Goal: Information Seeking & Learning: Check status

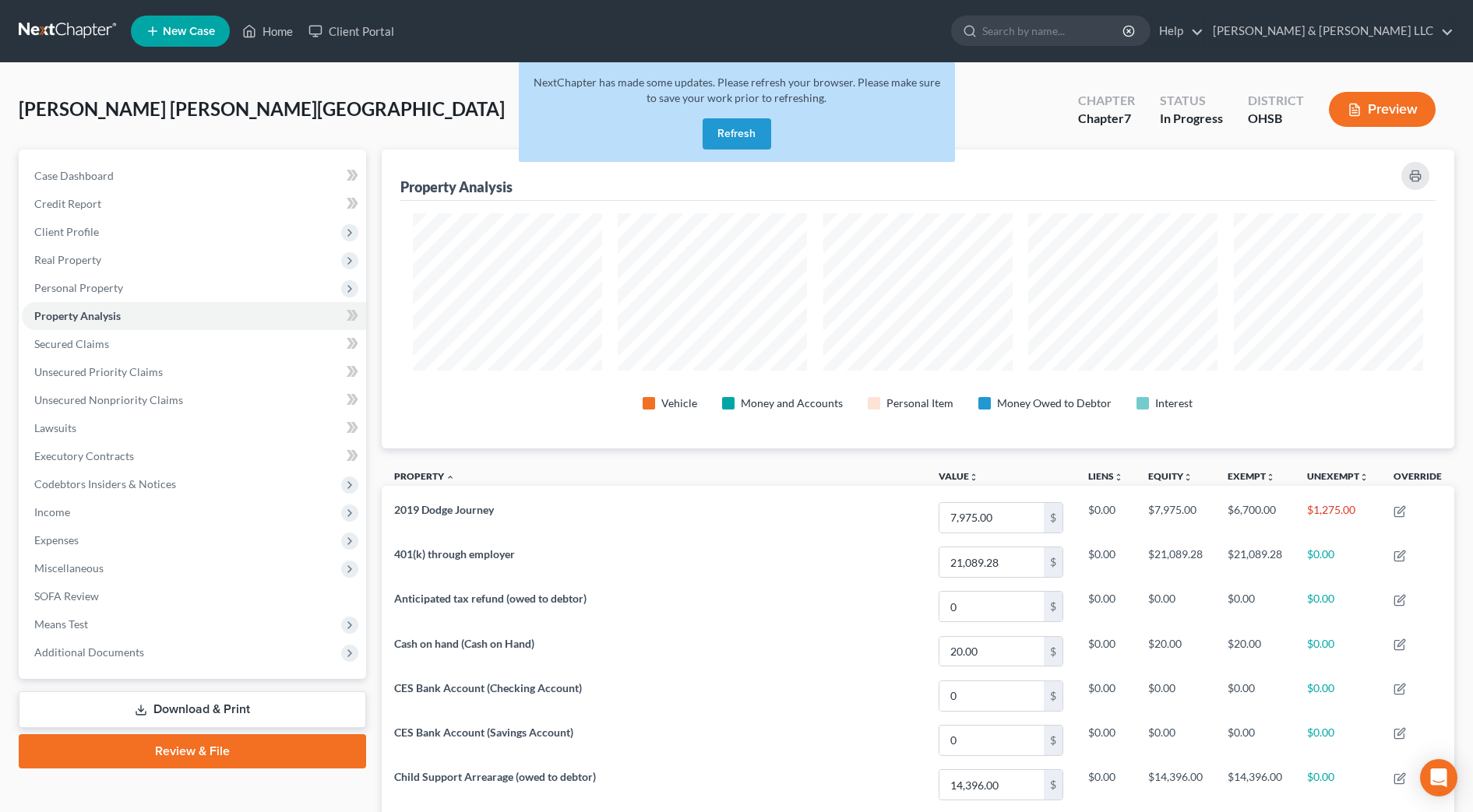
click at [750, 133] on button "Refresh" at bounding box center [737, 134] width 69 height 31
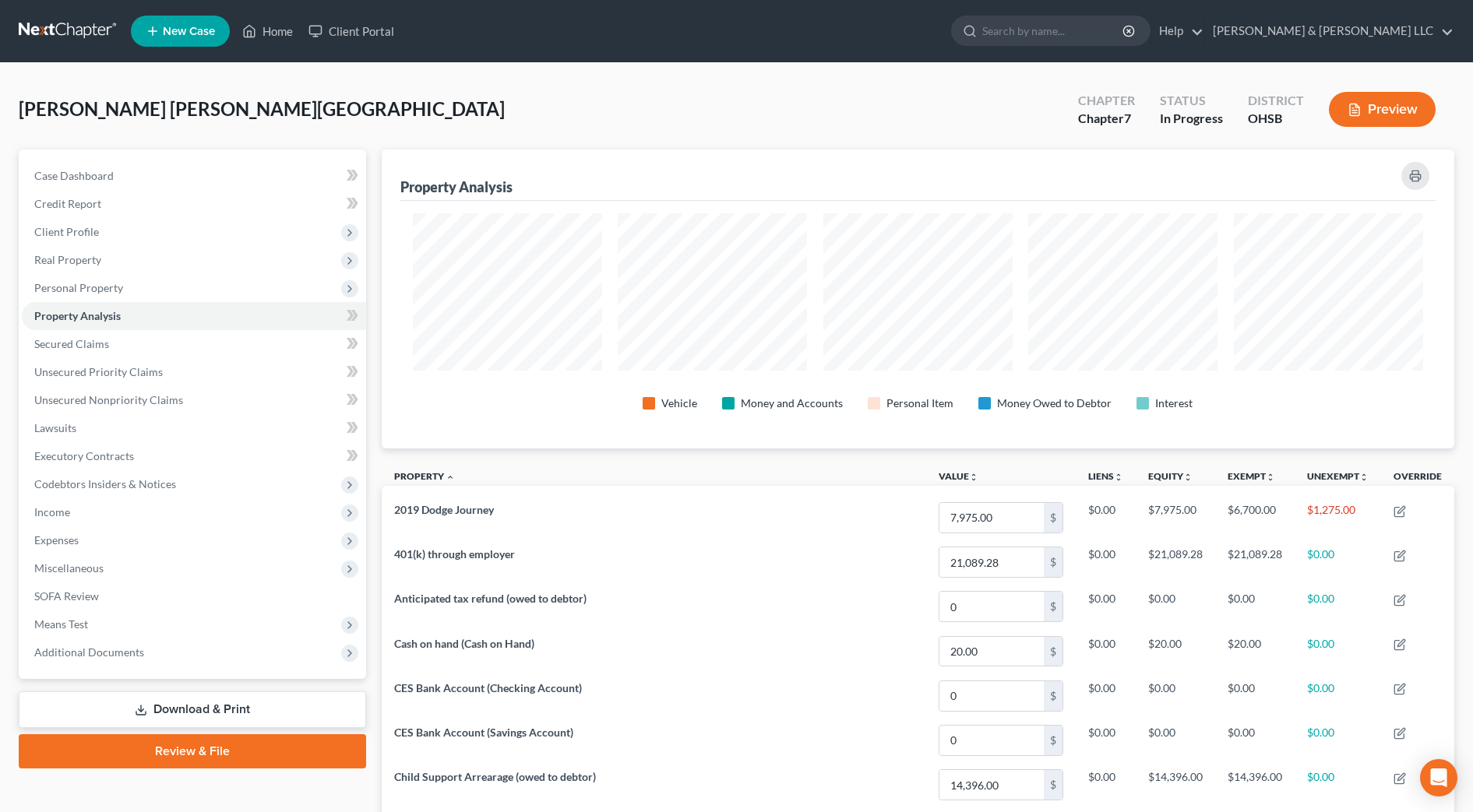
scroll to position [299, 1074]
click at [1086, 29] on input "search" at bounding box center [1053, 30] width 143 height 29
type input "r"
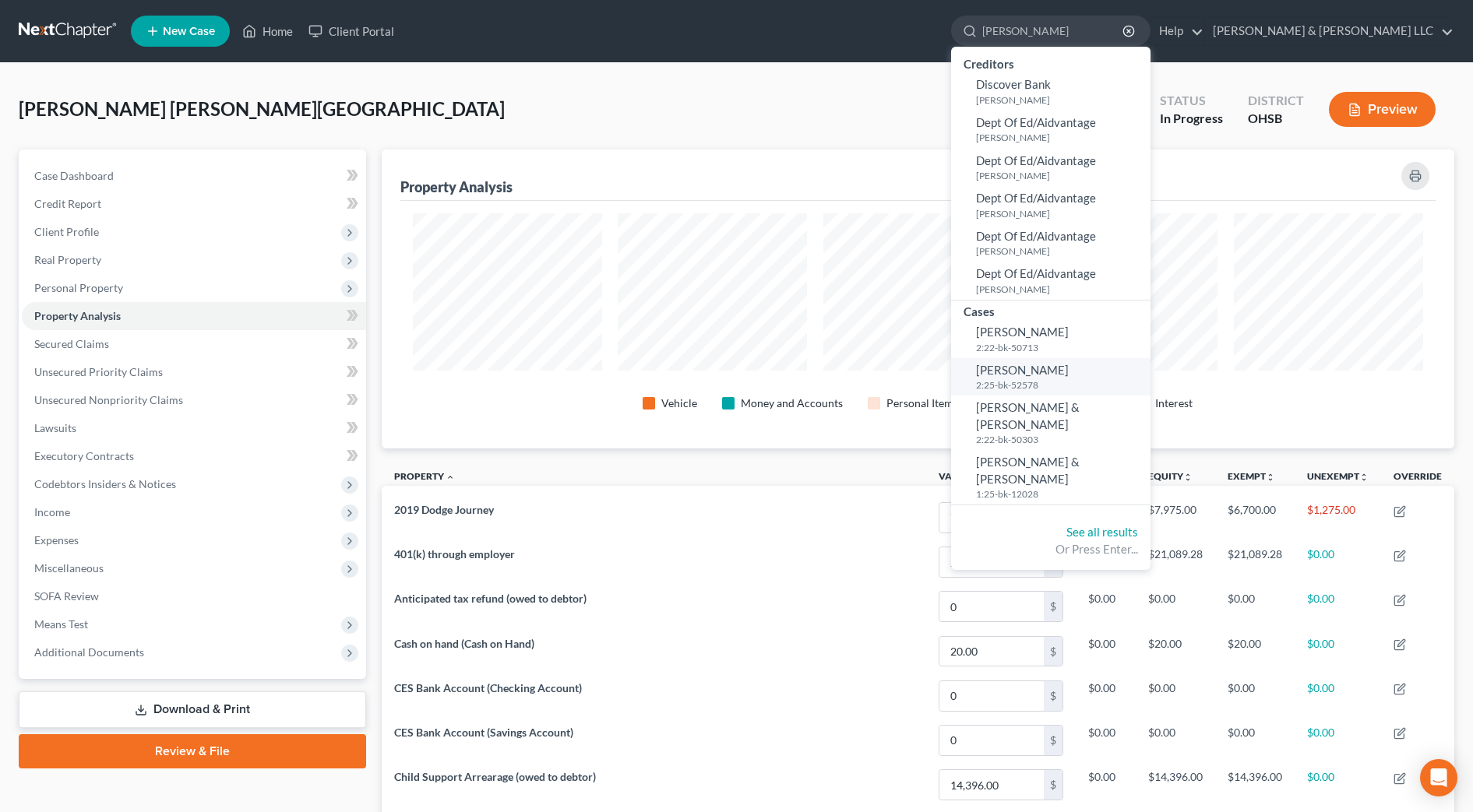
type input "russell"
click at [1069, 373] on span "[PERSON_NAME]" at bounding box center [1022, 370] width 93 height 14
click at [1104, 488] on small "1:25-bk-12028" at bounding box center [1061, 494] width 171 height 13
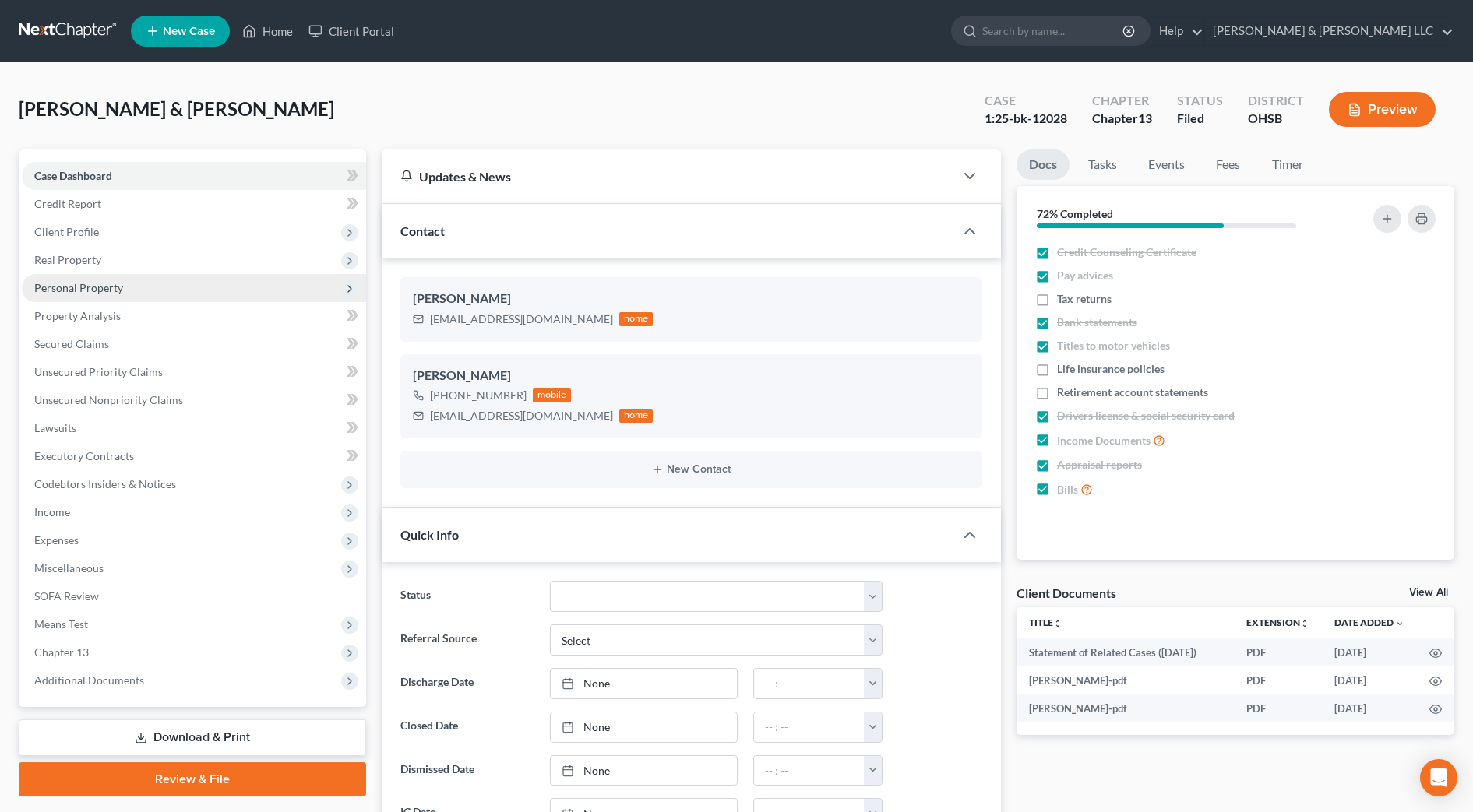
click at [85, 281] on span "Personal Property" at bounding box center [79, 287] width 89 height 13
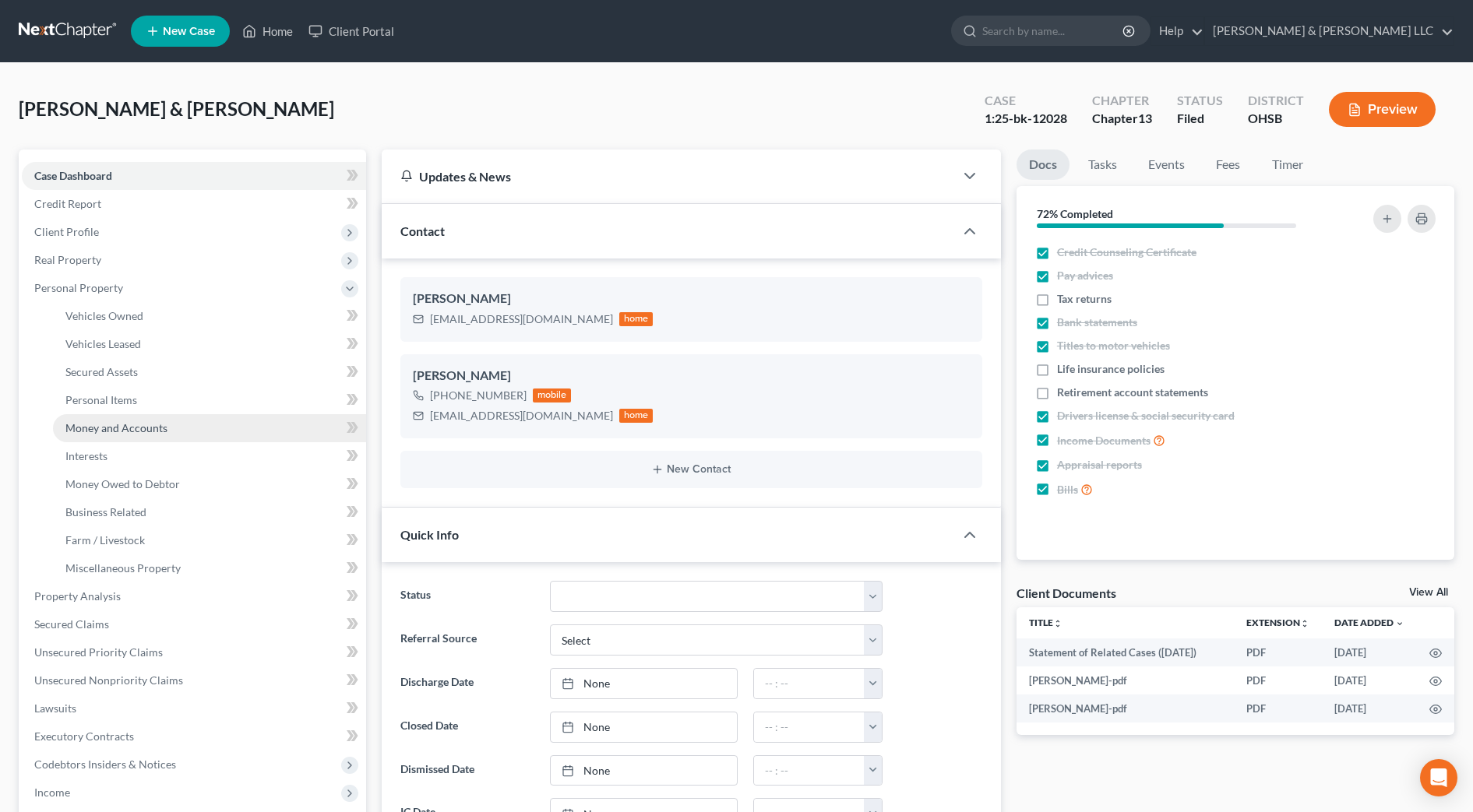
click at [162, 424] on span "Money and Accounts" at bounding box center [116, 427] width 102 height 13
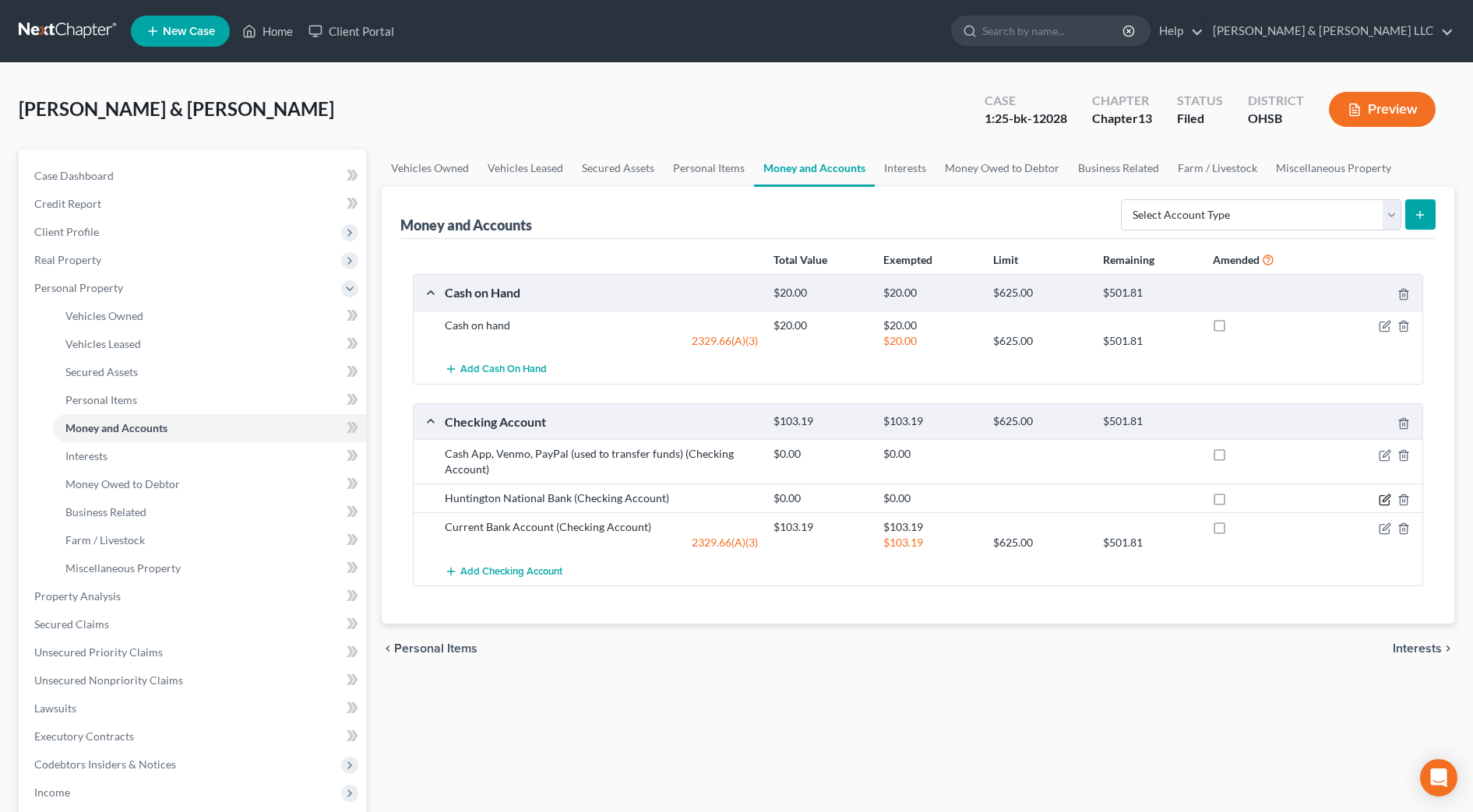
click at [1390, 502] on icon "button" at bounding box center [1385, 500] width 12 height 12
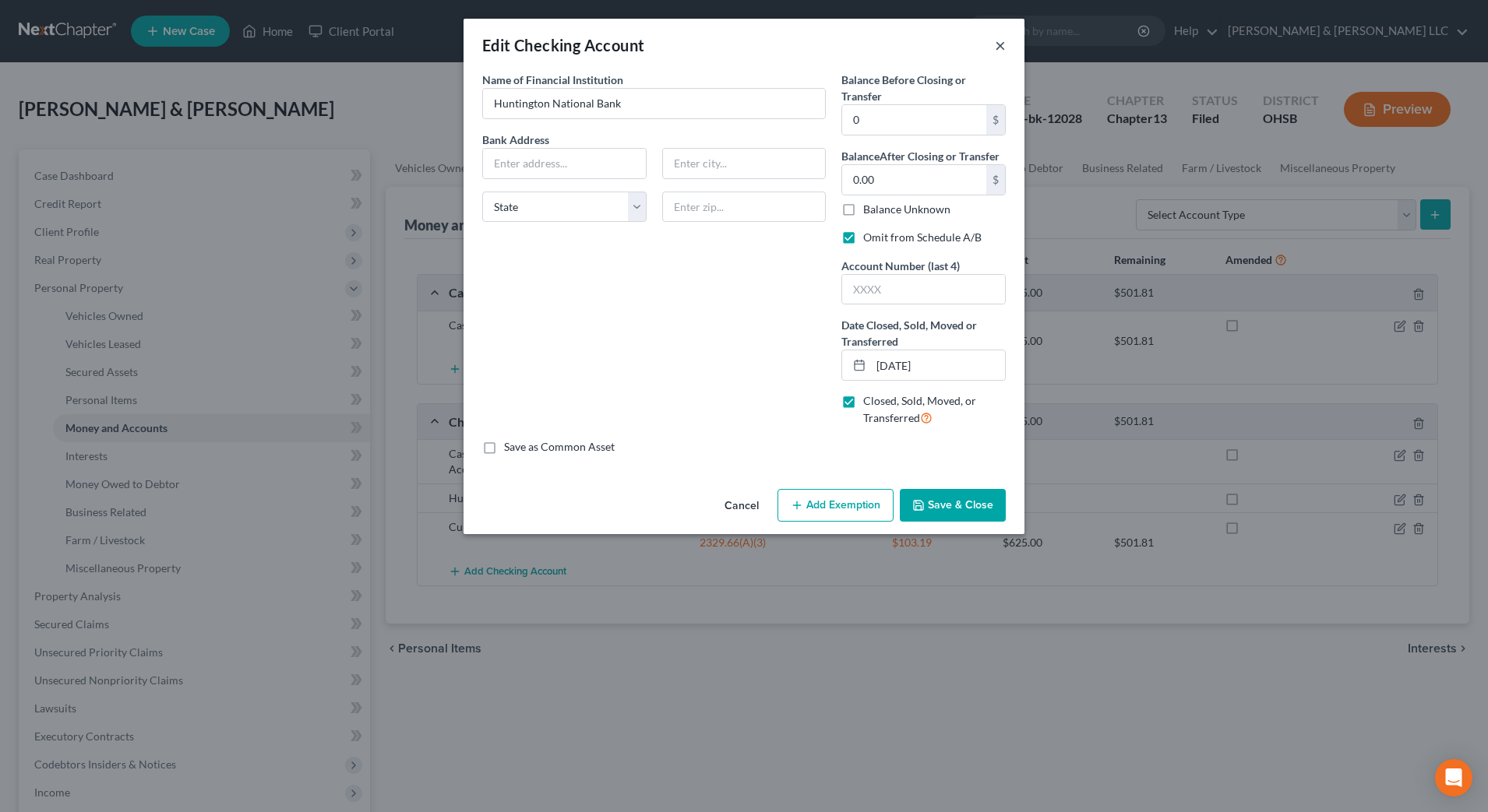
click at [1000, 43] on button "×" at bounding box center [1000, 45] width 11 height 19
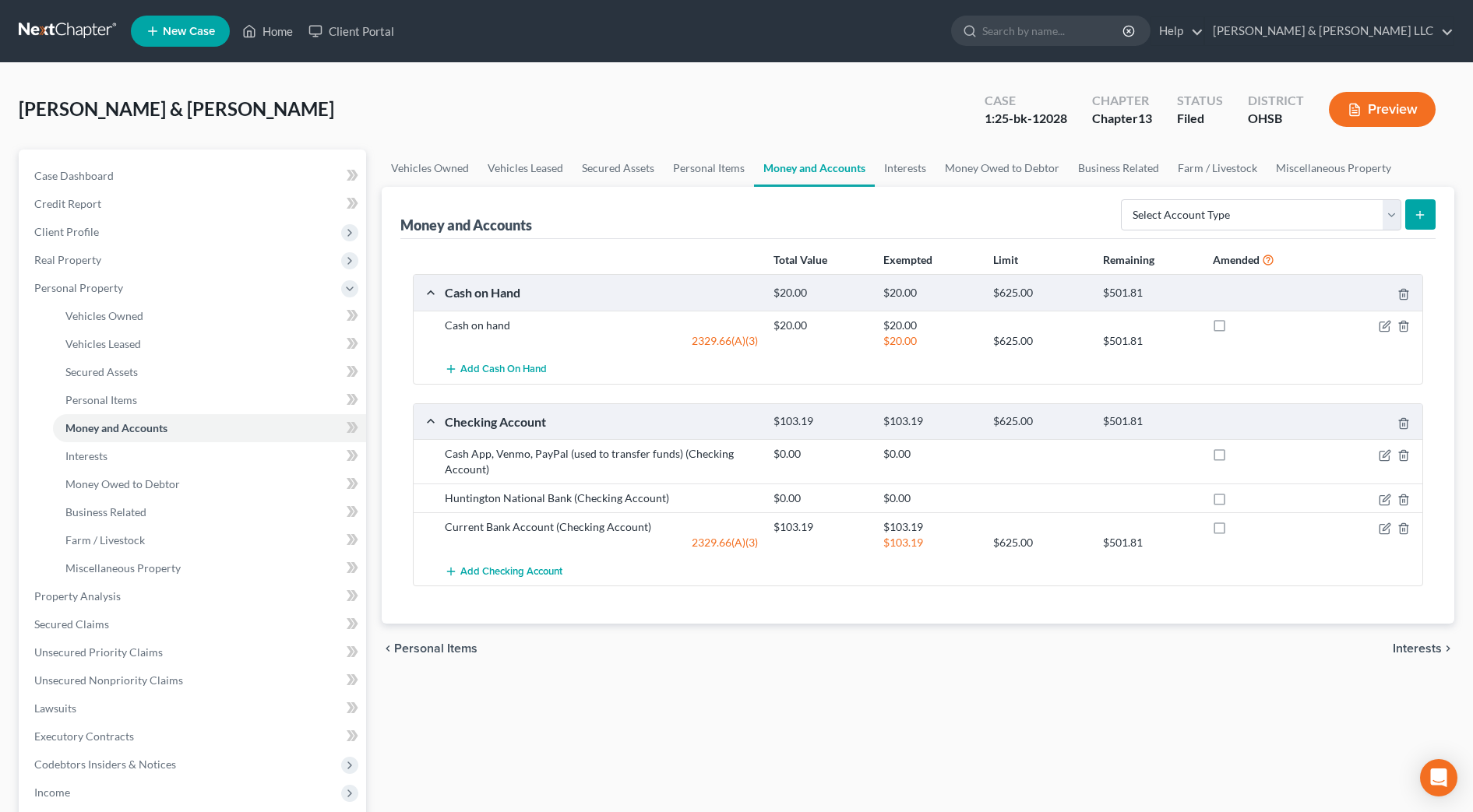
click at [1395, 112] on button "Preview" at bounding box center [1382, 109] width 107 height 35
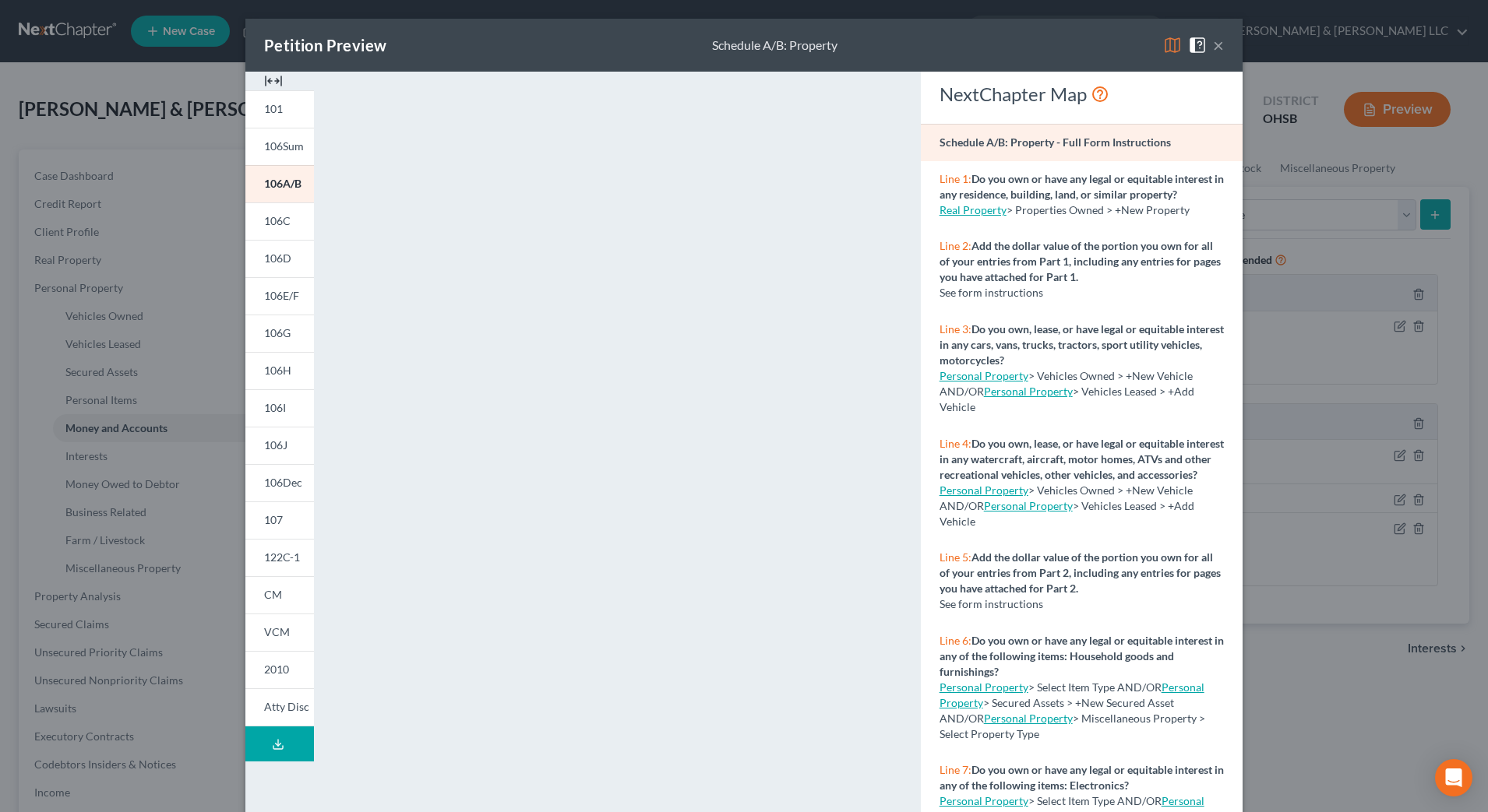
click at [265, 78] on img at bounding box center [273, 81] width 19 height 19
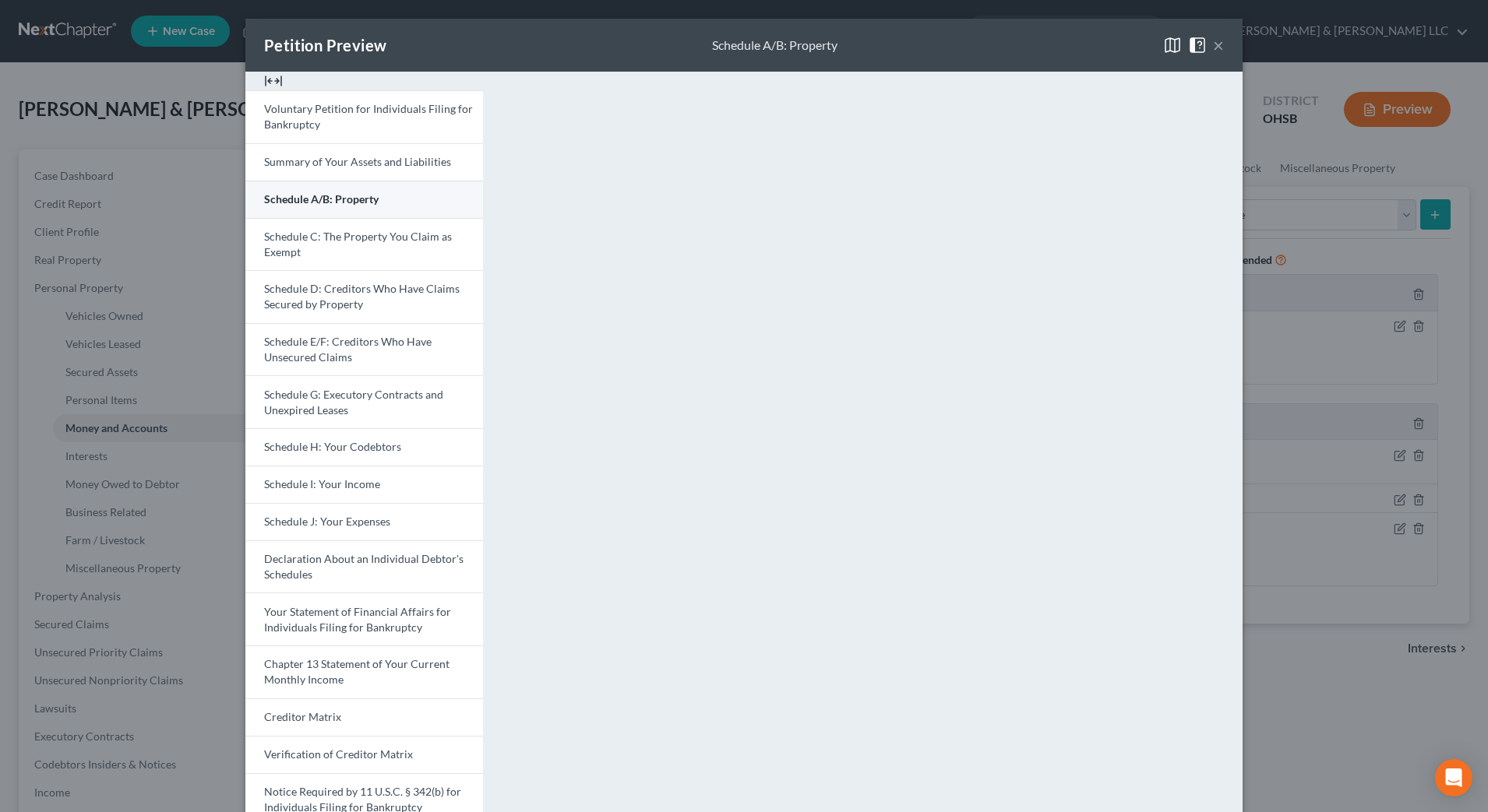
click at [323, 188] on link "Schedule A/B: Property" at bounding box center [364, 200] width 238 height 37
click at [1213, 51] on button "×" at bounding box center [1219, 45] width 11 height 19
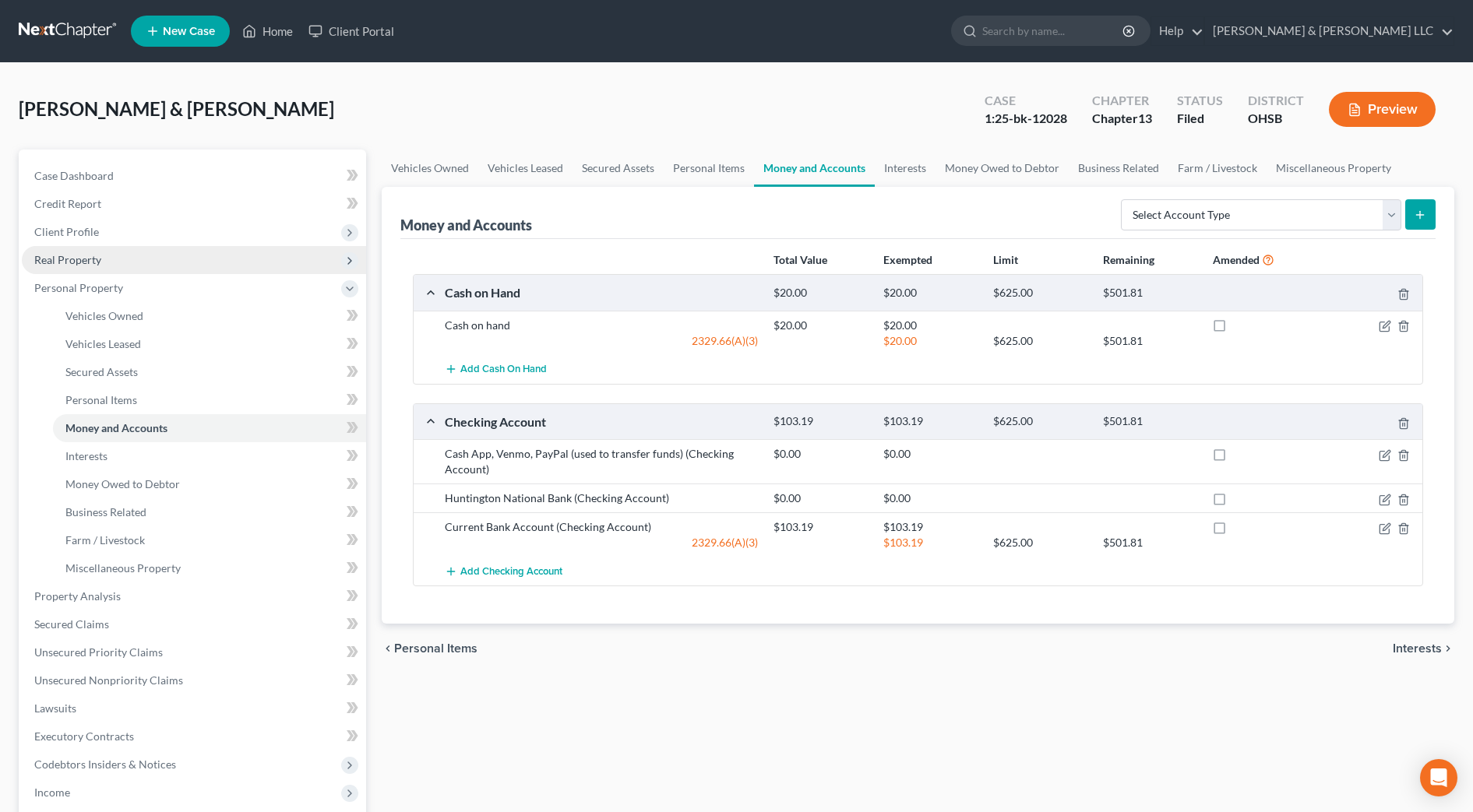
click at [88, 246] on span "Real Property" at bounding box center [193, 261] width 344 height 28
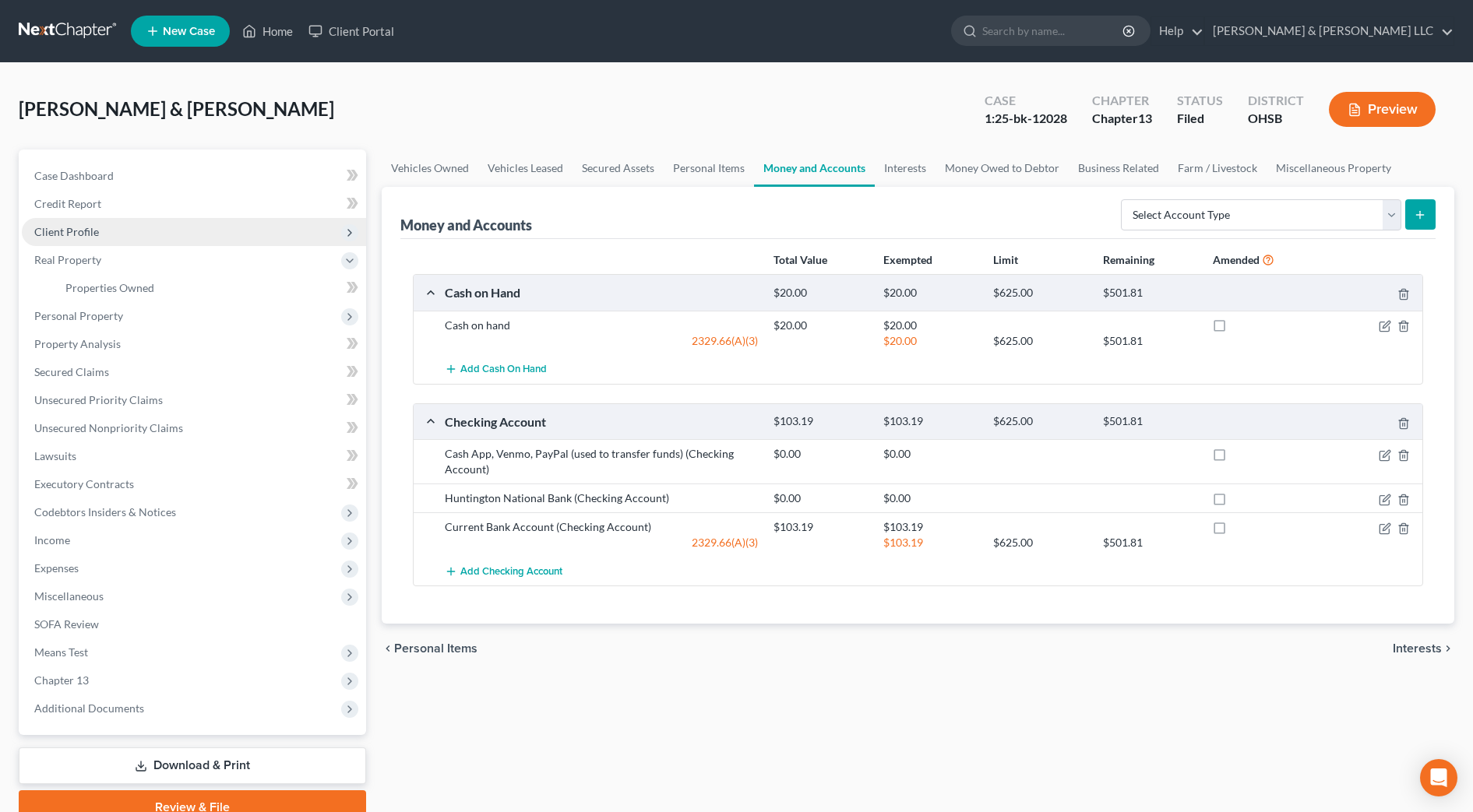
click at [92, 236] on span "Client Profile" at bounding box center [66, 232] width 65 height 13
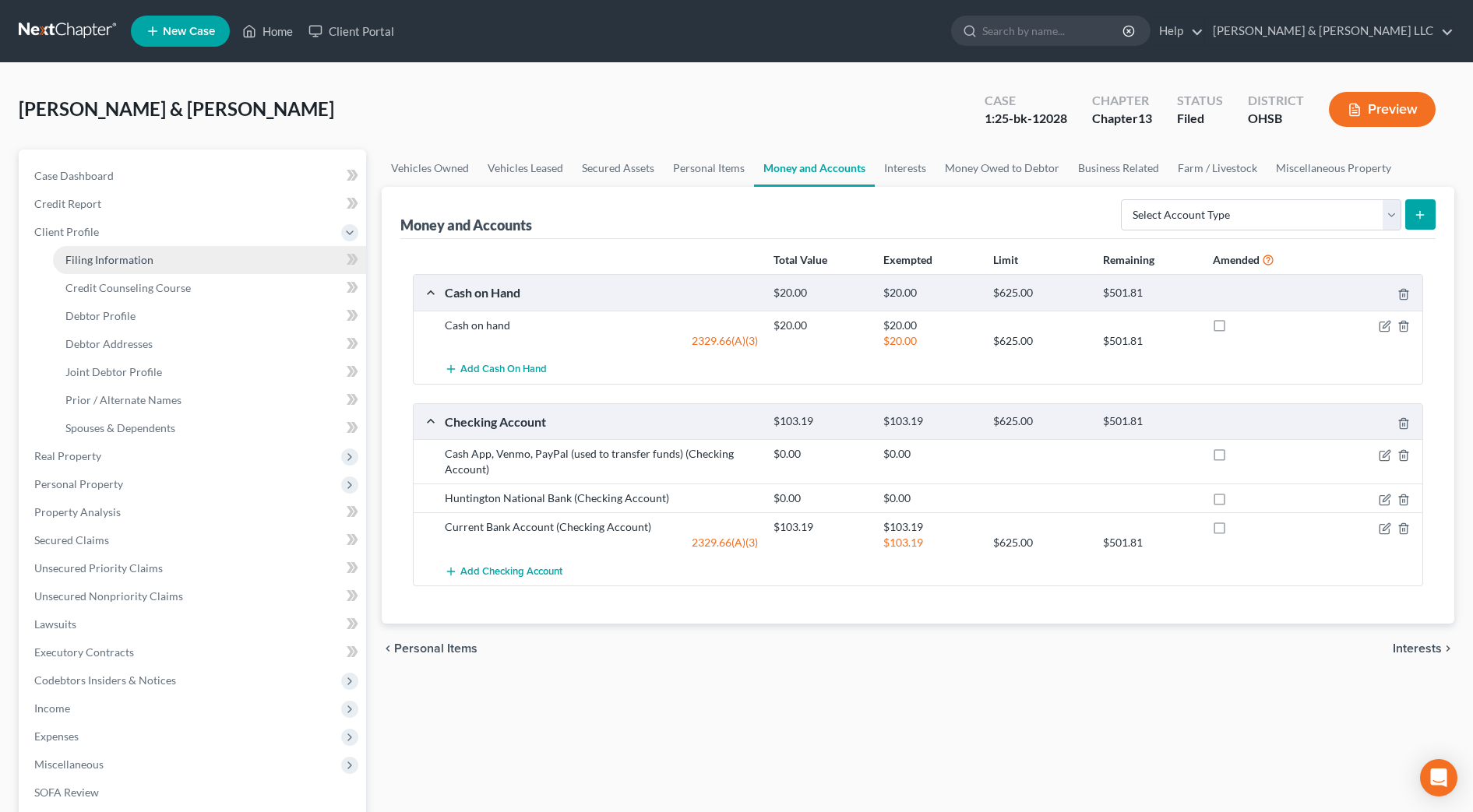
click at [107, 259] on span "Filing Information" at bounding box center [109, 260] width 88 height 13
select select "1"
select select "3"
select select "36"
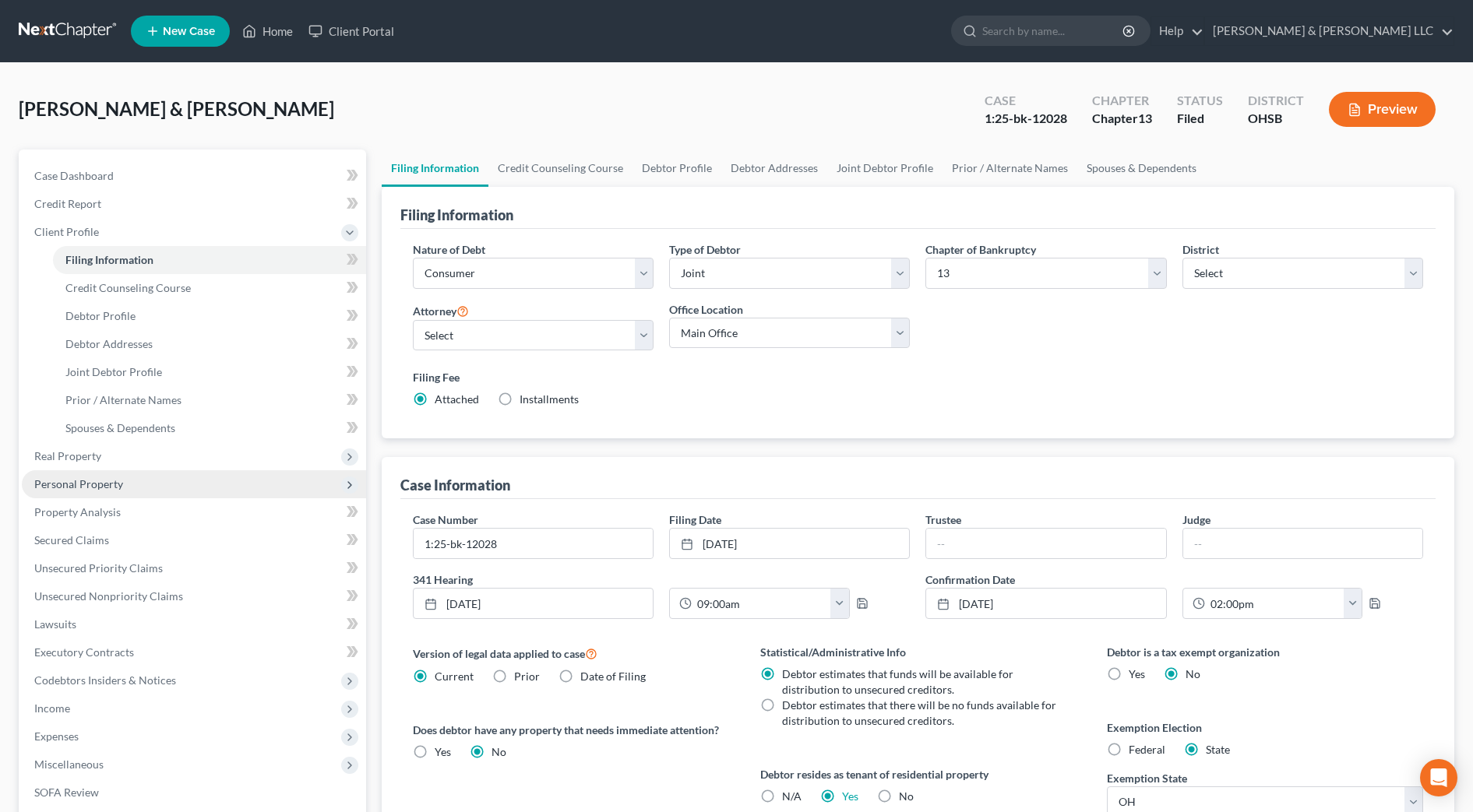
click at [130, 486] on span "Personal Property" at bounding box center [193, 484] width 344 height 28
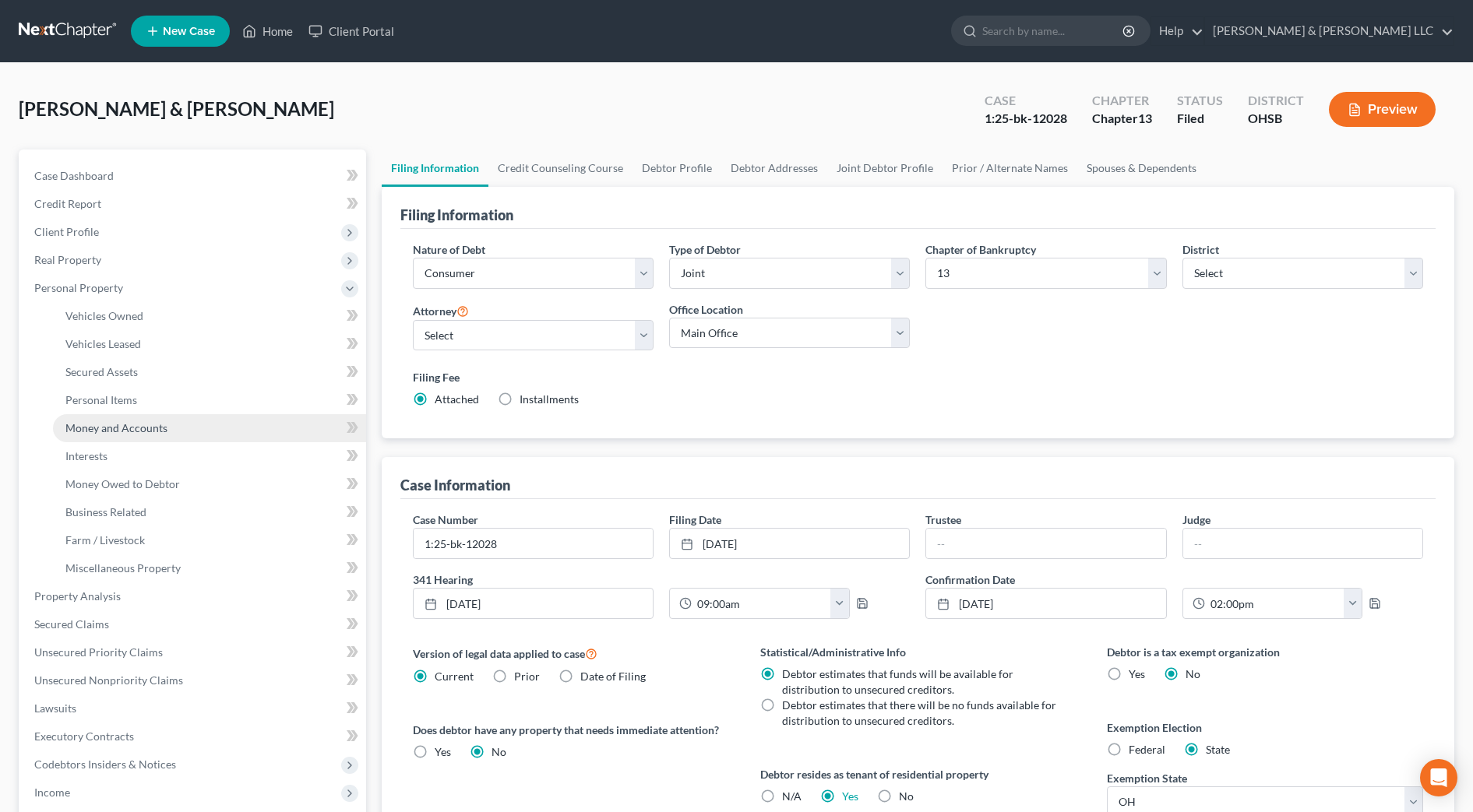
click at [122, 434] on link "Money and Accounts" at bounding box center [209, 428] width 313 height 28
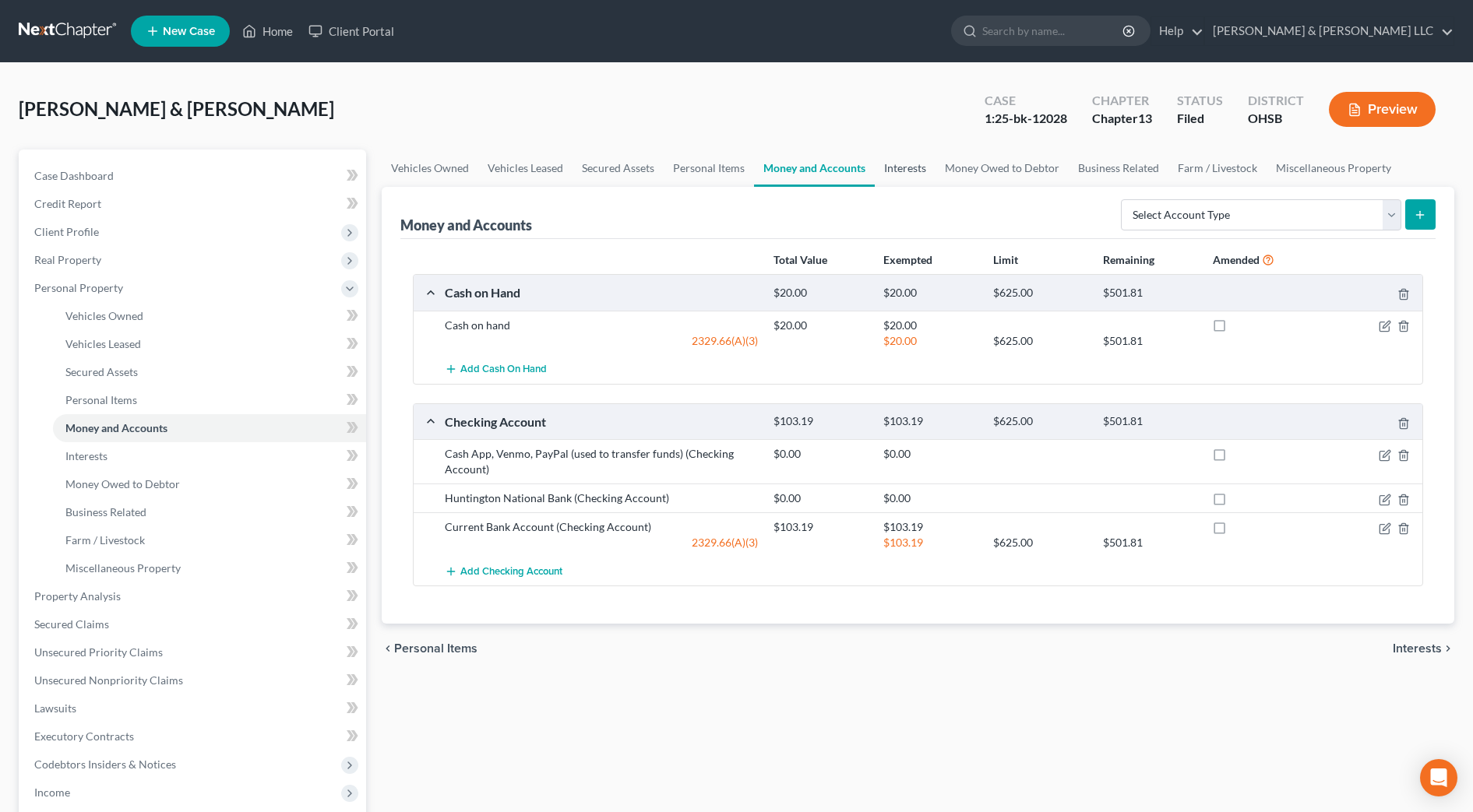
click at [918, 165] on link "Interests" at bounding box center [905, 168] width 61 height 37
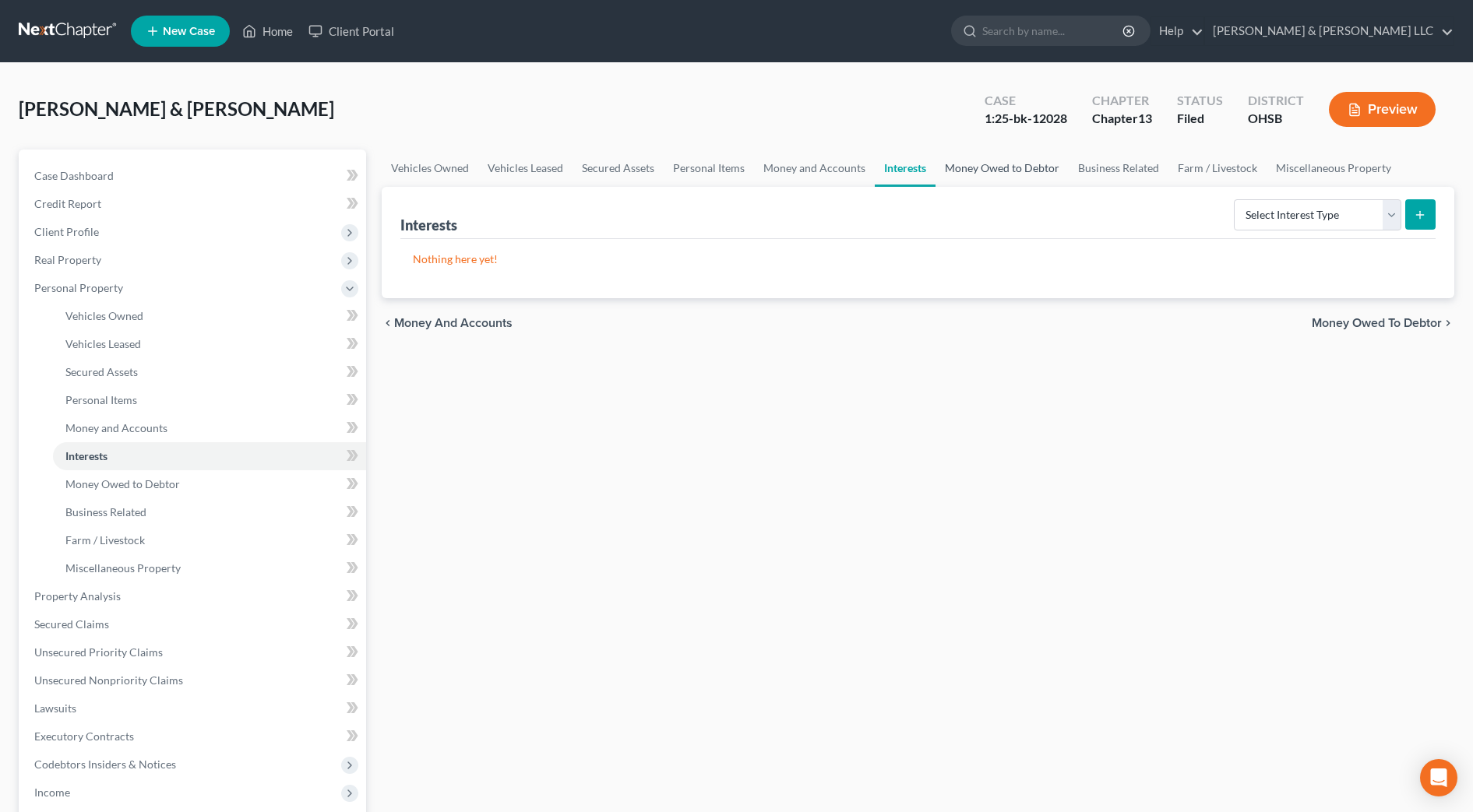
click at [963, 165] on link "Money Owed to Debtor" at bounding box center [1002, 168] width 133 height 37
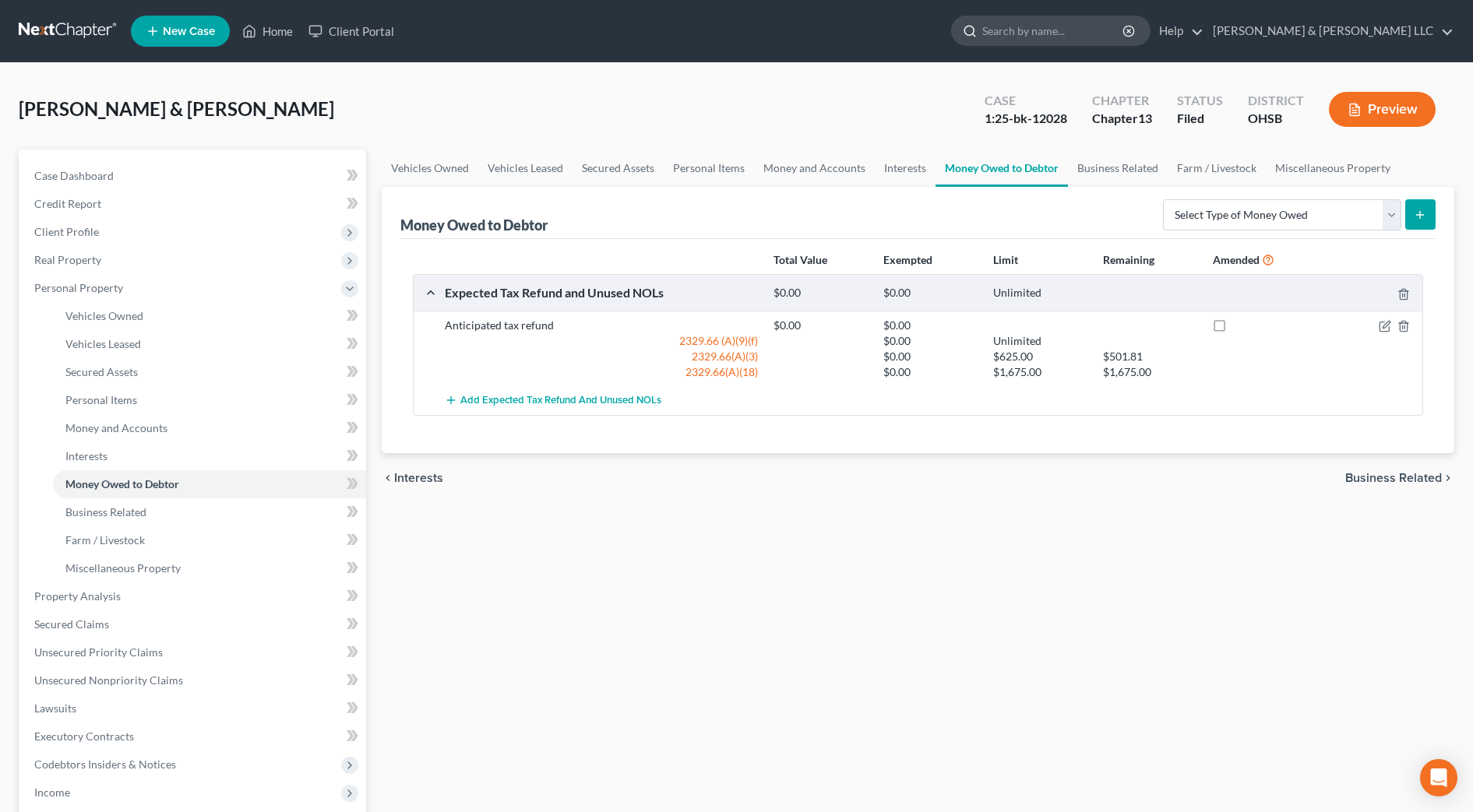
click at [1085, 30] on input "search" at bounding box center [1053, 30] width 143 height 29
type input "rucker"
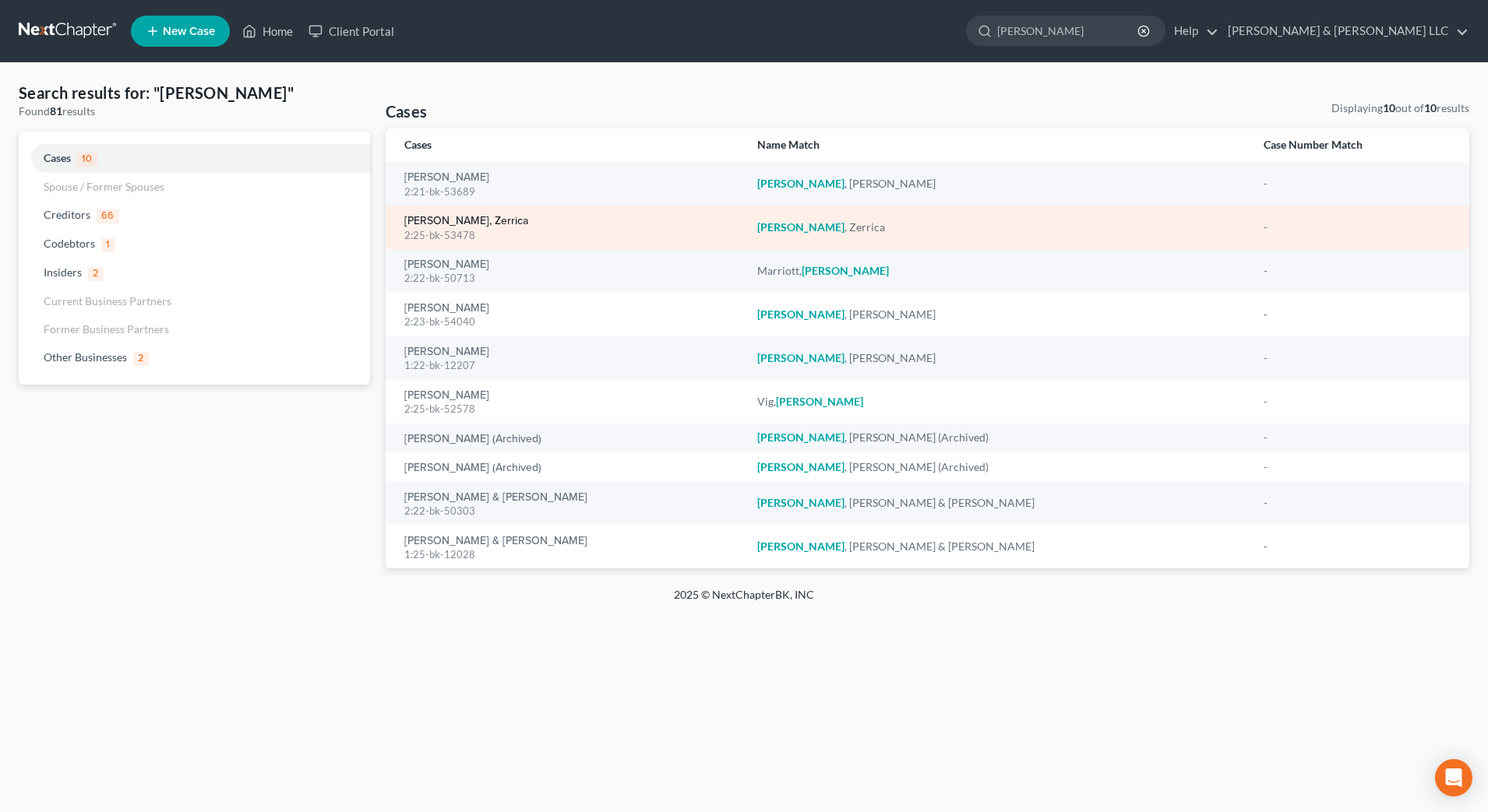
click at [424, 218] on link "[PERSON_NAME], Zerrica" at bounding box center [466, 222] width 124 height 11
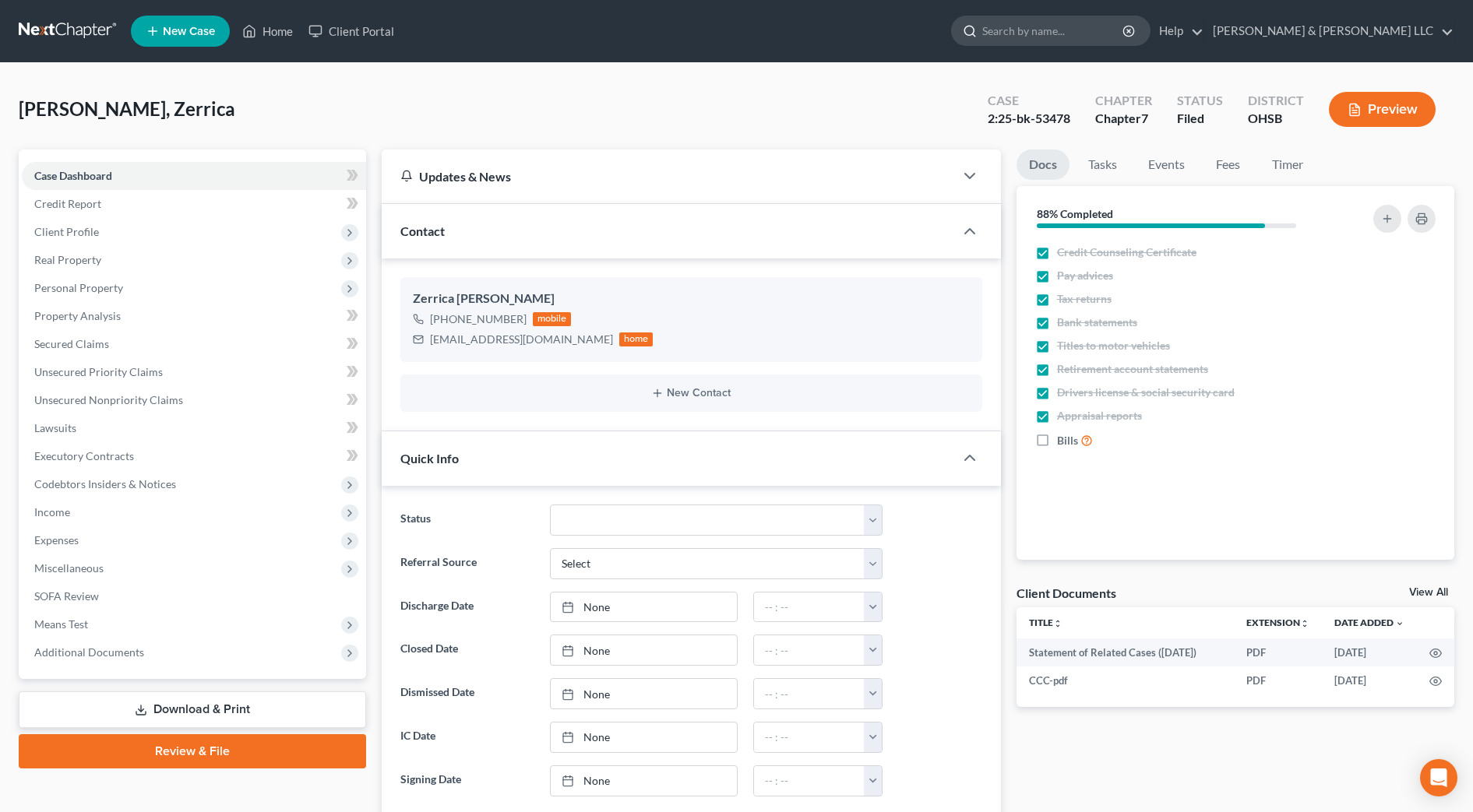
click at [1075, 30] on input "search" at bounding box center [1053, 30] width 143 height 29
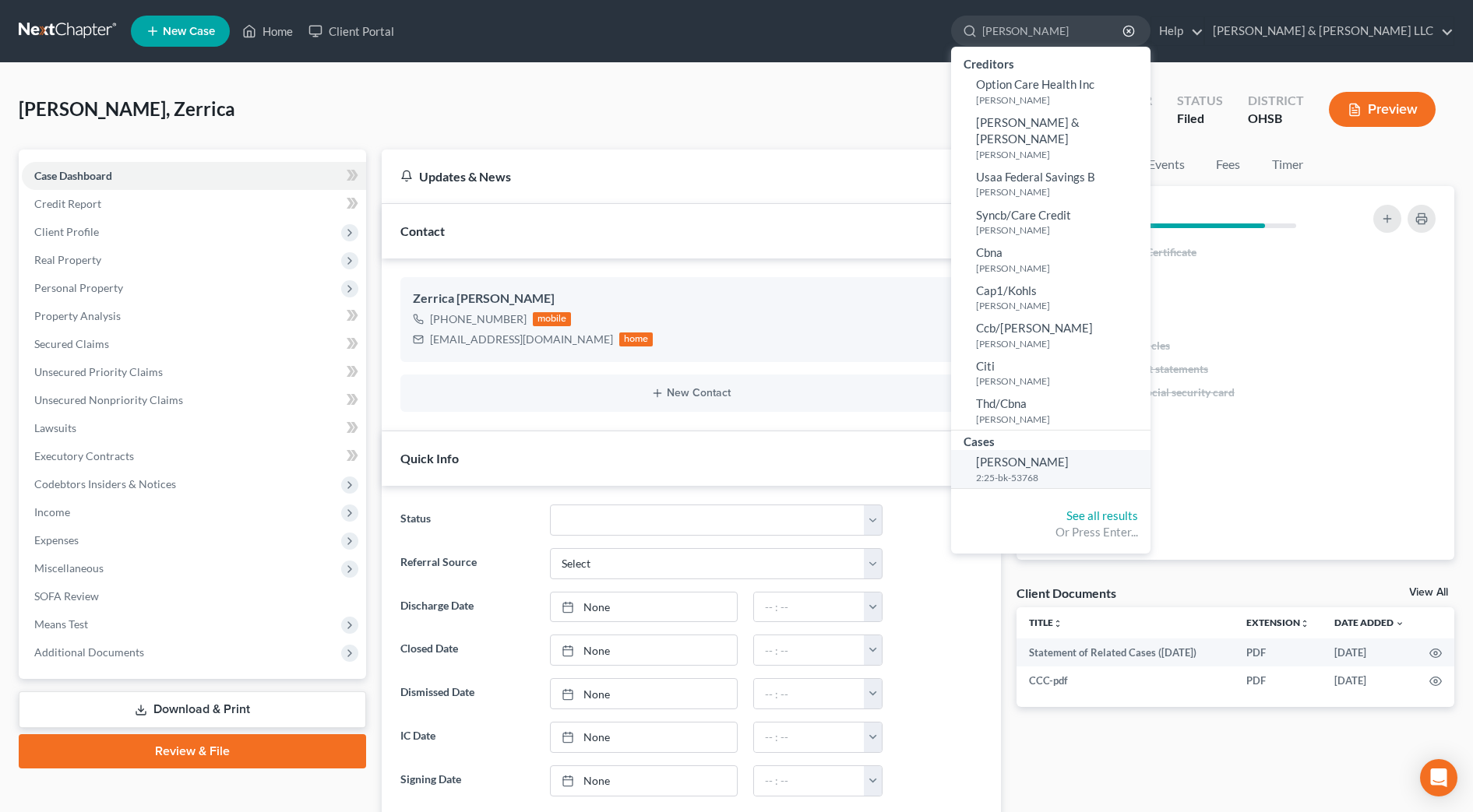
type input "hendershot"
click at [1069, 455] on span "[PERSON_NAME]" at bounding box center [1022, 462] width 93 height 14
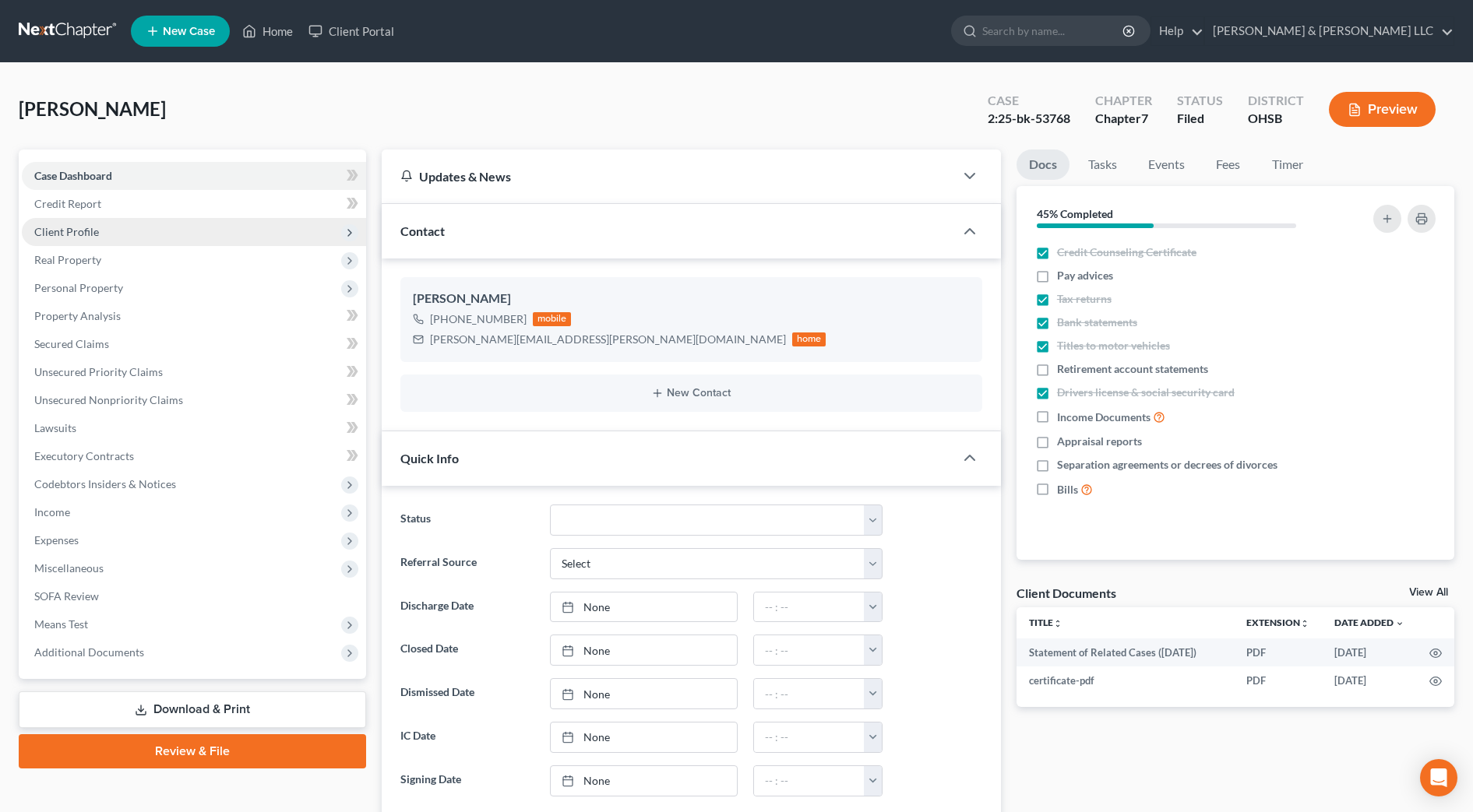
click at [120, 225] on span "Client Profile" at bounding box center [193, 232] width 344 height 28
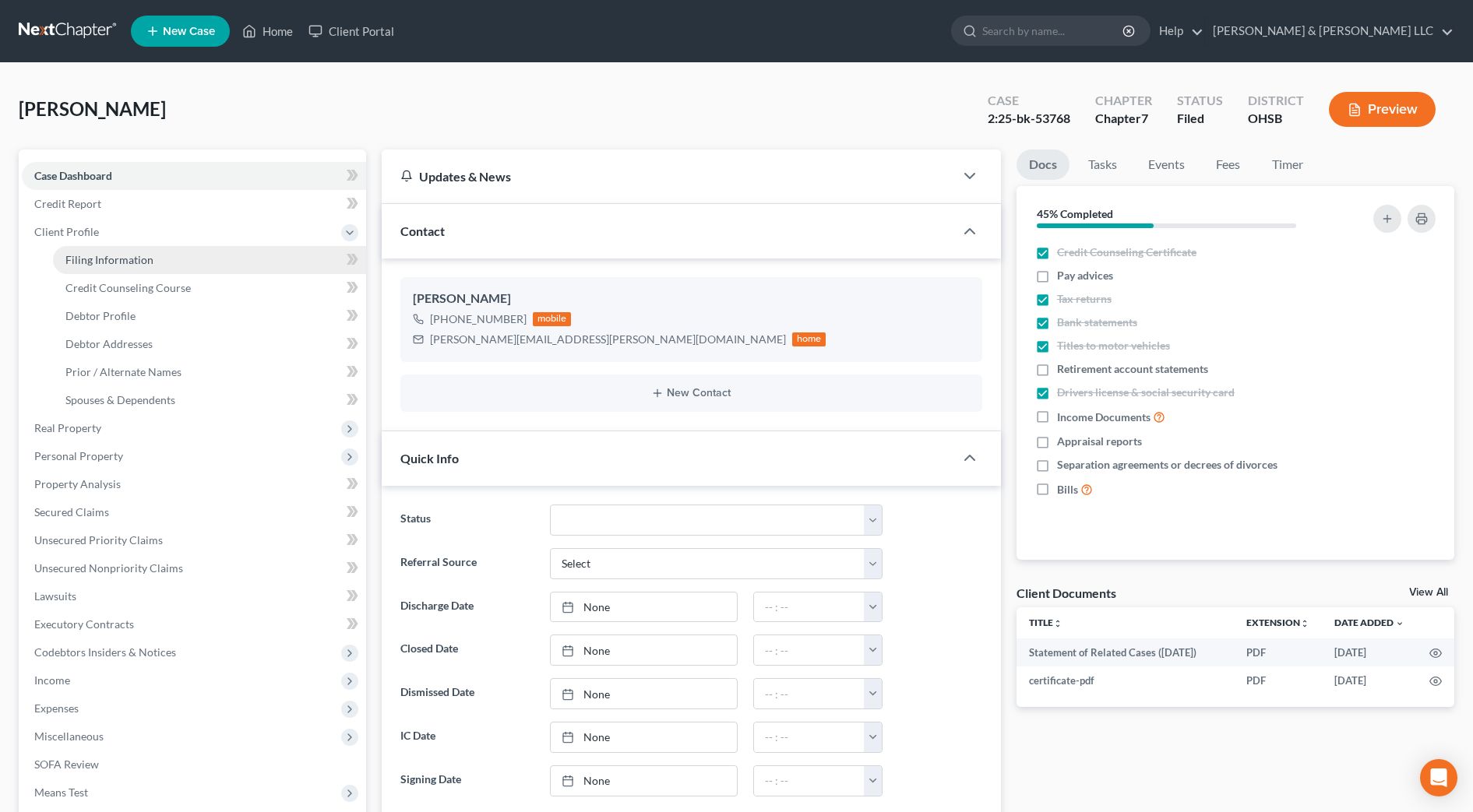
click at [119, 260] on span "Filing Information" at bounding box center [109, 260] width 88 height 13
select select "1"
select select "0"
select select "62"
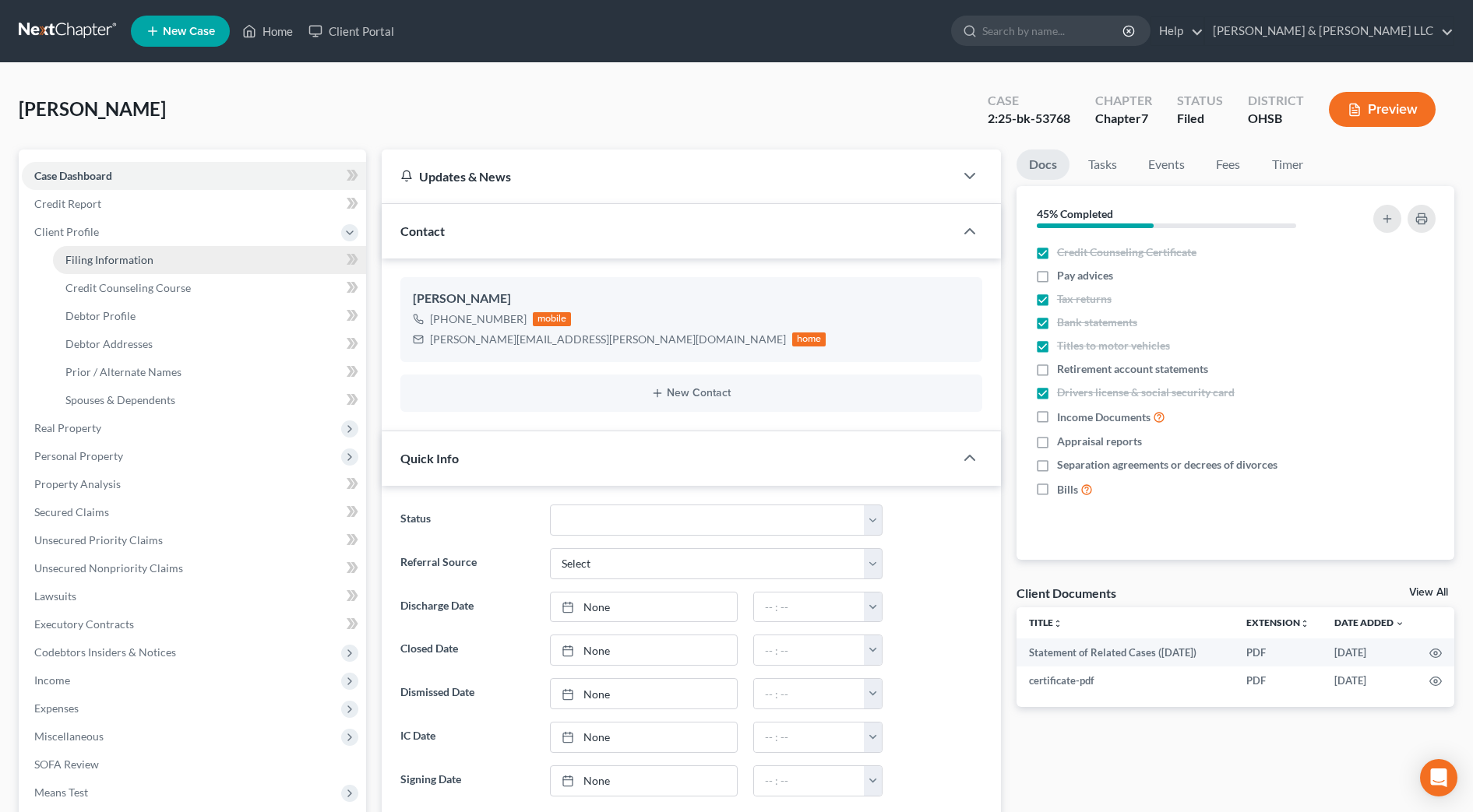
select select "2"
select select "36"
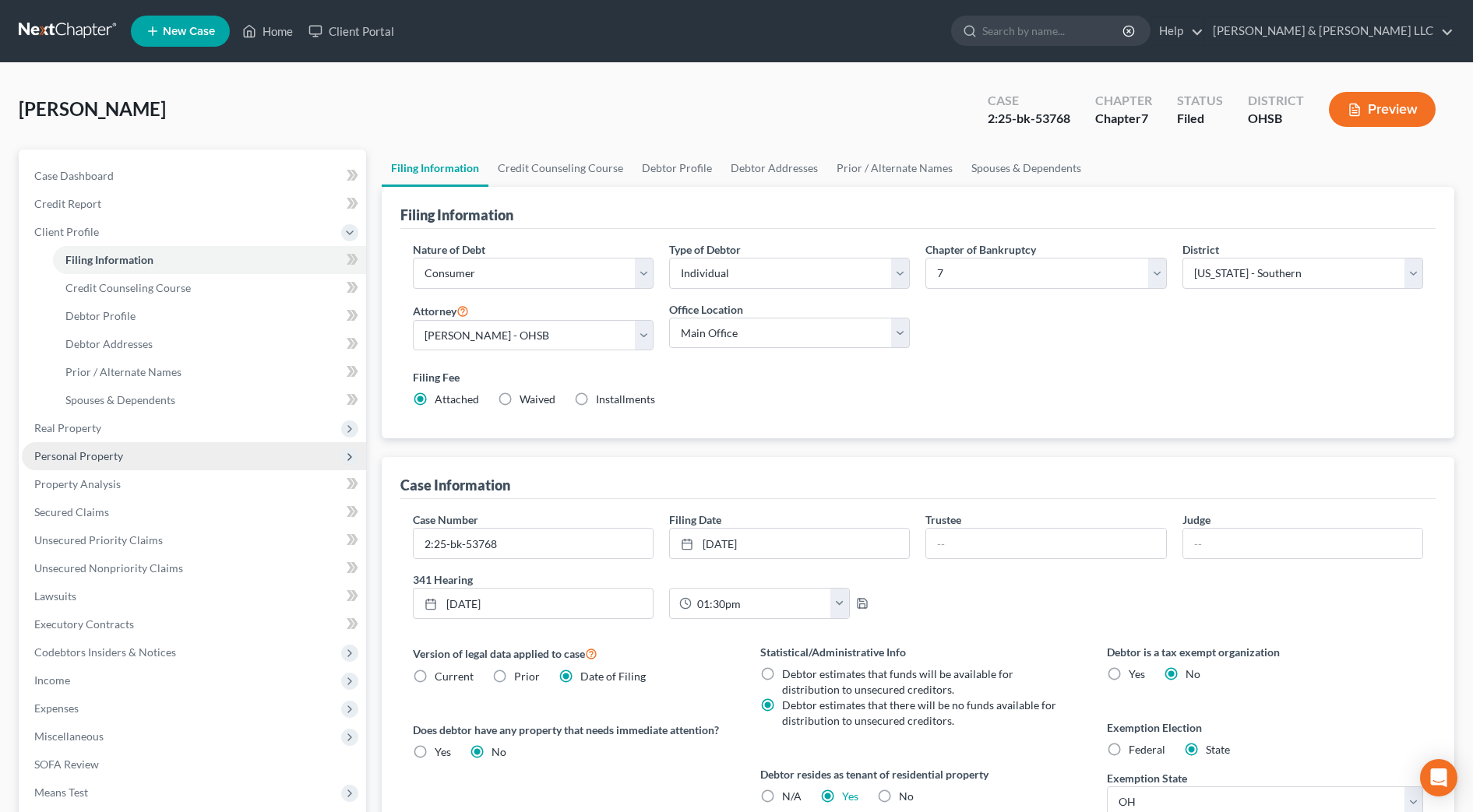
click at [94, 450] on span "Personal Property" at bounding box center [79, 456] width 89 height 13
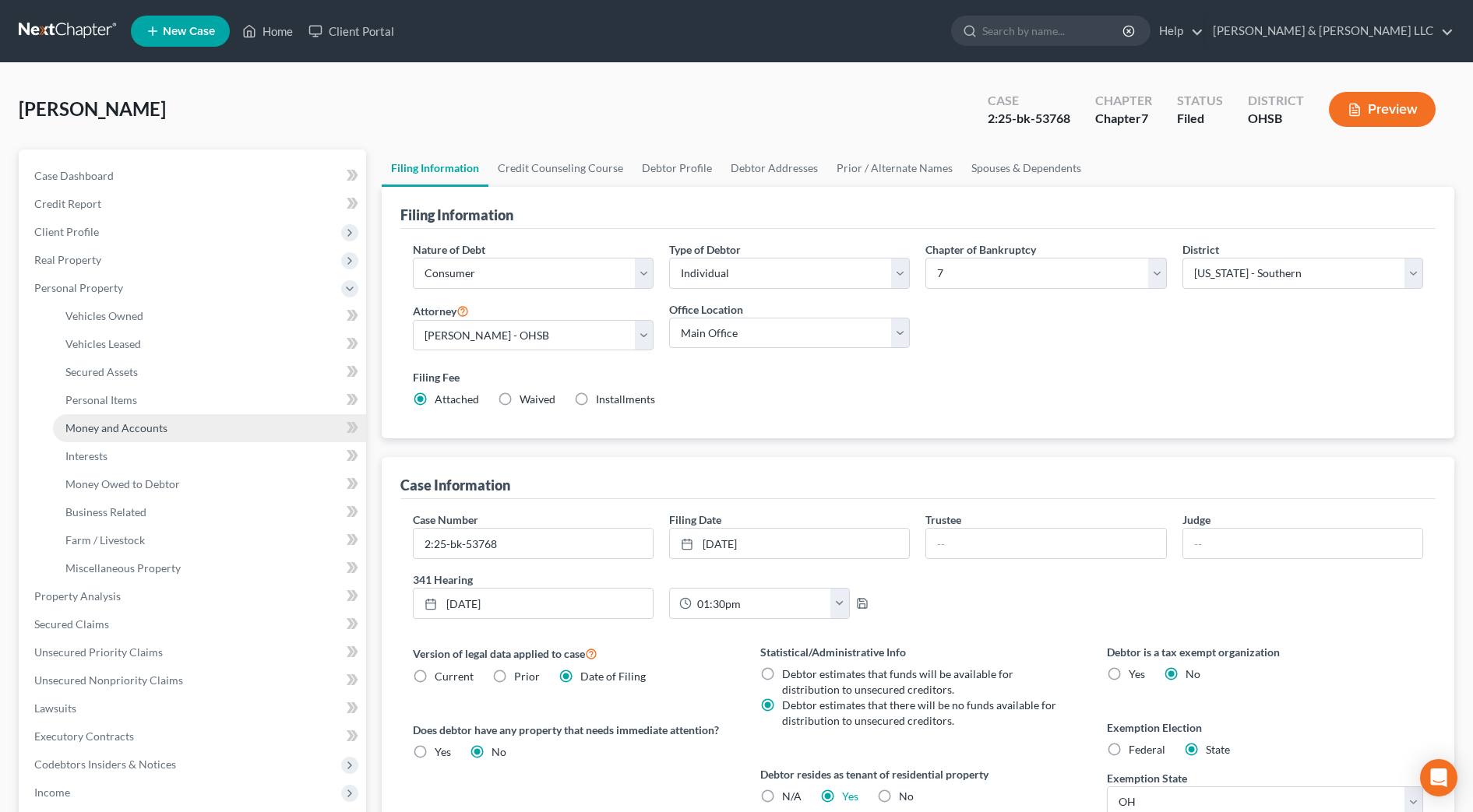
click at [99, 438] on link "Money and Accounts" at bounding box center [209, 428] width 313 height 28
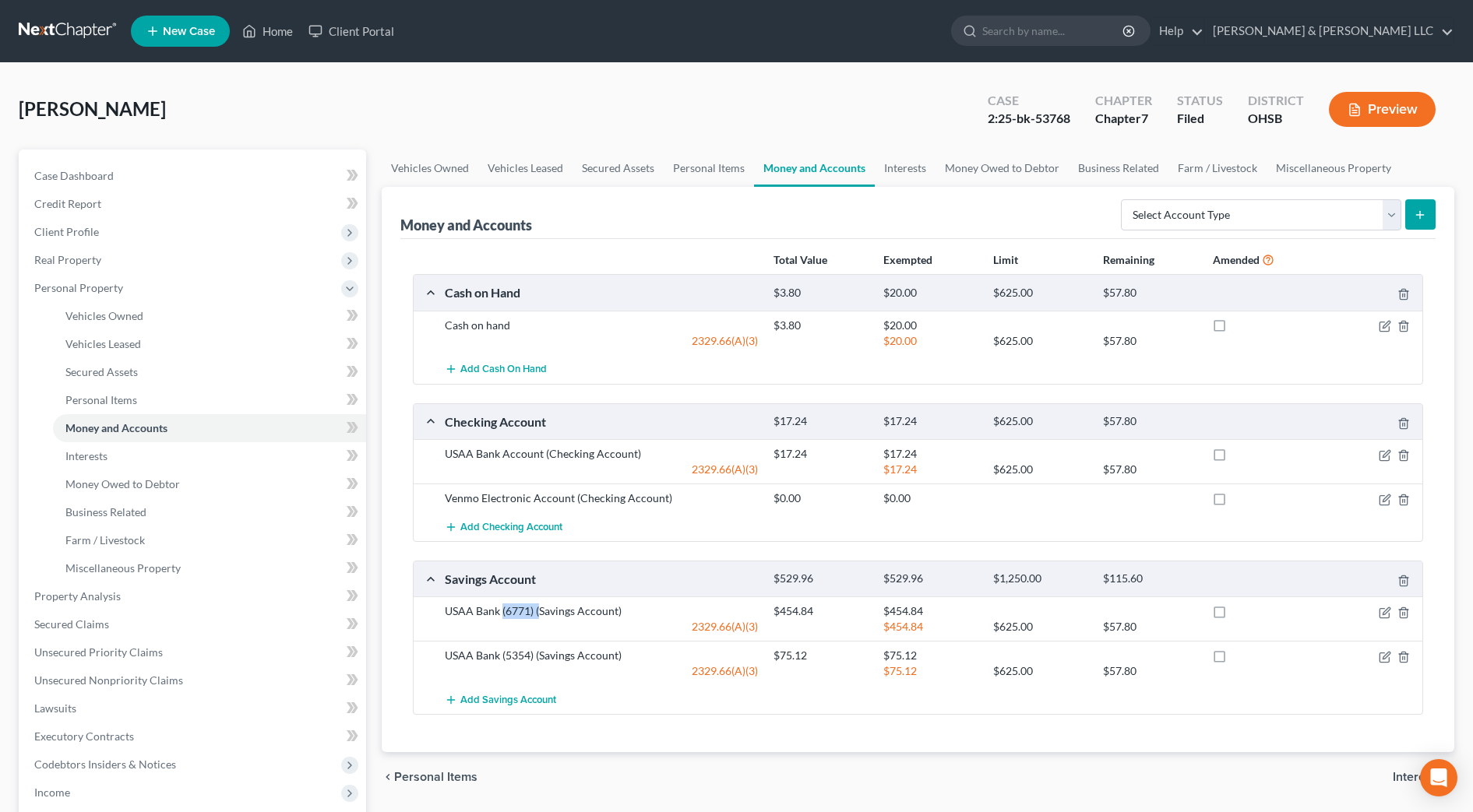
drag, startPoint x: 538, startPoint y: 612, endPoint x: 503, endPoint y: 611, distance: 35.0
click at [503, 611] on div "USAA Bank (6771) (Savings Account)" at bounding box center [601, 612] width 328 height 16
drag, startPoint x: 503, startPoint y: 611, endPoint x: 523, endPoint y: 613, distance: 20.1
copy div "(6771) ("
click at [587, 713] on div "Add Savings Account" at bounding box center [930, 700] width 987 height 29
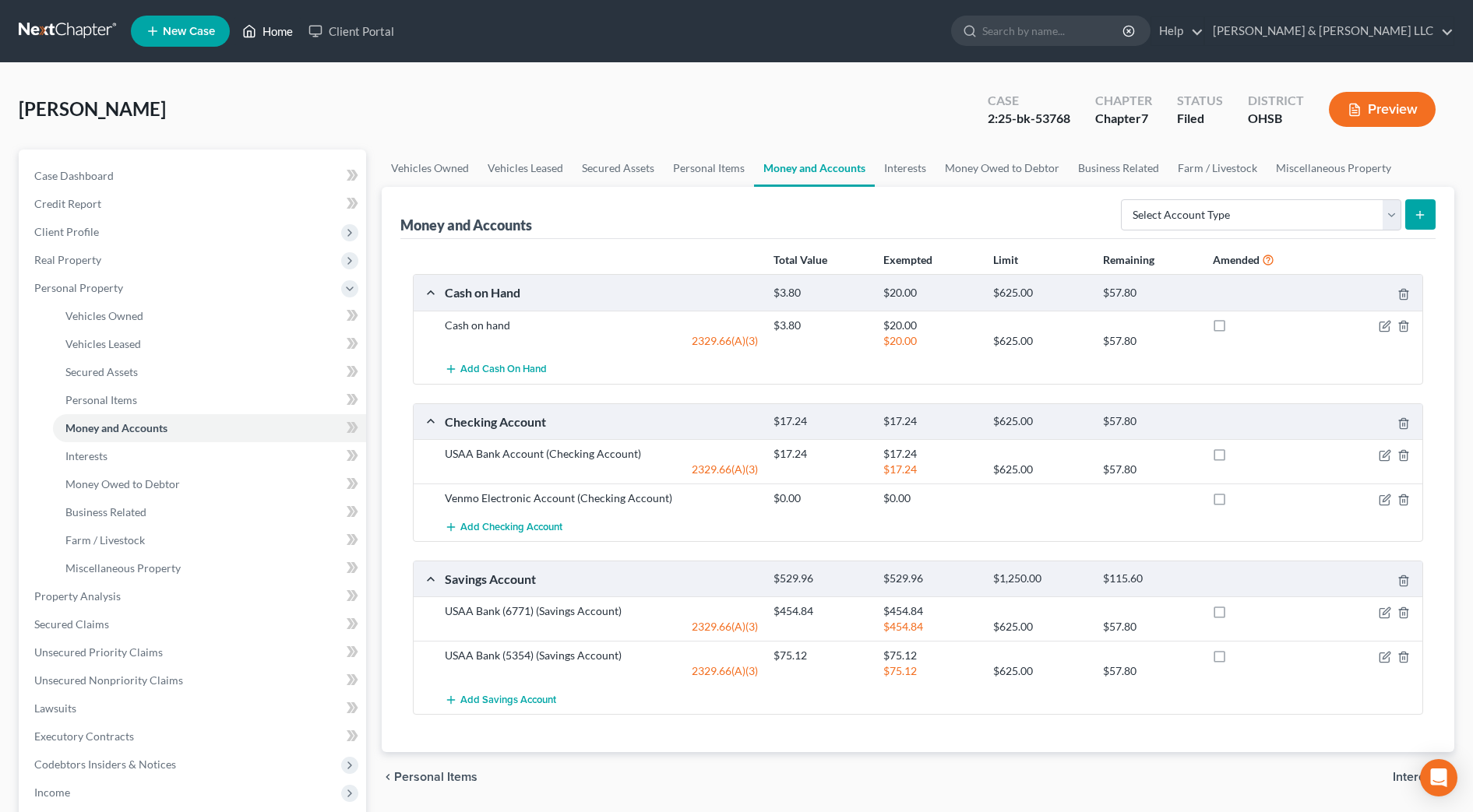
click at [292, 39] on link "Home" at bounding box center [268, 31] width 66 height 28
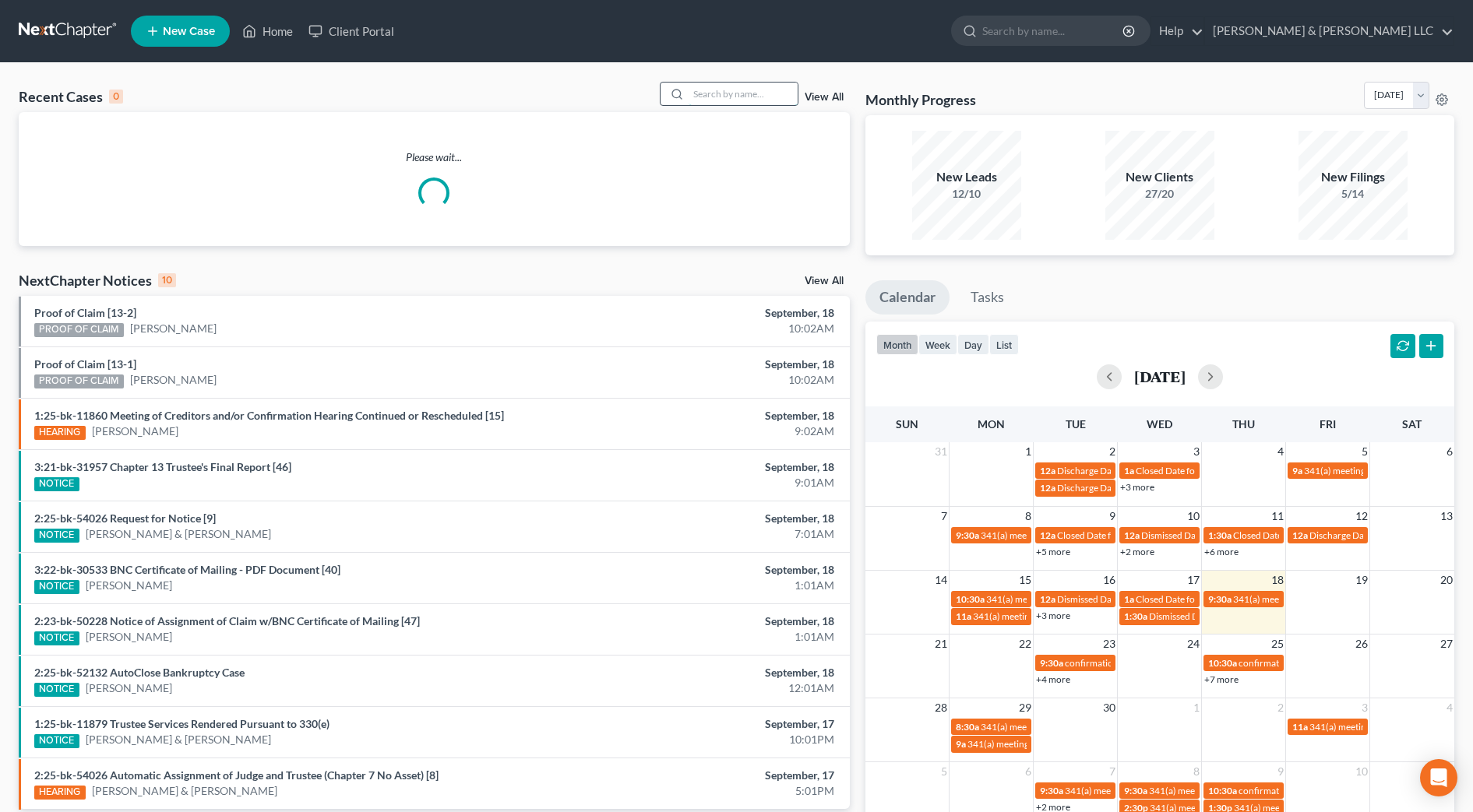
click at [774, 95] on input "search" at bounding box center [744, 94] width 109 height 23
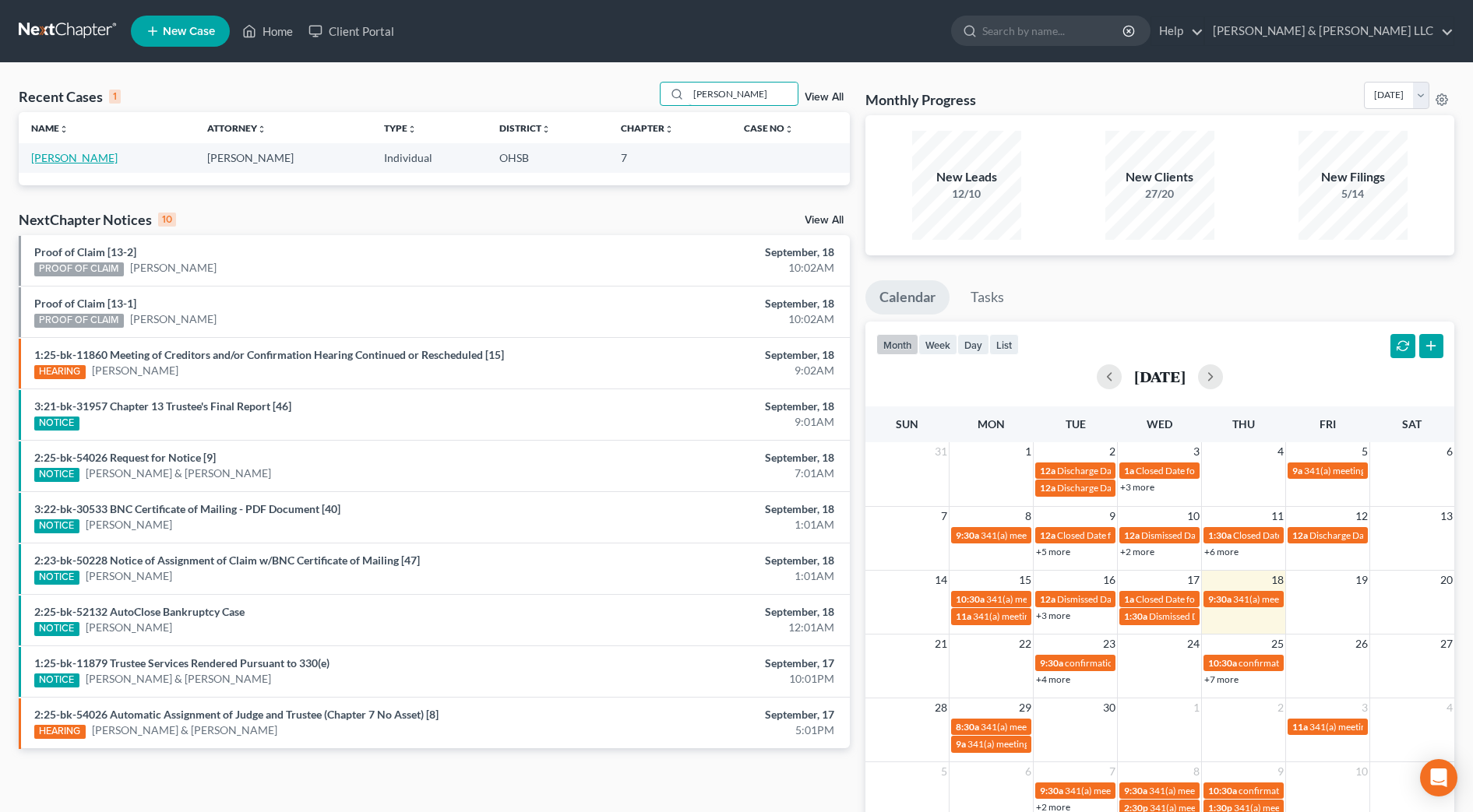
type input "bauman"
click at [95, 161] on link "[PERSON_NAME]" at bounding box center [74, 158] width 87 height 13
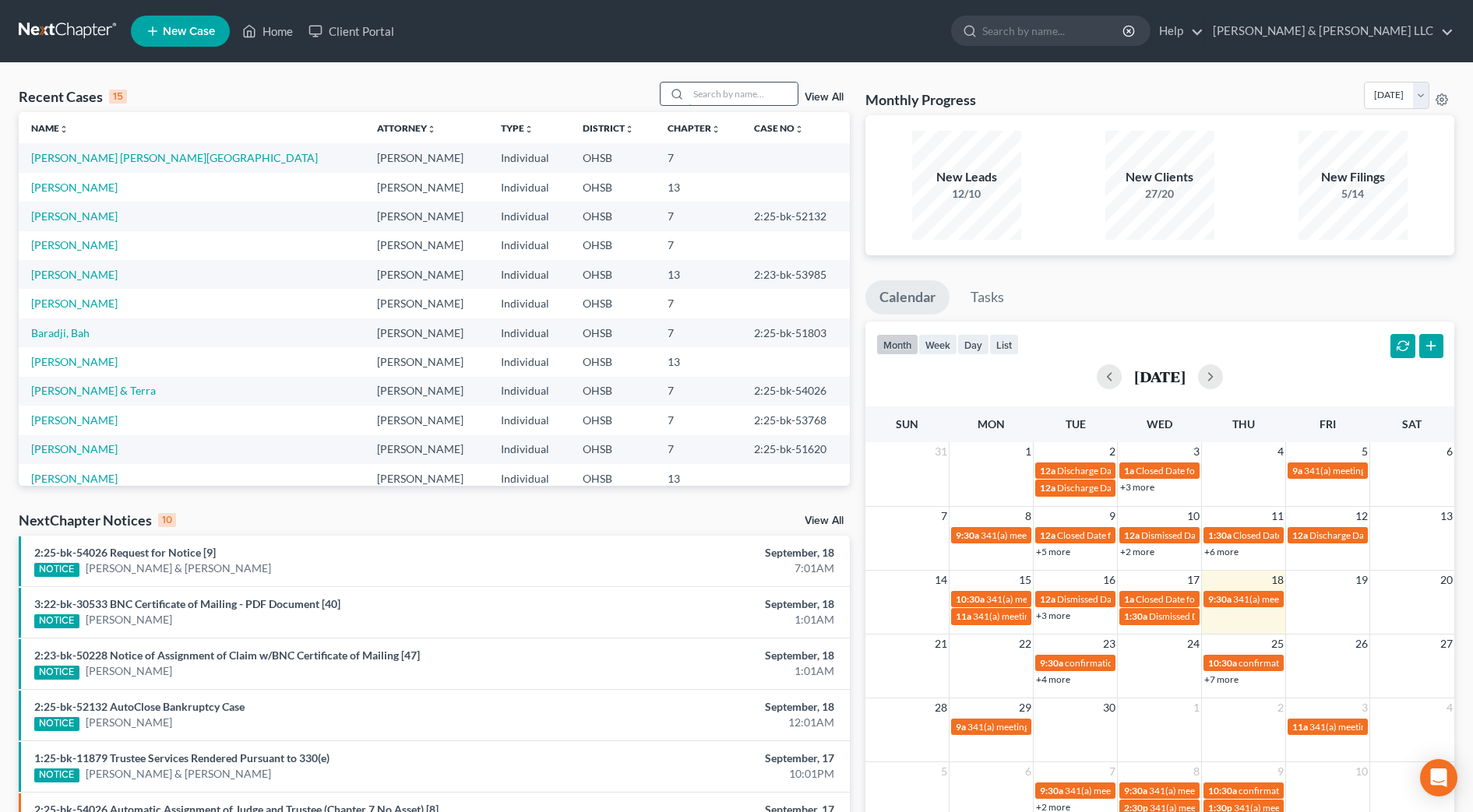
click at [787, 91] on input "search" at bounding box center [744, 94] width 109 height 23
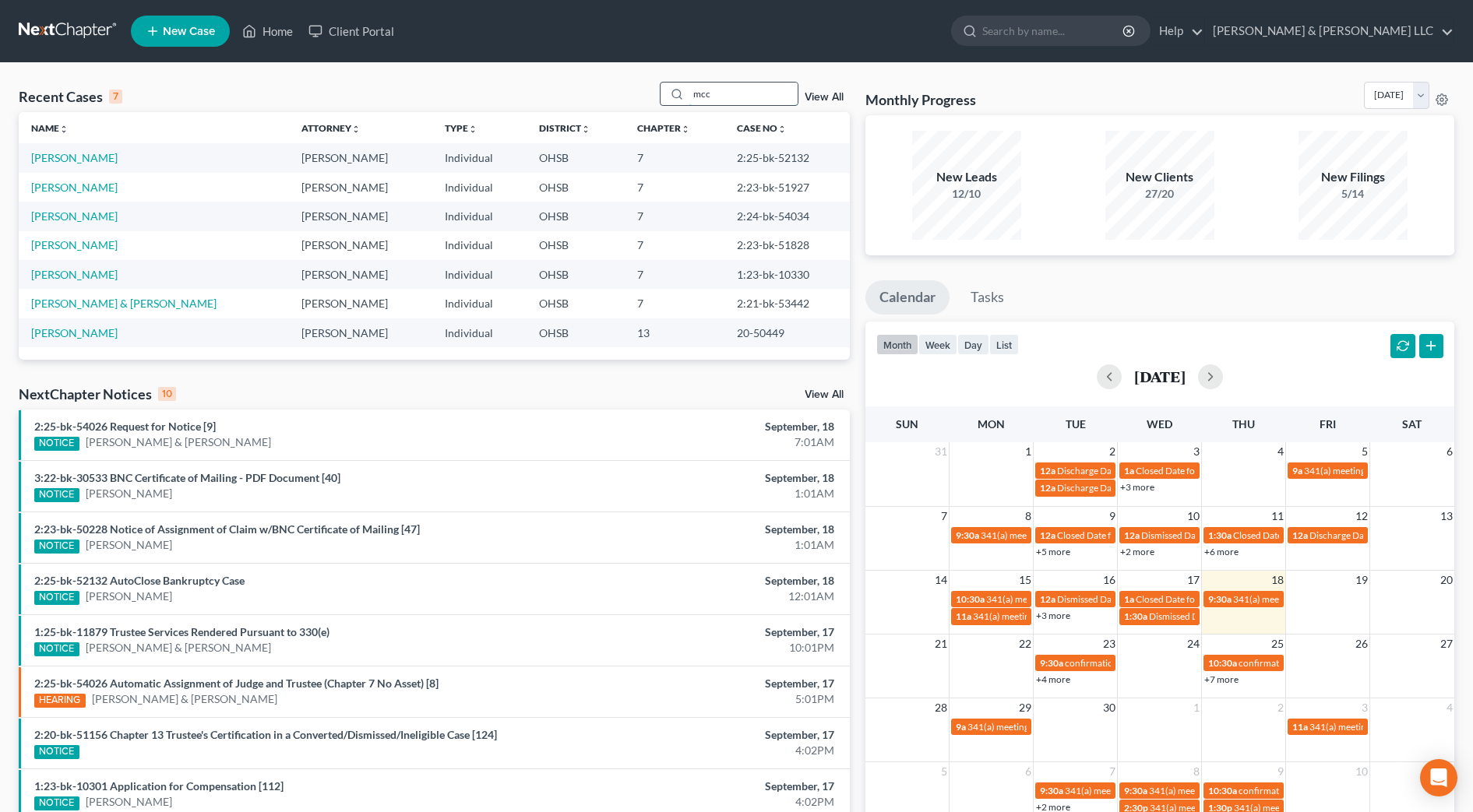
type input "mcc"
click at [83, 160] on link "[PERSON_NAME]" at bounding box center [74, 158] width 87 height 13
select select "0"
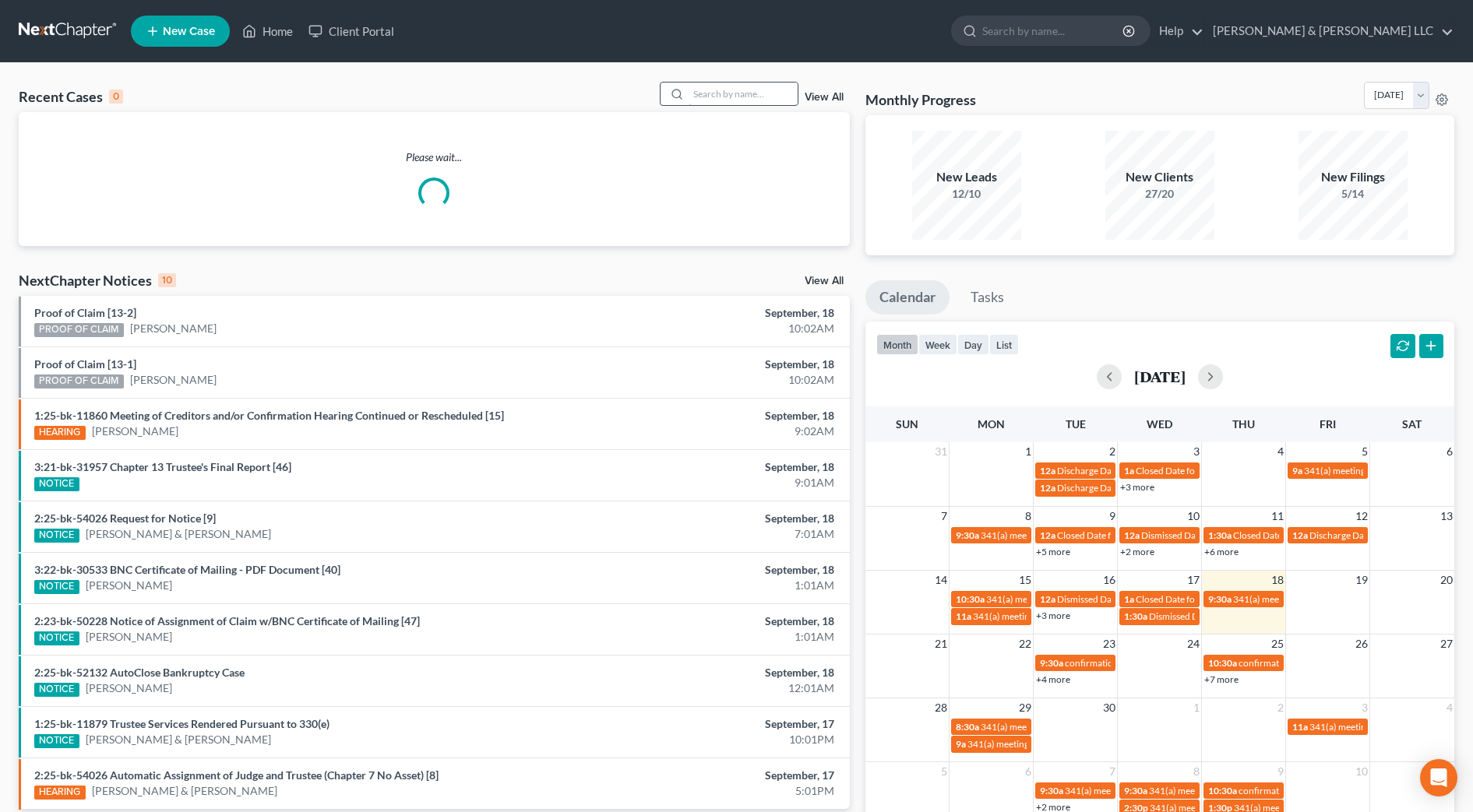
click at [725, 98] on input "search" at bounding box center [744, 94] width 109 height 23
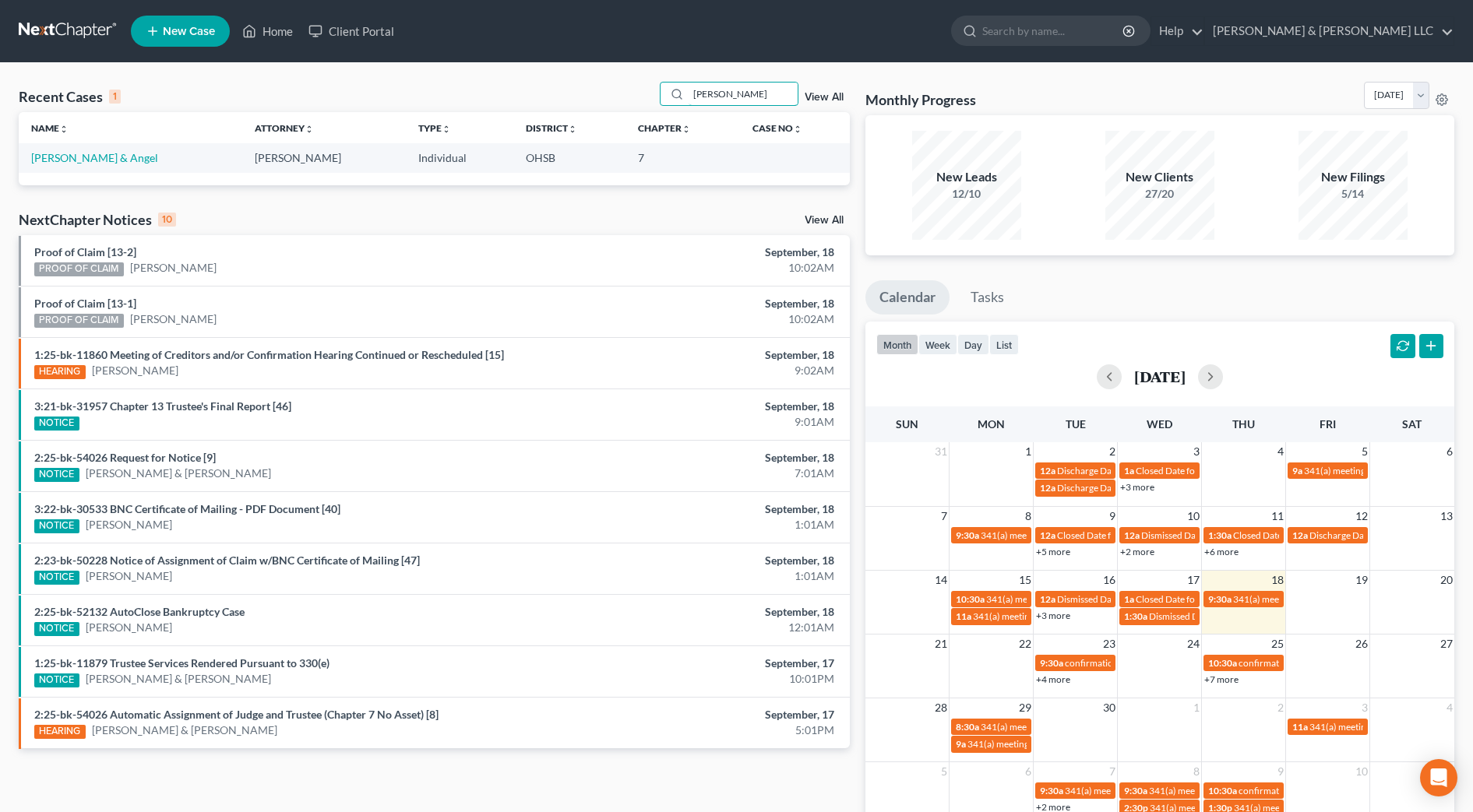
type input "gibbs"
click at [77, 165] on td "Gibbs, Daniel & Angel" at bounding box center [130, 158] width 224 height 29
click at [78, 158] on link "Gibbs, Daniel & Angel" at bounding box center [94, 158] width 127 height 13
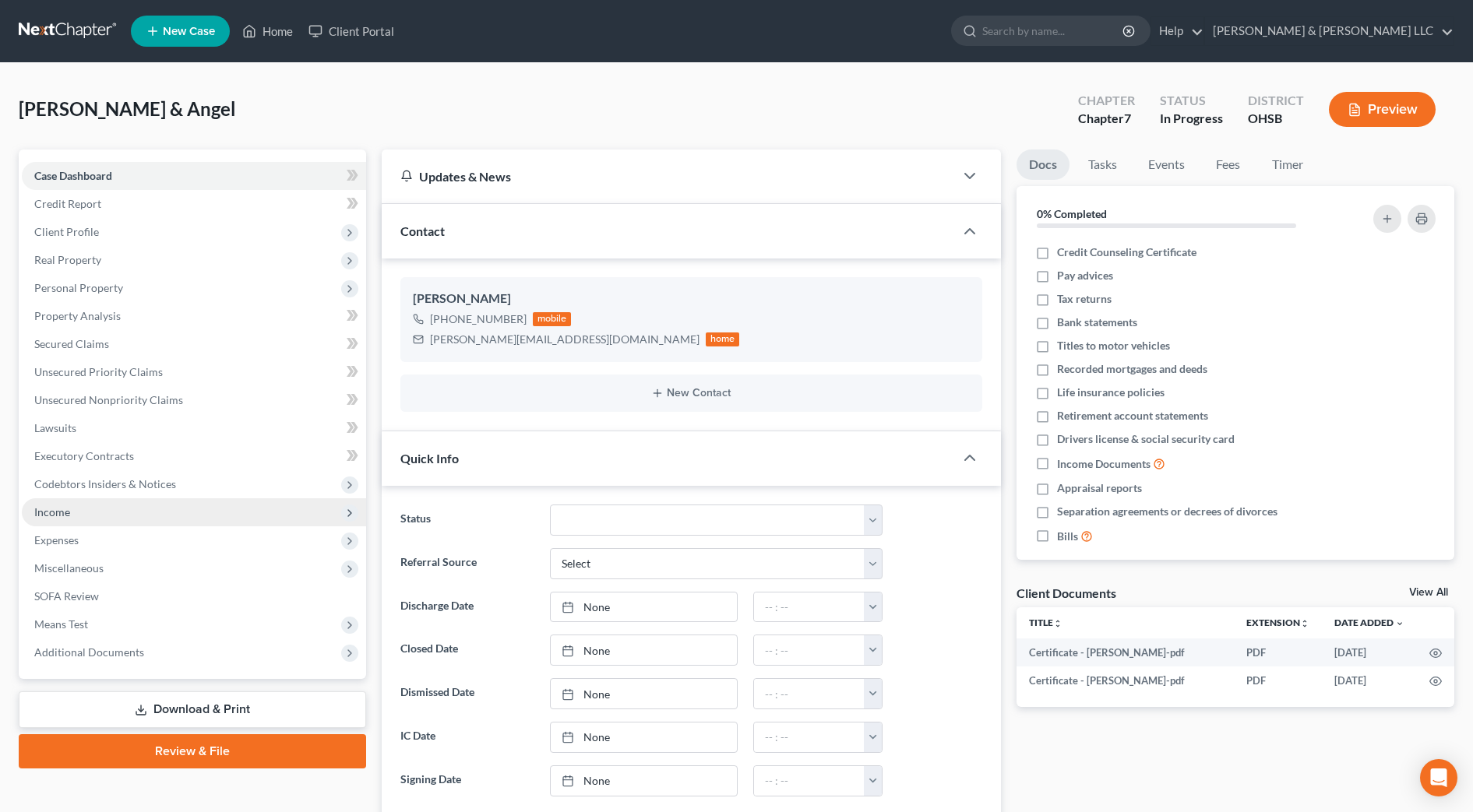
click at [77, 508] on span "Income" at bounding box center [193, 512] width 344 height 28
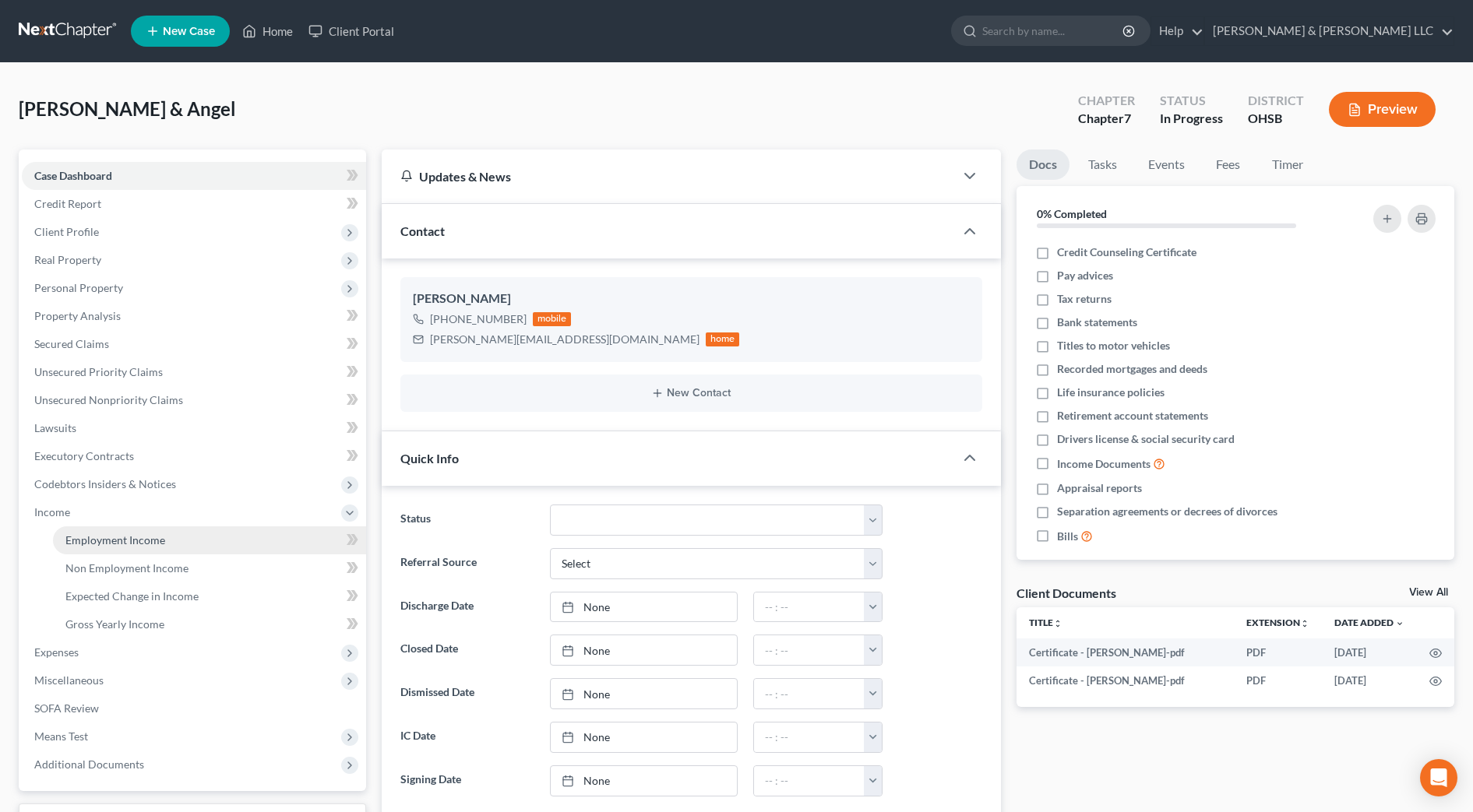
click at [100, 542] on span "Employment Income" at bounding box center [115, 540] width 100 height 13
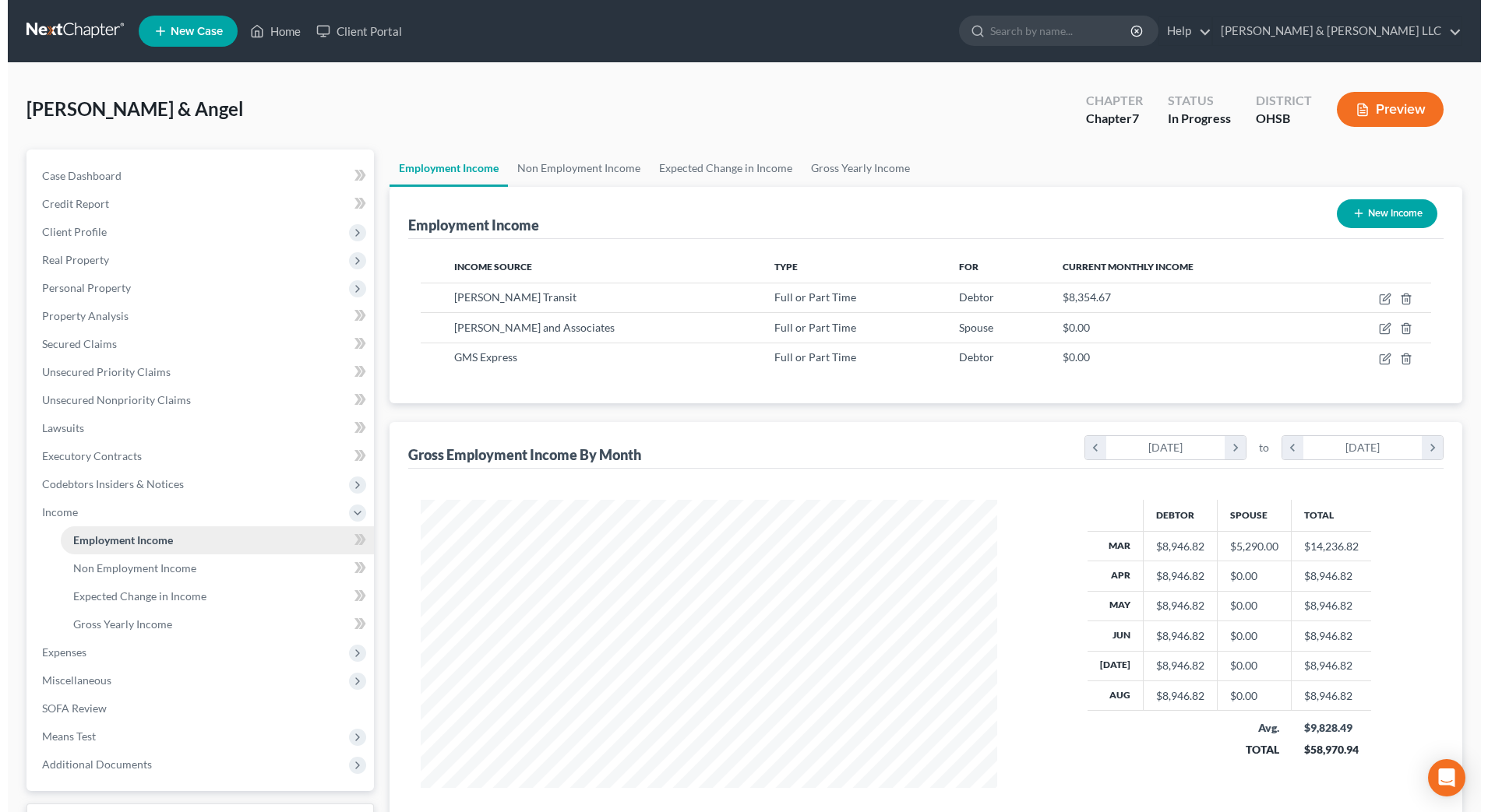
scroll to position [288, 608]
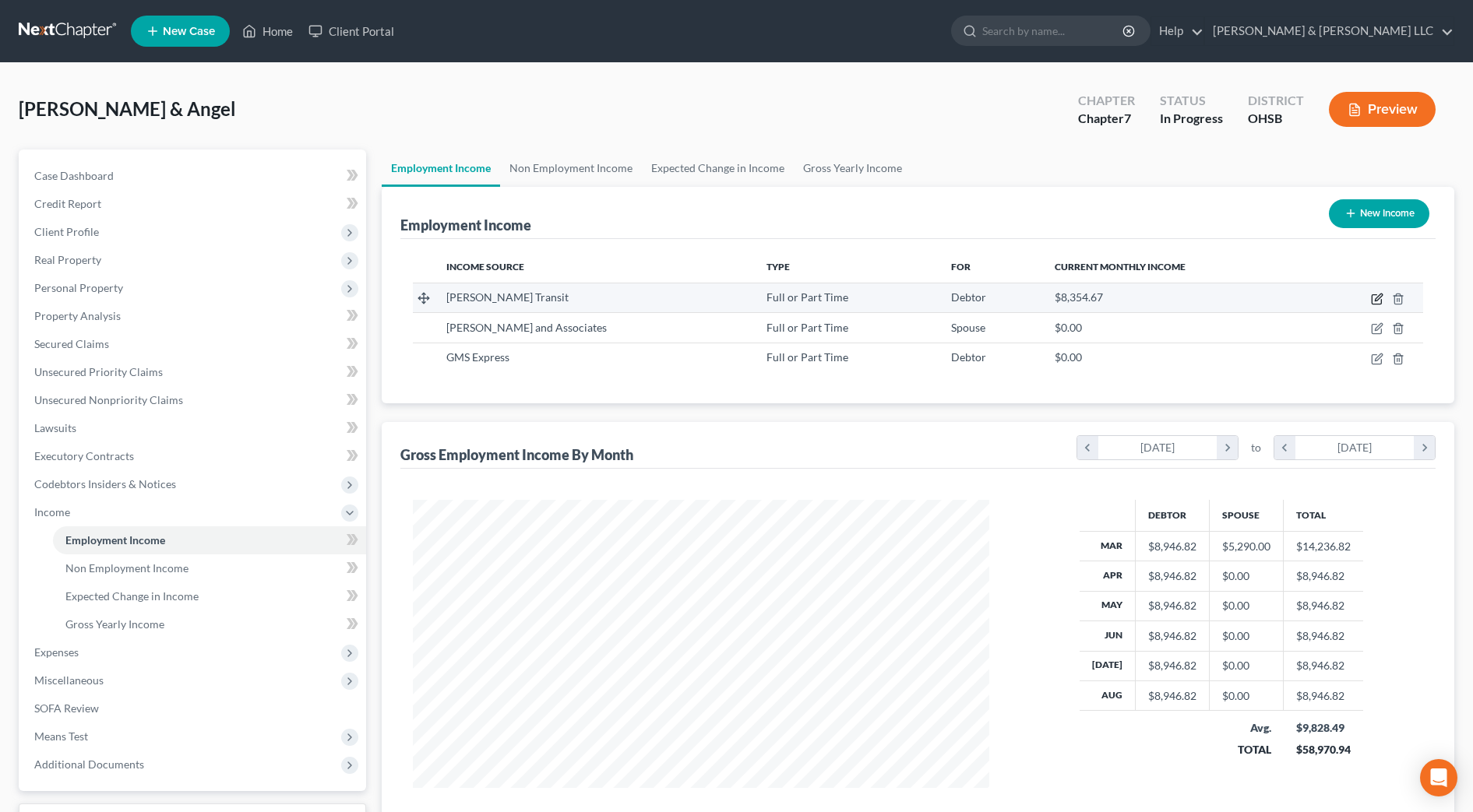
click at [1378, 296] on icon "button" at bounding box center [1378, 296] width 7 height 7
select select "0"
select select "36"
select select "3"
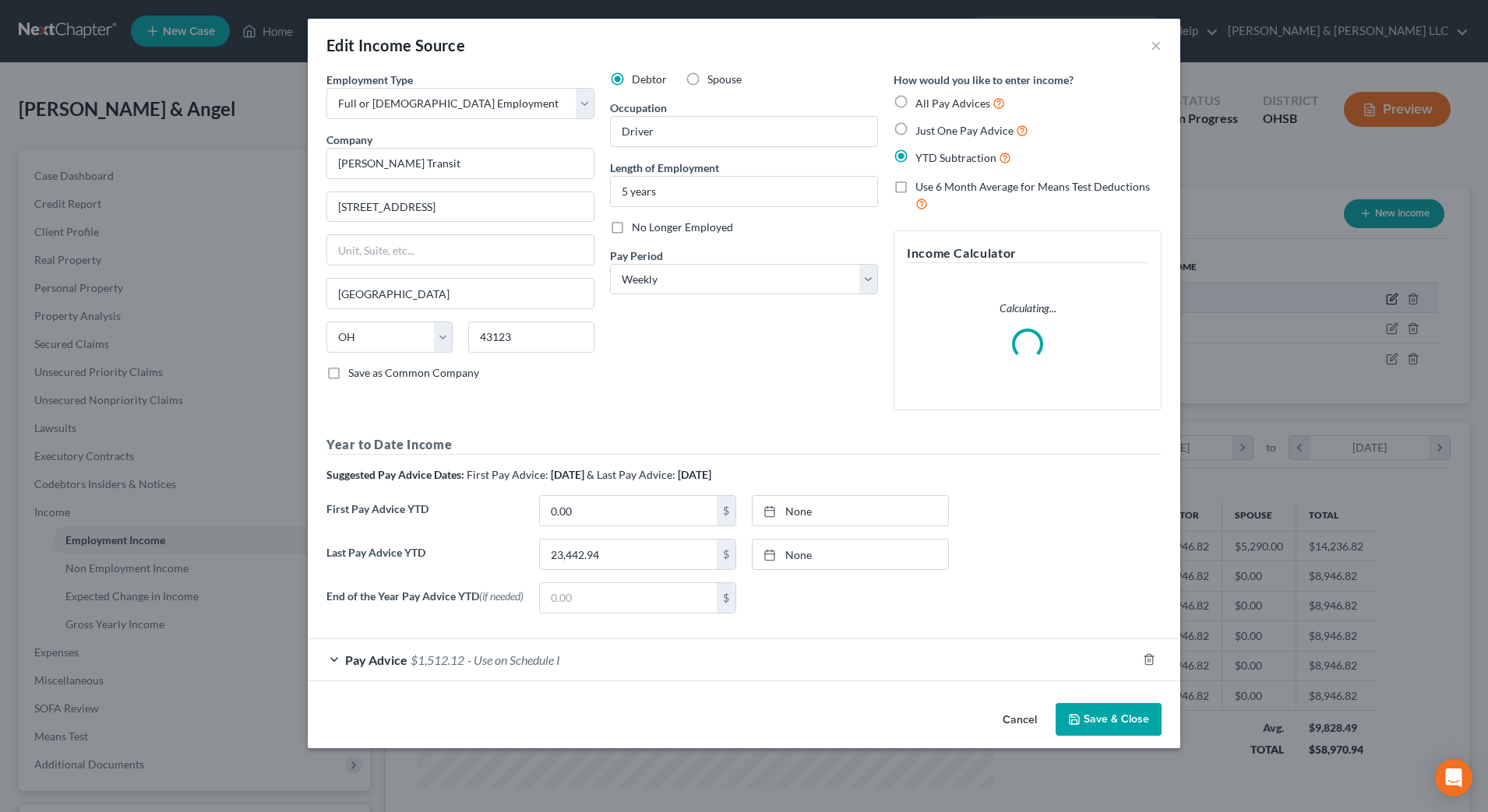
scroll to position [291, 615]
click at [867, 670] on div "Pay Advice $1,512.12 - Use on Schedule I" at bounding box center [722, 660] width 829 height 41
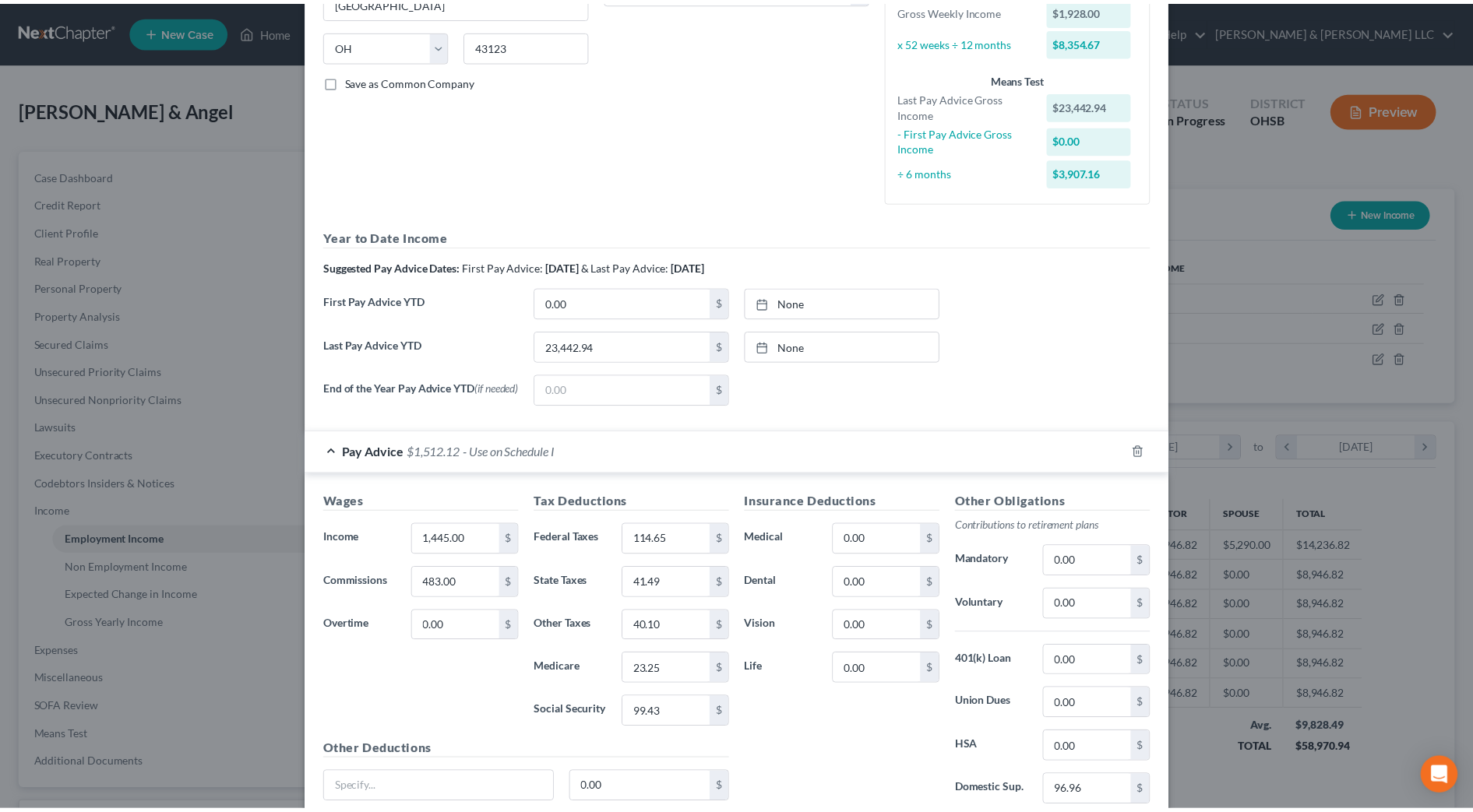
scroll to position [423, 0]
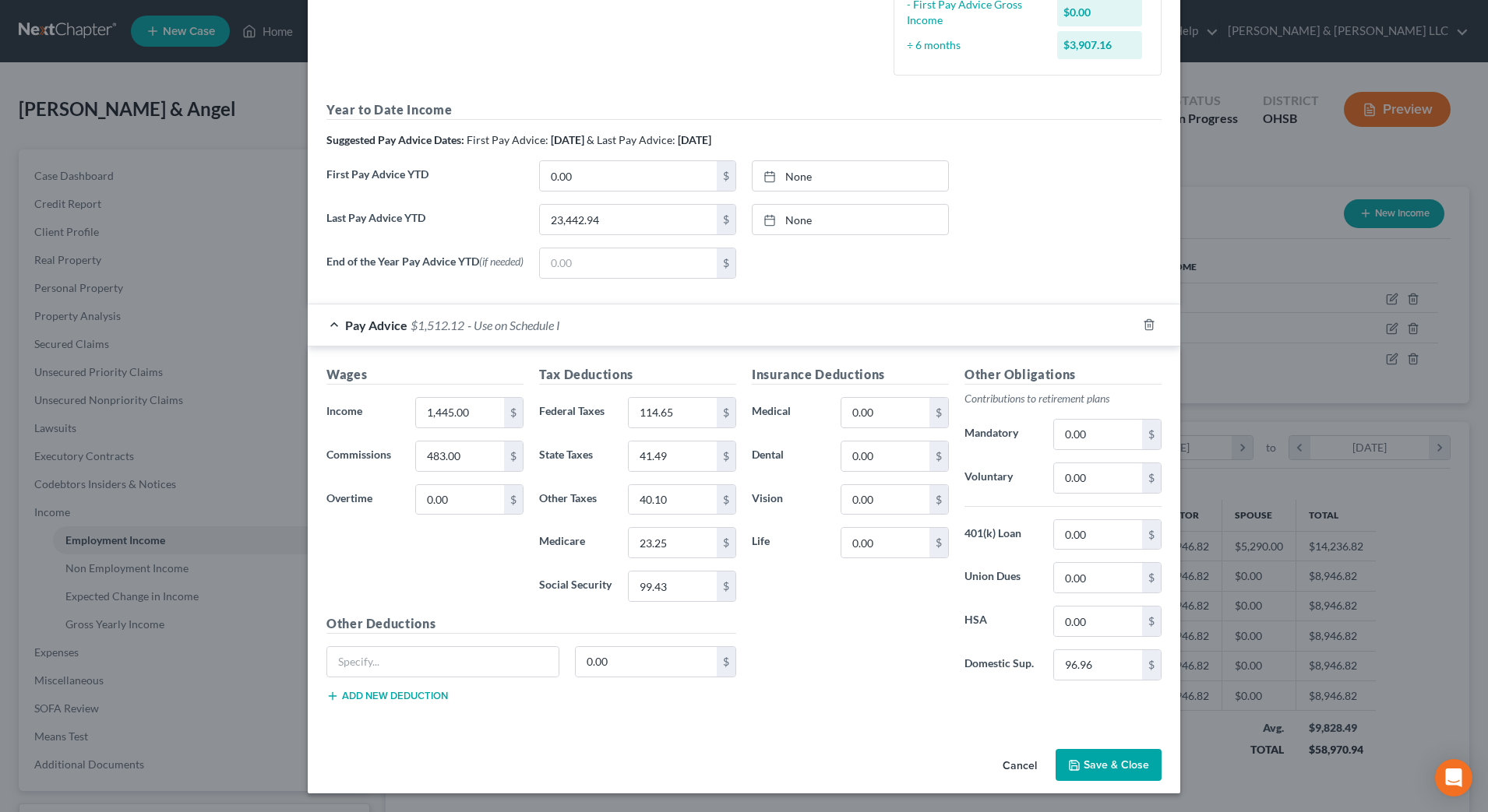
click at [1103, 764] on button "Save & Close" at bounding box center [1109, 766] width 106 height 33
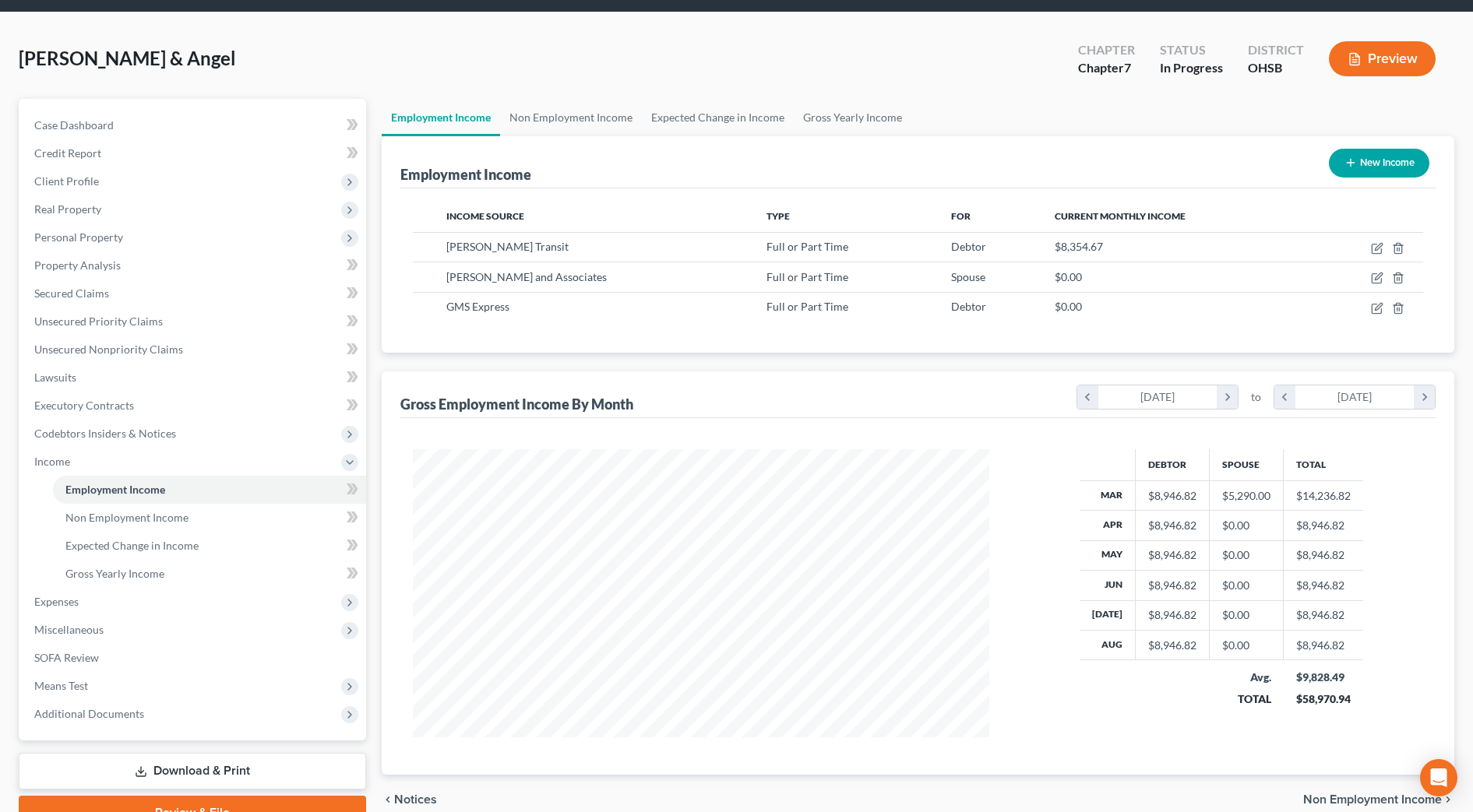
scroll to position [98, 0]
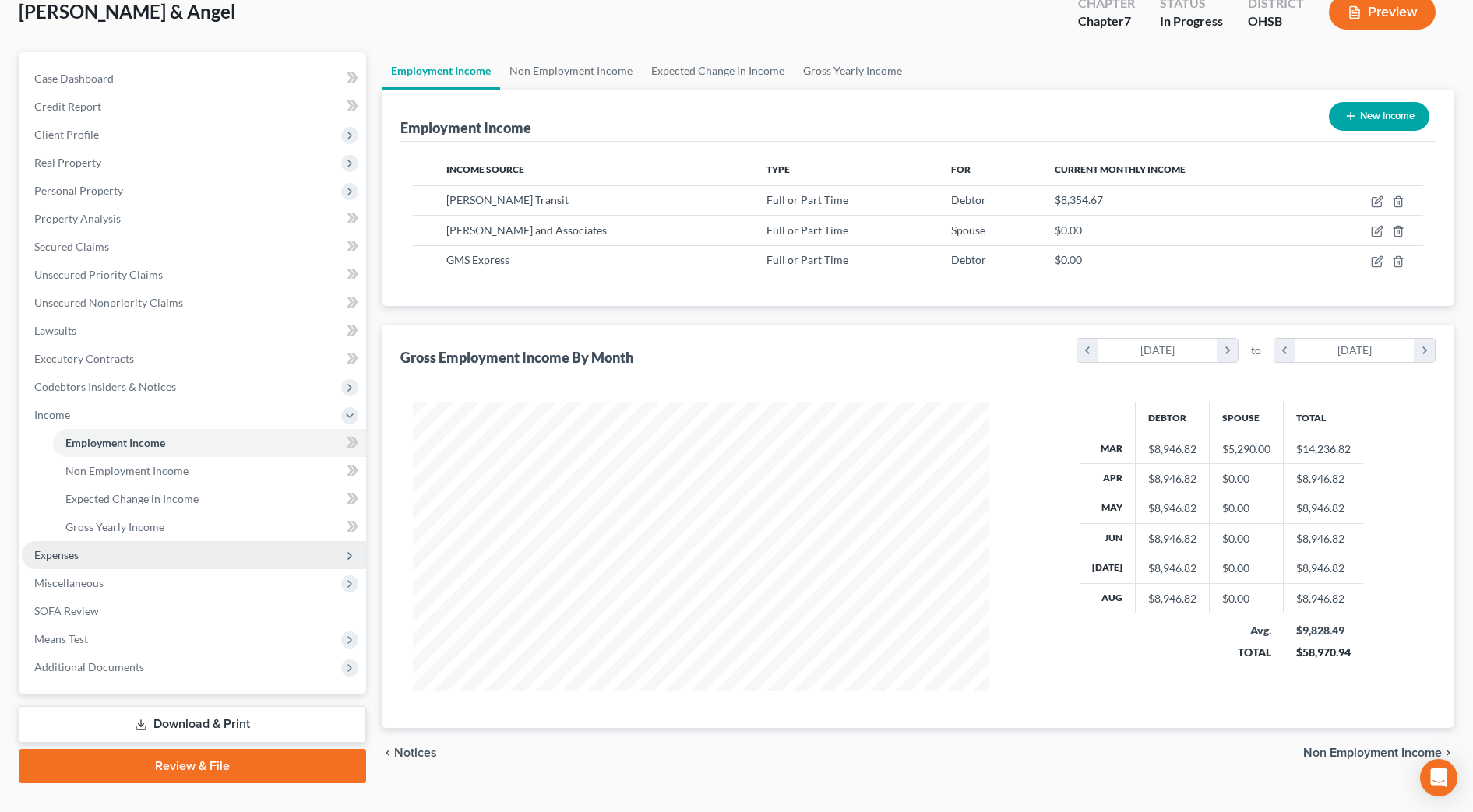
click at [44, 557] on span "Expenses" at bounding box center [56, 555] width 44 height 13
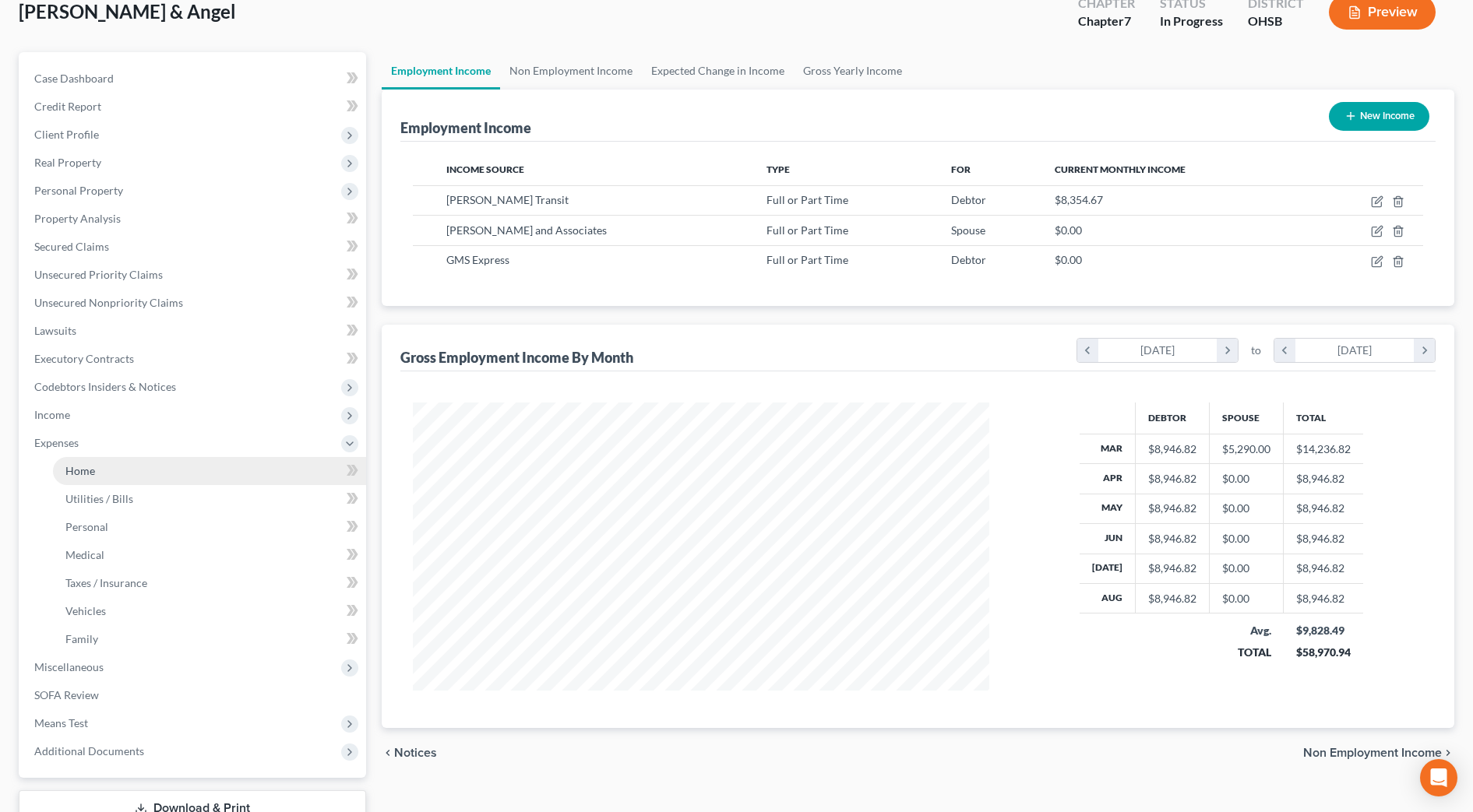
click at [93, 473] on span "Home" at bounding box center [80, 470] width 30 height 13
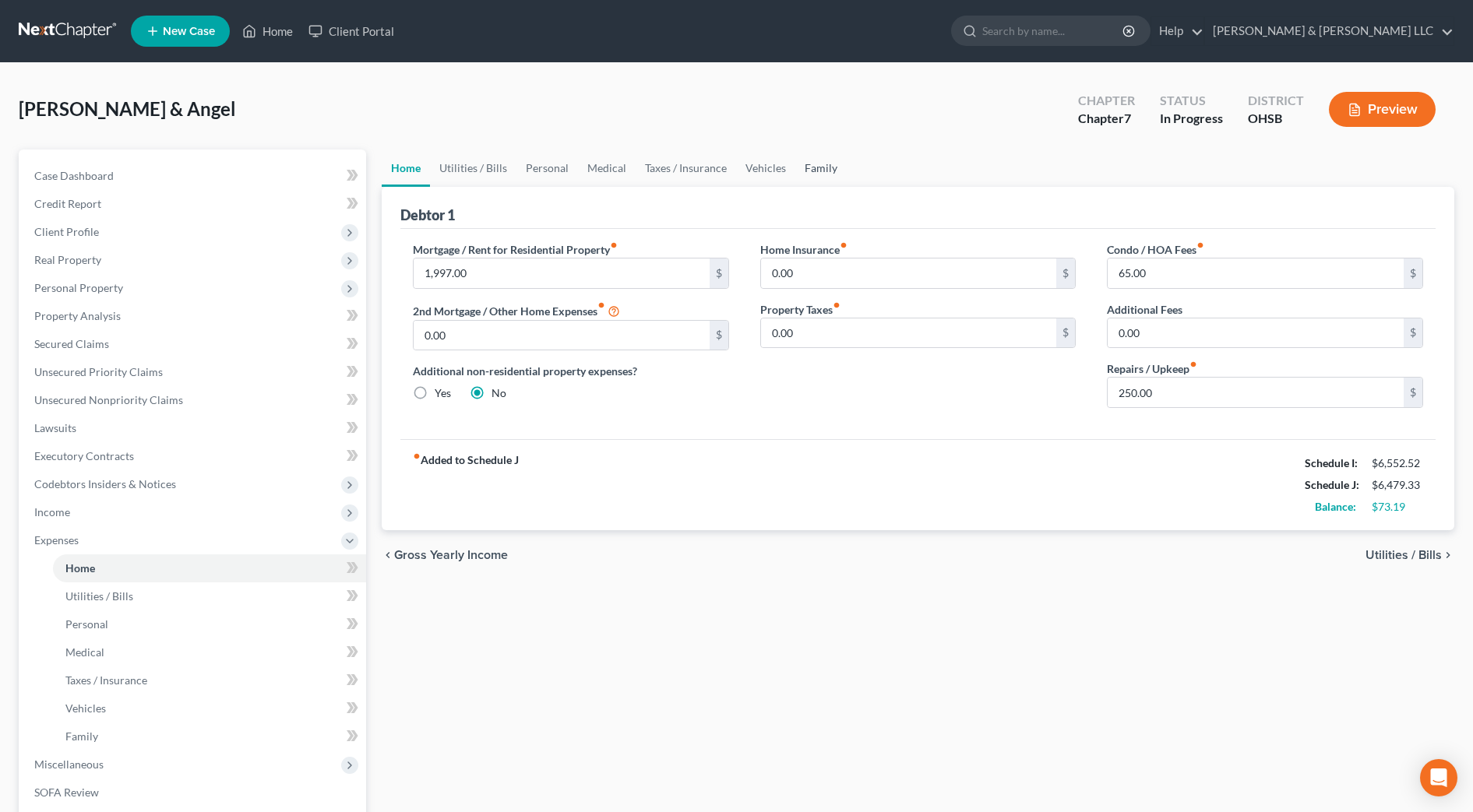
click at [820, 155] on link "Family" at bounding box center [821, 168] width 51 height 37
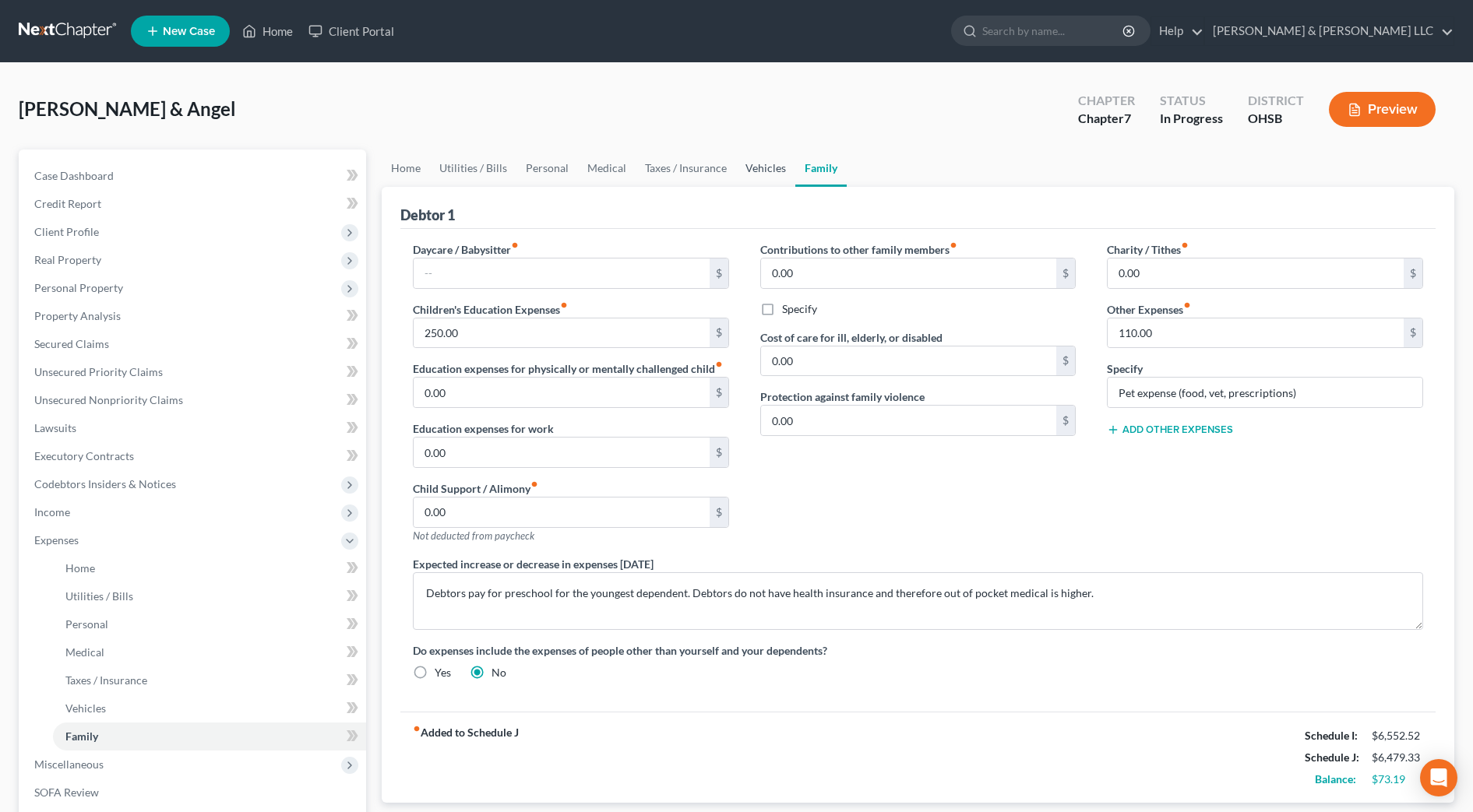
click at [747, 170] on link "Vehicles" at bounding box center [766, 168] width 59 height 37
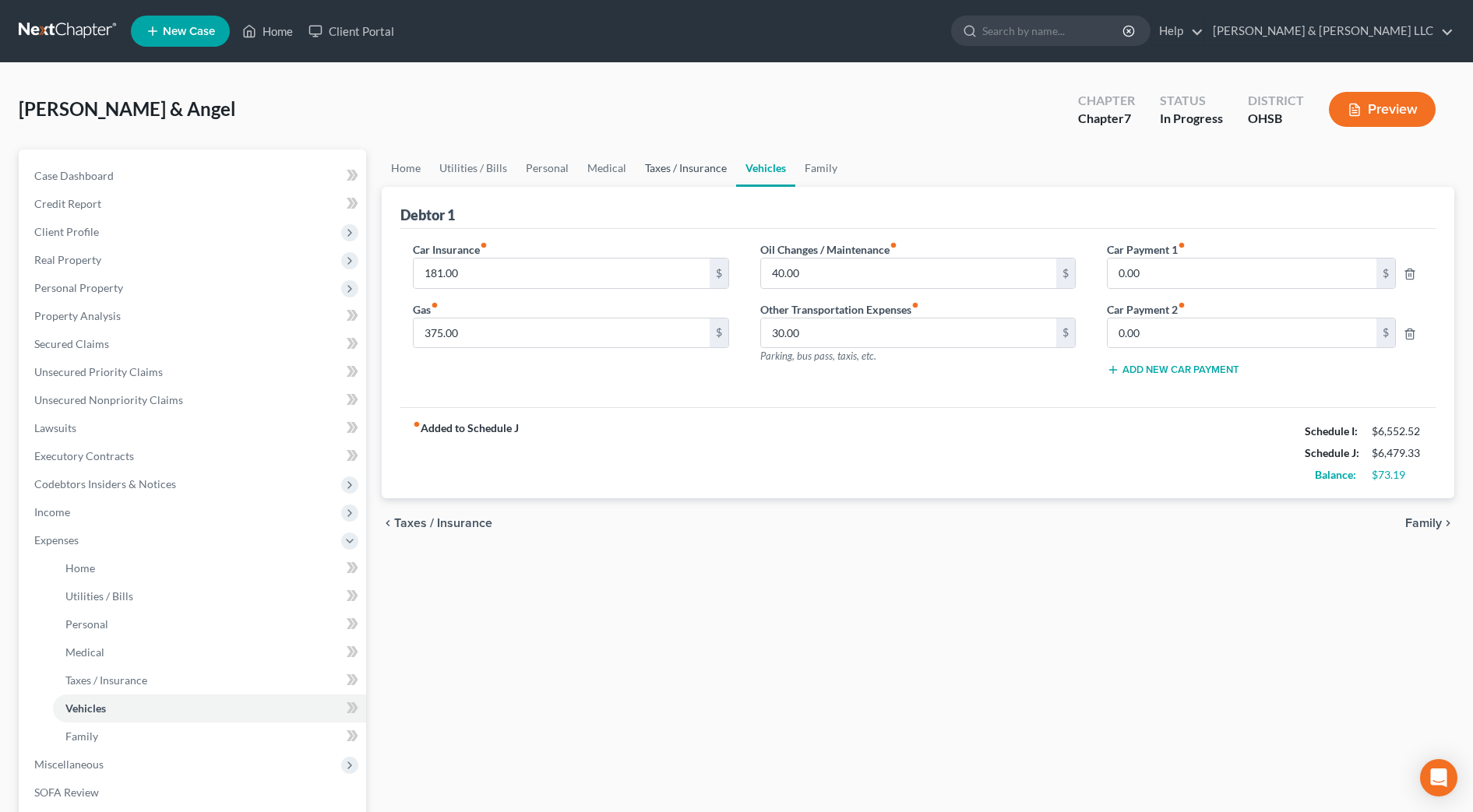
click at [680, 173] on link "Taxes / Insurance" at bounding box center [686, 168] width 101 height 37
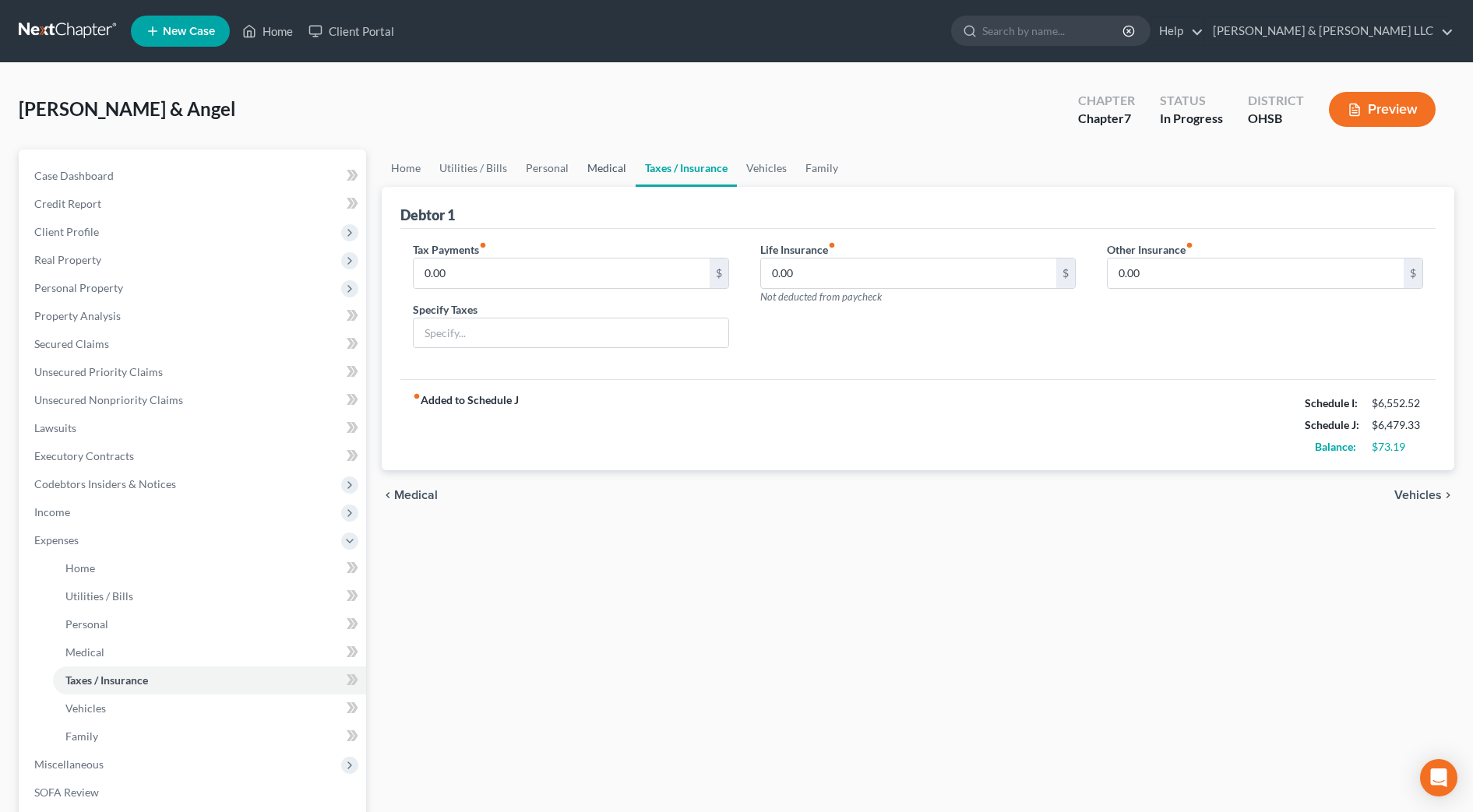
click at [607, 172] on link "Medical" at bounding box center [607, 168] width 58 height 37
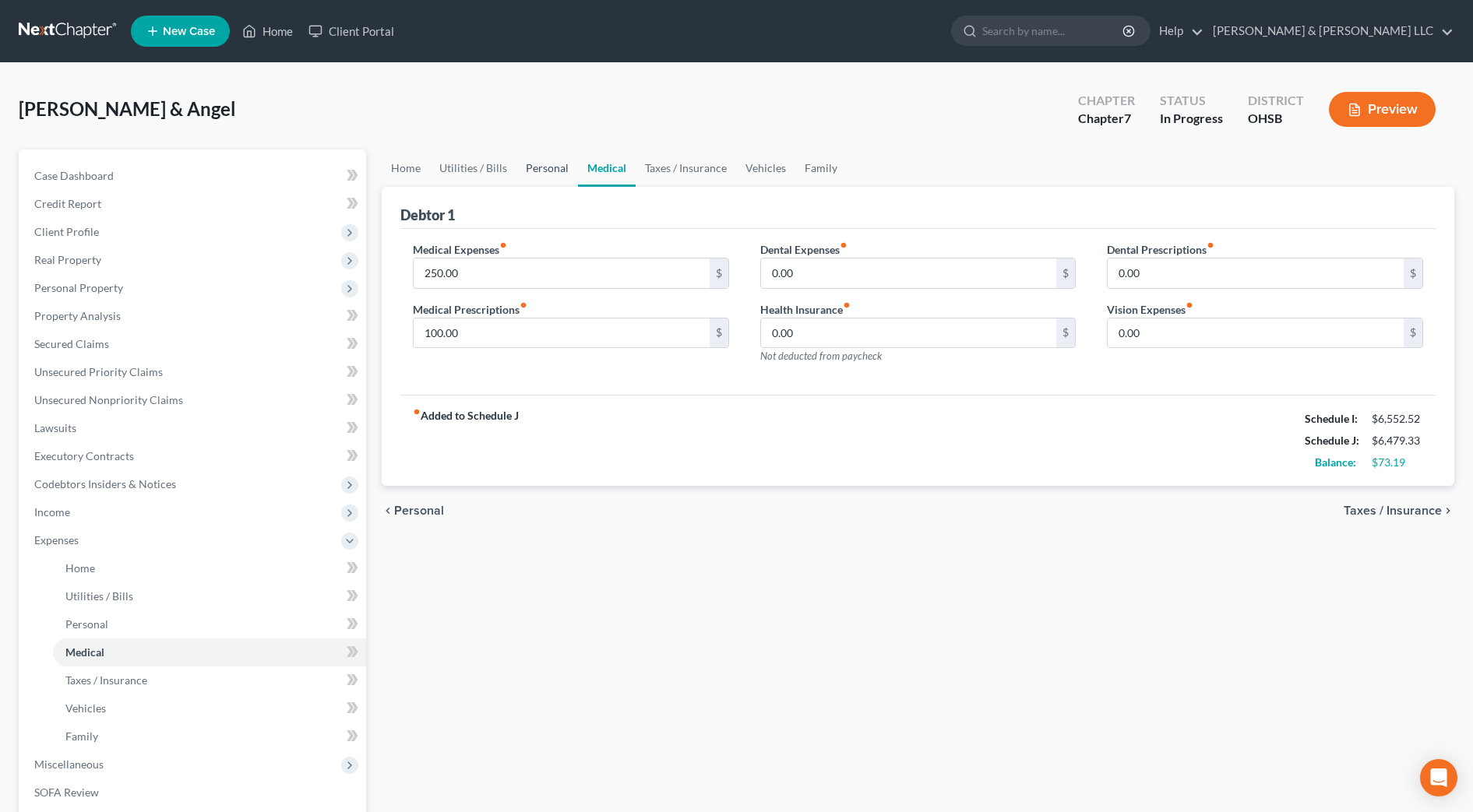
click at [559, 171] on link "Personal" at bounding box center [547, 168] width 62 height 37
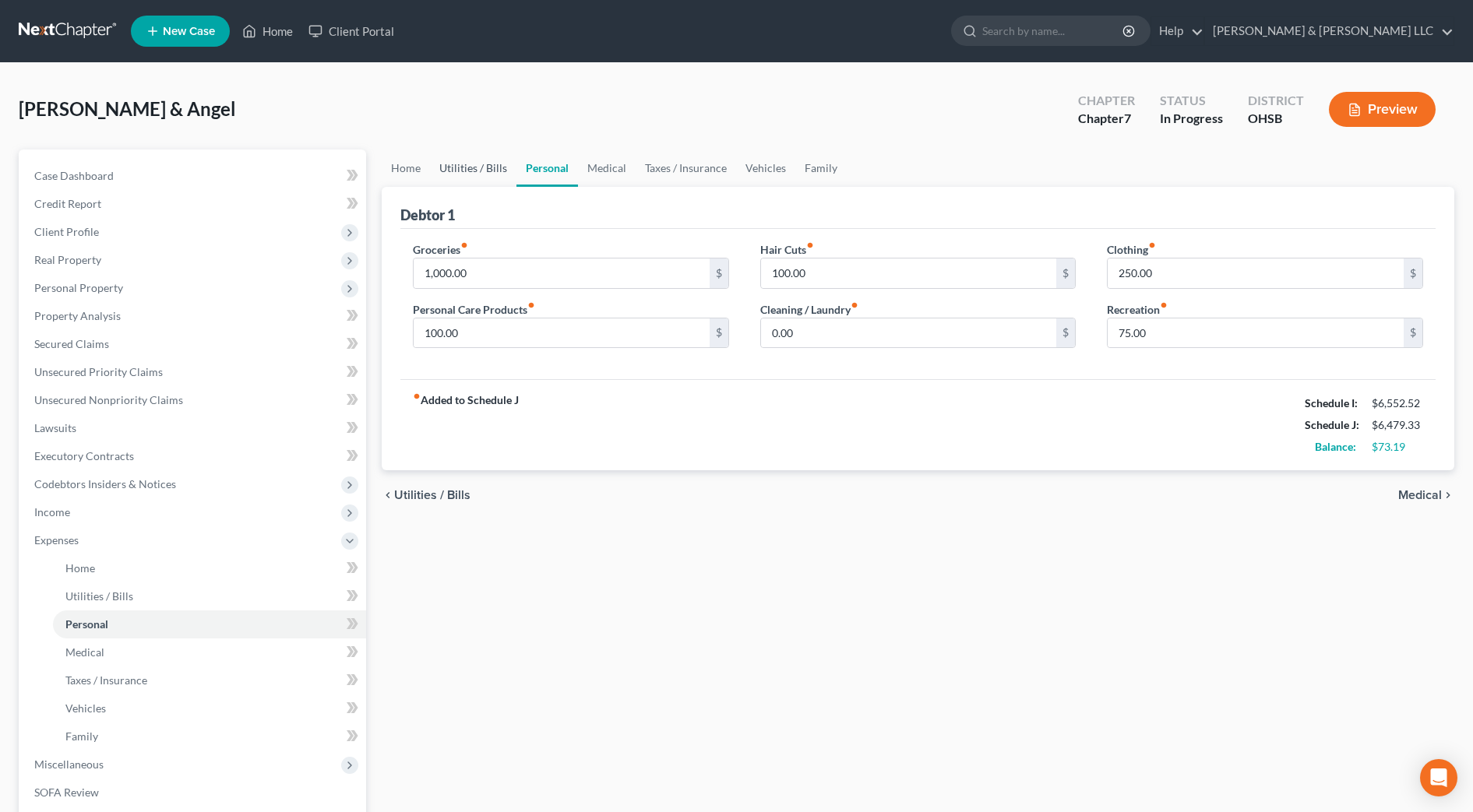
click at [484, 165] on link "Utilities / Bills" at bounding box center [473, 168] width 87 height 37
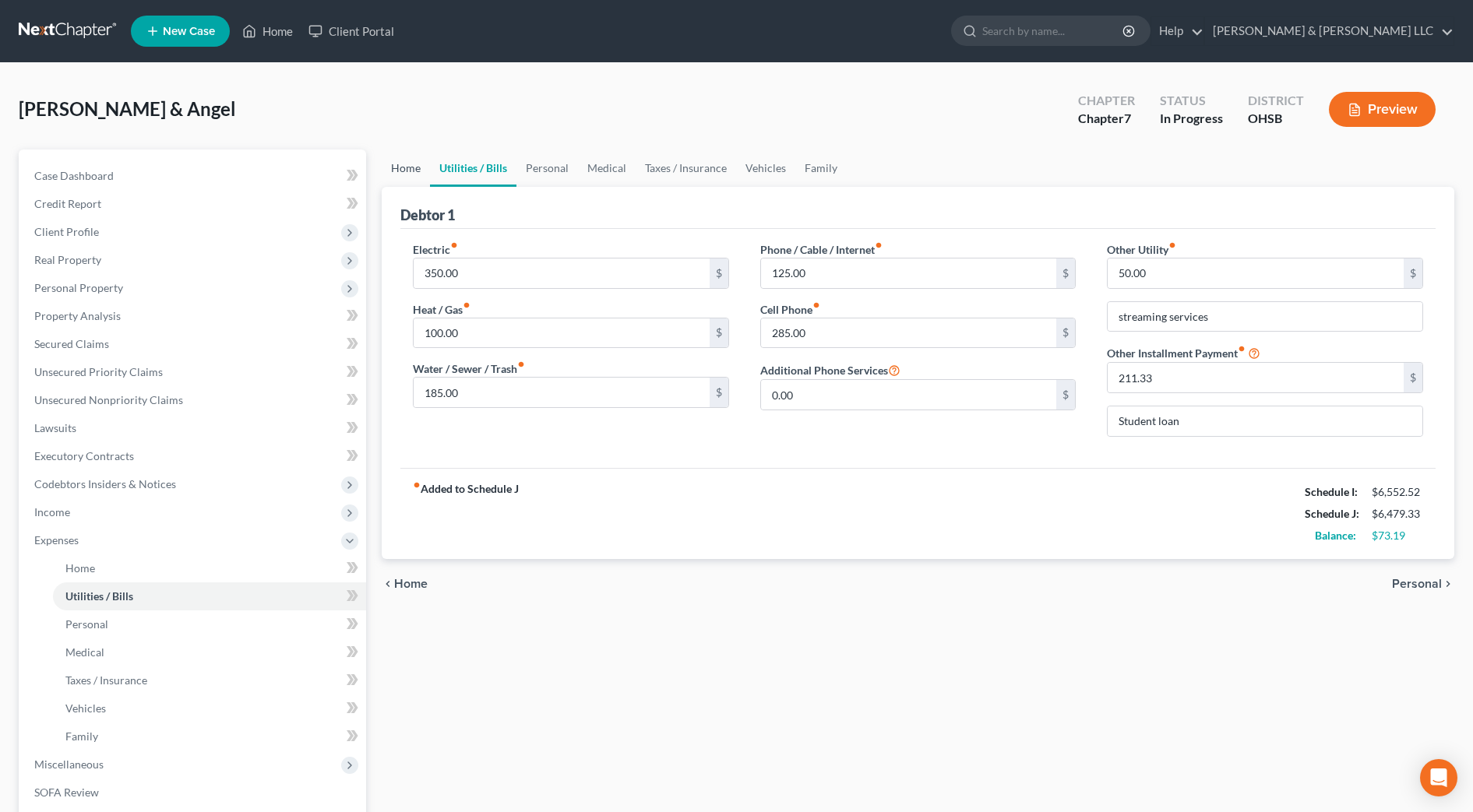
click at [385, 165] on link "Home" at bounding box center [406, 168] width 48 height 37
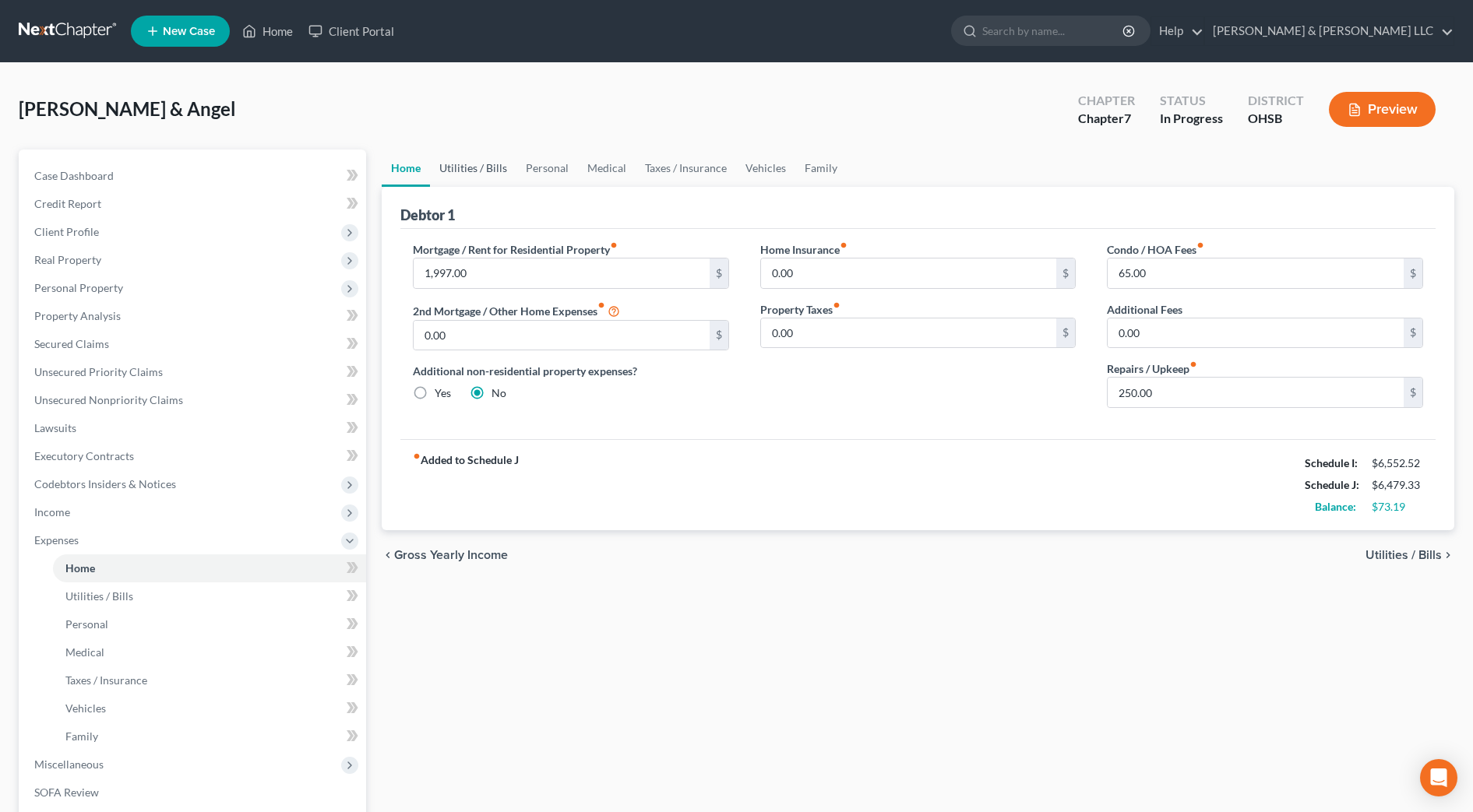
click at [495, 171] on link "Utilities / Bills" at bounding box center [473, 168] width 87 height 37
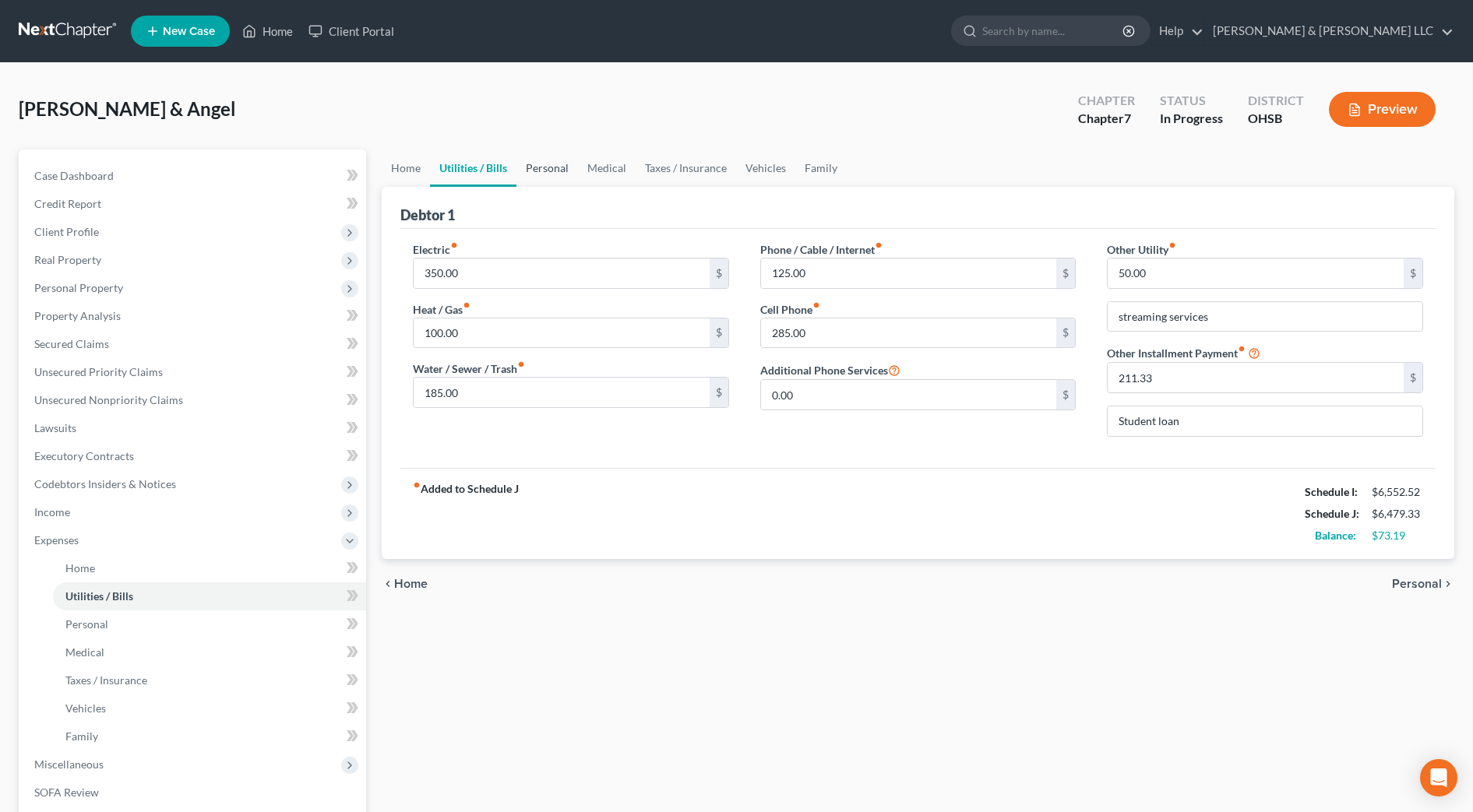
click at [559, 171] on link "Personal" at bounding box center [547, 168] width 62 height 37
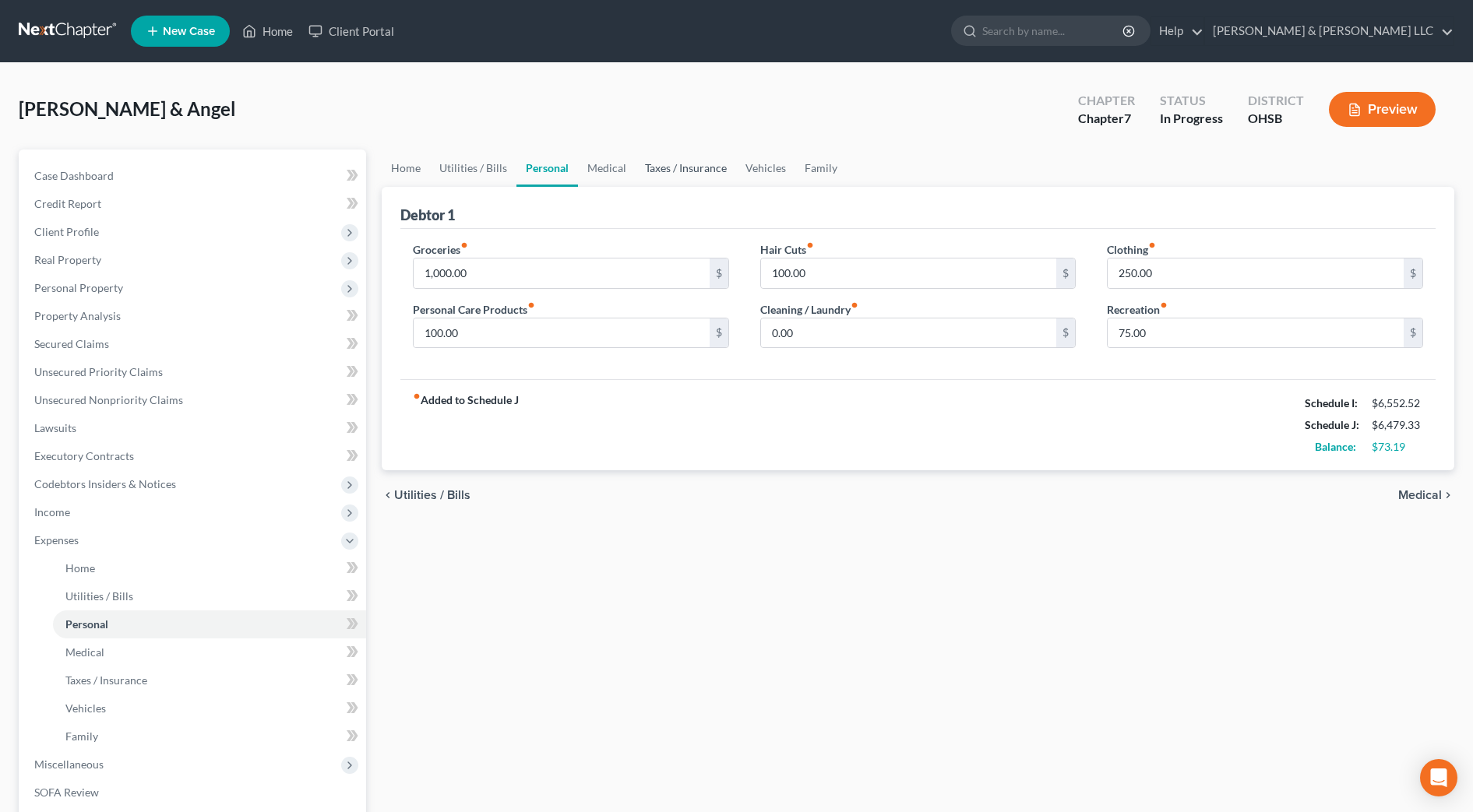
click at [720, 165] on link "Taxes / Insurance" at bounding box center [686, 168] width 101 height 37
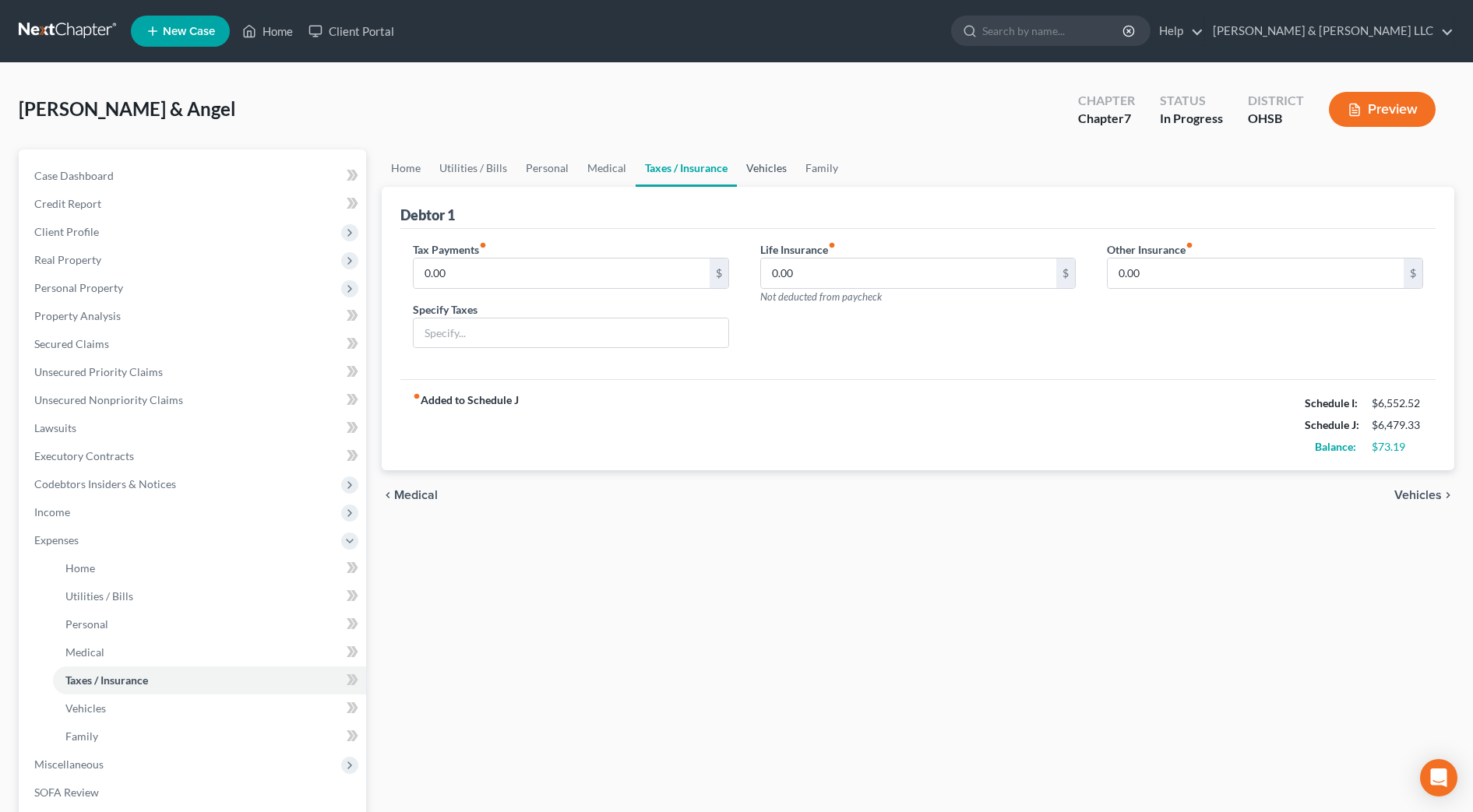
click at [749, 167] on link "Vehicles" at bounding box center [767, 168] width 59 height 37
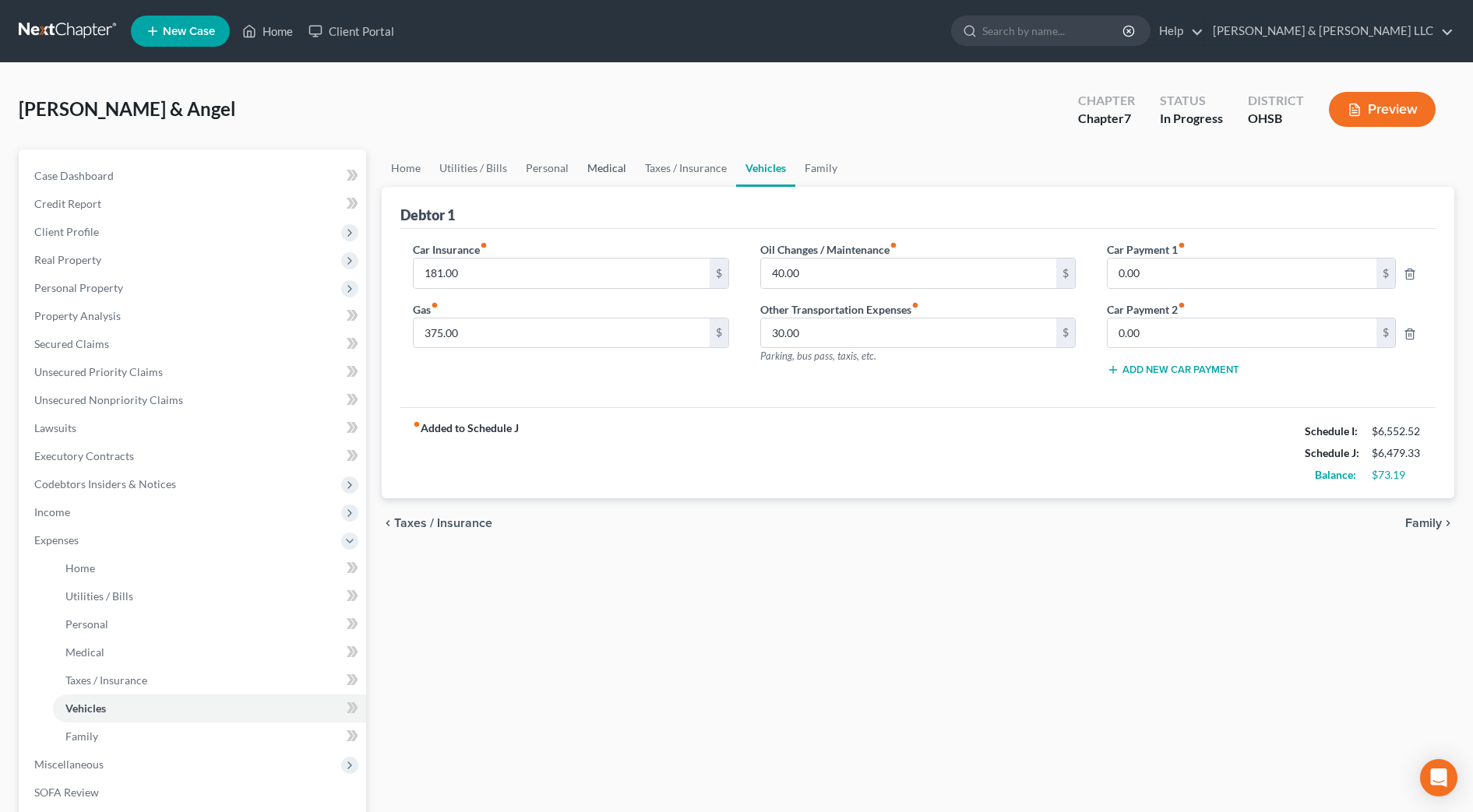
click at [602, 166] on link "Medical" at bounding box center [607, 168] width 58 height 37
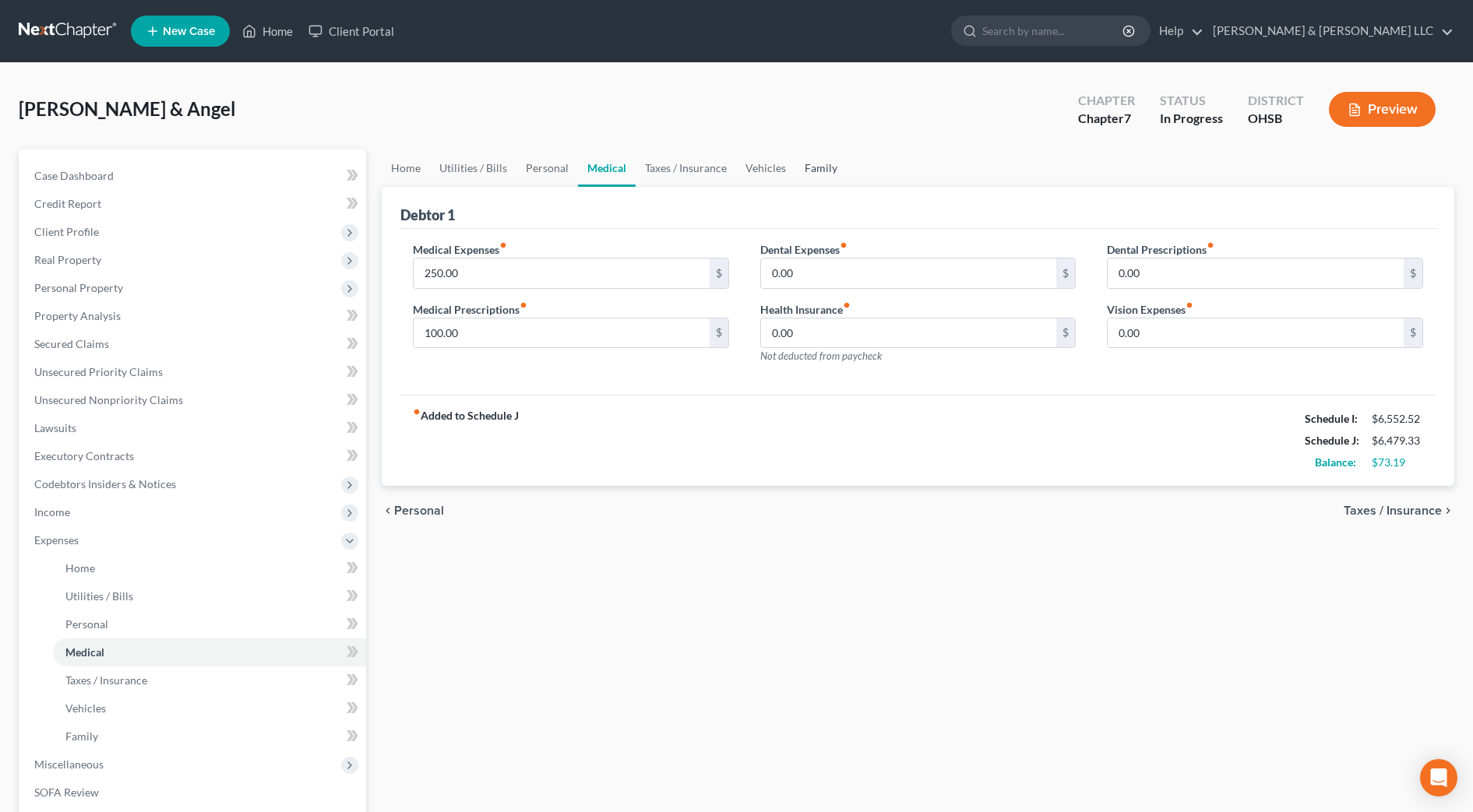
click at [825, 168] on link "Family" at bounding box center [821, 168] width 51 height 37
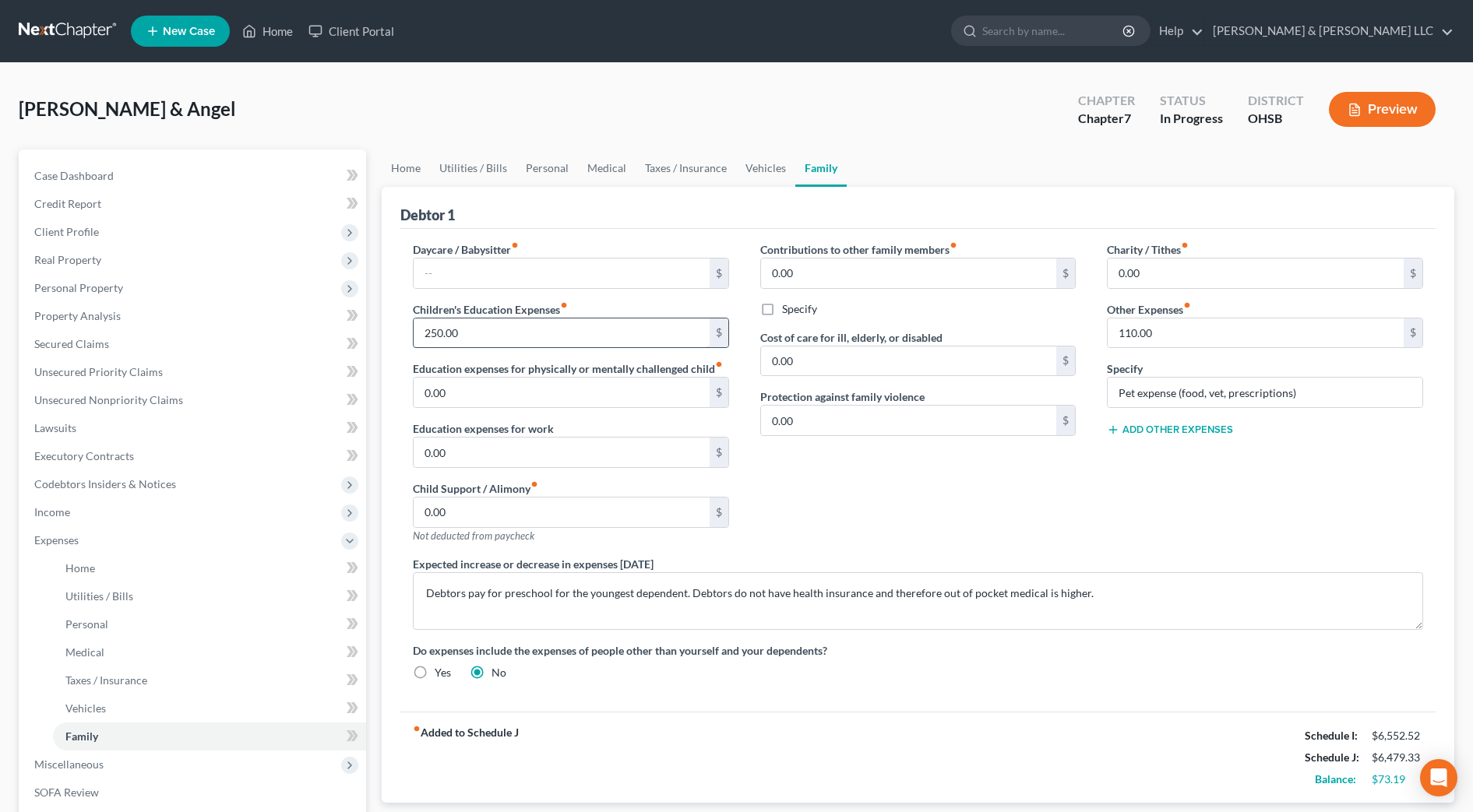
click at [483, 328] on input "250.00" at bounding box center [561, 333] width 296 height 30
click at [112, 517] on span "Income" at bounding box center [193, 512] width 344 height 28
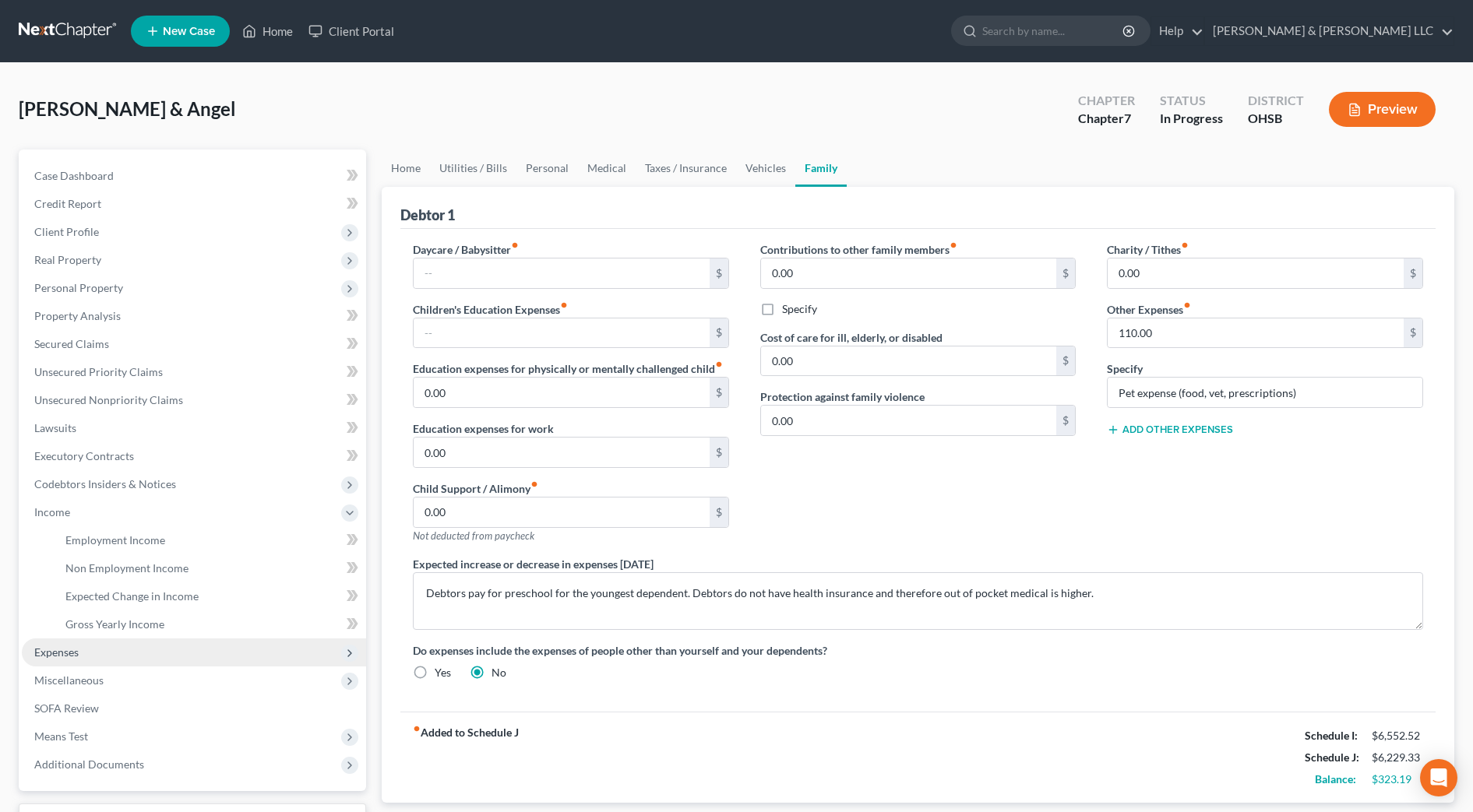
click at [80, 649] on span "Expenses" at bounding box center [193, 653] width 344 height 28
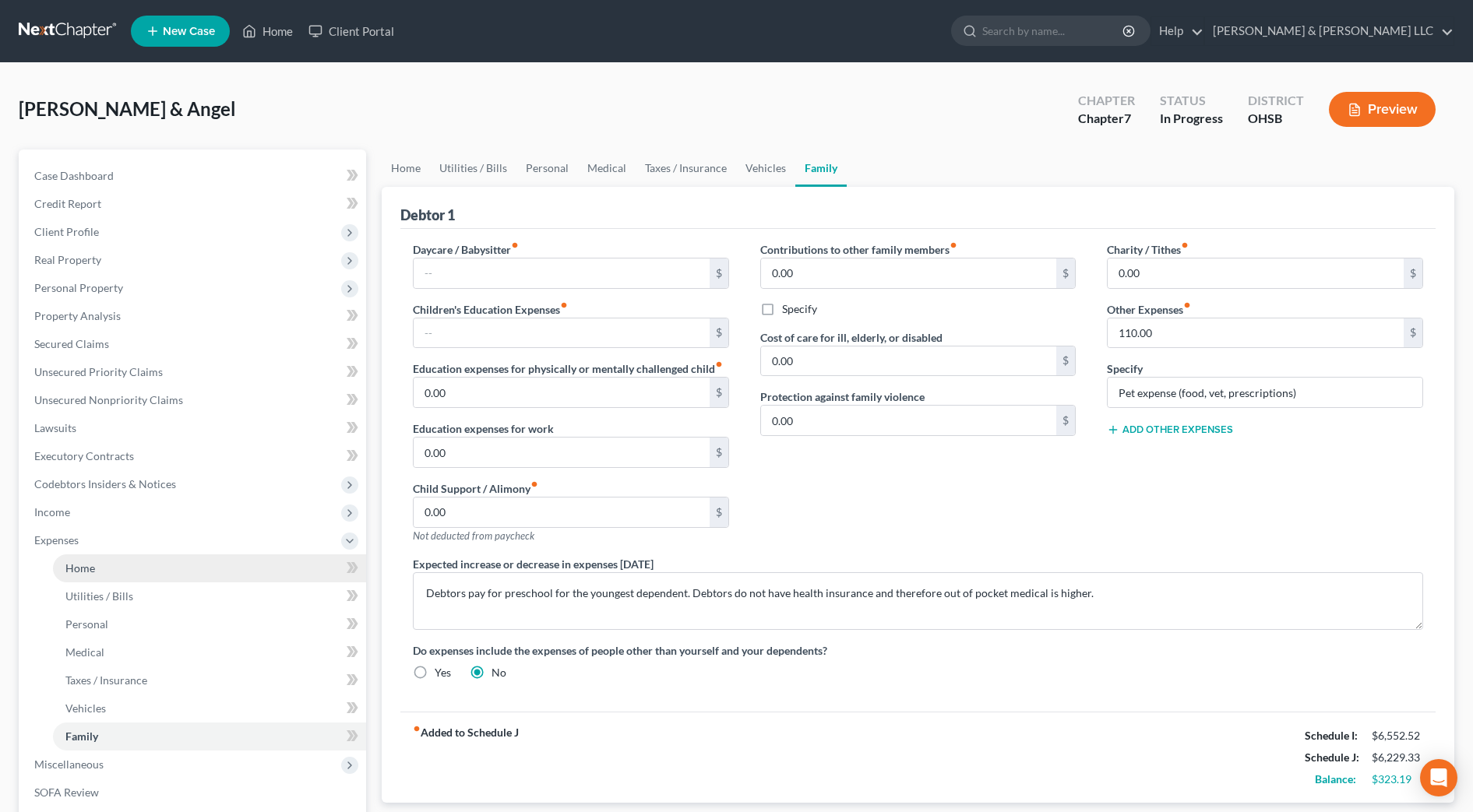
click at [144, 576] on link "Home" at bounding box center [209, 569] width 313 height 28
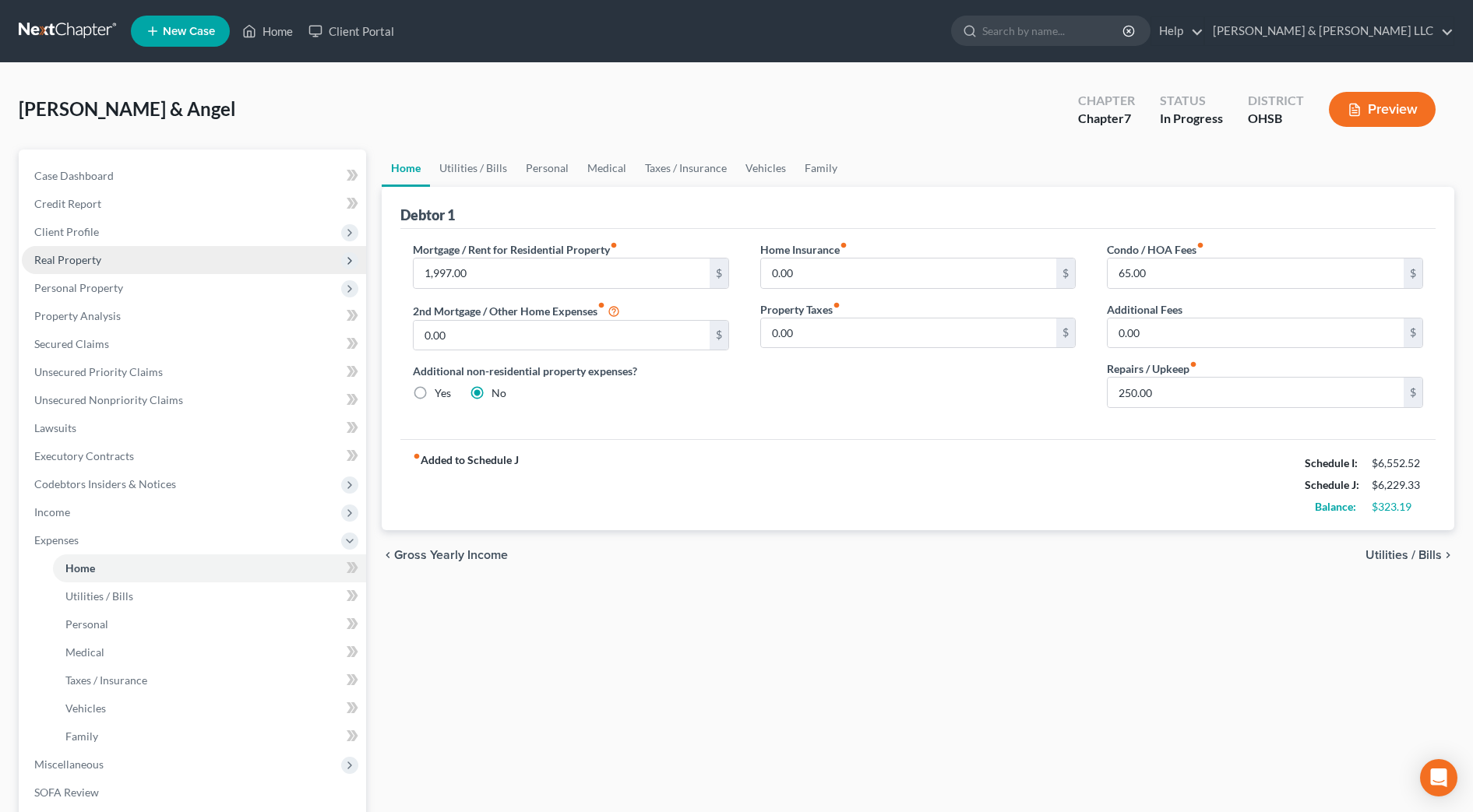
click at [109, 255] on span "Real Property" at bounding box center [193, 261] width 344 height 28
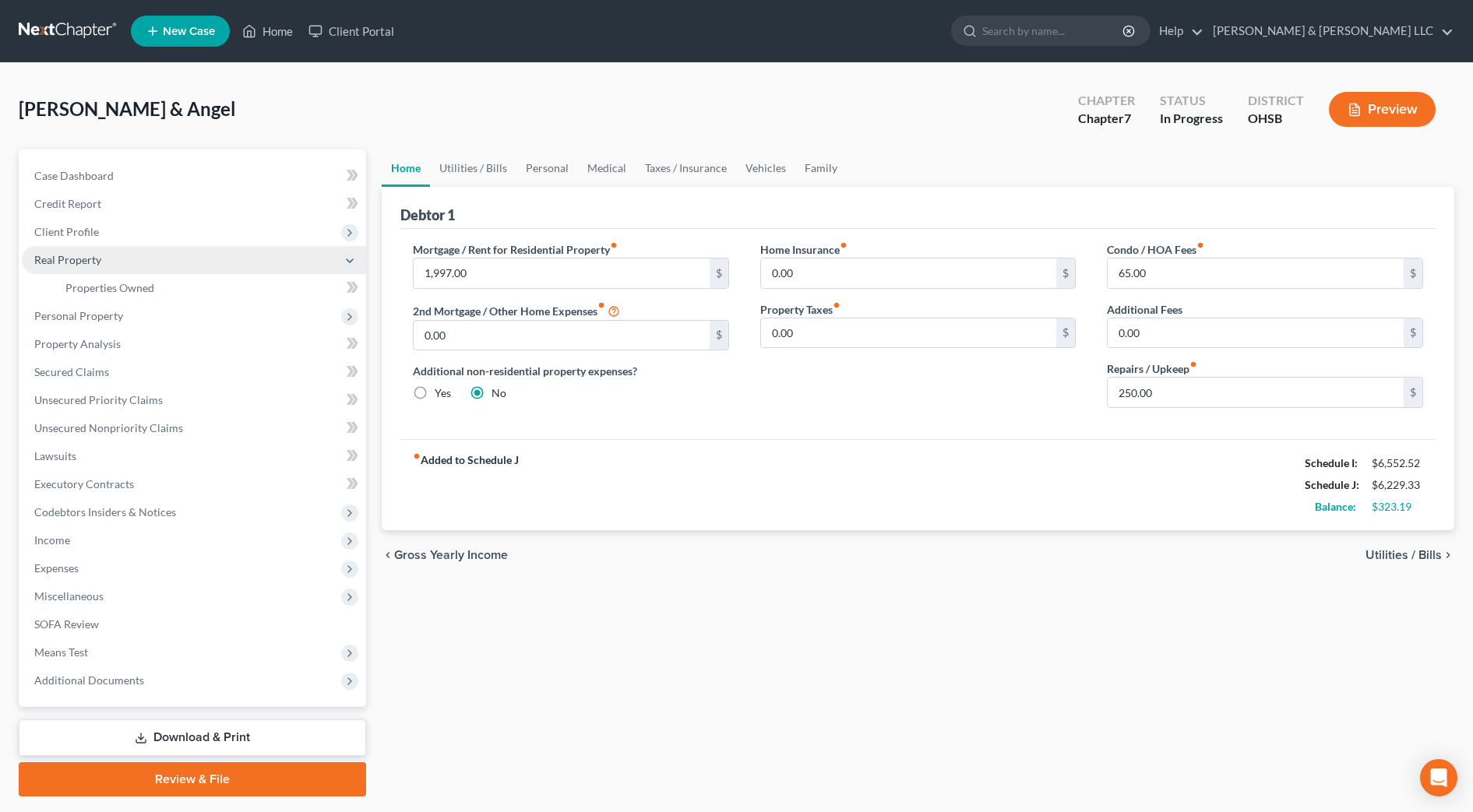
click at [109, 255] on span "Real Property" at bounding box center [193, 261] width 344 height 28
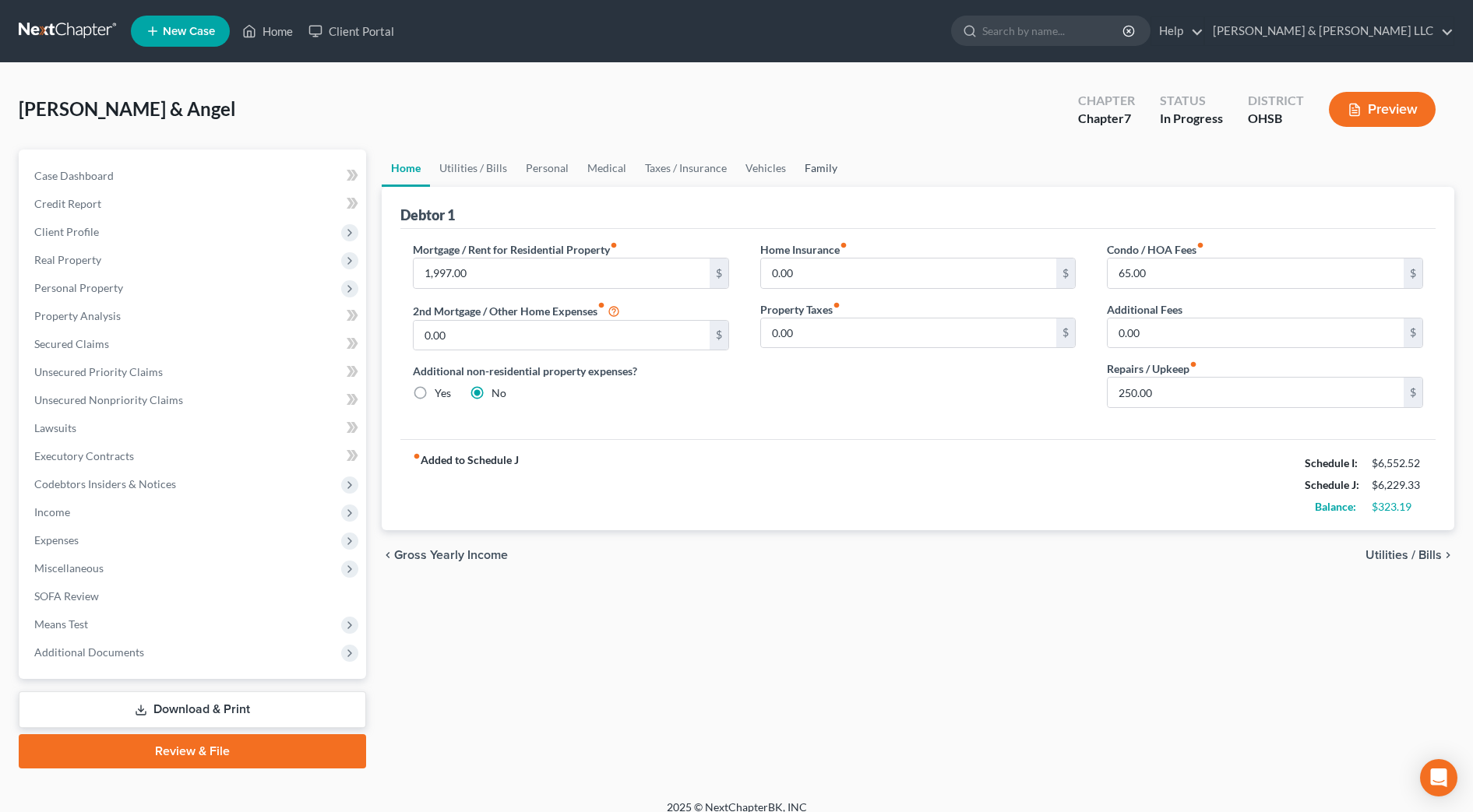
click at [797, 170] on link "Family" at bounding box center [821, 168] width 51 height 37
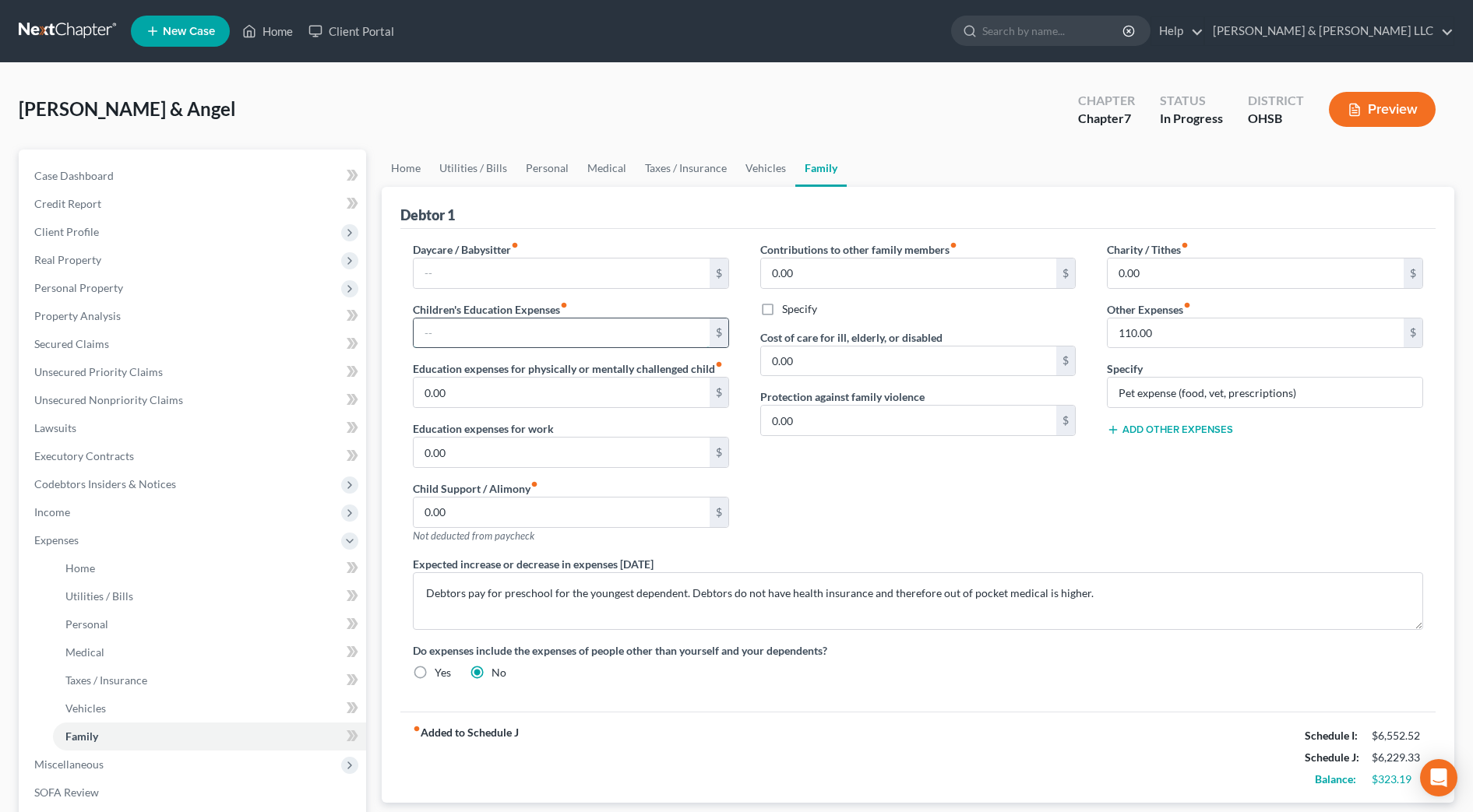
click at [534, 335] on input "text" at bounding box center [561, 333] width 296 height 30
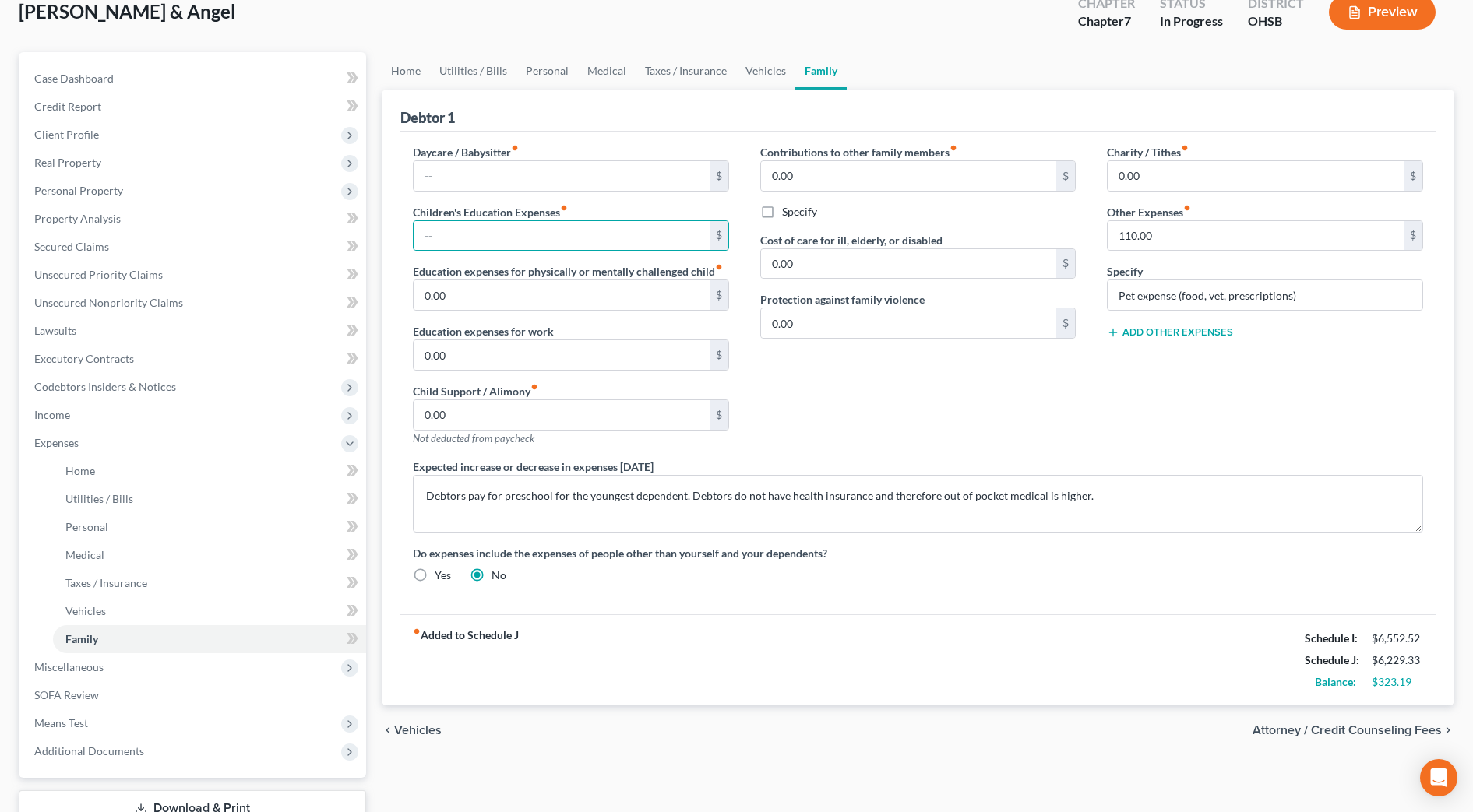
click at [1212, 396] on div "Charity / Tithes fiber_manual_record 0.00 $ Other Expenses fiber_manual_record …" at bounding box center [1265, 301] width 347 height 314
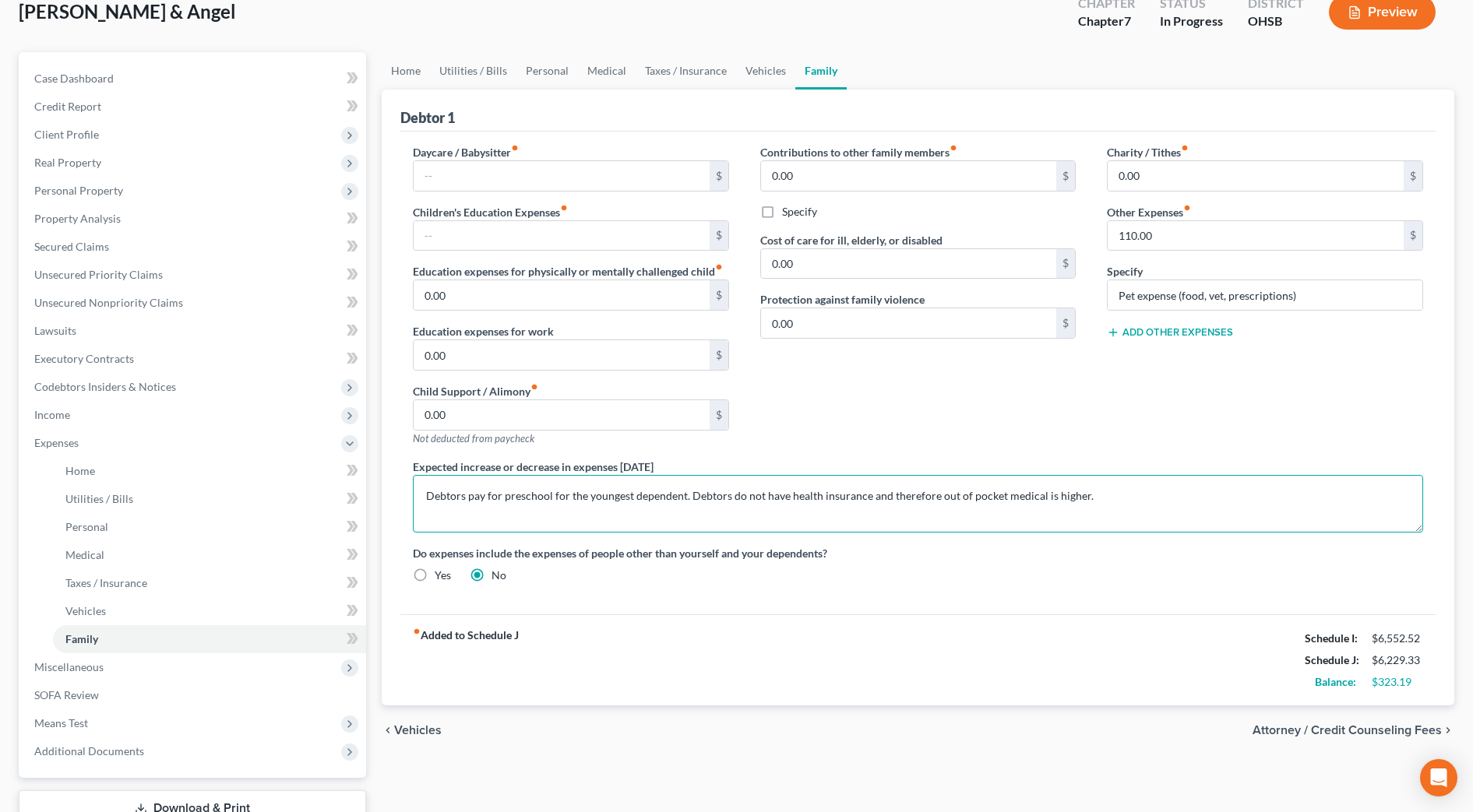
click at [733, 494] on textarea "Debtors pay for preschool for the youngest dependent. Debtors do not have healt…" at bounding box center [918, 504] width 1010 height 58
click at [526, 246] on input "text" at bounding box center [561, 236] width 296 height 30
click at [688, 494] on textarea "Debtors pay for preschool for the youngest dependent. Debtors do not have healt…" at bounding box center [918, 504] width 1010 height 58
click at [484, 232] on input "text" at bounding box center [561, 236] width 296 height 30
click at [479, 235] on input "text" at bounding box center [561, 236] width 296 height 30
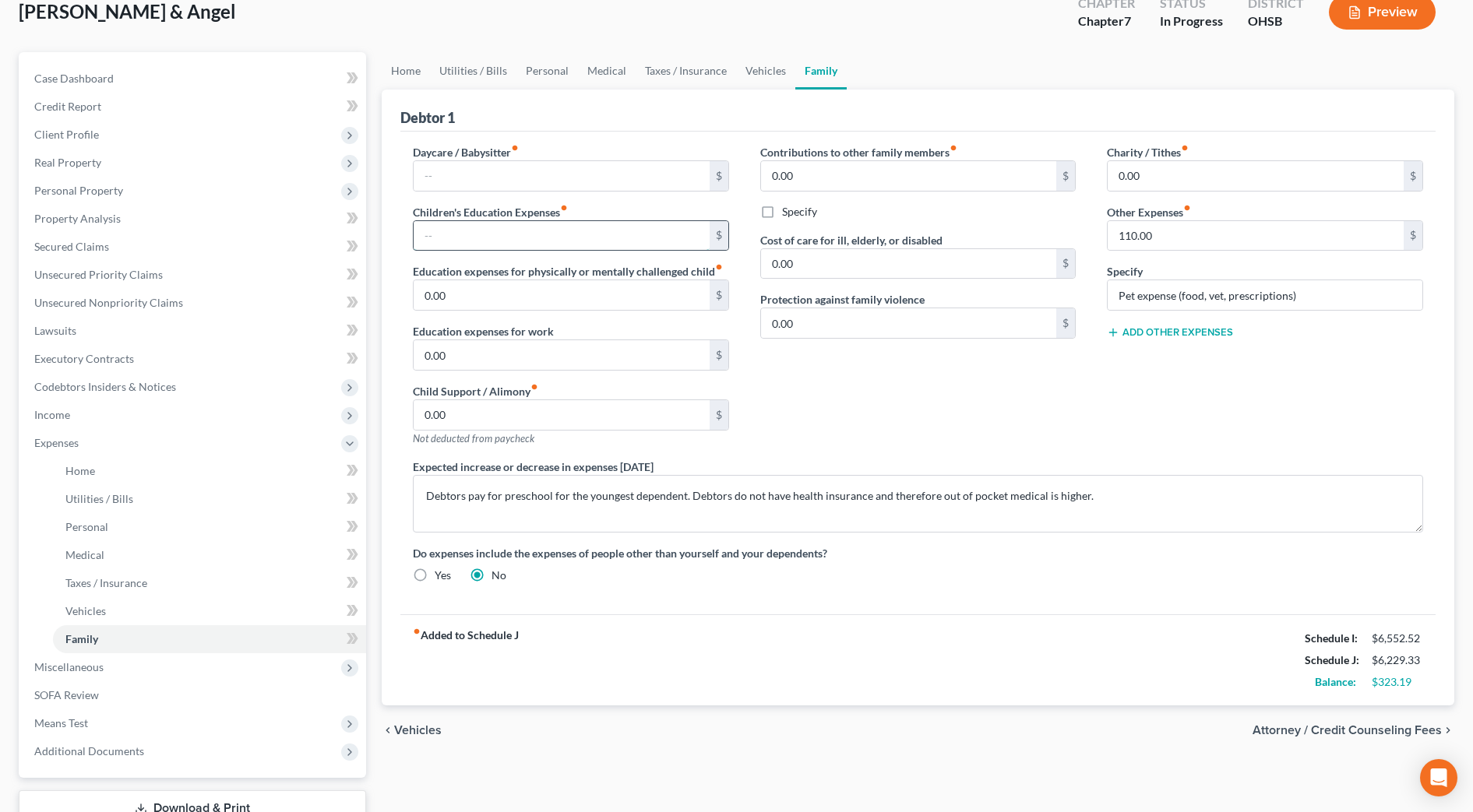
click at [489, 231] on input "text" at bounding box center [561, 236] width 296 height 30
type input "150"
click at [815, 436] on div "Contributions to other family members fiber_manual_record 0.00 $ Specify Cost o…" at bounding box center [918, 301] width 347 height 314
drag, startPoint x: 683, startPoint y: 494, endPoint x: 407, endPoint y: 487, distance: 276.1
click at [407, 487] on div "Expected increase or decrease in expenses within one year Debtors pay for presc…" at bounding box center [918, 495] width 1042 height 74
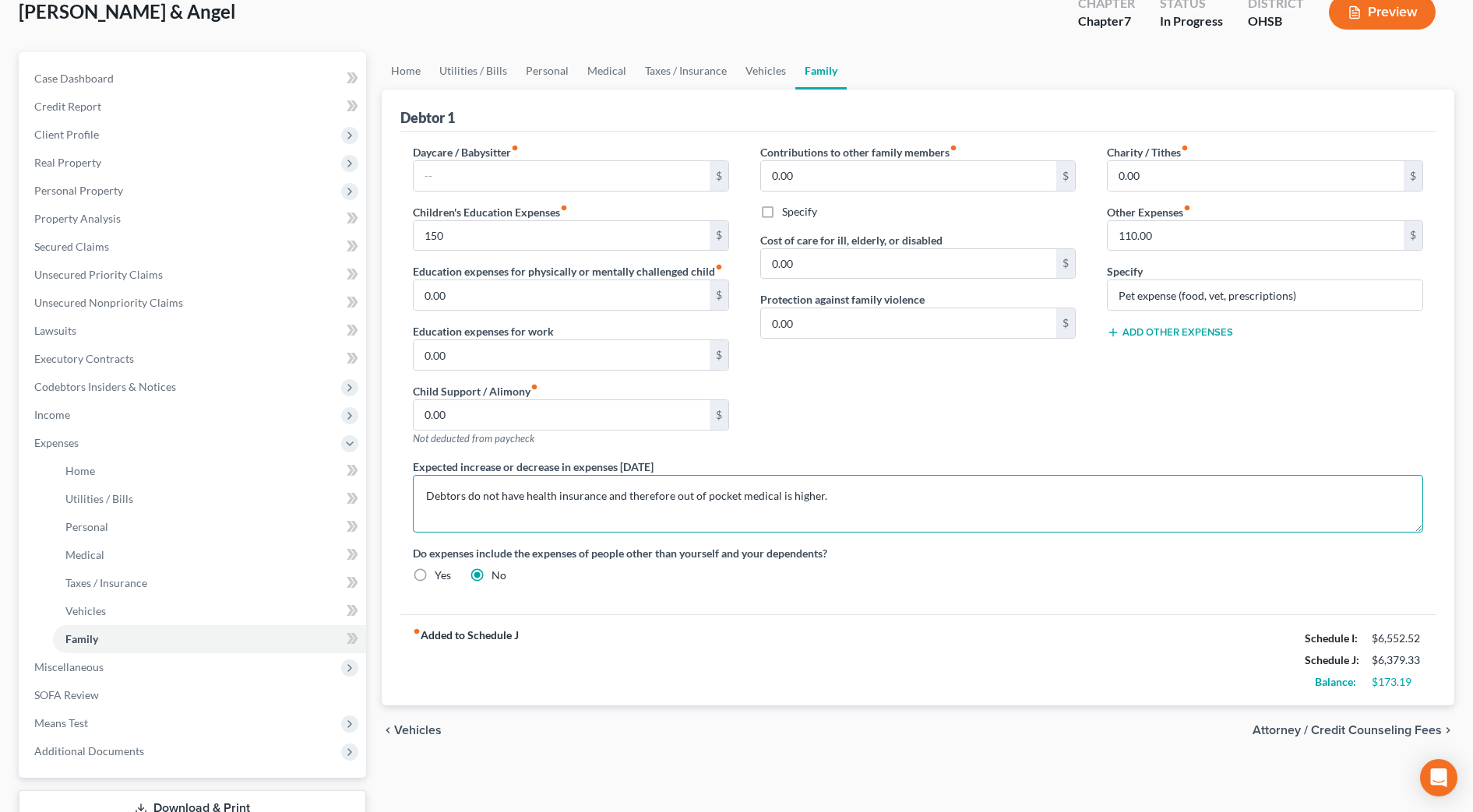
type textarea "Debtors do not have health insurance and therefore out of pocket medical is hig…"
click at [834, 420] on div "Contributions to other family members fiber_manual_record 0.00 $ Specify Cost o…" at bounding box center [918, 301] width 347 height 314
click at [779, 82] on link "Vehicles" at bounding box center [766, 71] width 59 height 37
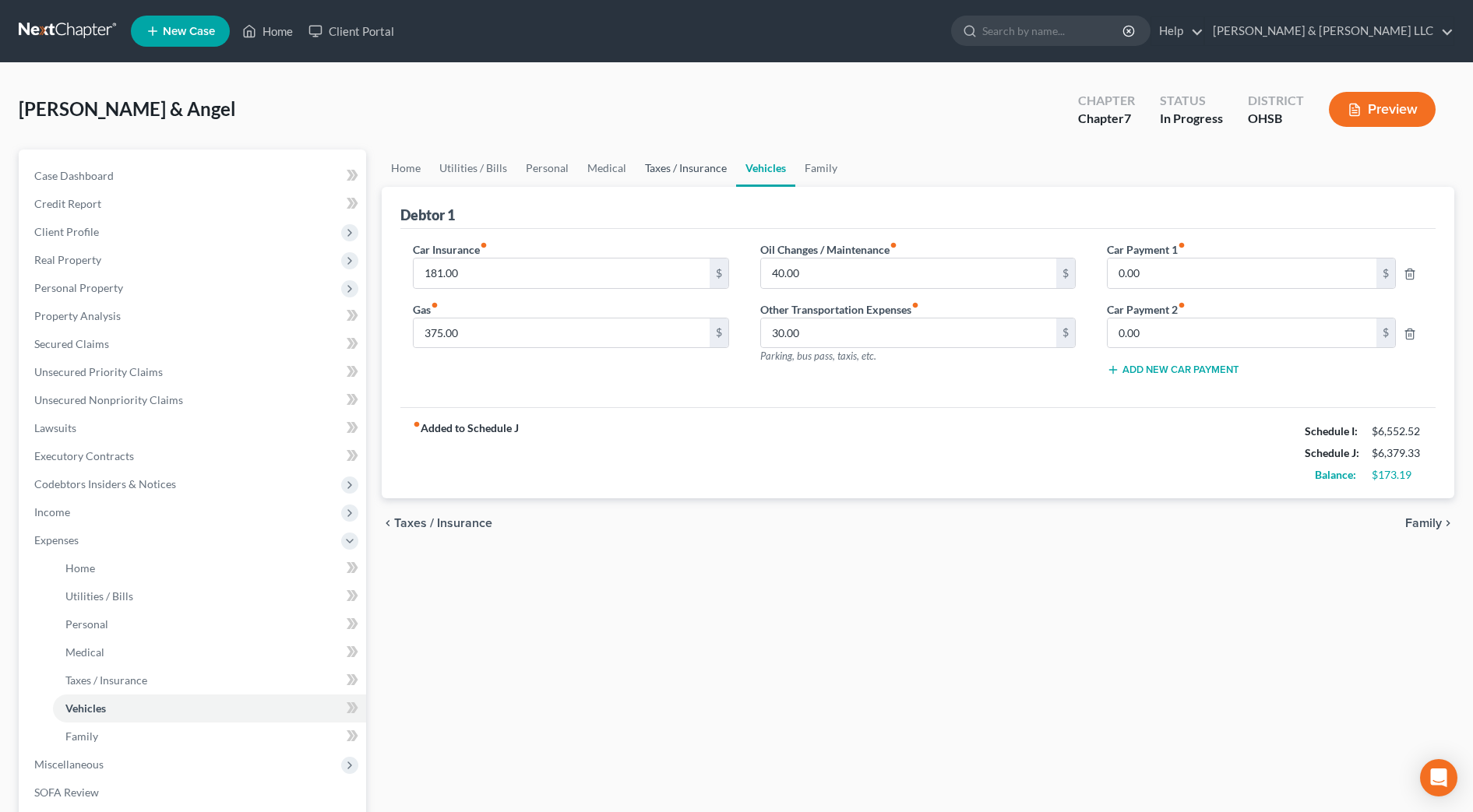
click at [718, 172] on link "Taxes / Insurance" at bounding box center [686, 168] width 101 height 37
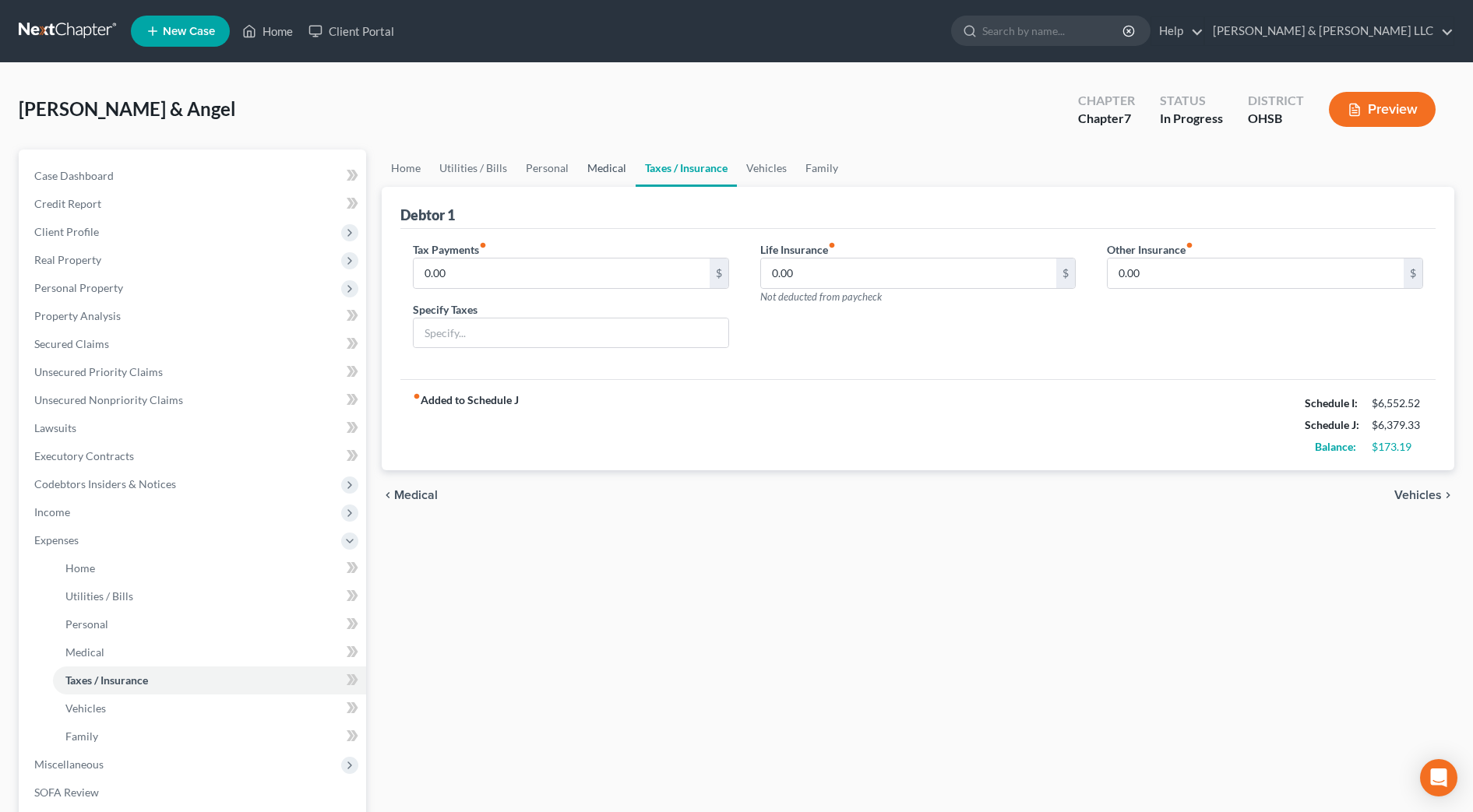
click at [626, 173] on link "Medical" at bounding box center [607, 168] width 58 height 37
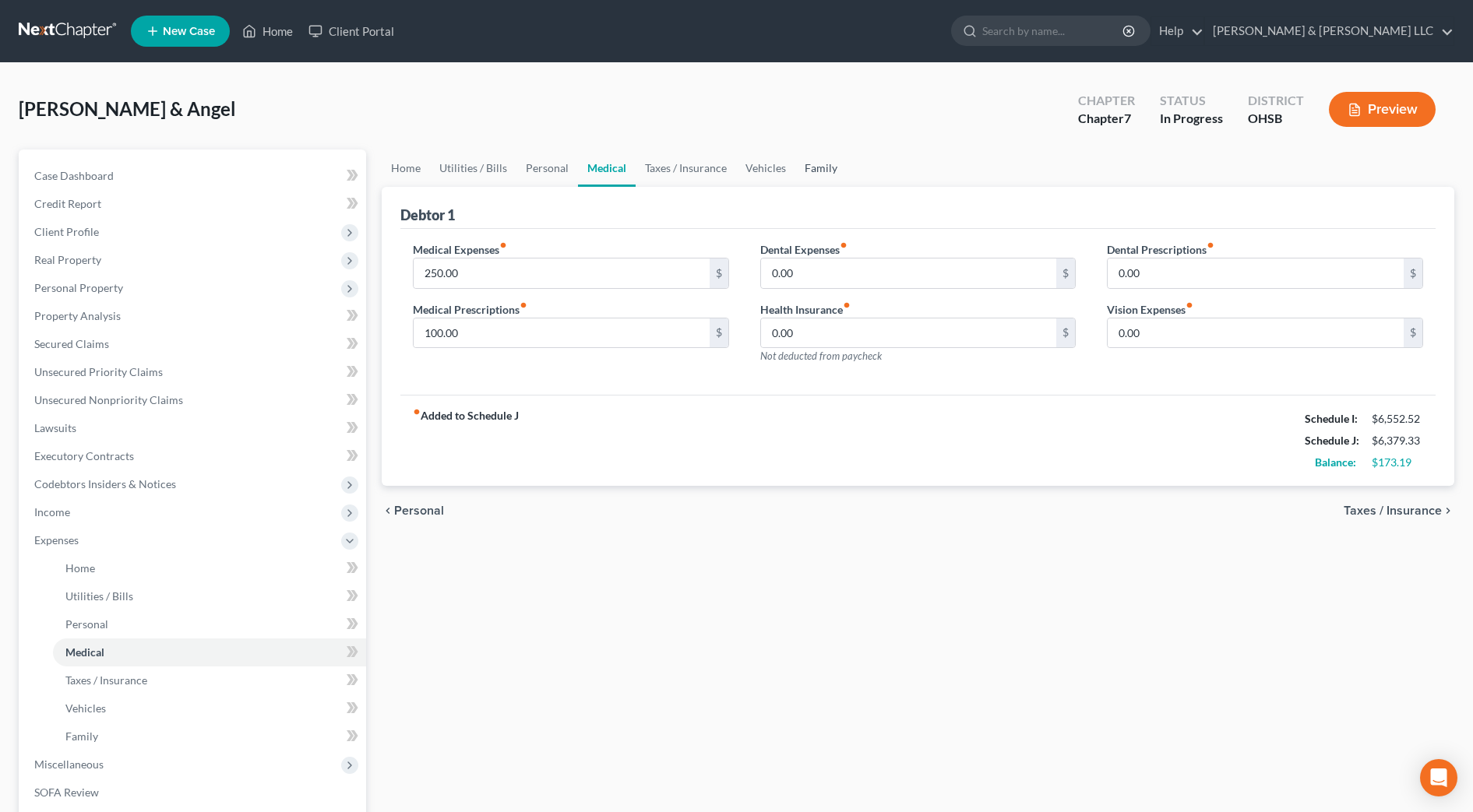
click at [807, 160] on link "Family" at bounding box center [821, 168] width 51 height 37
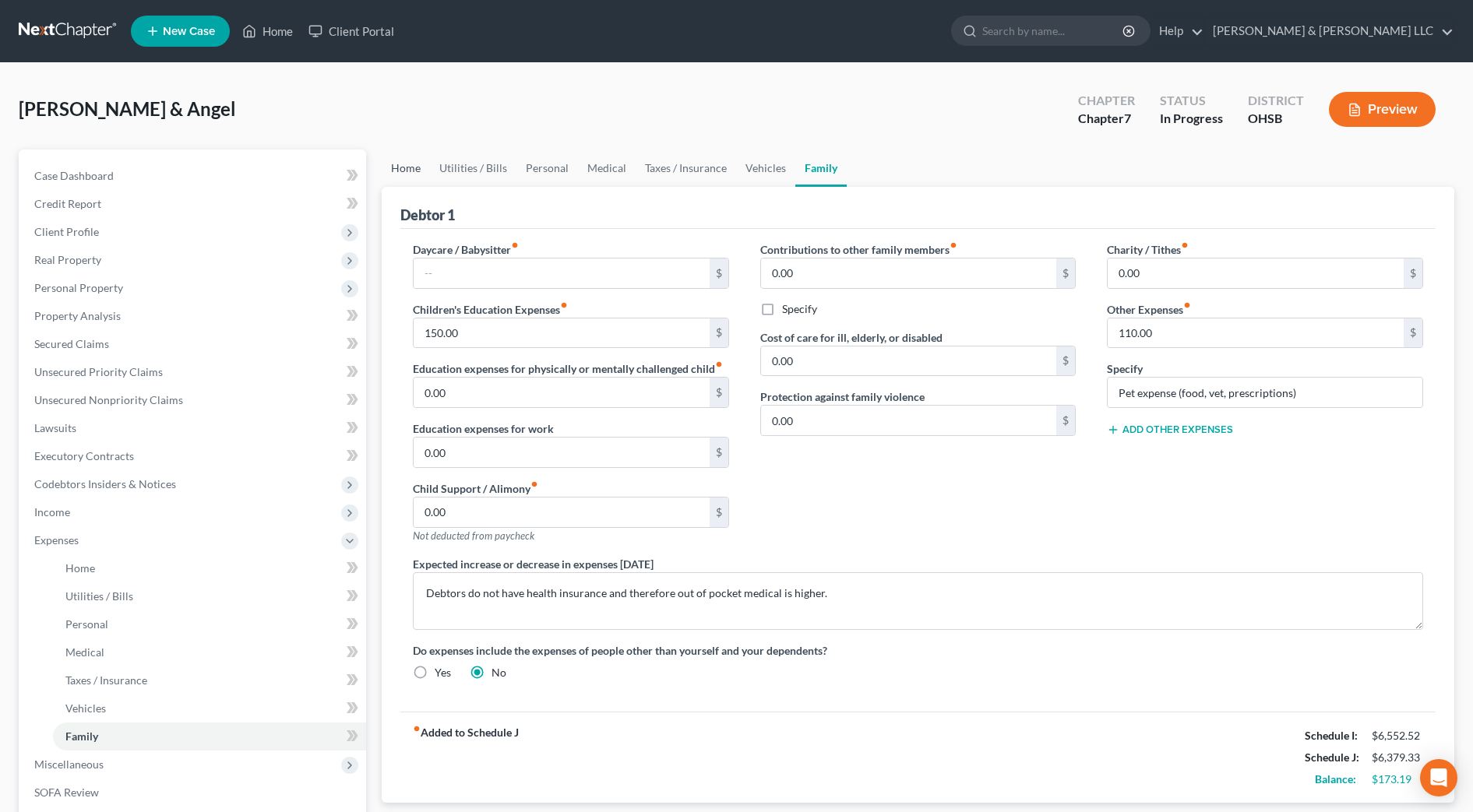
click at [412, 164] on link "Home" at bounding box center [406, 168] width 48 height 37
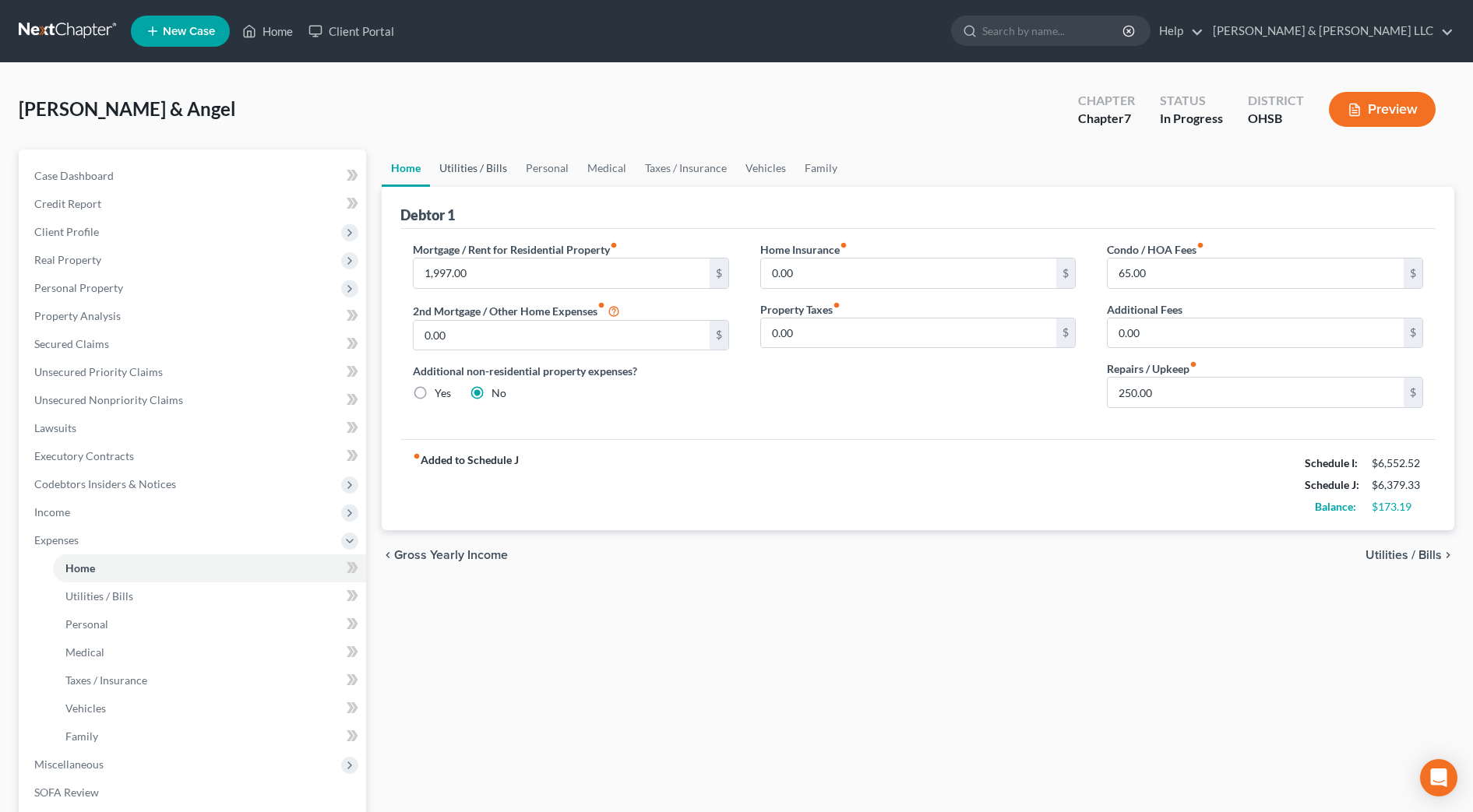
click at [493, 179] on link "Utilities / Bills" at bounding box center [473, 168] width 87 height 37
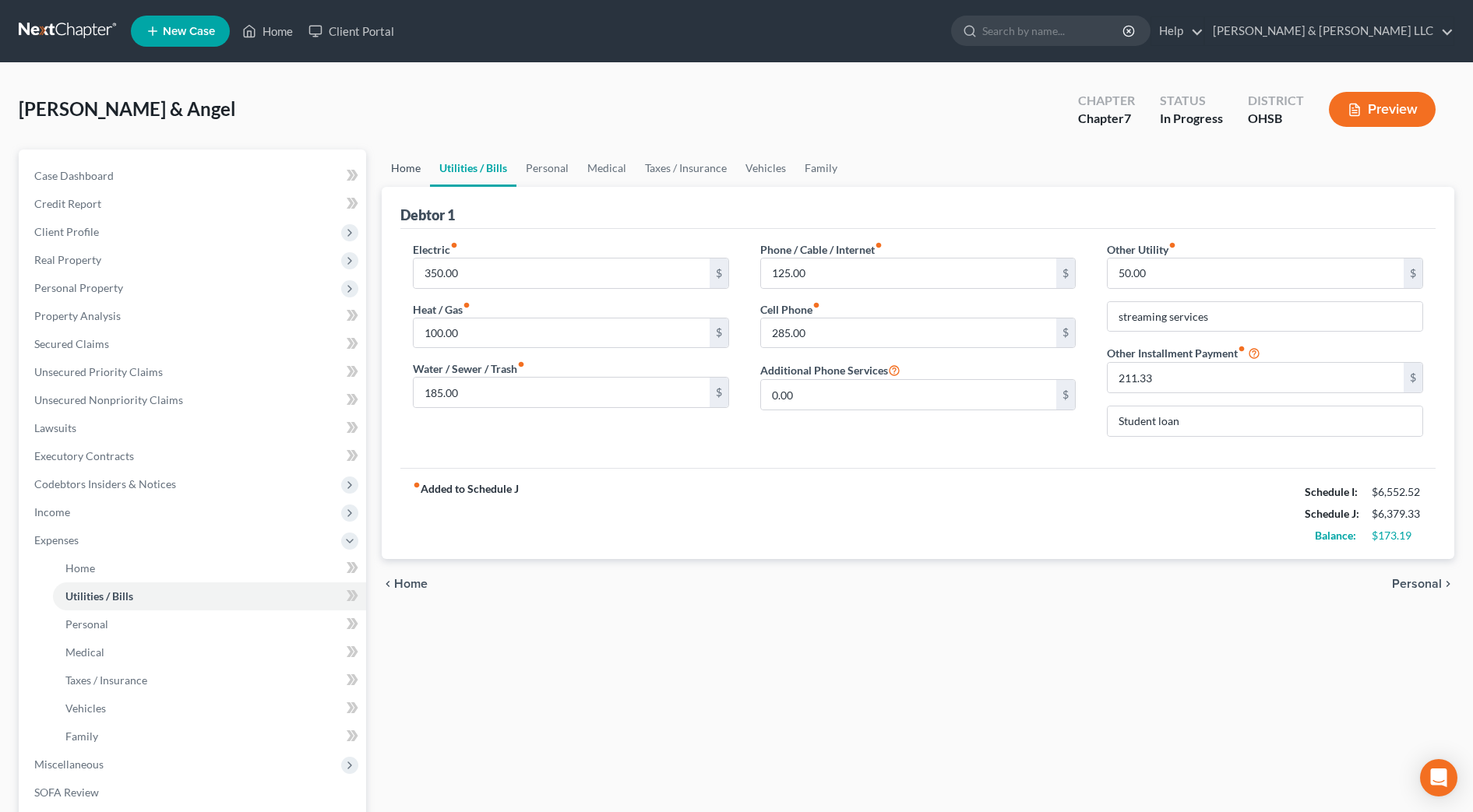
click at [424, 173] on link "Home" at bounding box center [406, 168] width 48 height 37
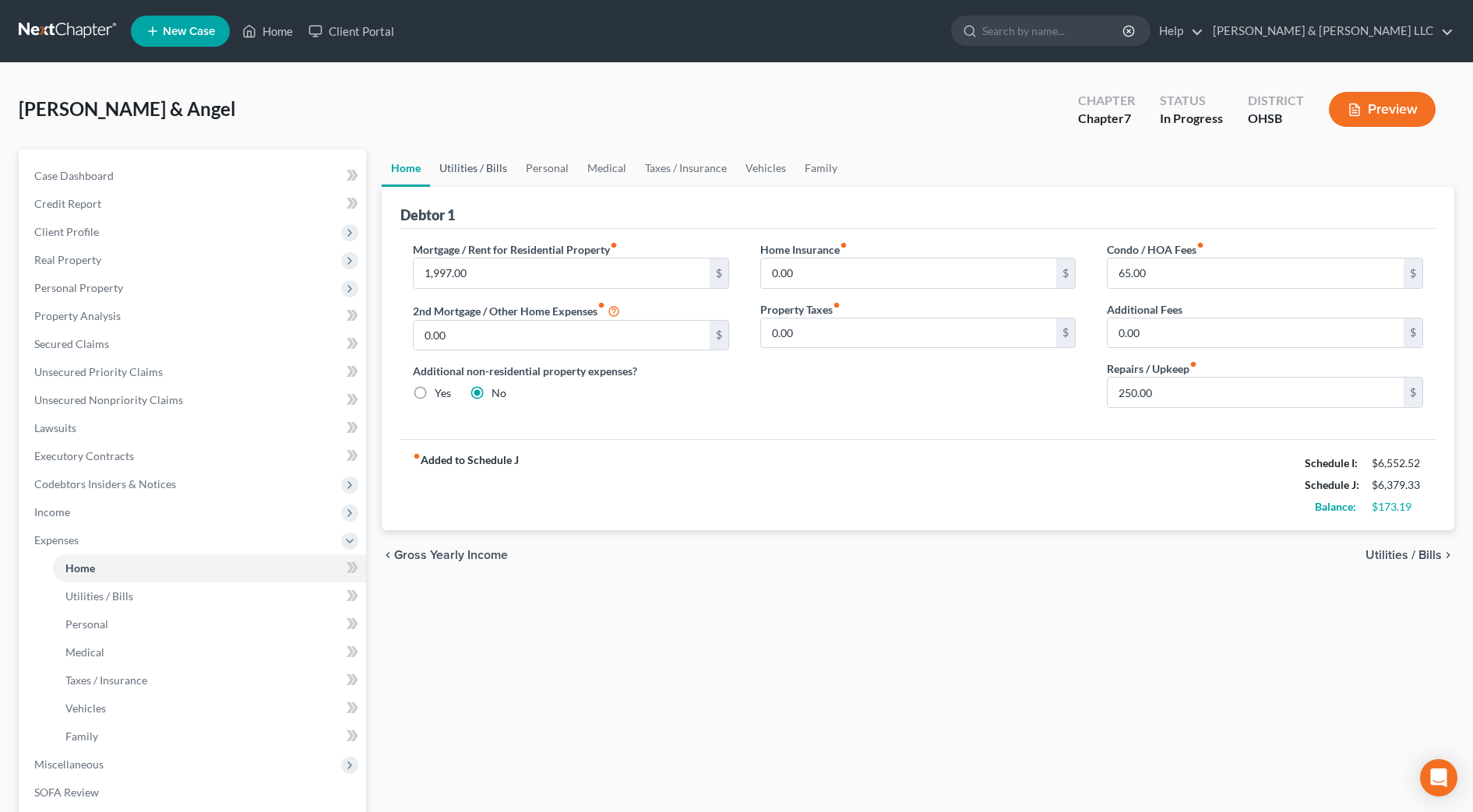
click at [493, 170] on link "Utilities / Bills" at bounding box center [473, 168] width 87 height 37
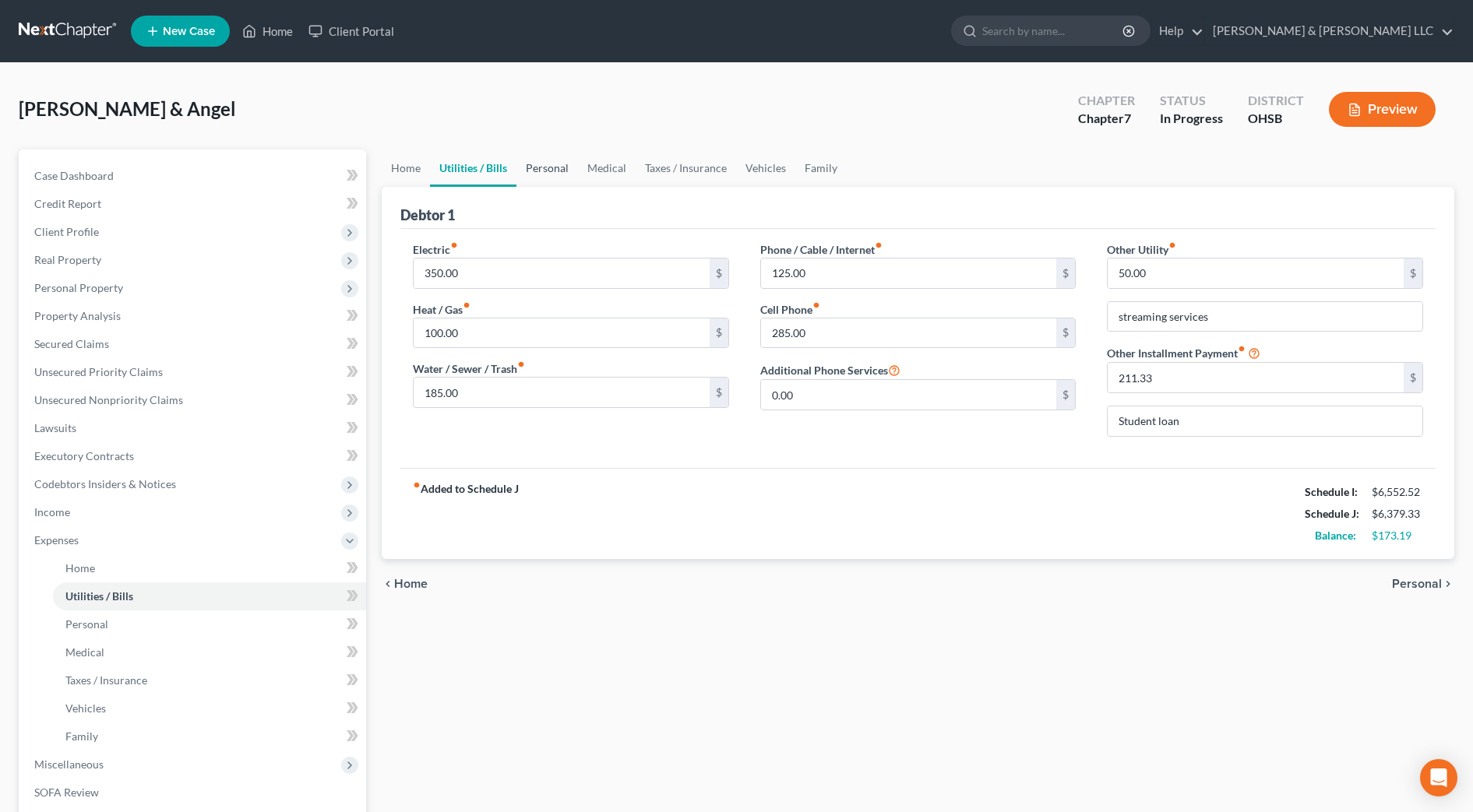
click at [534, 176] on link "Personal" at bounding box center [547, 168] width 62 height 37
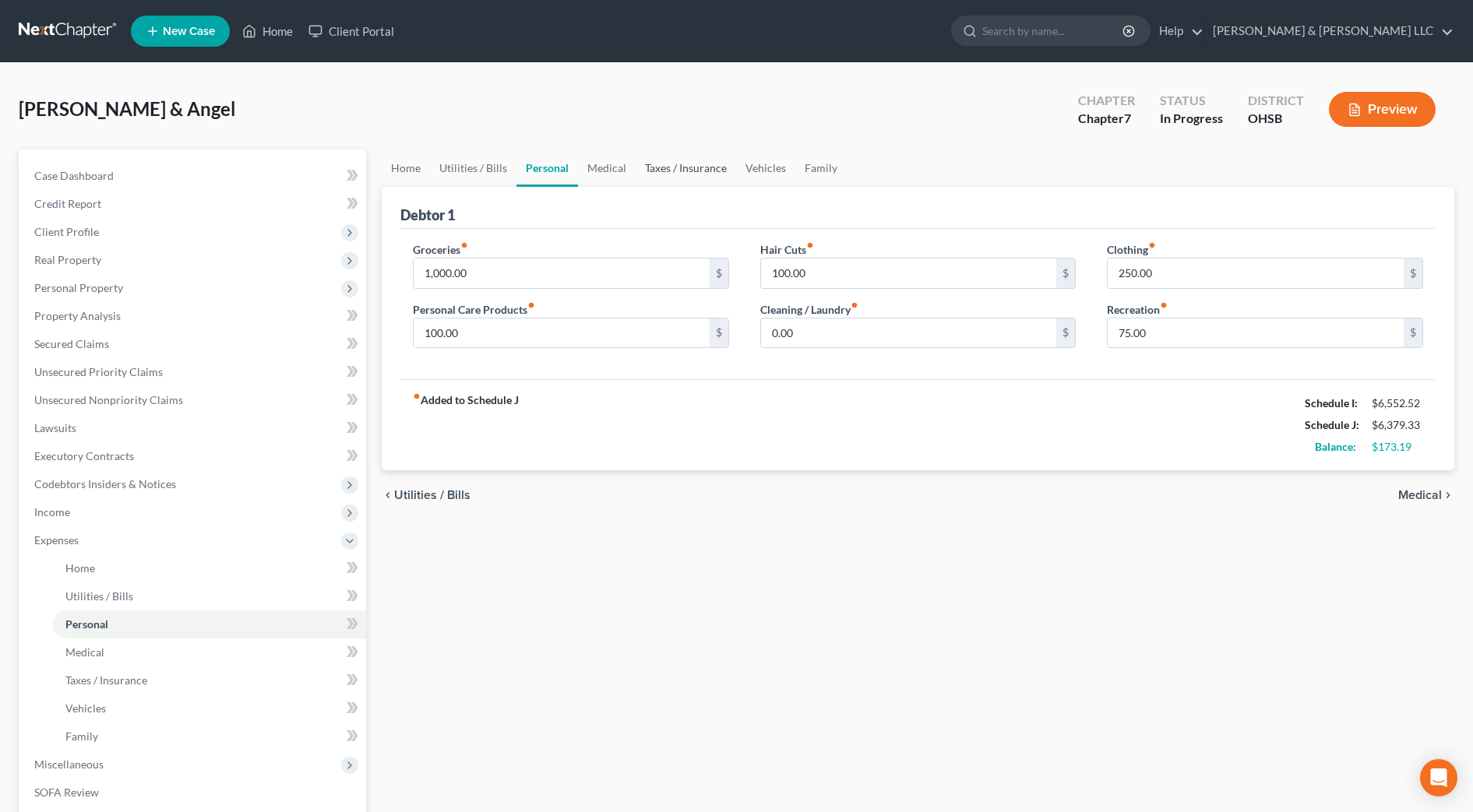
click at [663, 172] on link "Taxes / Insurance" at bounding box center [686, 168] width 101 height 37
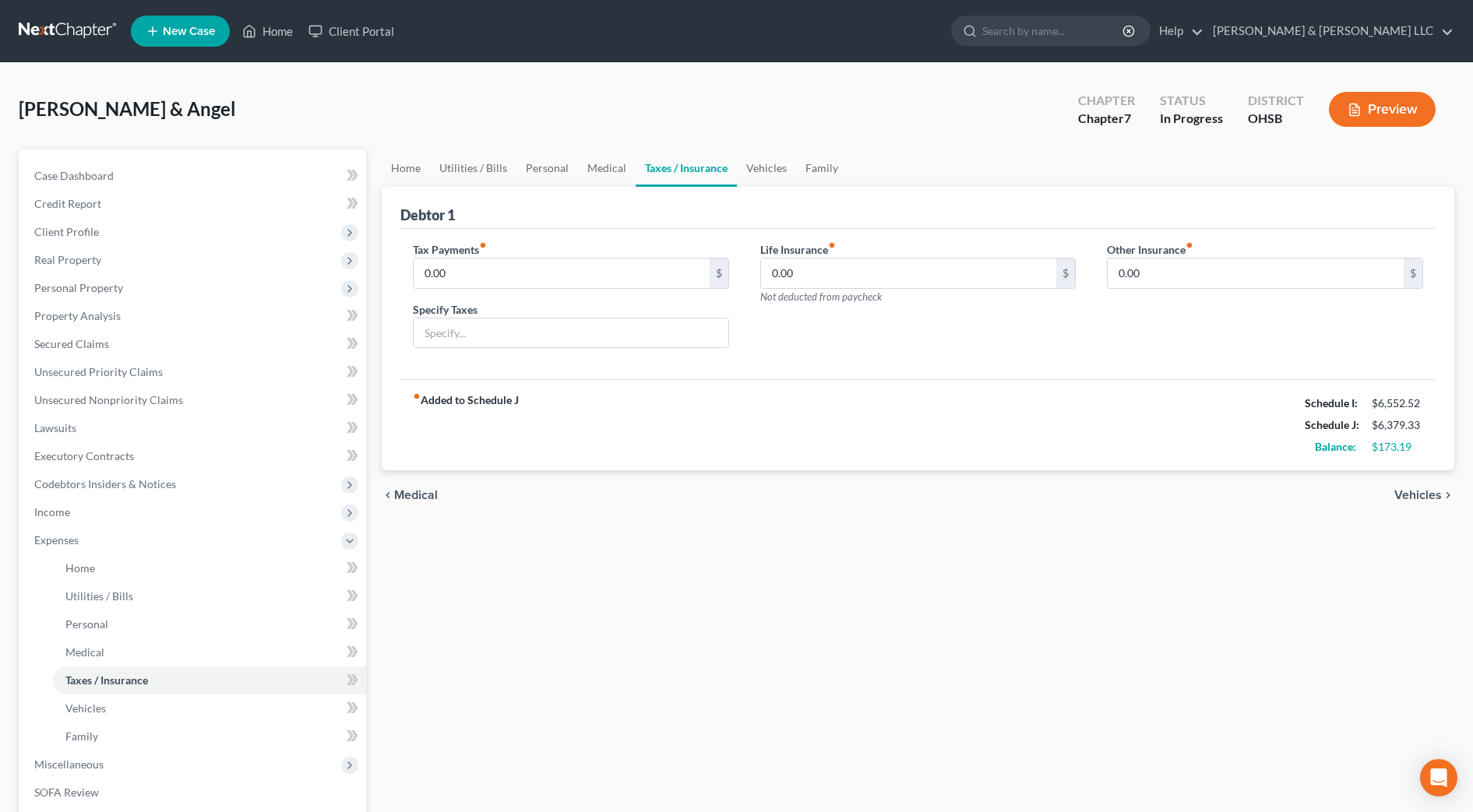
click at [782, 411] on div "fiber_manual_record Added to Schedule J Schedule I: $6,552.52 Schedule J: $6,37…" at bounding box center [918, 424] width 1035 height 91
click at [83, 287] on span "Personal Property" at bounding box center [79, 287] width 89 height 13
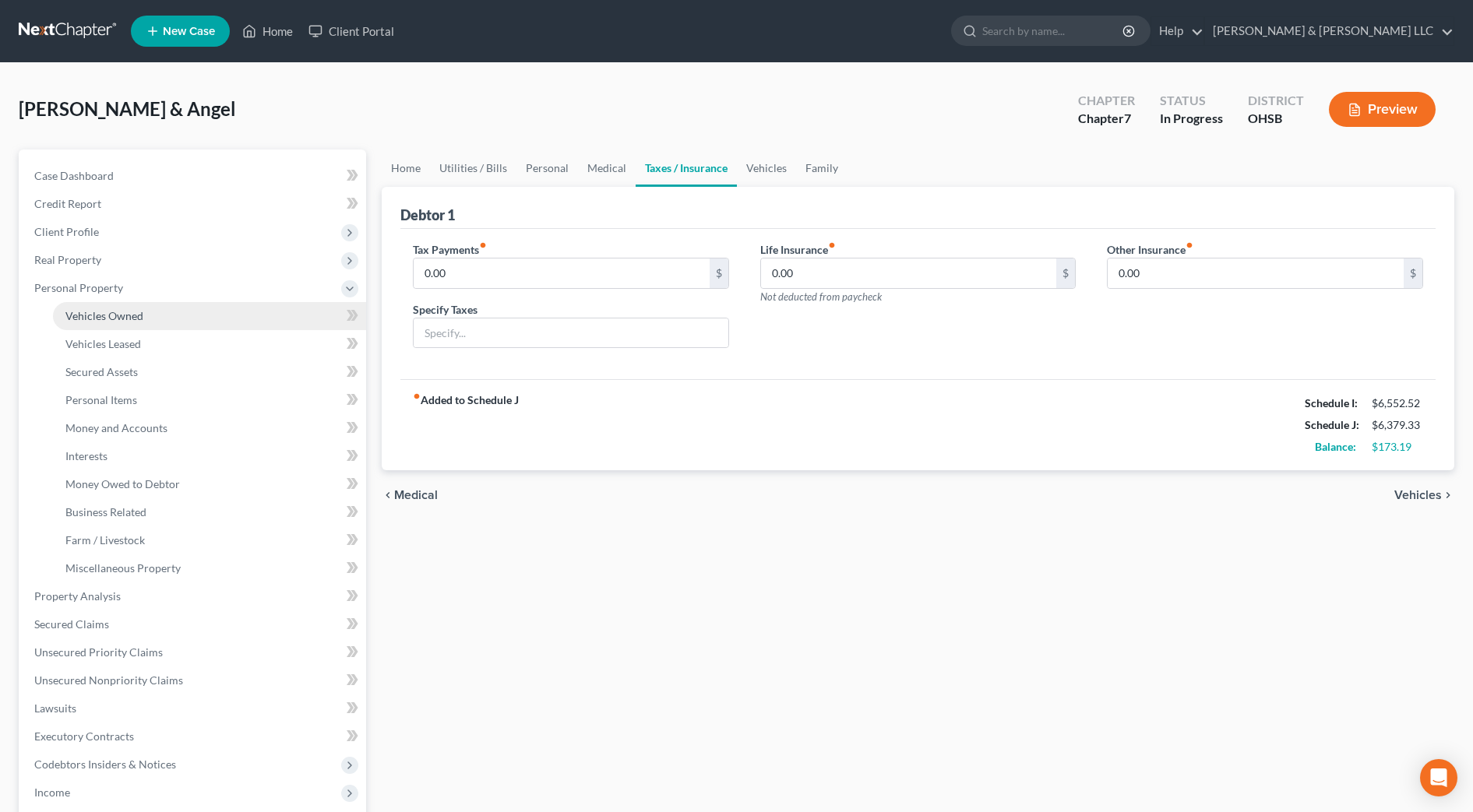
click at [87, 314] on span "Vehicles Owned" at bounding box center [105, 315] width 78 height 13
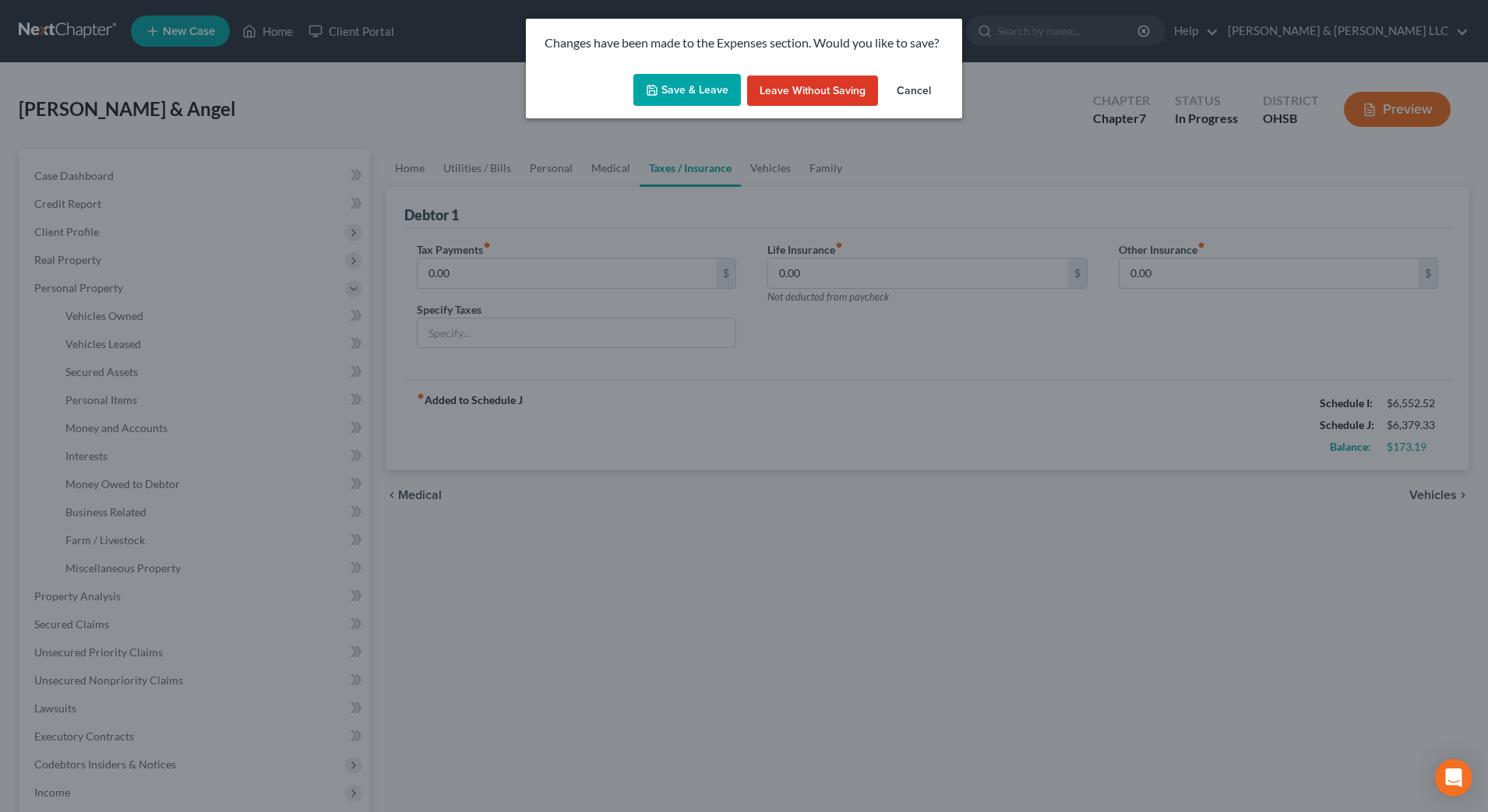
click at [707, 89] on button "Save & Leave" at bounding box center [687, 90] width 108 height 33
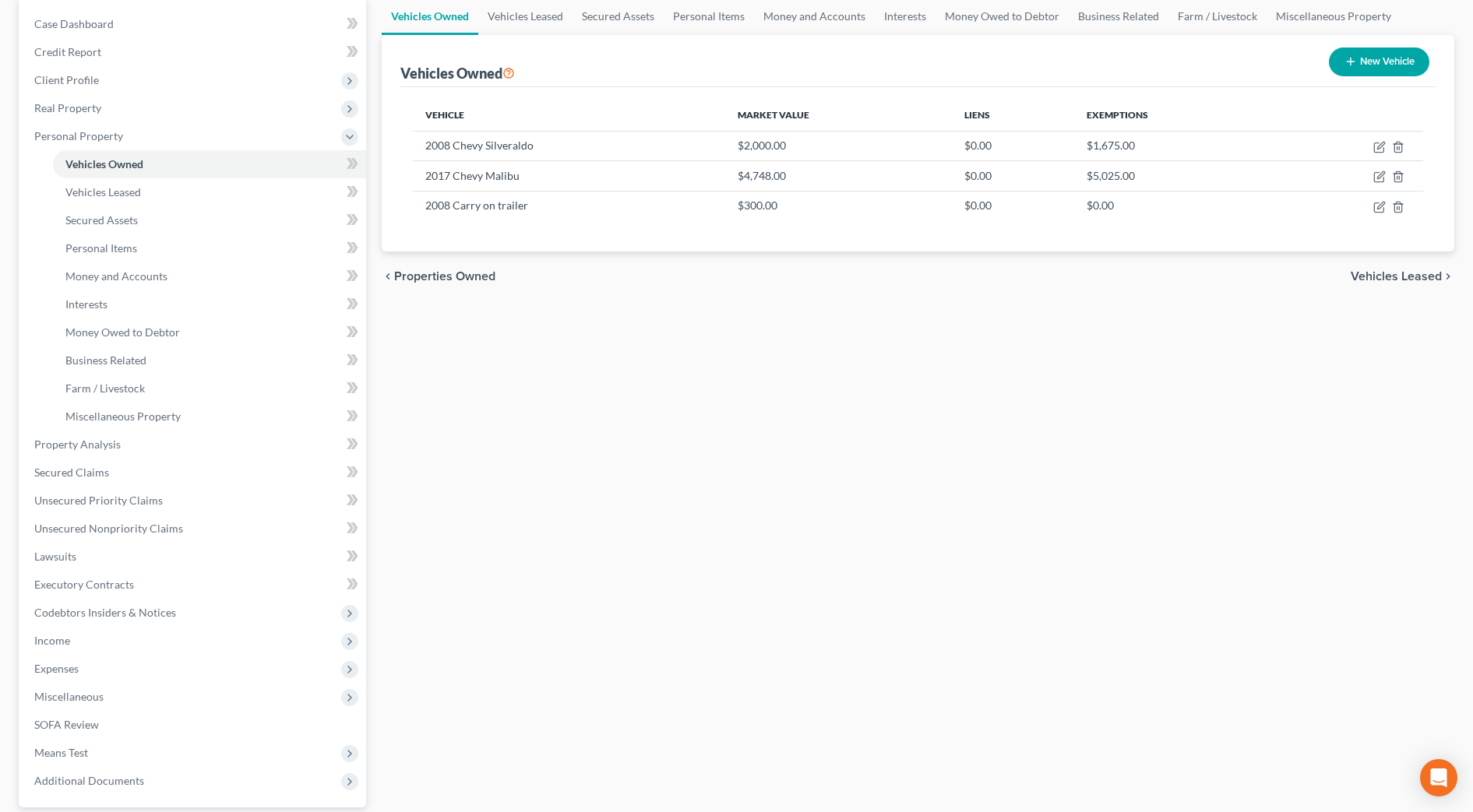
scroll to position [195, 0]
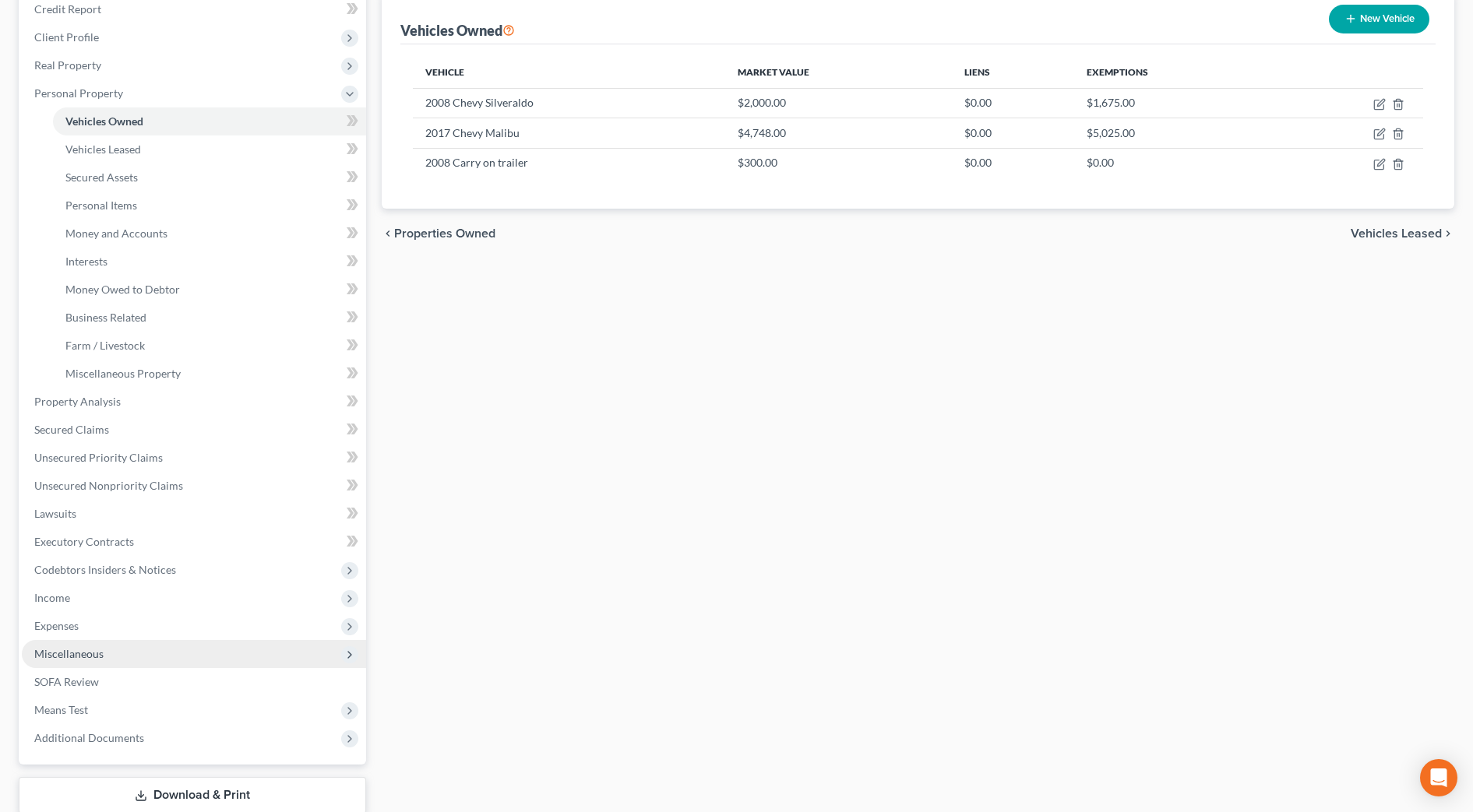
click at [128, 654] on span "Miscellaneous" at bounding box center [193, 654] width 344 height 28
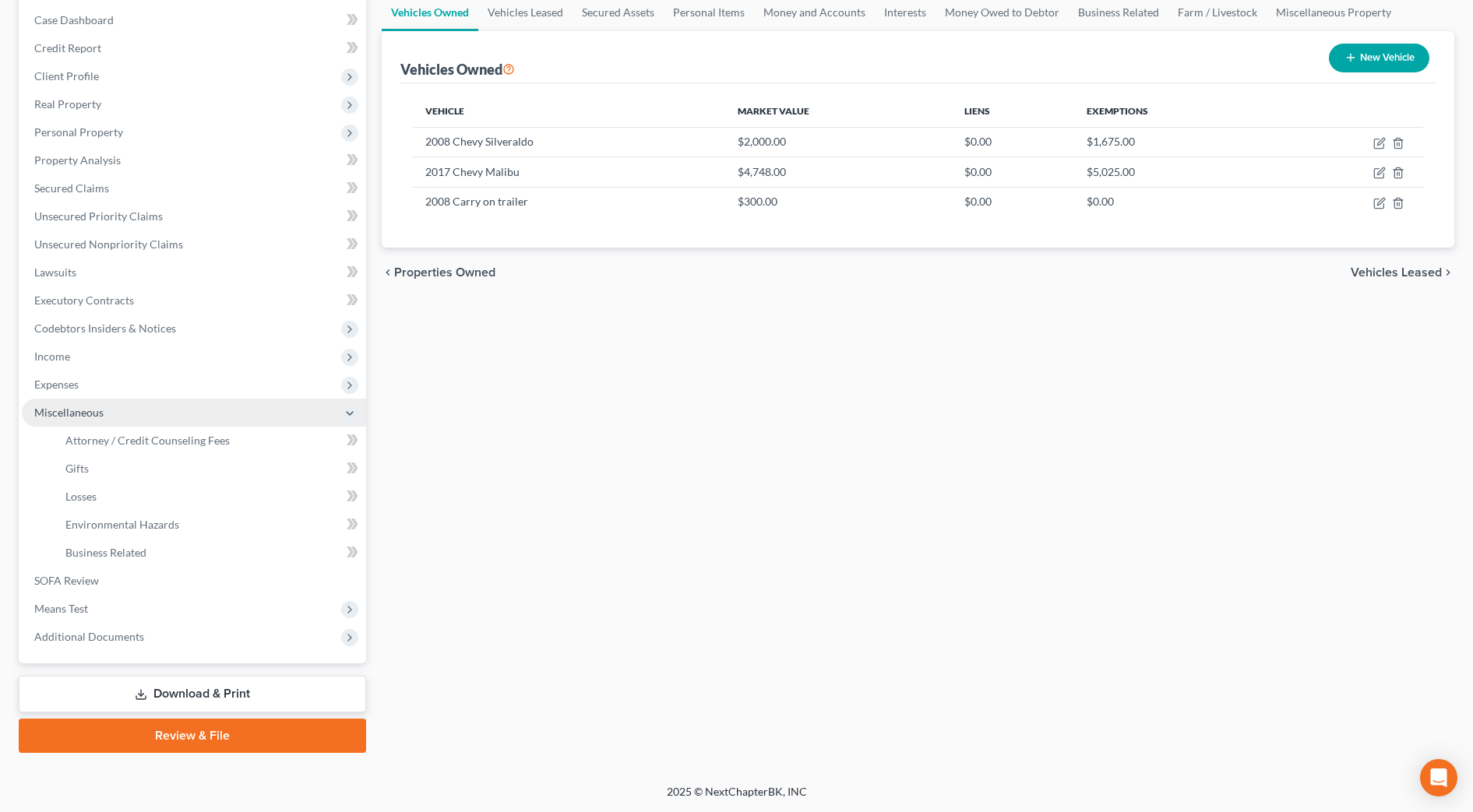
scroll to position [156, 0]
click at [744, 613] on div "Vehicles Owned Vehicles Leased Secured Assets Personal Items Money and Accounts…" at bounding box center [918, 374] width 1088 height 760
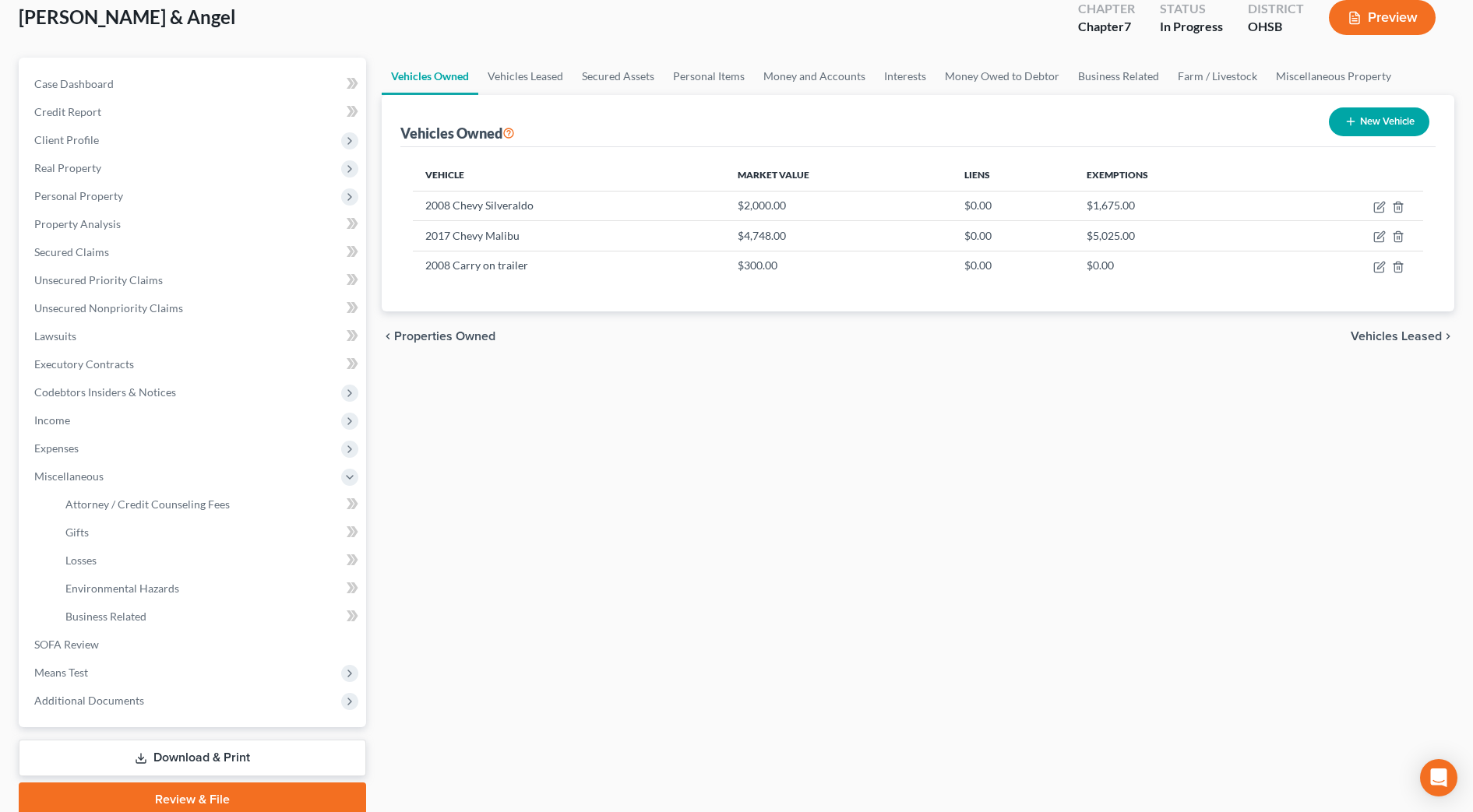
scroll to position [0, 0]
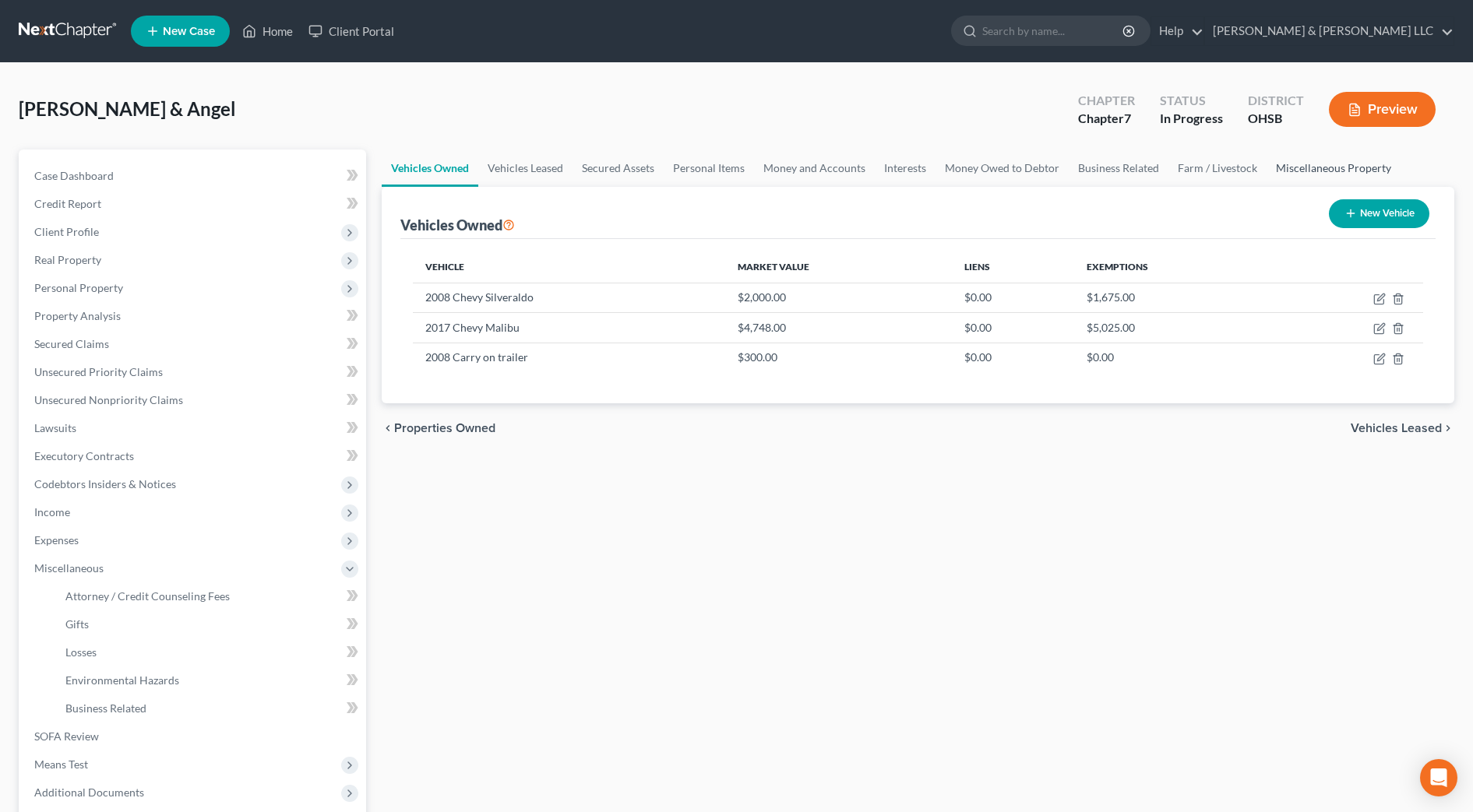
click at [1340, 166] on link "Miscellaneous Property" at bounding box center [1334, 168] width 134 height 37
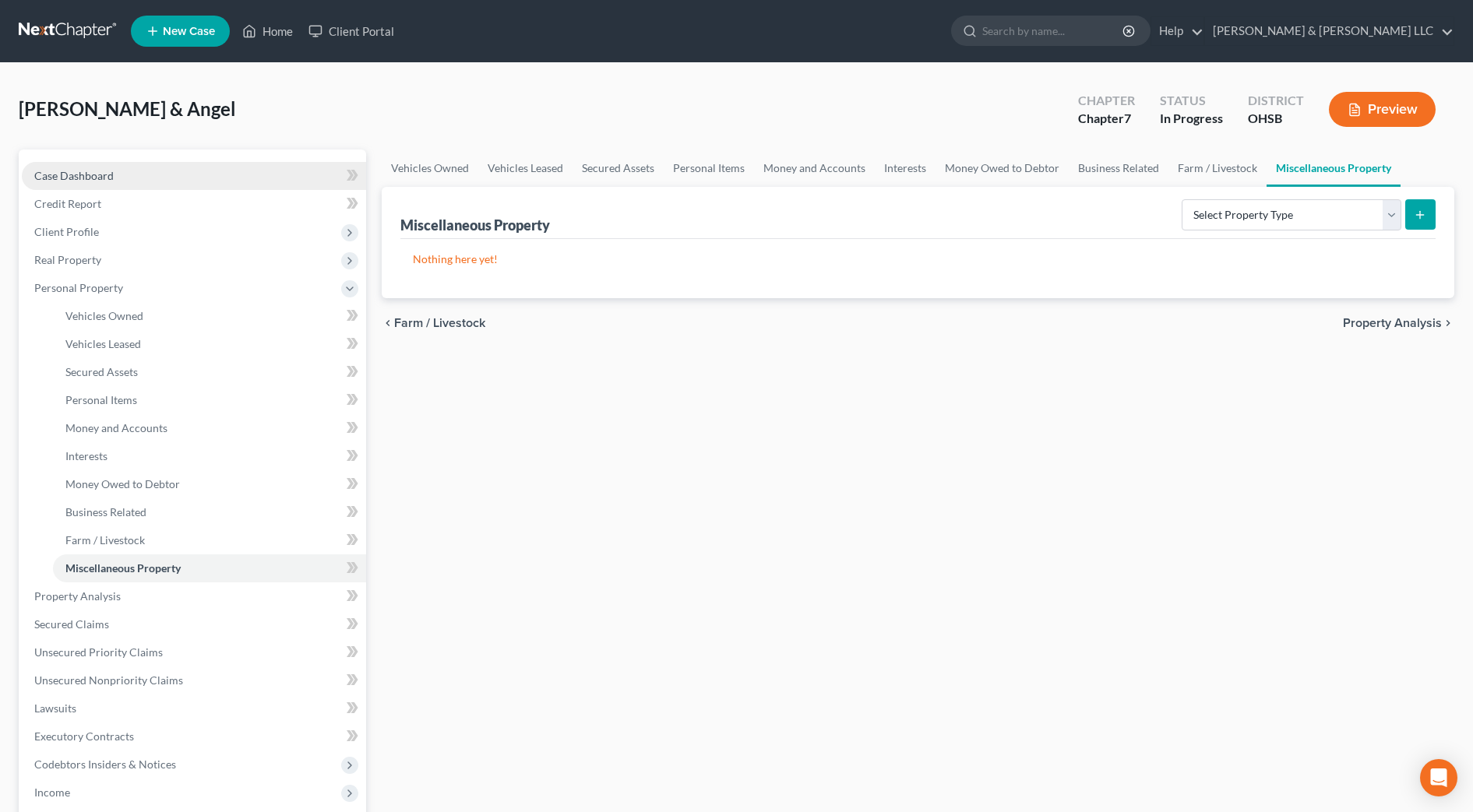
click at [50, 182] on span "Case Dashboard" at bounding box center [74, 176] width 80 height 13
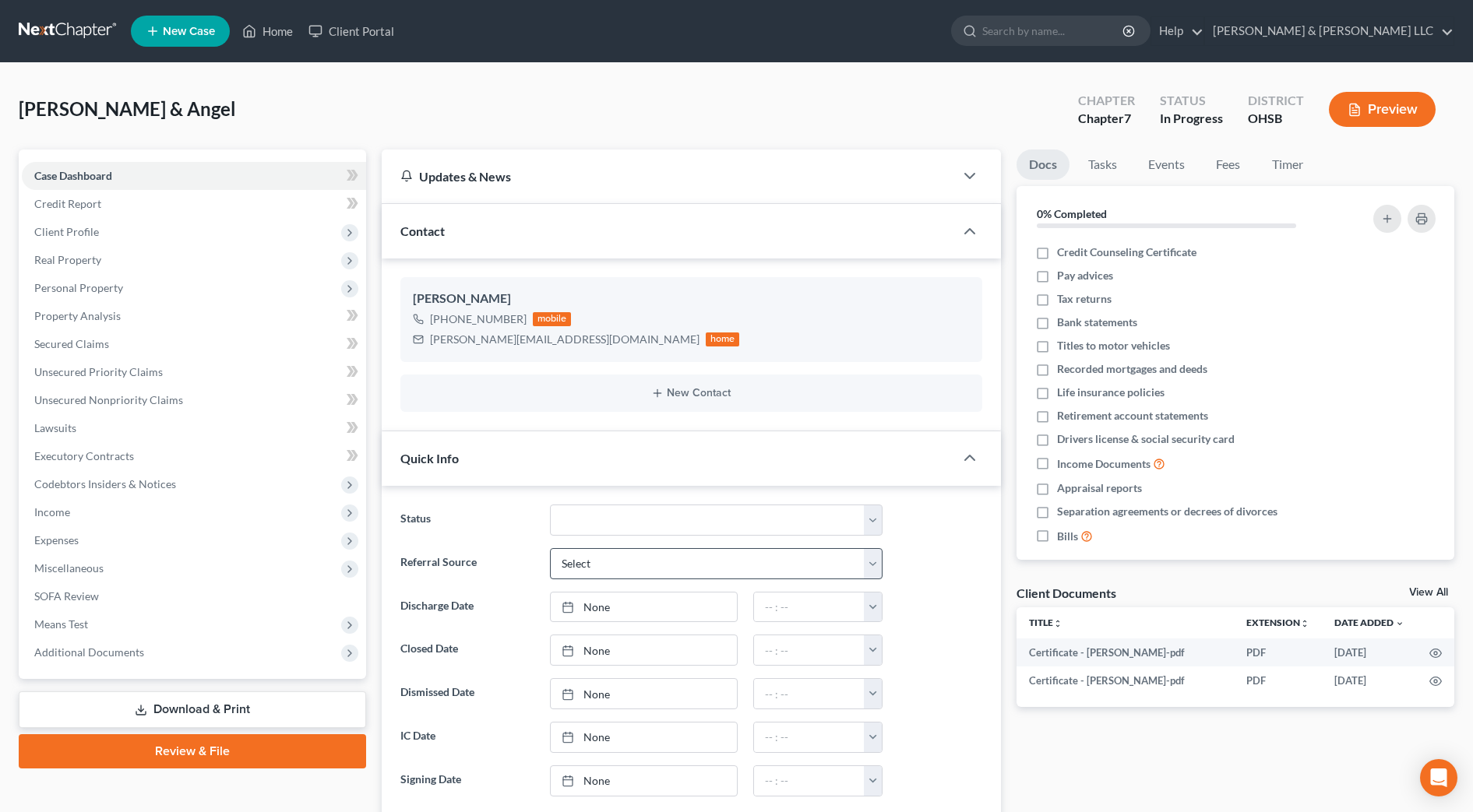
scroll to position [389, 0]
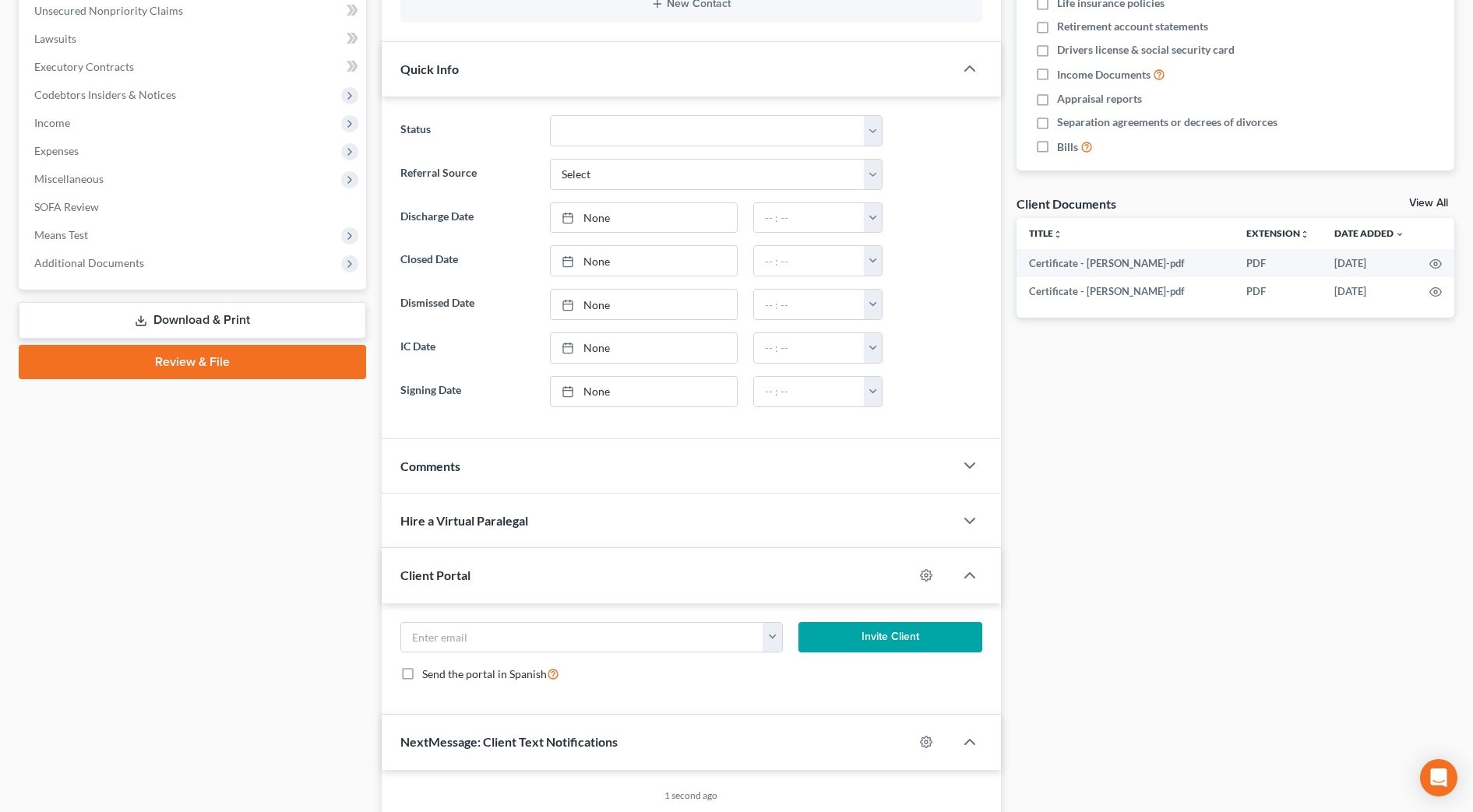
click at [576, 471] on div "Comments" at bounding box center [668, 466] width 573 height 54
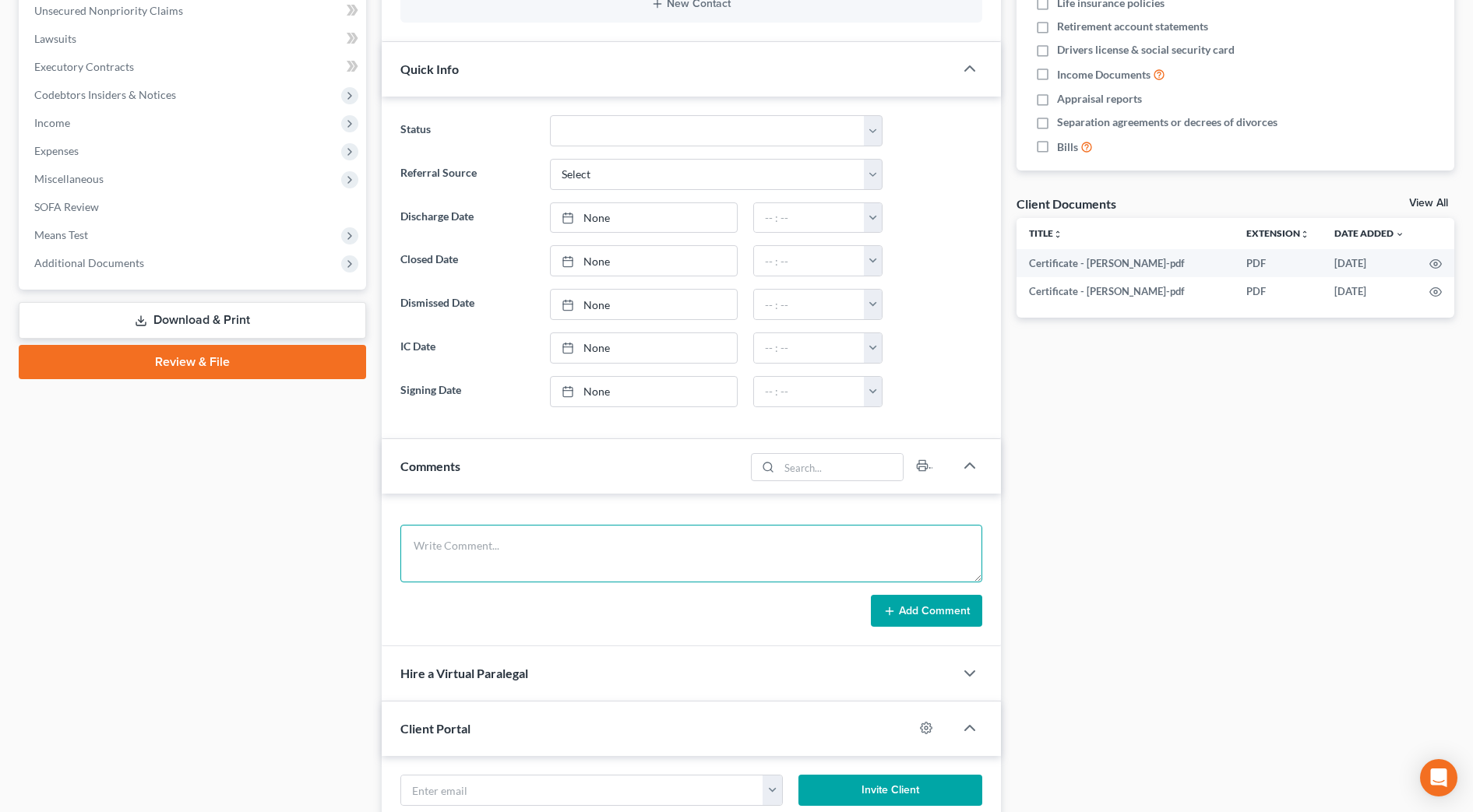
click at [525, 555] on textarea at bounding box center [691, 554] width 582 height 58
type textarea "p"
type textarea "phone call 9/18 to discuss budget, per diem comp and additional docs to file."
click at [935, 612] on button "Add Comment" at bounding box center [926, 612] width 112 height 33
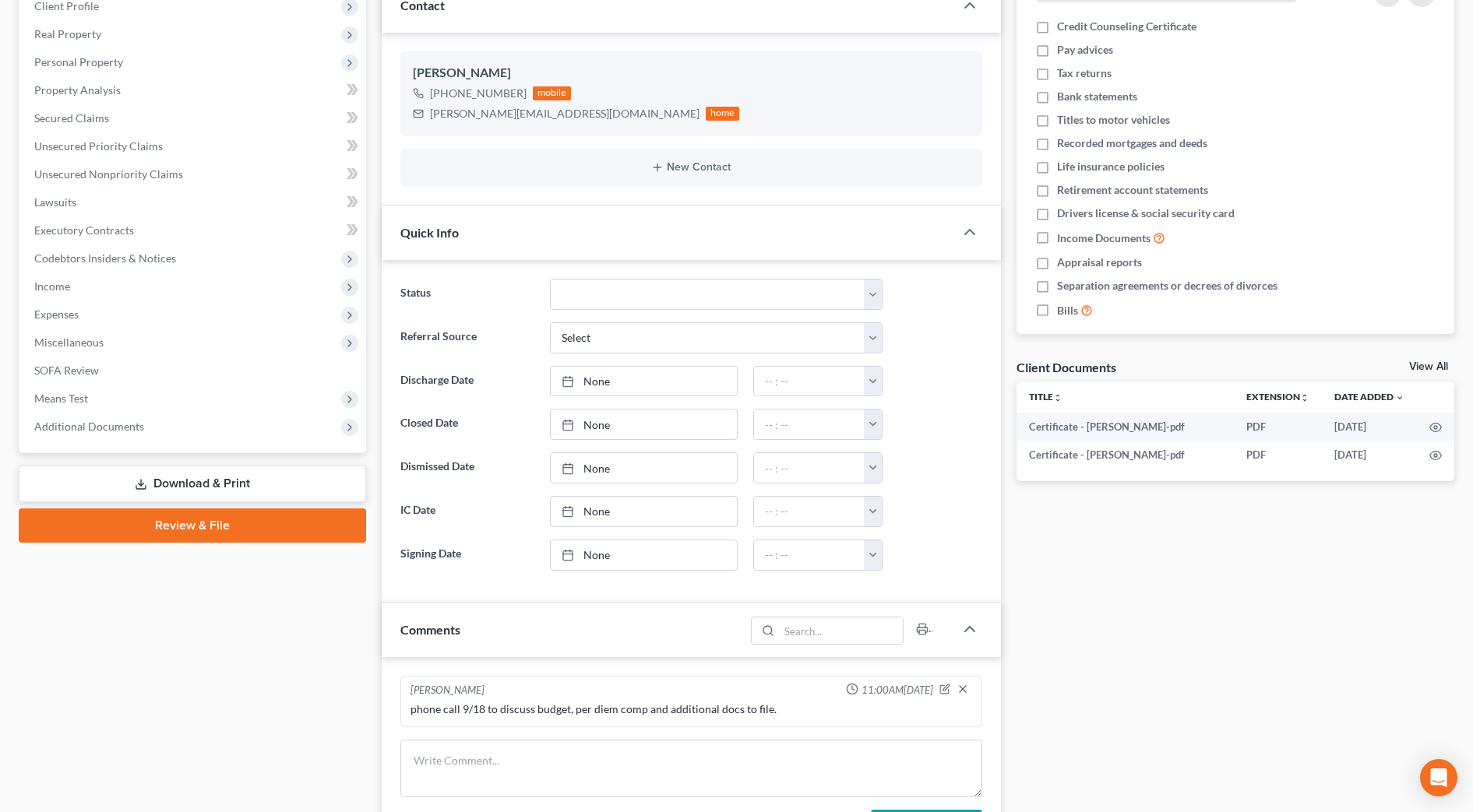
scroll to position [0, 0]
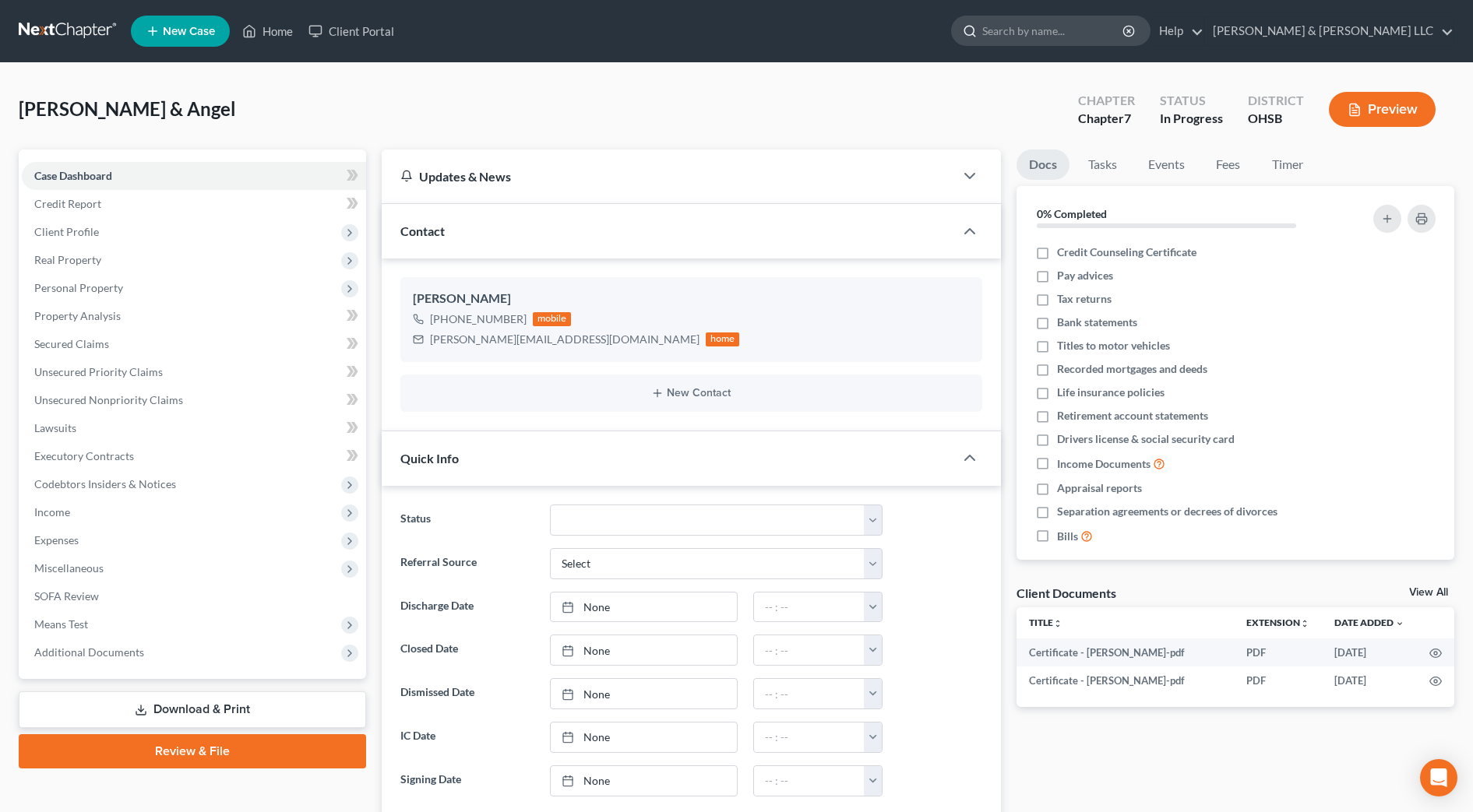
click at [1074, 36] on input "search" at bounding box center [1053, 30] width 143 height 29
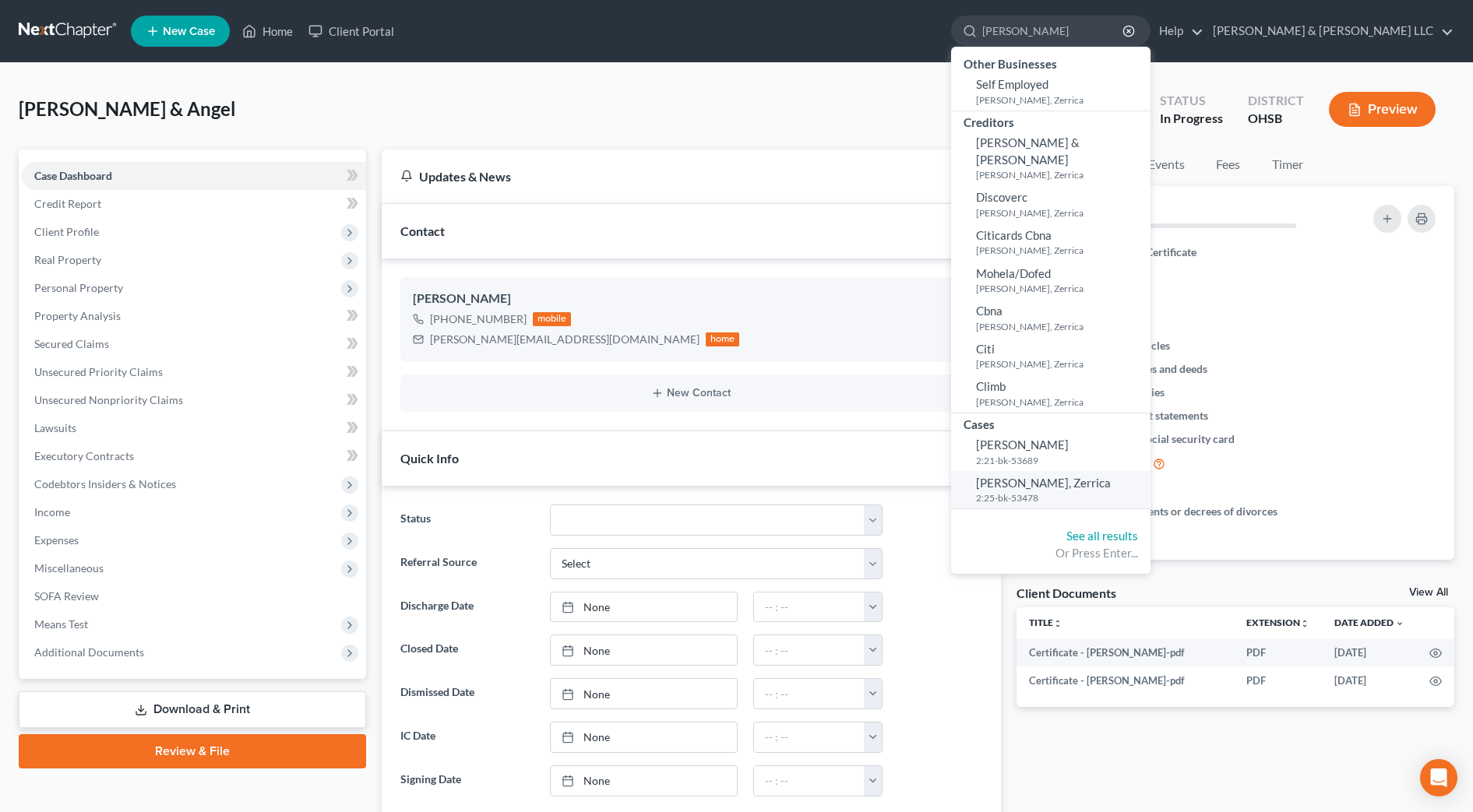
type input "rucker"
click at [1093, 491] on small "2:25-bk-53478" at bounding box center [1061, 498] width 171 height 13
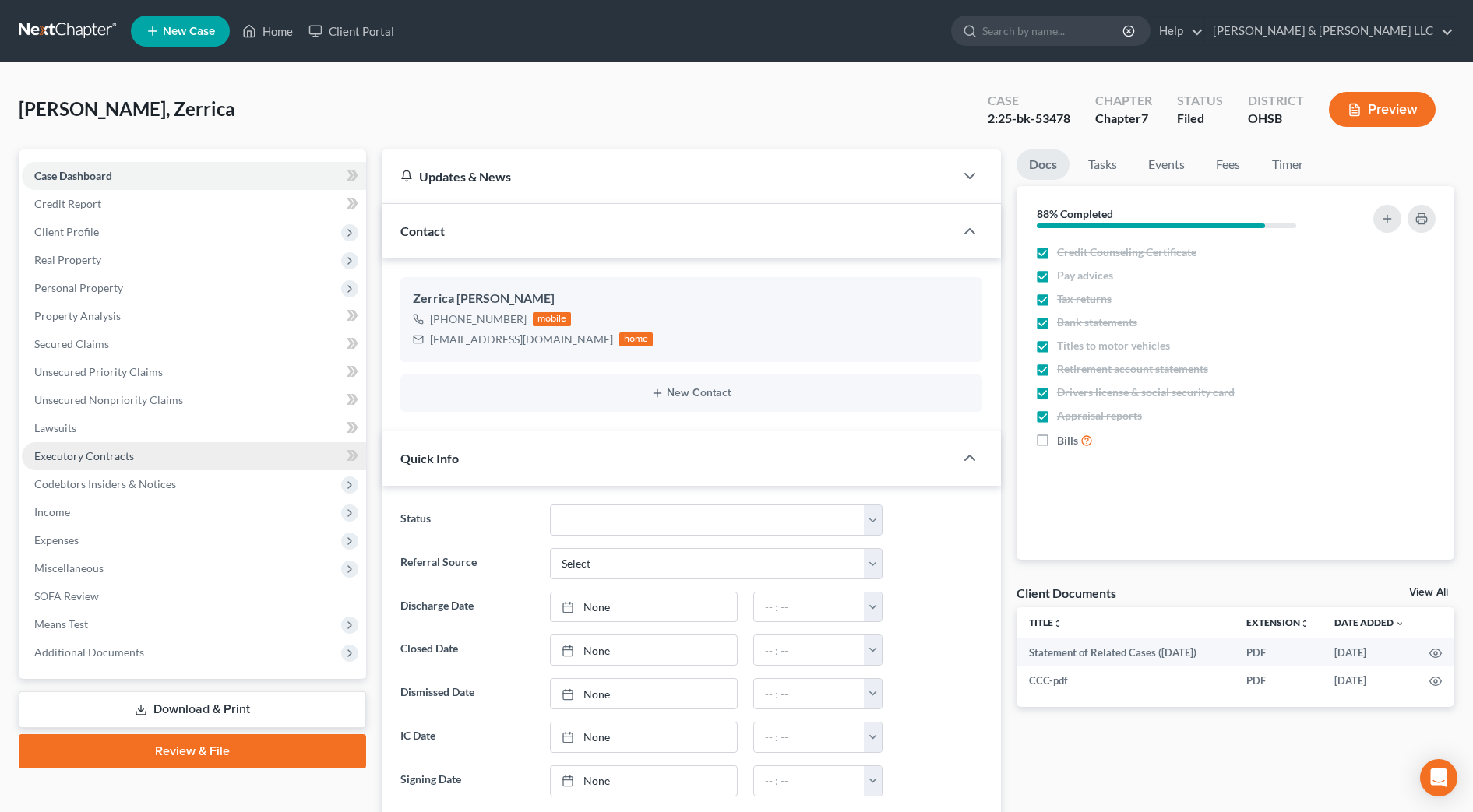
scroll to position [98, 0]
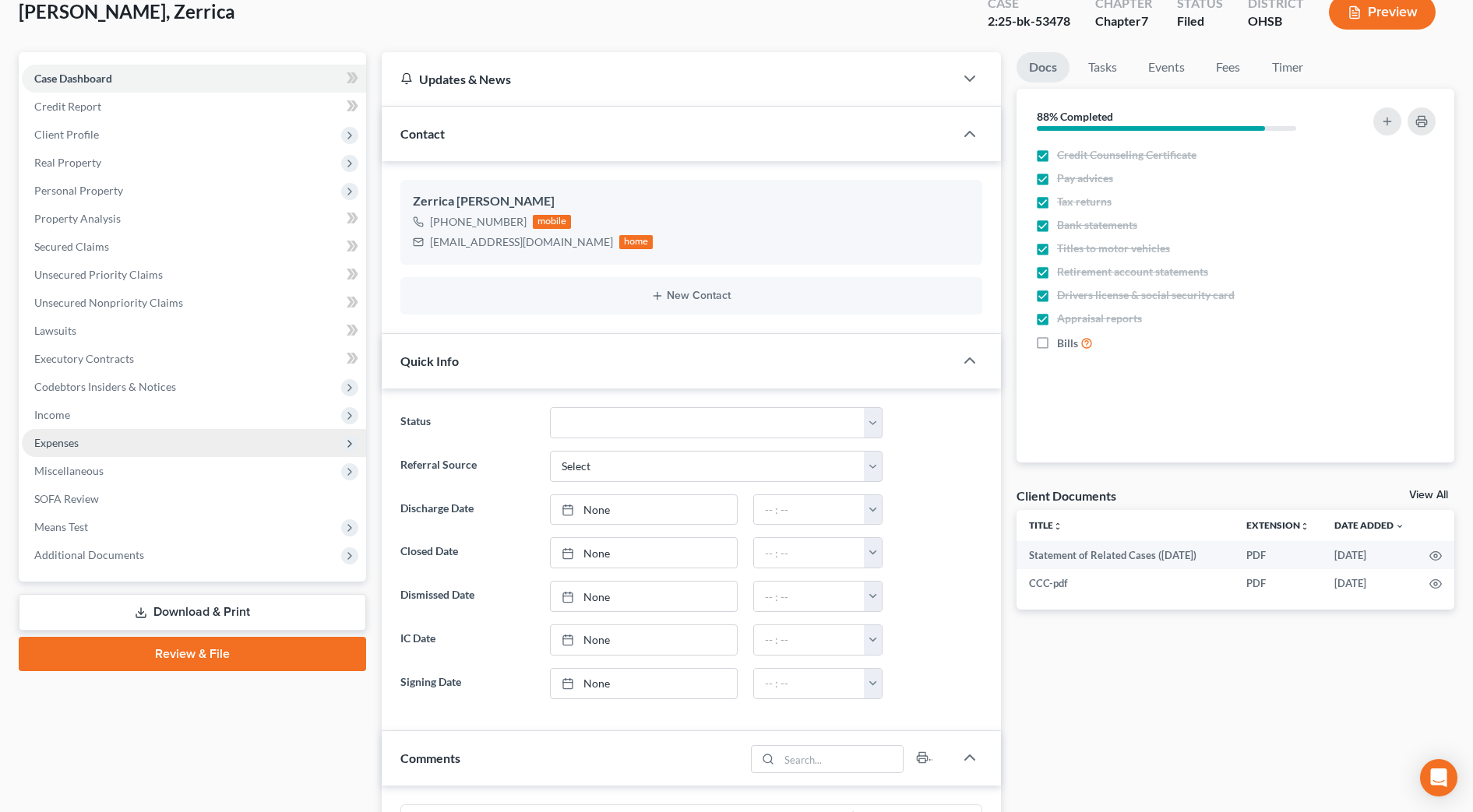
click at [130, 443] on span "Expenses" at bounding box center [193, 443] width 344 height 28
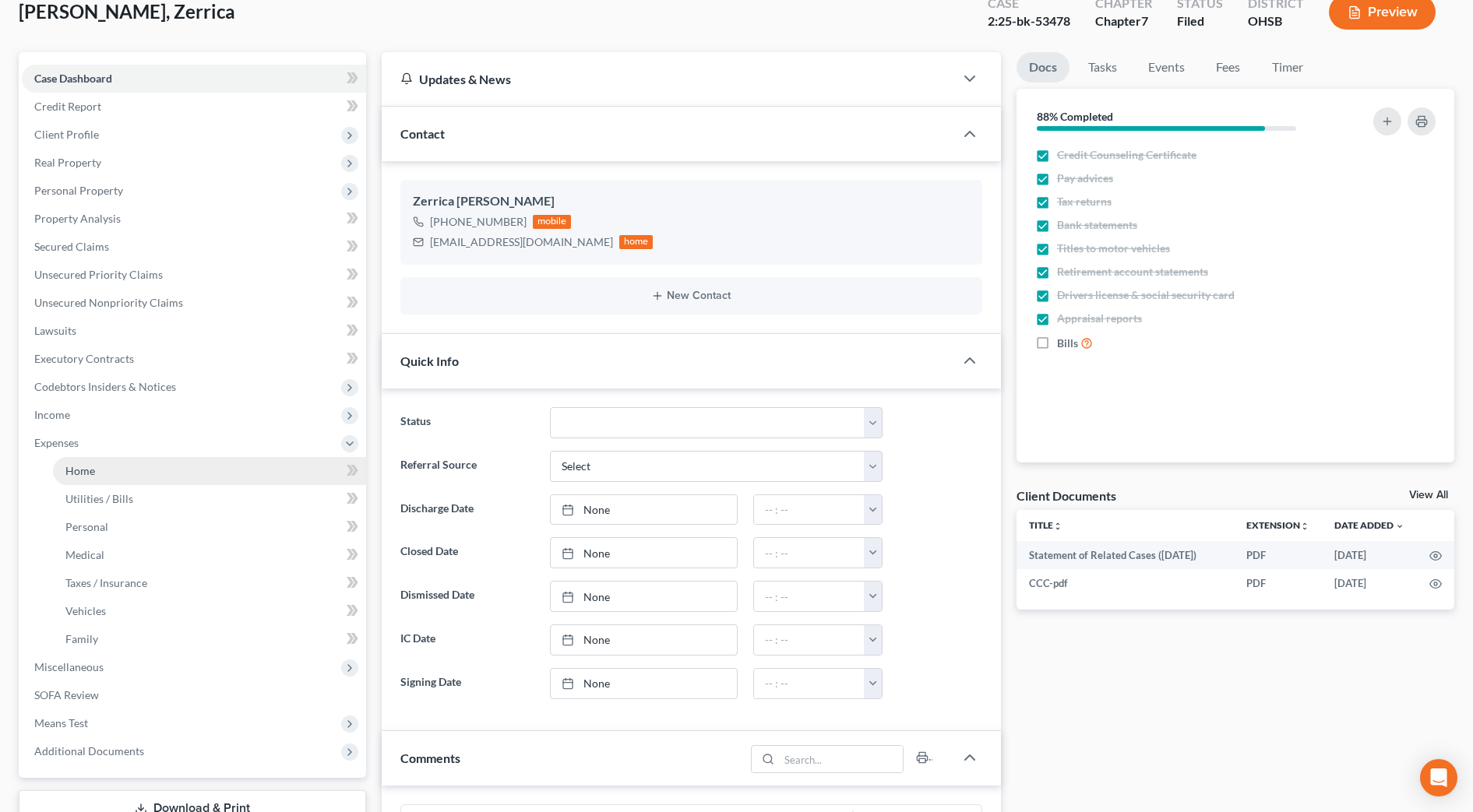
click at [140, 477] on link "Home" at bounding box center [209, 471] width 313 height 28
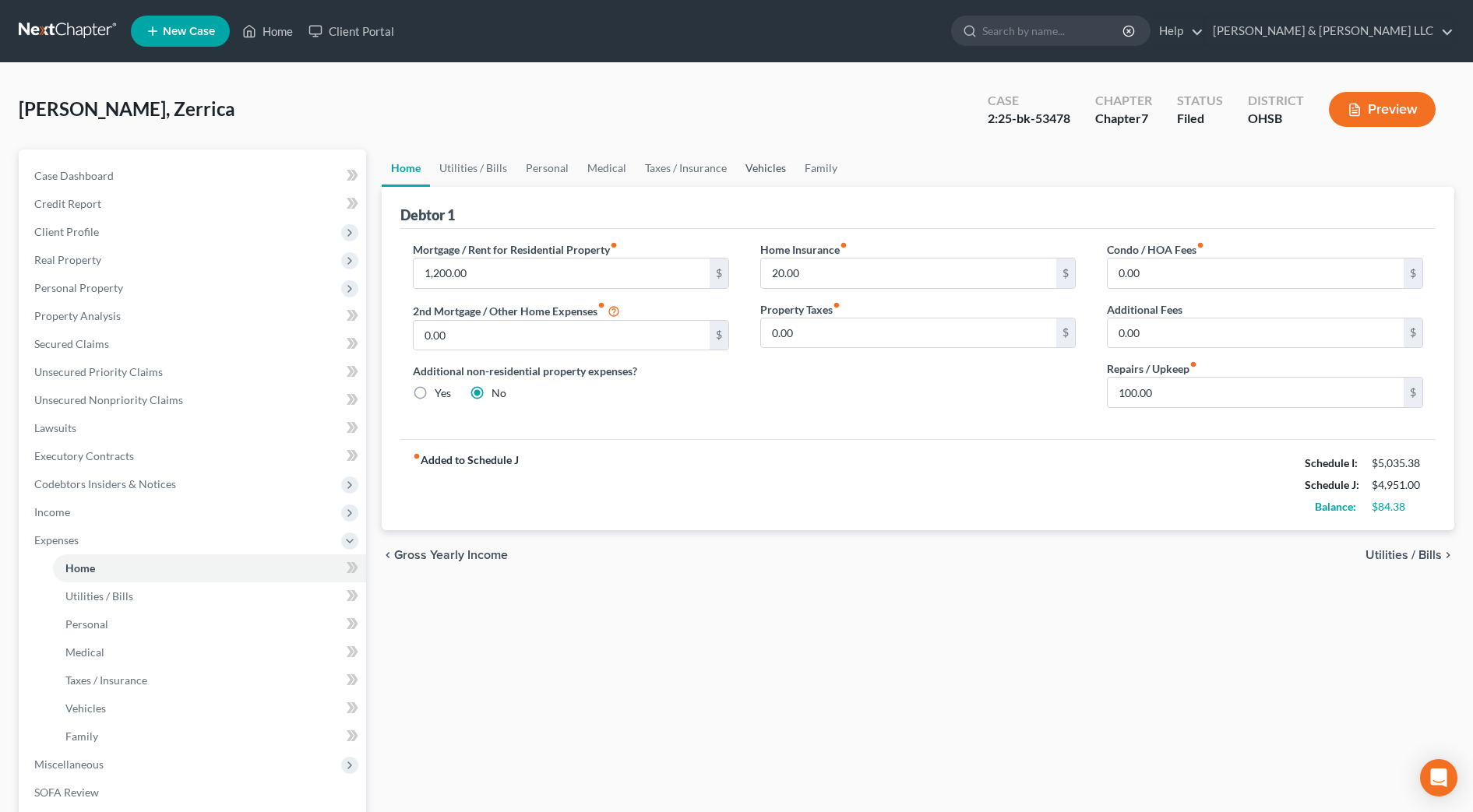
click at [766, 163] on link "Vehicles" at bounding box center [766, 168] width 59 height 37
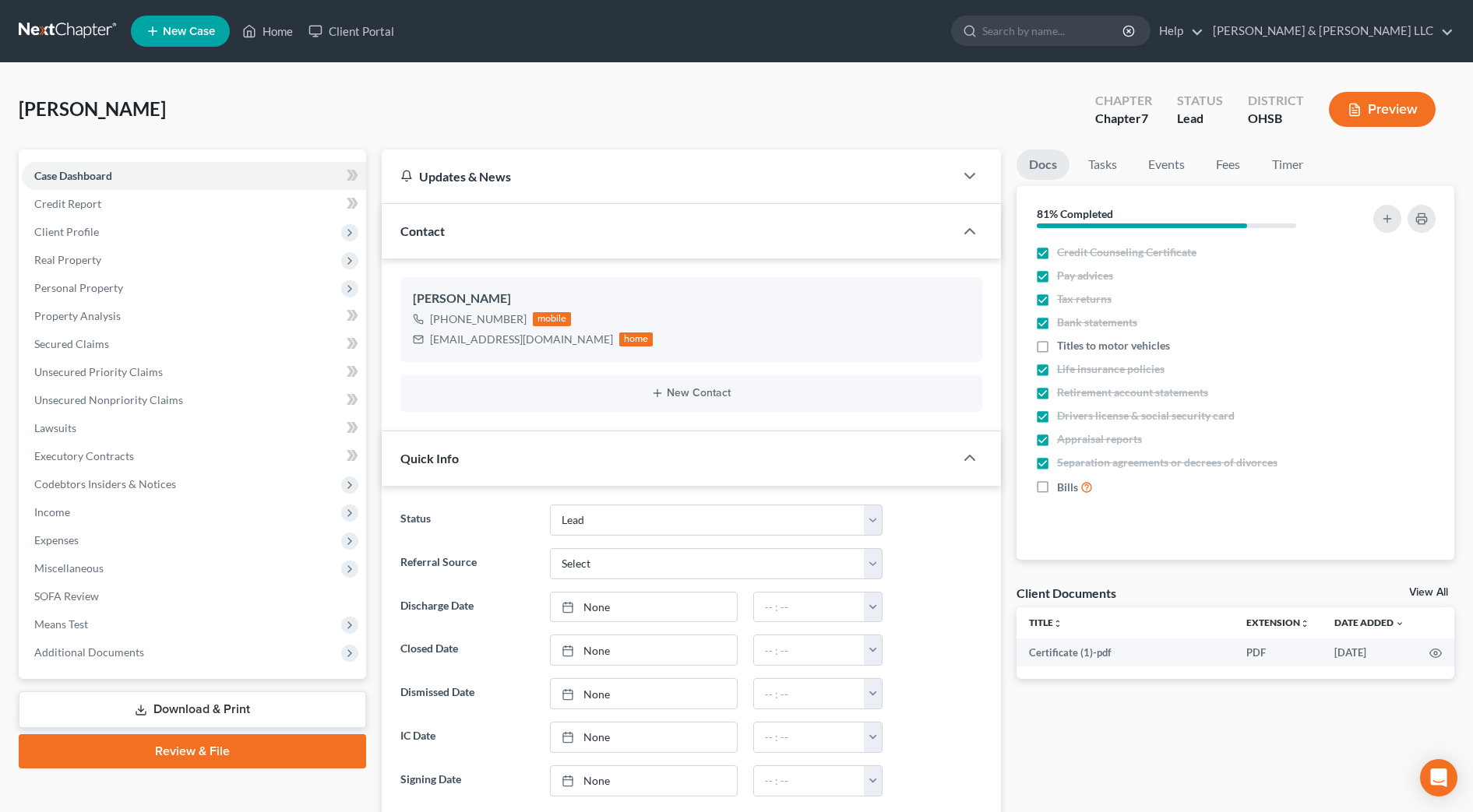
select select "5"
click at [1057, 348] on label "Titles to motor vehicles" at bounding box center [1113, 346] width 113 height 16
click at [1063, 348] on input "Titles to motor vehicles" at bounding box center [1068, 342] width 10 height 10
checkbox input "true"
click at [1212, 167] on link "Fees" at bounding box center [1229, 165] width 50 height 30
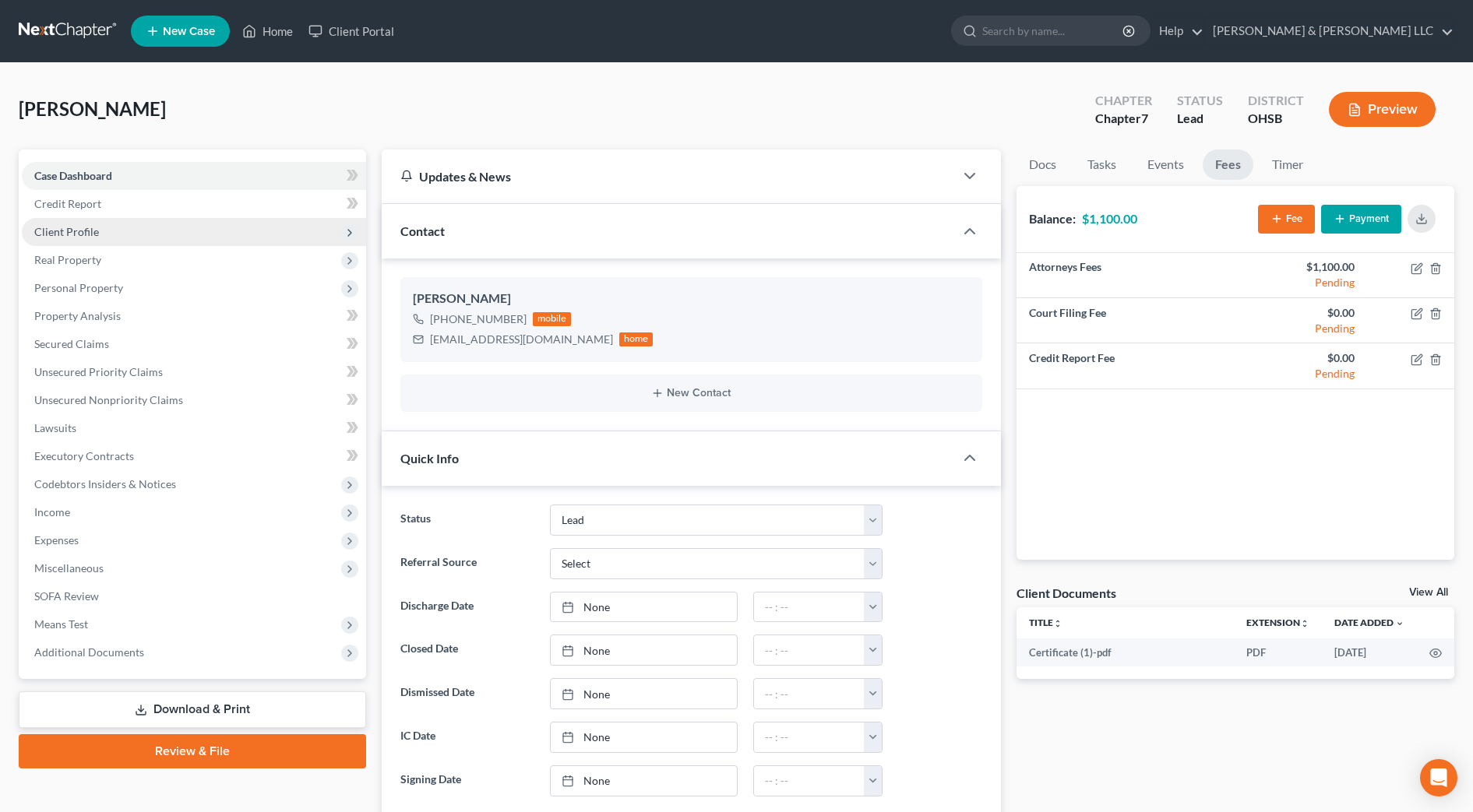
click at [70, 239] on span "Client Profile" at bounding box center [193, 232] width 344 height 28
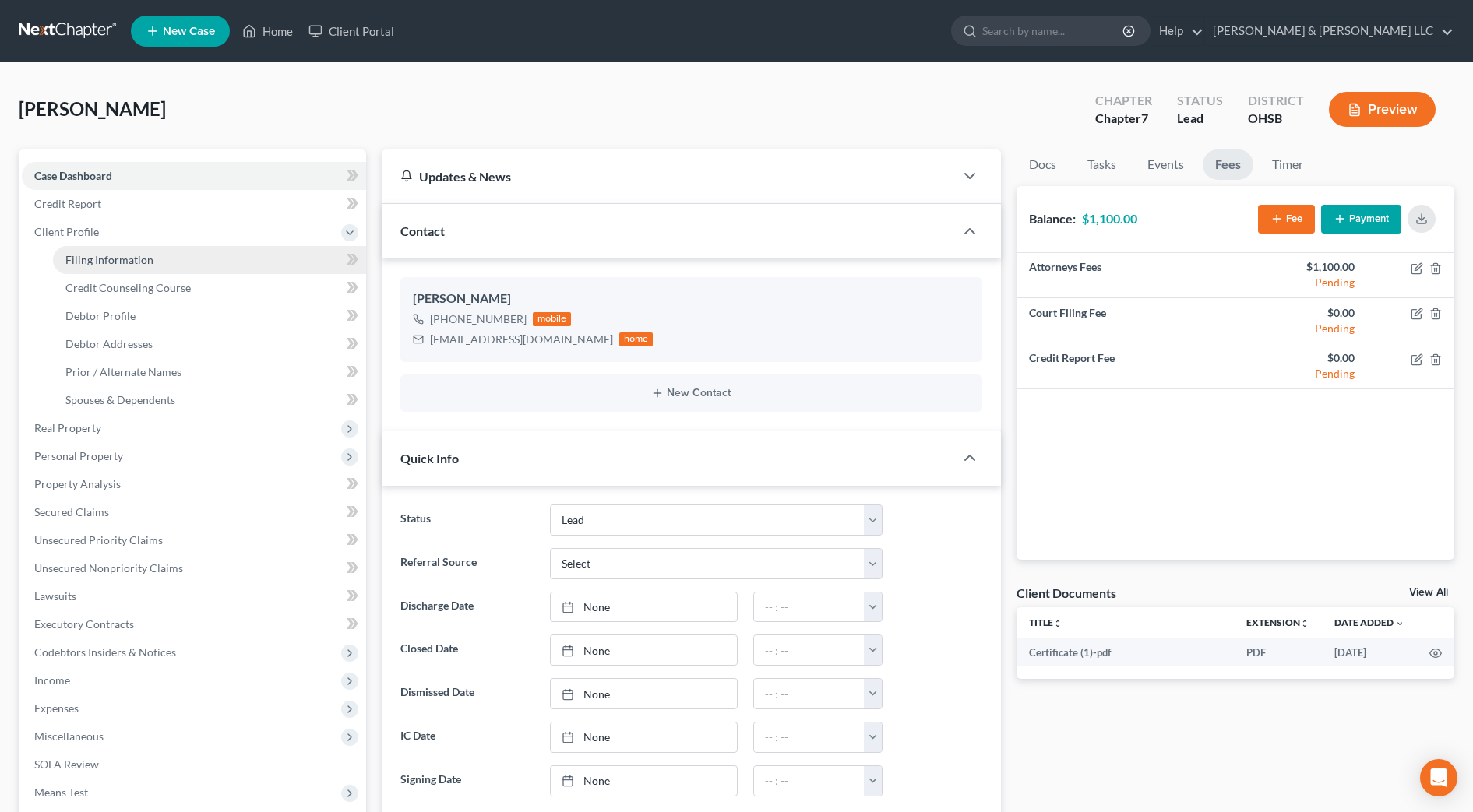
click at [87, 260] on span "Filing Information" at bounding box center [109, 260] width 88 height 13
select select "1"
select select "0"
select select "62"
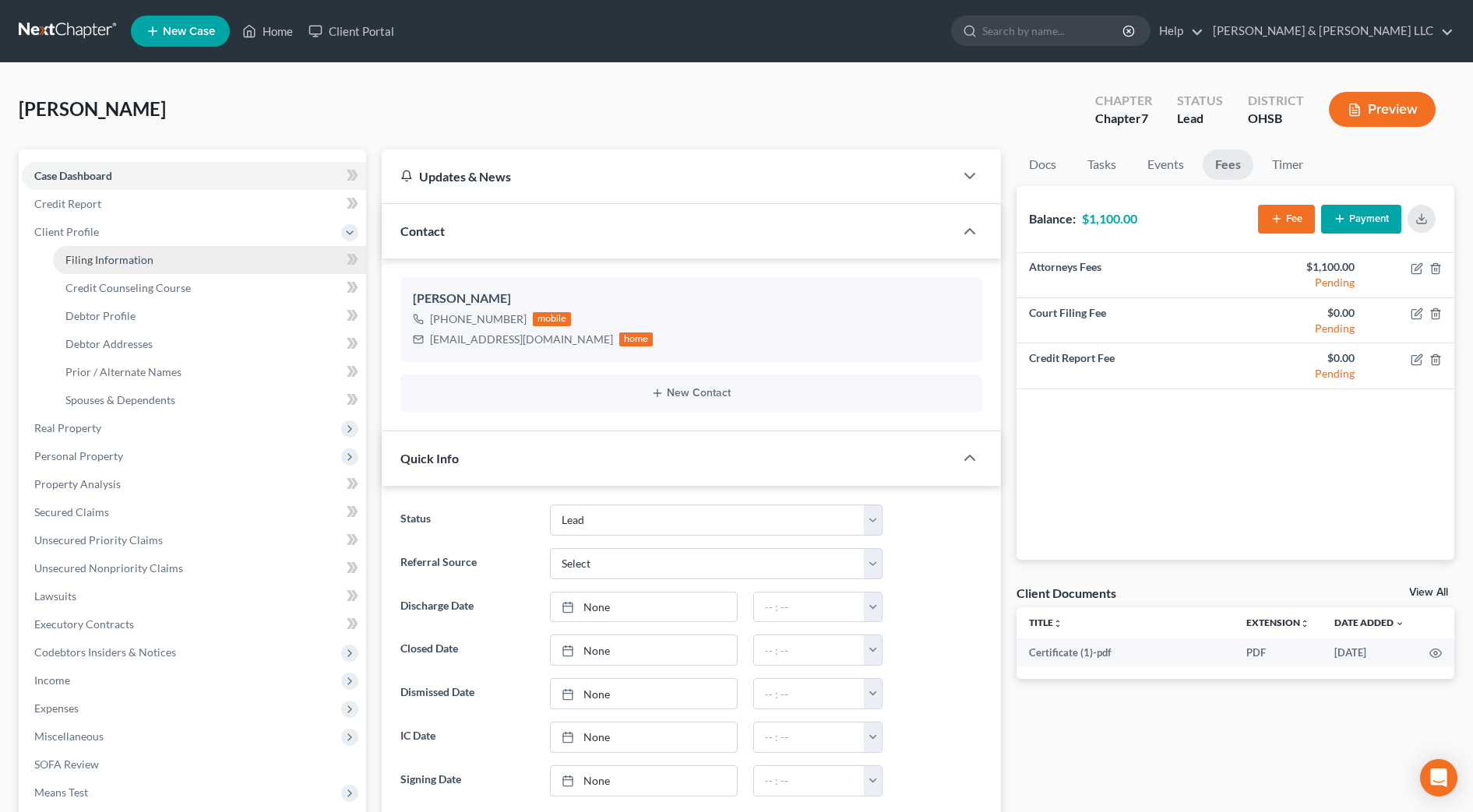
select select "2"
select select "36"
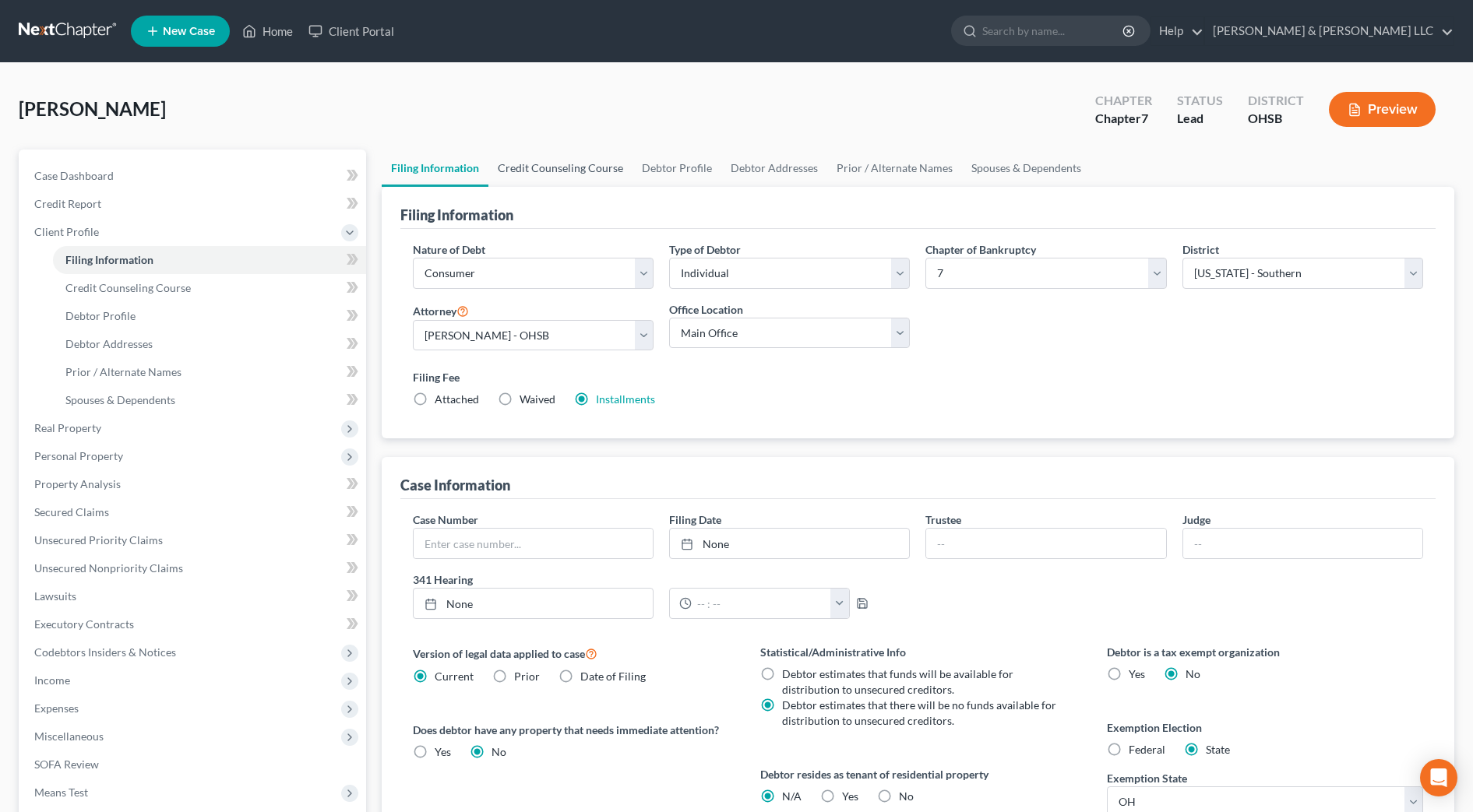
click at [521, 163] on link "Credit Counseling Course" at bounding box center [560, 168] width 144 height 37
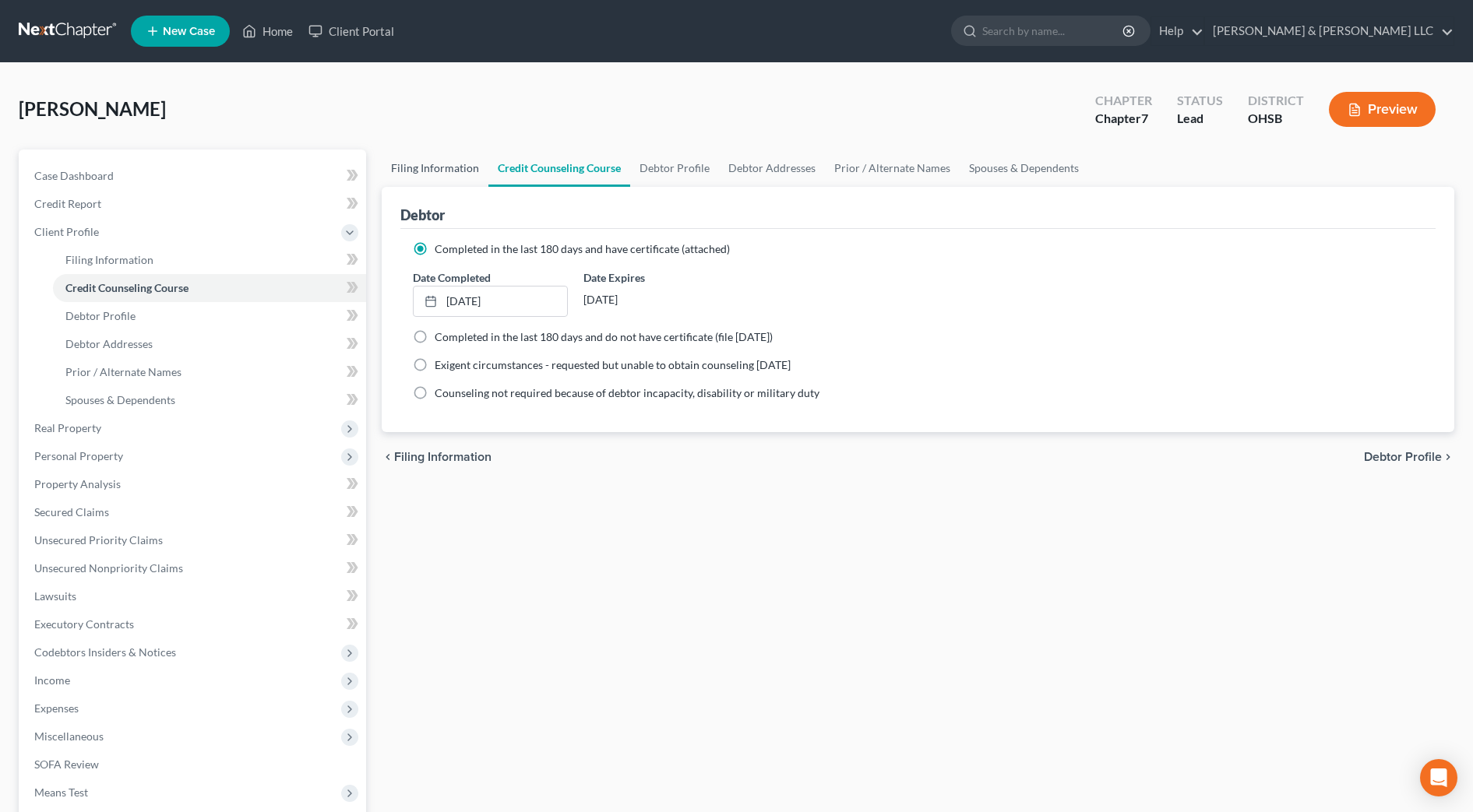
click at [435, 168] on link "Filing Information" at bounding box center [435, 168] width 107 height 37
select select "1"
select select "0"
select select "62"
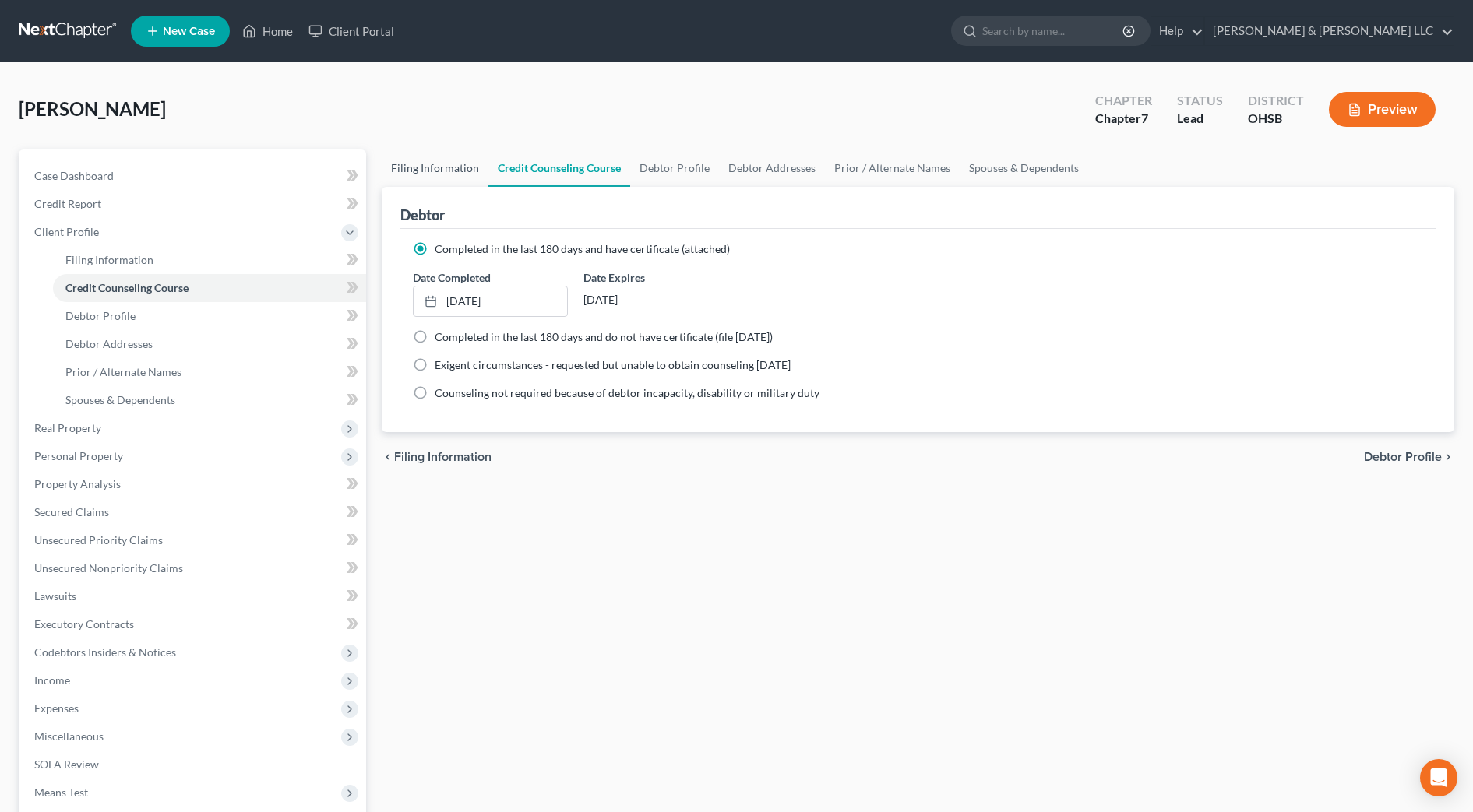
select select "2"
select select "36"
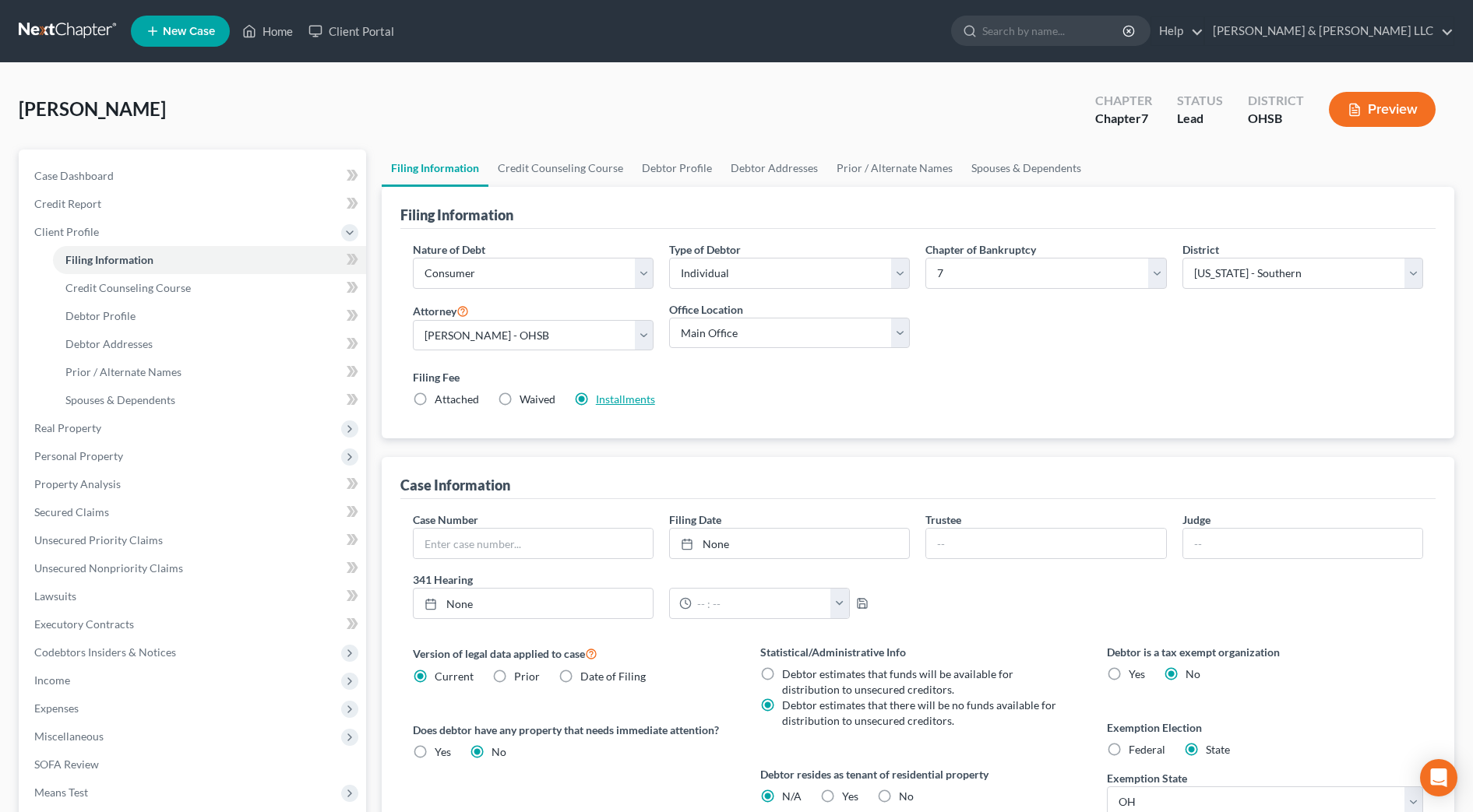
click at [637, 400] on link "Installments" at bounding box center [626, 399] width 59 height 13
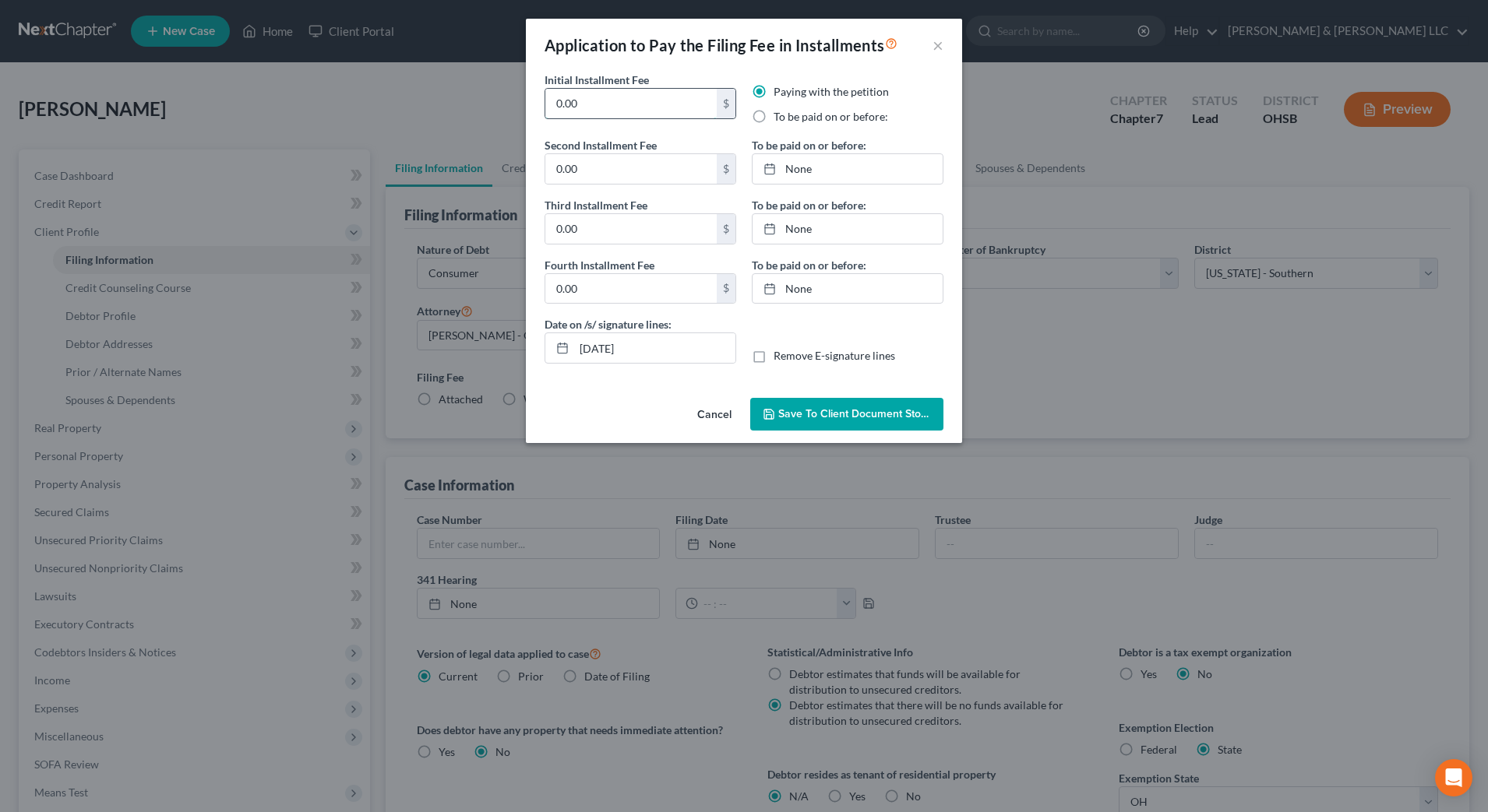
click at [598, 107] on input "0.00" at bounding box center [631, 104] width 172 height 30
drag, startPoint x: 598, startPoint y: 108, endPoint x: 502, endPoint y: 105, distance: 96.0
click at [502, 105] on div "Application to Pay the Filing Fee in Installments × Initial Installment Fee 0.0…" at bounding box center [744, 406] width 1488 height 812
type input "169"
click at [817, 121] on label "To be paid on or before:" at bounding box center [831, 117] width 115 height 16
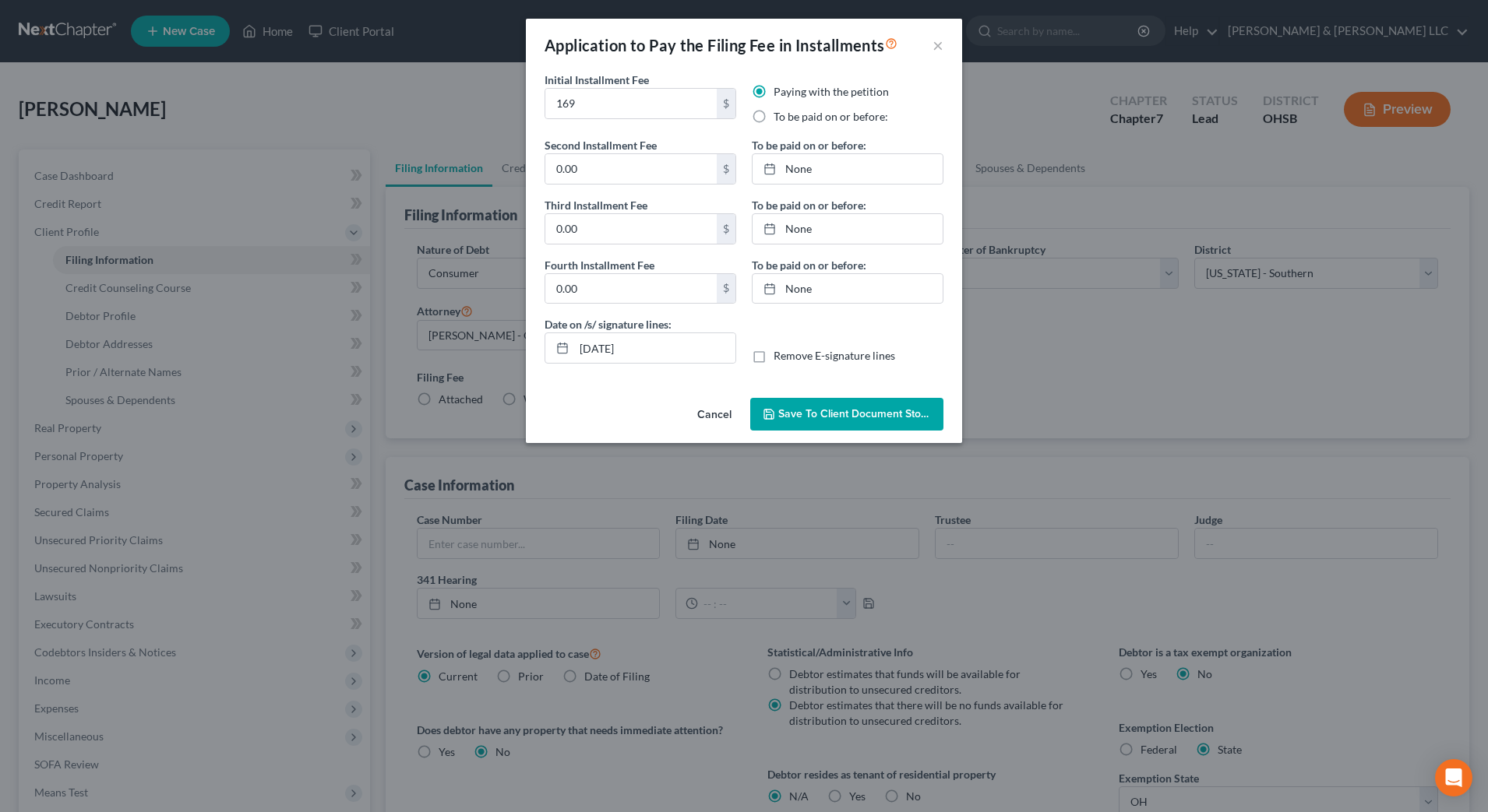
click at [790, 119] on input "To be paid on or before:" at bounding box center [784, 114] width 10 height 10
radio input "true"
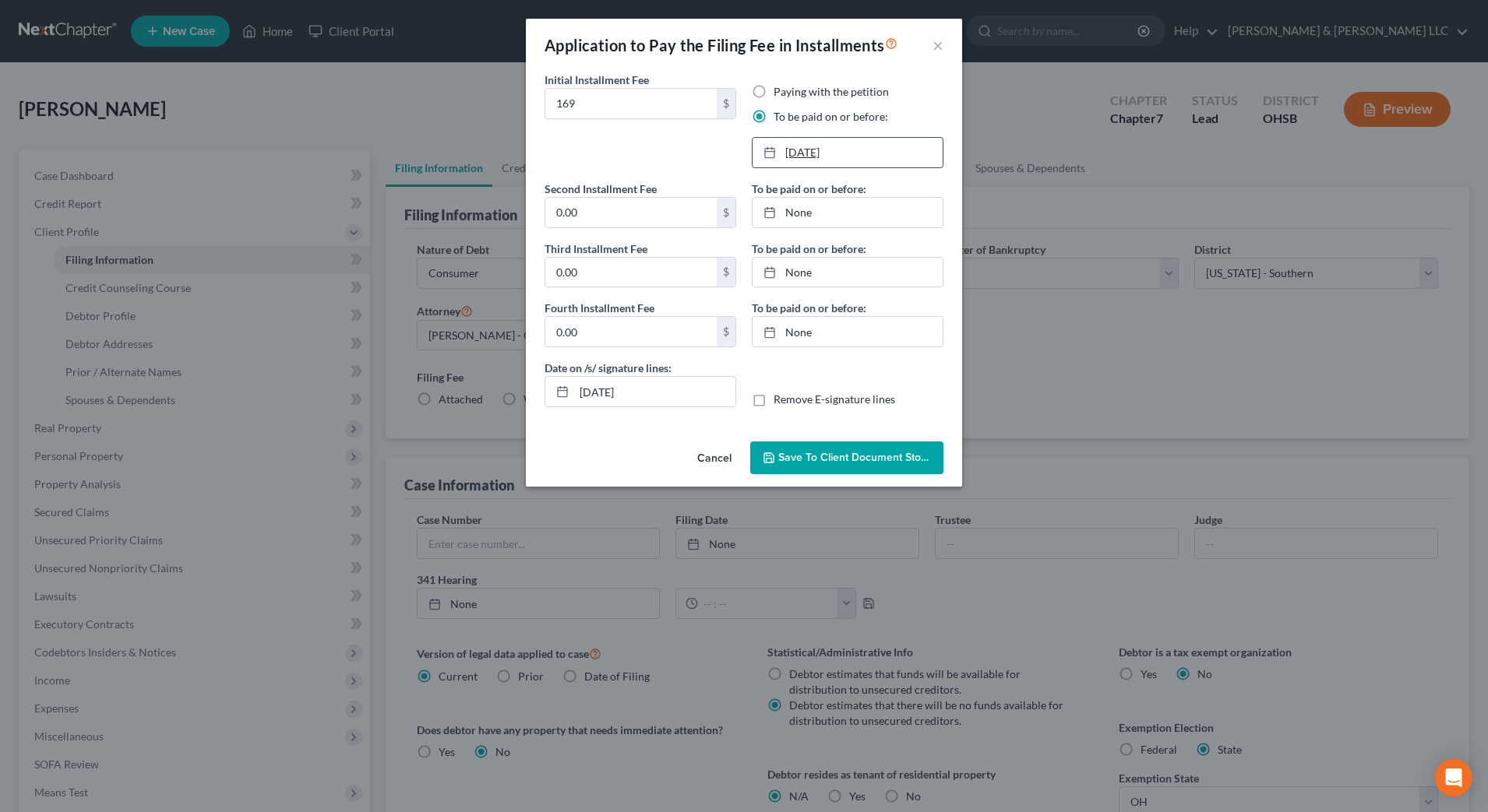
type input "9/18/2025"
click at [824, 156] on link "9/18/2025" at bounding box center [848, 153] width 190 height 30
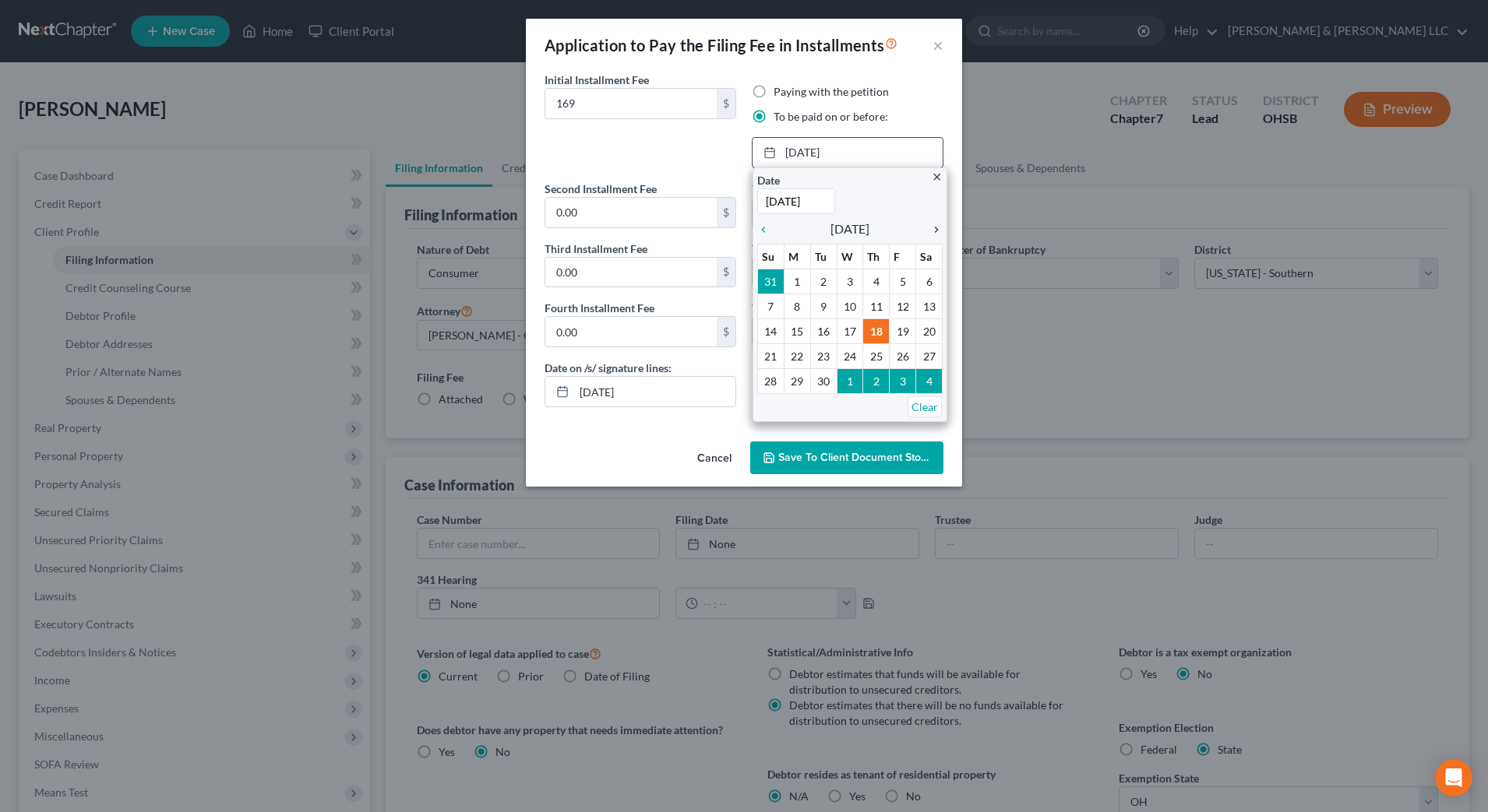
click at [942, 229] on icon "chevron_right" at bounding box center [932, 230] width 20 height 12
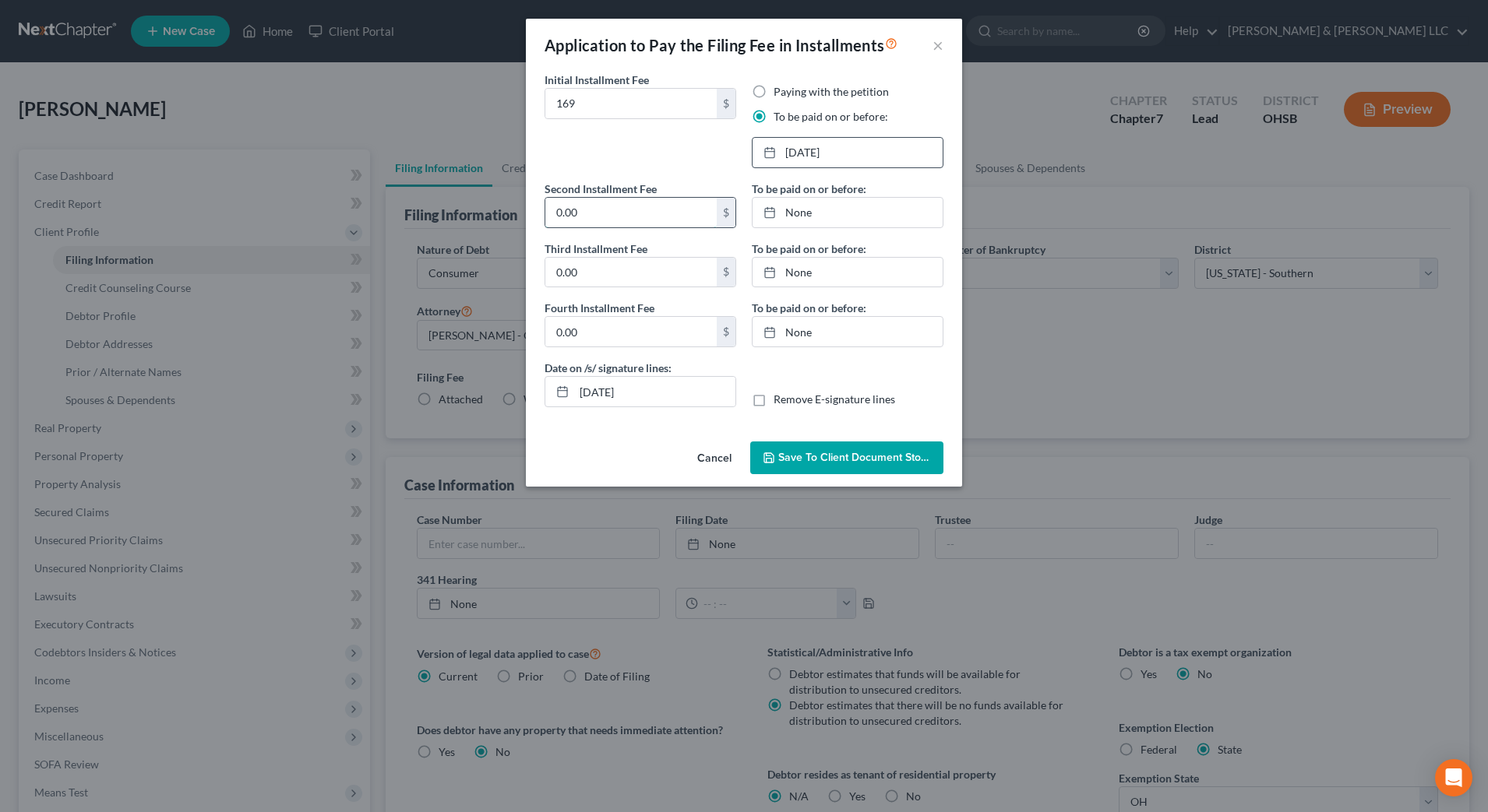
click at [648, 208] on input "0.00" at bounding box center [631, 213] width 172 height 30
type input "169"
type input "9/18/2025"
click at [800, 220] on link "9/18/2025" at bounding box center [848, 213] width 190 height 30
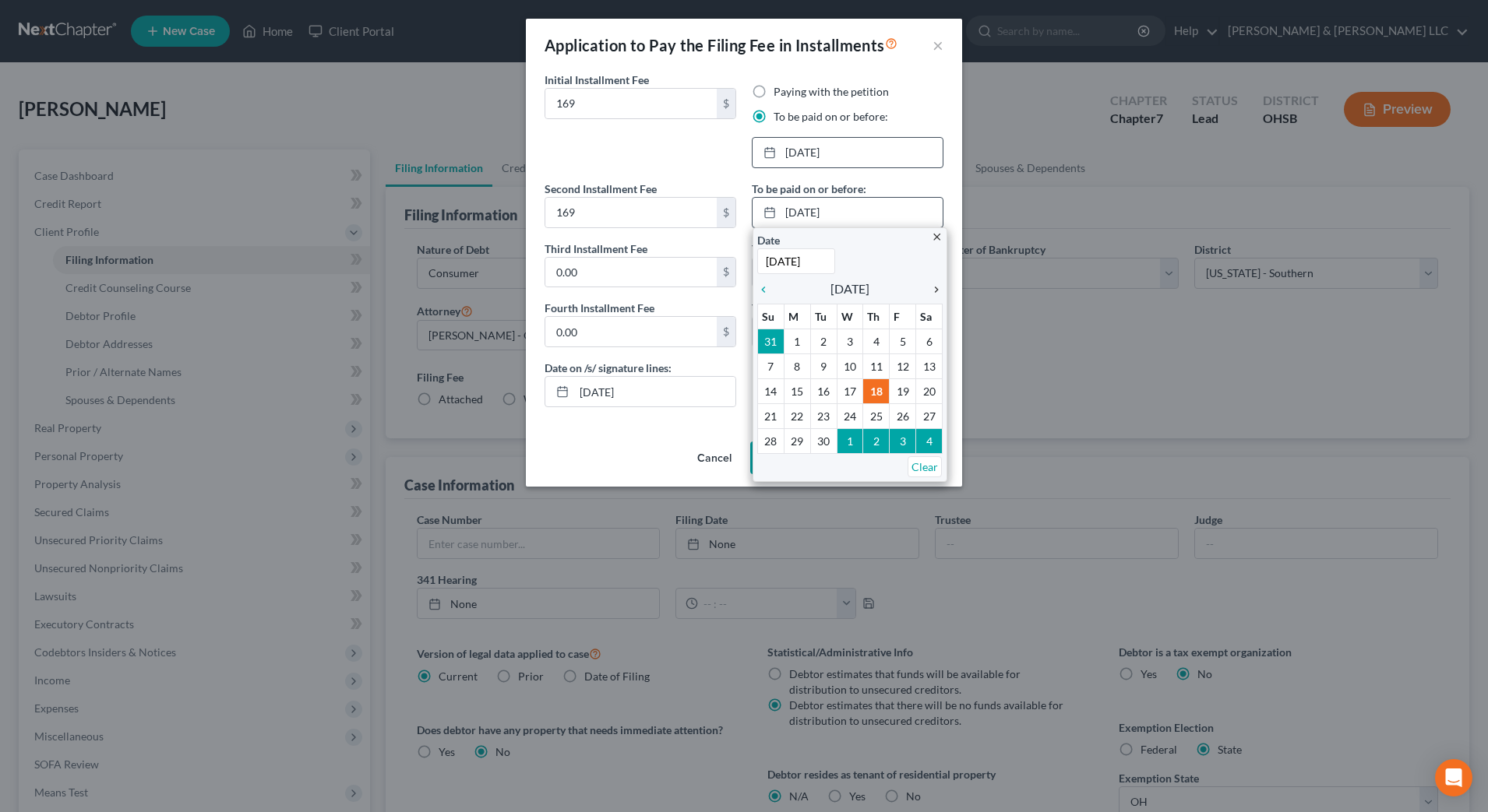
click at [939, 289] on icon "chevron_right" at bounding box center [932, 289] width 20 height 12
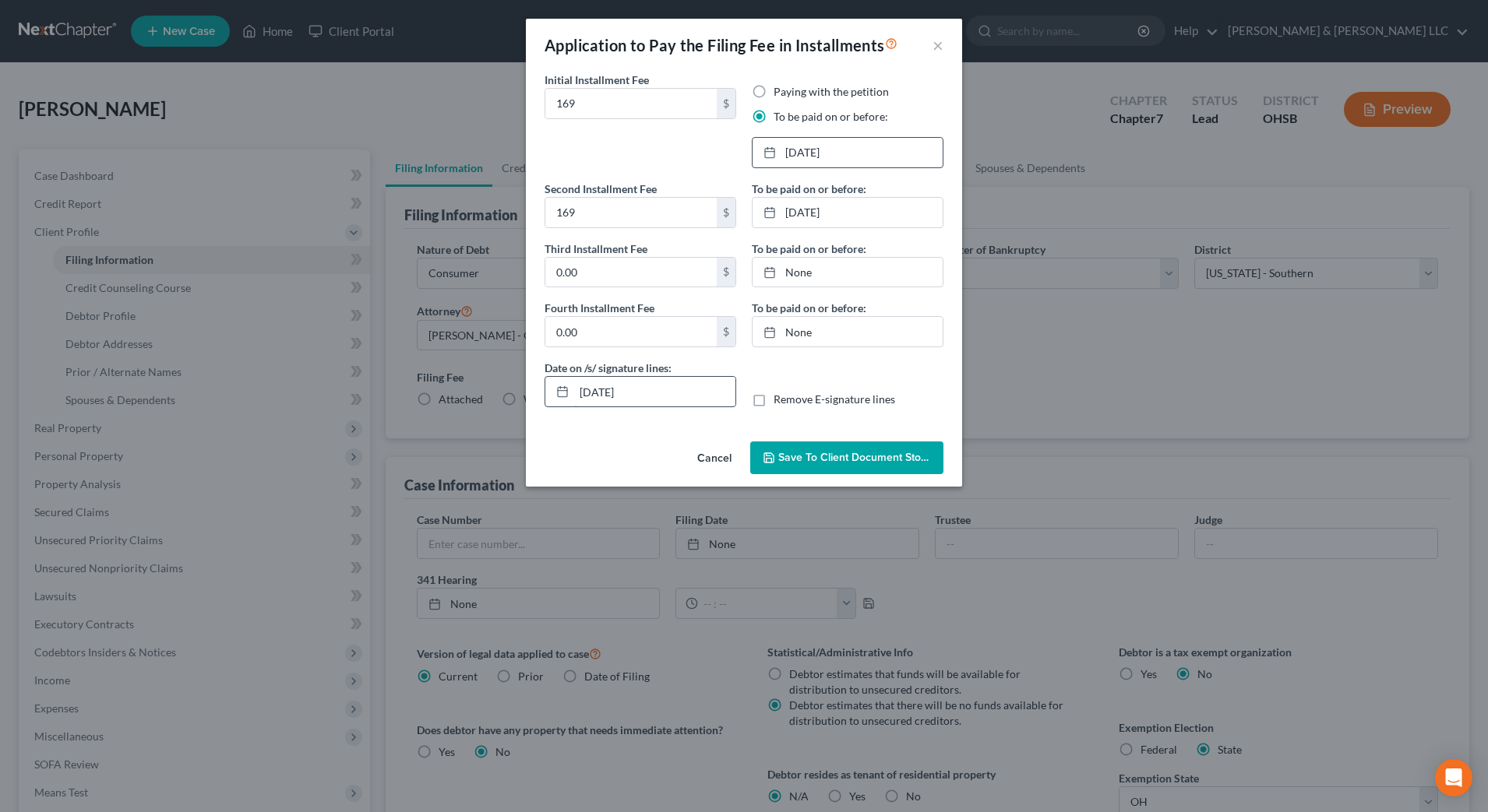
click at [605, 388] on input "[DATE]" at bounding box center [655, 392] width 162 height 30
type input "09/19/2025"
click at [772, 455] on icon "button" at bounding box center [769, 458] width 12 height 12
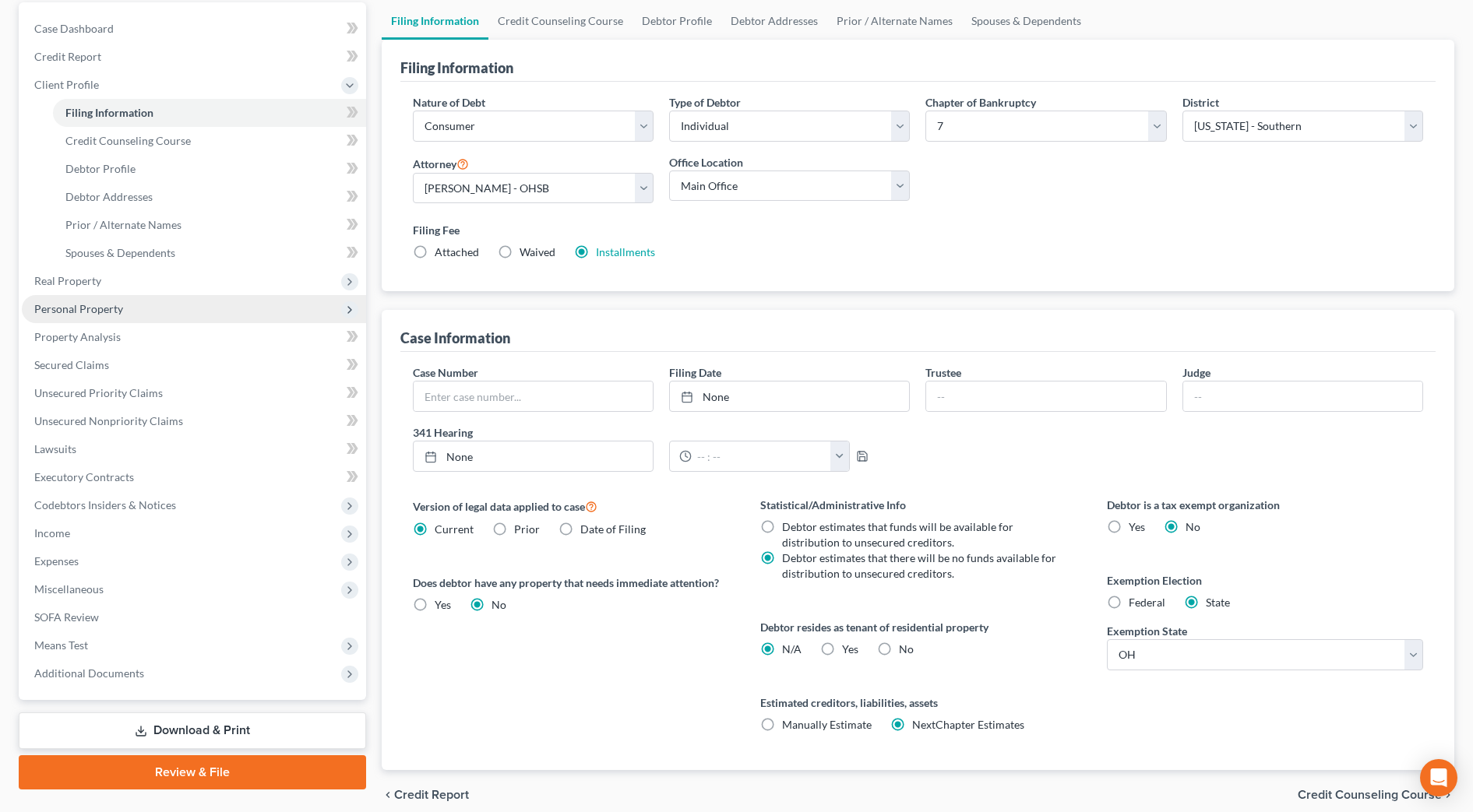
scroll to position [195, 0]
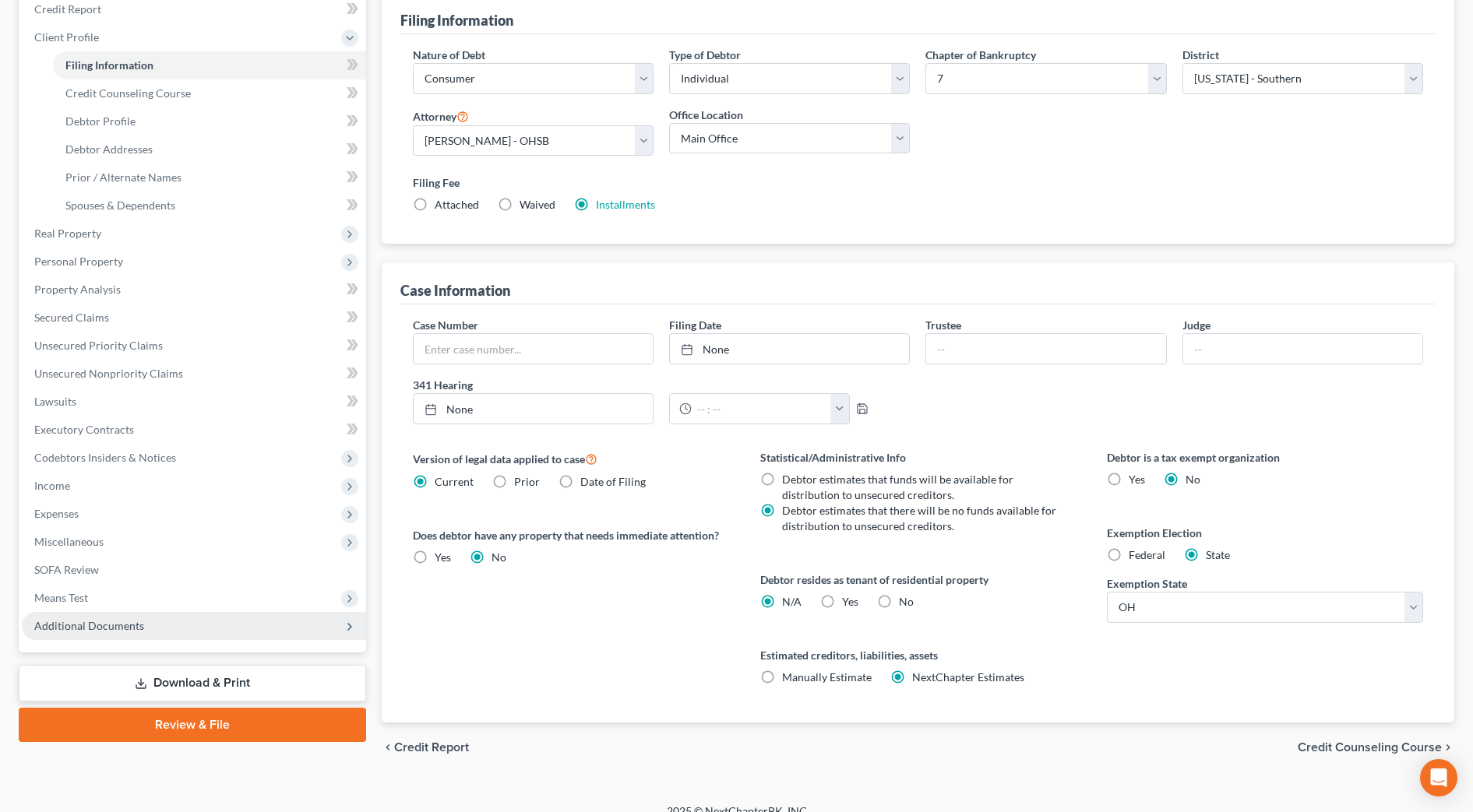
click at [159, 633] on span "Additional Documents" at bounding box center [193, 626] width 344 height 28
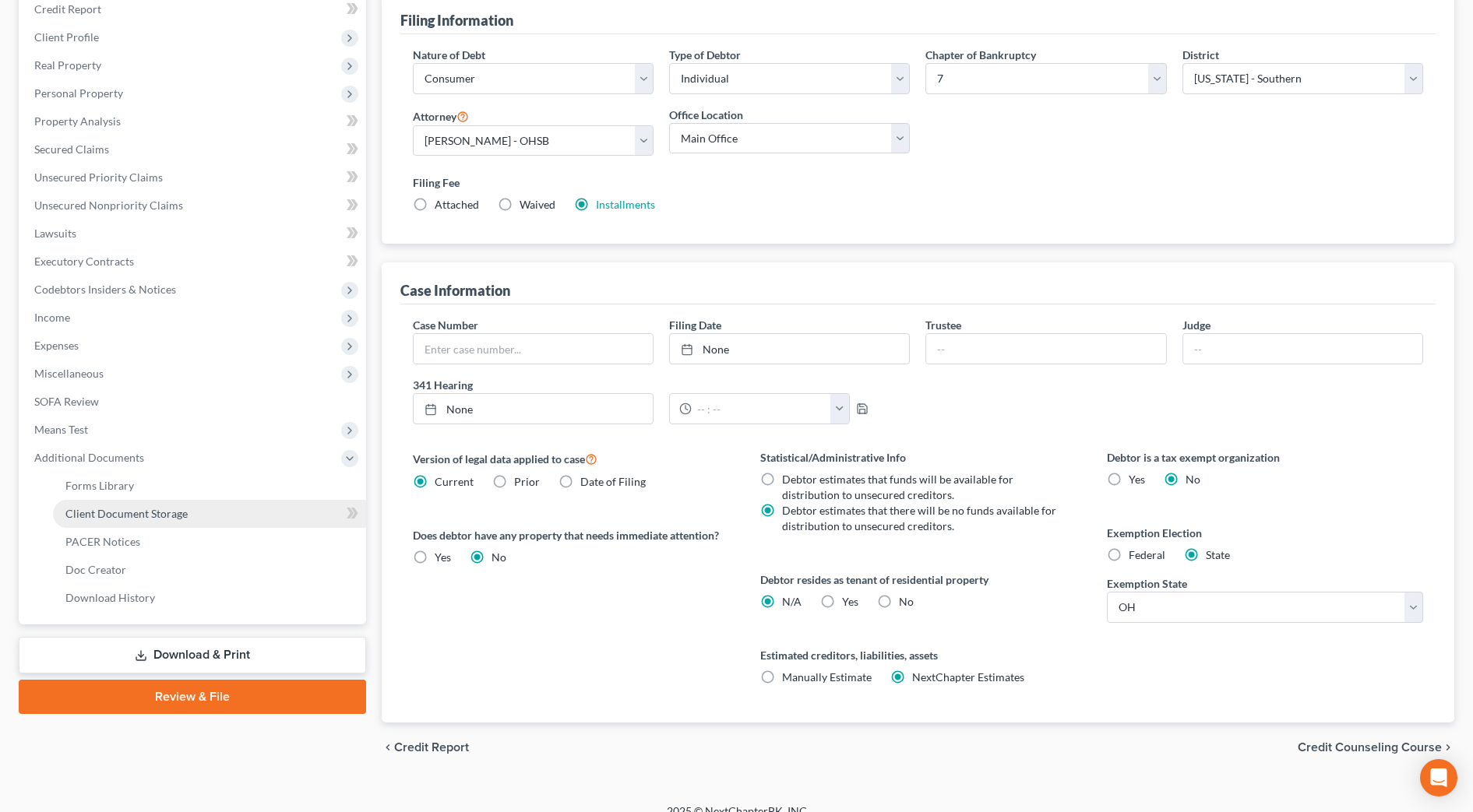
click at [136, 522] on link "Client Document Storage" at bounding box center [209, 514] width 313 height 28
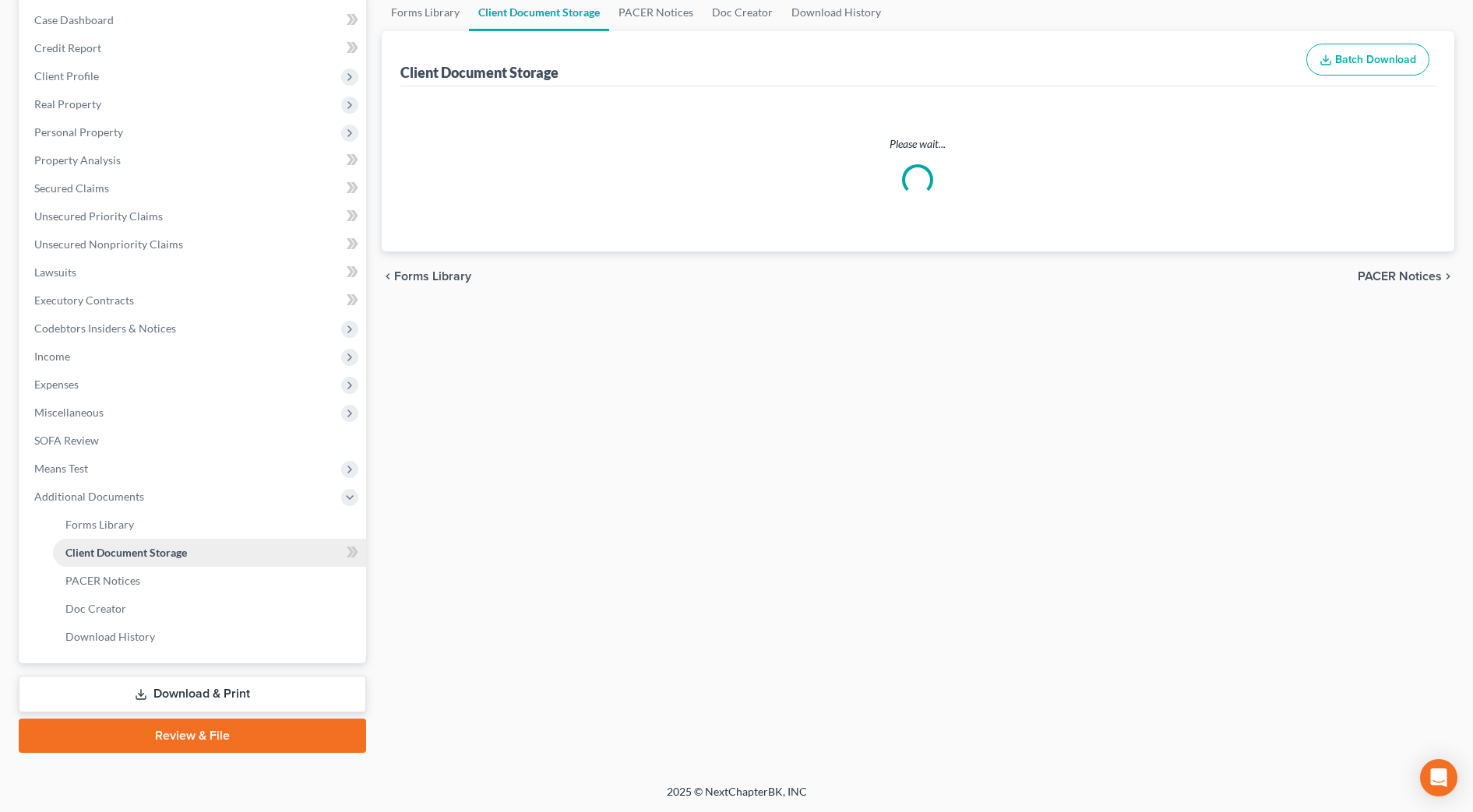
scroll to position [98, 0]
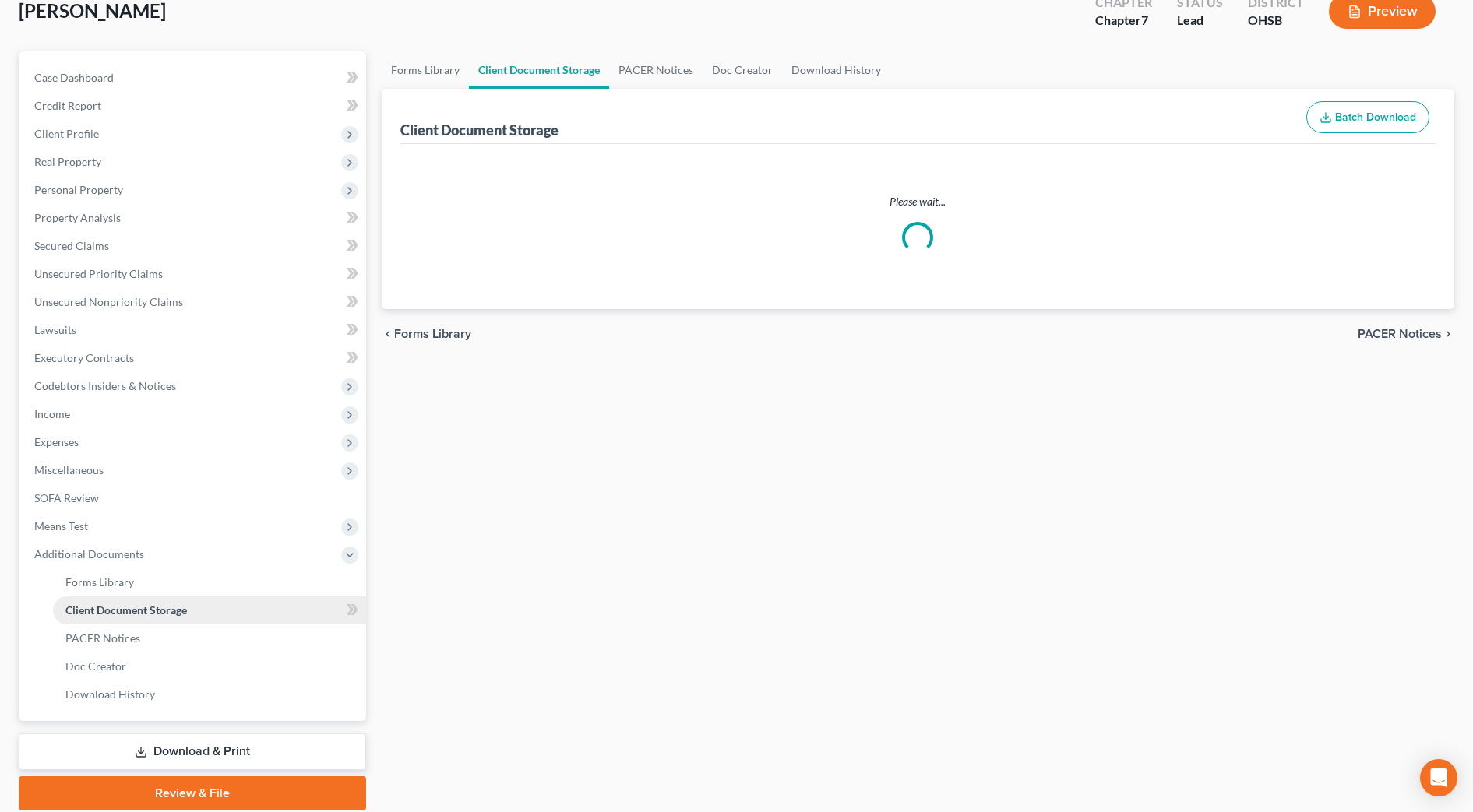
select select "7"
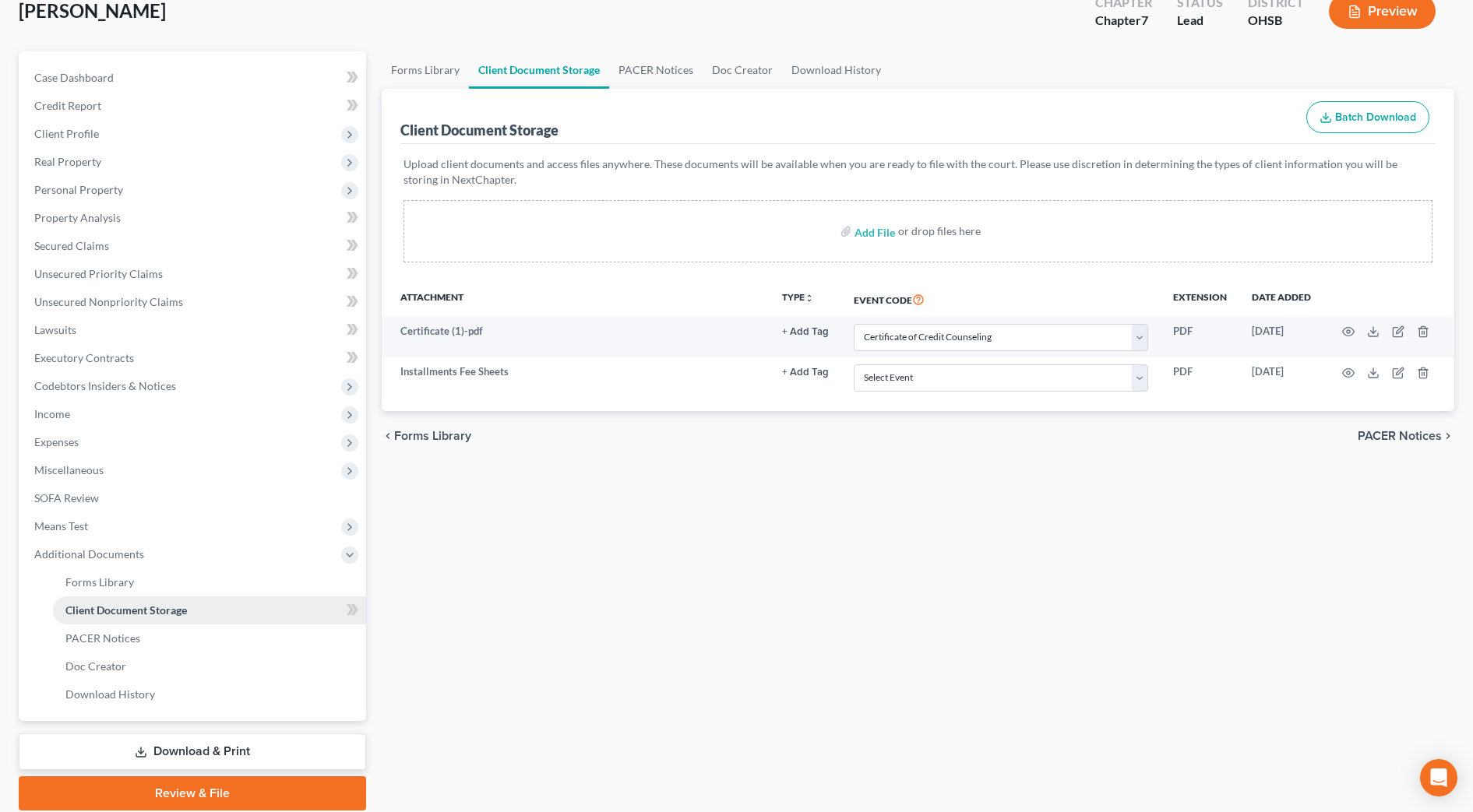
scroll to position [0, 0]
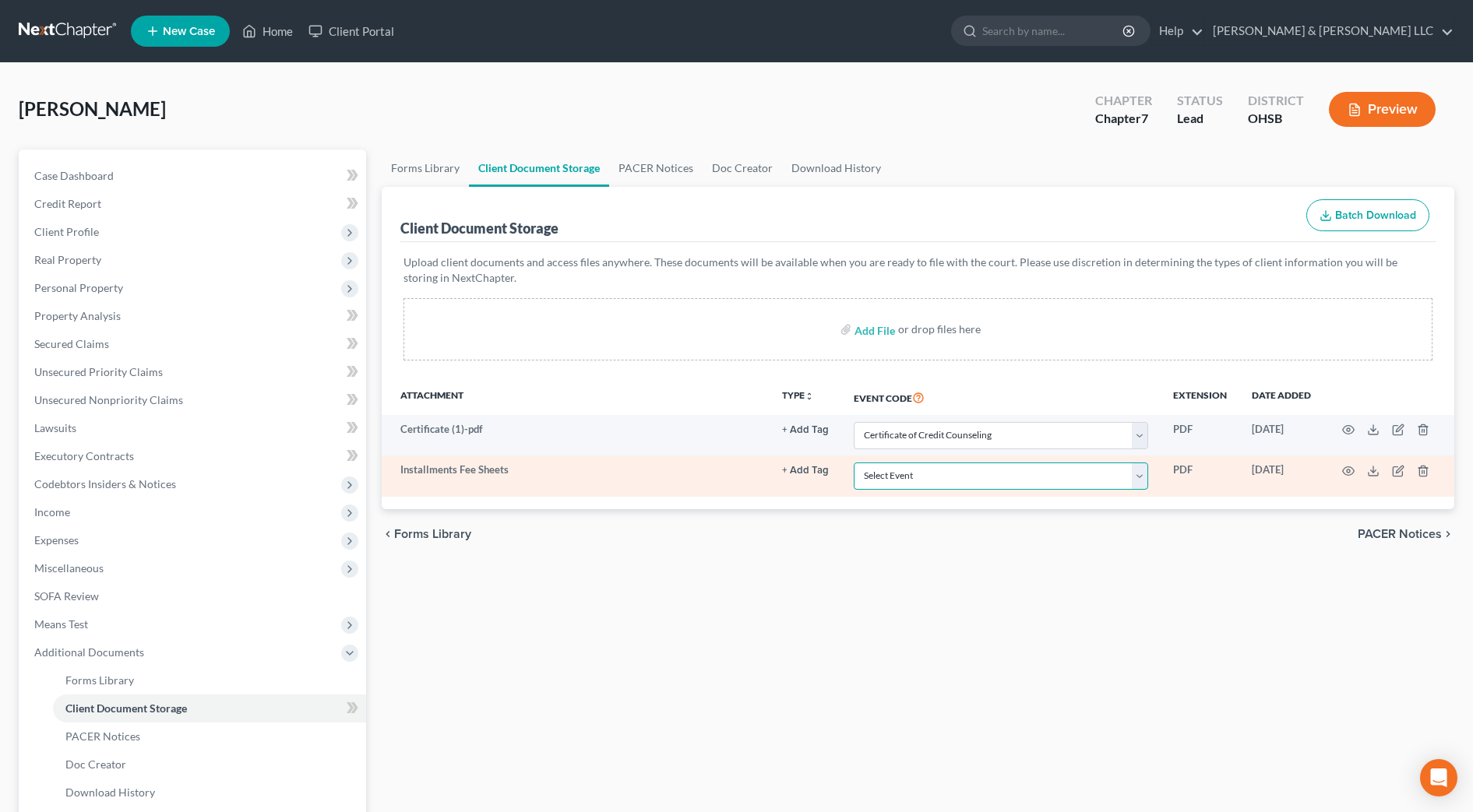
click at [989, 476] on select "Select Event 20 Largest Unsecured Creditors Amended Document Amended List of Cr…" at bounding box center [1000, 476] width 294 height 27
select select "37"
click at [854, 463] on select "Select Event 20 Largest Unsecured Creditors Amended Document Amended List of Cr…" at bounding box center [1000, 476] width 294 height 27
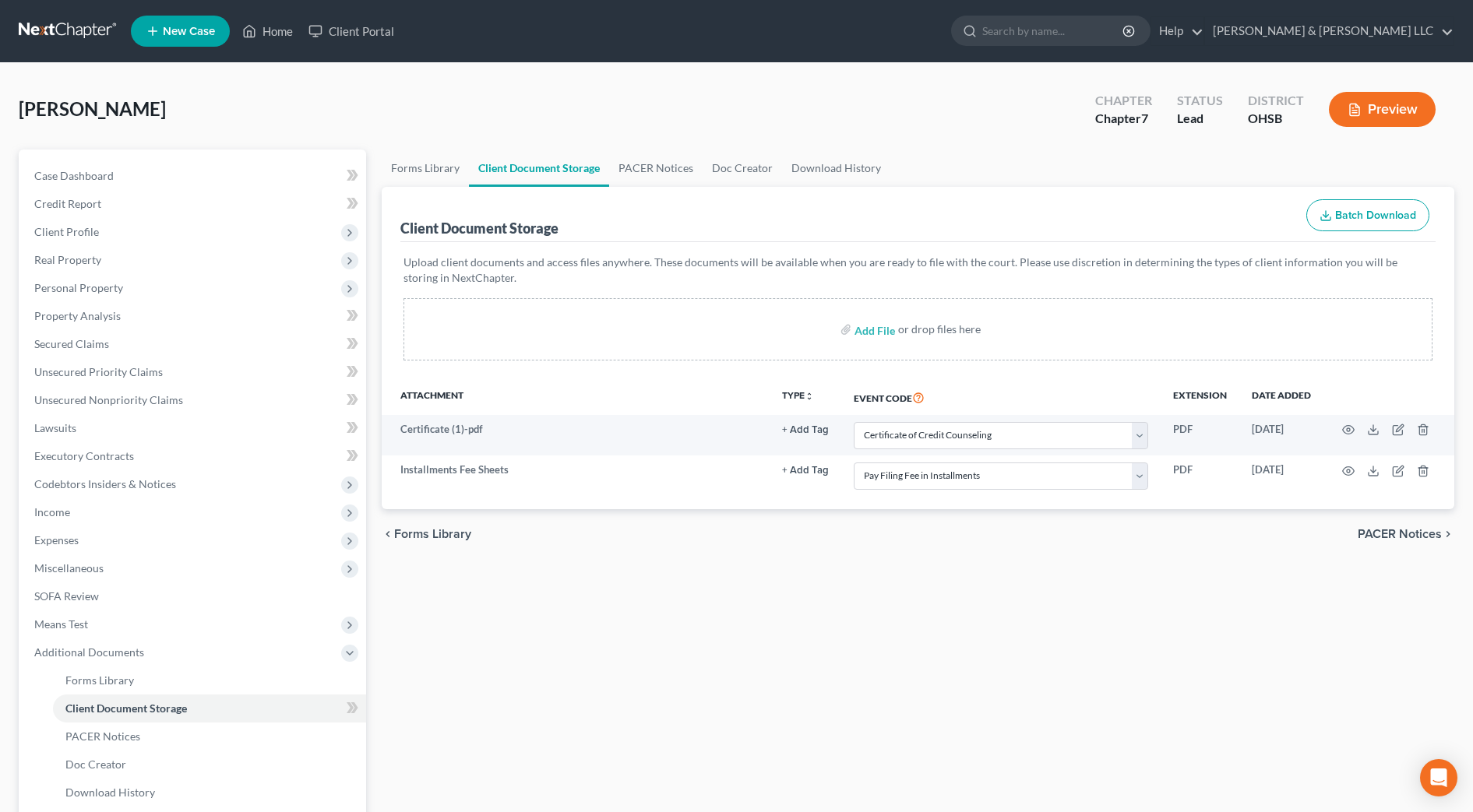
click at [714, 659] on div "Forms Library Client Document Storage PACER Notices Doc Creator Download Histor…" at bounding box center [918, 530] width 1088 height 760
click at [442, 165] on link "Forms Library" at bounding box center [425, 168] width 87 height 37
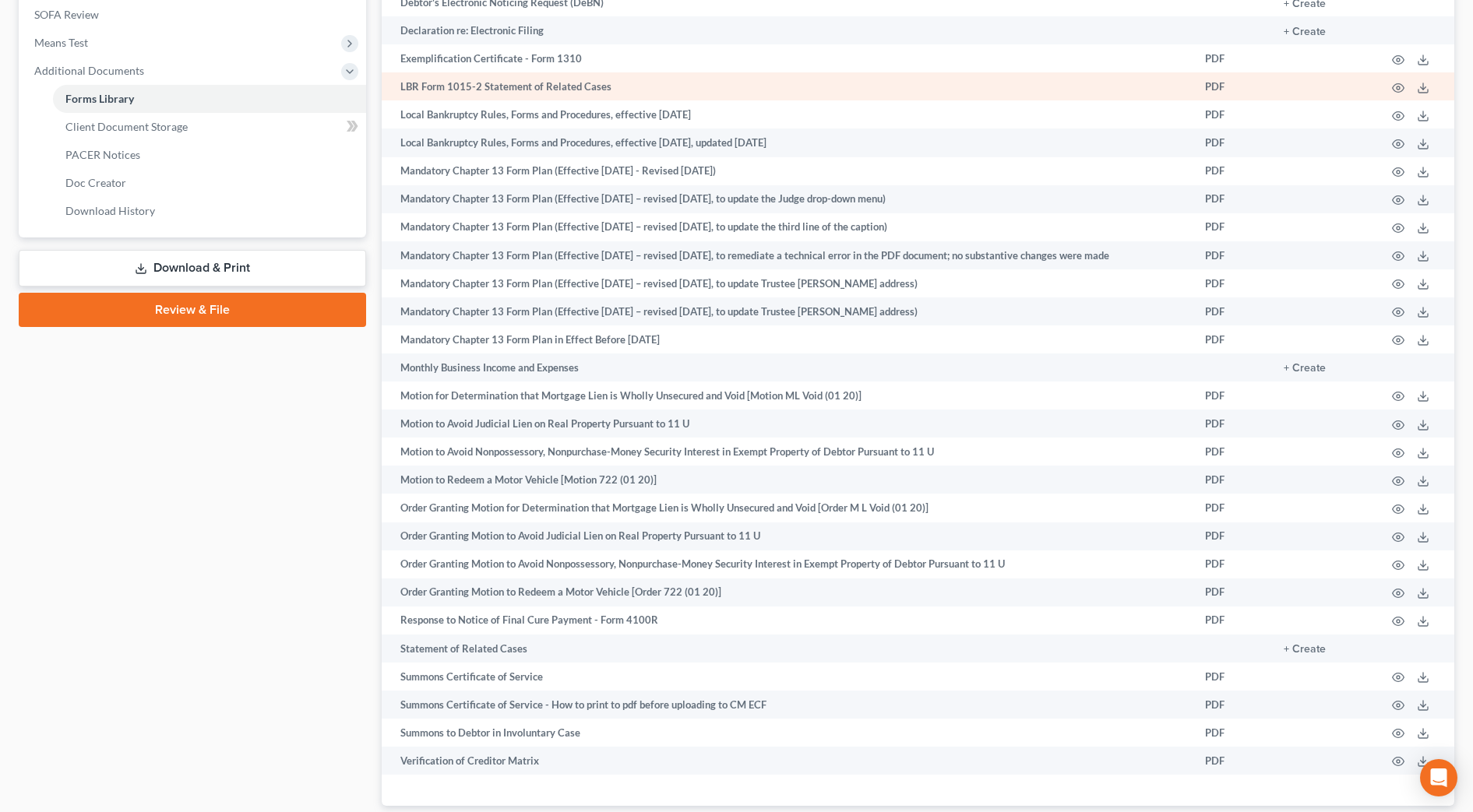
scroll to position [700, 0]
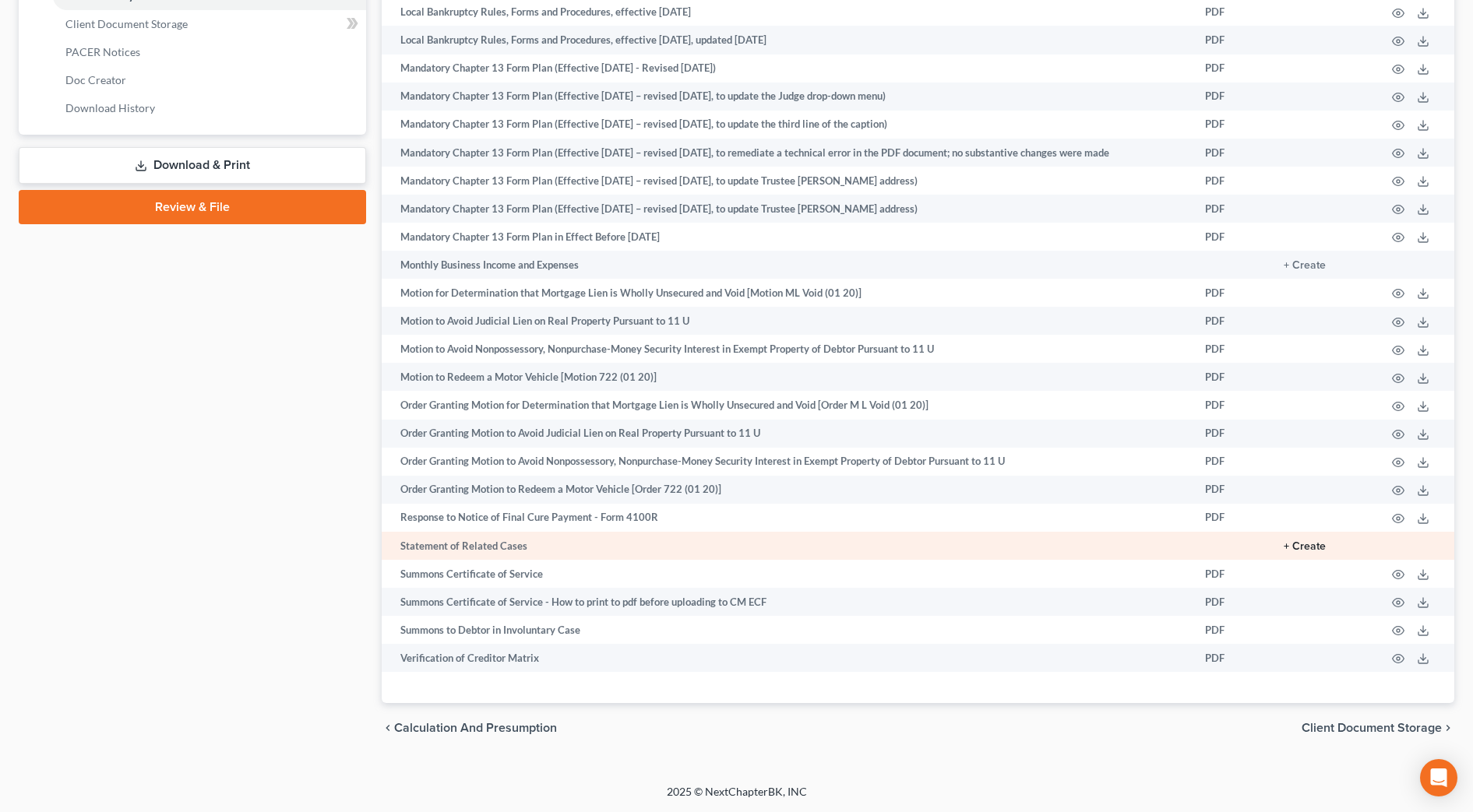
click at [1297, 544] on button "+ Create" at bounding box center [1305, 547] width 42 height 11
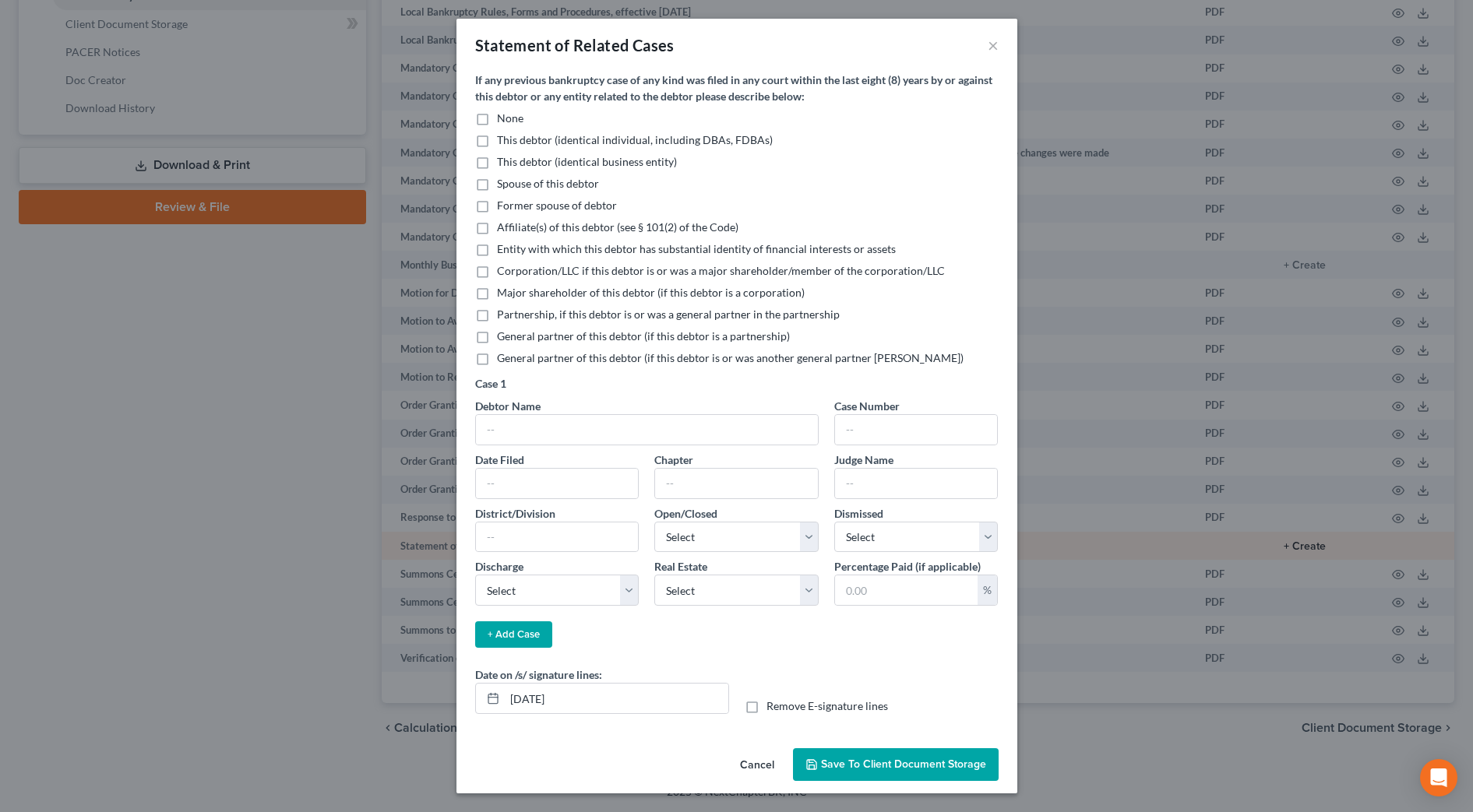
scroll to position [685, 0]
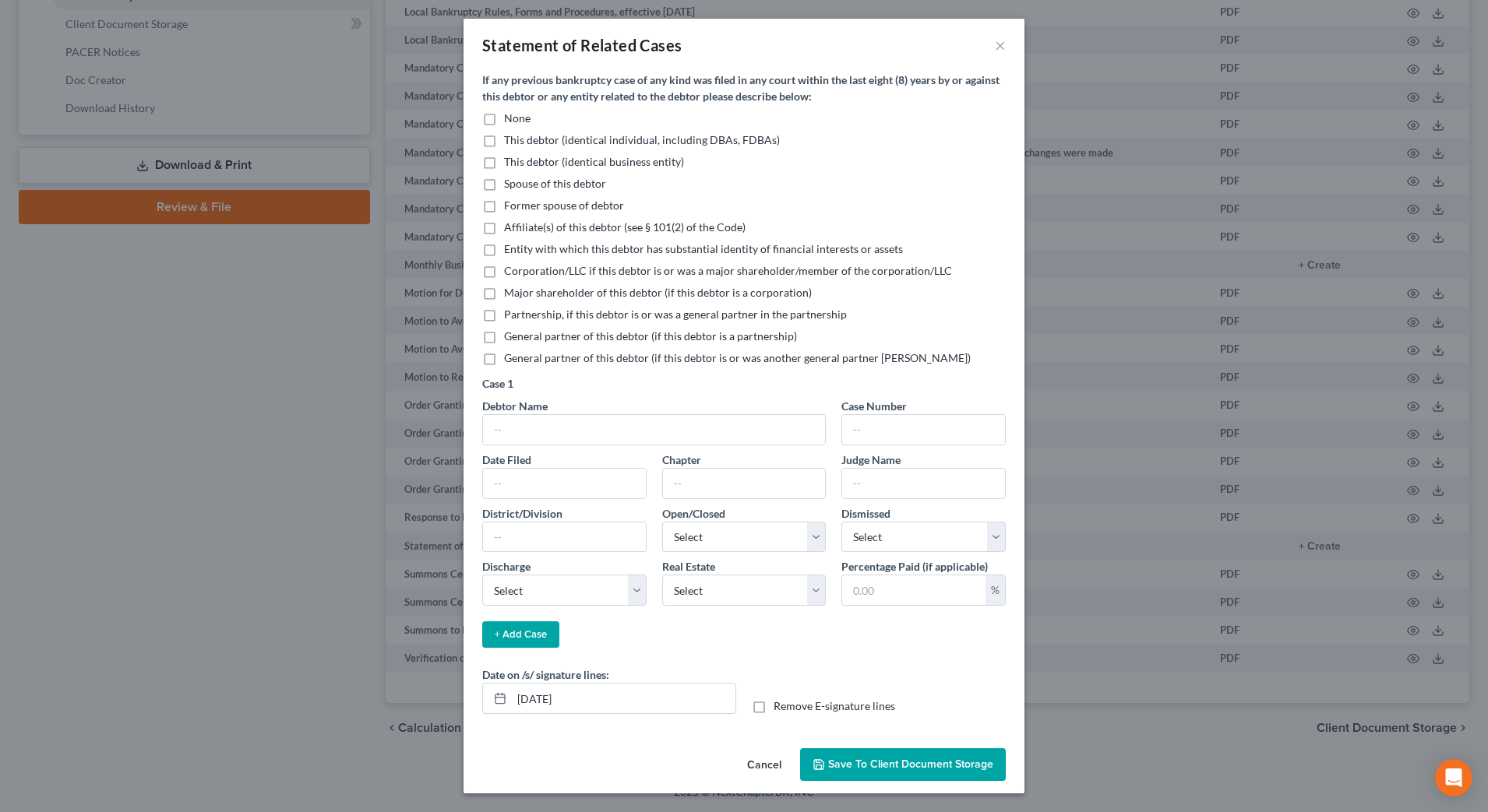
click at [504, 120] on label "None" at bounding box center [517, 119] width 27 height 16
click at [510, 120] on input "None" at bounding box center [515, 115] width 10 height 10
checkbox input "true"
drag, startPoint x: 600, startPoint y: 700, endPoint x: 488, endPoint y: 690, distance: 112.4
click at [488, 690] on div "[DATE]" at bounding box center [609, 699] width 254 height 31
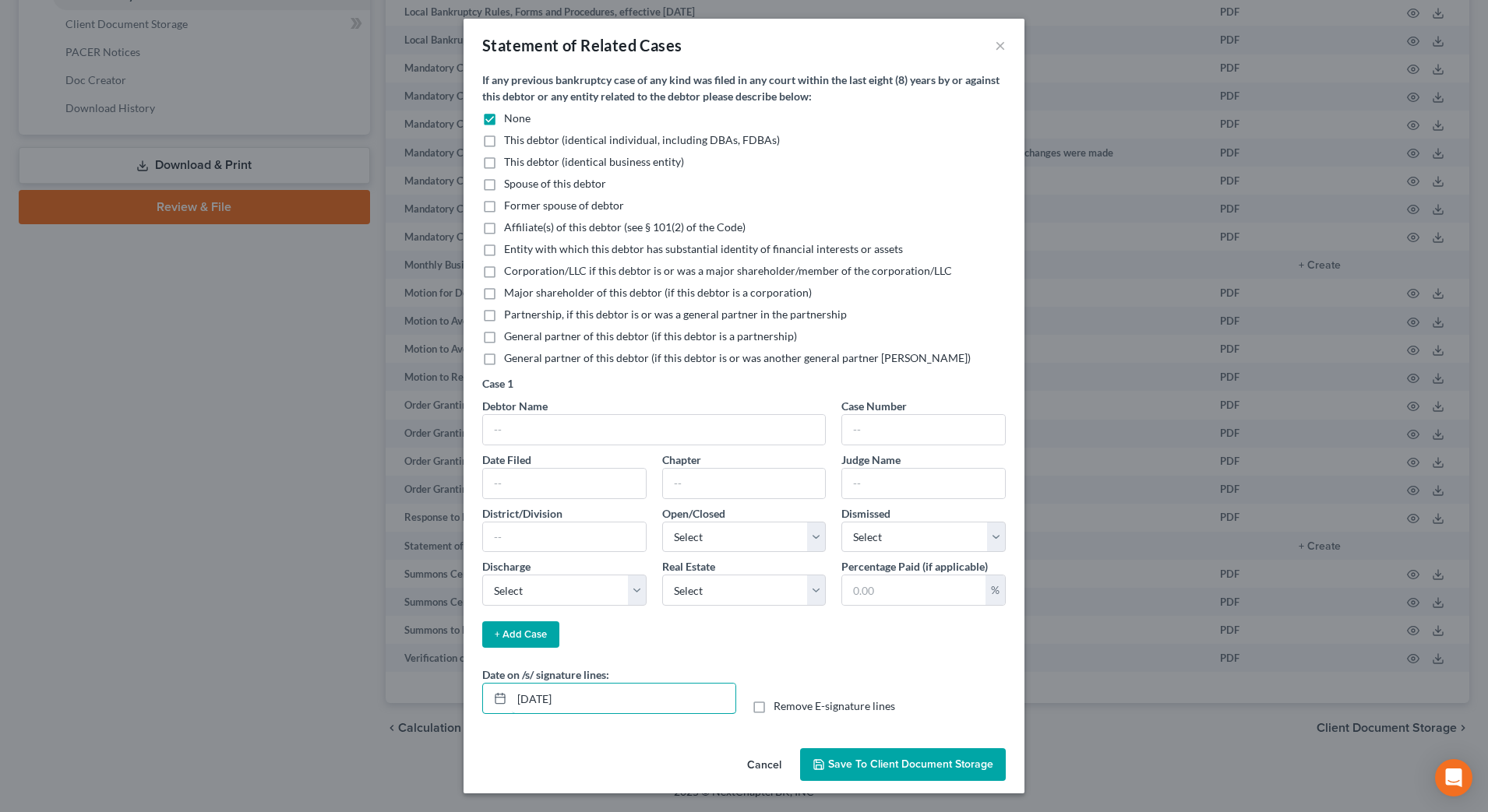
type input "09/19/2025"
click at [950, 750] on button "Save to Client Document Storage" at bounding box center [903, 765] width 206 height 33
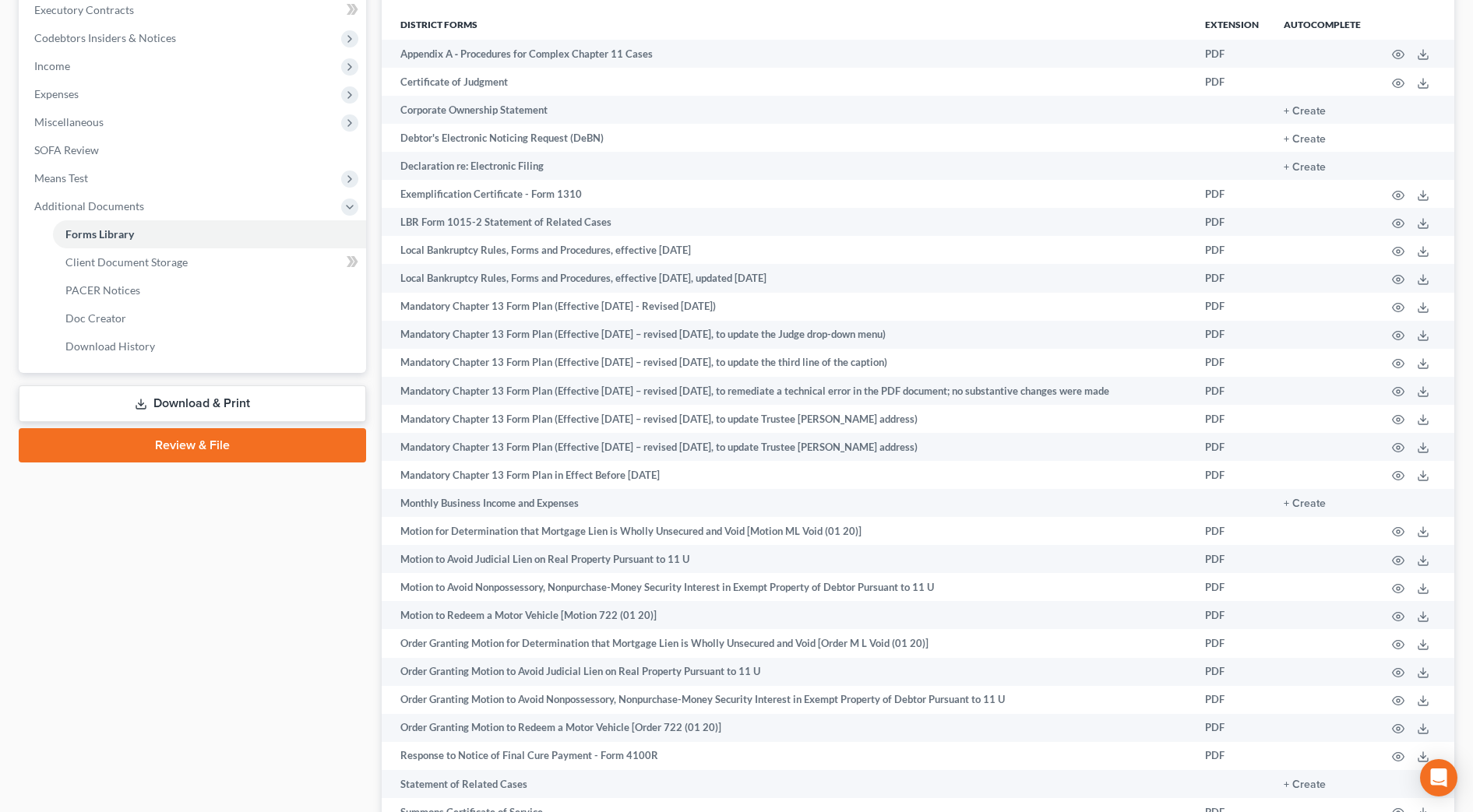
scroll to position [392, 0]
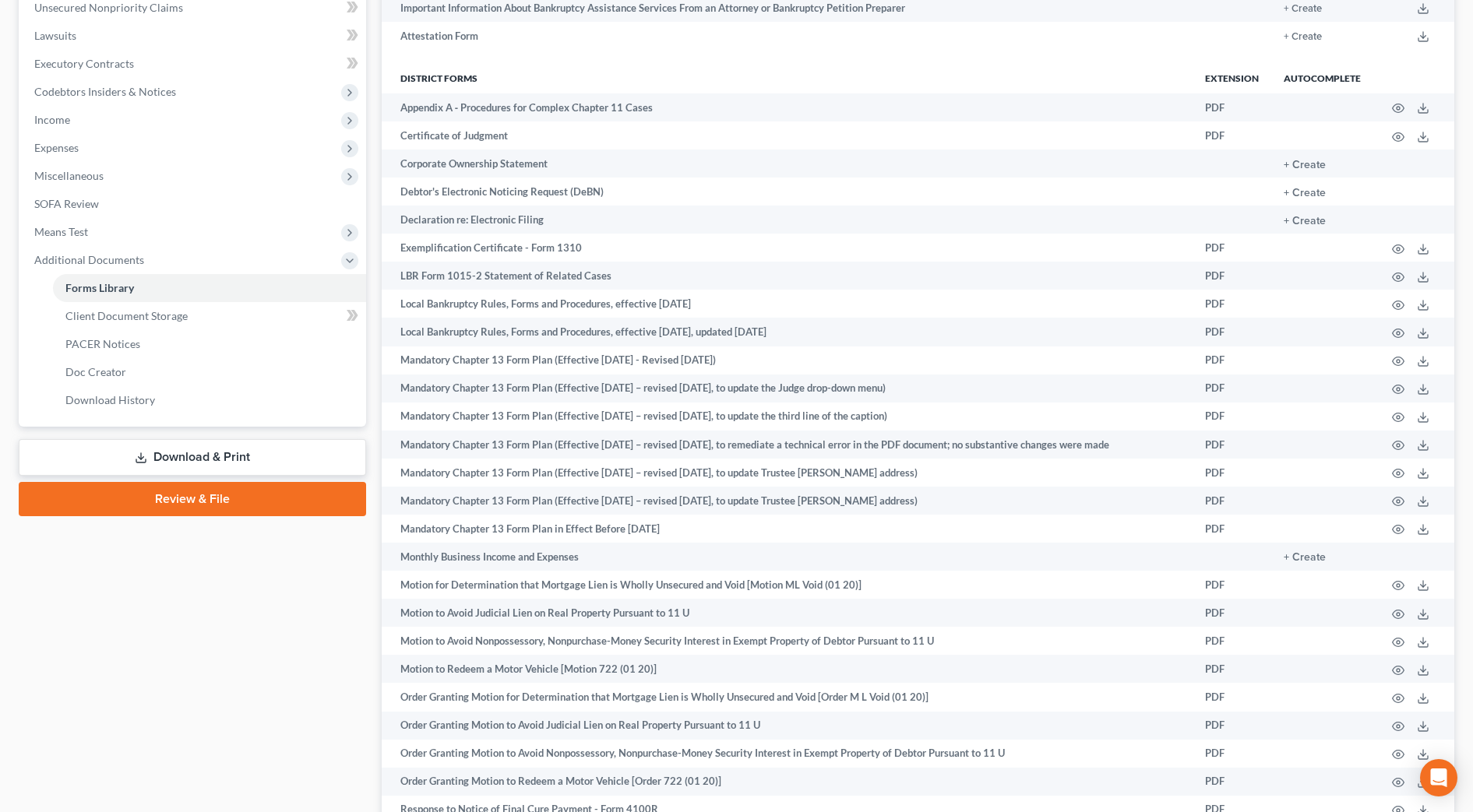
click at [233, 463] on link "Download & Print" at bounding box center [192, 457] width 347 height 37
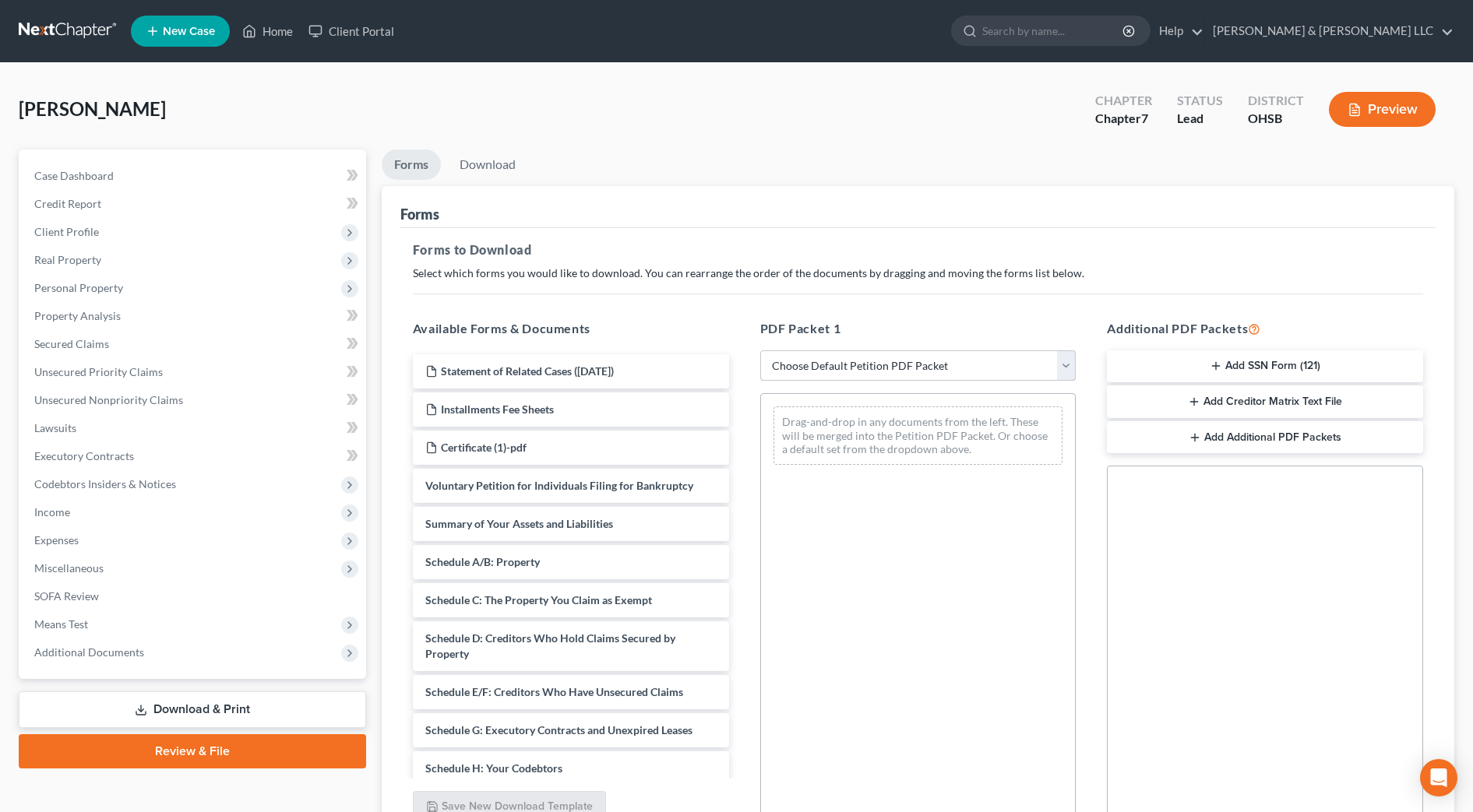
click at [940, 356] on select "Choose Default Petition PDF Packet Complete Bankruptcy Petition (all forms and …" at bounding box center [918, 366] width 316 height 31
select select "0"
click at [761, 350] on select "Choose Default Petition PDF Packet Complete Bankruptcy Petition (all forms and …" at bounding box center [918, 366] width 316 height 31
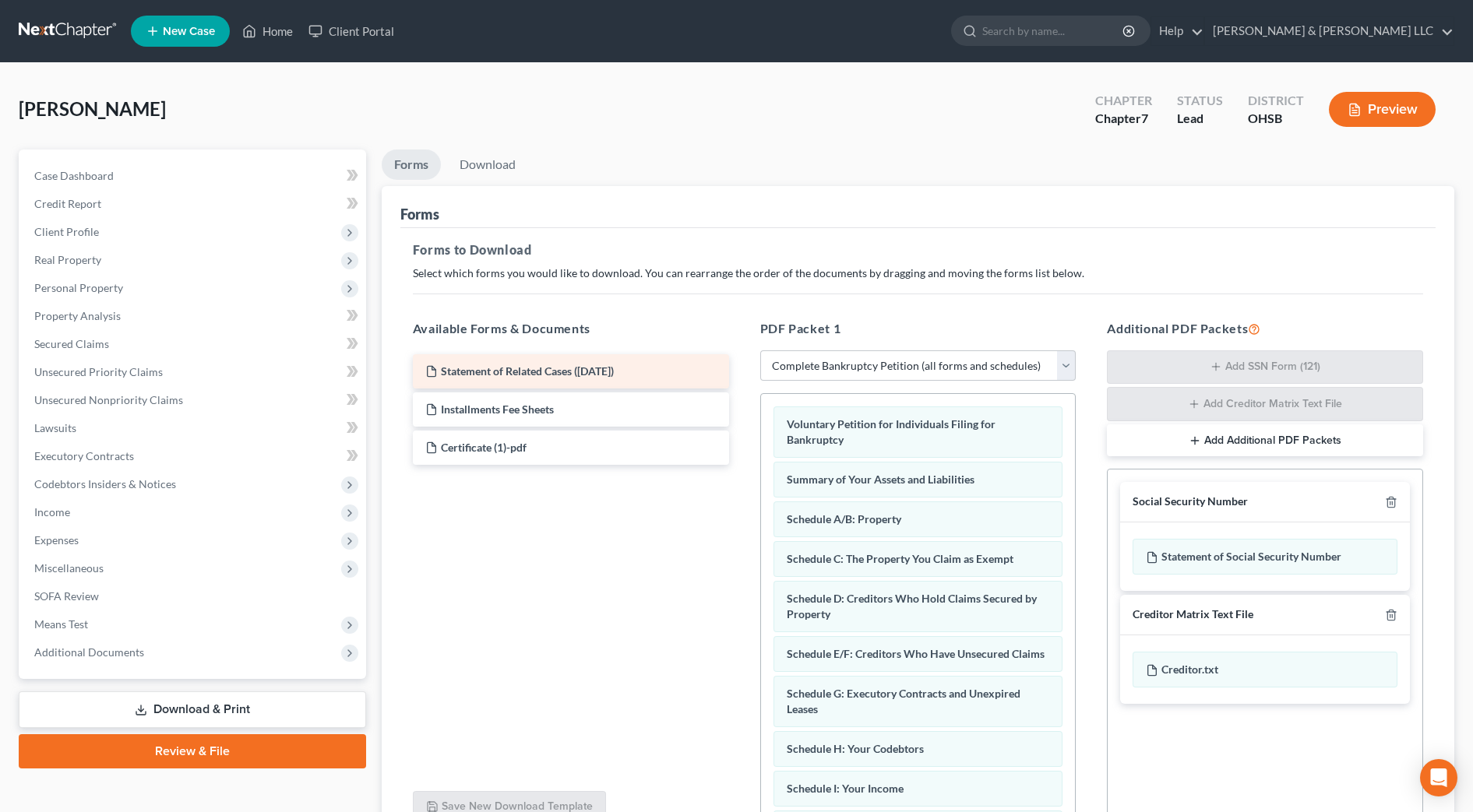
click at [558, 356] on div "Statement of Related Cases (09/18/2025)" at bounding box center [570, 371] width 316 height 34
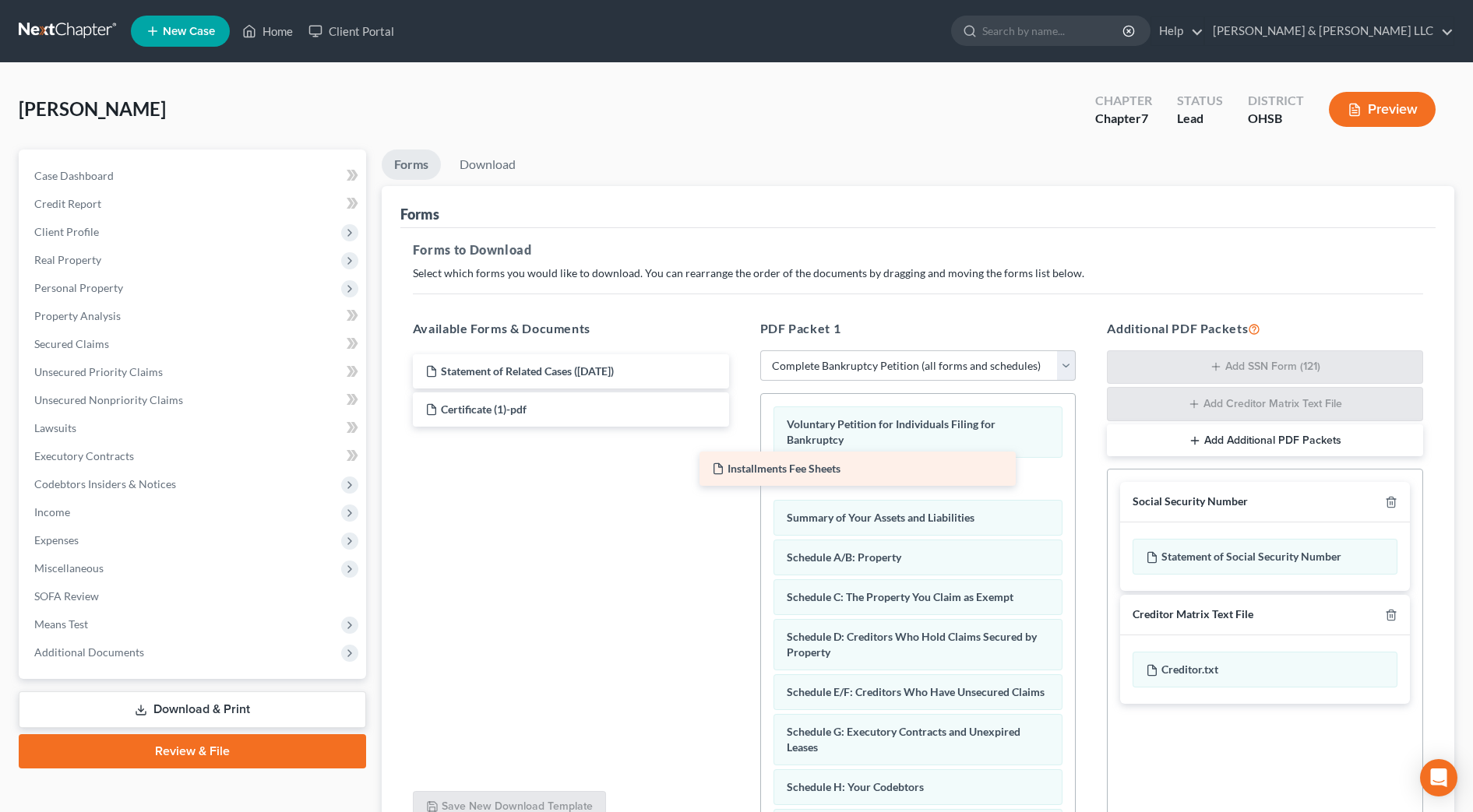
drag, startPoint x: 620, startPoint y: 410, endPoint x: 910, endPoint y: 470, distance: 296.1
click at [742, 427] on div "Installments Fee Sheets Statement of Related Cases (09/18/2025) Installments Fe…" at bounding box center [570, 390] width 341 height 73
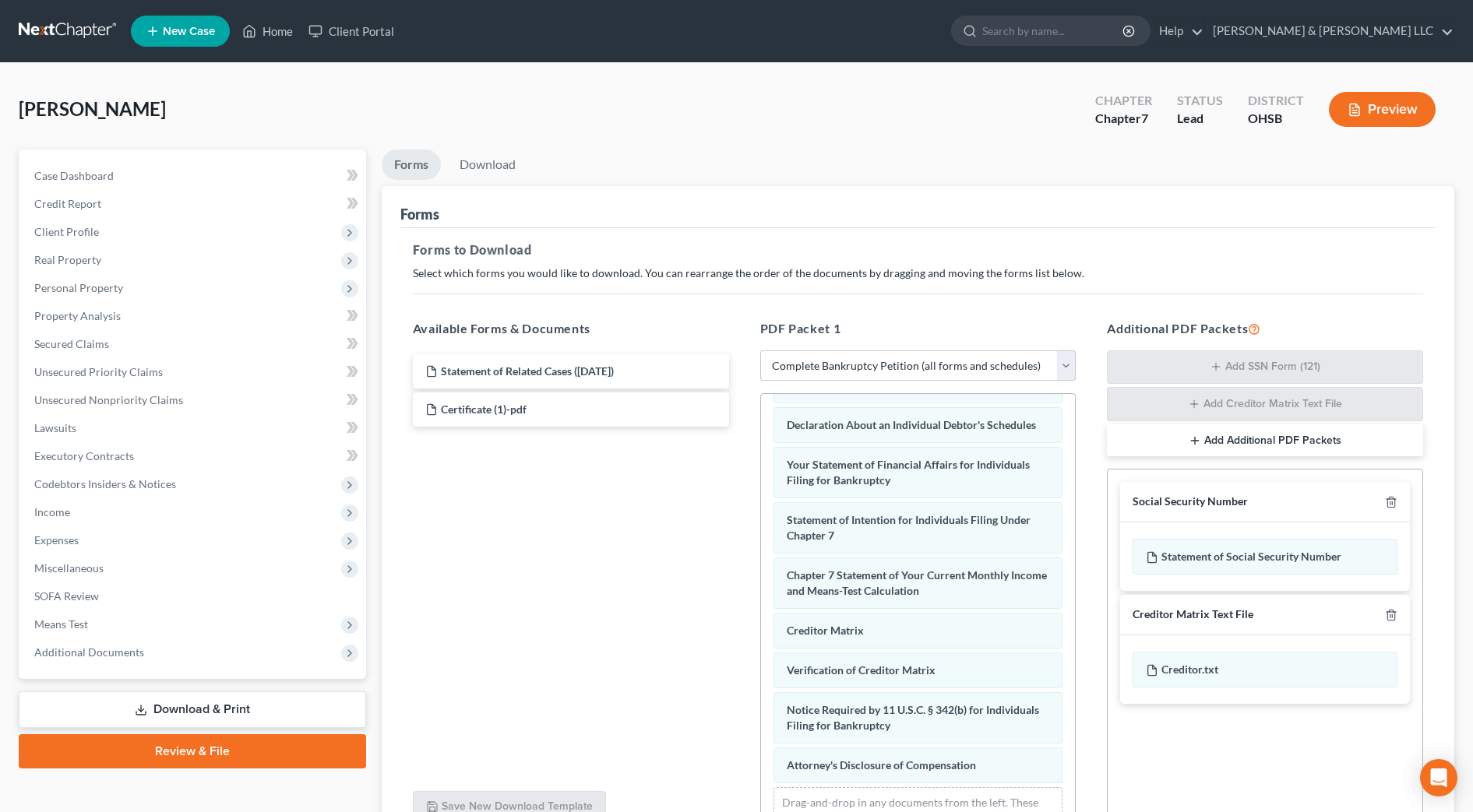
scroll to position [551, 0]
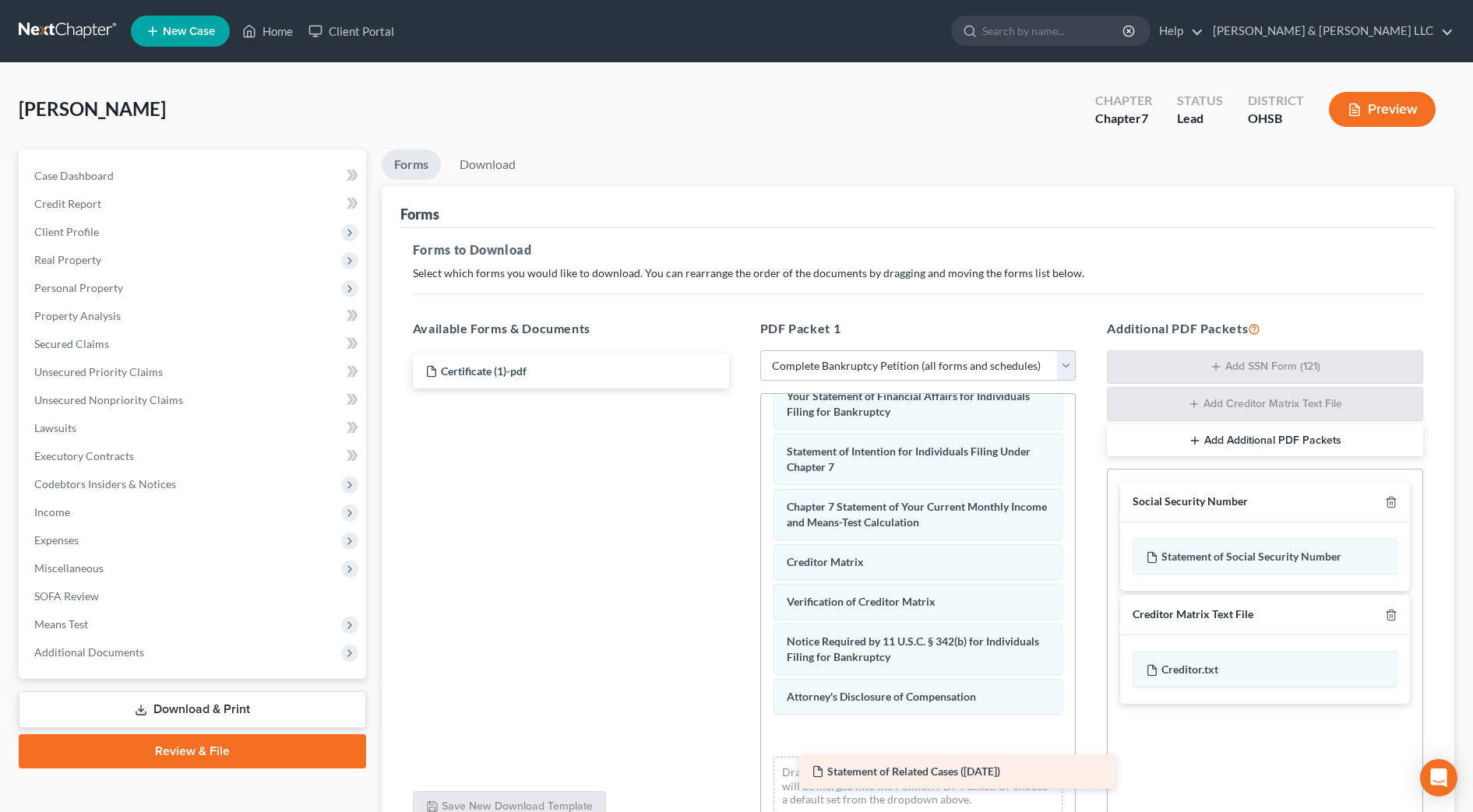
drag, startPoint x: 493, startPoint y: 378, endPoint x: 879, endPoint y: 778, distance: 555.9
click at [742, 388] on div "Statement of Related Cases (09/18/2025) Statement of Related Cases (09/18/2025)…" at bounding box center [570, 371] width 341 height 34
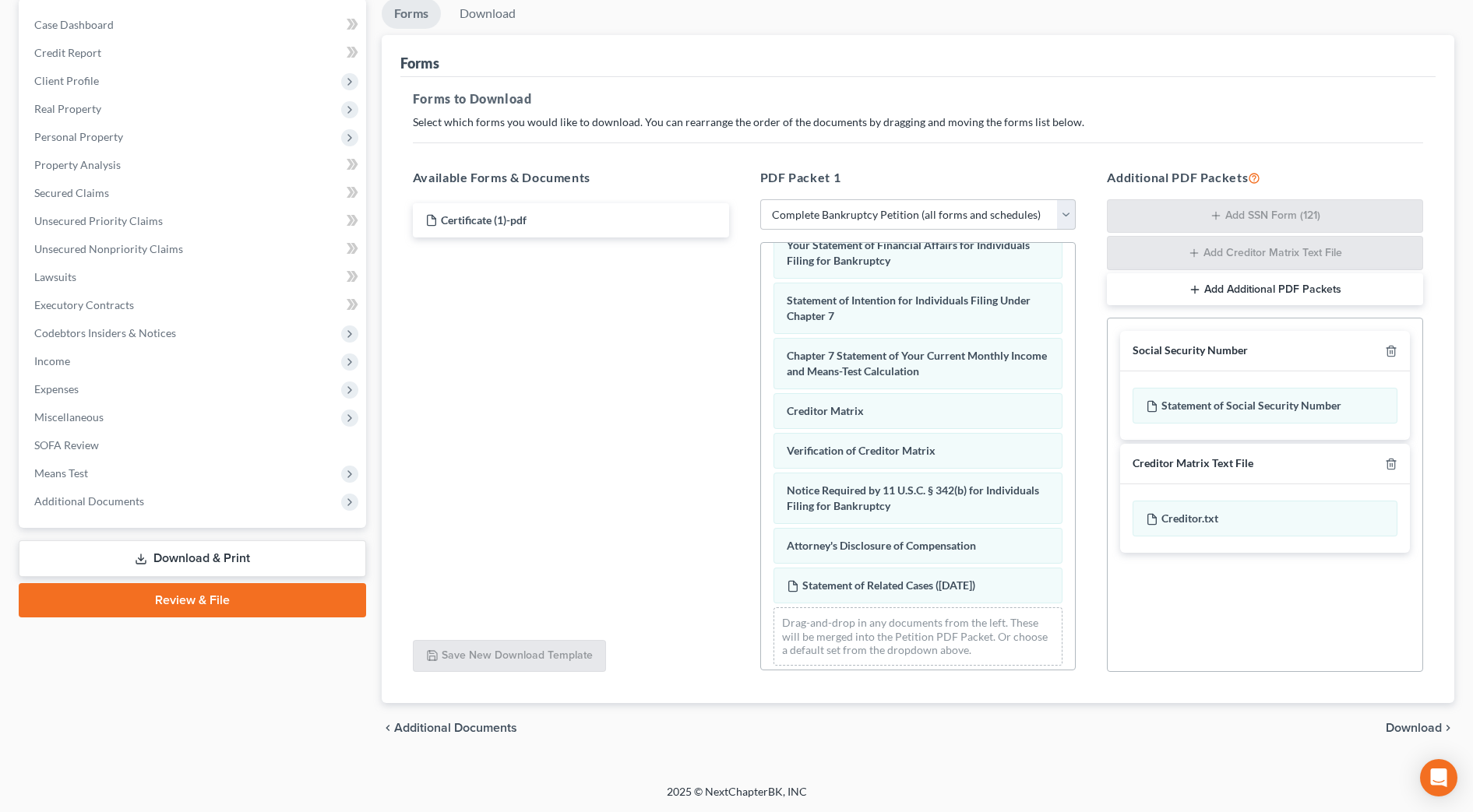
click at [1422, 732] on span "Download" at bounding box center [1414, 729] width 56 height 12
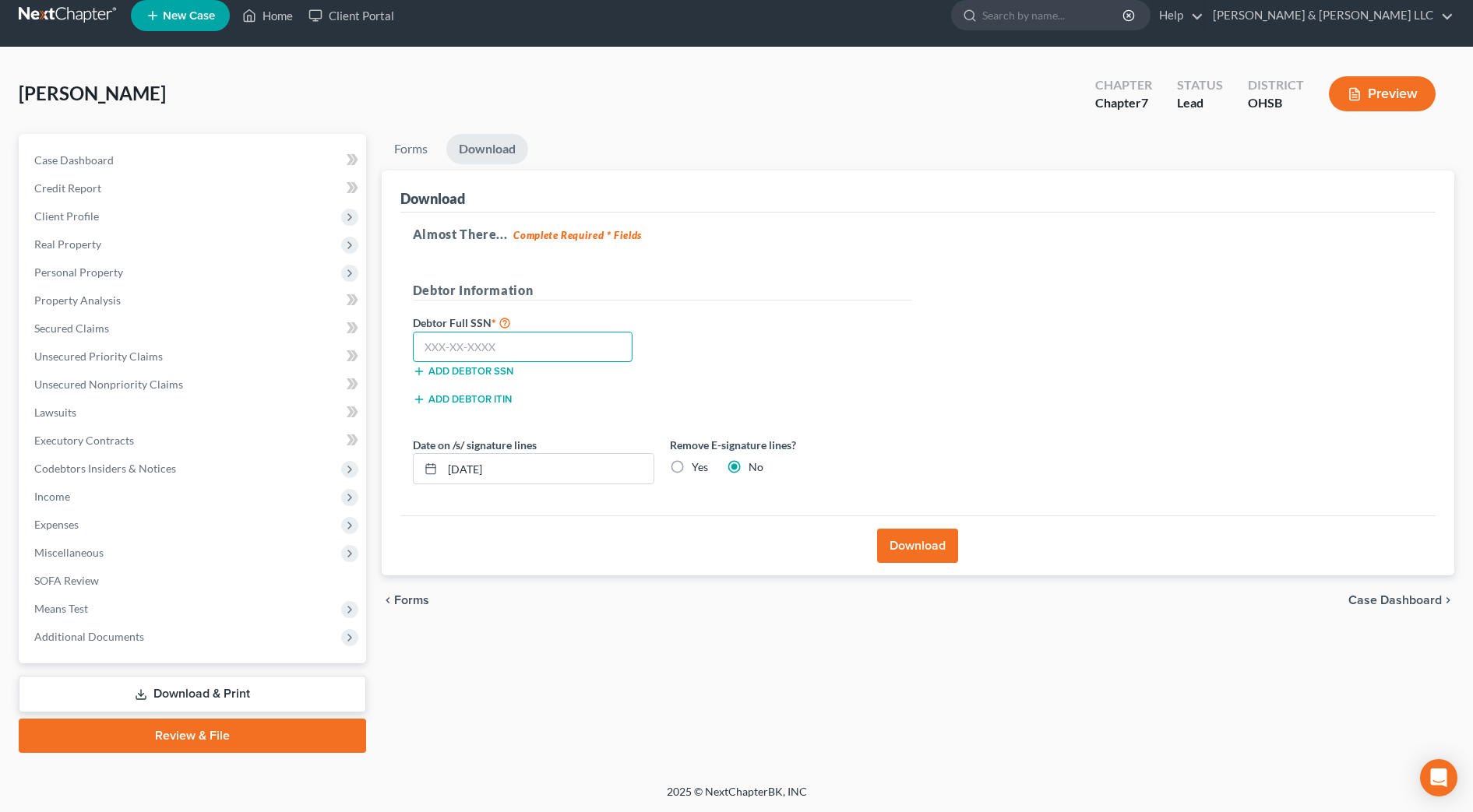
click at [469, 352] on input "text" at bounding box center [523, 347] width 221 height 31
type input "158-70-7774"
drag, startPoint x: 474, startPoint y: 470, endPoint x: 463, endPoint y: 469, distance: 11.0
click at [463, 469] on input "09/18/2025" at bounding box center [548, 469] width 211 height 30
drag, startPoint x: 525, startPoint y: 473, endPoint x: 348, endPoint y: 432, distance: 181.7
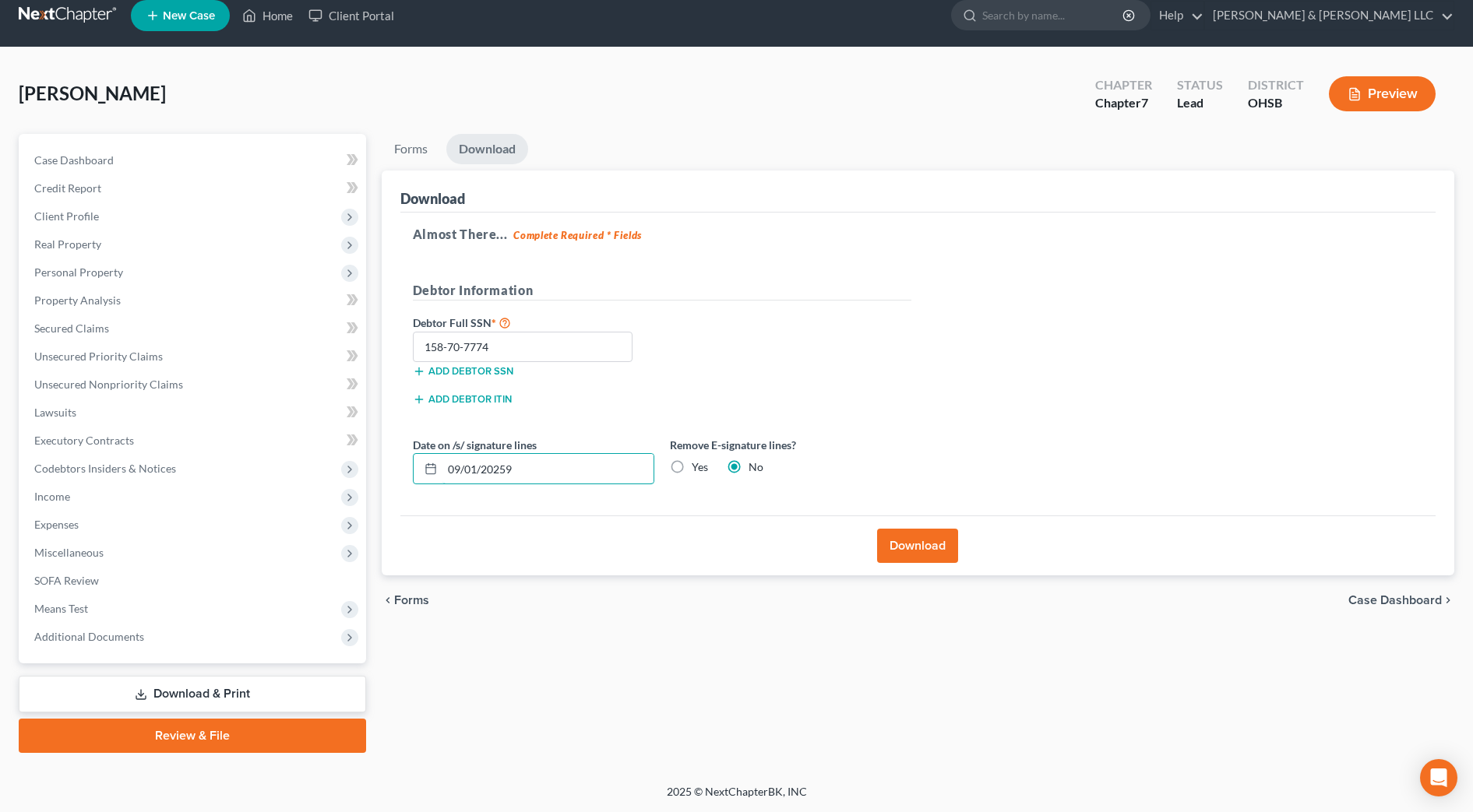
click at [337, 449] on div "Petition Navigation Case Dashboard Payments Invoices Payments Payments Credit R…" at bounding box center [736, 444] width 1451 height 619
type input "09/19/2025"
click at [918, 550] on button "Download" at bounding box center [918, 546] width 81 height 34
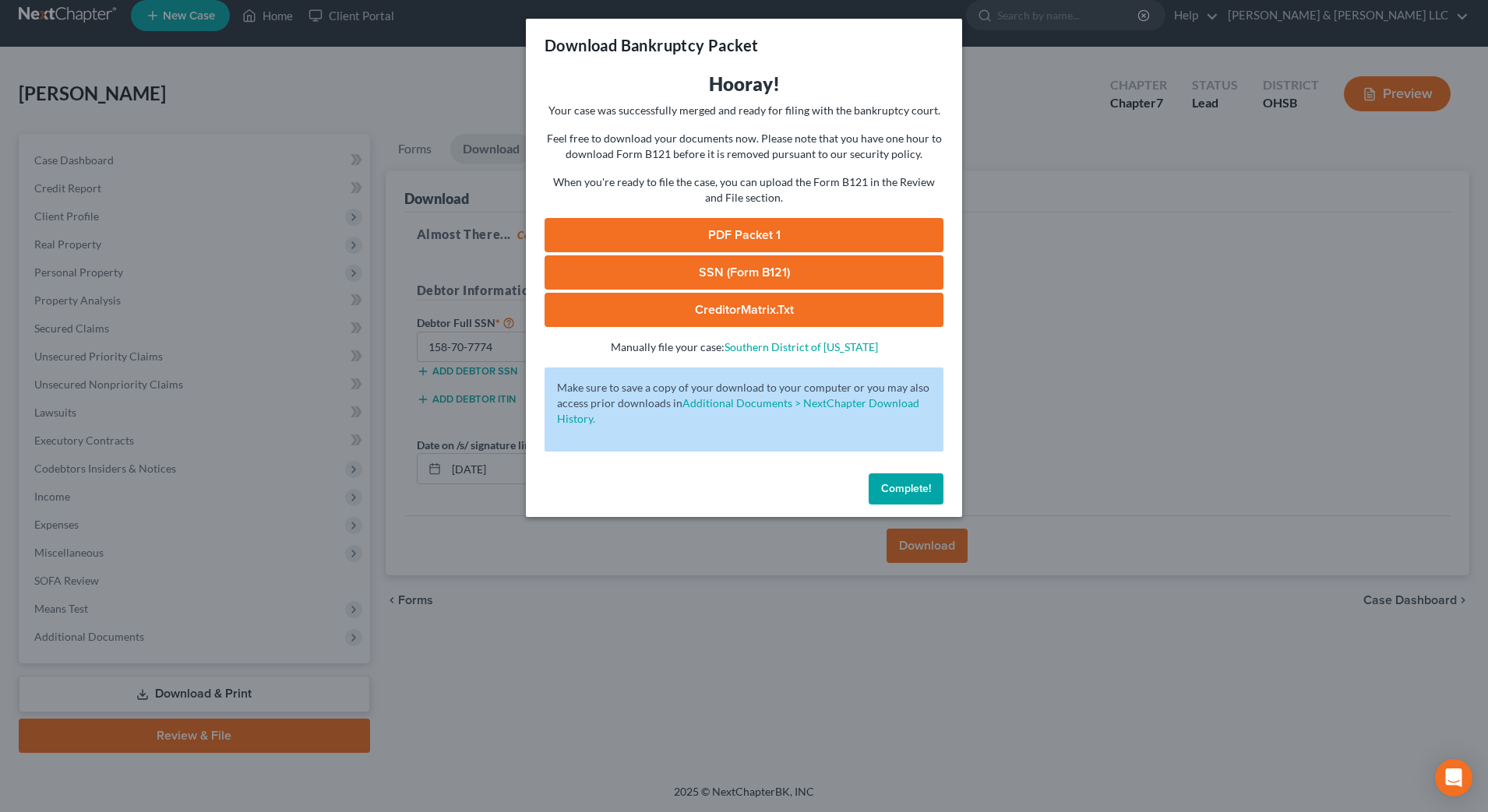
click at [785, 228] on link "PDF Packet 1" at bounding box center [744, 236] width 399 height 34
click at [670, 273] on link "SSN (Form B121)" at bounding box center [744, 273] width 399 height 34
click at [900, 488] on span "Complete!" at bounding box center [906, 488] width 50 height 13
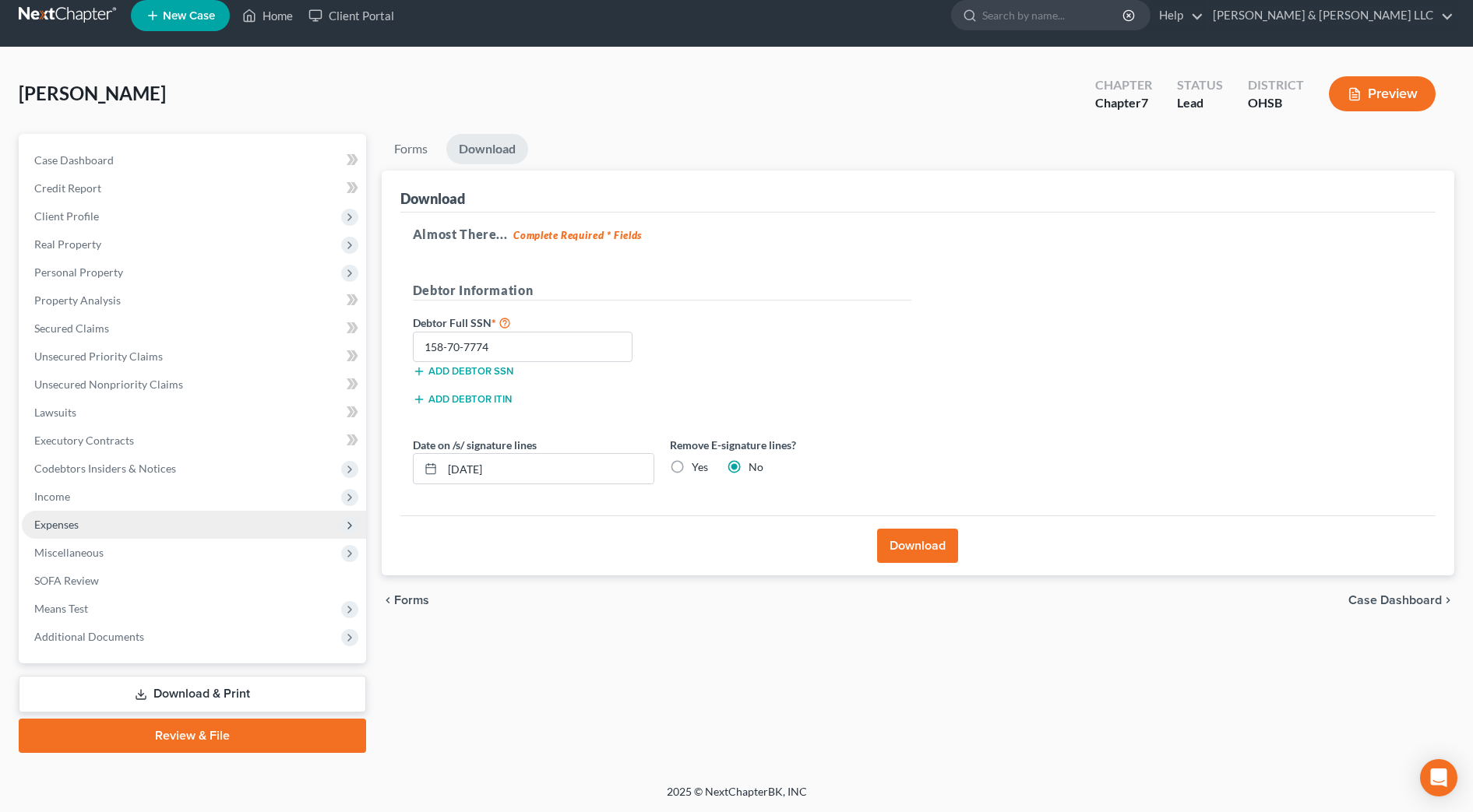
click at [104, 525] on span "Expenses" at bounding box center [193, 525] width 344 height 28
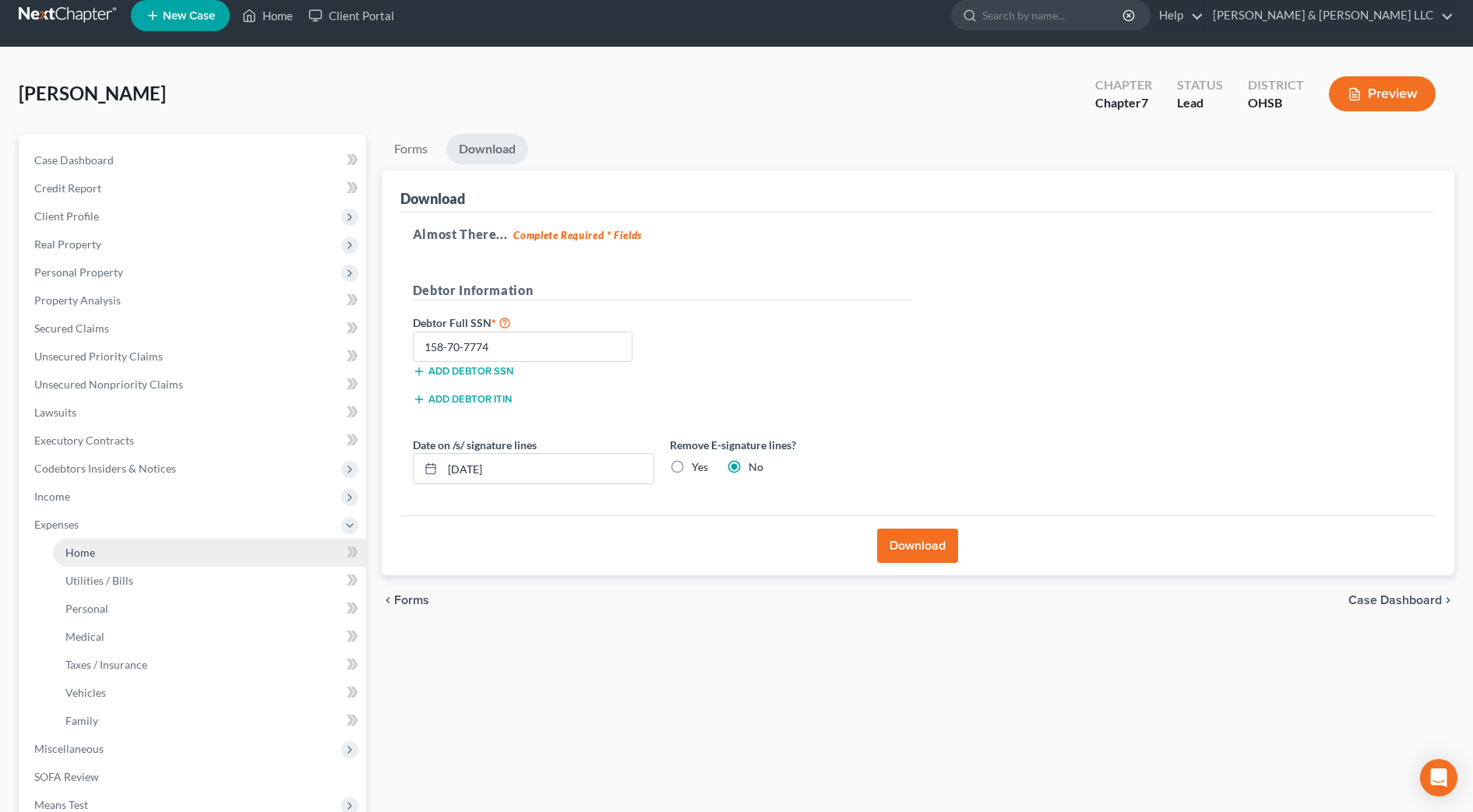
click at [108, 556] on link "Home" at bounding box center [209, 553] width 313 height 28
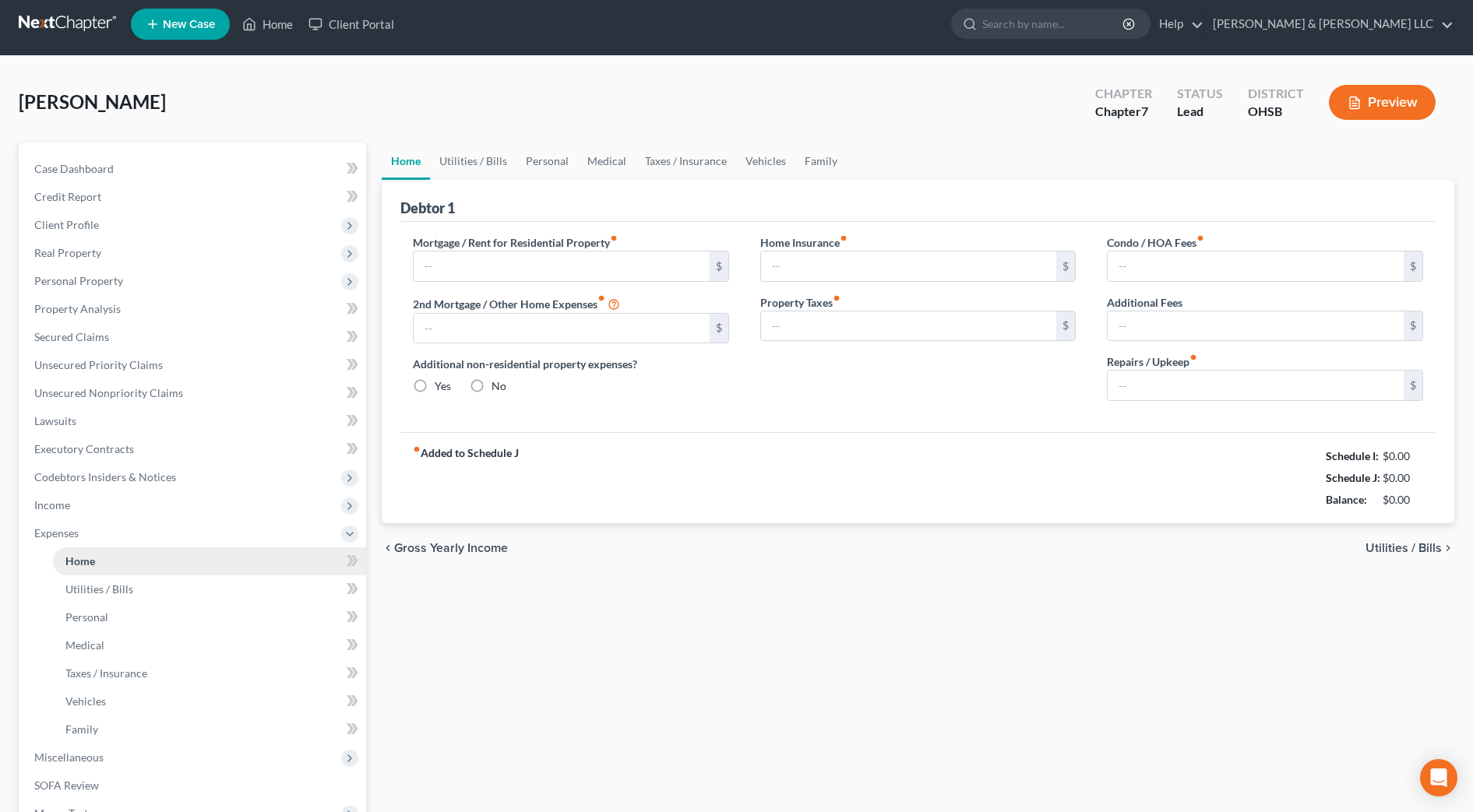
type input "1,100.00"
type input "0.00"
radio input "true"
type input "0.00"
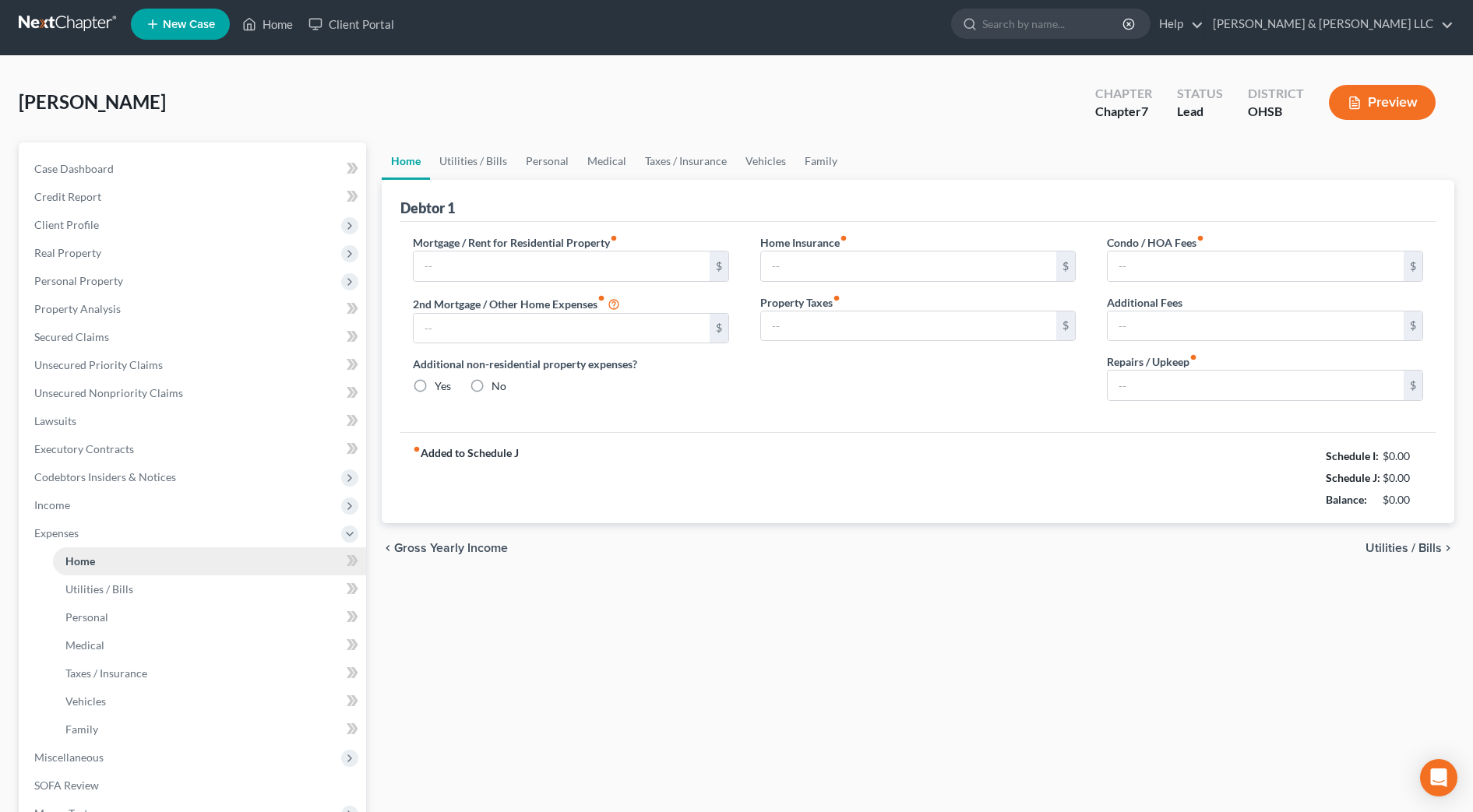
type input "0.00"
type input "50.00"
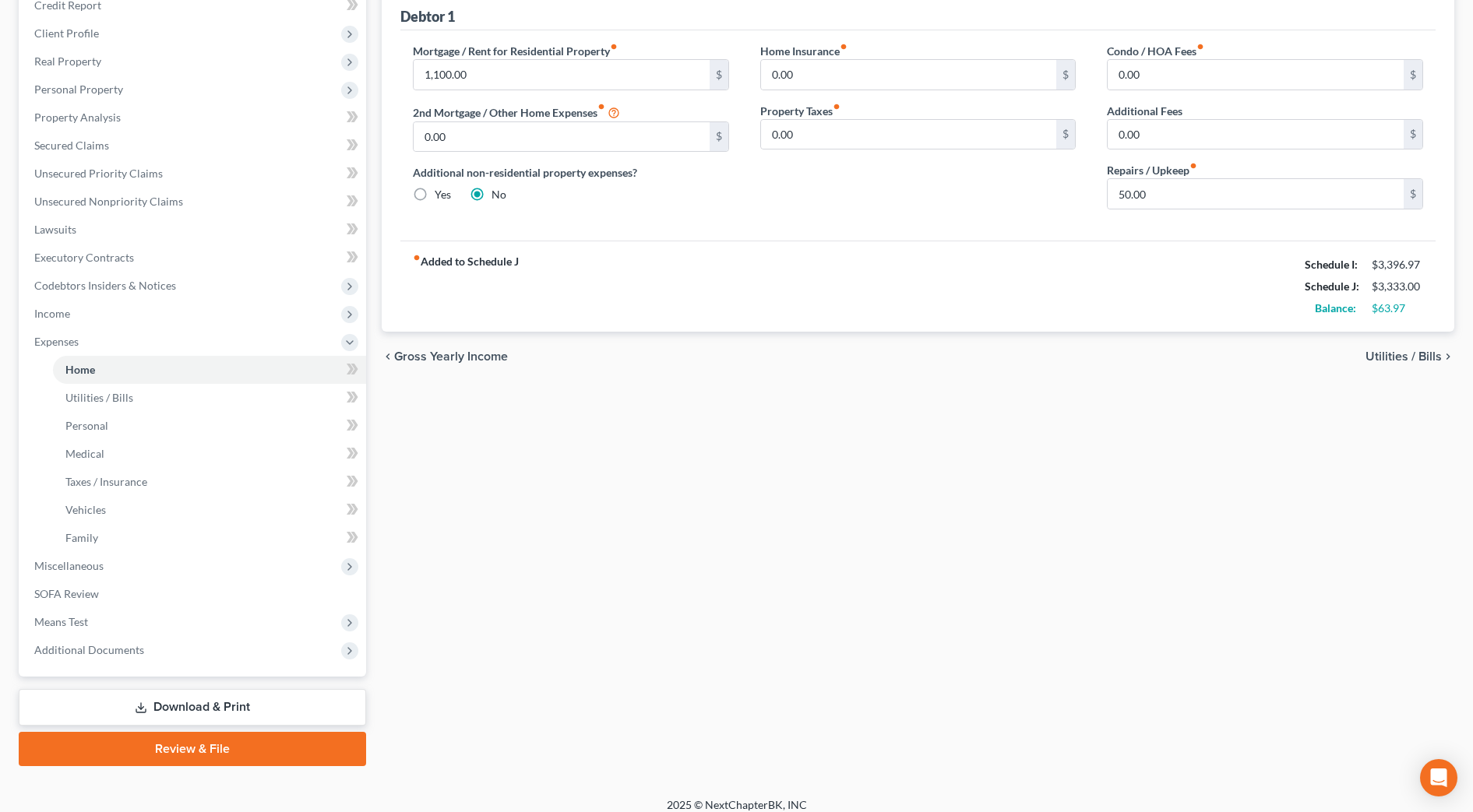
scroll to position [212, 0]
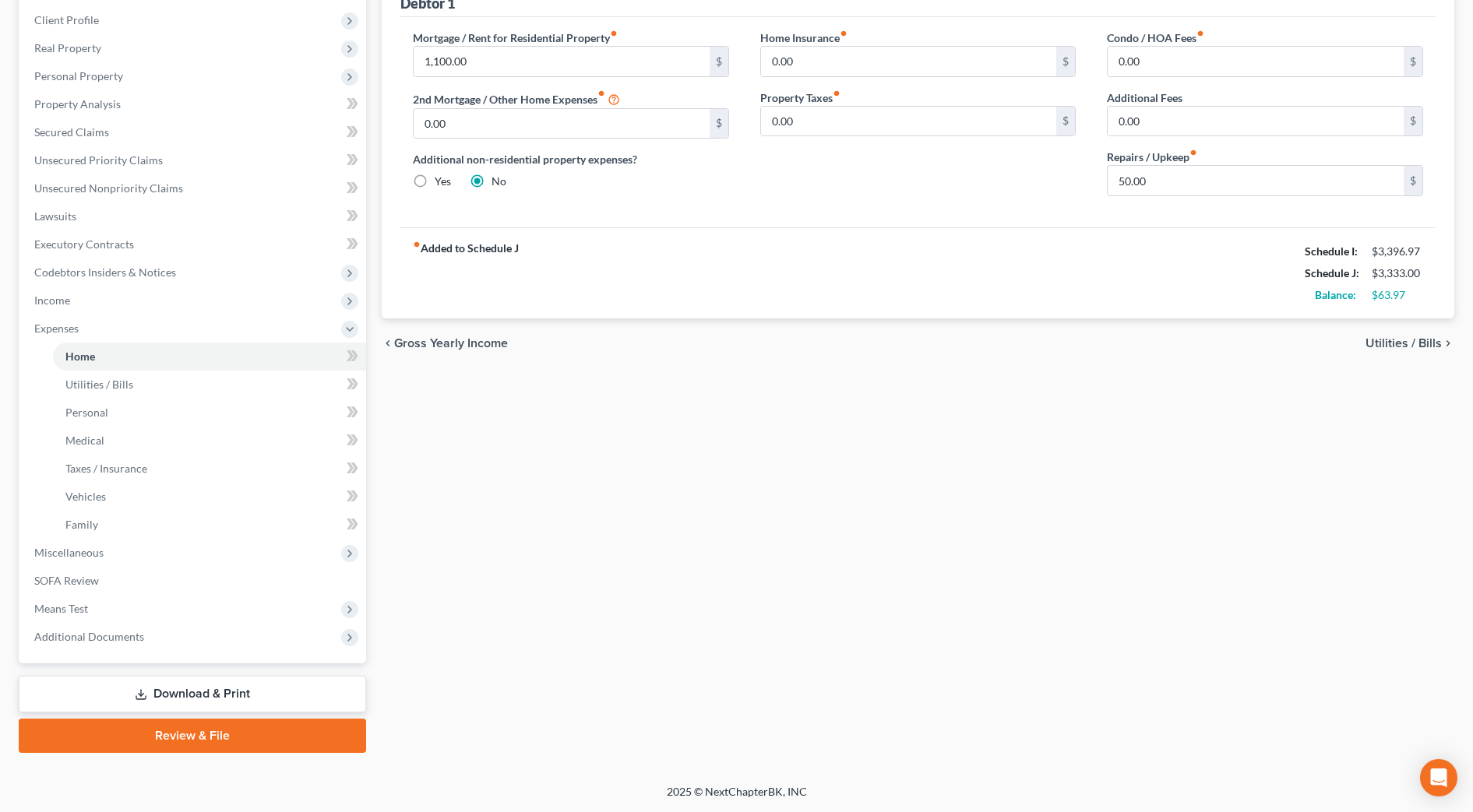
click at [533, 414] on div "Home Utilities / Bills Personal Medical Taxes / Insurance Vehicles Family Debto…" at bounding box center [918, 345] width 1088 height 815
click at [181, 700] on link "Download & Print" at bounding box center [192, 694] width 347 height 37
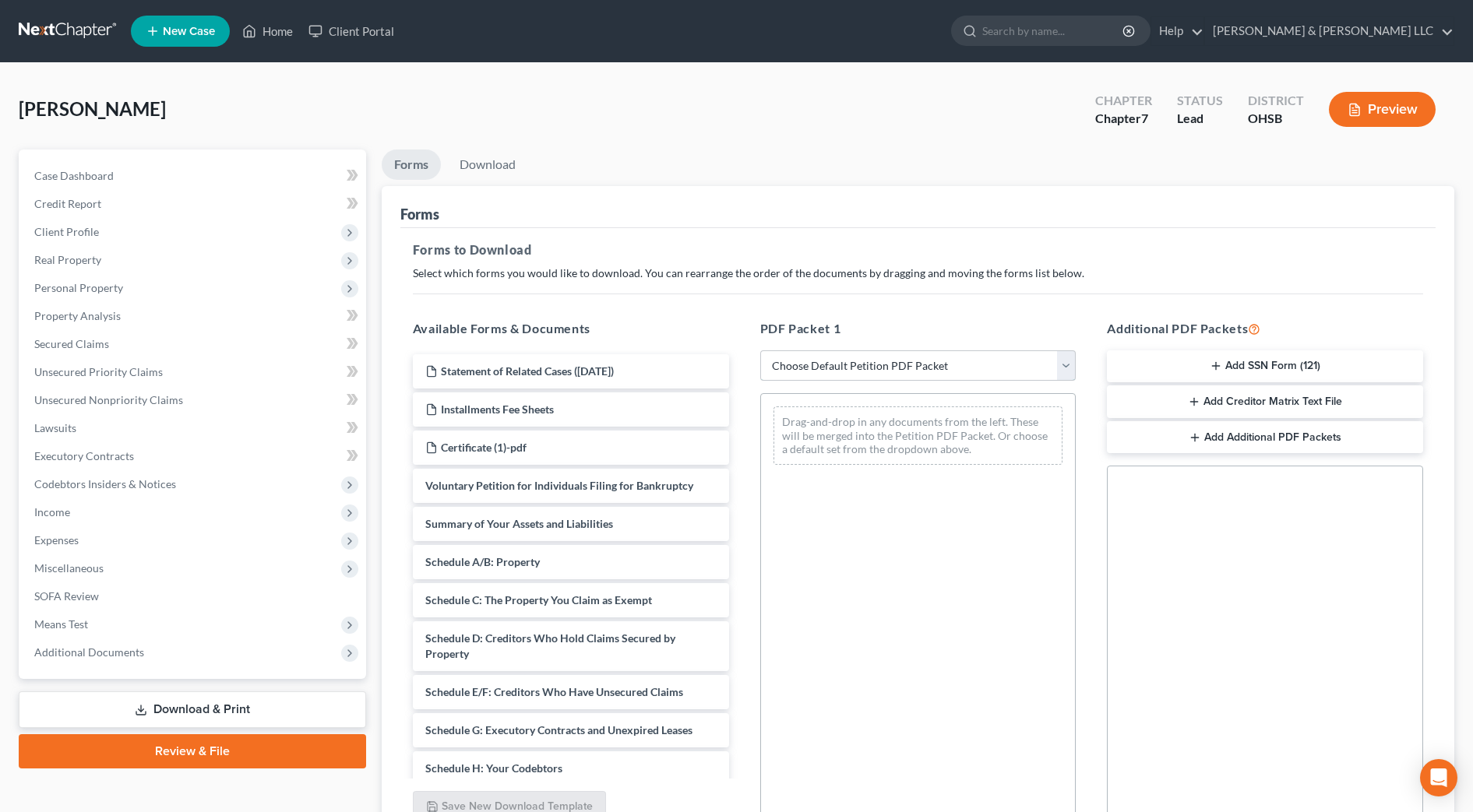
click at [849, 362] on select "Choose Default Petition PDF Packet Complete Bankruptcy Petition (all forms and …" at bounding box center [918, 366] width 316 height 31
click at [960, 667] on div "Drag-and-drop in any documents from the left. These will be merged into the Pet…" at bounding box center [918, 607] width 316 height 428
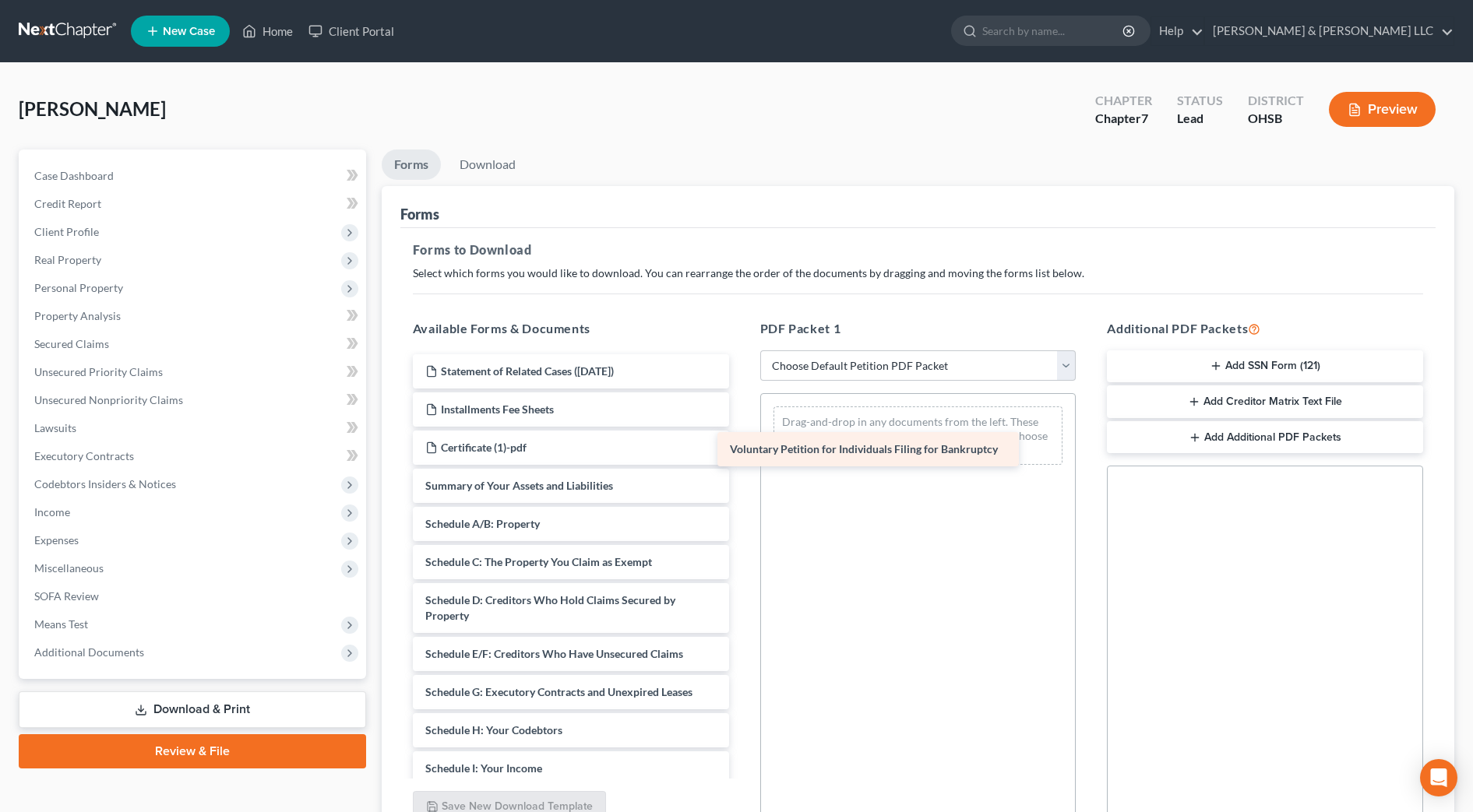
drag, startPoint x: 591, startPoint y: 480, endPoint x: 900, endPoint y: 442, distance: 311.3
click at [742, 442] on div "Voluntary Petition for Individuals Filing for Bankruptcy Statement of Related C…" at bounding box center [570, 772] width 341 height 837
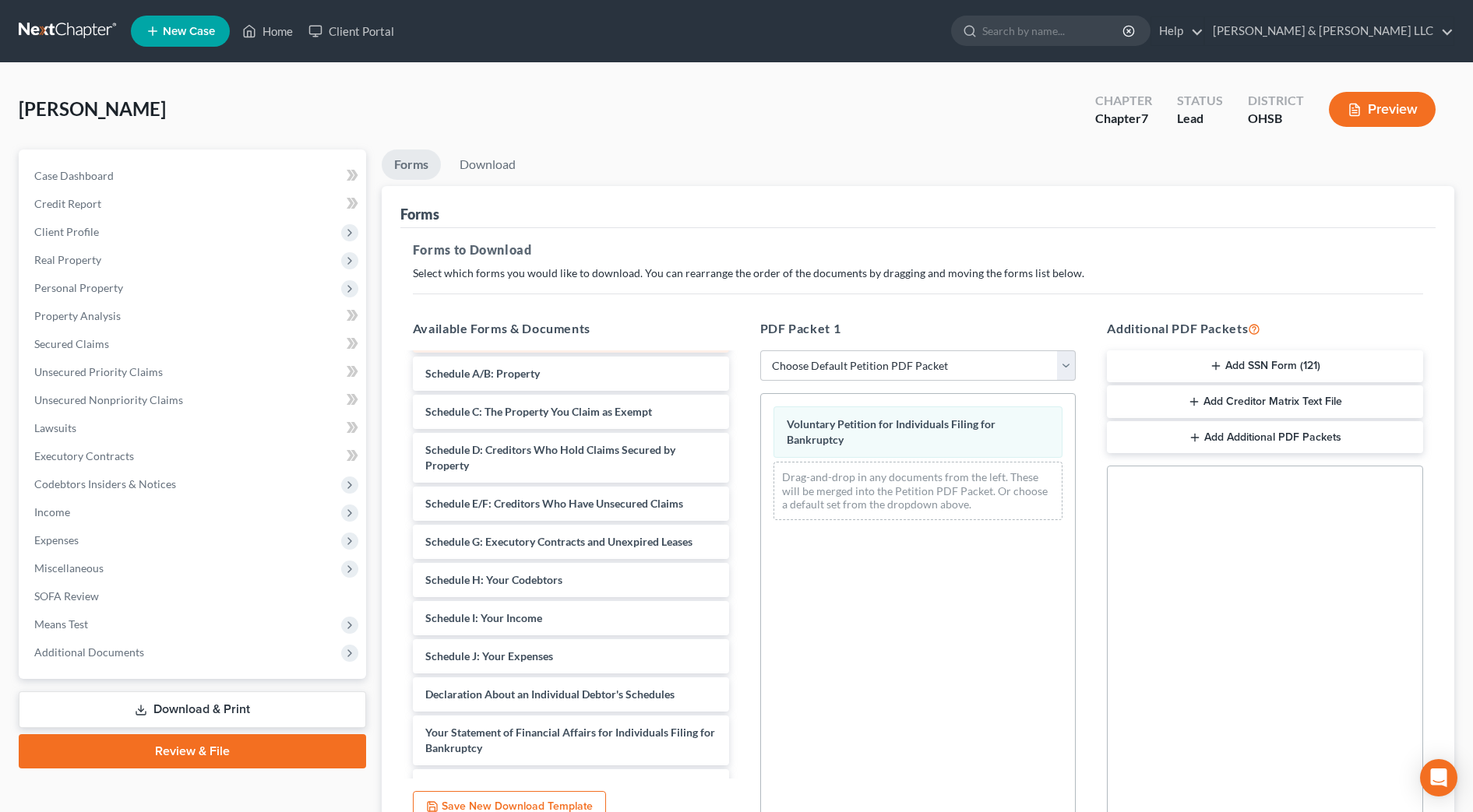
scroll to position [195, 0]
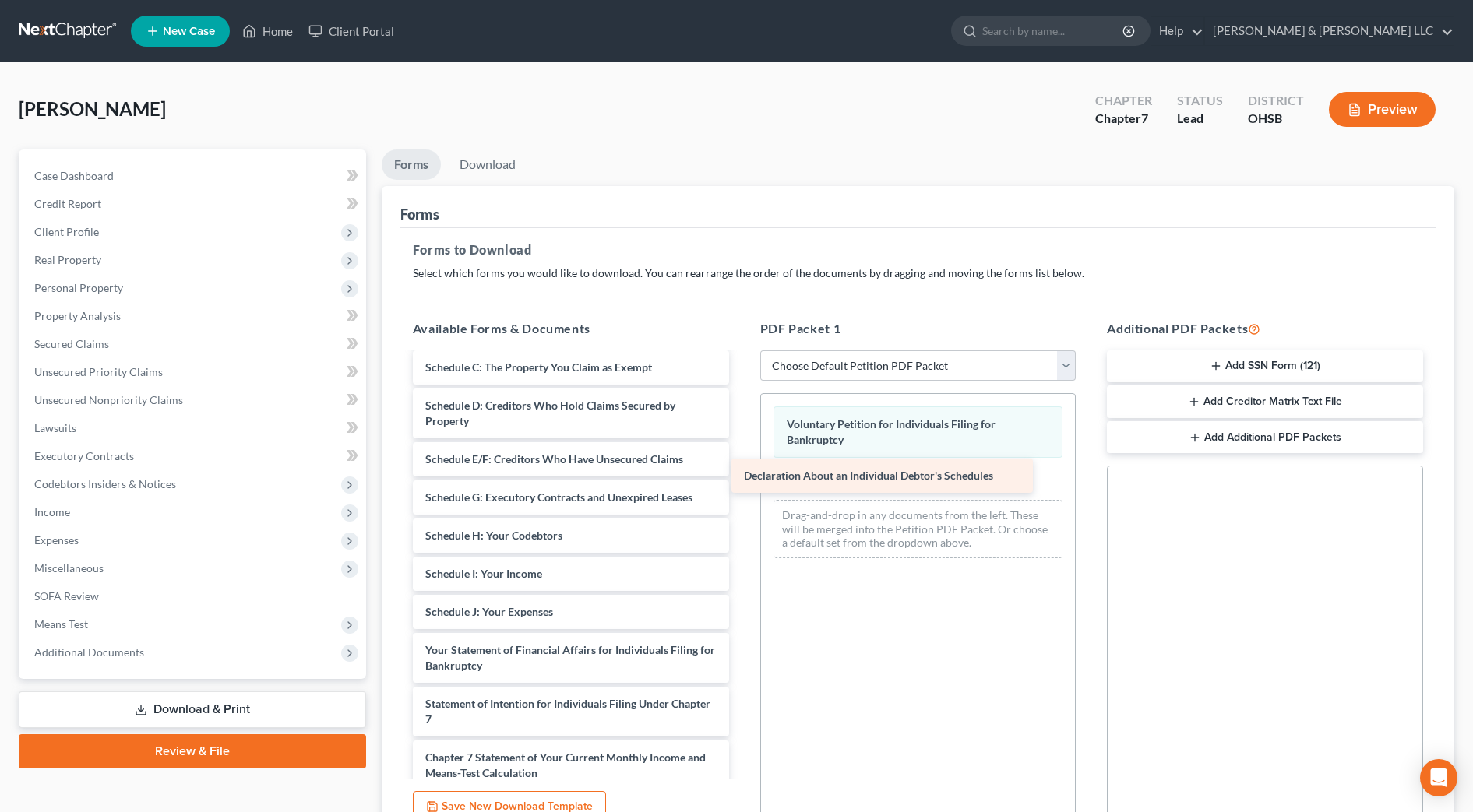
drag, startPoint x: 670, startPoint y: 648, endPoint x: 989, endPoint y: 473, distance: 363.8
click at [742, 473] on div "Declaration About an Individual Debtor's Schedules Statement of Related Cases (…" at bounding box center [570, 559] width 341 height 799
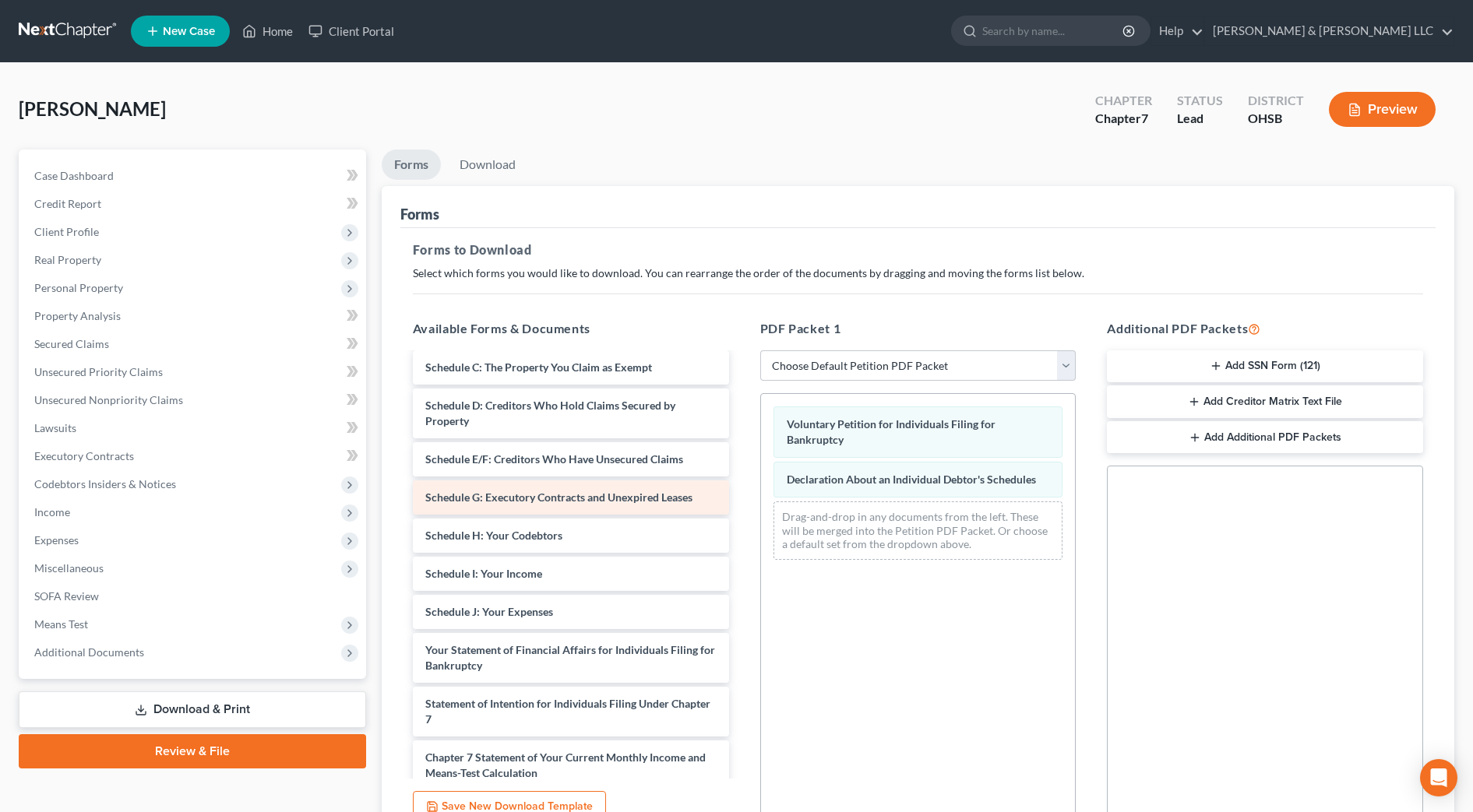
scroll to position [0, 0]
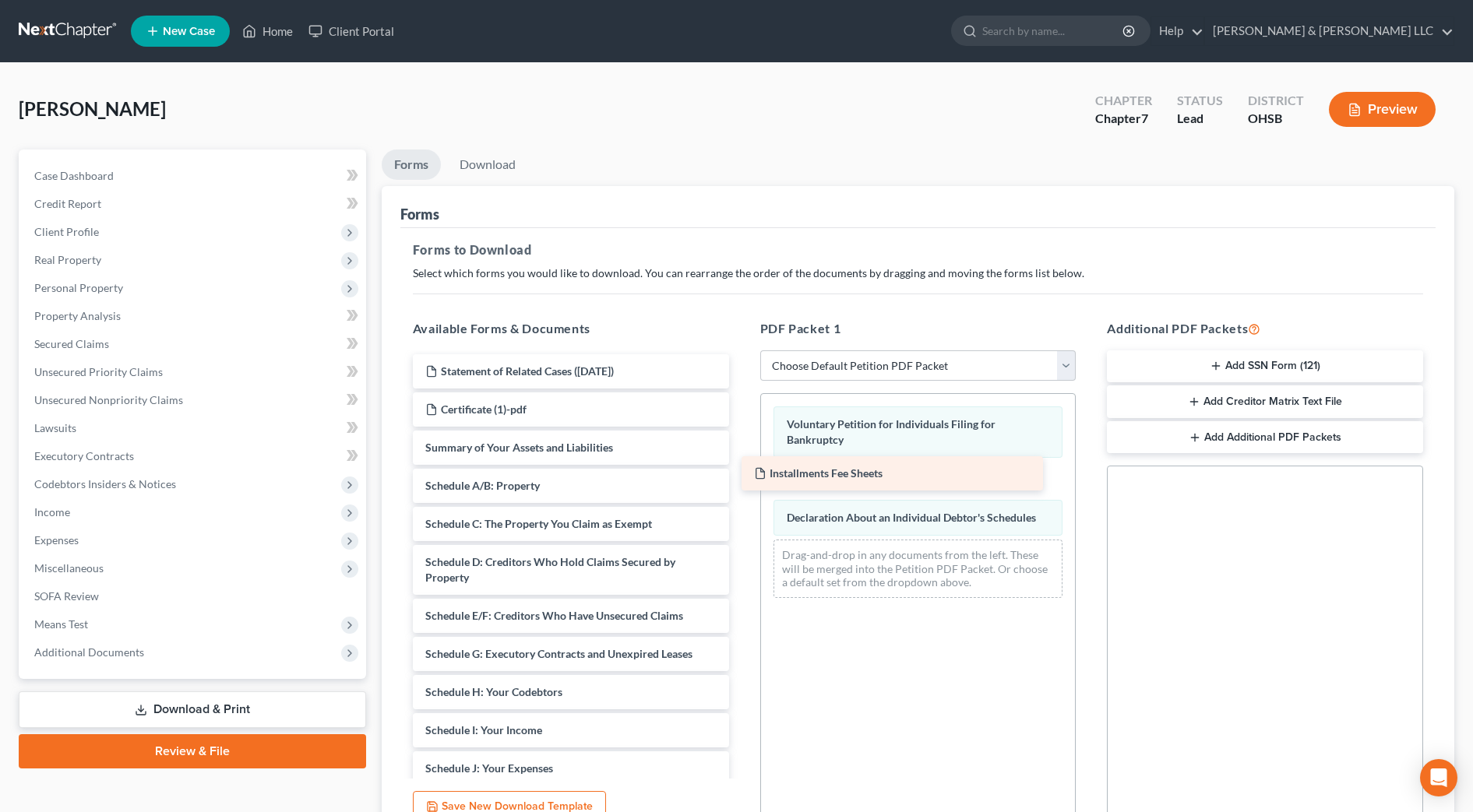
drag, startPoint x: 649, startPoint y: 404, endPoint x: 978, endPoint y: 468, distance: 335.2
click at [742, 468] on div "Installments Fee Sheets Statement of Related Cases (09/18/2025) Installments Fe…" at bounding box center [570, 735] width 341 height 761
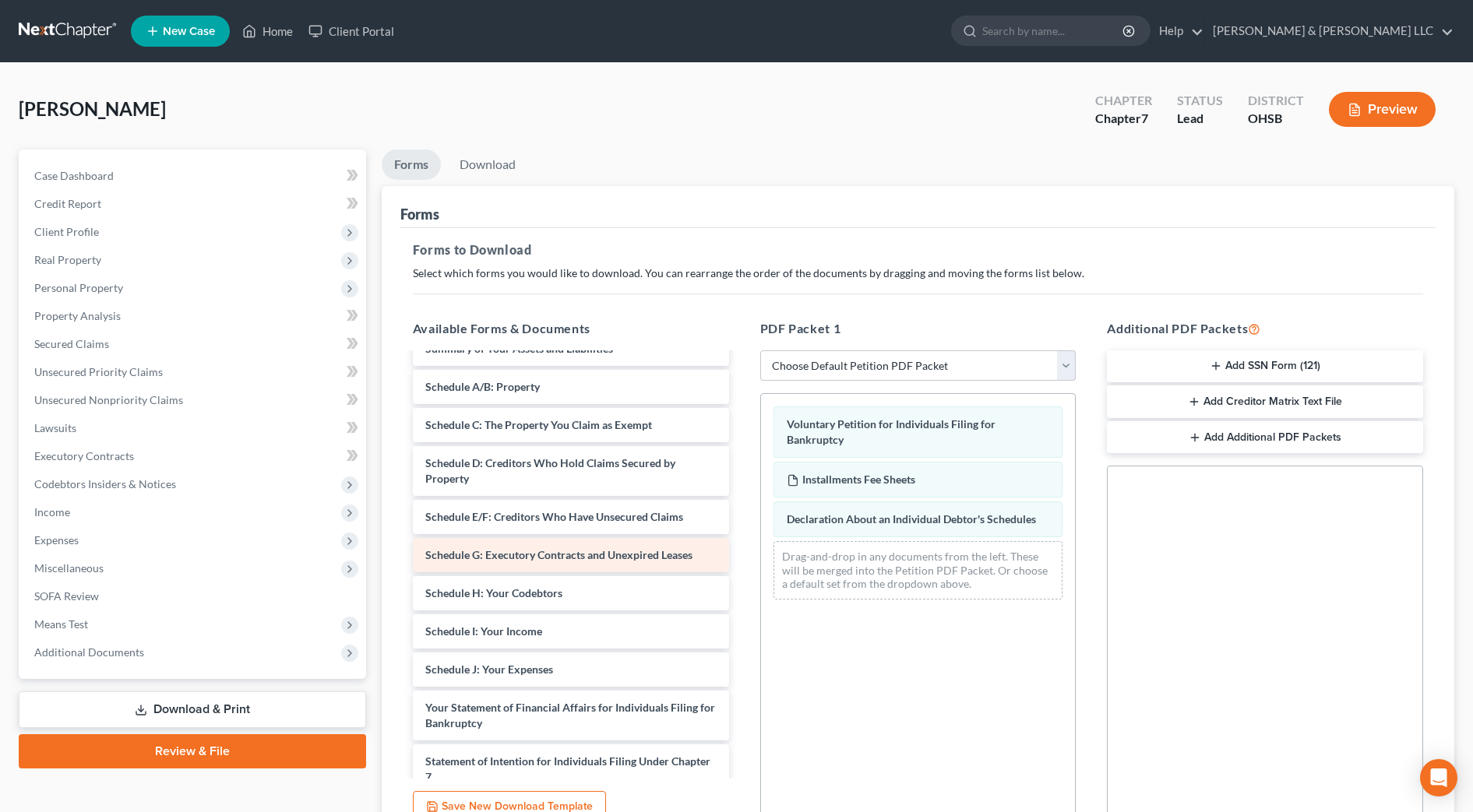
scroll to position [195, 0]
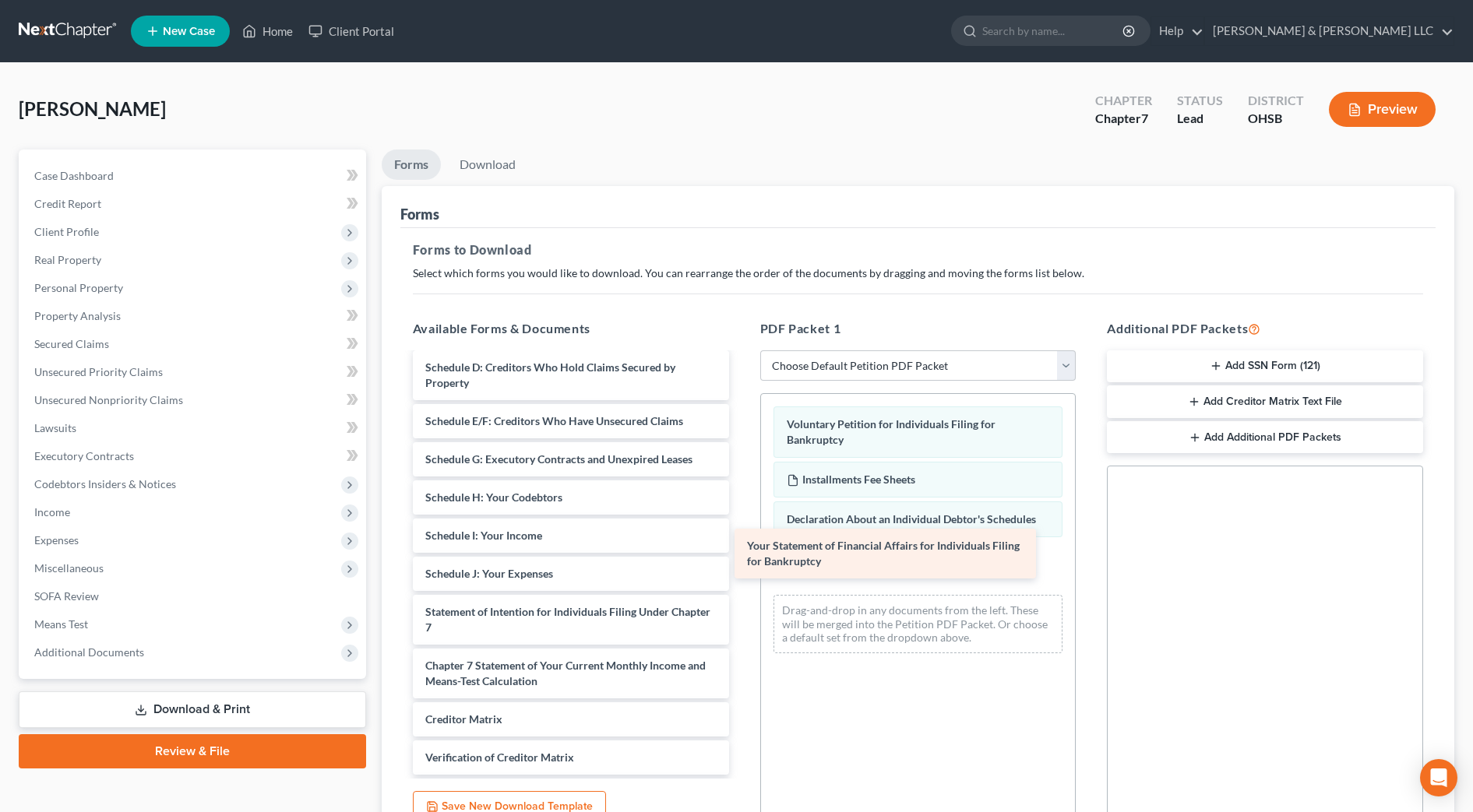
drag, startPoint x: 662, startPoint y: 629, endPoint x: 983, endPoint y: 563, distance: 327.7
click at [742, 563] on div "Your Statement of Financial Affairs for Individuals Filing for Bankruptcy State…" at bounding box center [570, 513] width 341 height 707
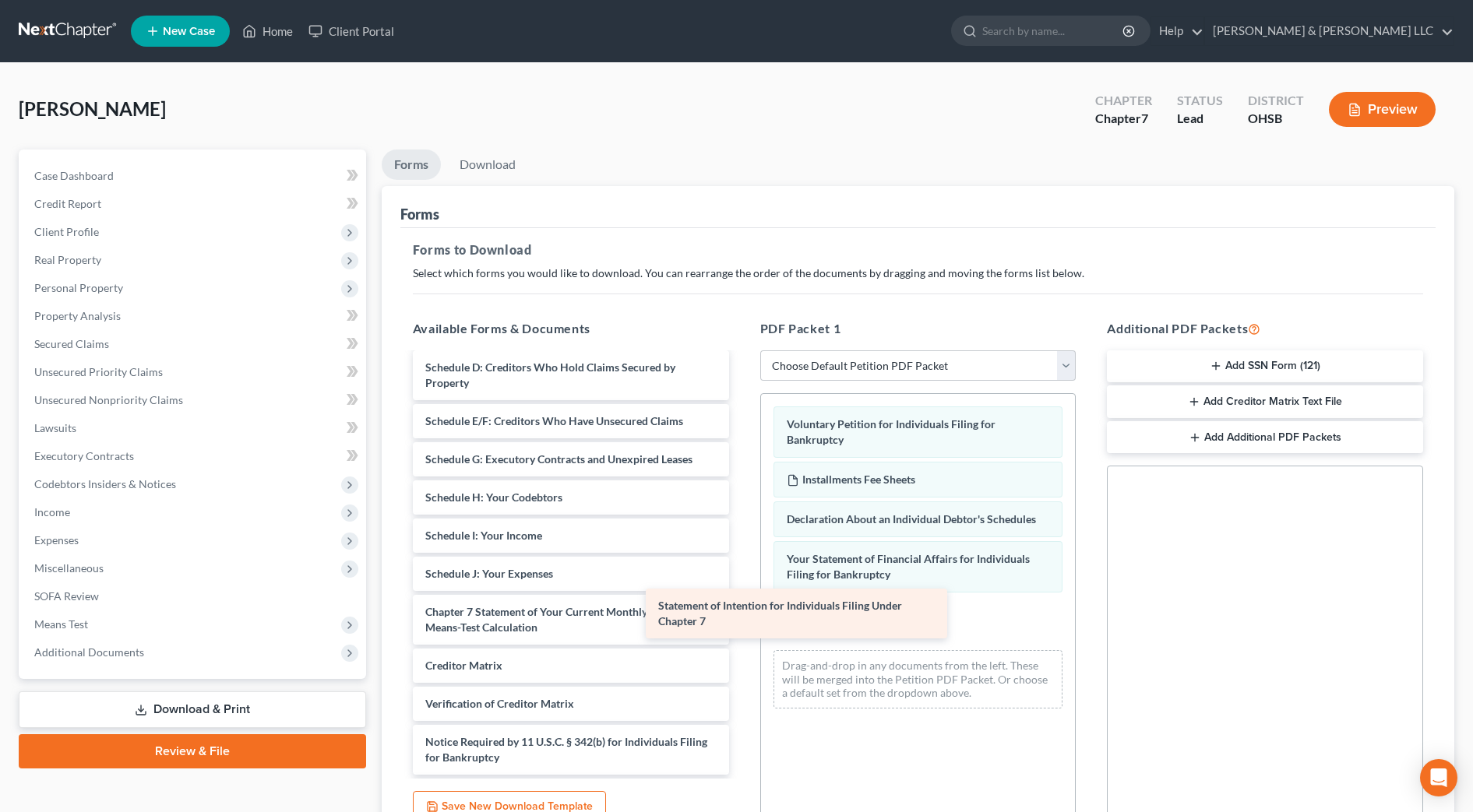
drag, startPoint x: 689, startPoint y: 619, endPoint x: 933, endPoint y: 608, distance: 244.2
click at [742, 608] on div "Statement of Intention for Individuals Filing Under Chapter 7 Statement of Rela…" at bounding box center [570, 487] width 341 height 654
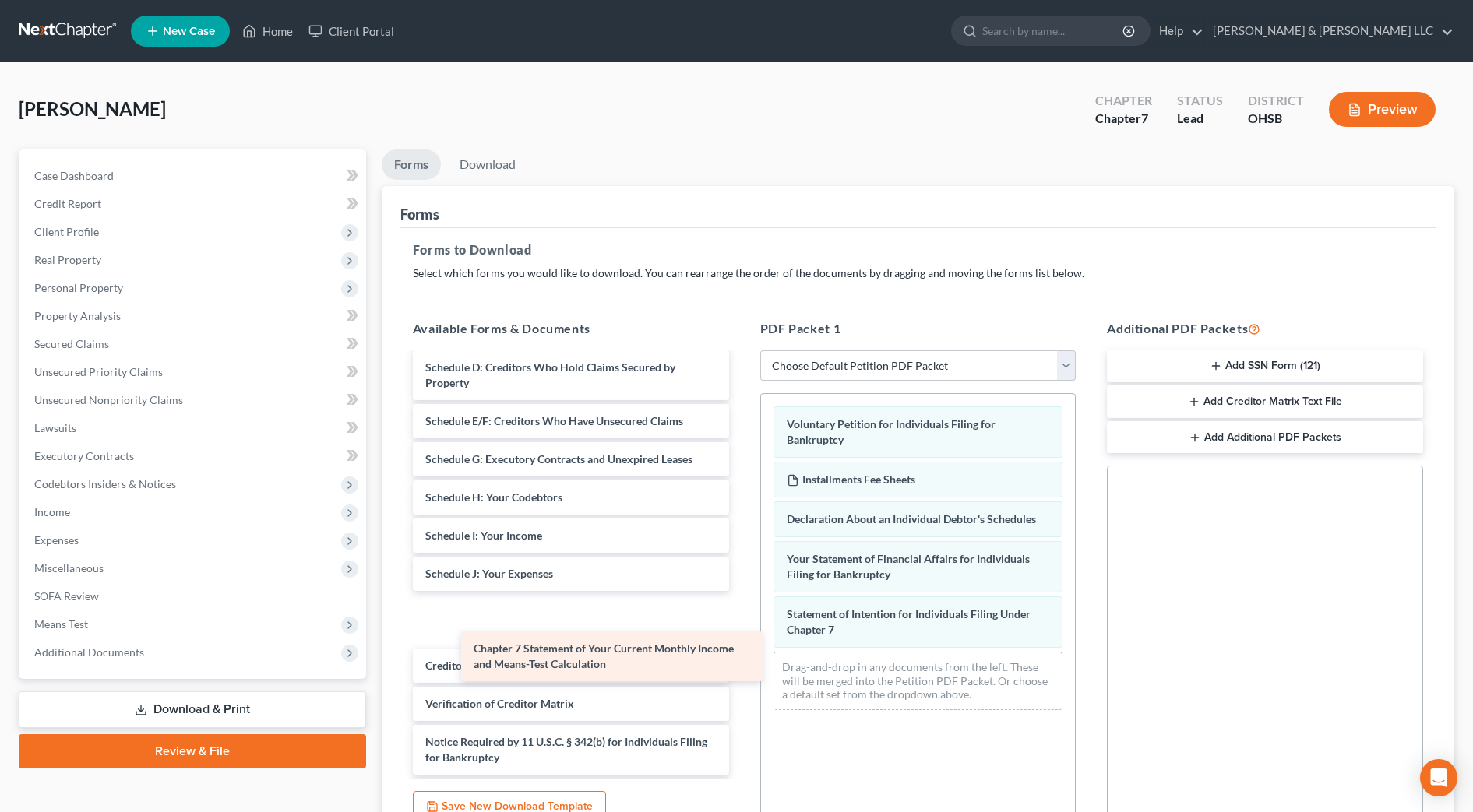
scroll to position [179, 0]
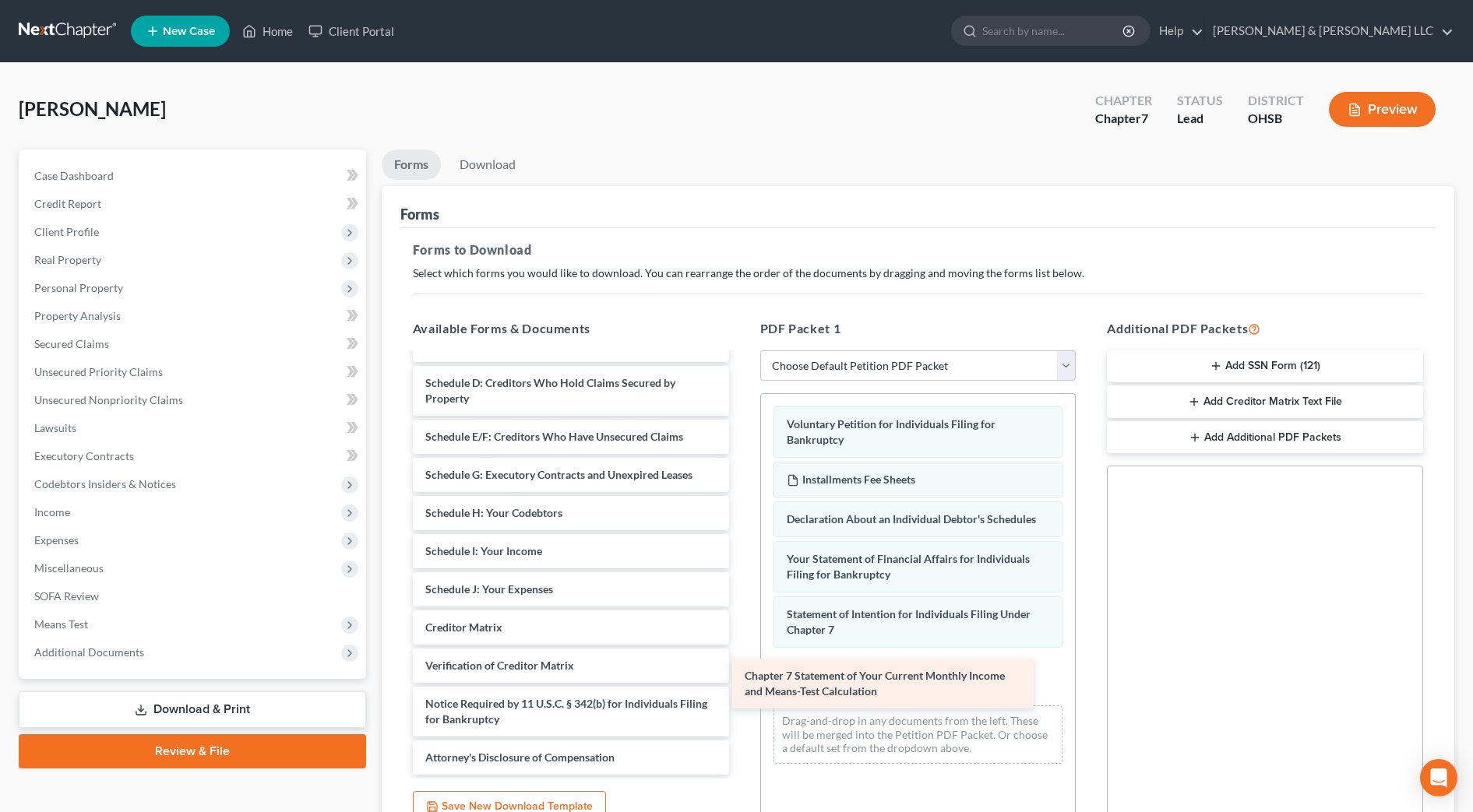
drag, startPoint x: 673, startPoint y: 619, endPoint x: 1014, endPoint y: 665, distance: 344.1
click at [742, 665] on div "Chapter 7 Statement of Your Current Monthly Income and Means-Test Calculation S…" at bounding box center [570, 475] width 341 height 600
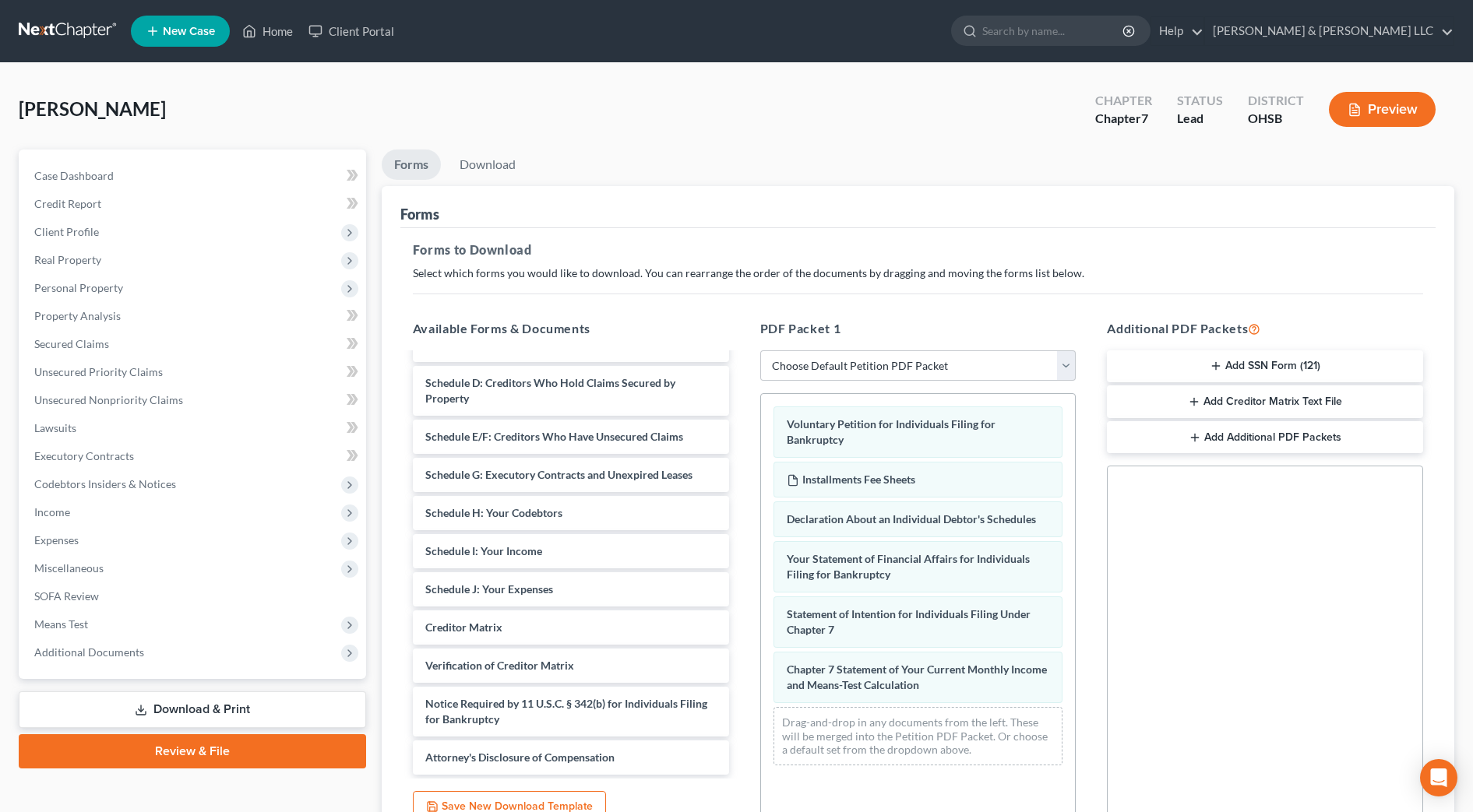
scroll to position [141, 0]
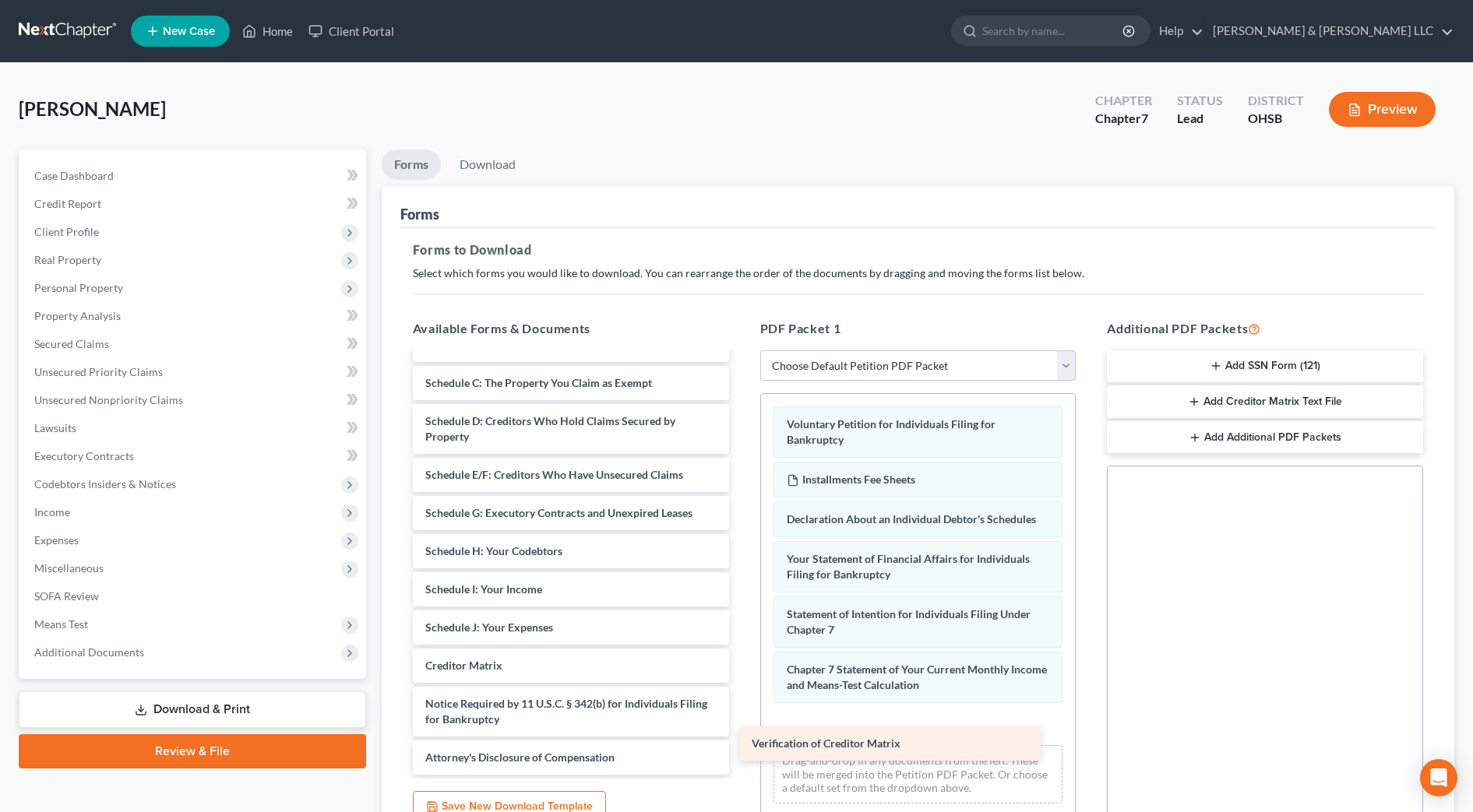
drag, startPoint x: 699, startPoint y: 658, endPoint x: 1025, endPoint y: 736, distance: 335.2
click at [742, 736] on div "Verification of Creditor Matrix Statement of Related Cases (09/18/2025) Certifi…" at bounding box center [570, 495] width 341 height 562
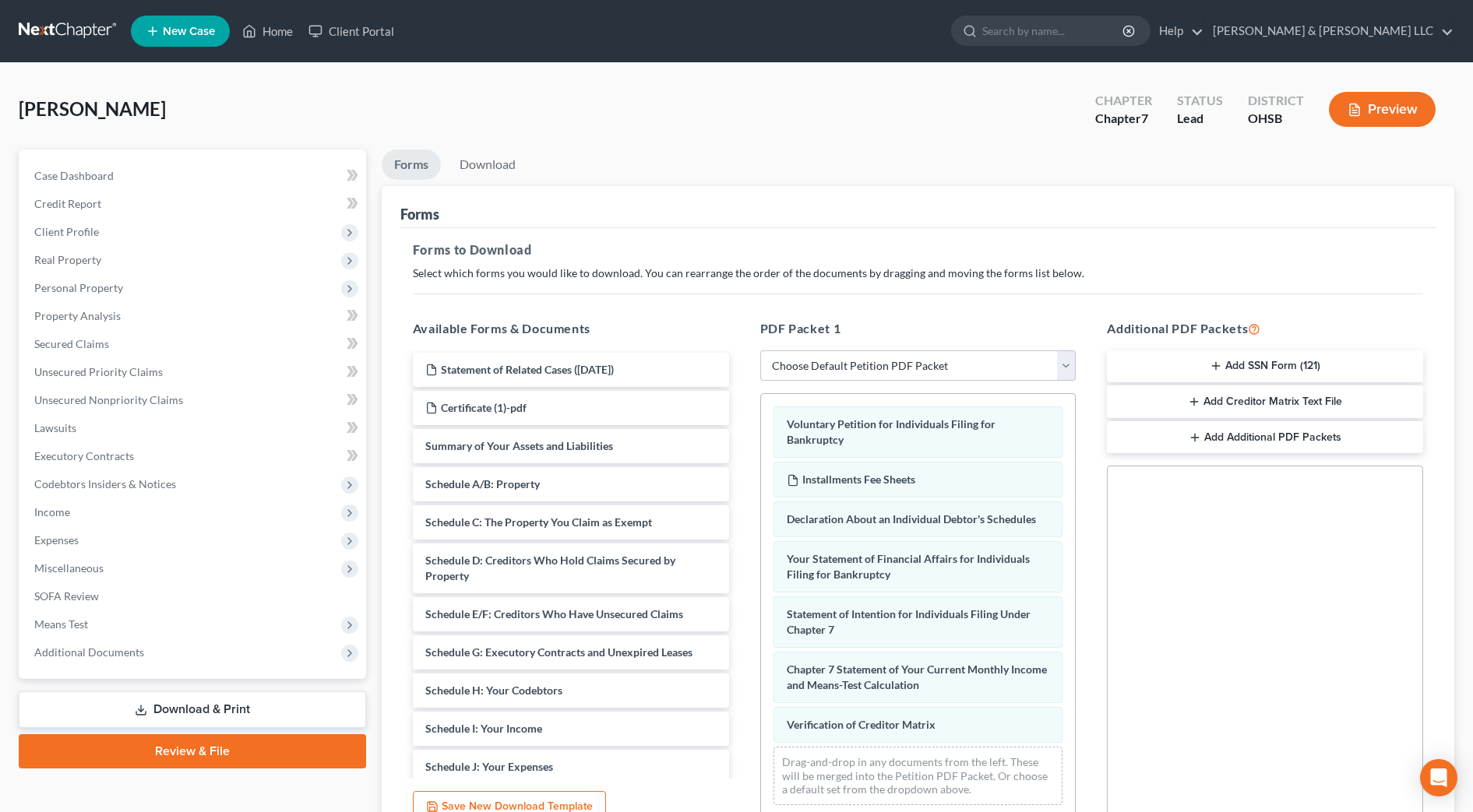
scroll to position [0, 0]
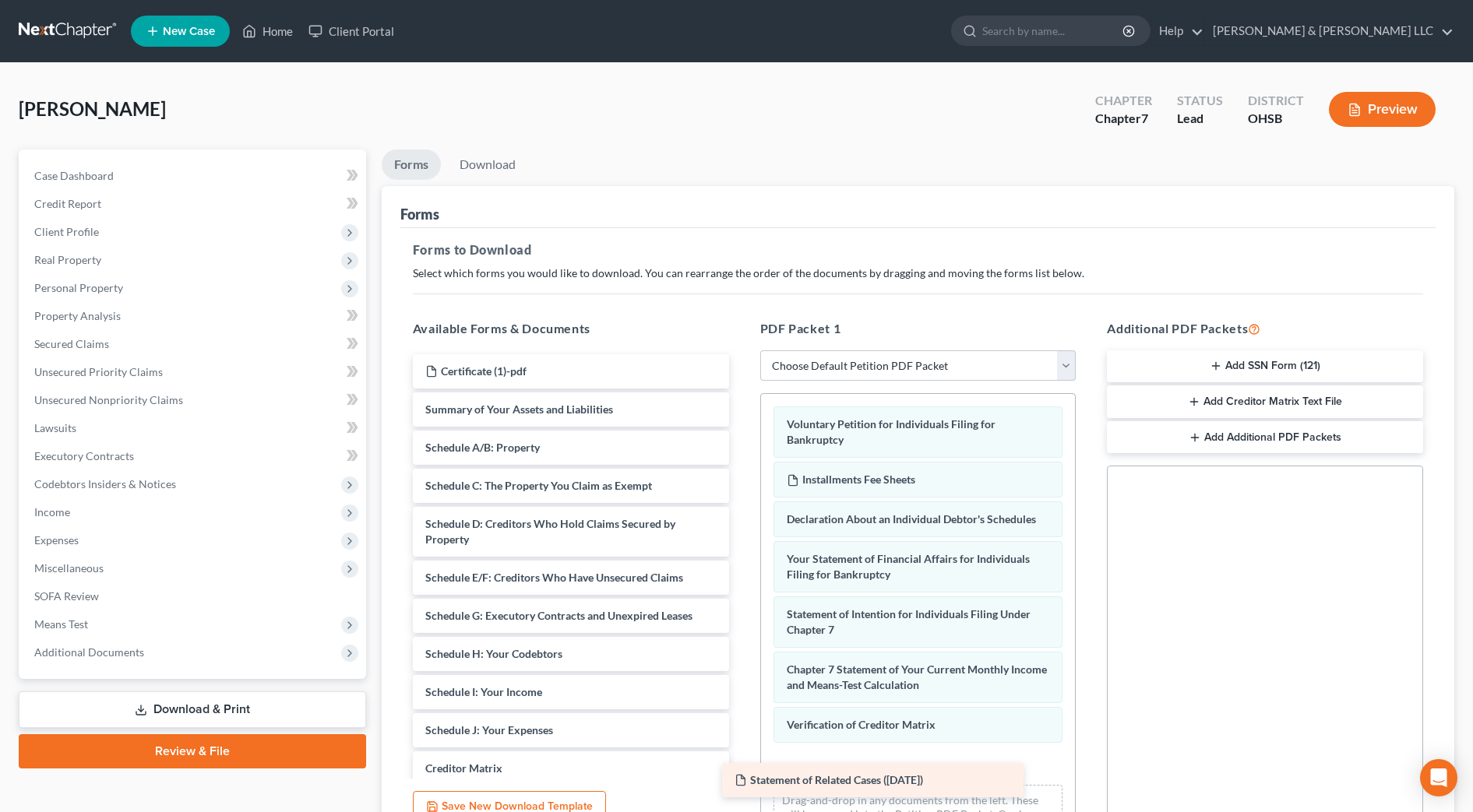
drag, startPoint x: 662, startPoint y: 374, endPoint x: 971, endPoint y: 782, distance: 511.8
click at [742, 782] on div "Statement of Related Cases (09/18/2025) Statement of Related Cases (09/18/2025)…" at bounding box center [570, 615] width 341 height 523
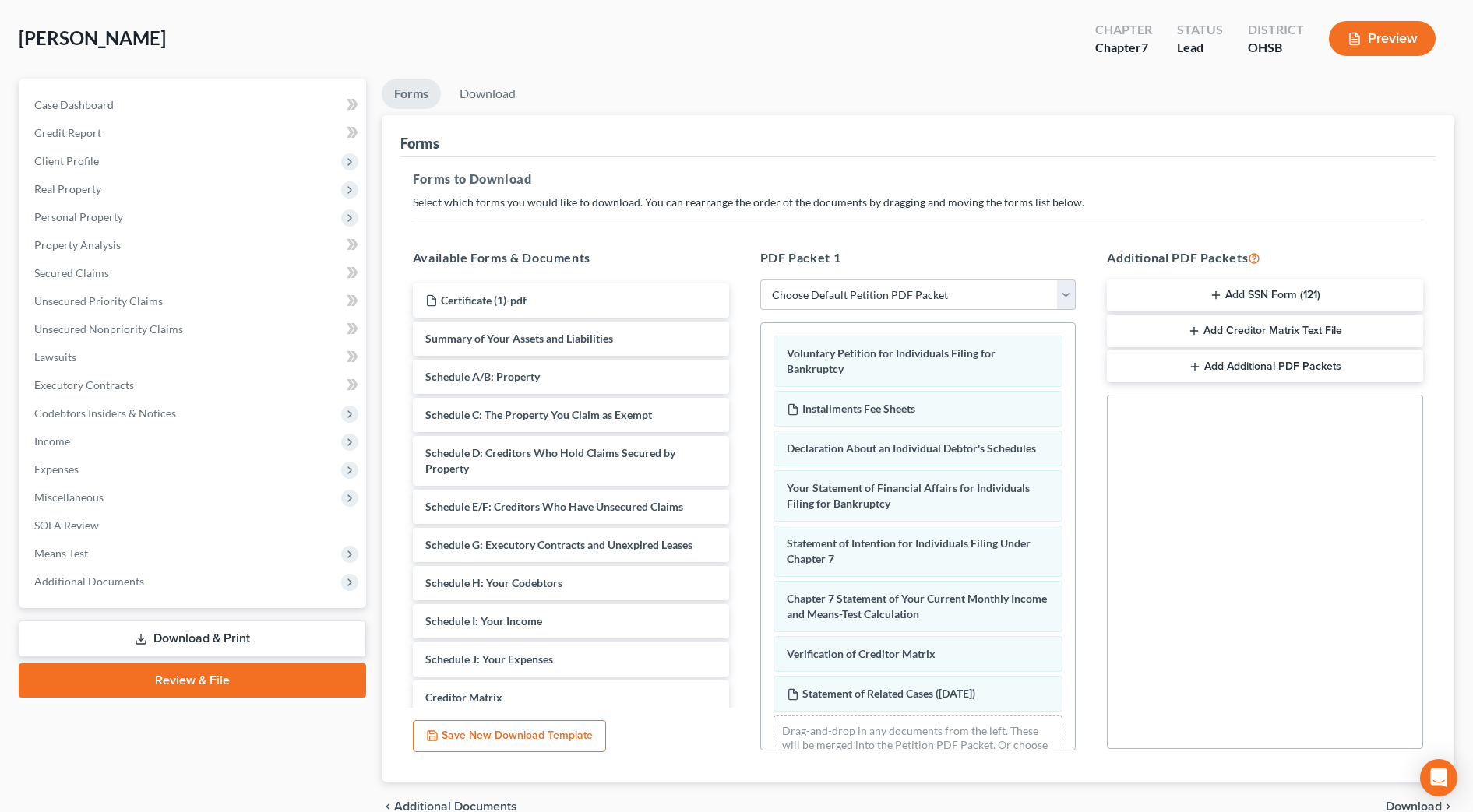
scroll to position [150, 0]
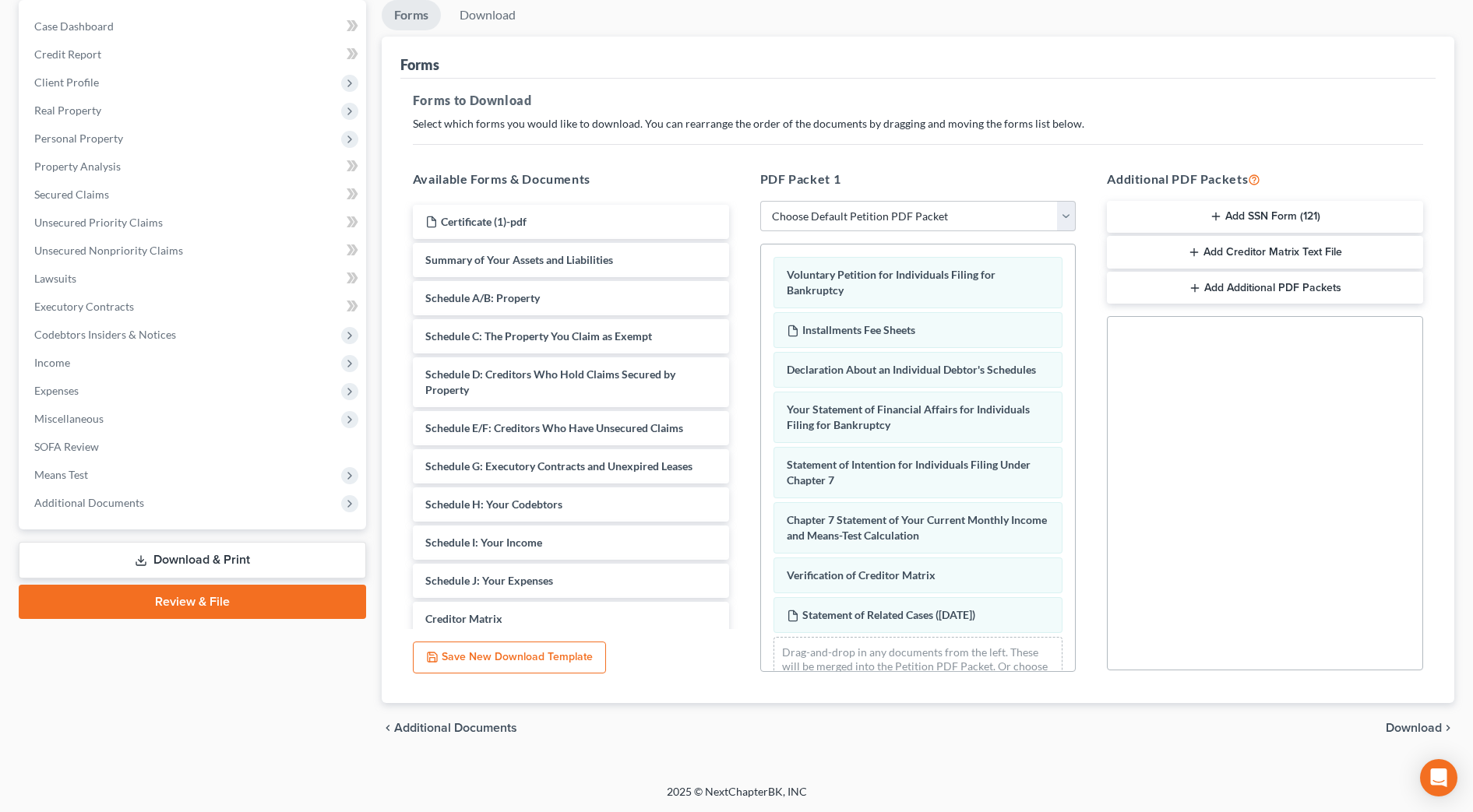
click at [1418, 726] on span "Download" at bounding box center [1414, 729] width 56 height 12
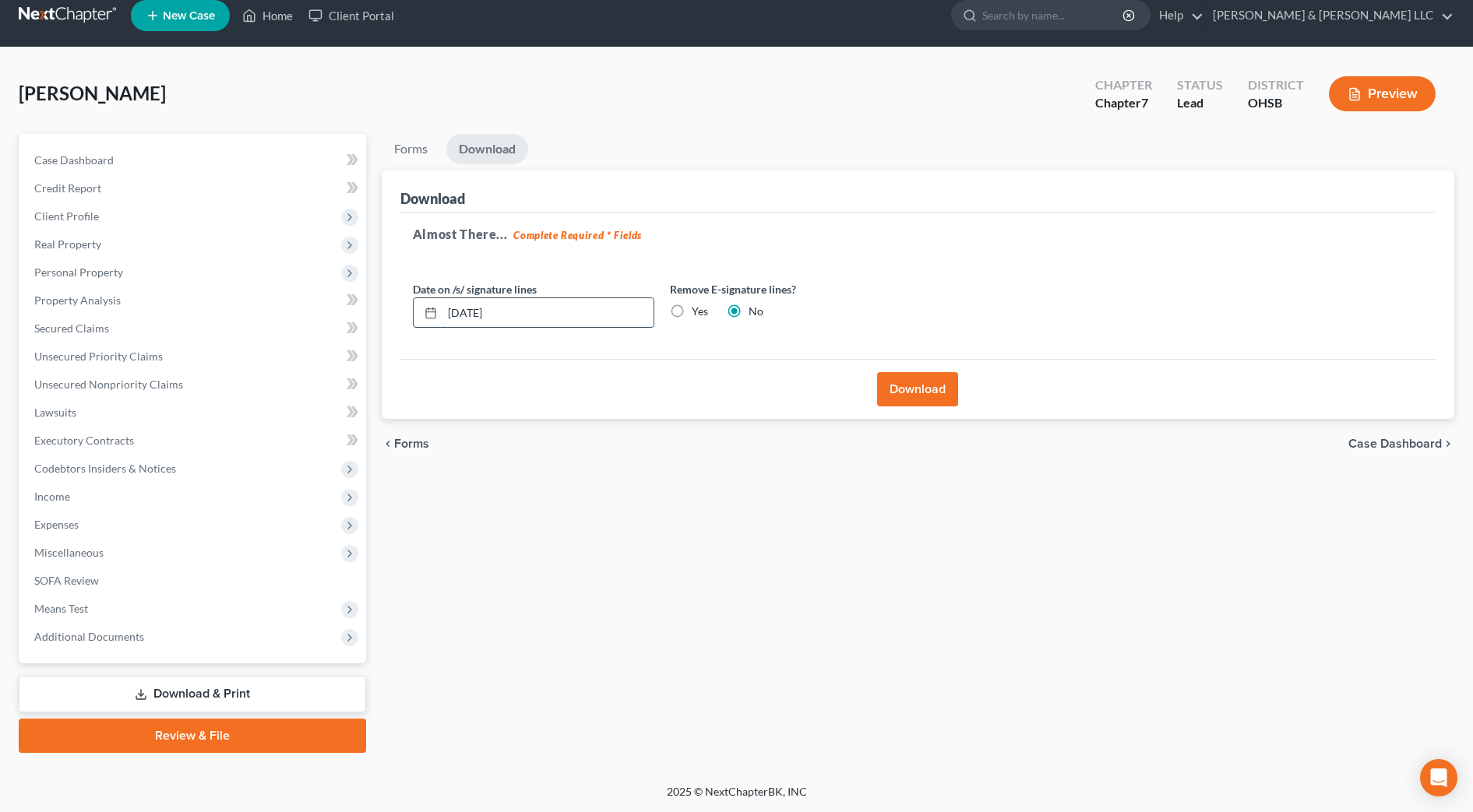
drag, startPoint x: 506, startPoint y: 314, endPoint x: 446, endPoint y: 311, distance: 60.1
click at [446, 311] on input "09/18/2025" at bounding box center [548, 313] width 211 height 30
type input "09/19/2025"
click at [902, 392] on button "Download" at bounding box center [918, 389] width 81 height 34
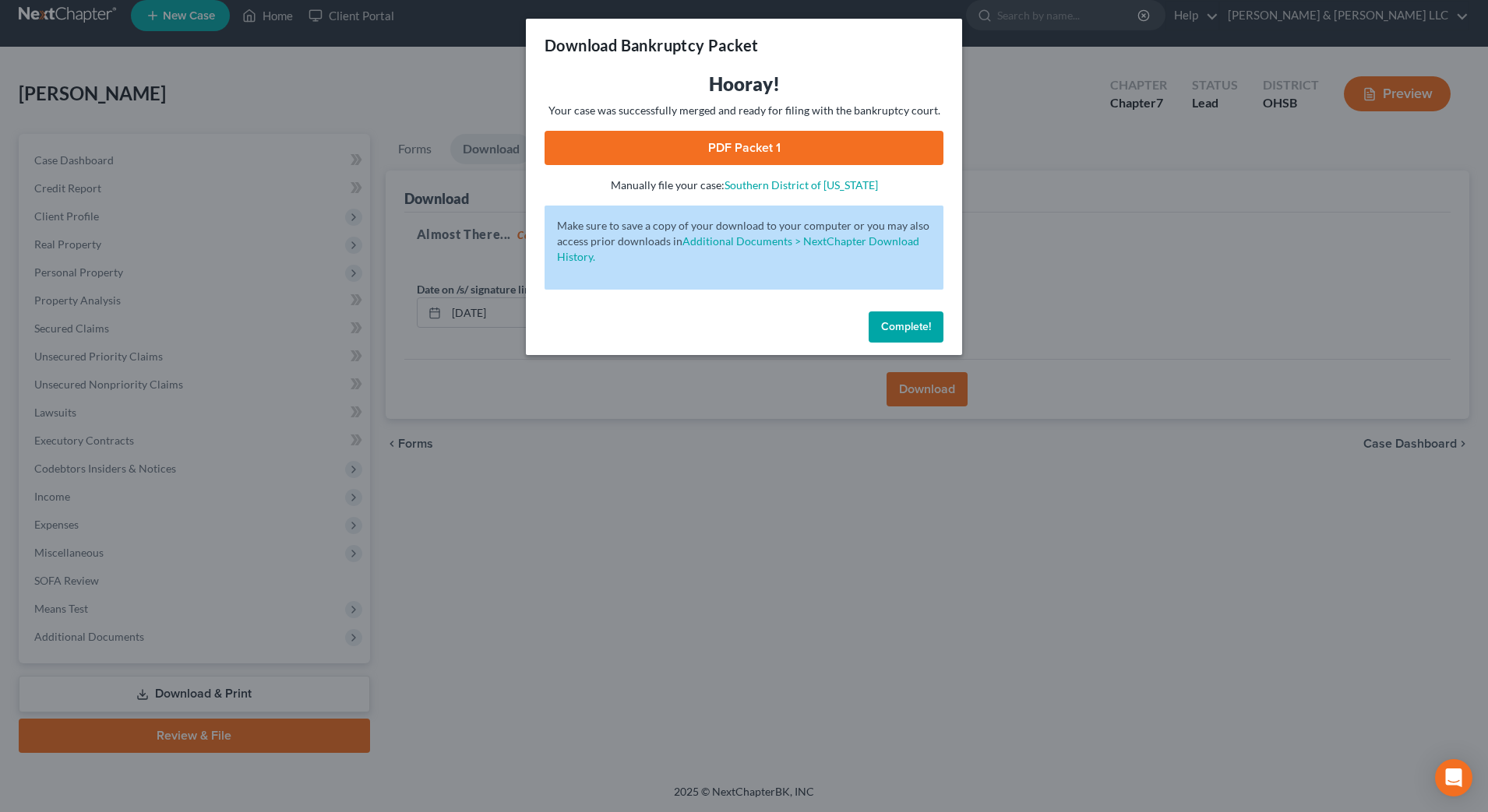
click at [729, 153] on link "PDF Packet 1" at bounding box center [744, 148] width 399 height 34
click at [920, 330] on span "Complete!" at bounding box center [906, 326] width 50 height 13
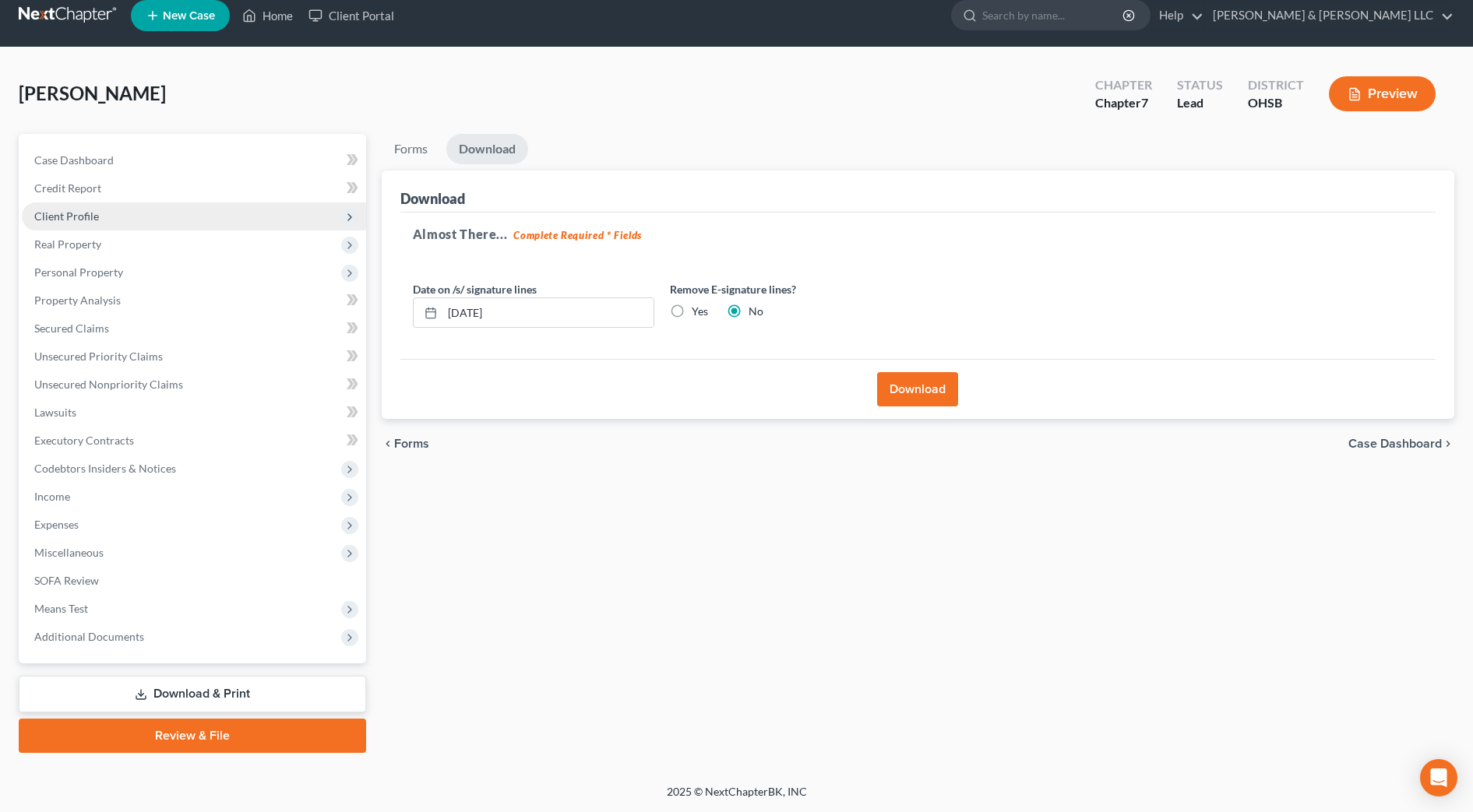
click at [47, 215] on span "Client Profile" at bounding box center [66, 216] width 65 height 13
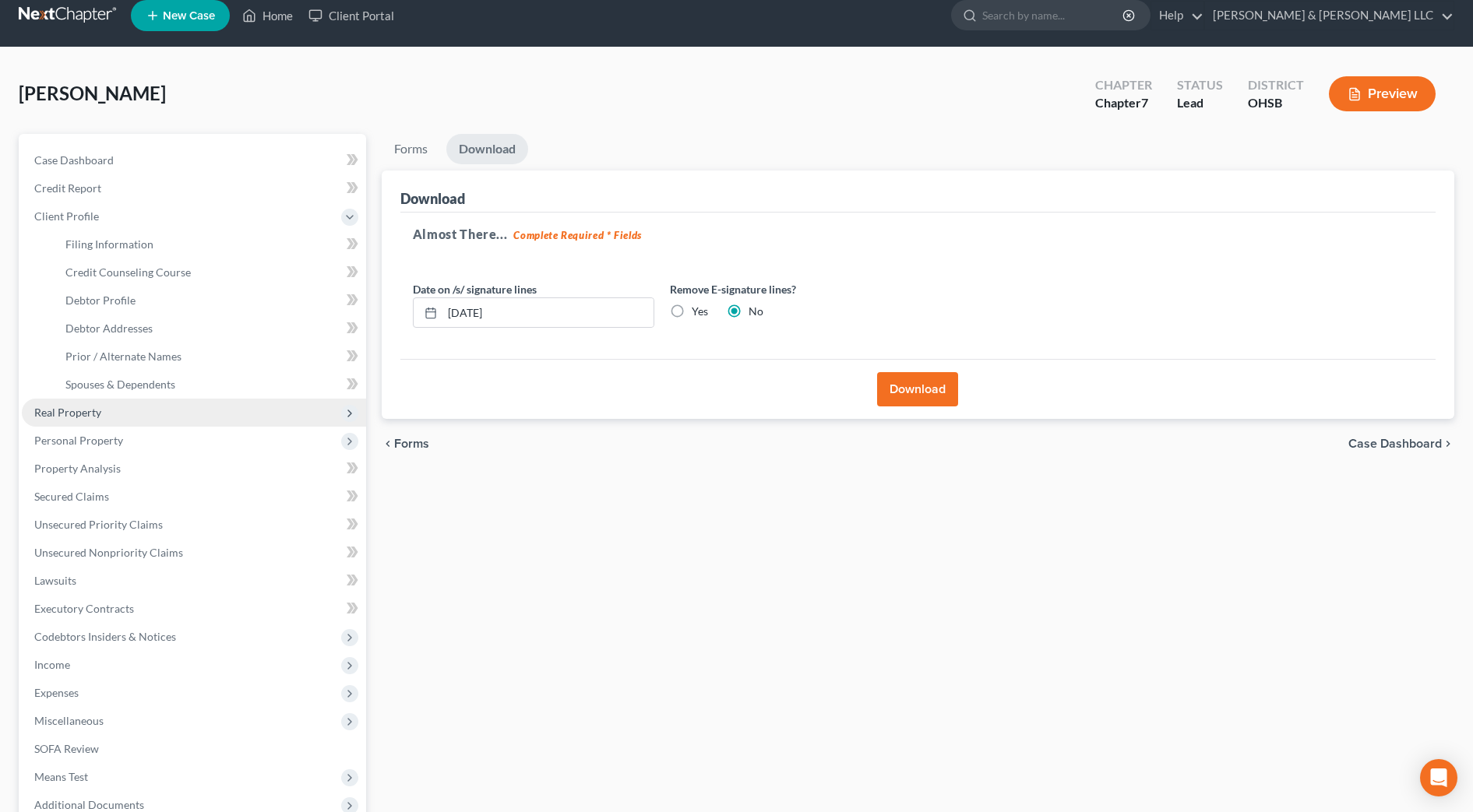
click at [112, 412] on span "Real Property" at bounding box center [193, 413] width 344 height 28
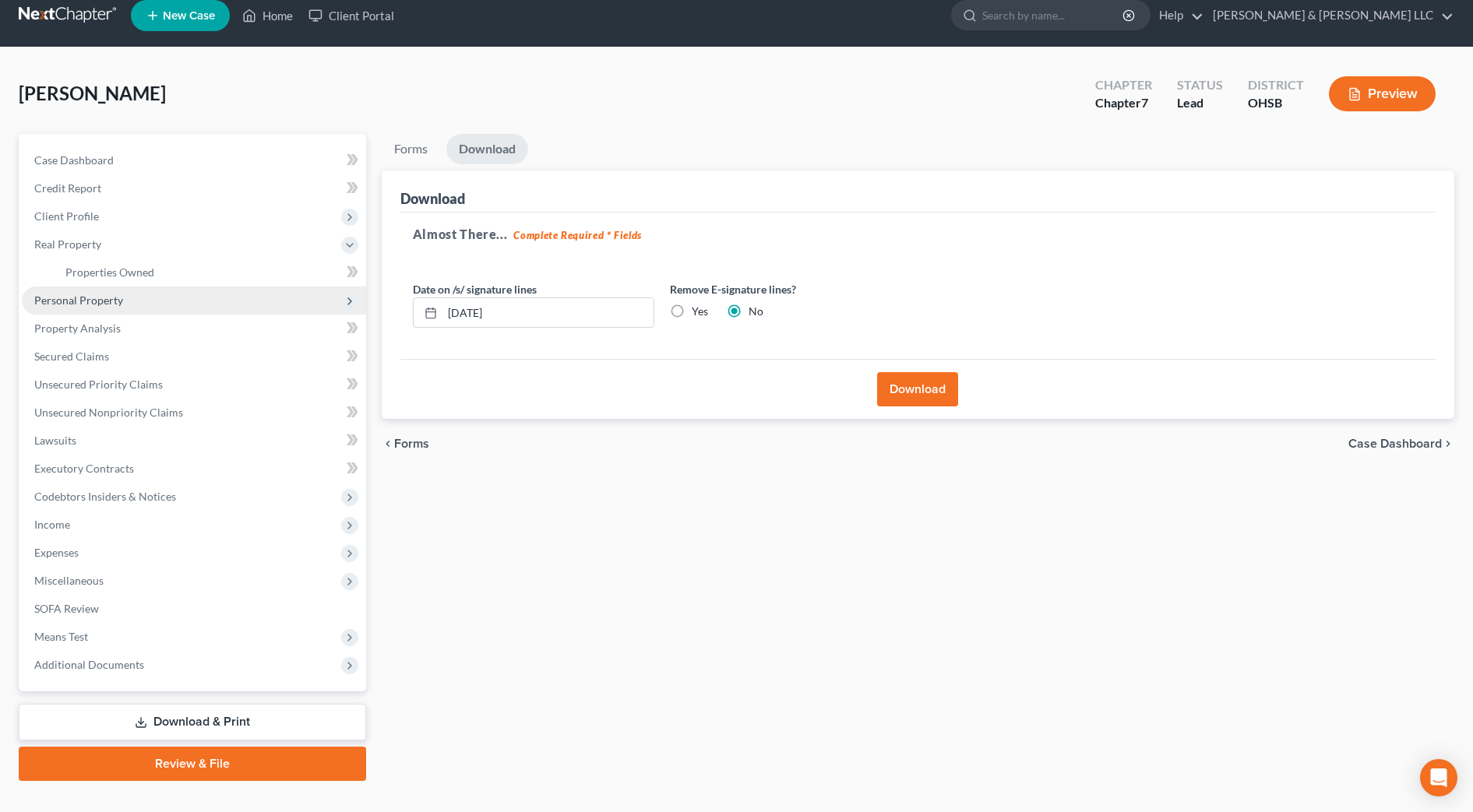
click at [112, 308] on span "Personal Property" at bounding box center [193, 300] width 344 height 28
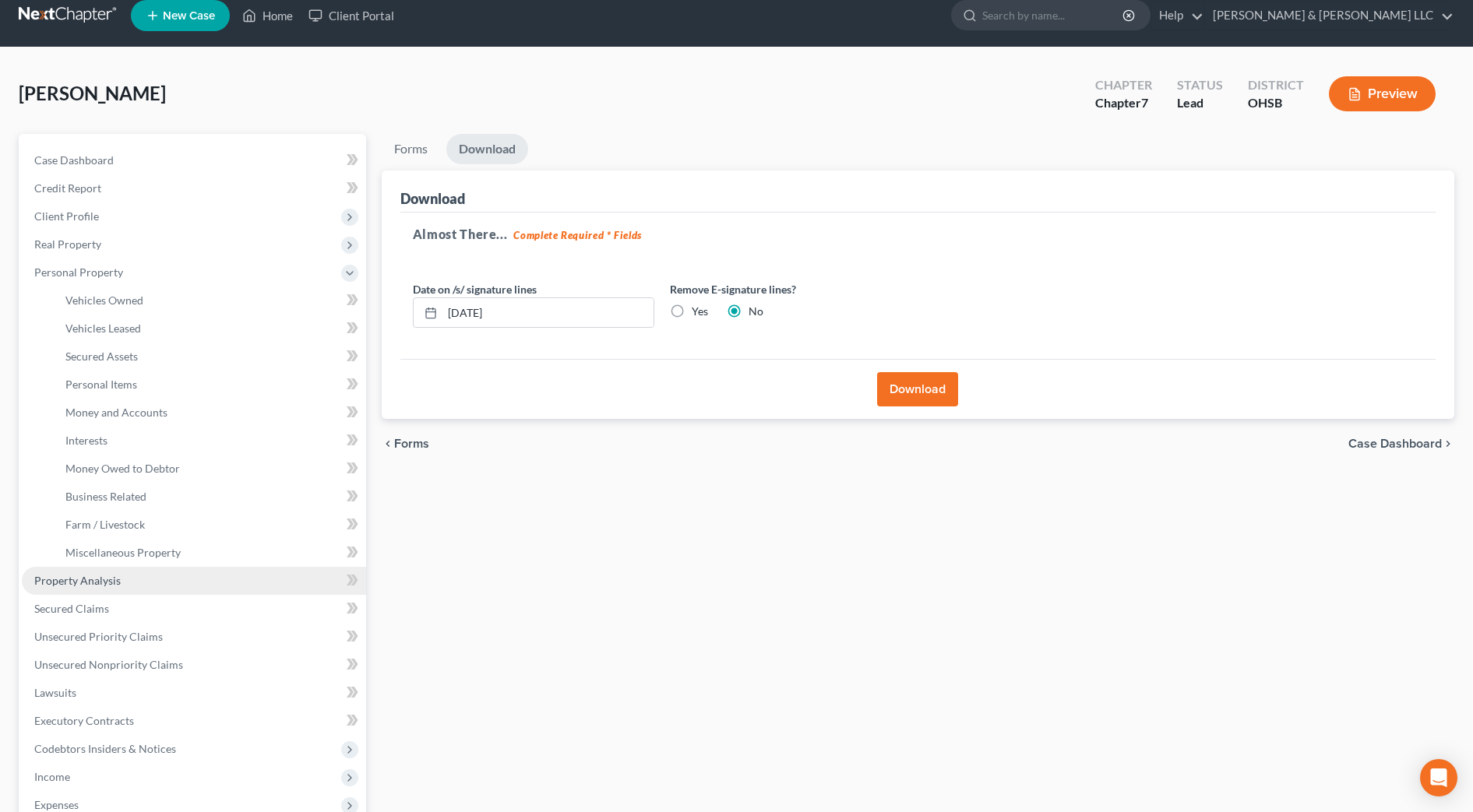
click at [113, 588] on link "Property Analysis" at bounding box center [193, 581] width 344 height 28
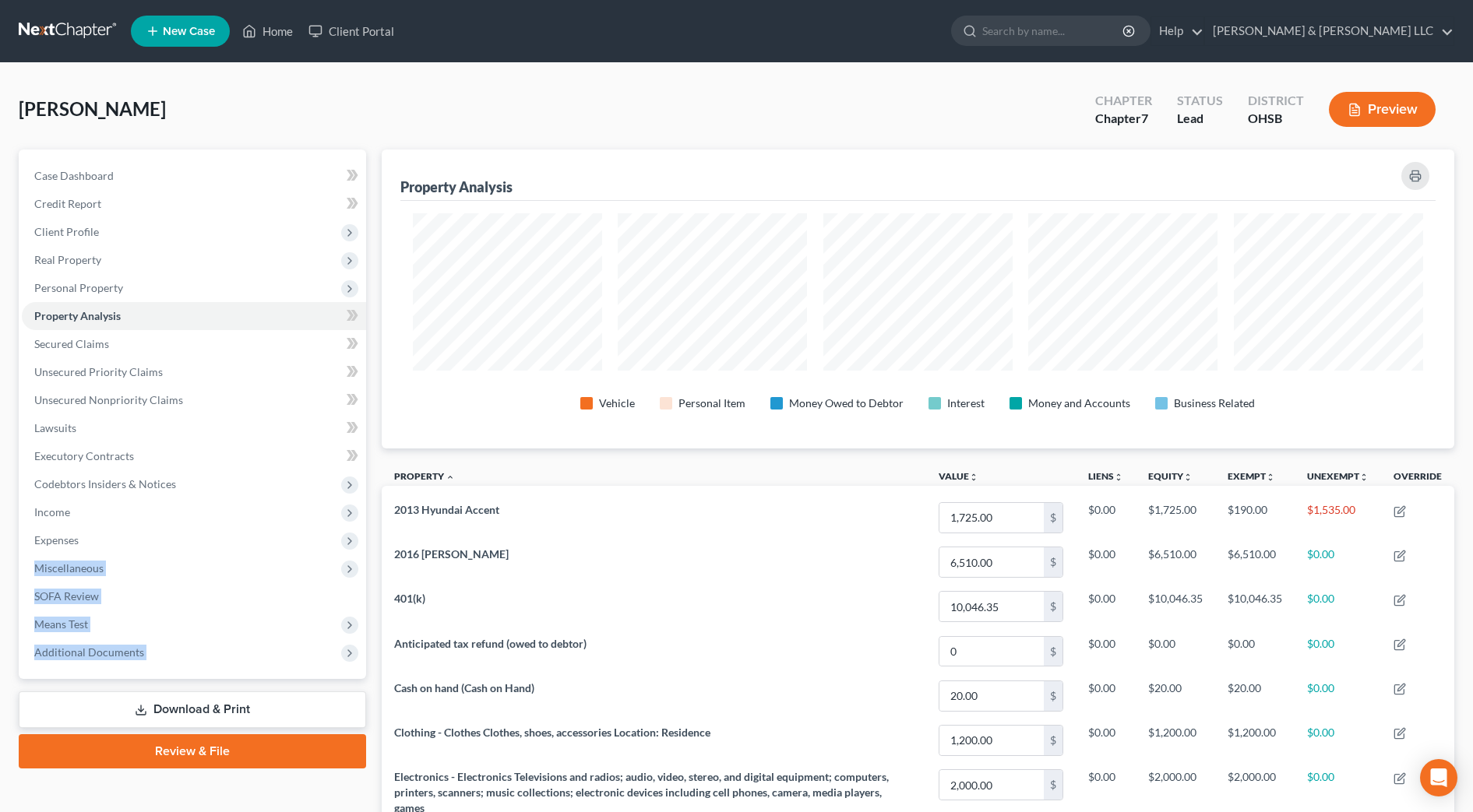
click at [192, 698] on div "Case Dashboard Payments Invoices Payments Payments Credit Report Client Profile" at bounding box center [192, 690] width 363 height 1080
drag, startPoint x: 192, startPoint y: 699, endPoint x: 193, endPoint y: 710, distance: 11.0
click at [193, 711] on link "Download & Print" at bounding box center [192, 710] width 347 height 37
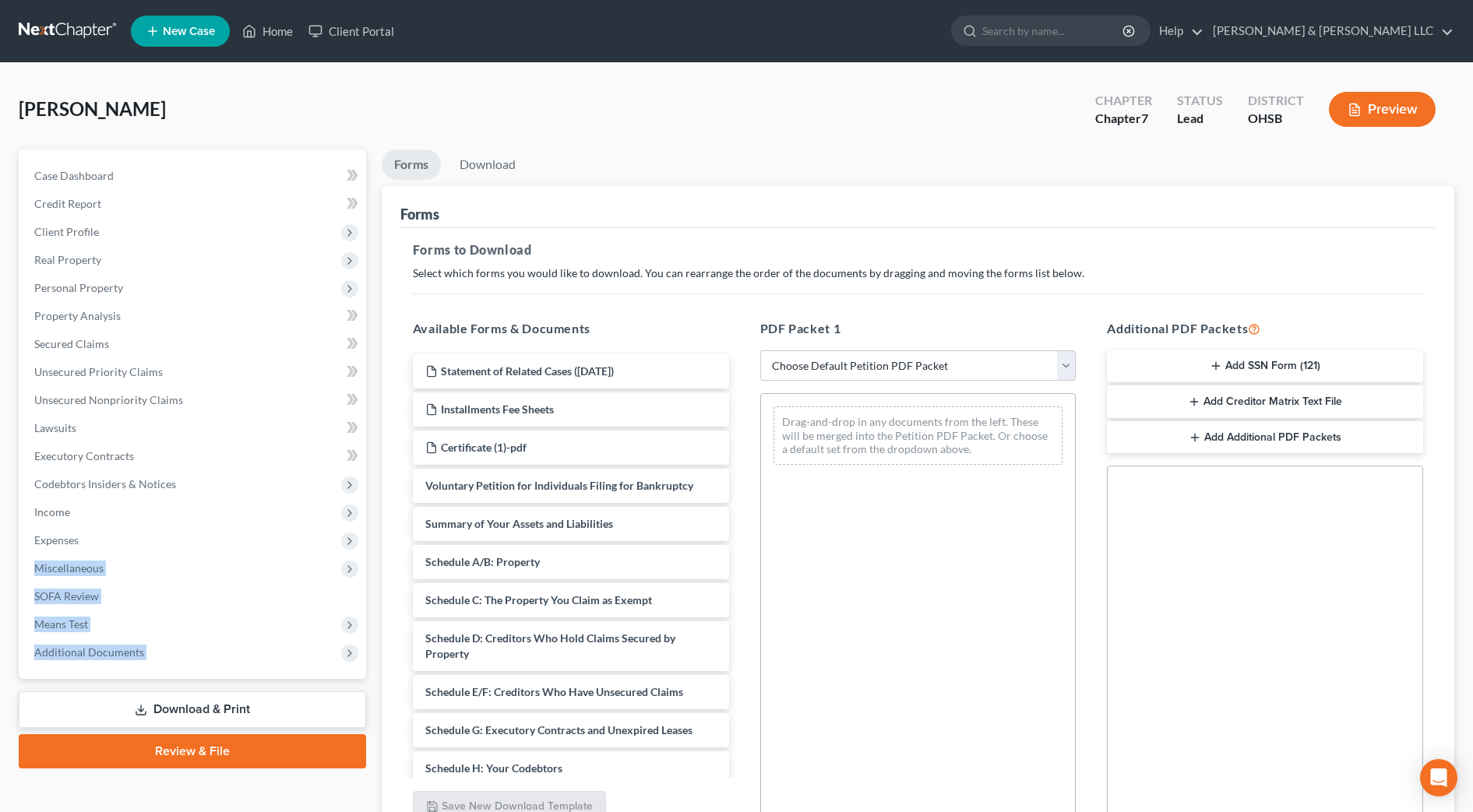
click at [953, 572] on div "Drag-and-drop in any documents from the left. These will be merged into the Pet…" at bounding box center [918, 607] width 316 height 428
click at [585, 651] on div "Schedule D: Creditors Who Hold Claims Secured by Property Statement of Related …" at bounding box center [570, 792] width 341 height 875
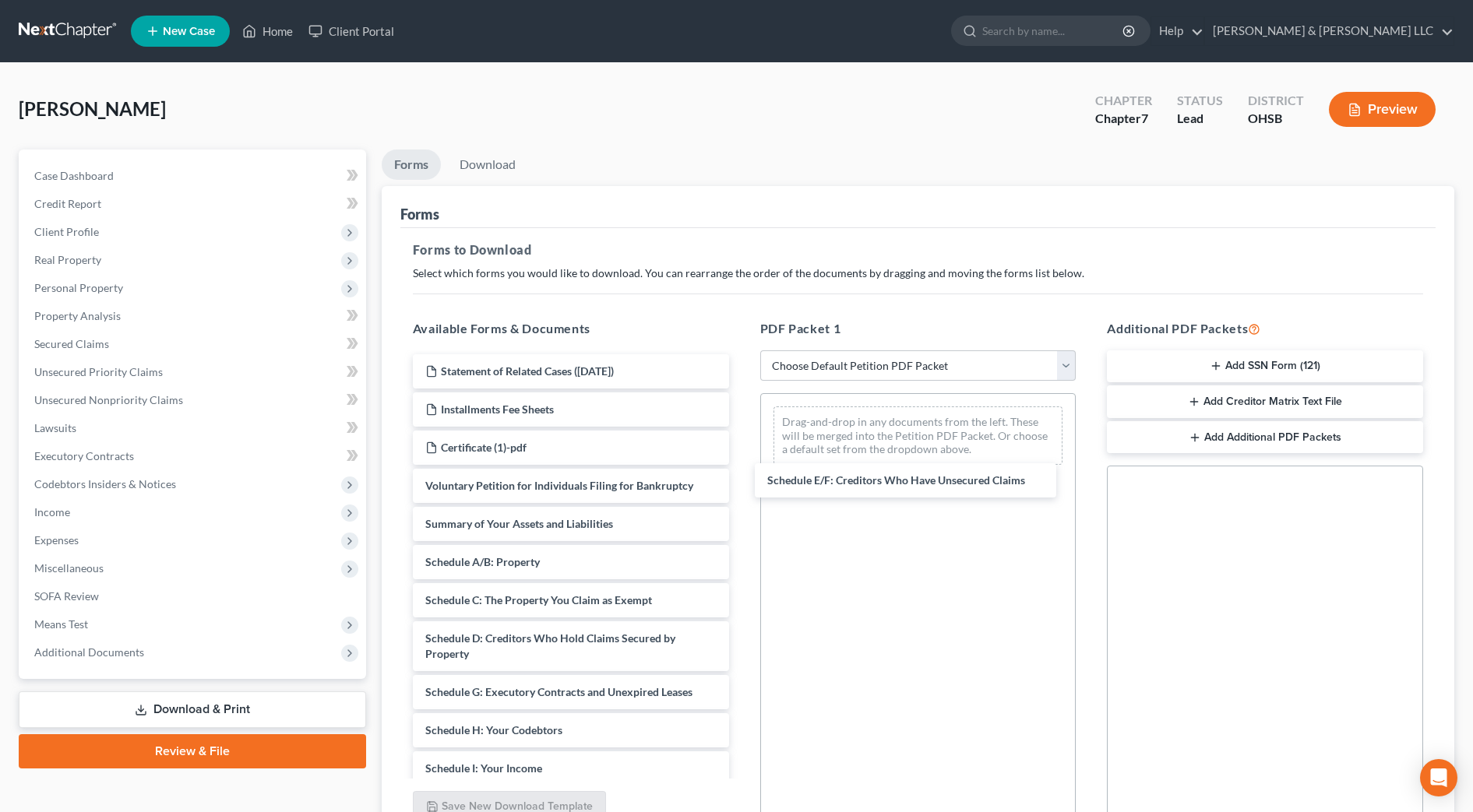
drag, startPoint x: 587, startPoint y: 691, endPoint x: 1036, endPoint y: 527, distance: 478.0
click at [742, 452] on div "Schedule E/F: Creditors Who Have Unsecured Claims Statement of Related Cases (0…" at bounding box center [570, 772] width 341 height 837
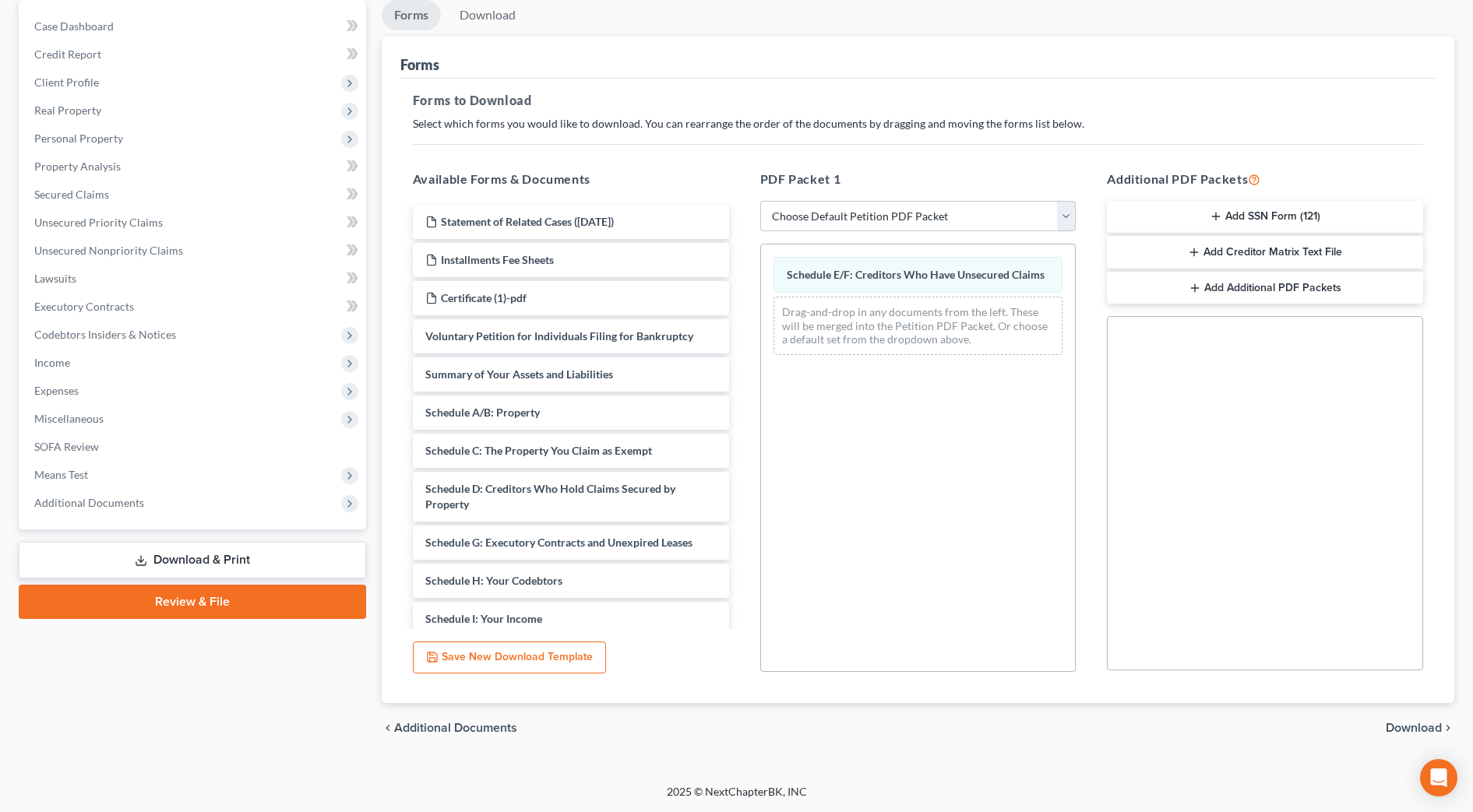
click at [1430, 735] on span "Download" at bounding box center [1414, 729] width 56 height 12
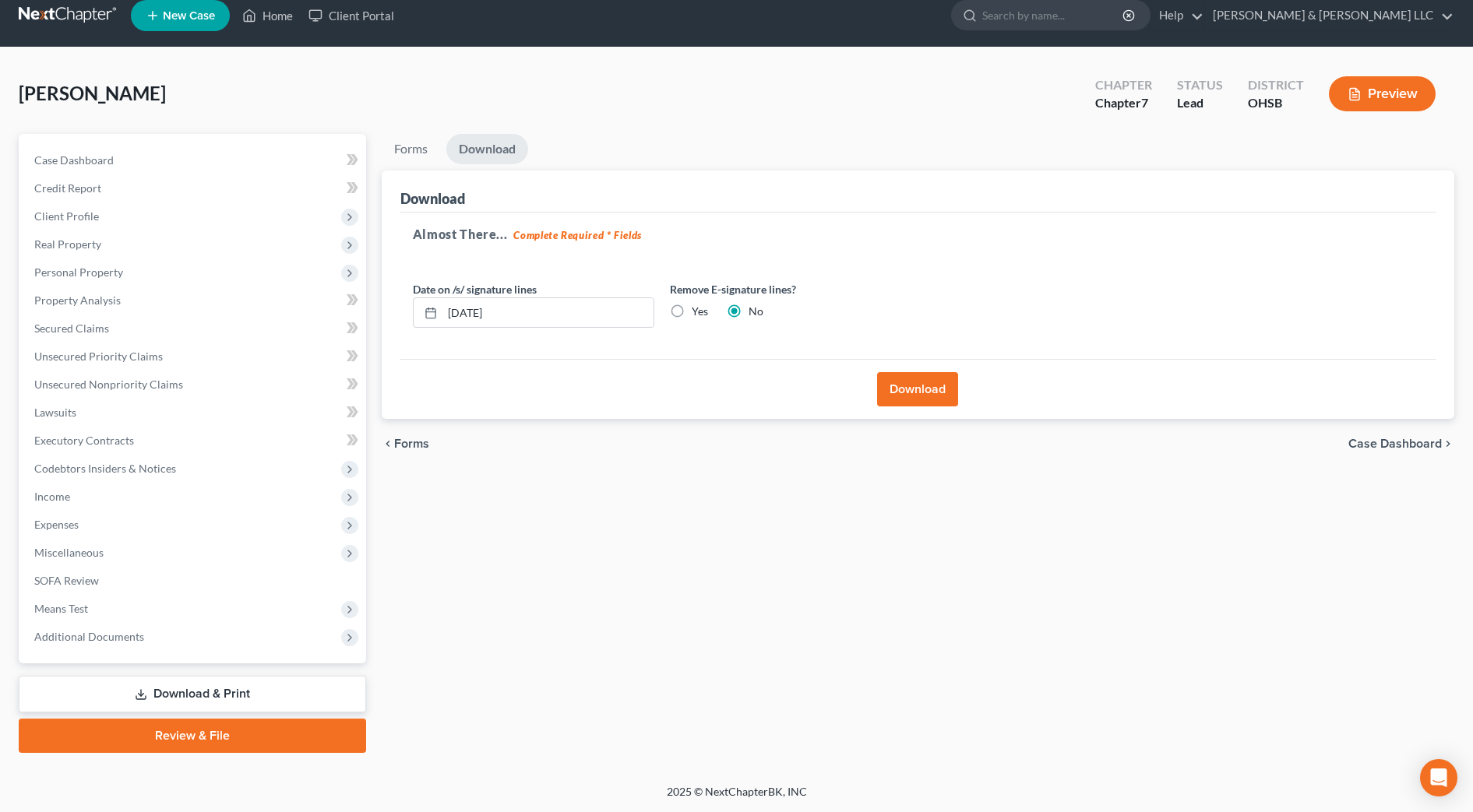
scroll to position [16, 0]
click at [882, 391] on button "Download" at bounding box center [918, 389] width 81 height 34
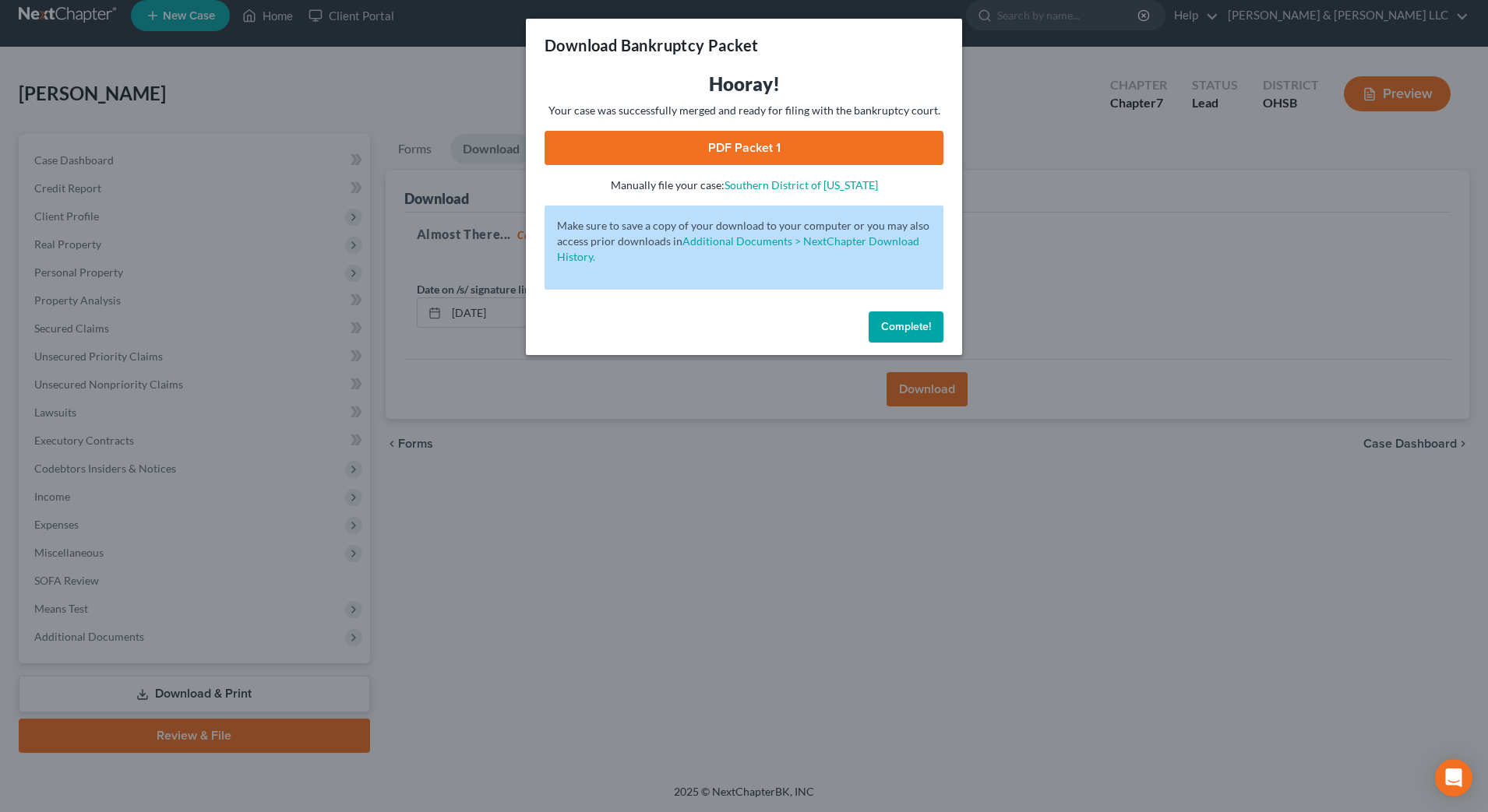
click at [789, 158] on link "PDF Packet 1" at bounding box center [744, 148] width 399 height 34
drag, startPoint x: 895, startPoint y: 333, endPoint x: 828, endPoint y: 269, distance: 92.7
click at [895, 332] on span "Complete!" at bounding box center [906, 326] width 50 height 13
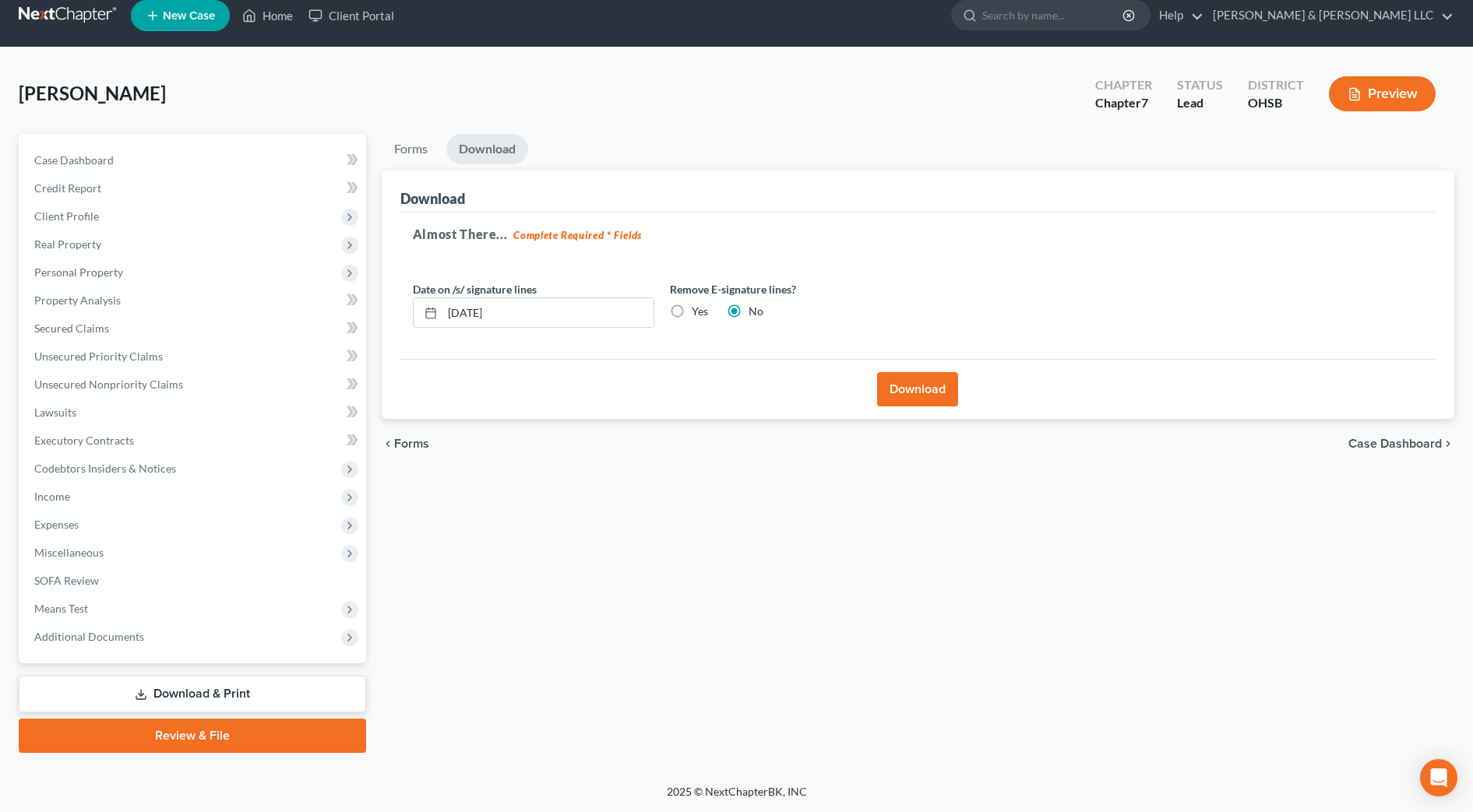
scroll to position [0, 0]
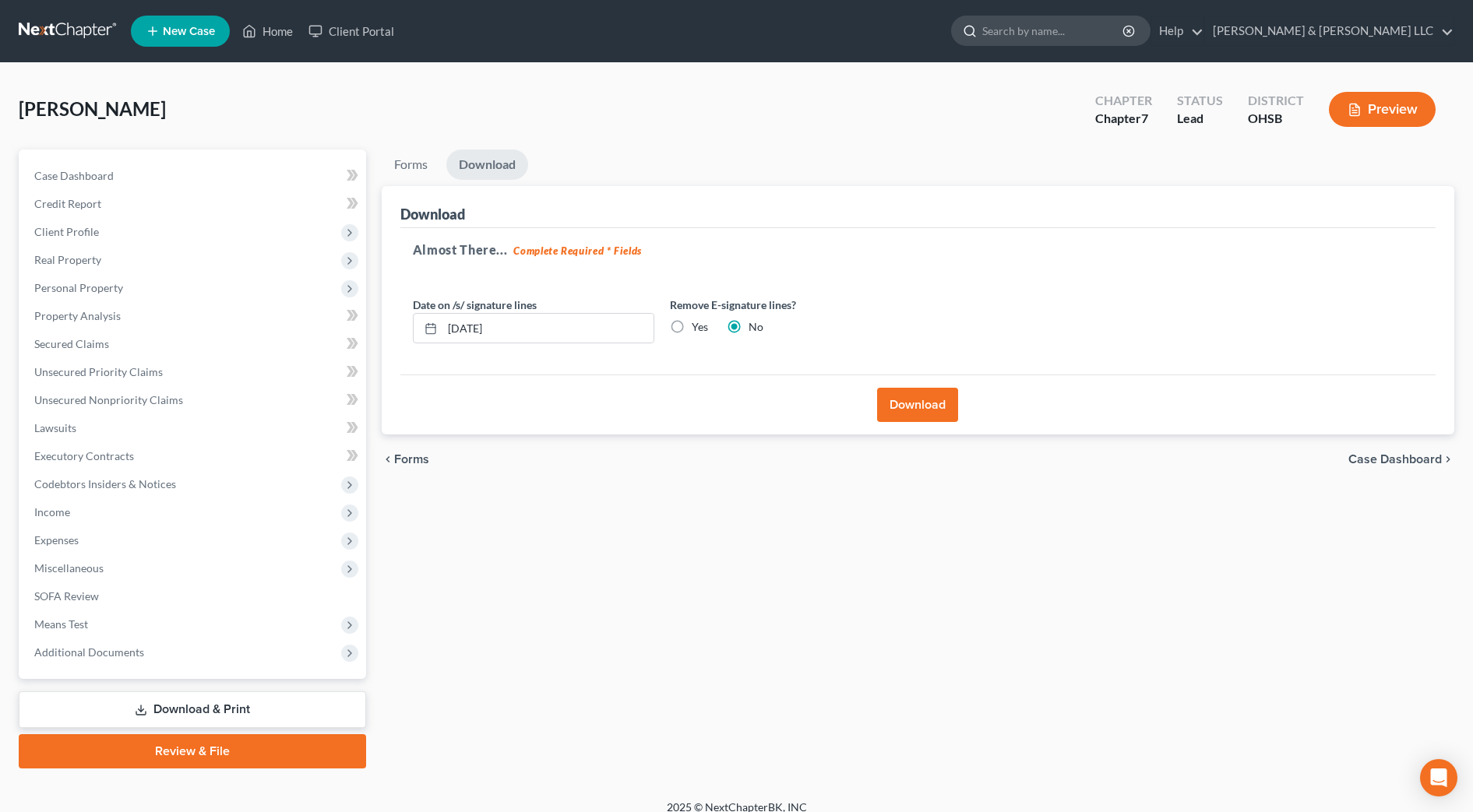
click at [1091, 31] on input "search" at bounding box center [1053, 30] width 143 height 29
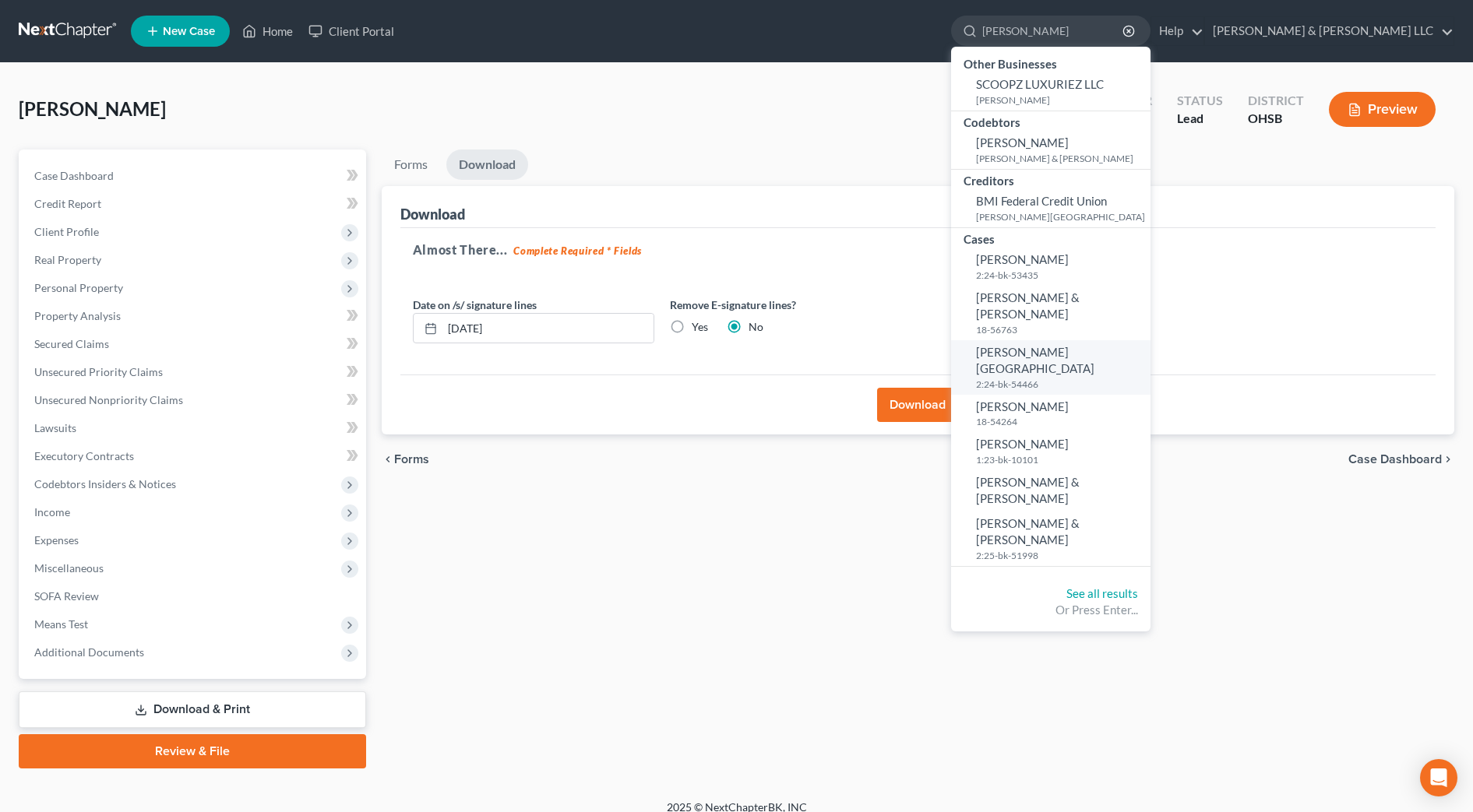
type input "lucas"
click at [1095, 345] on span "[PERSON_NAME][GEOGRAPHIC_DATA]" at bounding box center [1035, 360] width 119 height 30
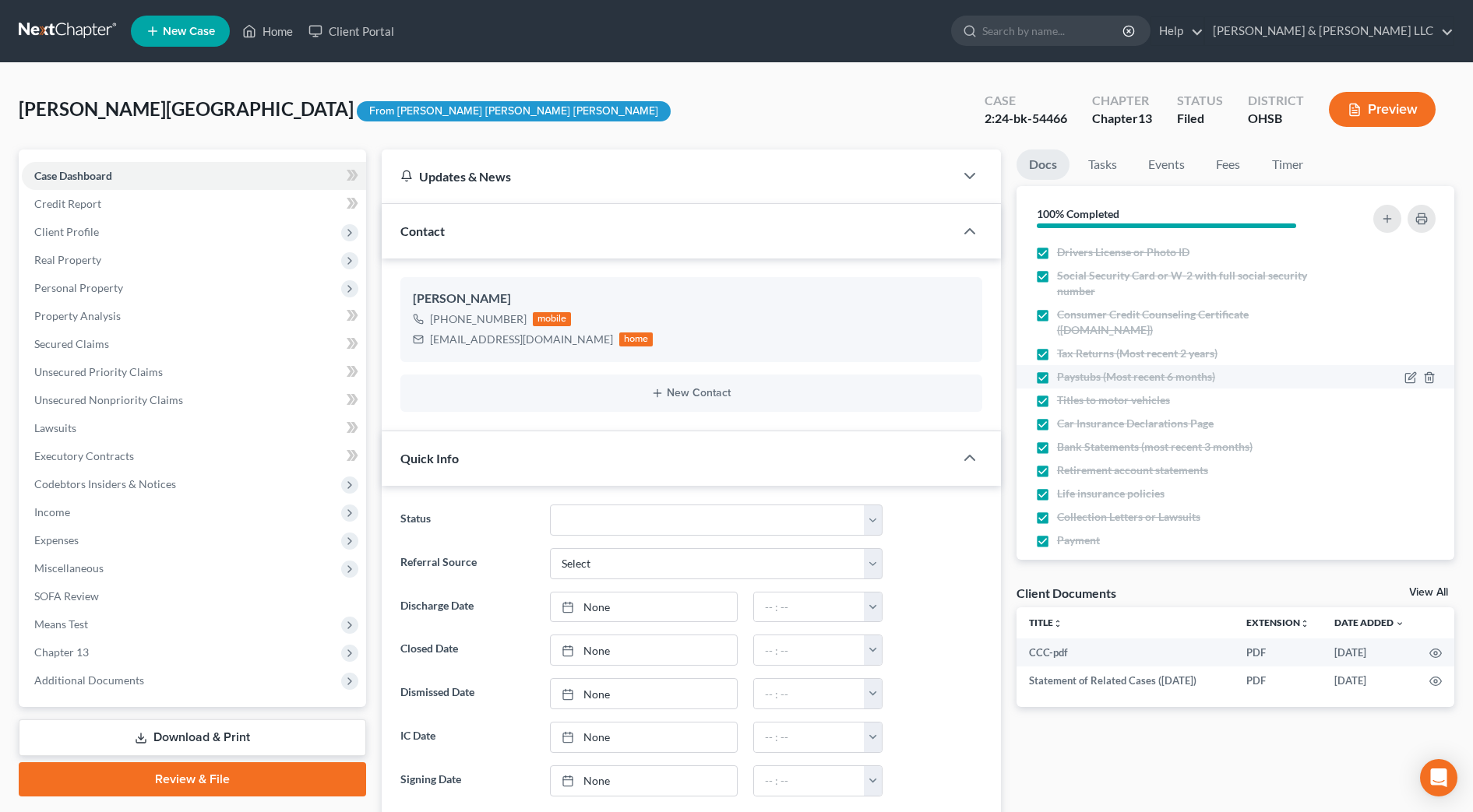
scroll to position [238, 0]
click at [147, 675] on span "Additional Documents" at bounding box center [193, 681] width 344 height 28
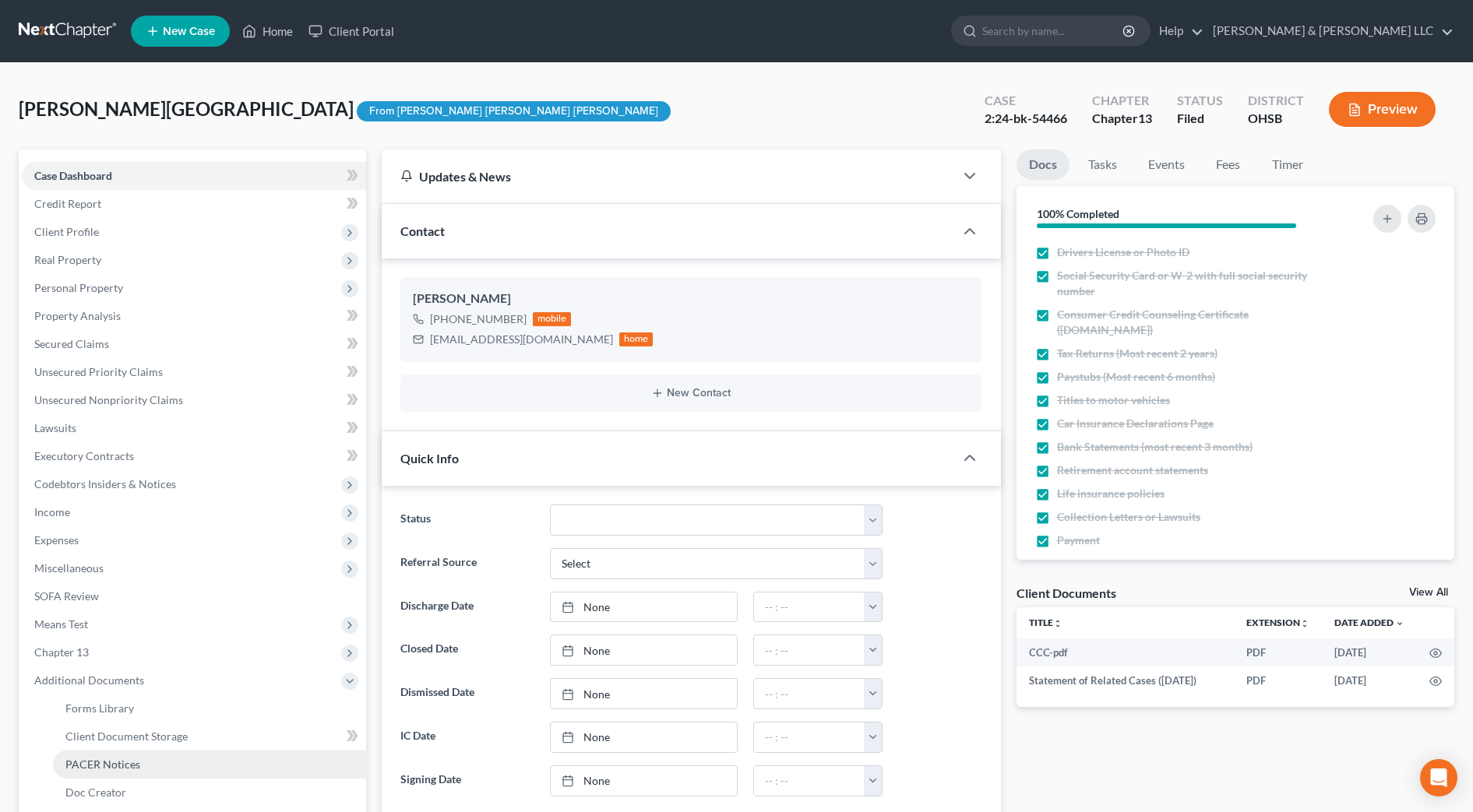
click at [176, 761] on link "PACER Notices" at bounding box center [209, 765] width 313 height 28
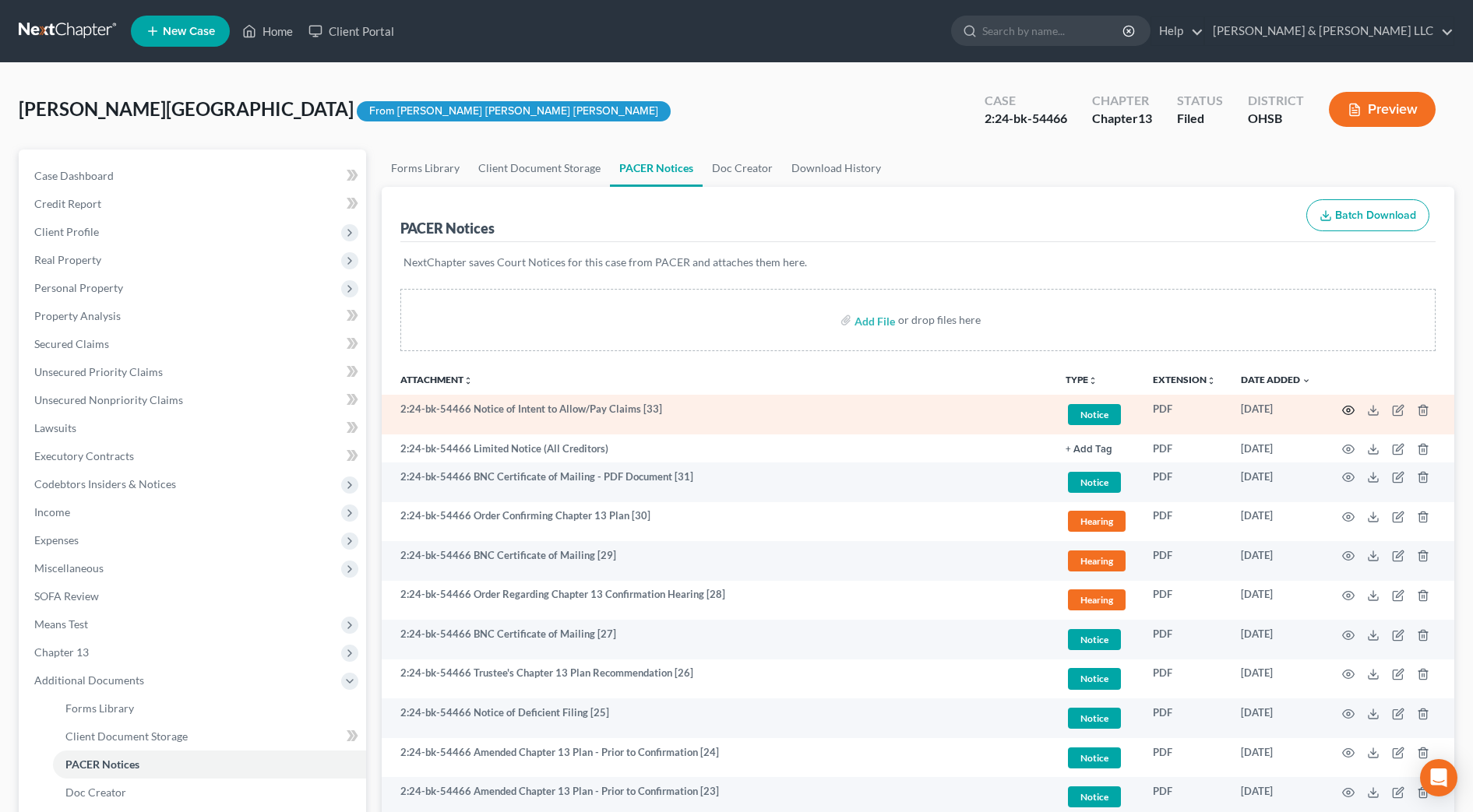
click at [1349, 410] on icon "button" at bounding box center [1348, 410] width 12 height 12
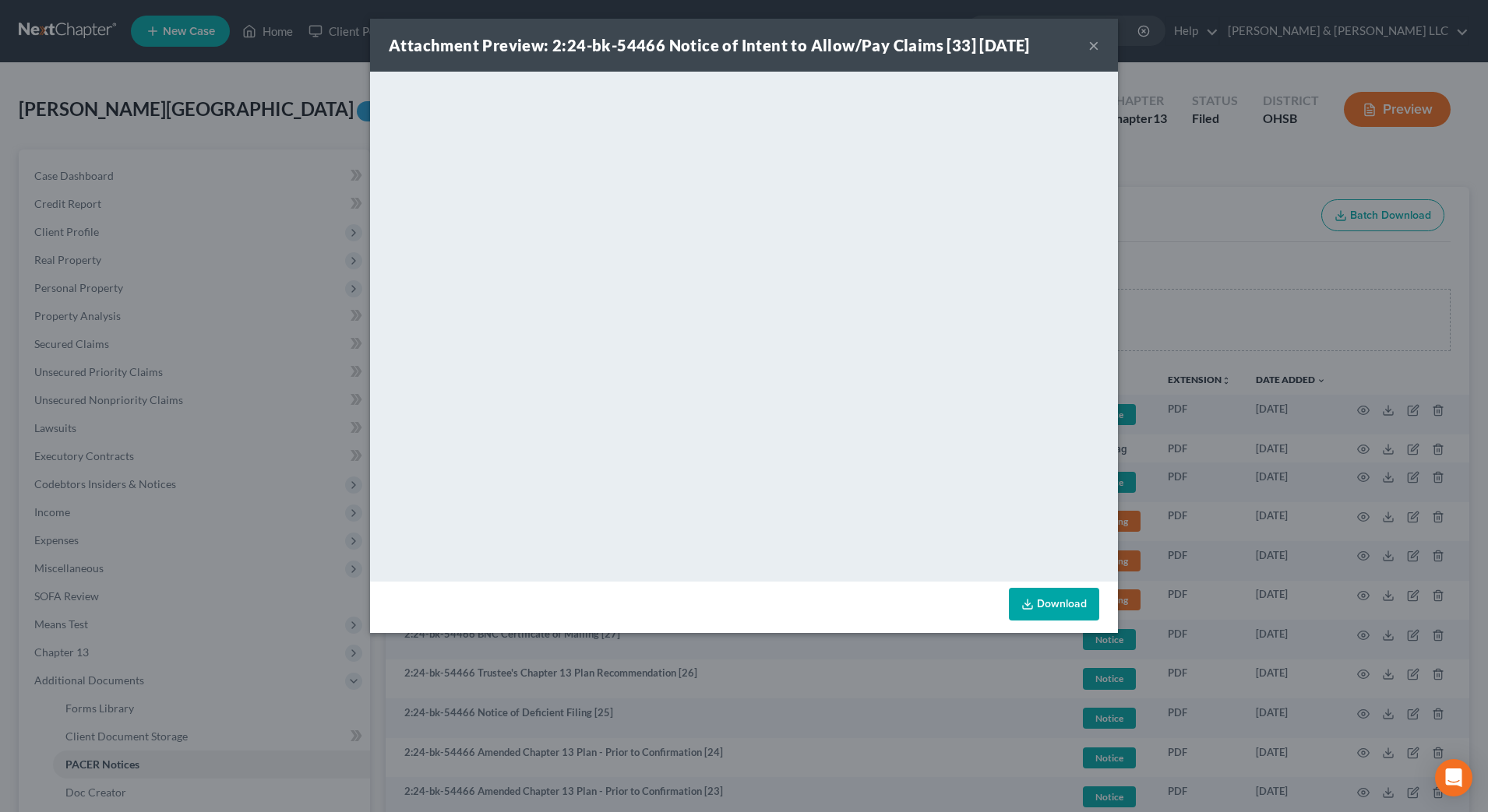
click at [1093, 42] on button "×" at bounding box center [1094, 45] width 11 height 19
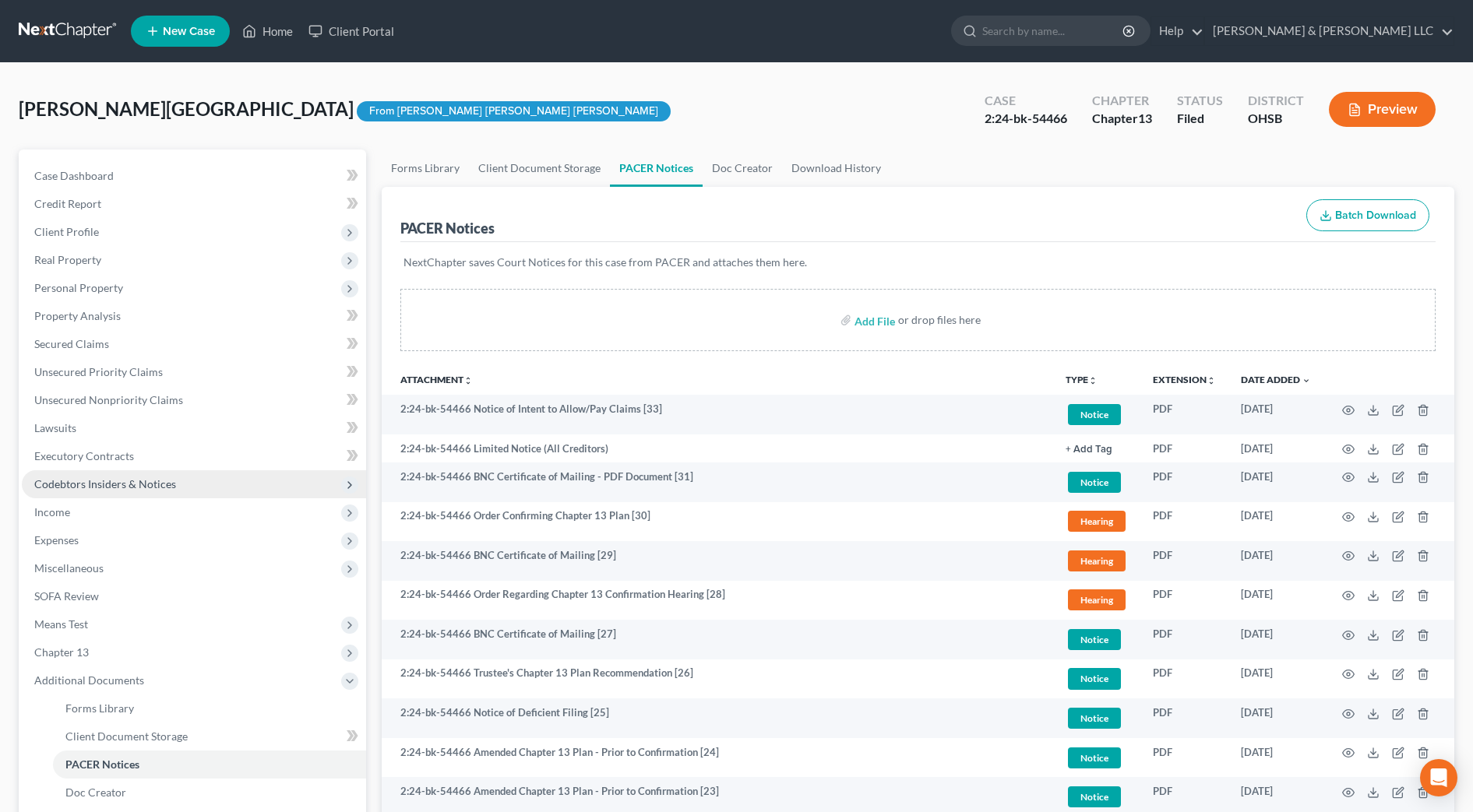
click at [100, 481] on span "Codebtors Insiders & Notices" at bounding box center [105, 484] width 142 height 13
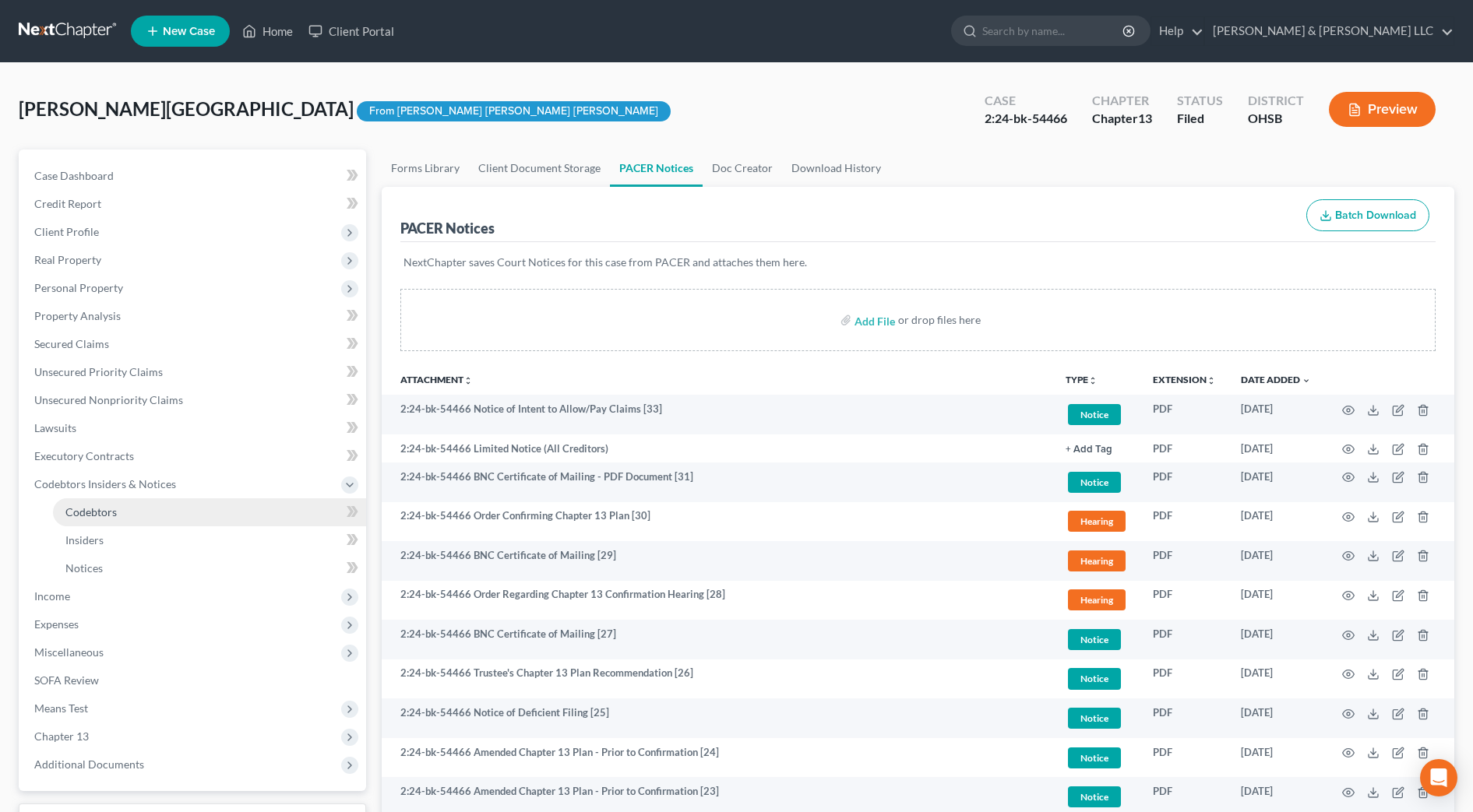
click at [98, 509] on span "Codebtors" at bounding box center [91, 512] width 51 height 13
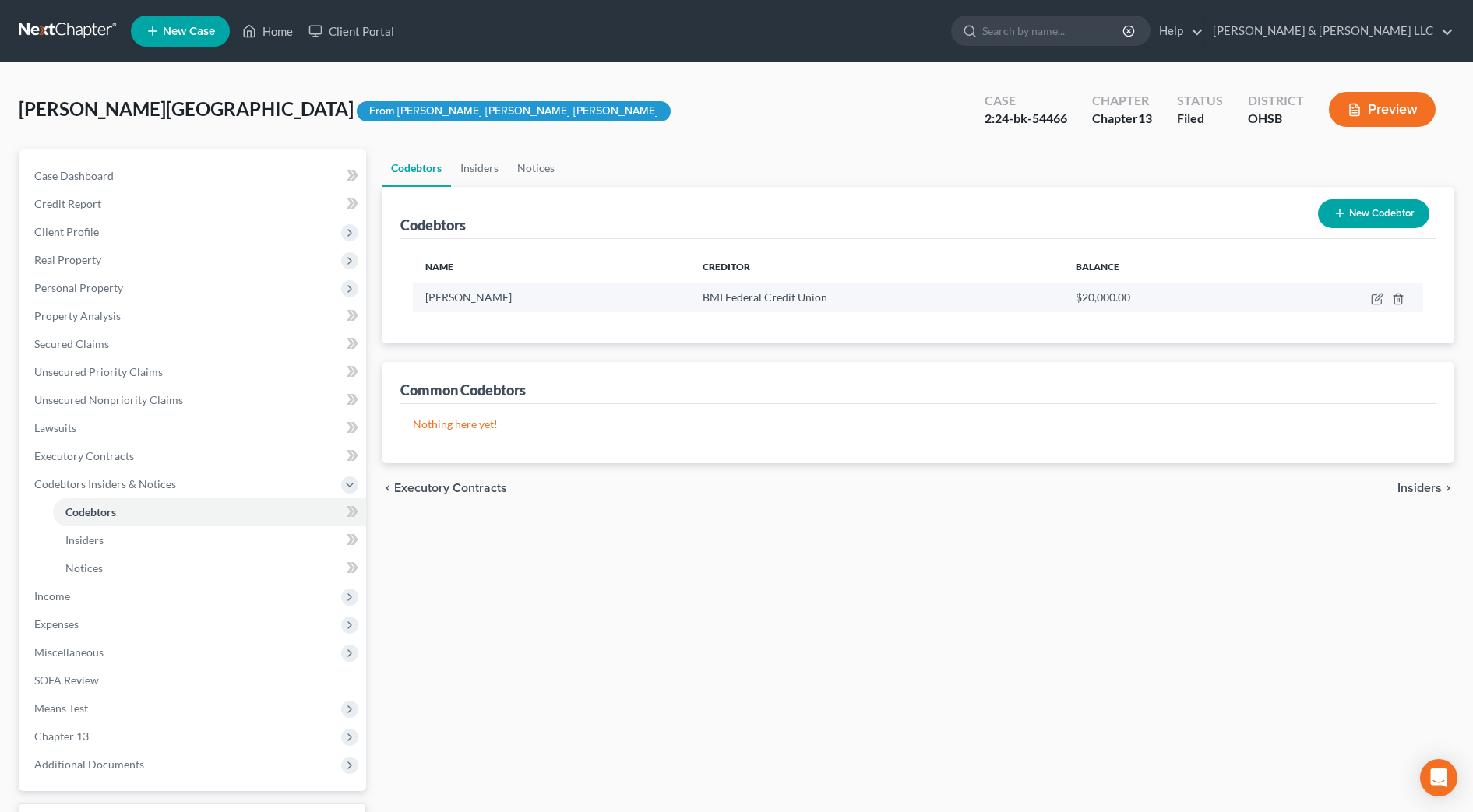
click at [458, 300] on span "Rick Lucas-Mattox" at bounding box center [468, 296] width 87 height 13
click at [495, 298] on span "Rick Lucas-Mattox" at bounding box center [468, 296] width 87 height 13
click at [1382, 294] on icon "button" at bounding box center [1377, 299] width 12 height 12
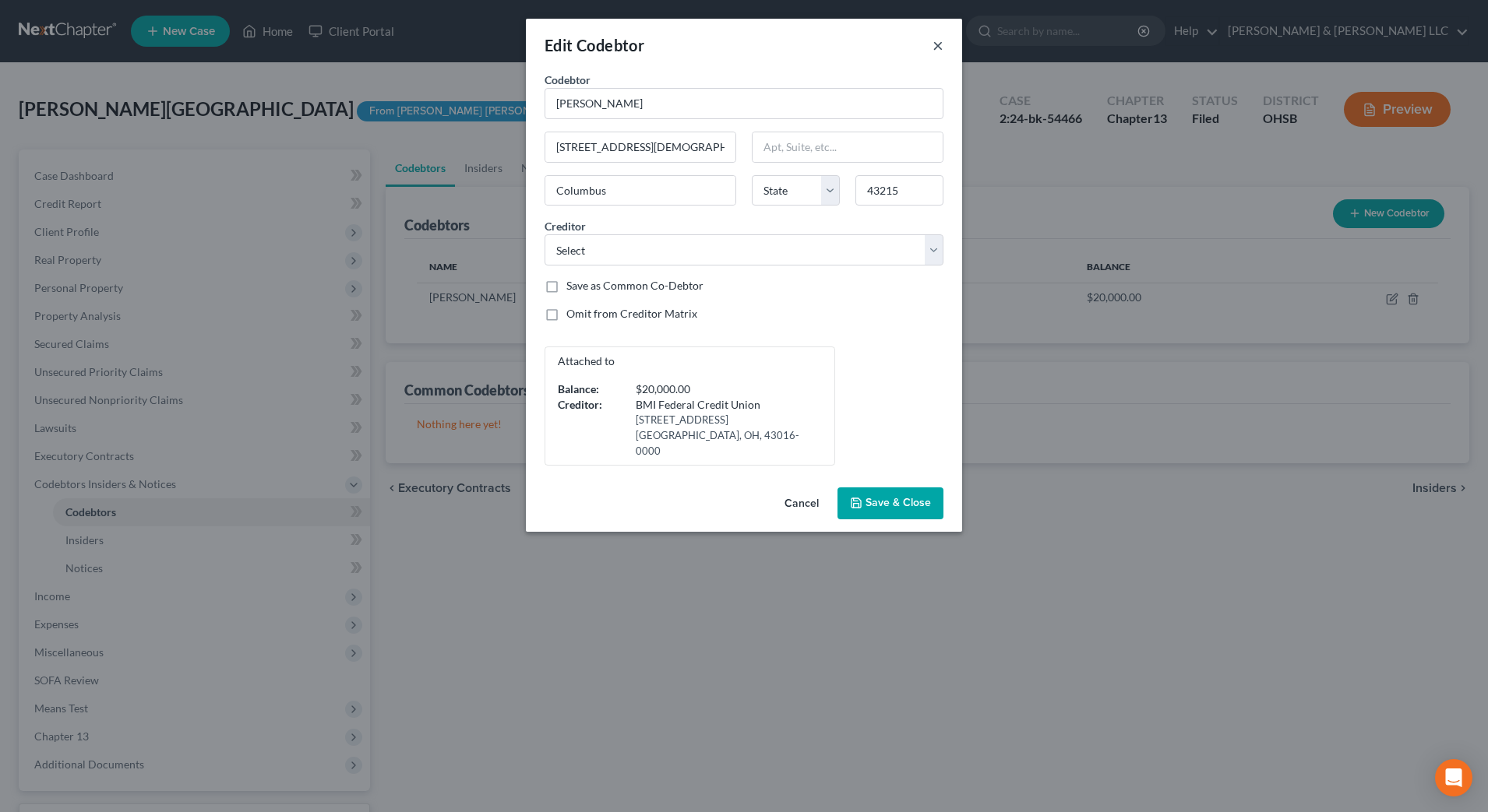
click at [941, 46] on button "×" at bounding box center [938, 45] width 11 height 19
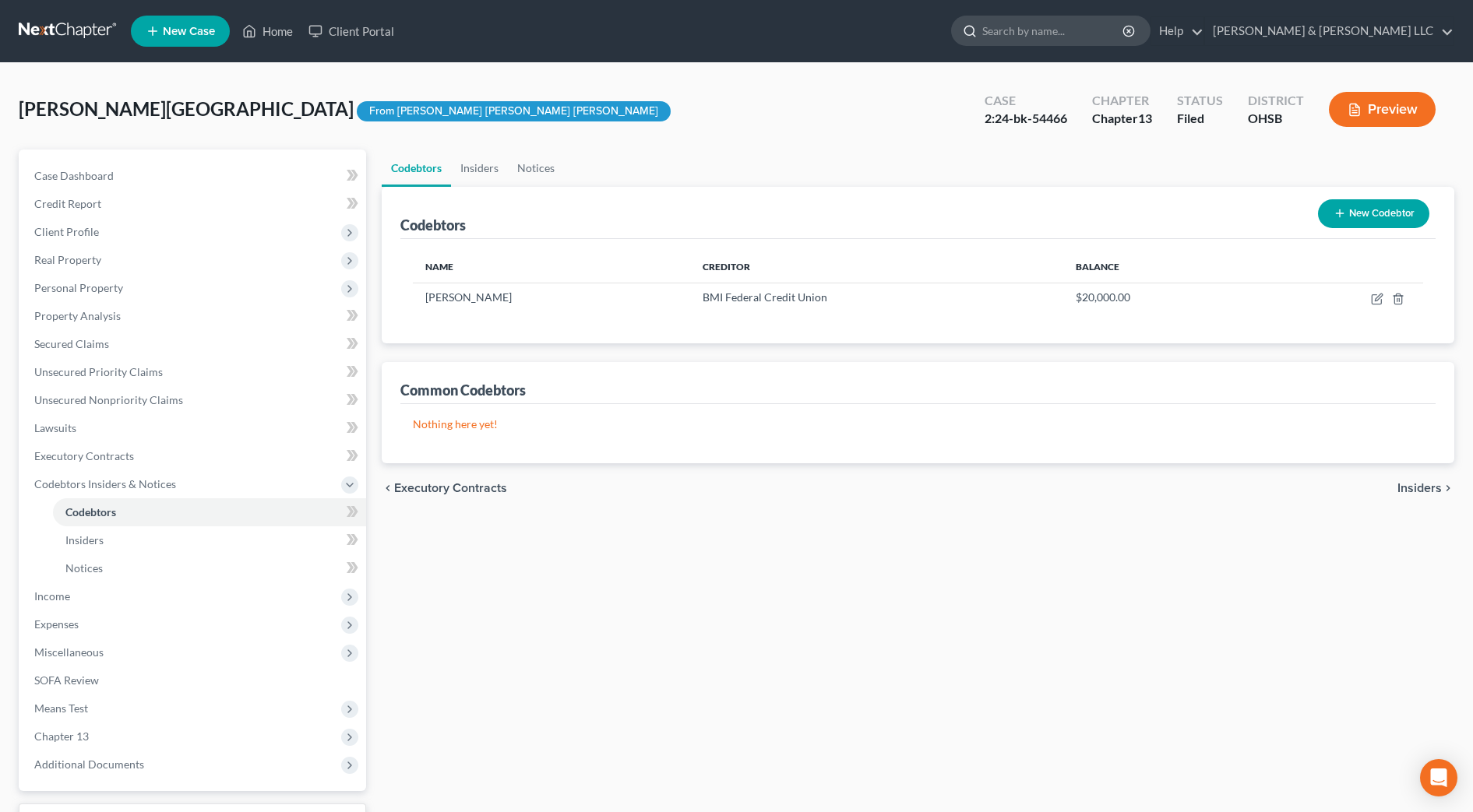
click at [1091, 27] on input "search" at bounding box center [1053, 30] width 143 height 29
type input "long"
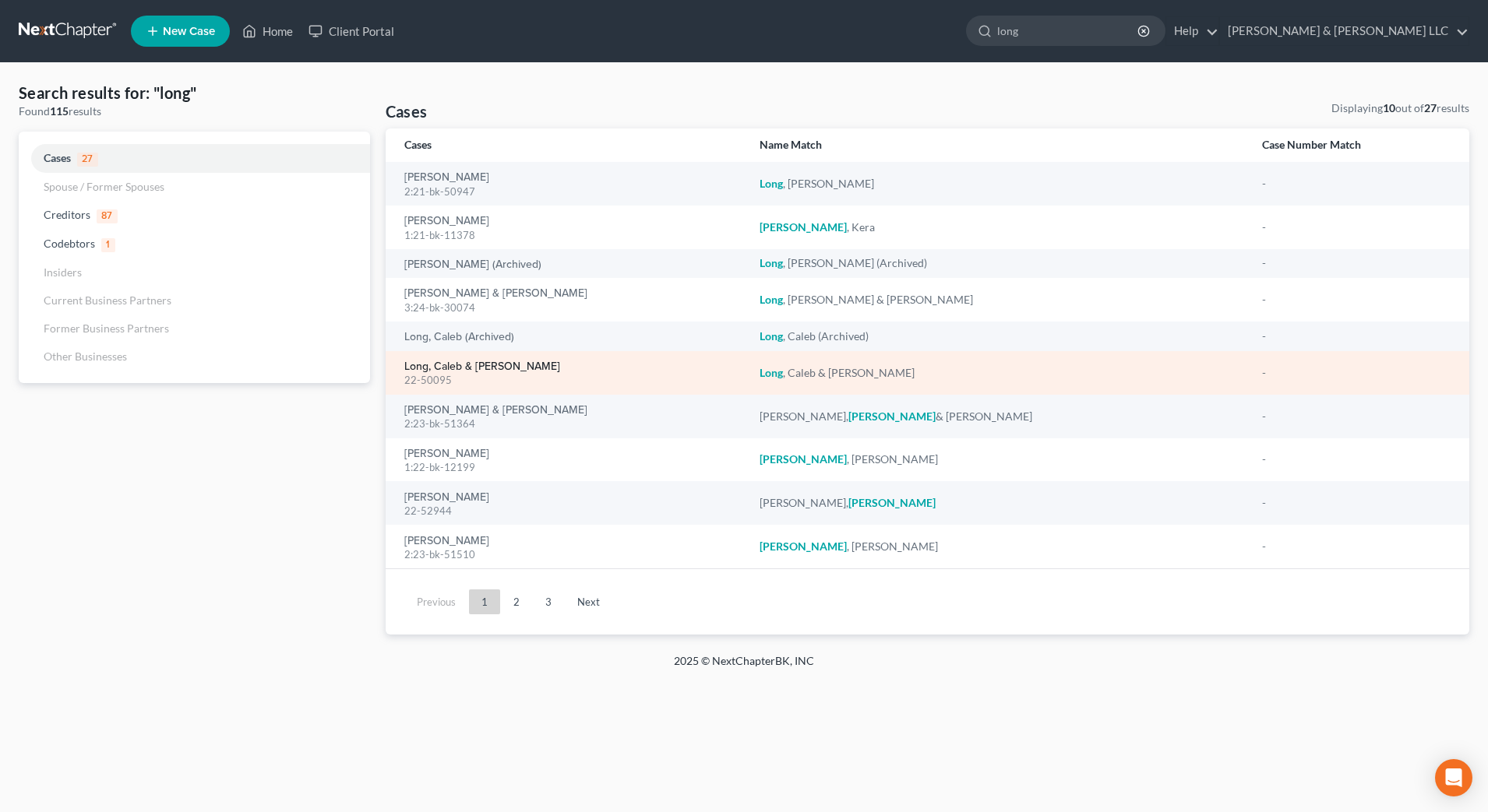
click at [455, 361] on link "Long, Caleb & [PERSON_NAME]" at bounding box center [482, 367] width 156 height 11
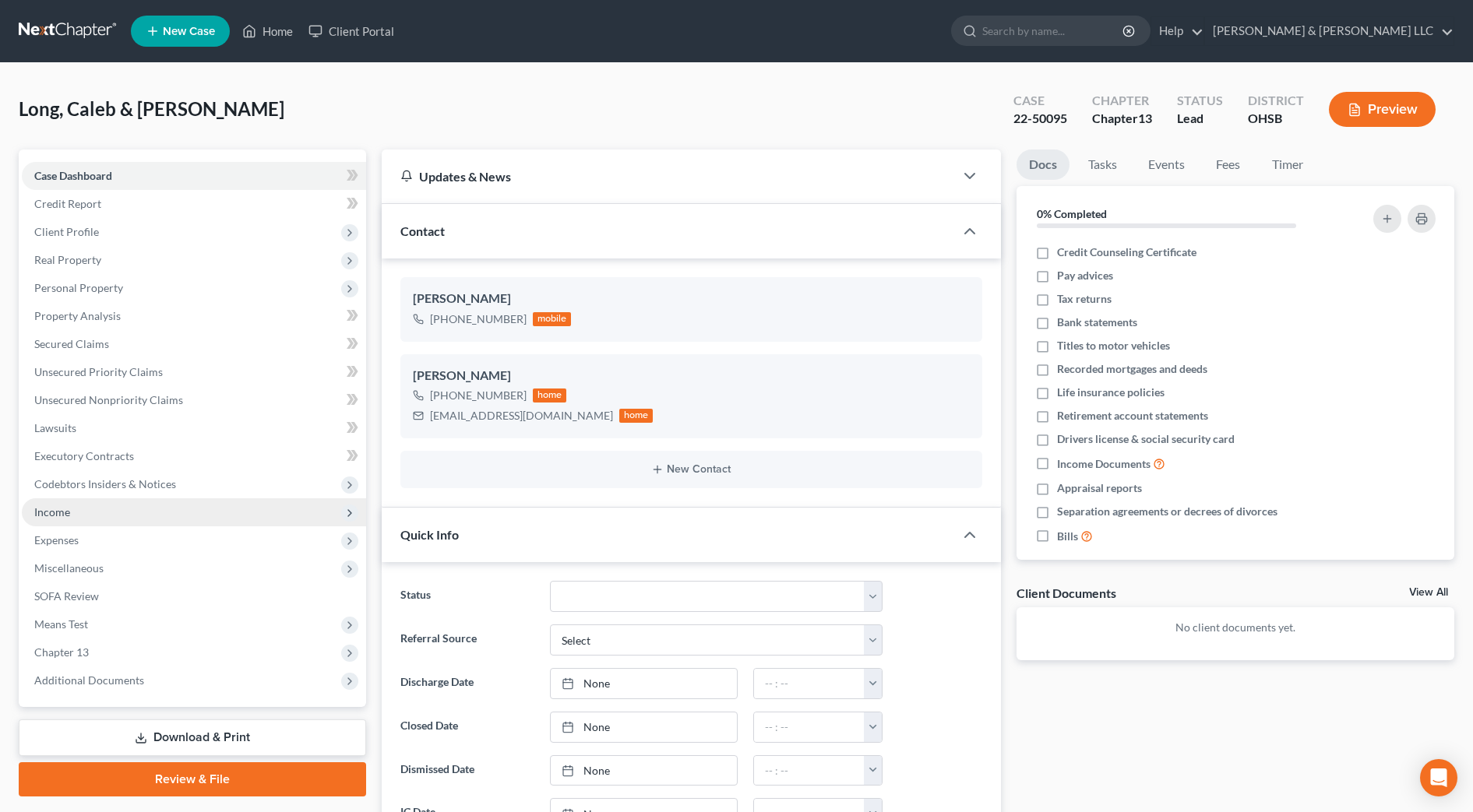
click at [62, 516] on span "Income" at bounding box center [52, 512] width 36 height 13
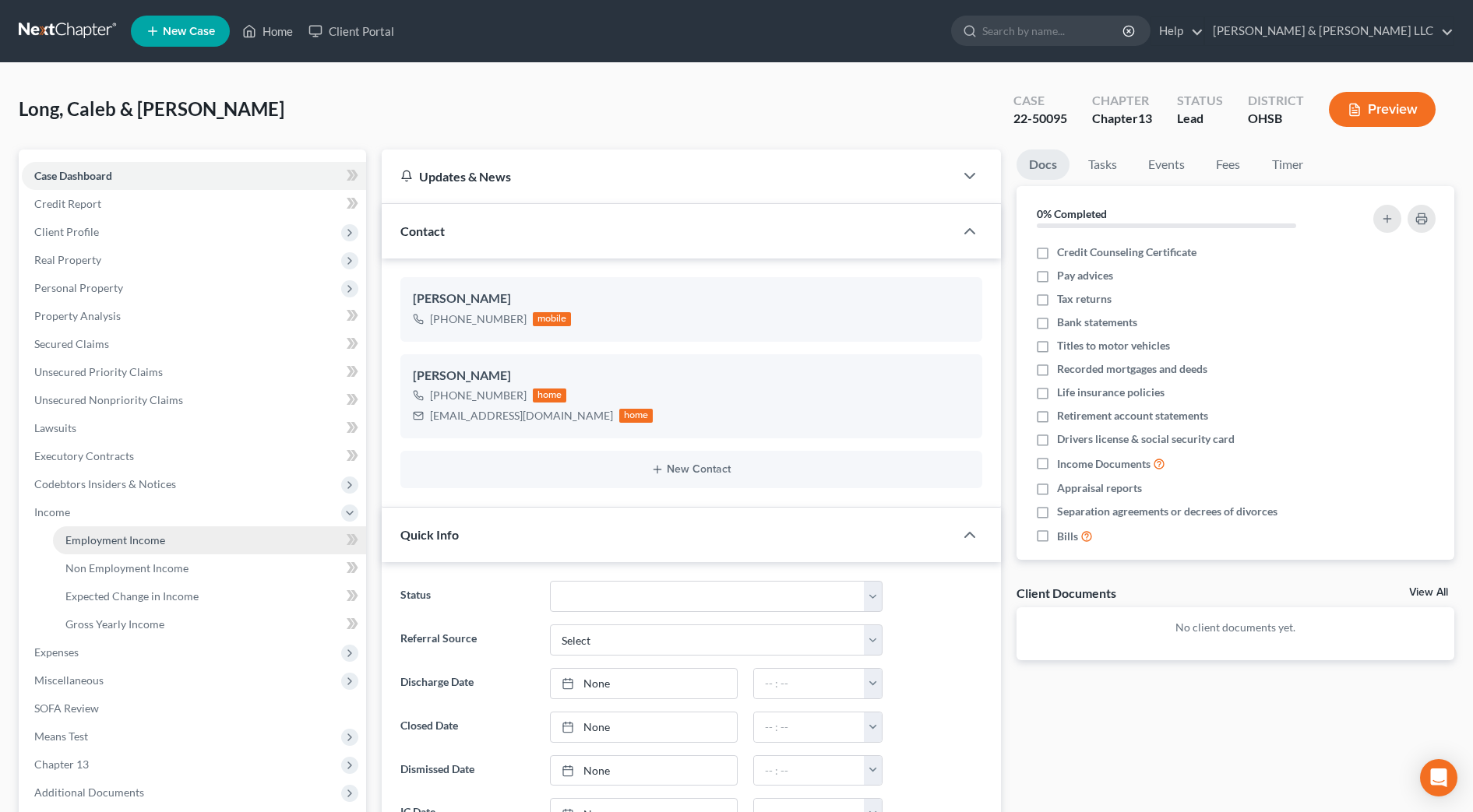
click at [96, 541] on span "Employment Income" at bounding box center [115, 540] width 100 height 13
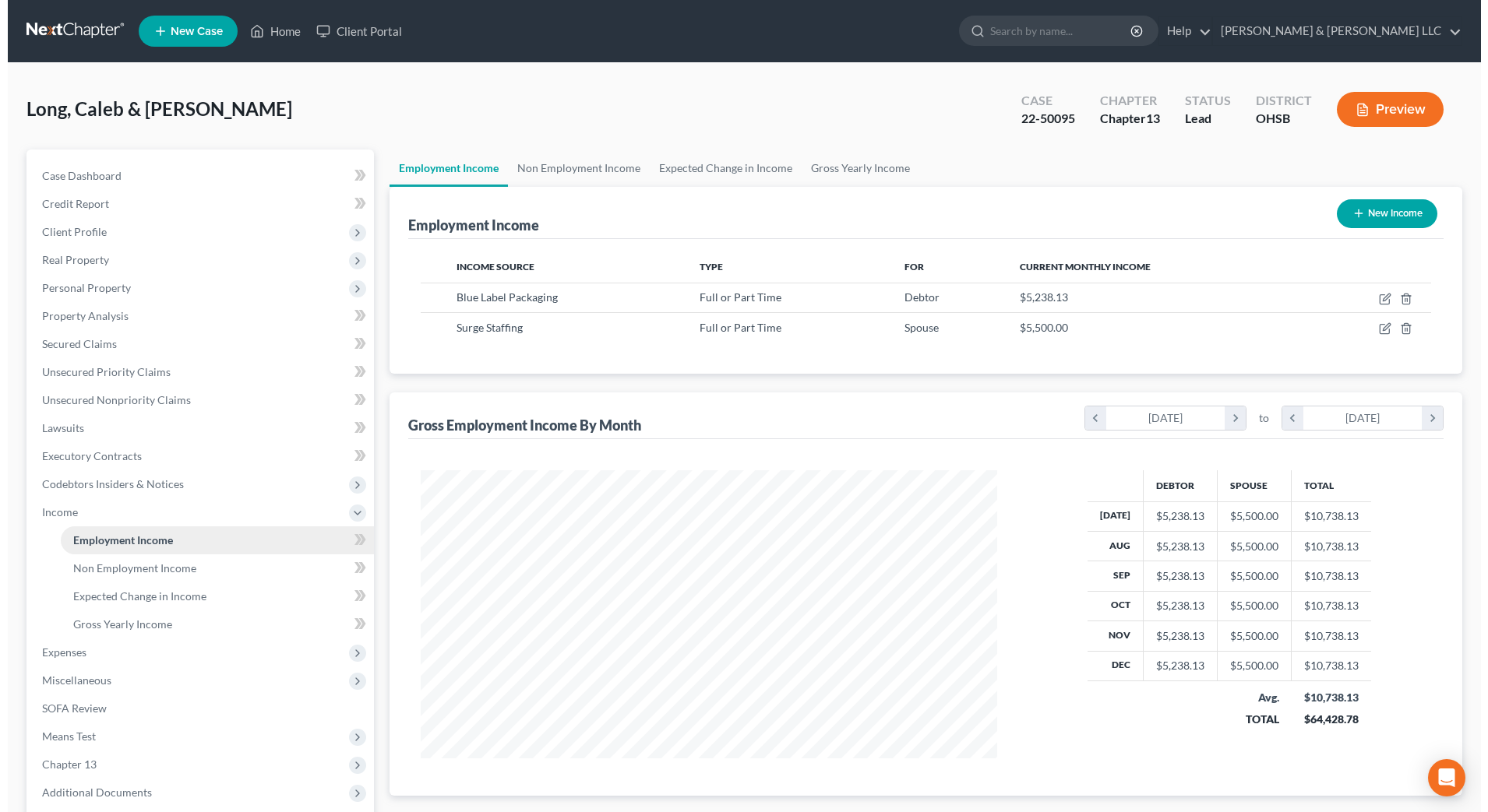
scroll to position [288, 608]
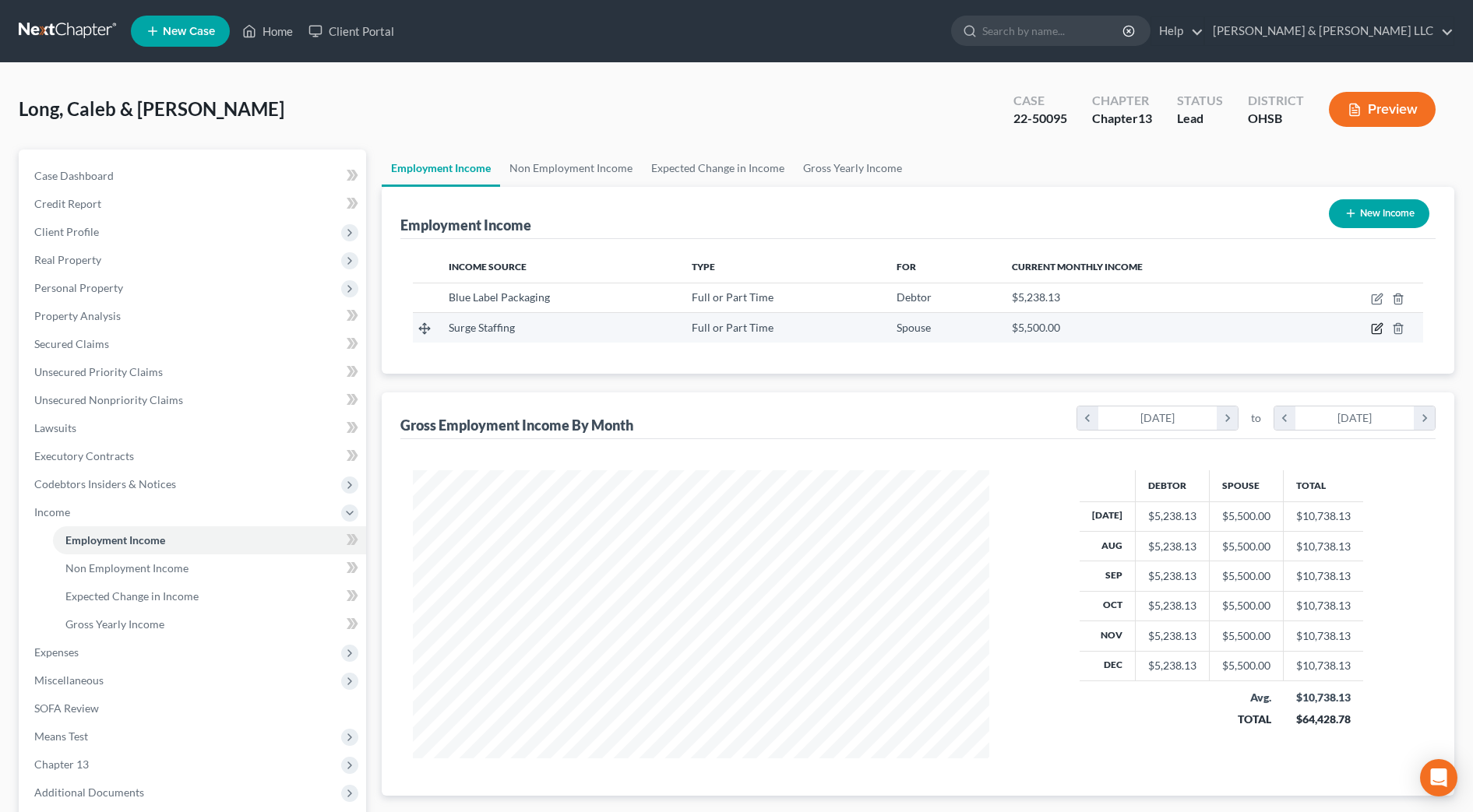
click at [1375, 329] on icon "button" at bounding box center [1378, 327] width 7 height 7
select select "0"
select select "36"
select select "3"
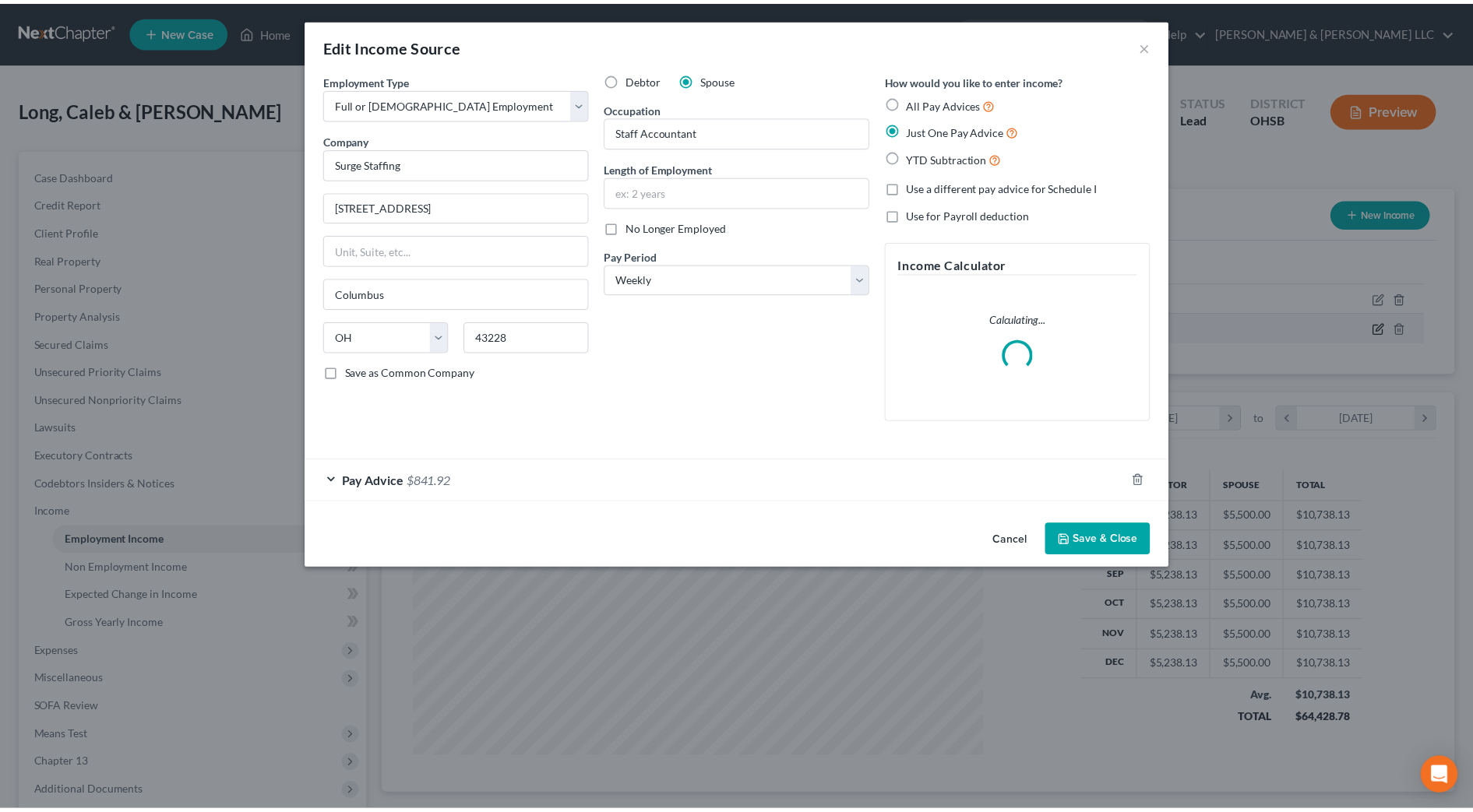
scroll to position [291, 615]
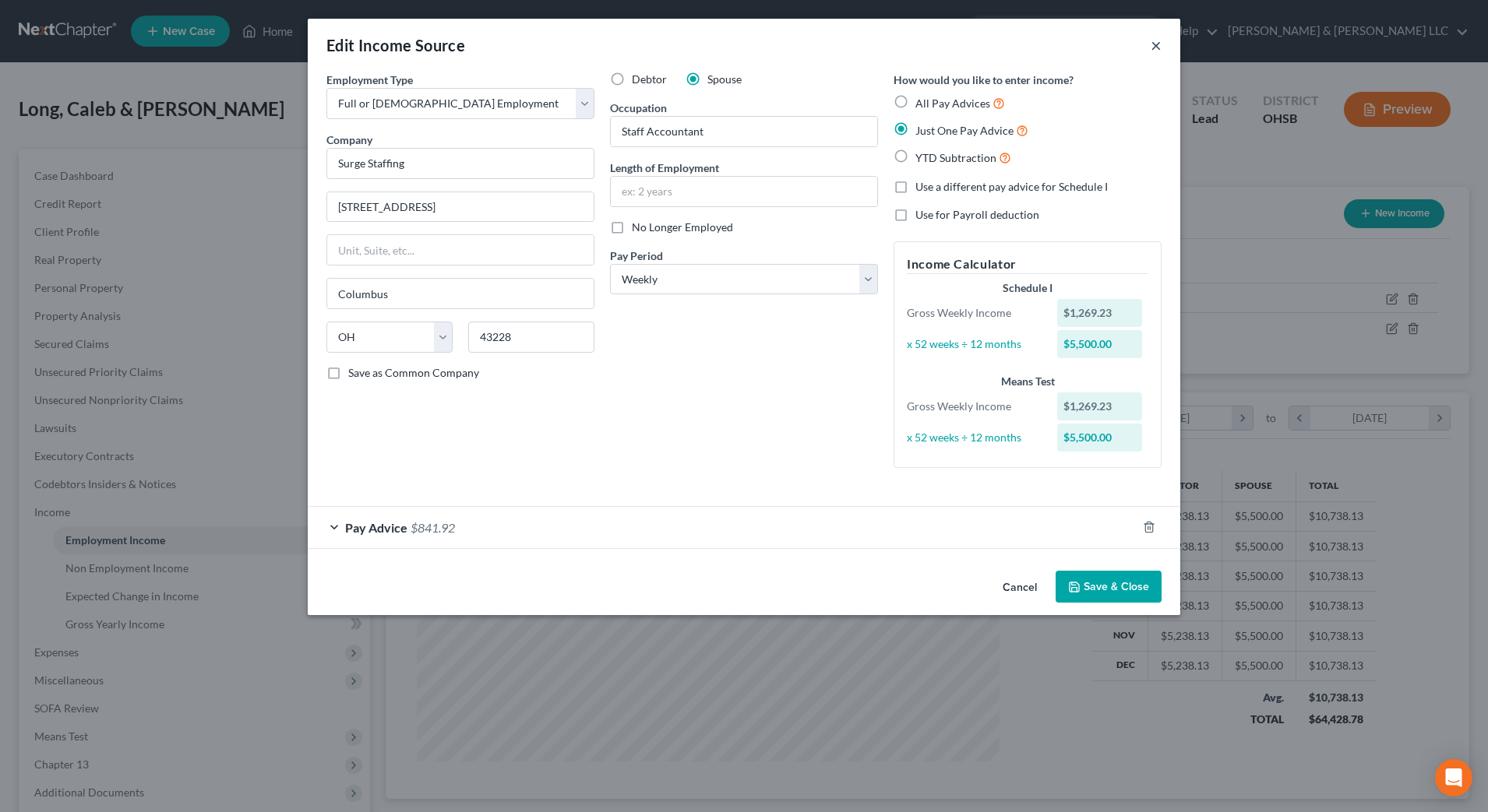
click at [1160, 47] on button "×" at bounding box center [1156, 45] width 11 height 19
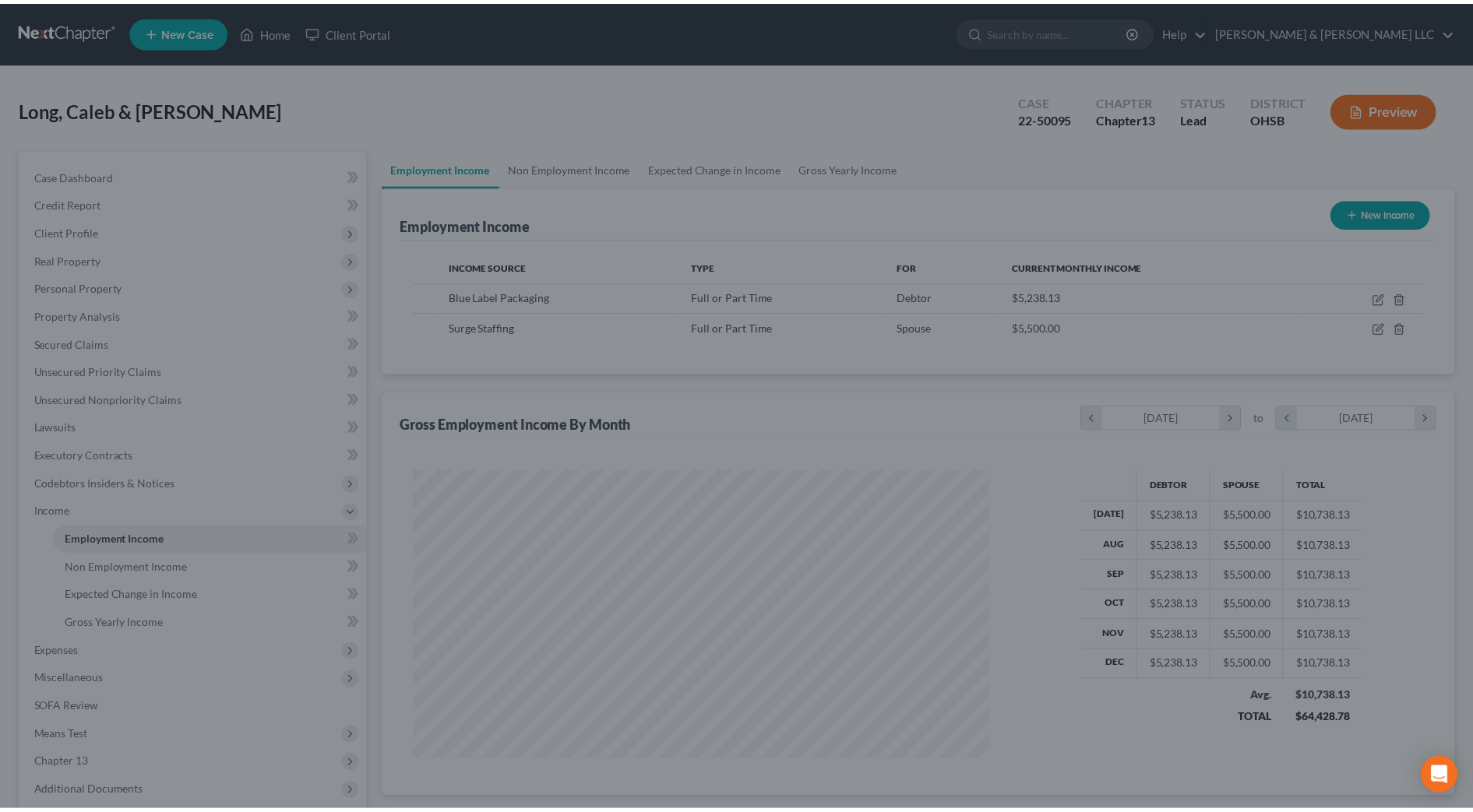
scroll to position [778559, 778410]
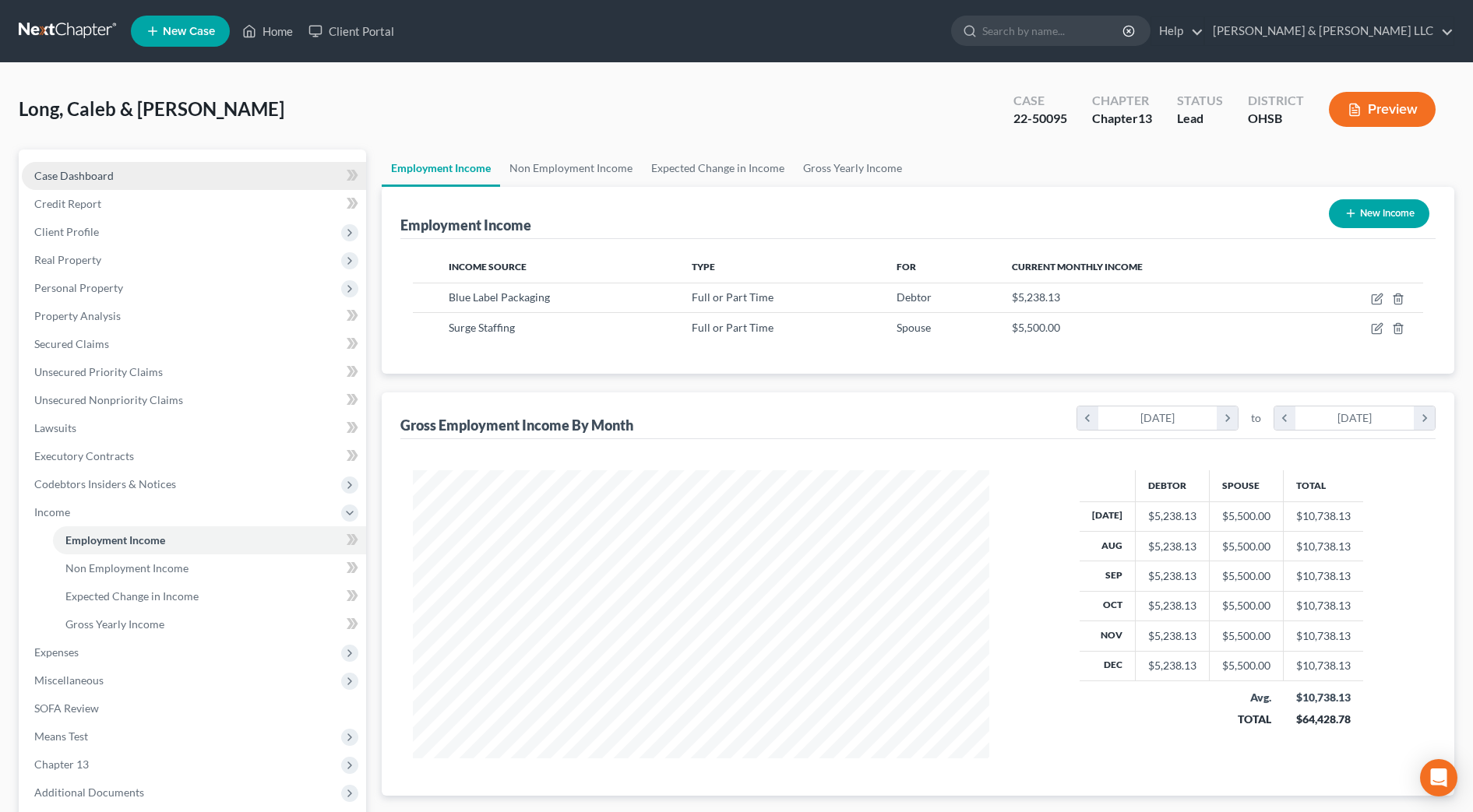
click at [108, 180] on span "Case Dashboard" at bounding box center [74, 176] width 80 height 13
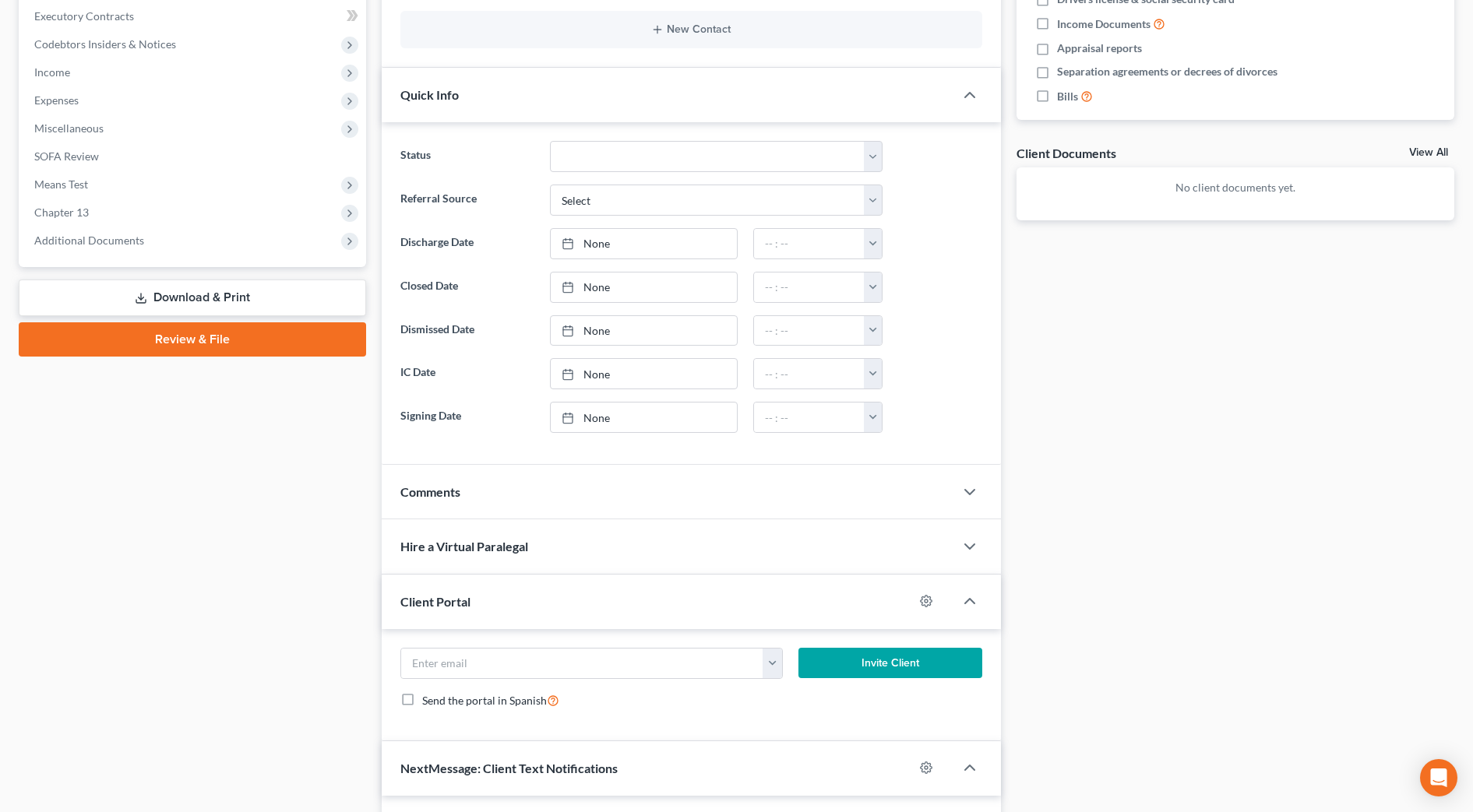
scroll to position [584, 0]
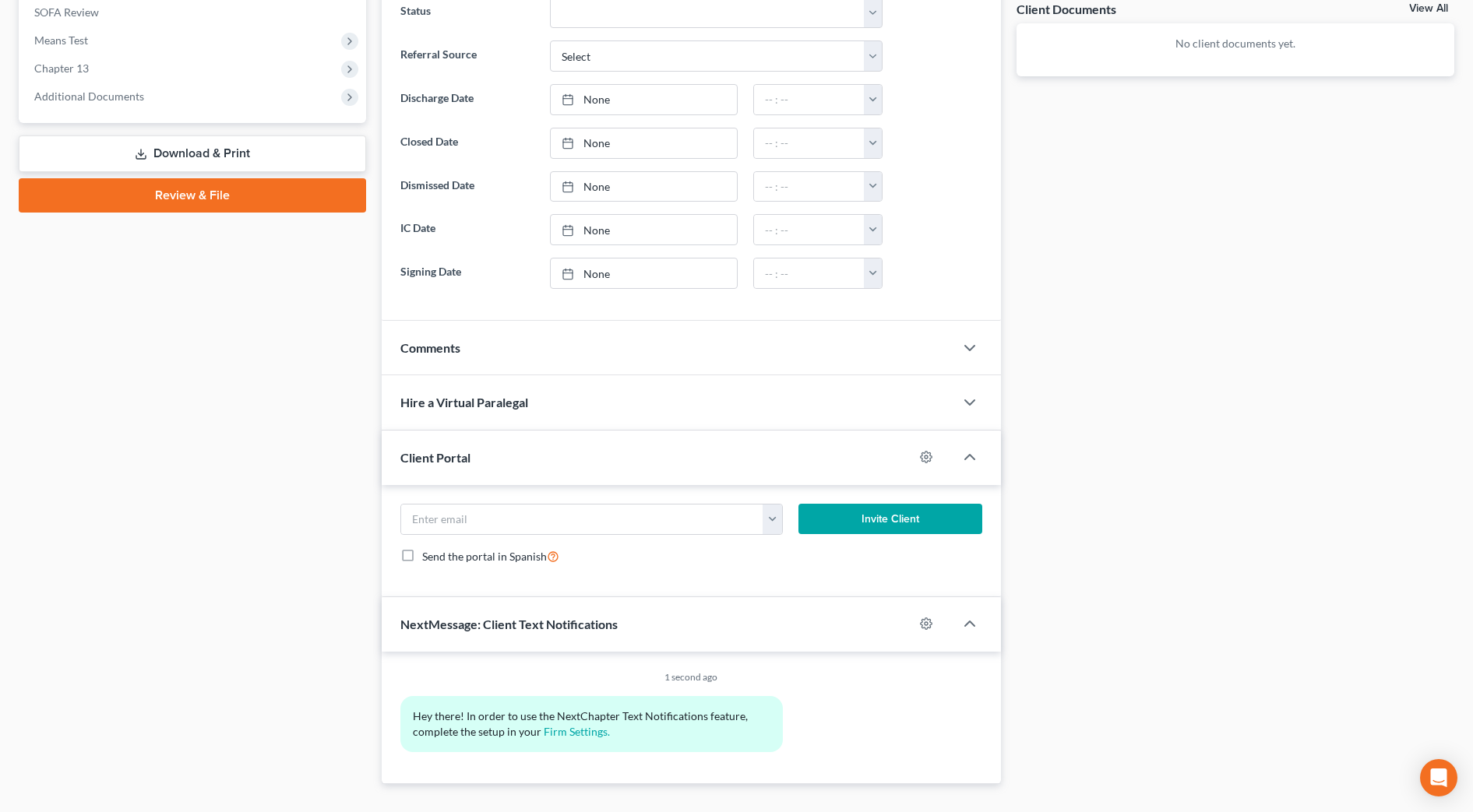
click at [462, 356] on div "Comments" at bounding box center [668, 347] width 573 height 54
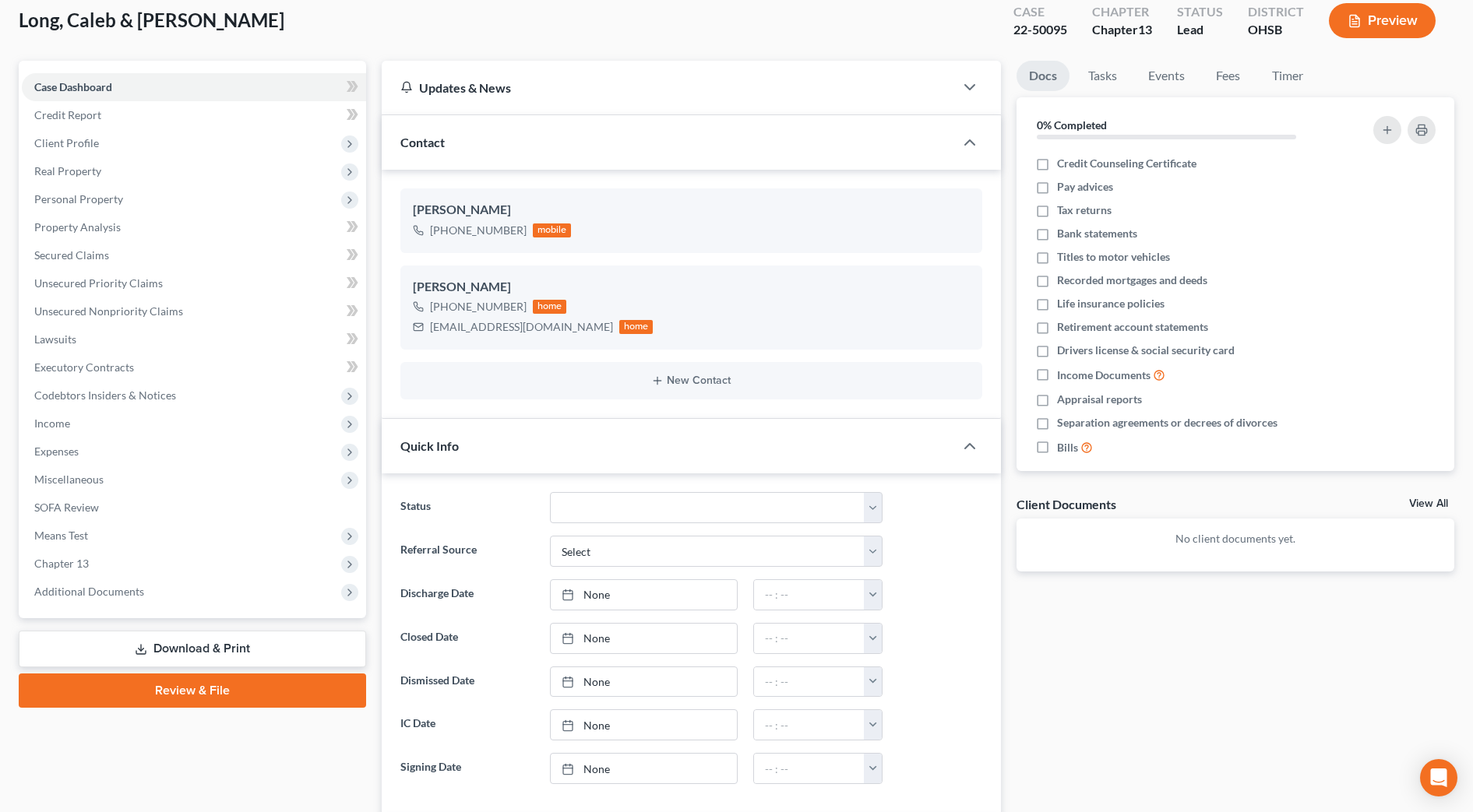
scroll to position [0, 0]
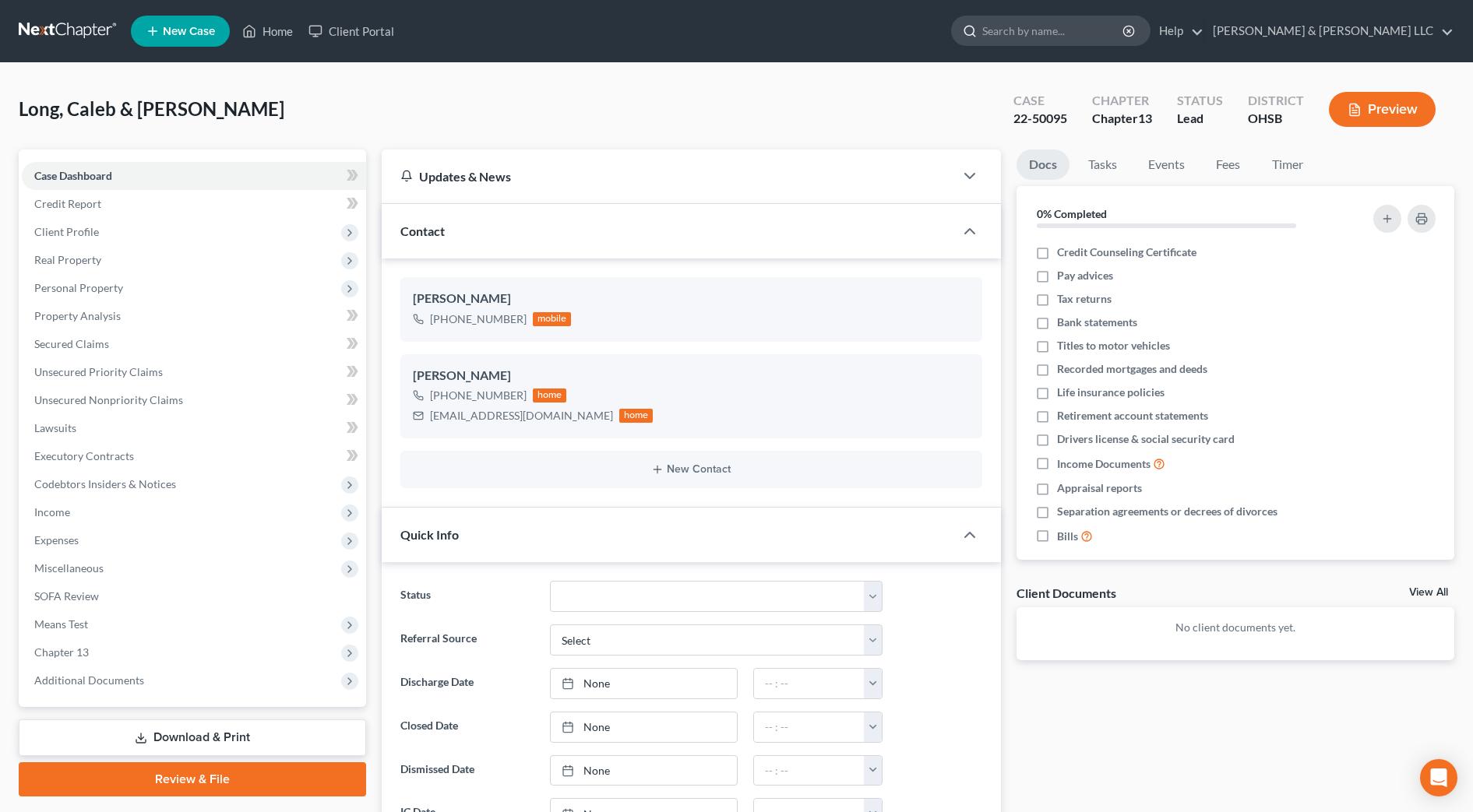
click at [1063, 26] on input "search" at bounding box center [1053, 30] width 143 height 29
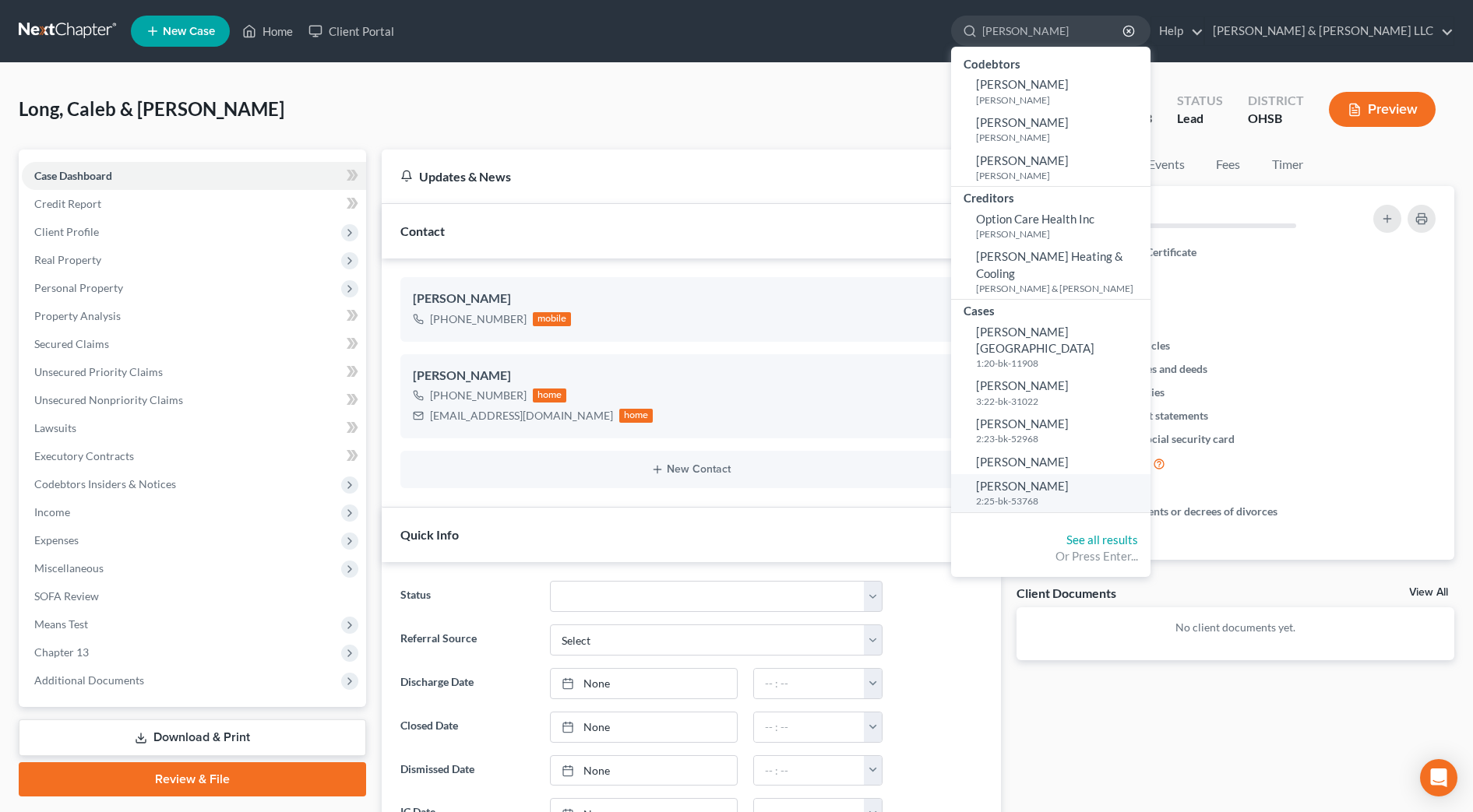
type input "hendershot"
click at [1084, 495] on small "2:25-bk-53768" at bounding box center [1061, 501] width 171 height 13
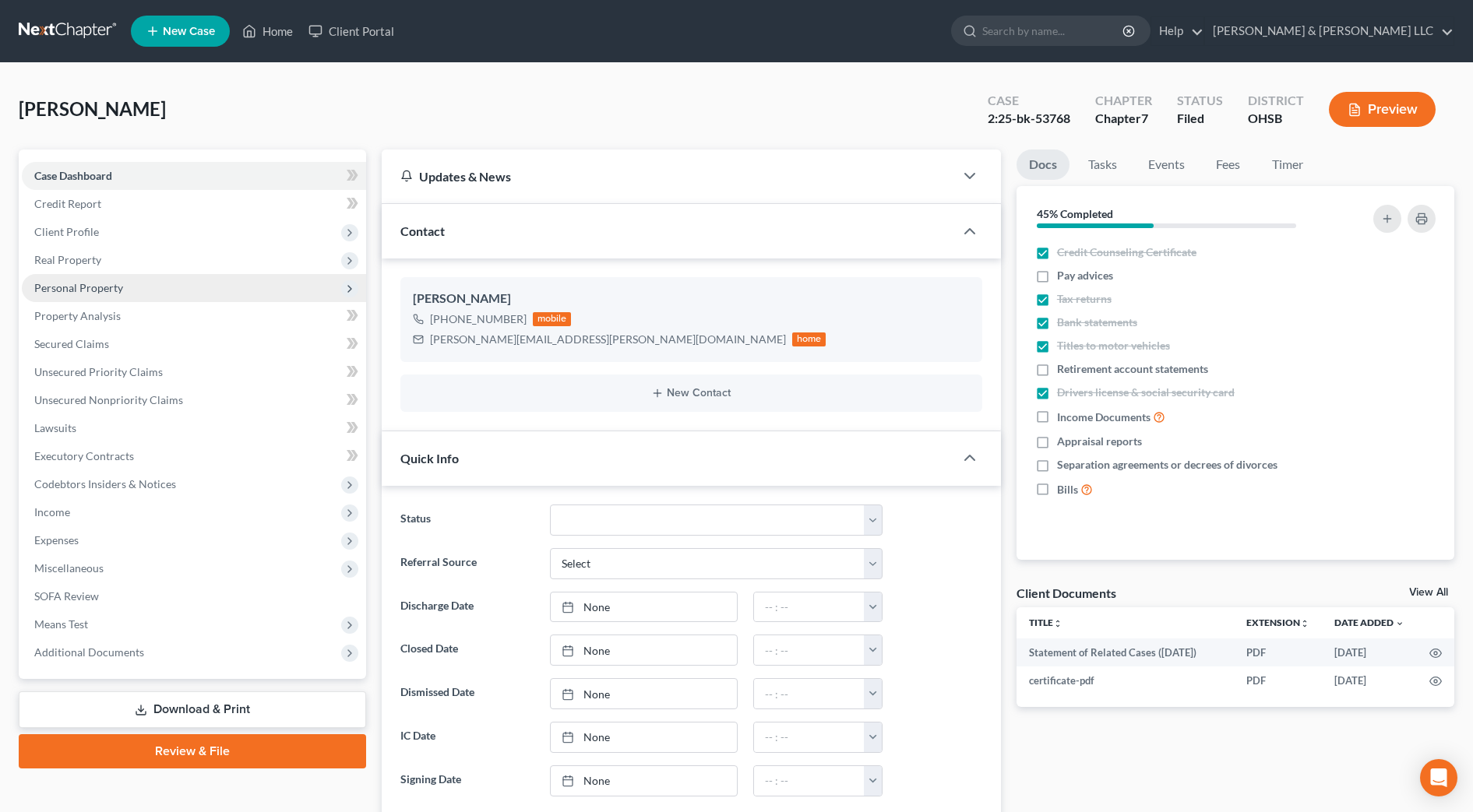
click at [118, 284] on span "Personal Property" at bounding box center [79, 287] width 89 height 13
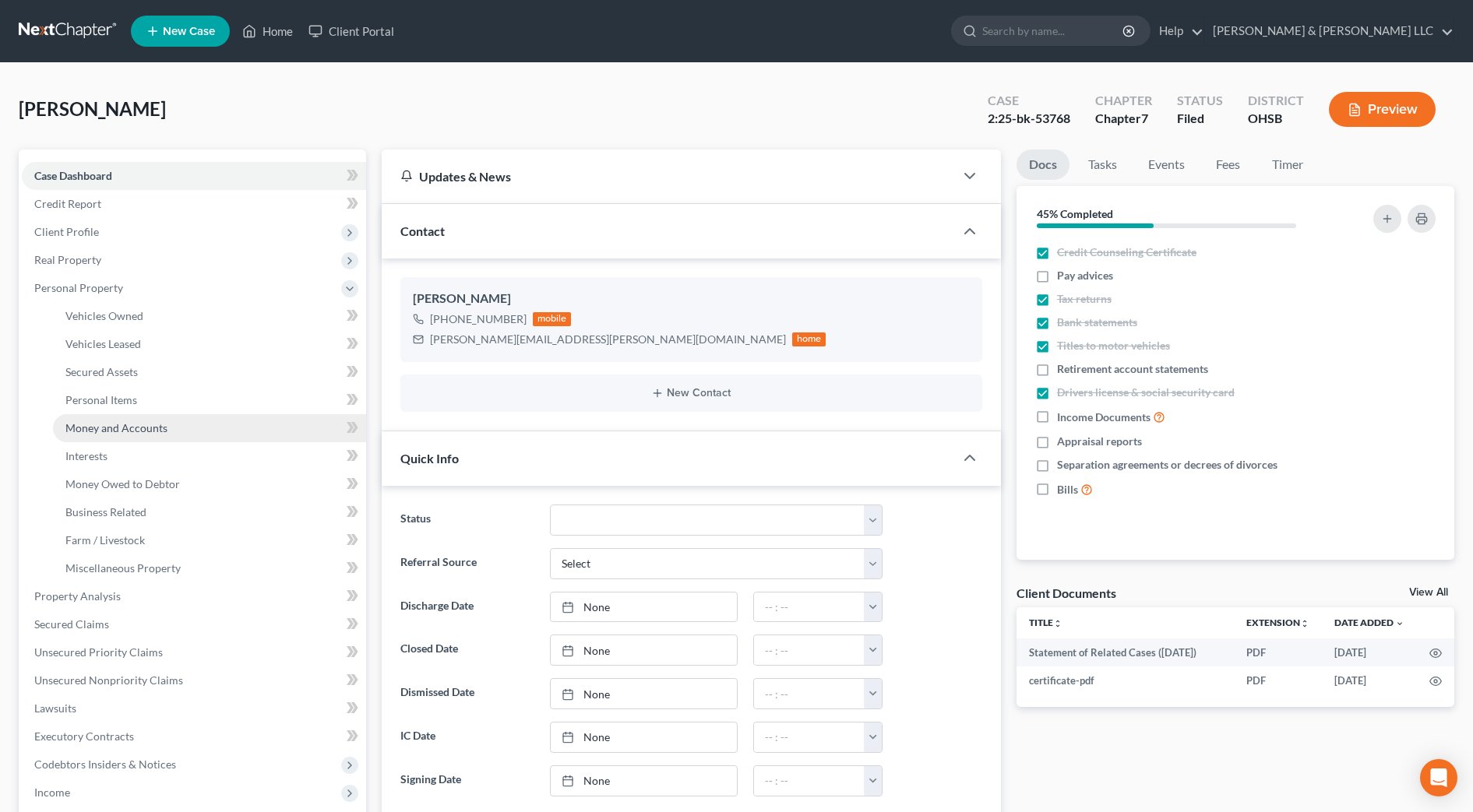
click at [147, 425] on span "Money and Accounts" at bounding box center [116, 427] width 102 height 13
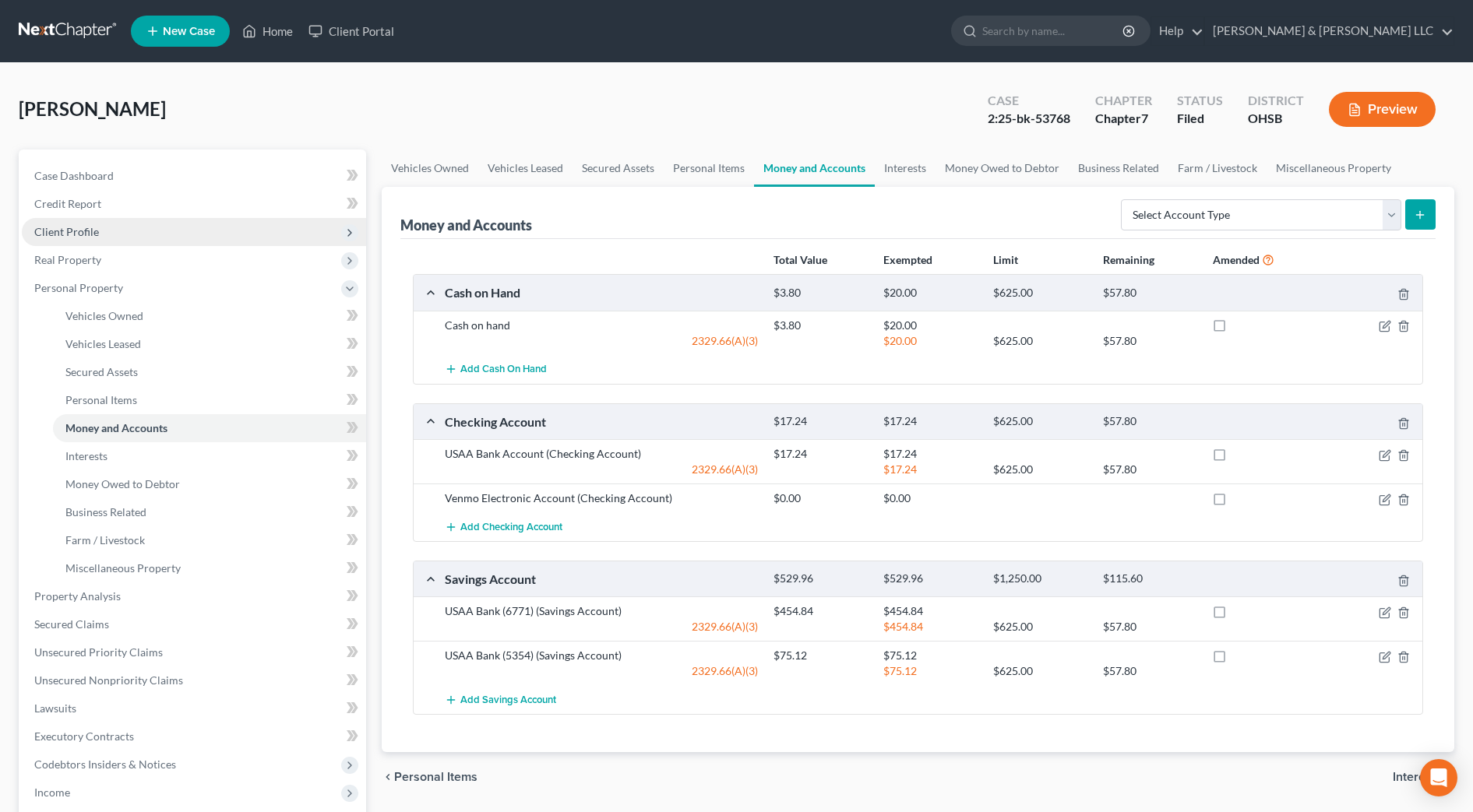
click at [143, 234] on span "Client Profile" at bounding box center [193, 232] width 344 height 28
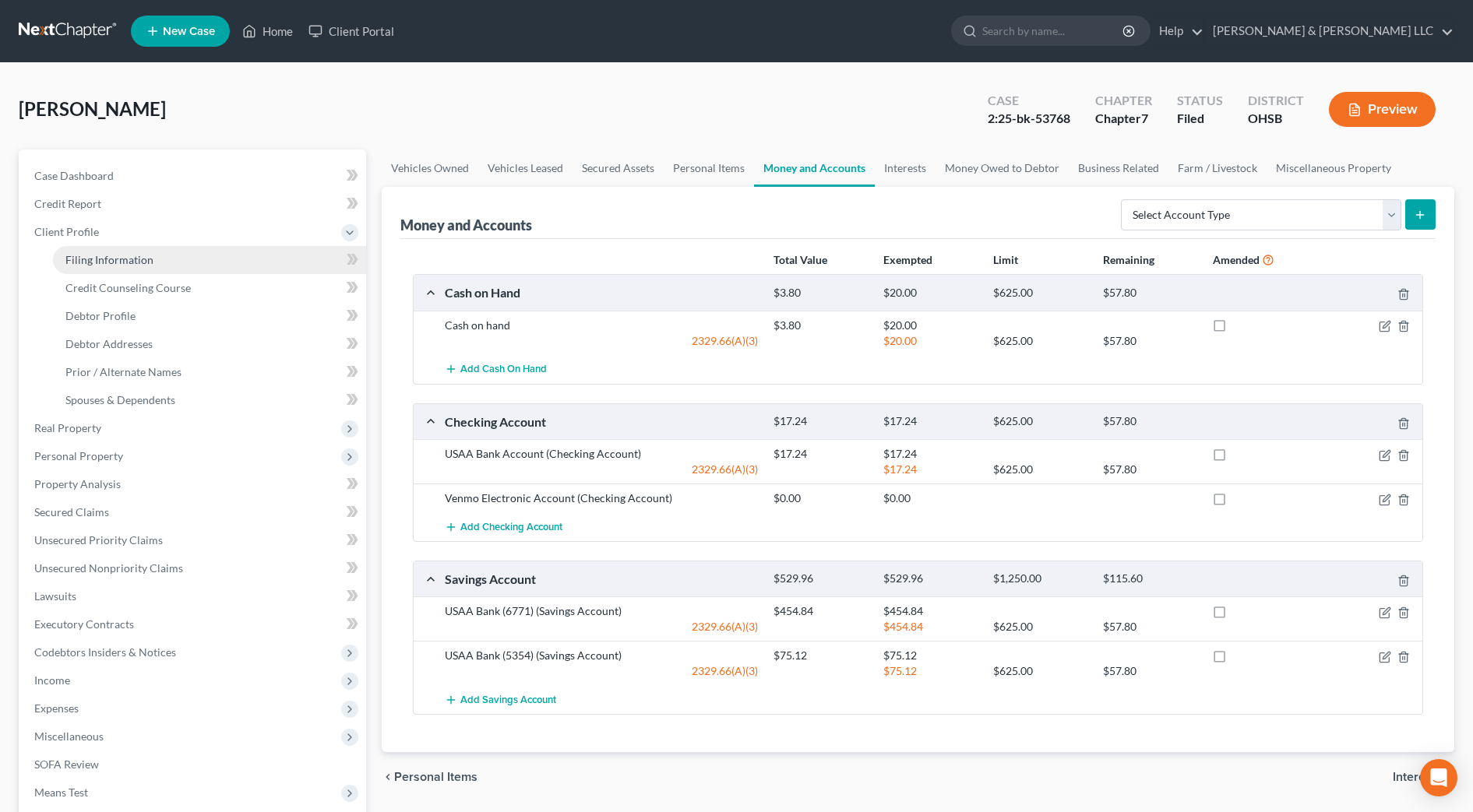
click at [147, 251] on link "Filing Information" at bounding box center [209, 261] width 313 height 28
select select "1"
select select "0"
select select "62"
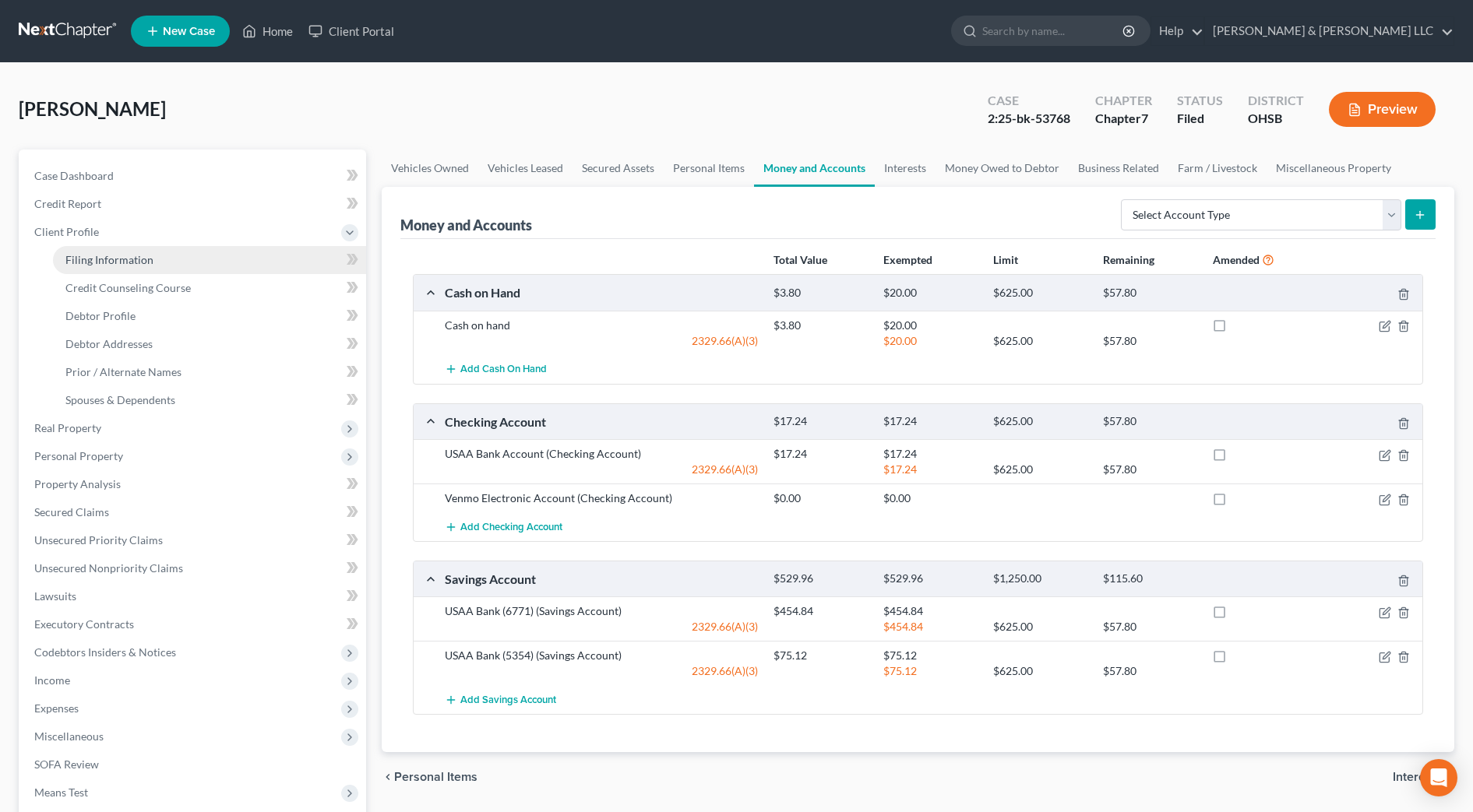
select select "2"
select select "36"
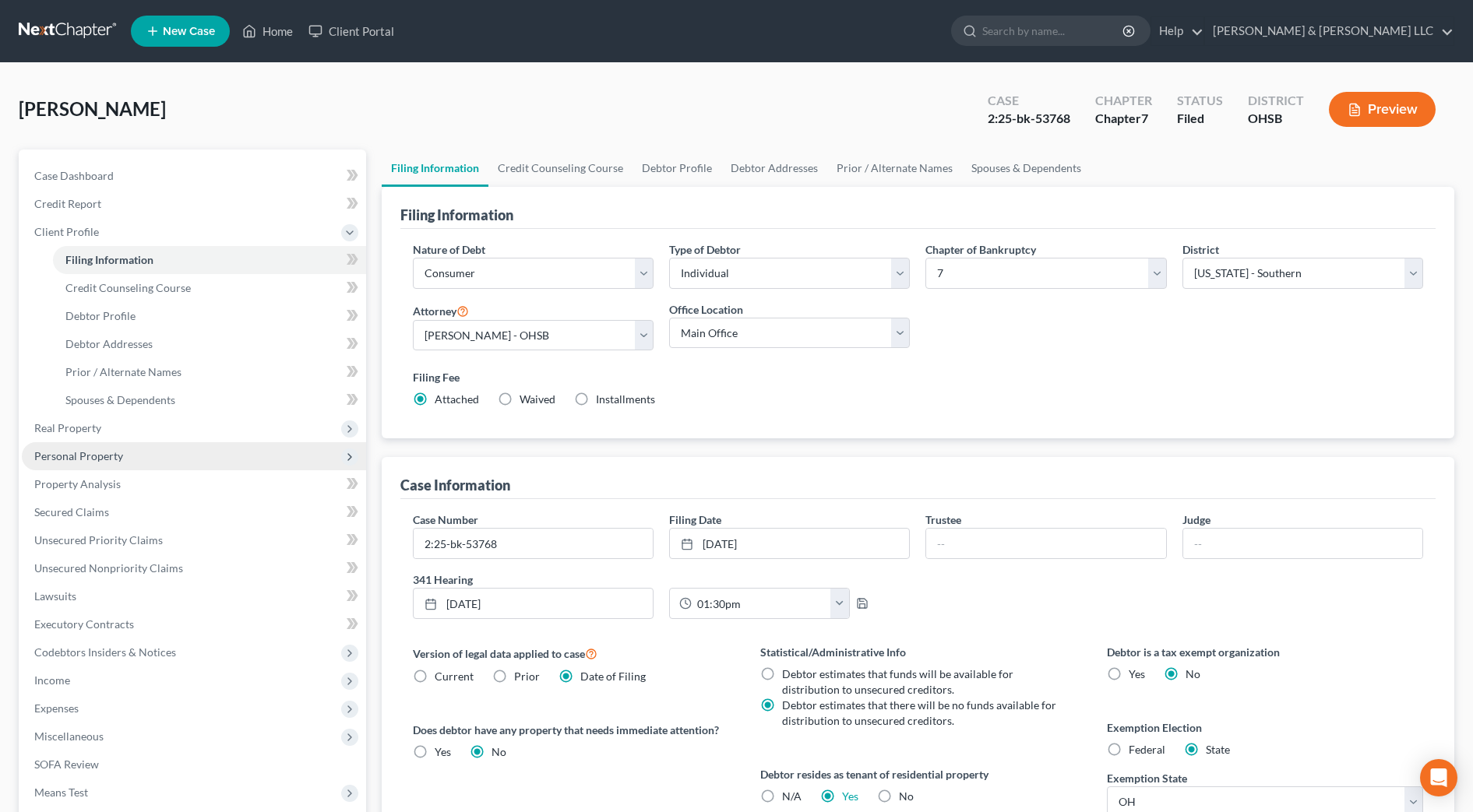
click at [99, 461] on span "Personal Property" at bounding box center [79, 456] width 89 height 13
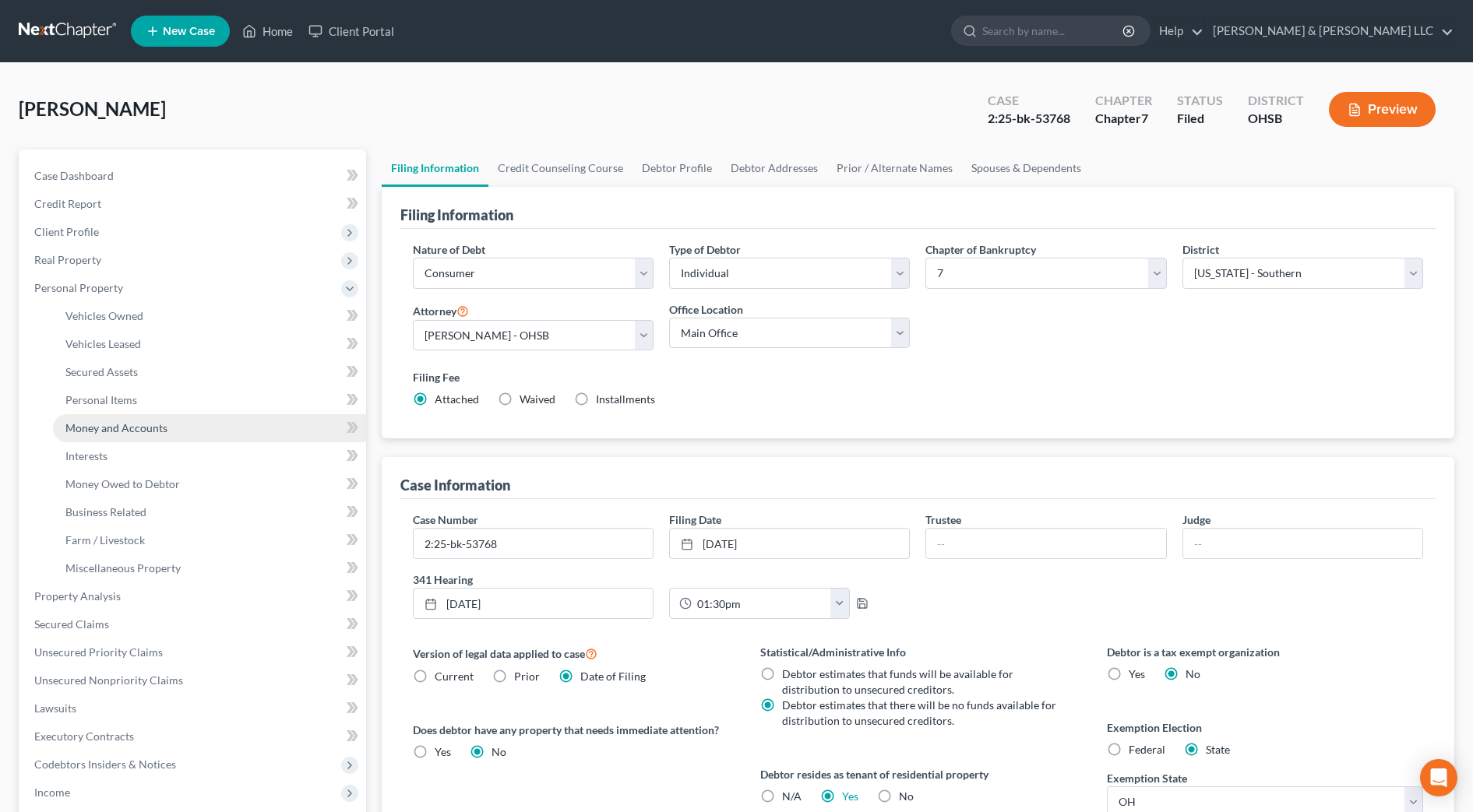
click at [177, 431] on link "Money and Accounts" at bounding box center [209, 428] width 313 height 28
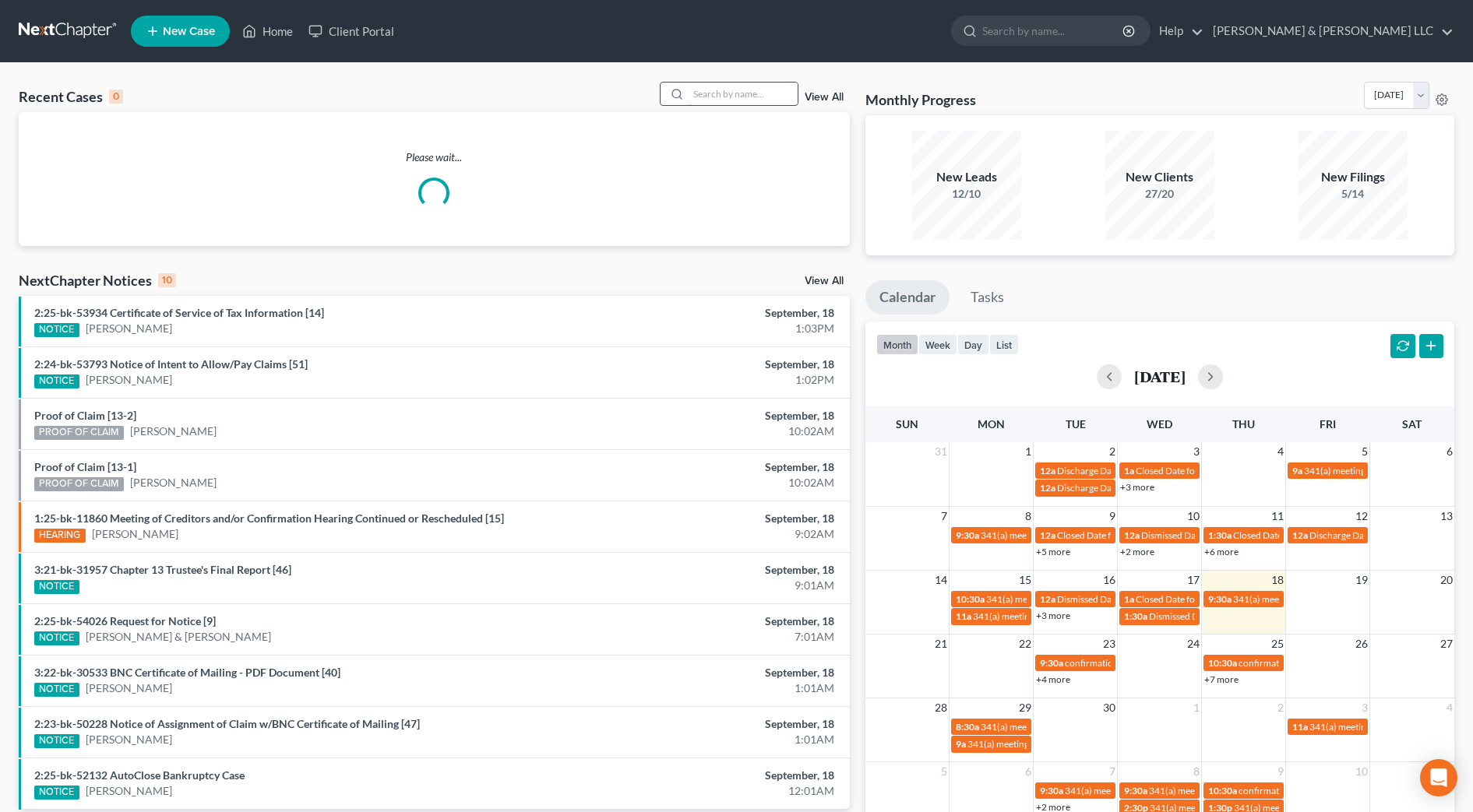
click at [719, 98] on input "search" at bounding box center [744, 94] width 109 height 23
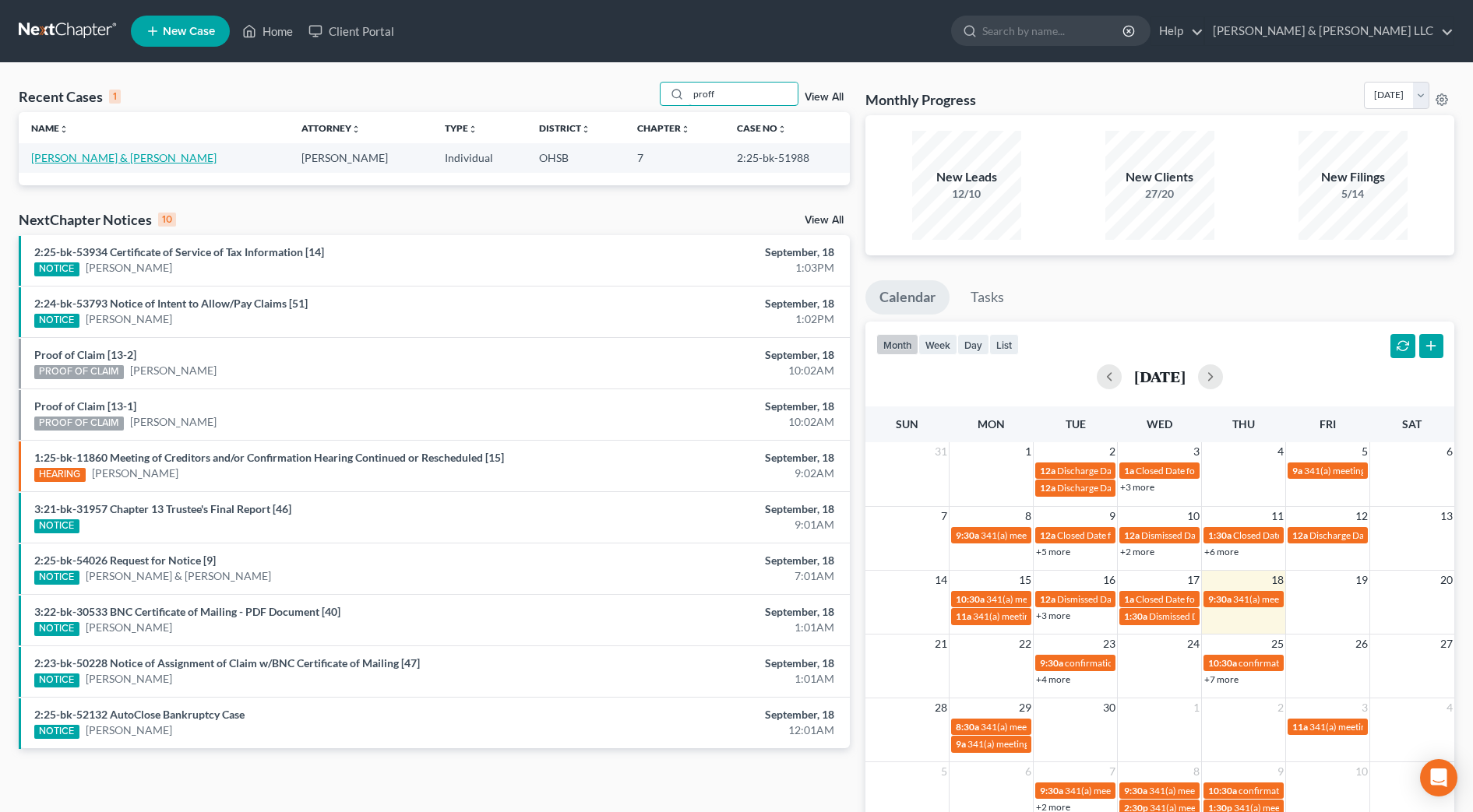
type input "proff"
click at [113, 162] on link "[PERSON_NAME] & [PERSON_NAME]" at bounding box center [124, 158] width 186 height 13
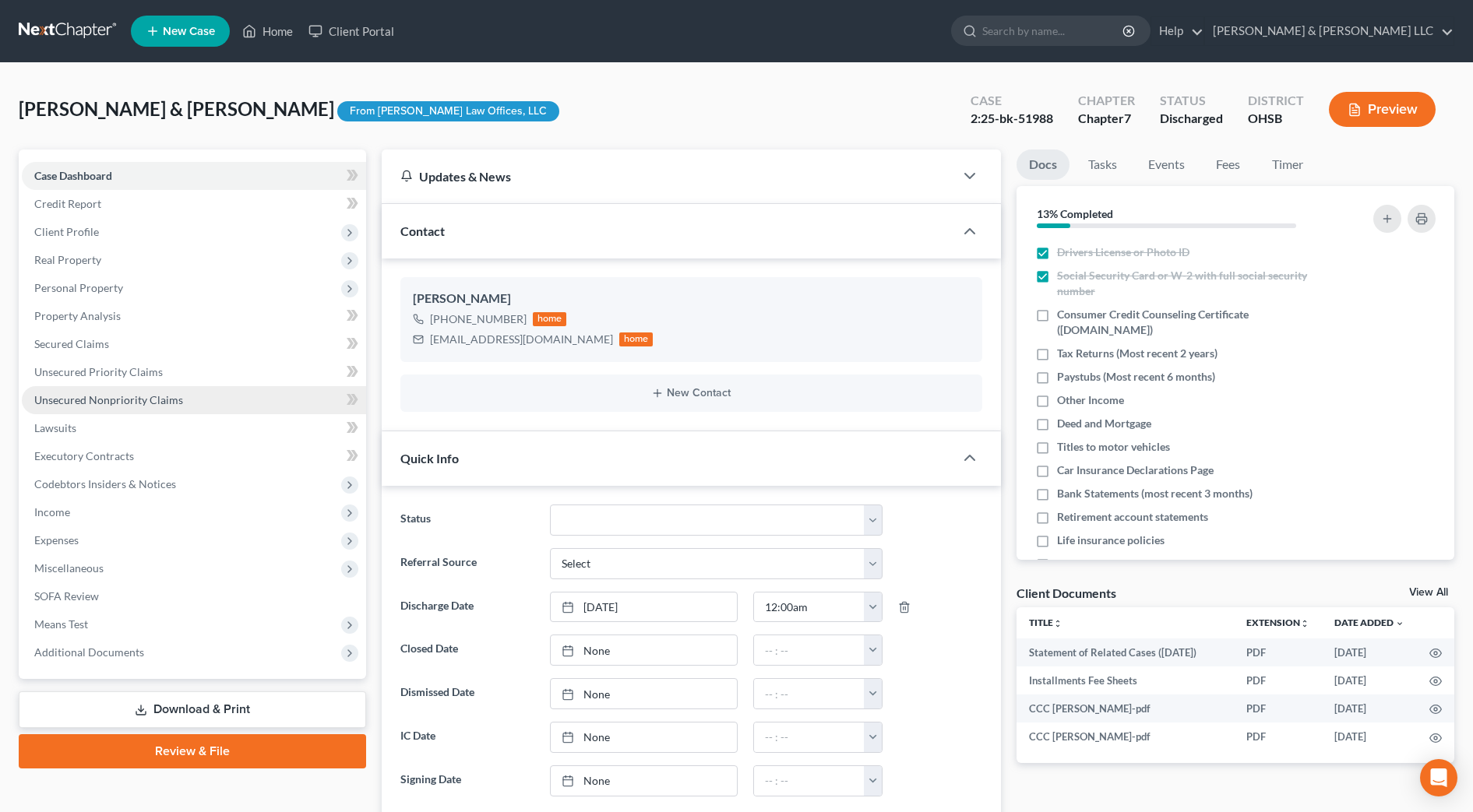
click at [147, 400] on span "Unsecured Nonpriority Claims" at bounding box center [108, 399] width 149 height 13
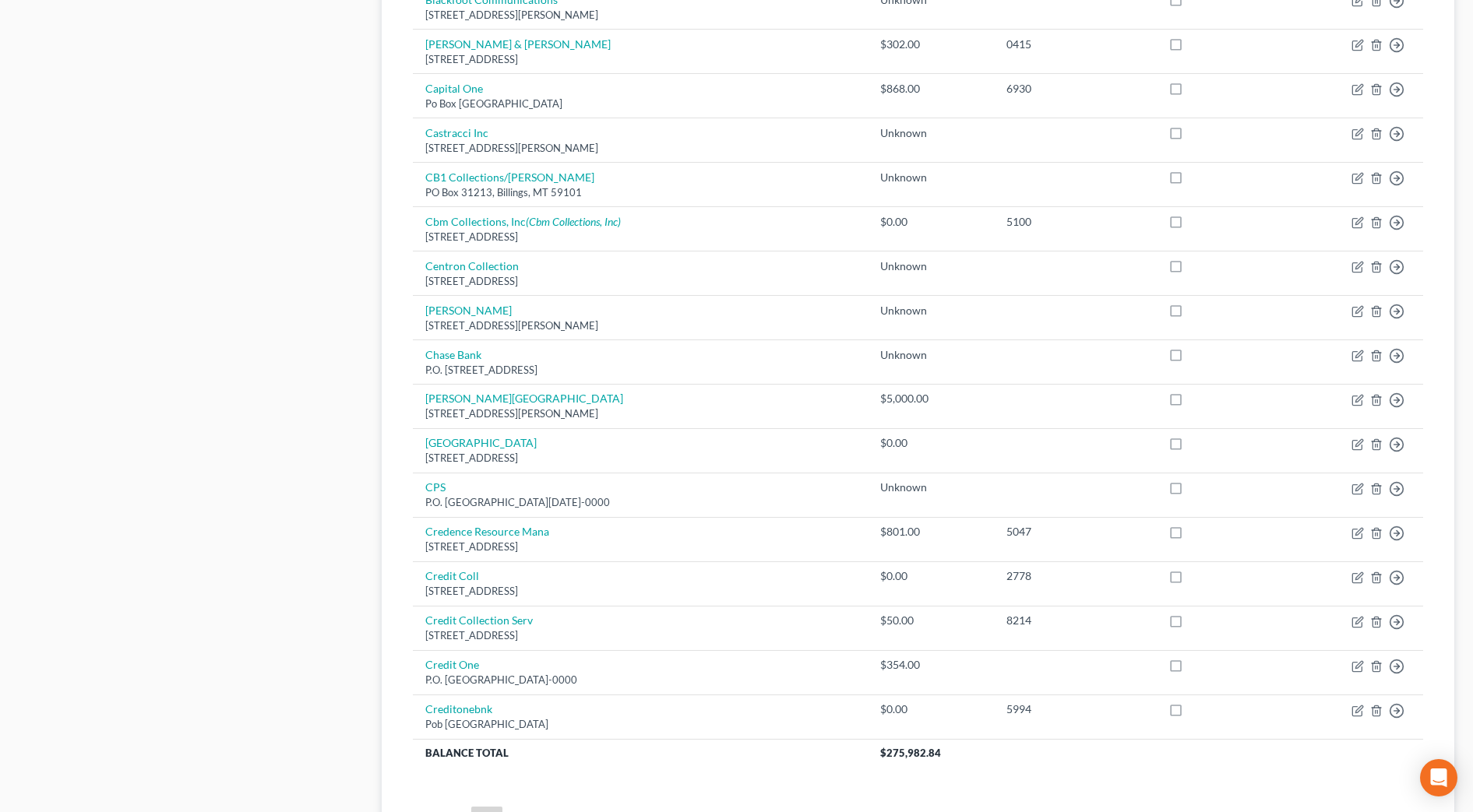
scroll to position [876, 0]
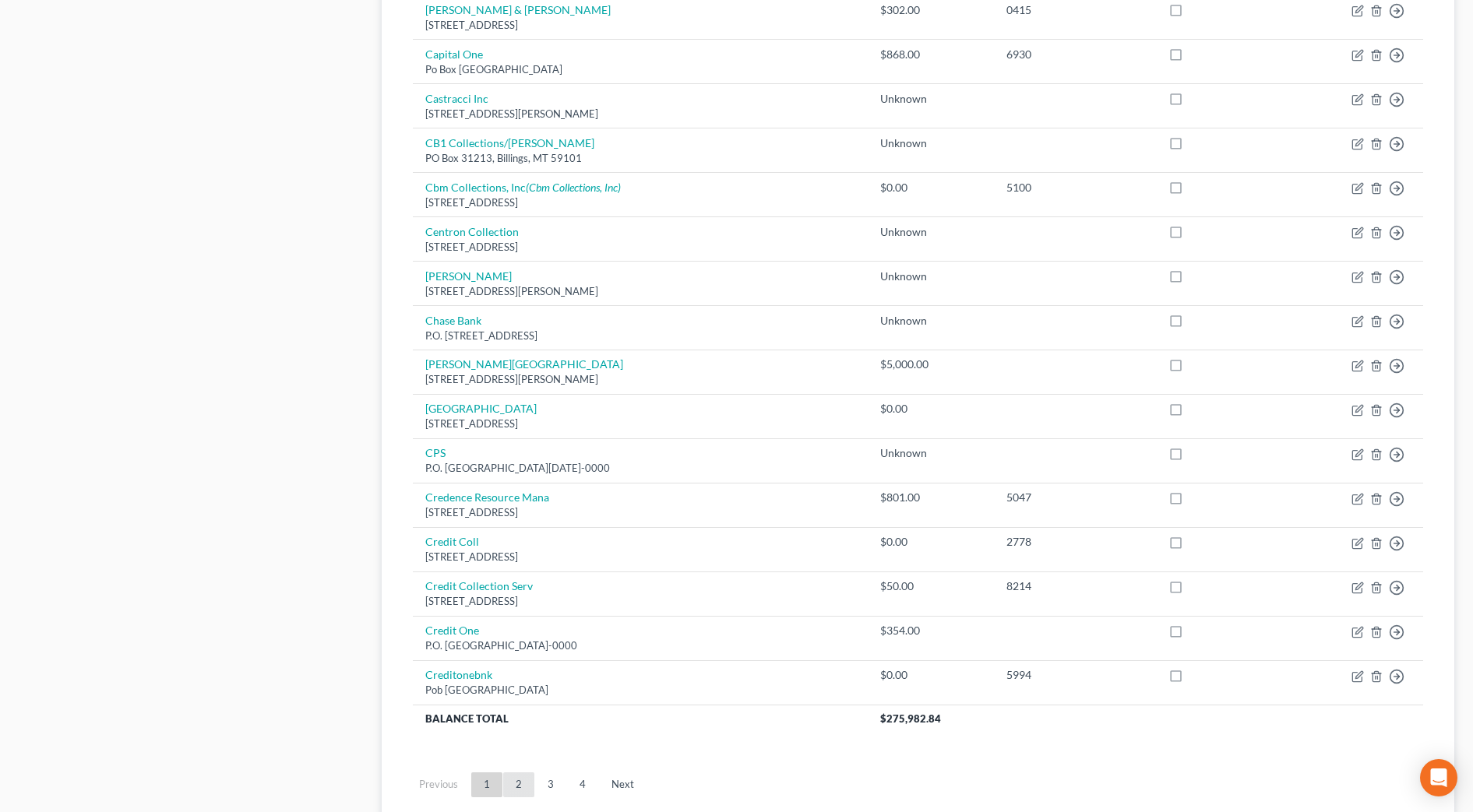
click at [516, 780] on link "2" at bounding box center [519, 785] width 31 height 25
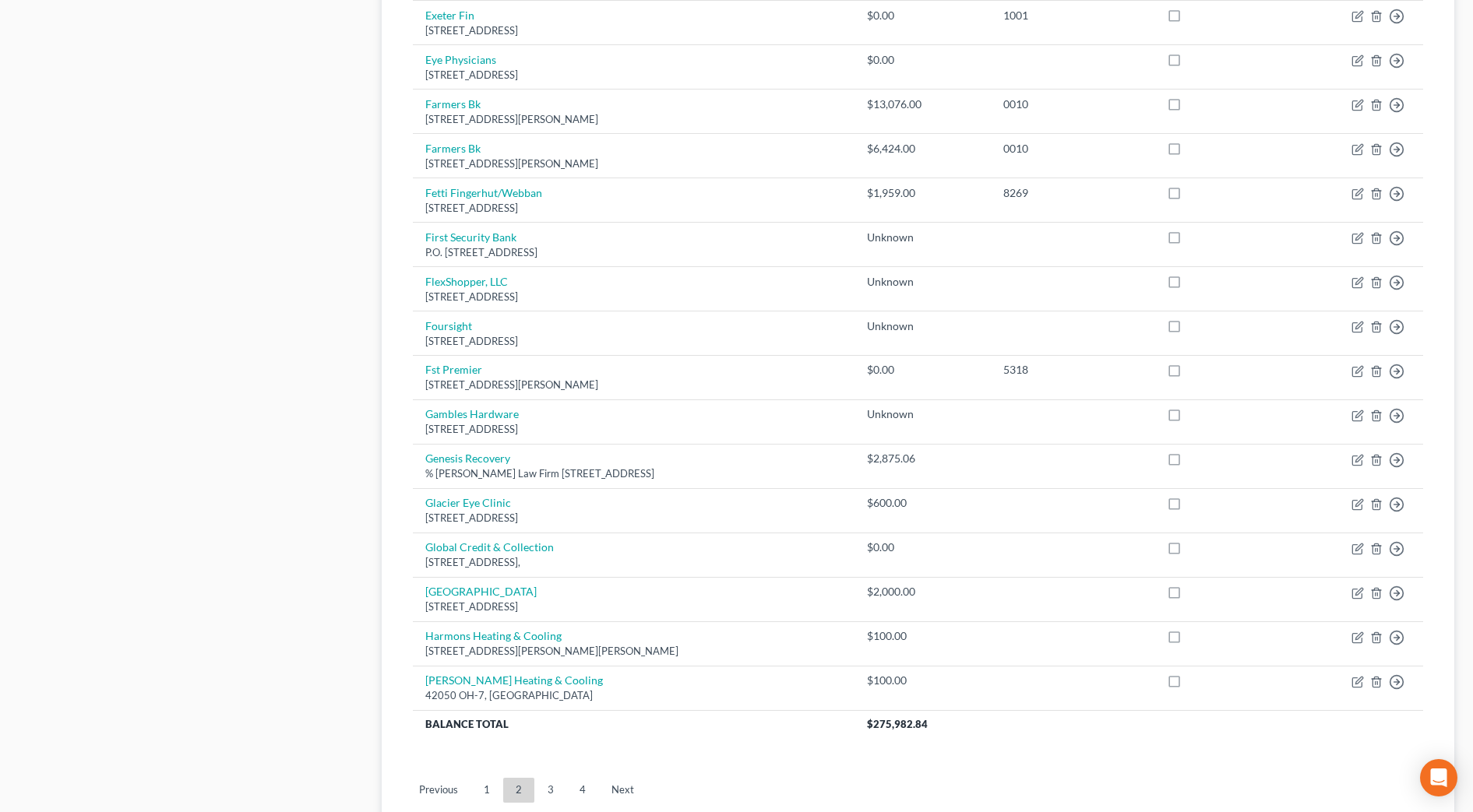
scroll to position [991, 0]
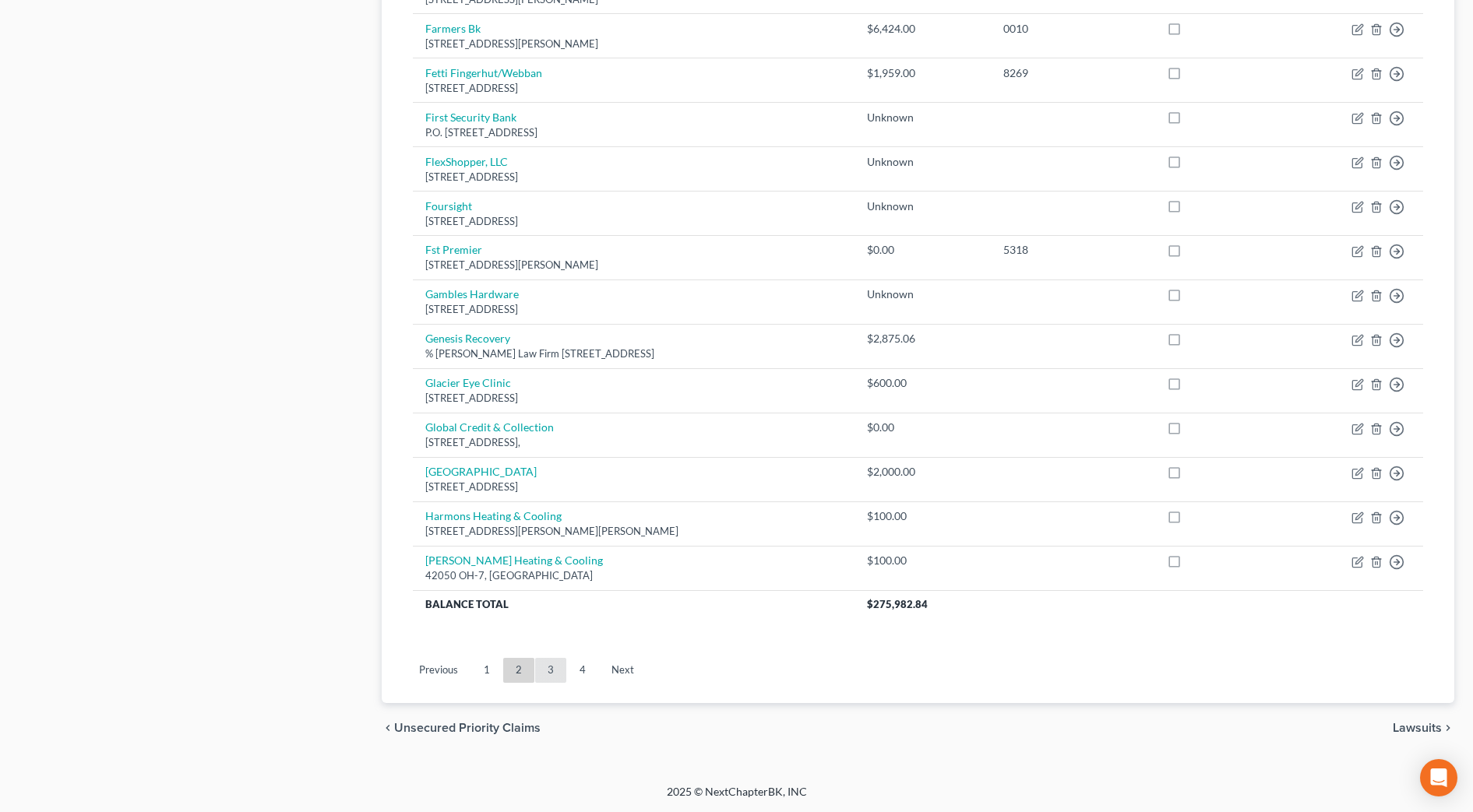
click at [556, 672] on link "3" at bounding box center [551, 671] width 31 height 25
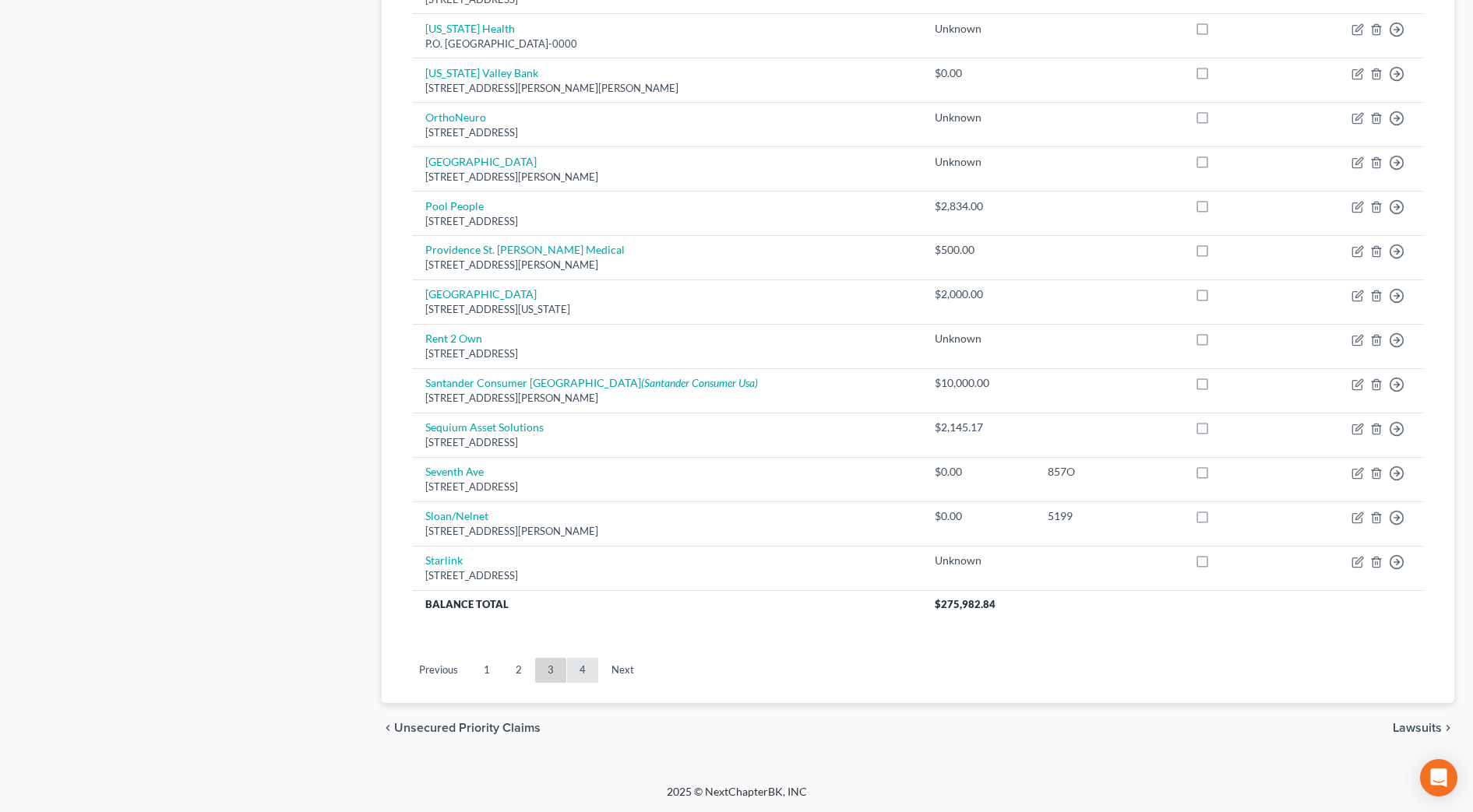
click at [575, 669] on link "4" at bounding box center [583, 671] width 31 height 25
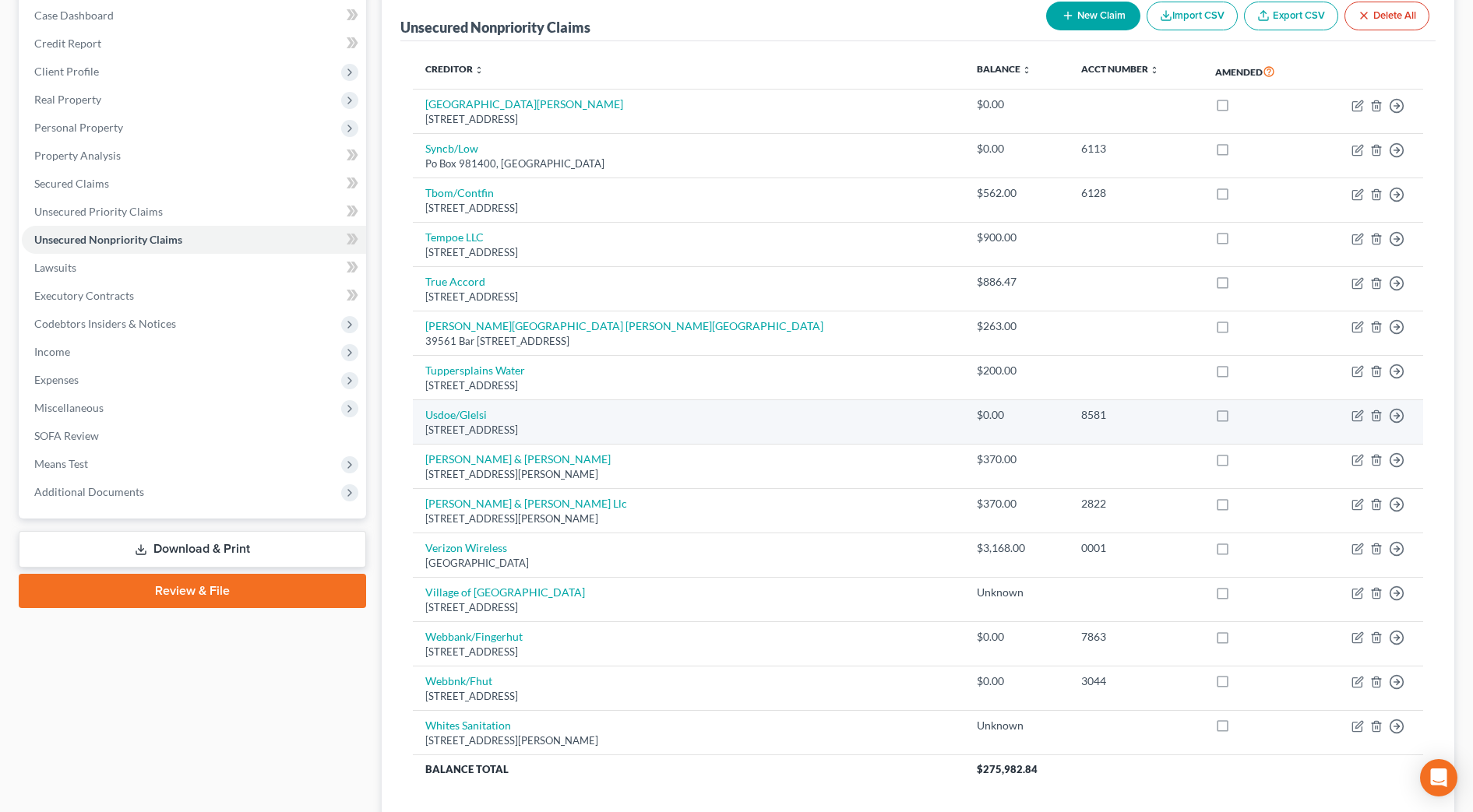
scroll to position [324, 0]
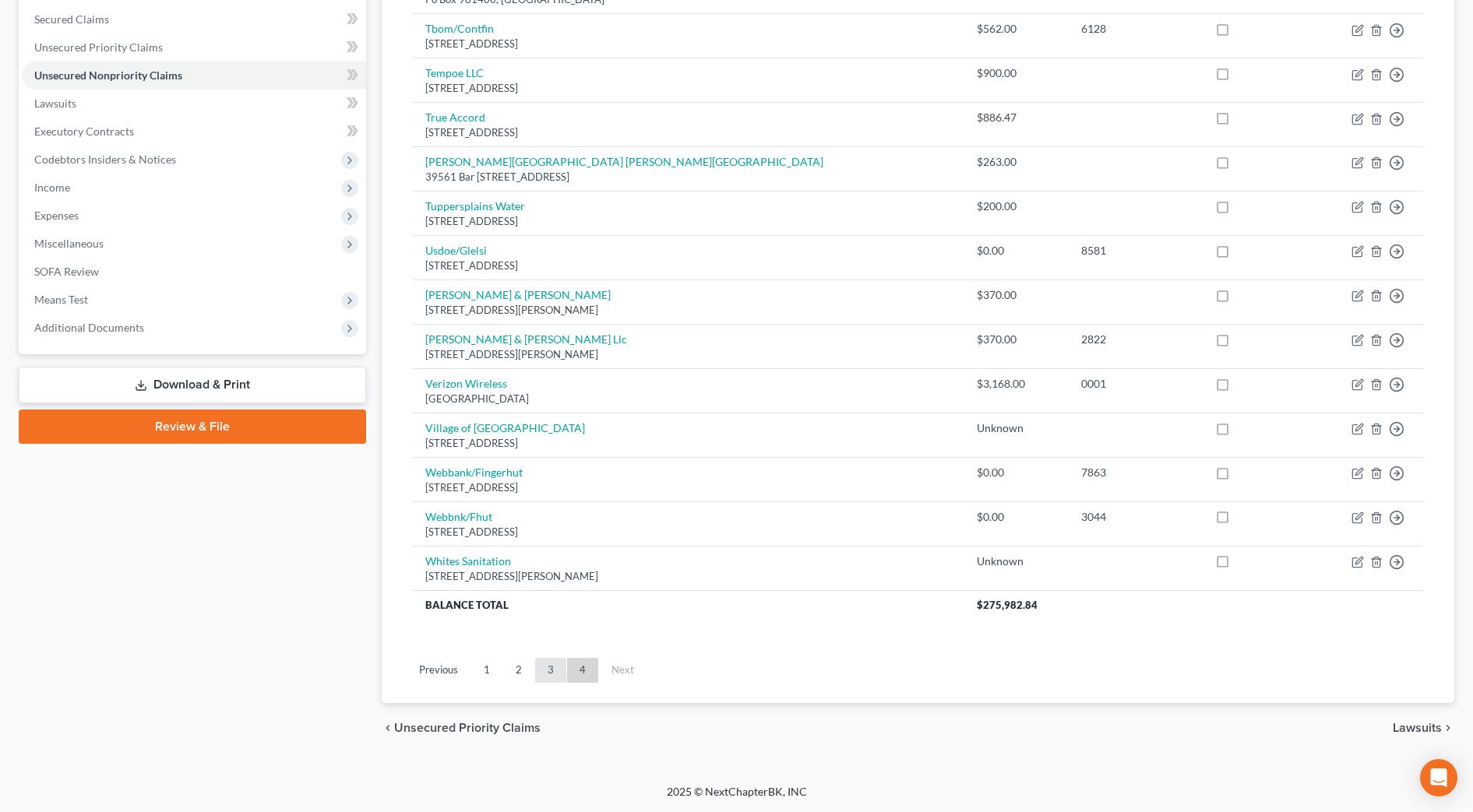
click at [545, 672] on link "3" at bounding box center [551, 671] width 31 height 25
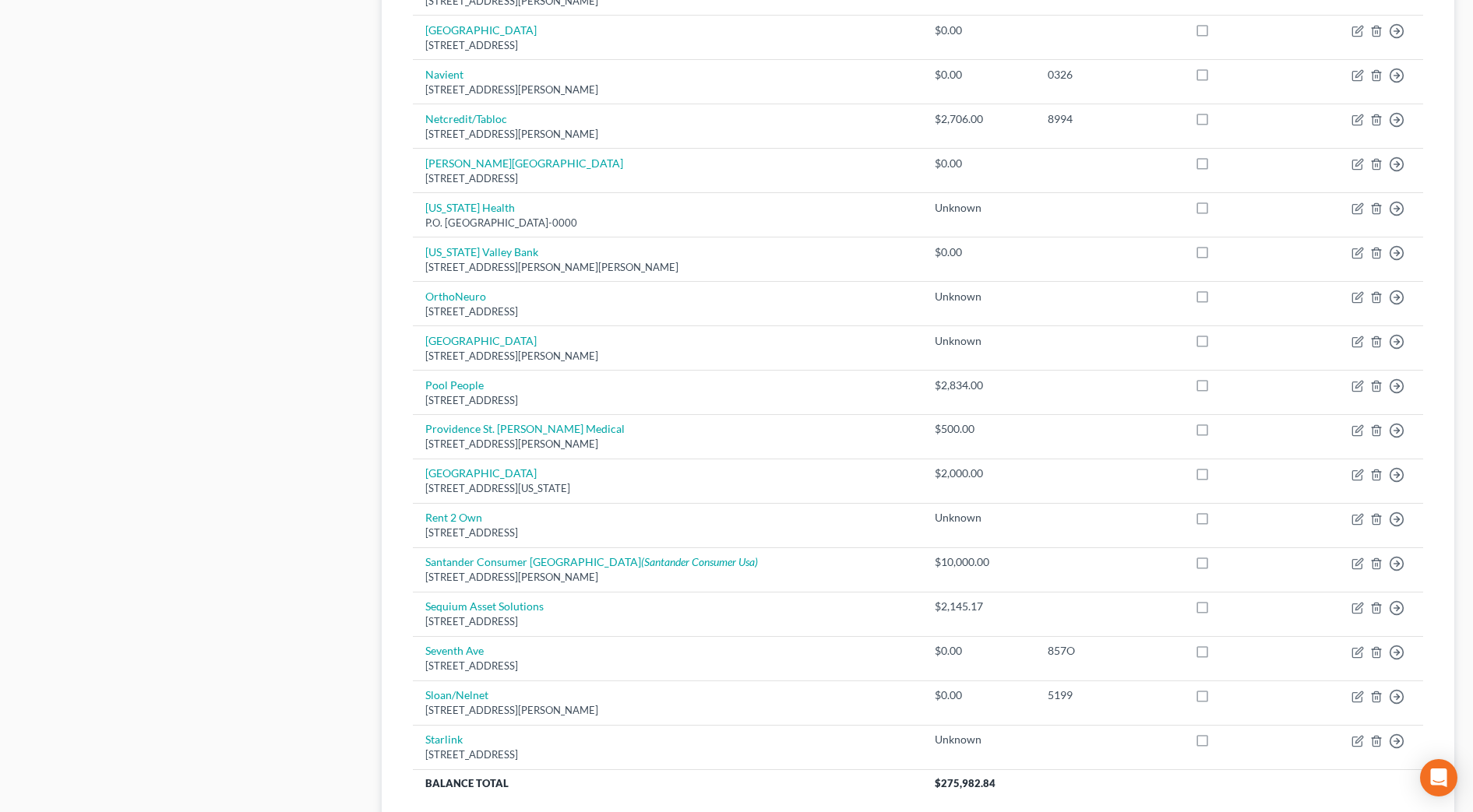
scroll to position [909, 0]
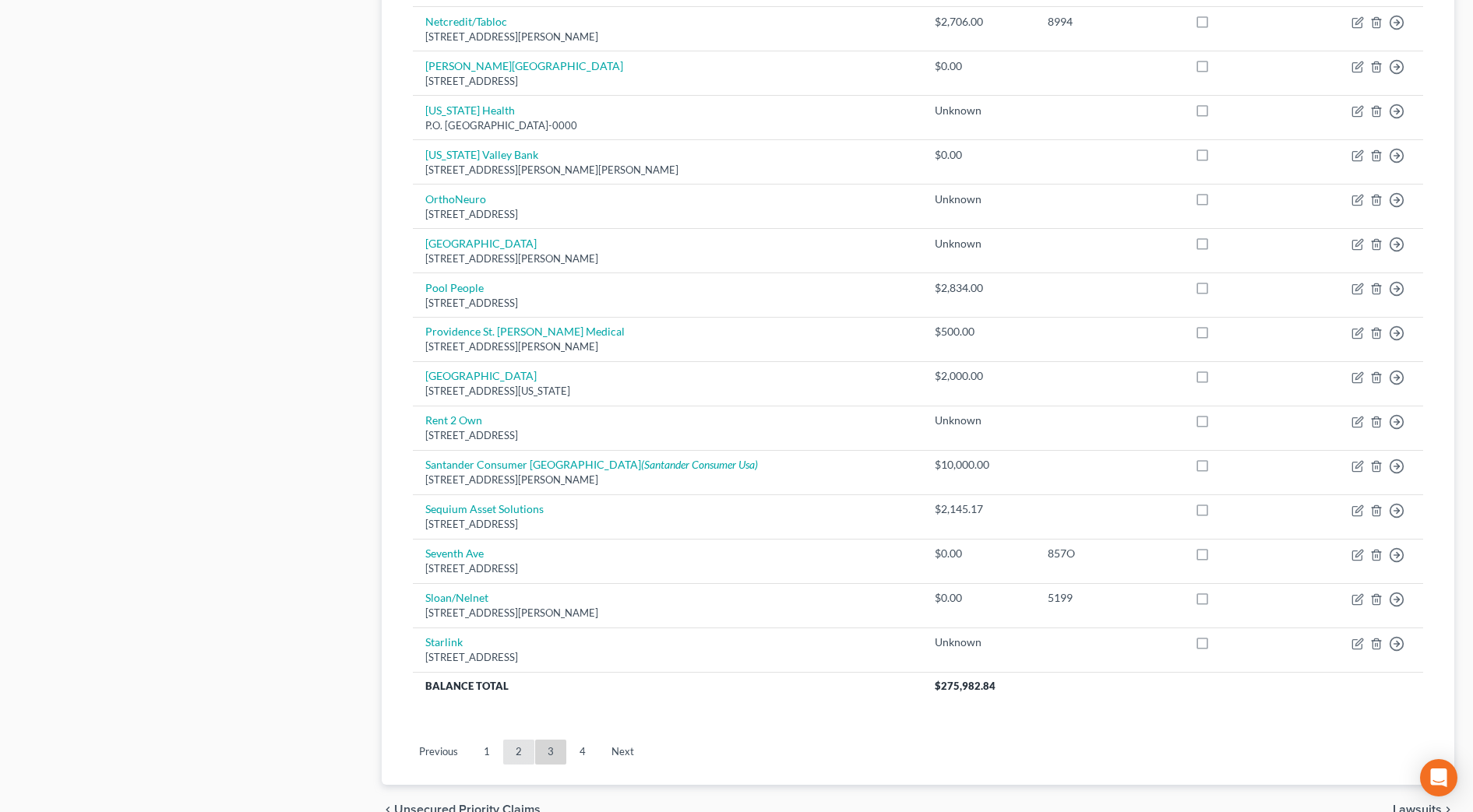
click at [520, 744] on link "2" at bounding box center [519, 753] width 31 height 25
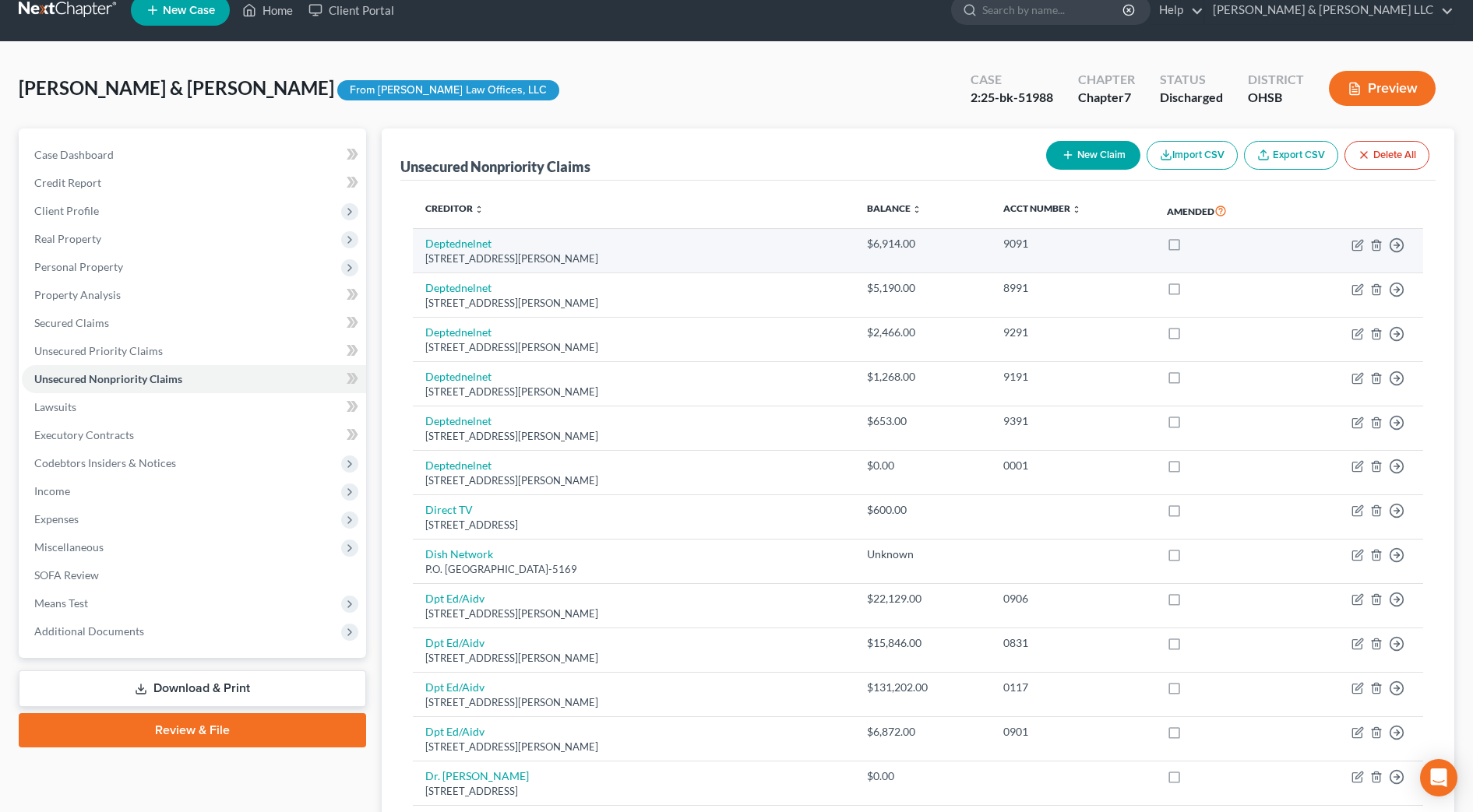
scroll to position [0, 0]
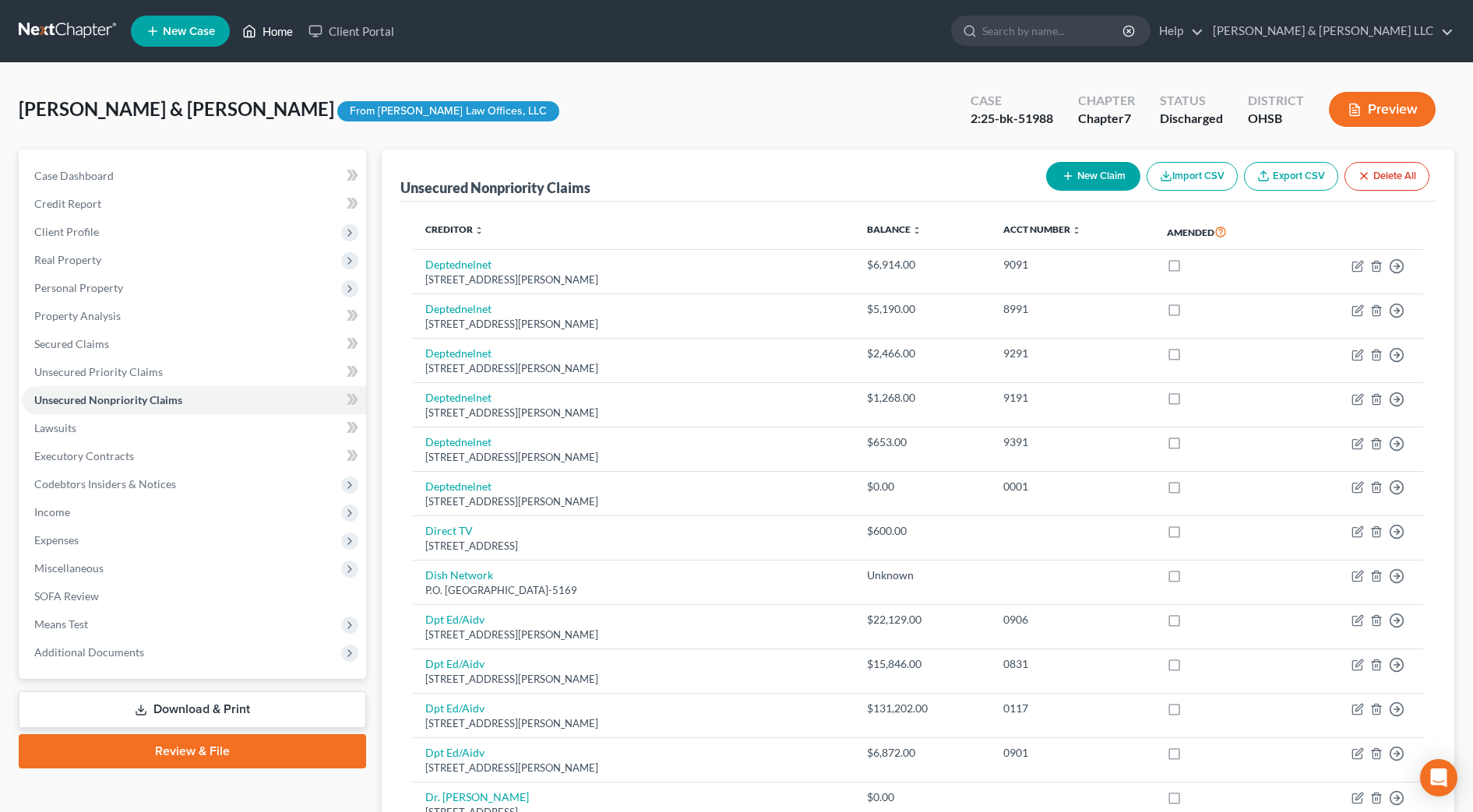
click at [288, 41] on link "Home" at bounding box center [268, 31] width 66 height 28
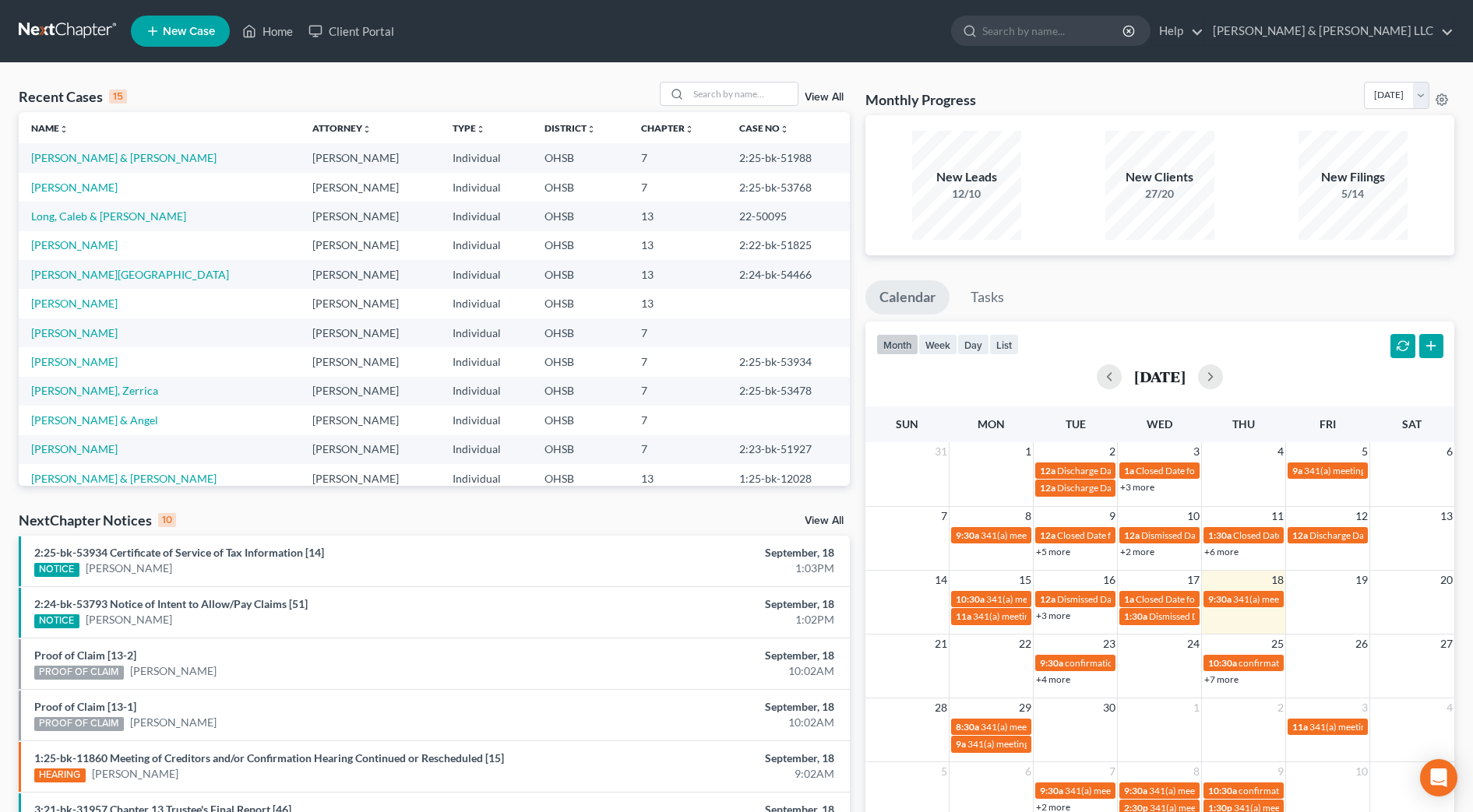
drag, startPoint x: 14, startPoint y: 250, endPoint x: 175, endPoint y: 182, distance: 174.8
click at [14, 250] on div "Recent Cases 15 View All Name unfold_more expand_more expand_less Attorney unfo…" at bounding box center [434, 578] width 847 height 992
click at [807, 115] on th "Case No unfold_more expand_more expand_less" at bounding box center [789, 128] width 123 height 31
click at [763, 100] on input "search" at bounding box center [744, 94] width 109 height 23
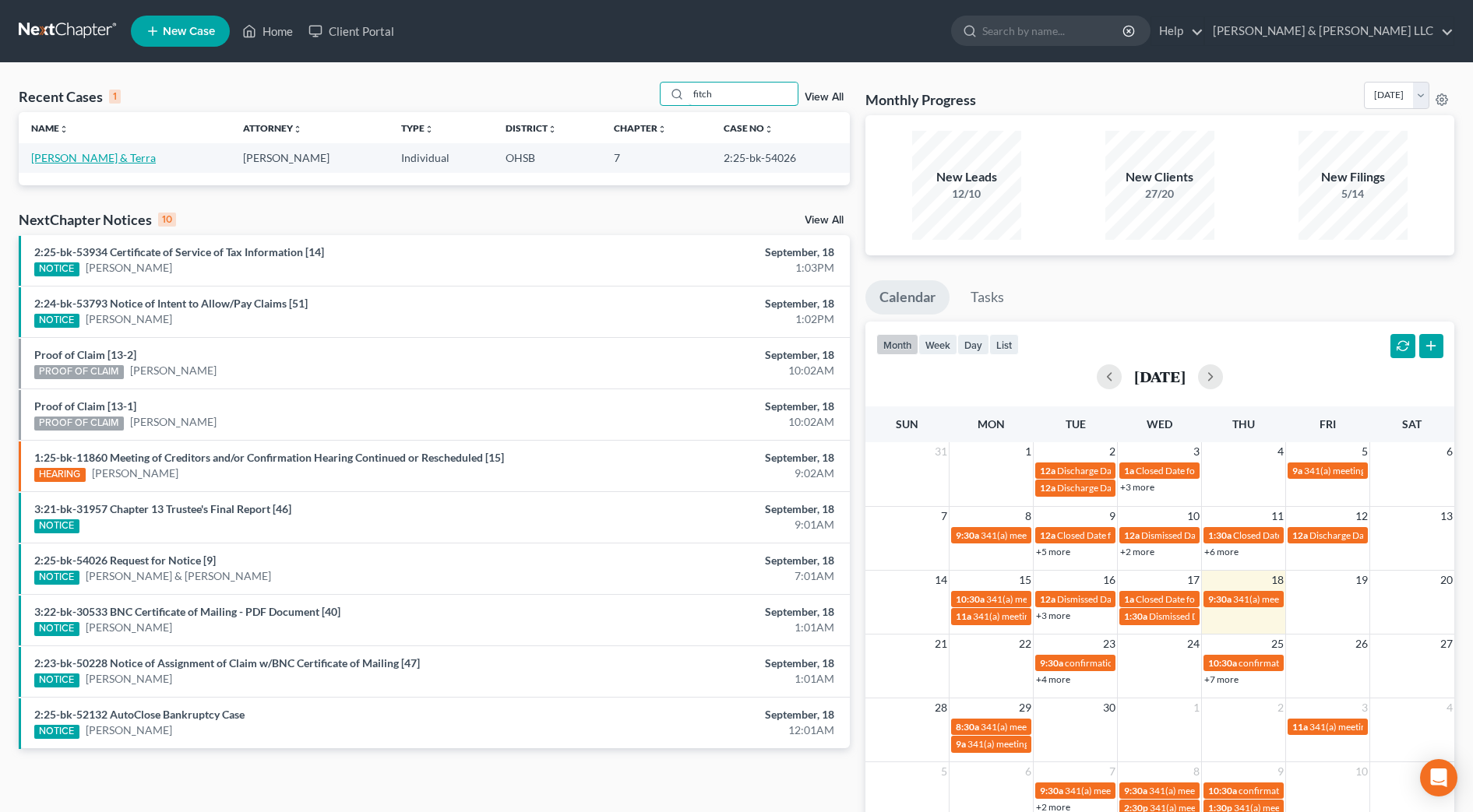
type input "fitch"
click at [108, 156] on link "[PERSON_NAME] & Terra" at bounding box center [94, 158] width 125 height 13
select select "4"
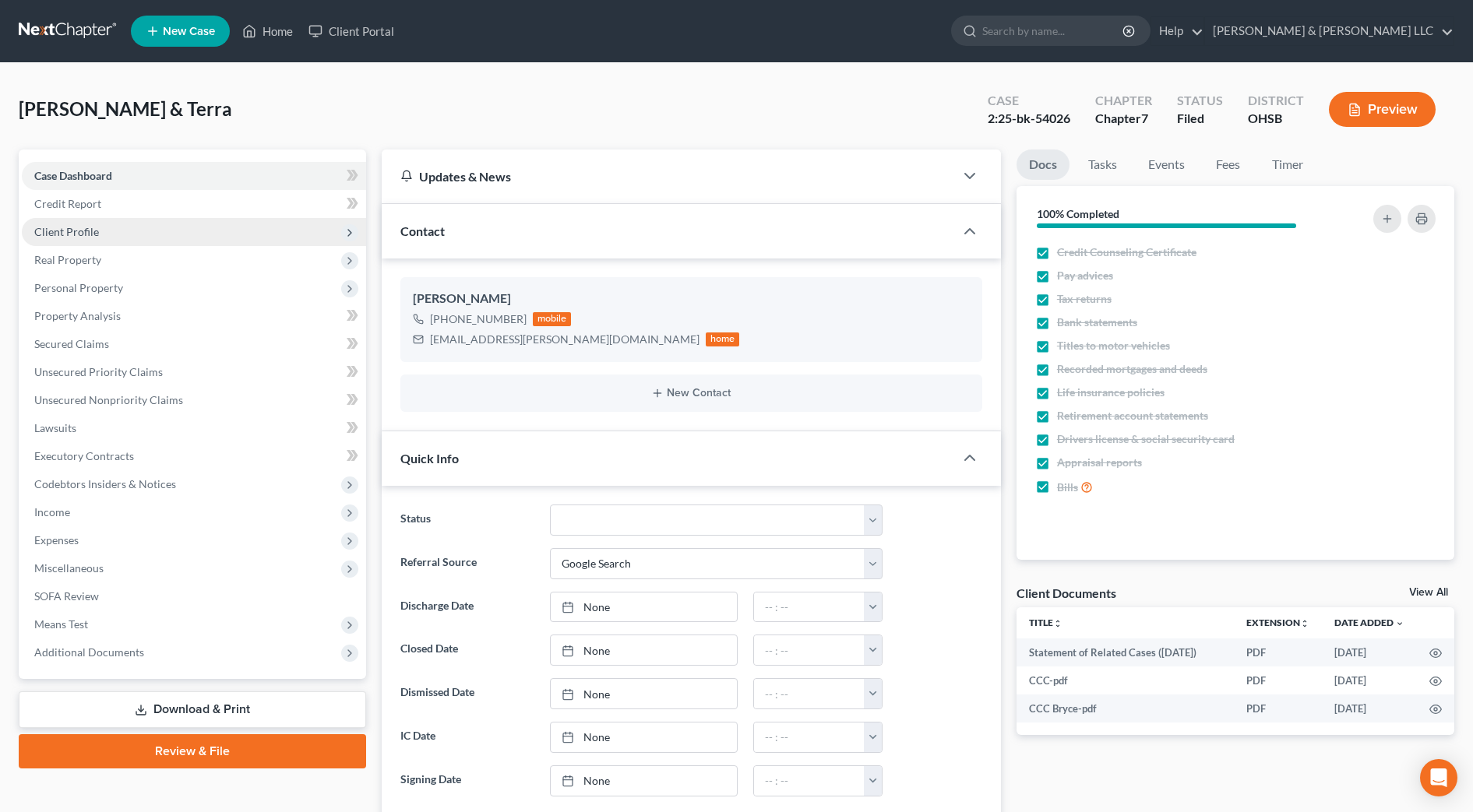
click at [83, 233] on span "Client Profile" at bounding box center [66, 232] width 65 height 13
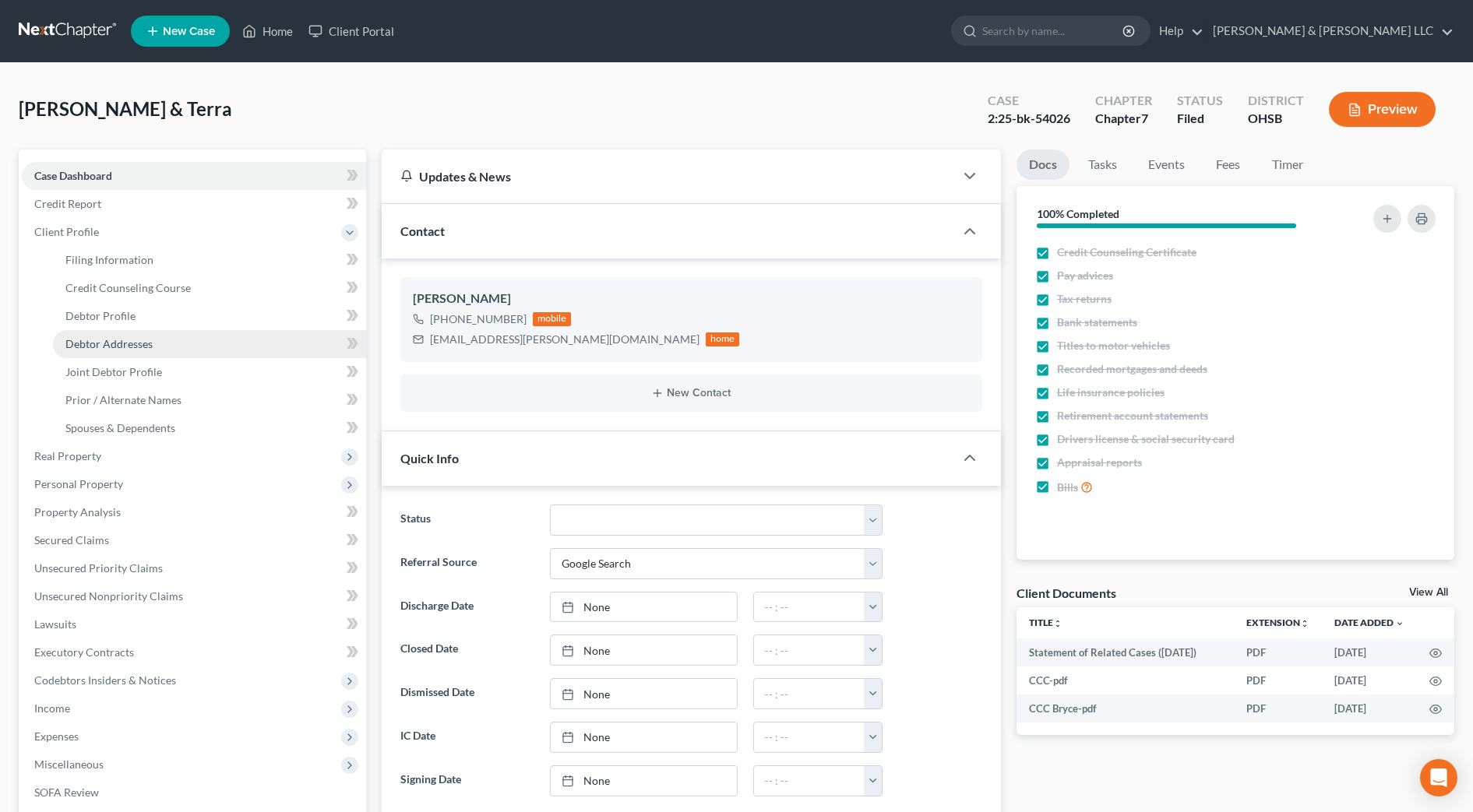
click at [104, 344] on span "Debtor Addresses" at bounding box center [109, 343] width 87 height 13
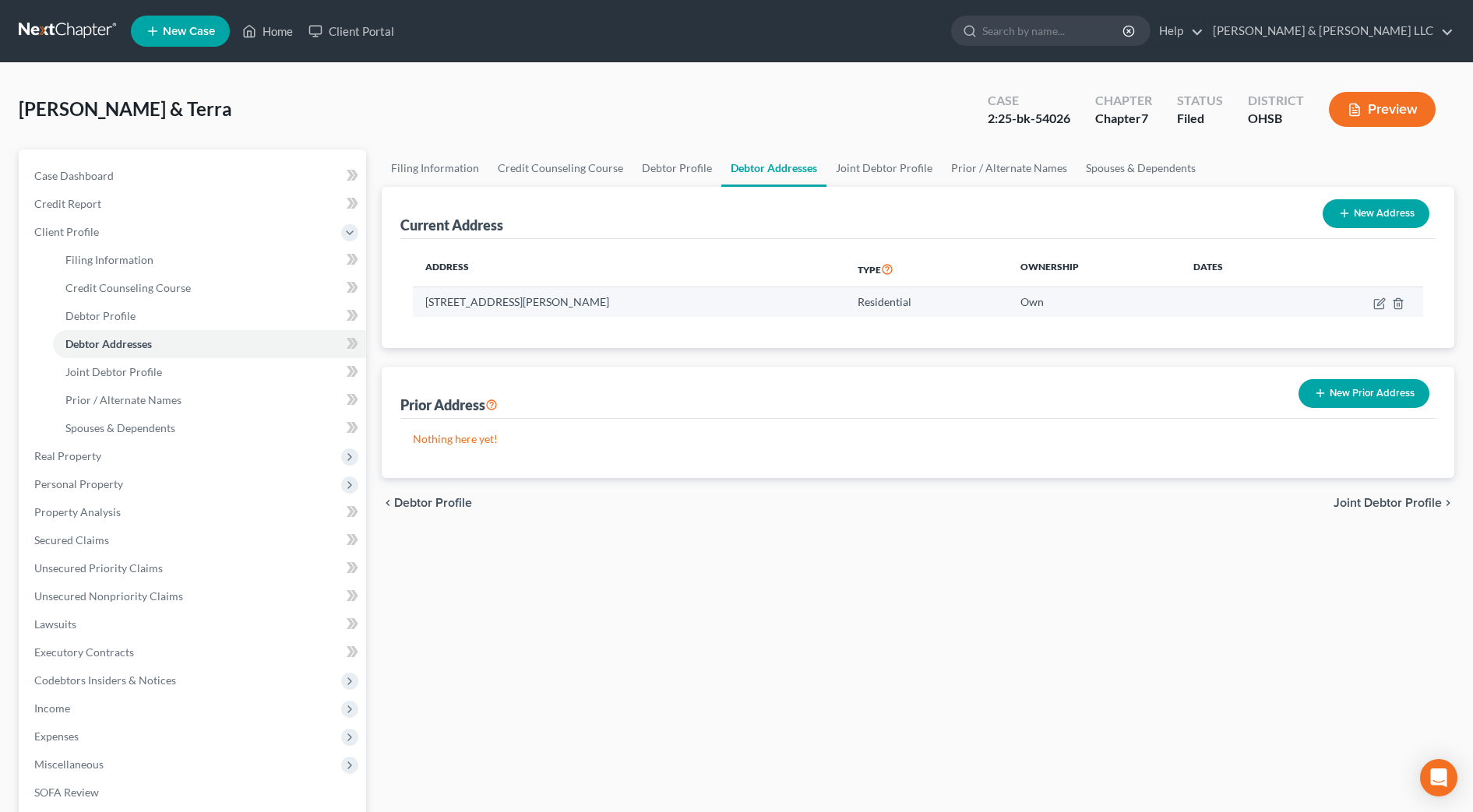
drag, startPoint x: 626, startPoint y: 302, endPoint x: 423, endPoint y: 301, distance: 203.0
click at [423, 301] on td "[STREET_ADDRESS][PERSON_NAME]" at bounding box center [629, 302] width 432 height 30
drag, startPoint x: 423, startPoint y: 301, endPoint x: 442, endPoint y: 304, distance: 19.2
copy td "[STREET_ADDRESS][PERSON_NAME]"
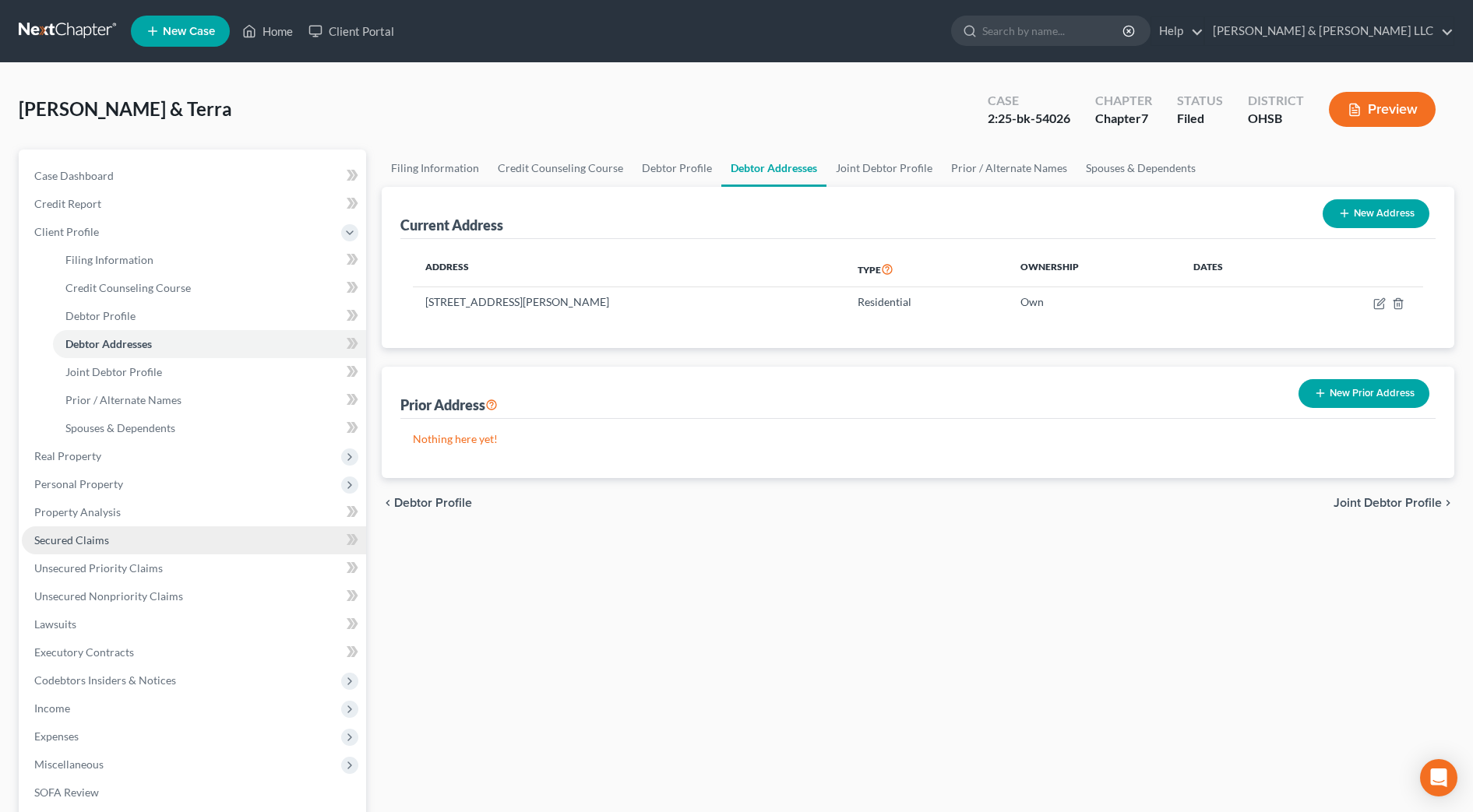
click at [107, 535] on span "Secured Claims" at bounding box center [72, 540] width 75 height 13
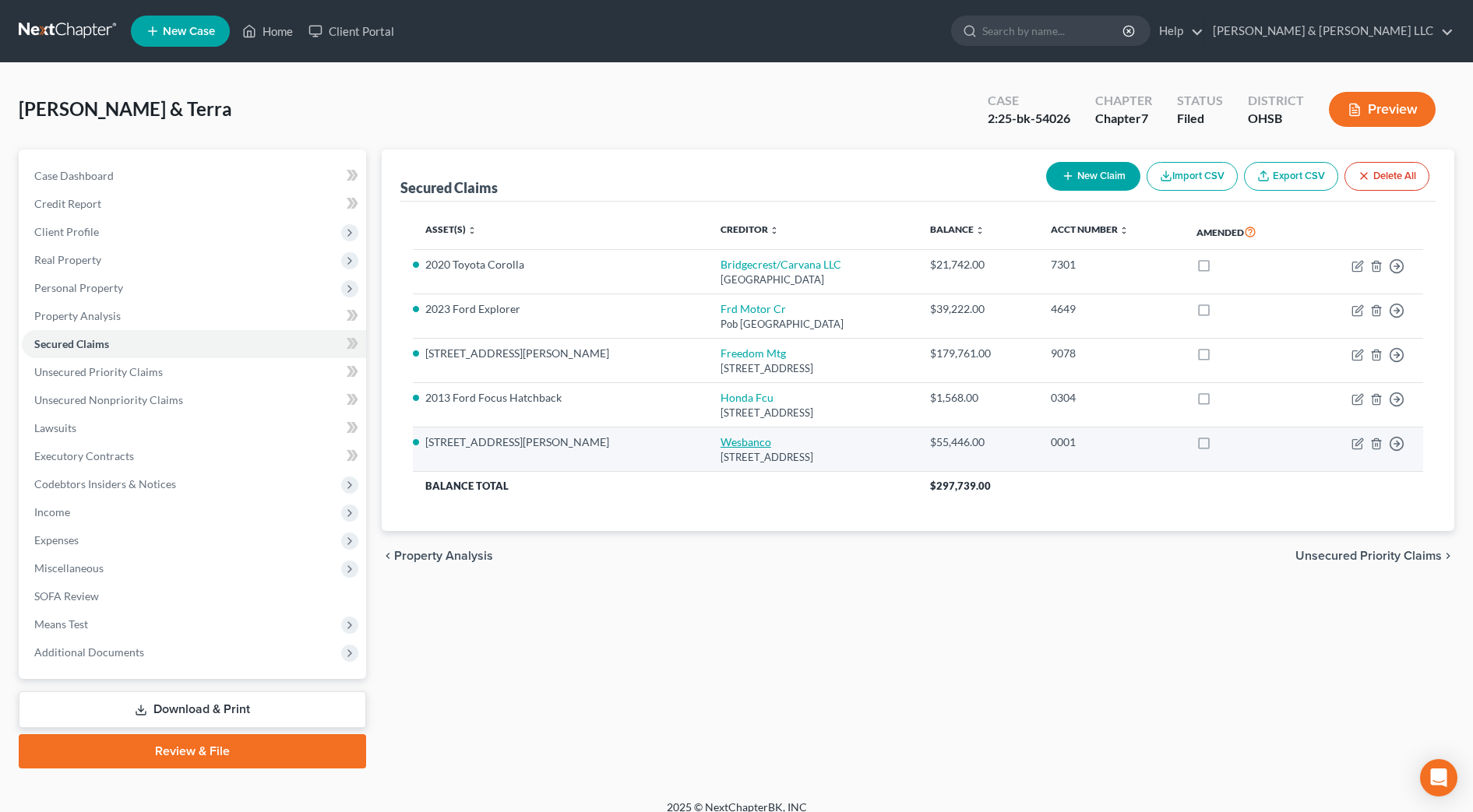
drag, startPoint x: 808, startPoint y: 457, endPoint x: 644, endPoint y: 441, distance: 164.8
click at [708, 441] on td "Wesbanco [STREET_ADDRESS]" at bounding box center [813, 449] width 210 height 44
drag, startPoint x: 644, startPoint y: 441, endPoint x: 668, endPoint y: 452, distance: 26.4
copy td "Wesbanco [STREET_ADDRESS]"
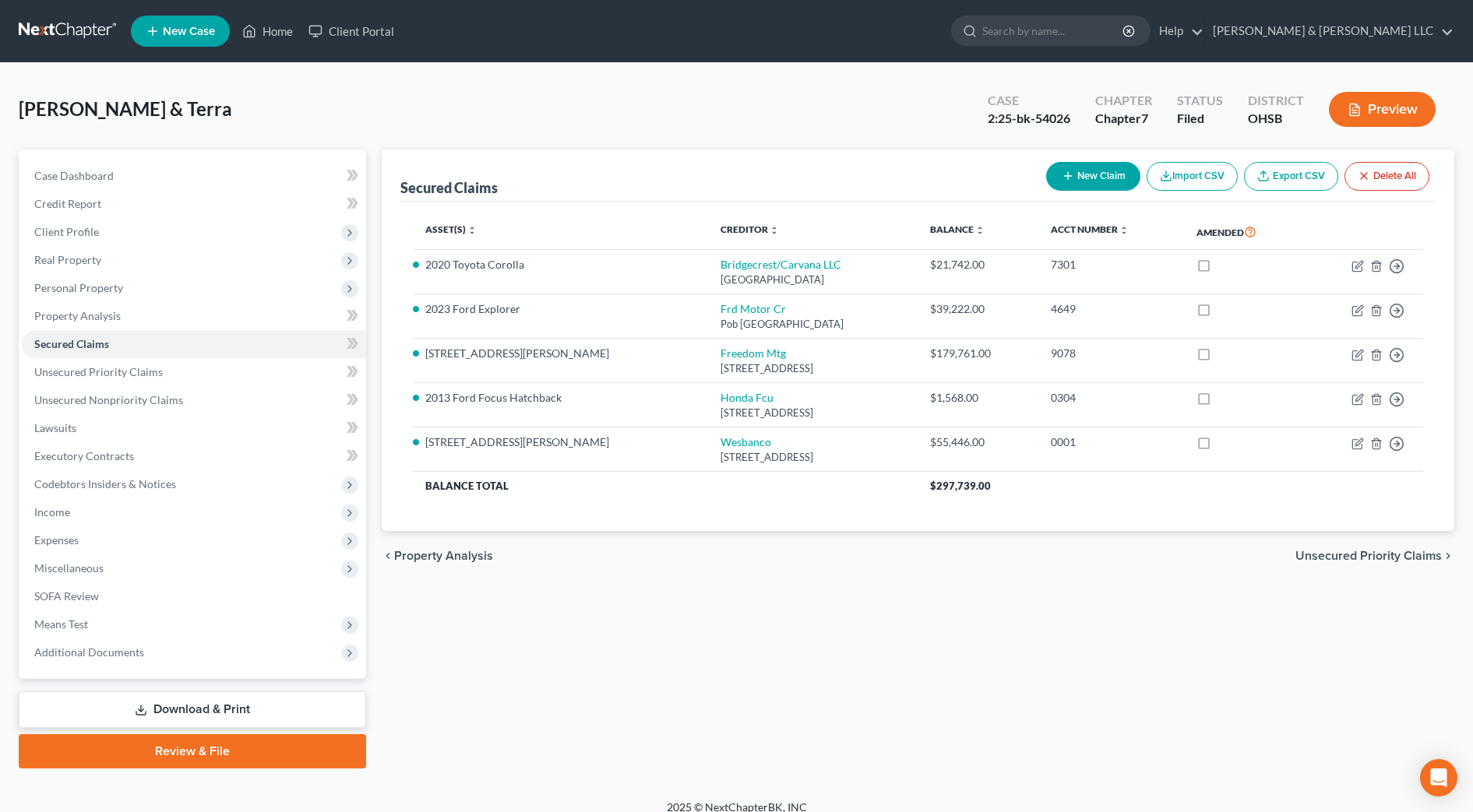
click at [1296, 704] on div "Secured Claims New Claim Import CSV Export CSV Delete All Asset(s) expand_more …" at bounding box center [918, 459] width 1088 height 619
drag, startPoint x: 811, startPoint y: 413, endPoint x: 642, endPoint y: 401, distance: 169.4
click at [708, 401] on td "Honda Fcu [STREET_ADDRESS]" at bounding box center [813, 405] width 210 height 44
drag, startPoint x: 642, startPoint y: 401, endPoint x: 664, endPoint y: 410, distance: 23.8
copy td "Honda Fcu [STREET_ADDRESS]"
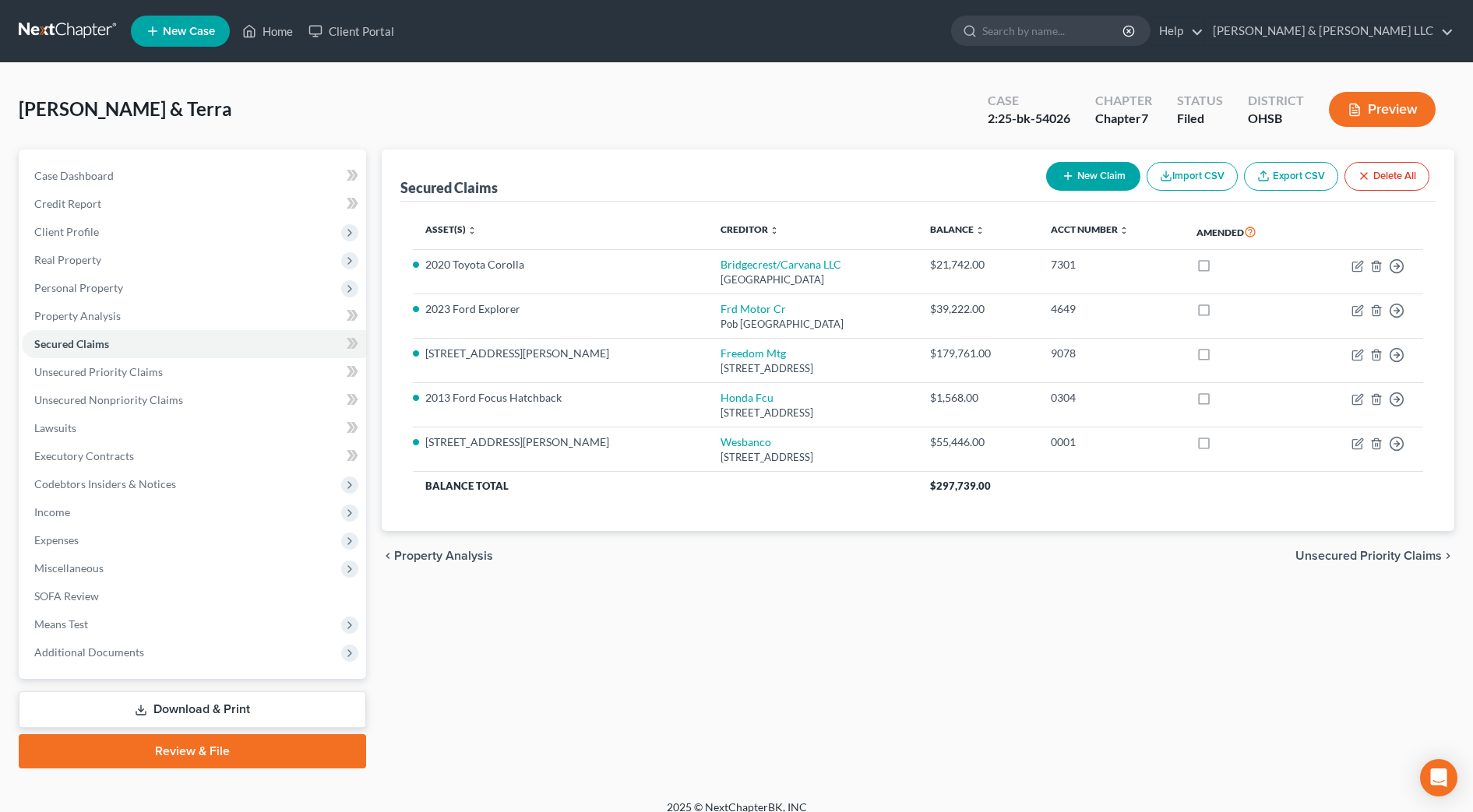
click at [1268, 698] on div "Secured Claims New Claim Import CSV Export CSV Delete All Asset(s) expand_more …" at bounding box center [918, 459] width 1088 height 619
drag, startPoint x: 840, startPoint y: 366, endPoint x: 644, endPoint y: 352, distance: 196.5
click at [708, 352] on td "Freedom Mtg 11988 Exit 5 Prkwy Bldg, Fishers, IN 46037" at bounding box center [813, 360] width 210 height 44
drag, startPoint x: 644, startPoint y: 352, endPoint x: 662, endPoint y: 358, distance: 19.0
copy td "Freedom Mtg 11988 Exit 5 Prkwy Bldg, Fishers, IN 46037"
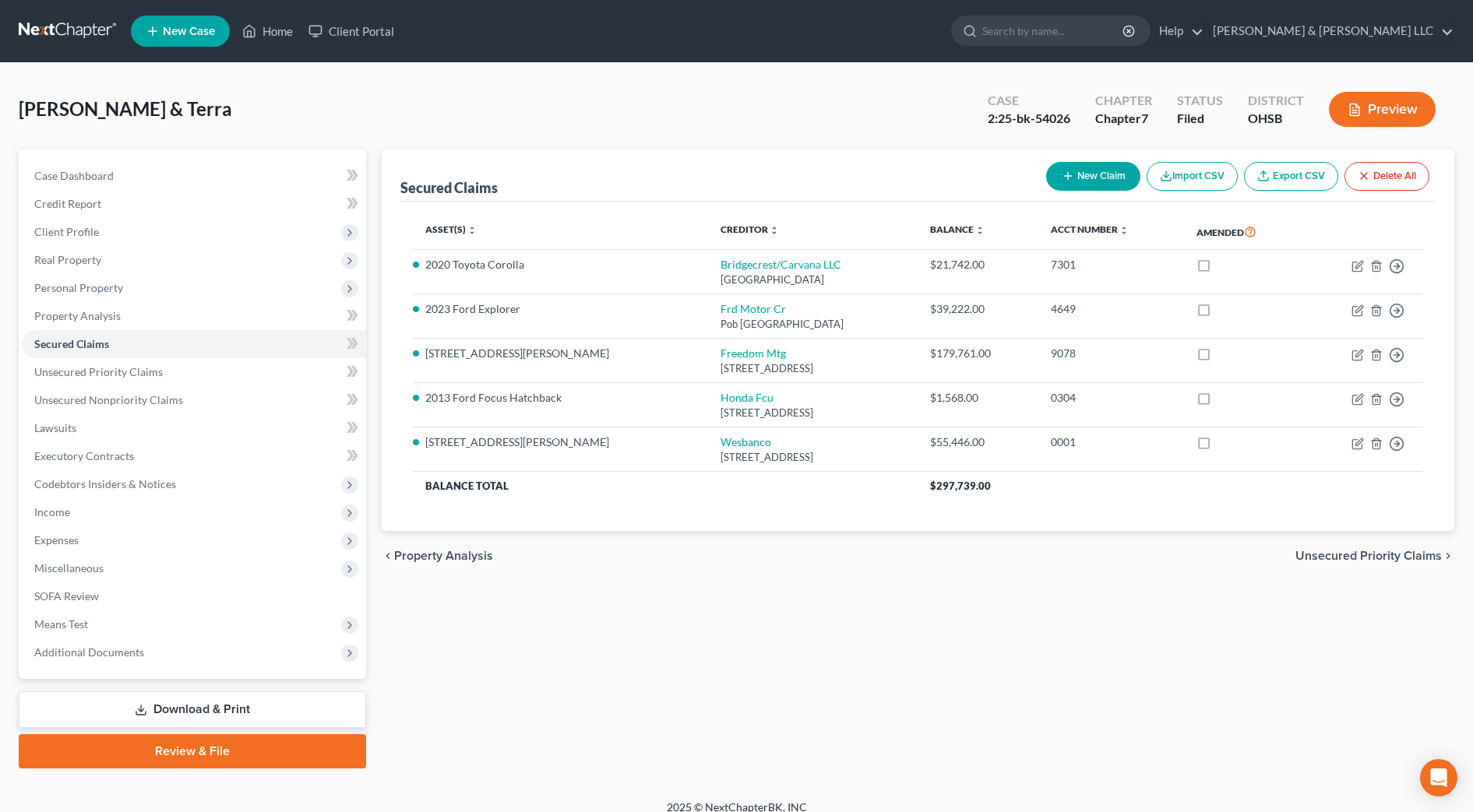
drag, startPoint x: 1293, startPoint y: 662, endPoint x: 1276, endPoint y: 631, distance: 35.4
click at [1293, 662] on div "Secured Claims New Claim Import CSV Export CSV Delete All Asset(s) expand_more …" at bounding box center [918, 459] width 1088 height 619
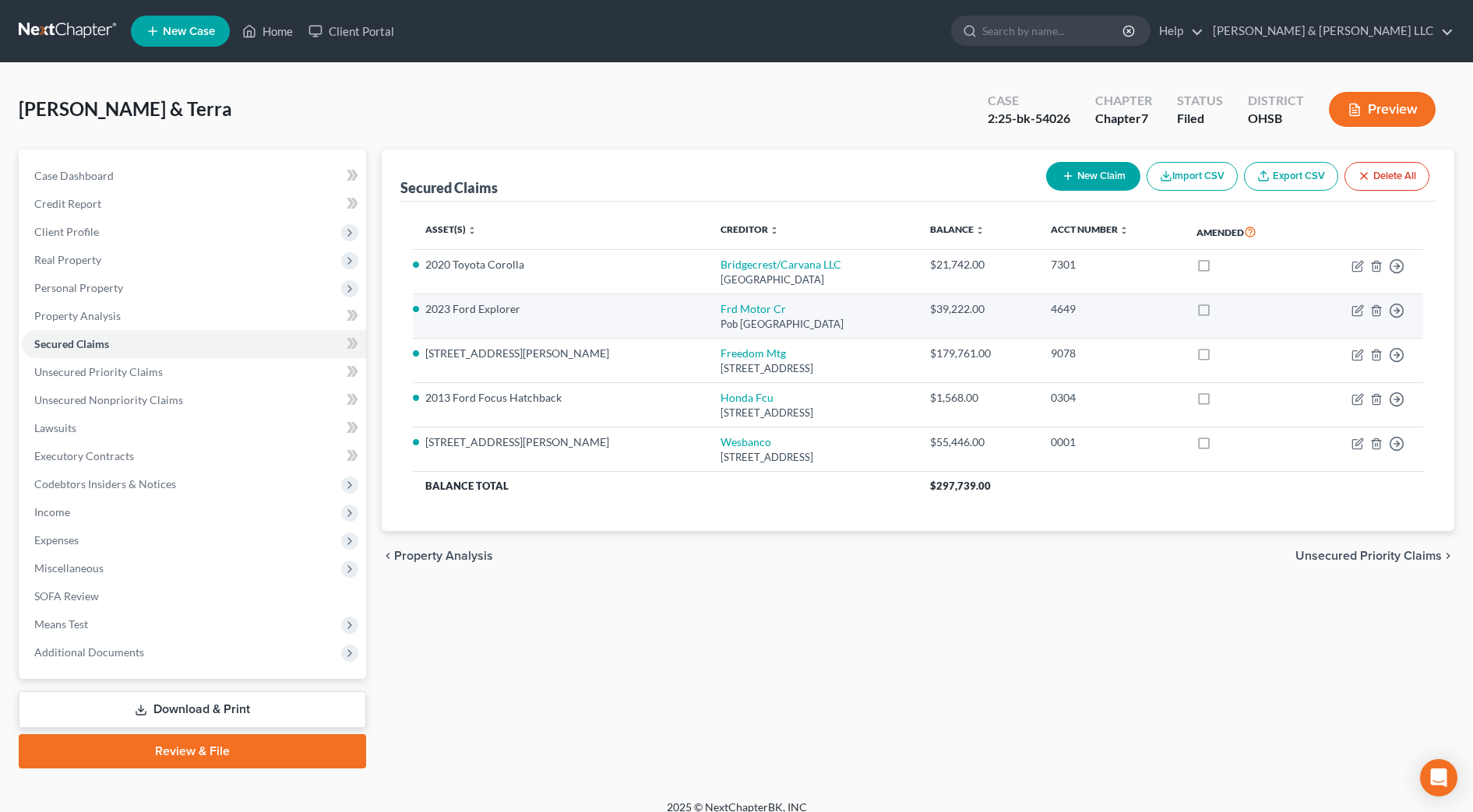
drag, startPoint x: 810, startPoint y: 324, endPoint x: 636, endPoint y: 310, distance: 174.6
click at [708, 310] on td "Frd Motor Cr Pob 542000, [GEOGRAPHIC_DATA]" at bounding box center [813, 316] width 210 height 44
drag, startPoint x: 637, startPoint y: 310, endPoint x: 688, endPoint y: 324, distance: 52.9
copy td "Frd Motor Cr Pob 542000, [GEOGRAPHIC_DATA]"
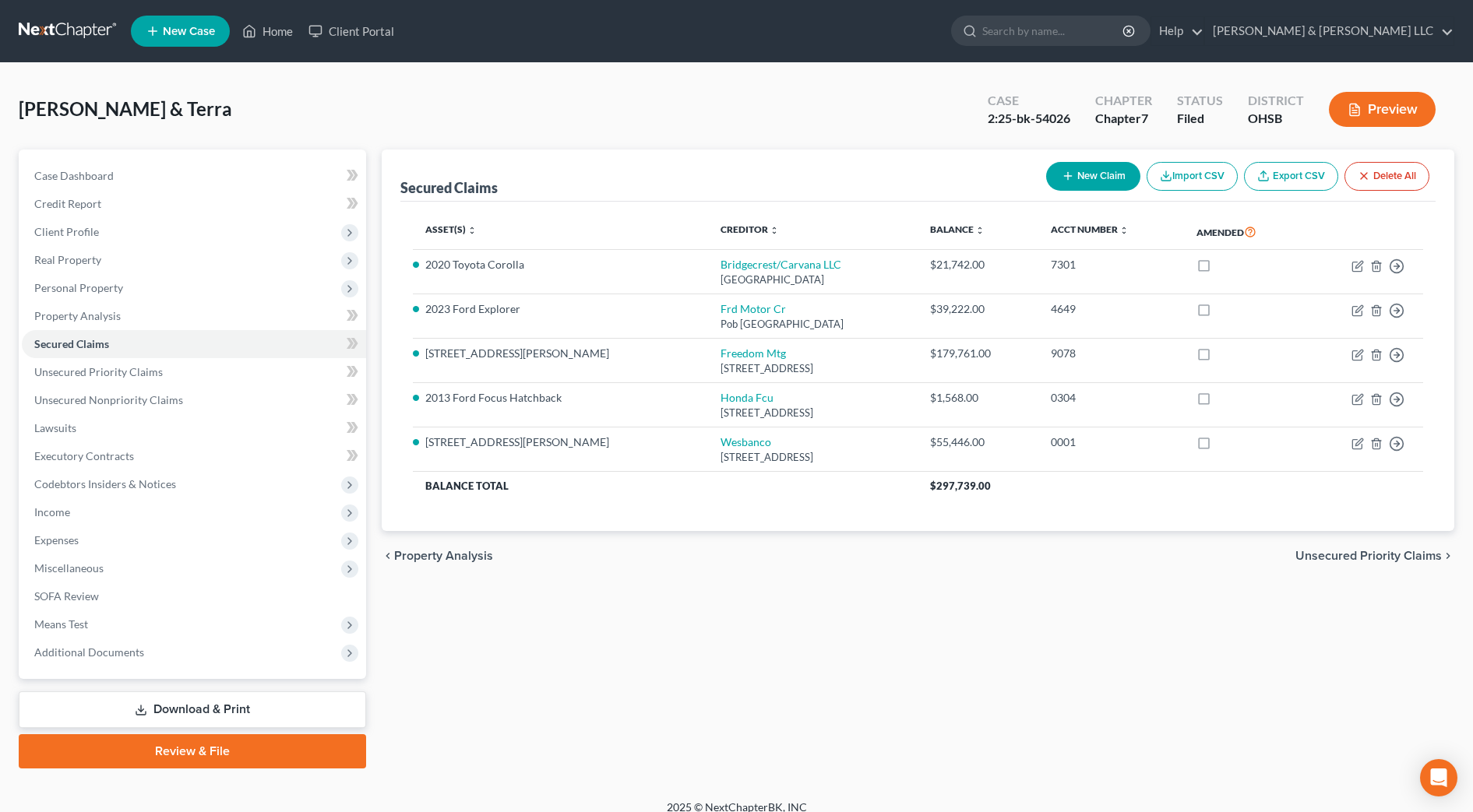
drag, startPoint x: 619, startPoint y: 703, endPoint x: 655, endPoint y: 576, distance: 132.0
click at [620, 704] on div "Secured Claims New Claim Import CSV Export CSV Delete All Asset(s) expand_more …" at bounding box center [918, 459] width 1088 height 619
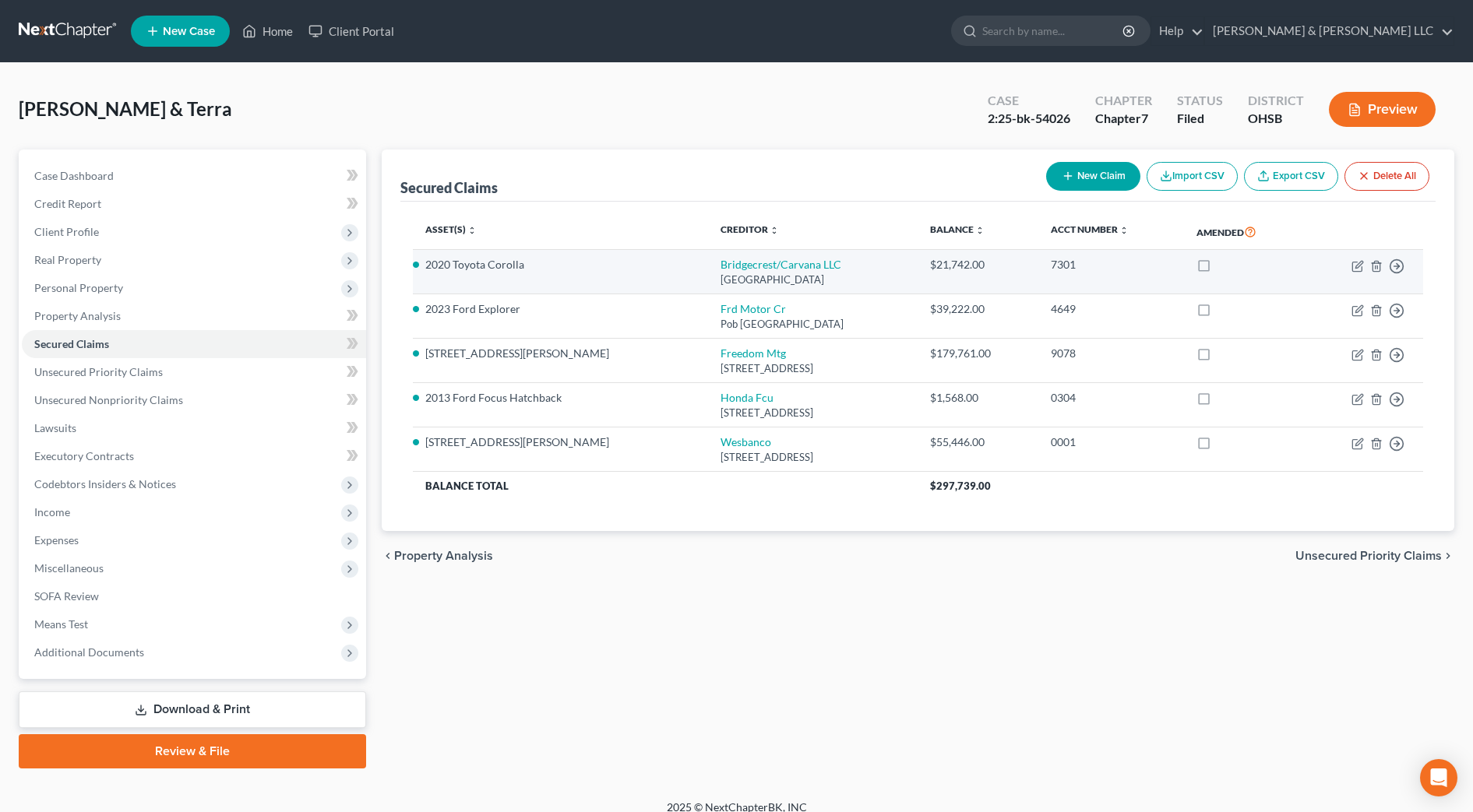
drag, startPoint x: 814, startPoint y: 280, endPoint x: 641, endPoint y: 261, distance: 174.0
click at [708, 261] on td "Bridgecrest/Carvana LLC [GEOGRAPHIC_DATA]" at bounding box center [813, 272] width 210 height 44
drag, startPoint x: 641, startPoint y: 261, endPoint x: 655, endPoint y: 267, distance: 15.2
copy td "Bridgecrest/Carvana LLC [GEOGRAPHIC_DATA]"
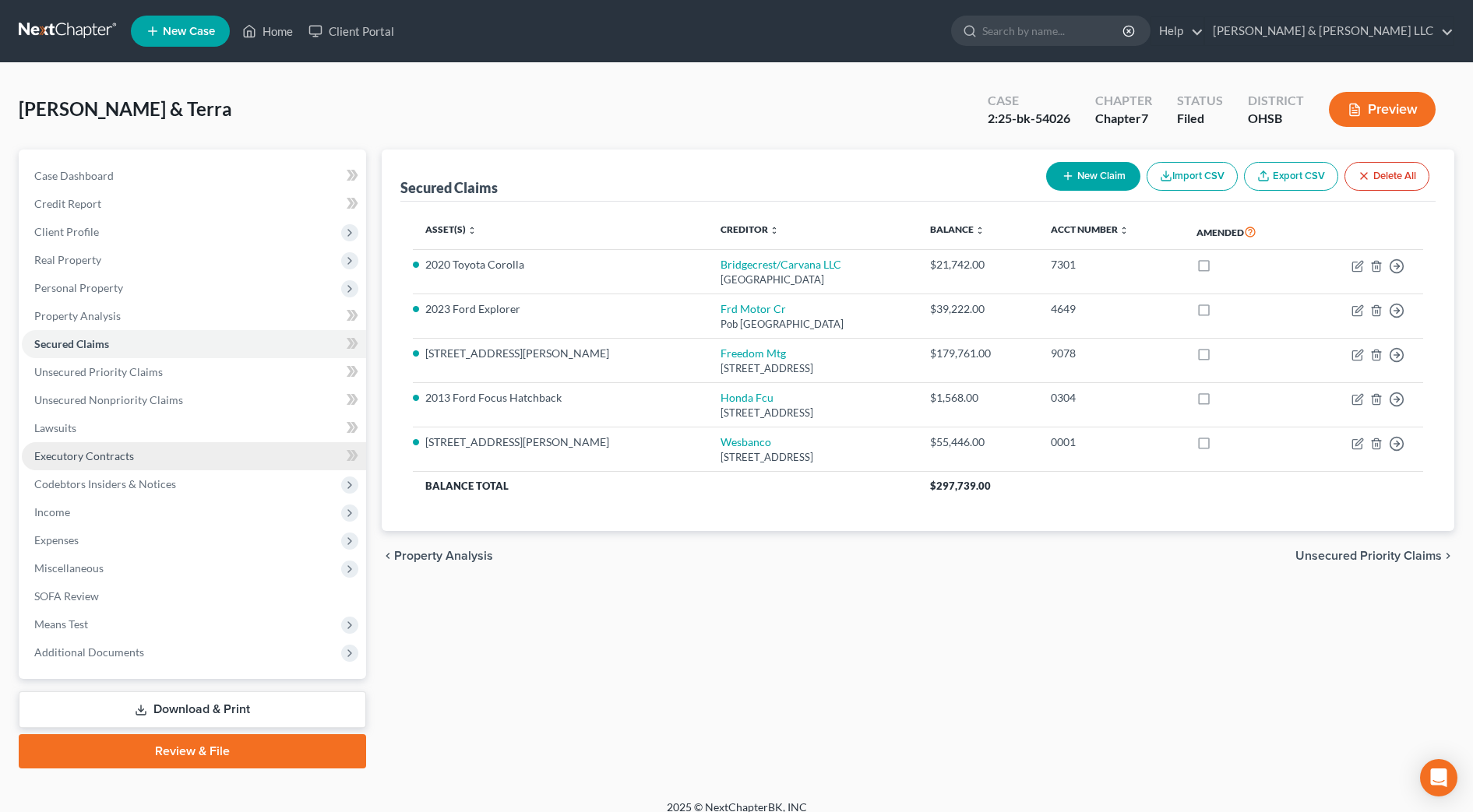
click at [69, 463] on link "Executory Contracts" at bounding box center [193, 456] width 344 height 28
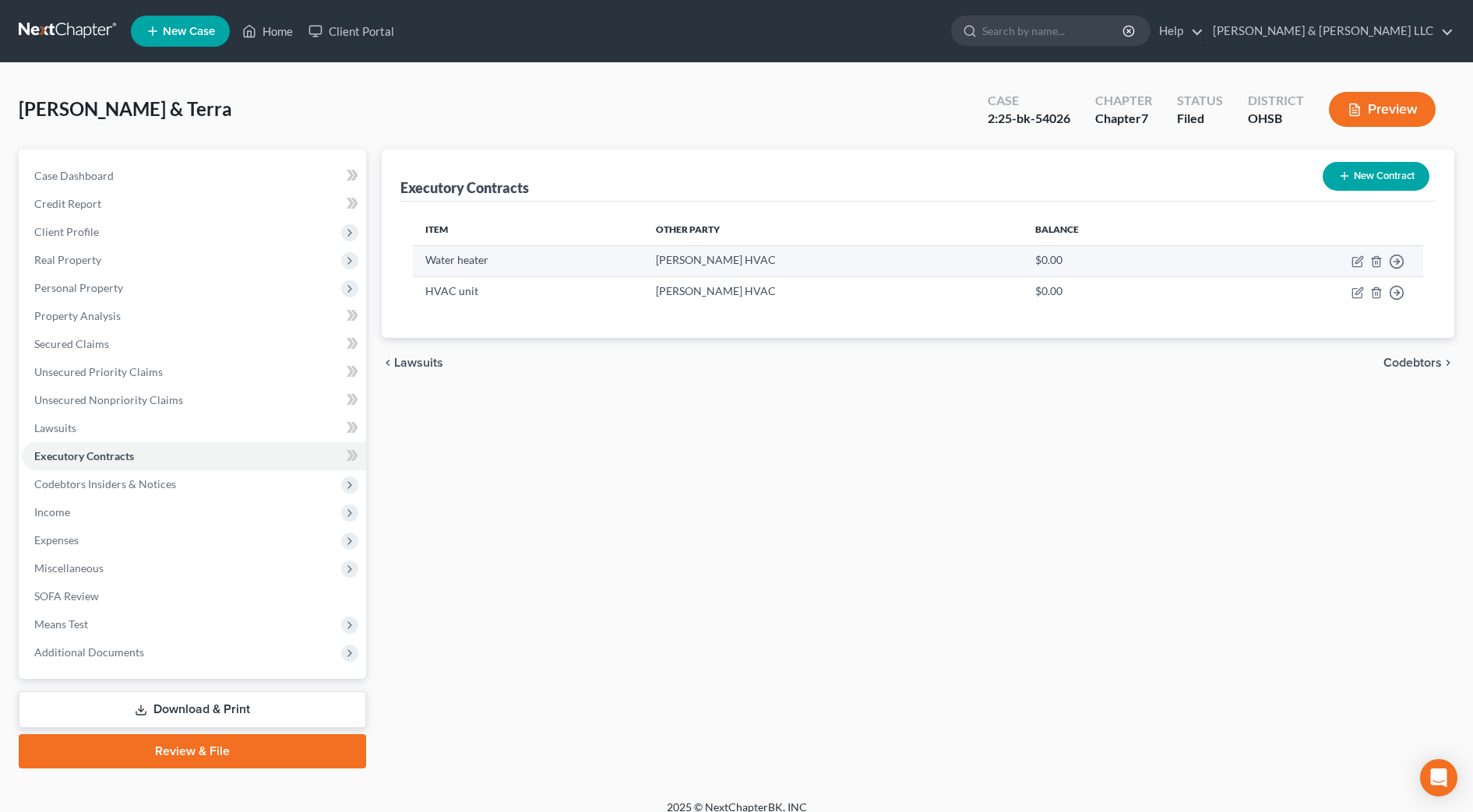
click at [737, 258] on td "[PERSON_NAME] HVAC" at bounding box center [833, 261] width 379 height 31
click at [1350, 258] on td "Move to D Move to E Move to F Move to Notice Only" at bounding box center [1313, 261] width 221 height 31
click at [1354, 263] on icon "button" at bounding box center [1358, 262] width 12 height 12
select select "3"
select select "36"
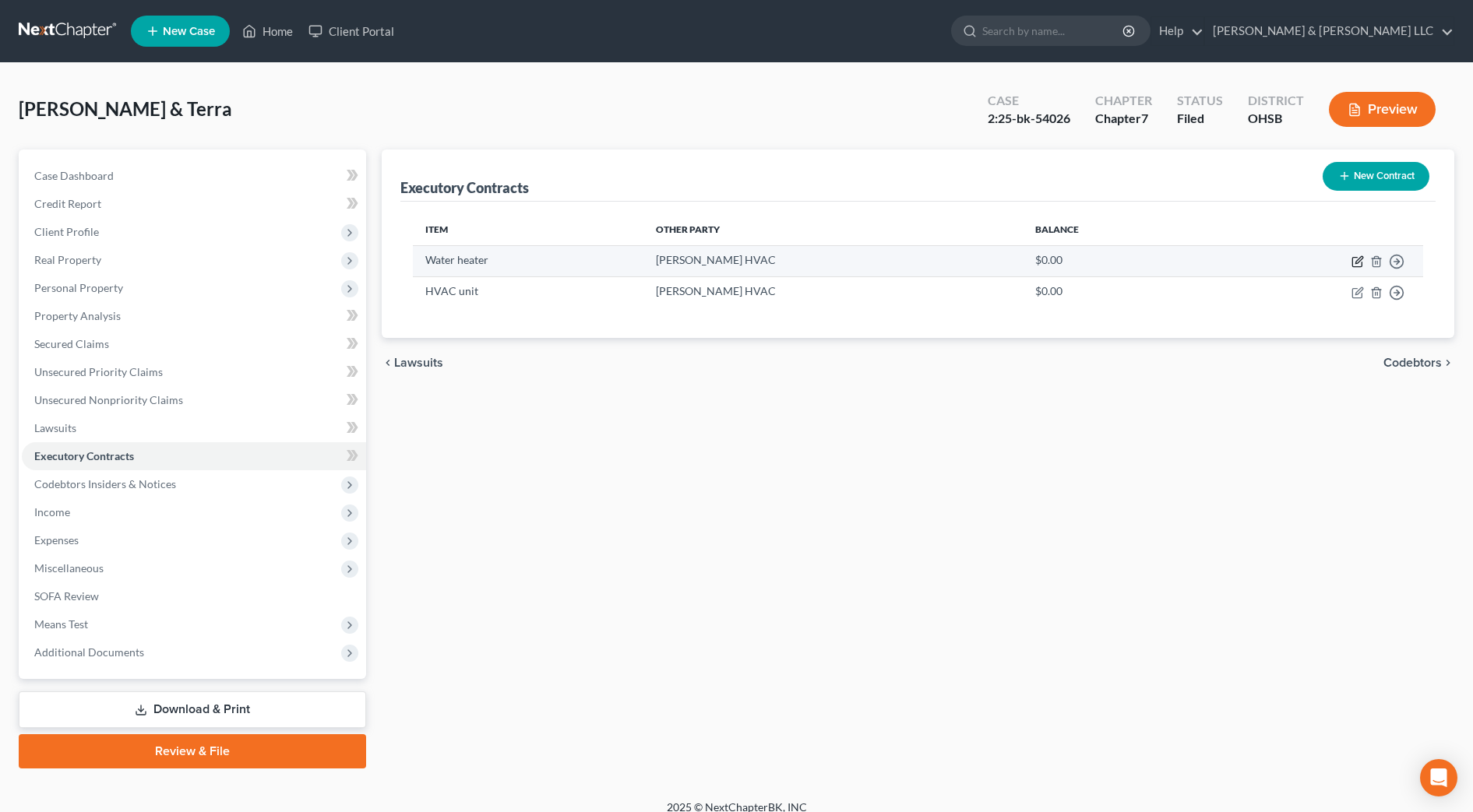
select select "0"
select select "2"
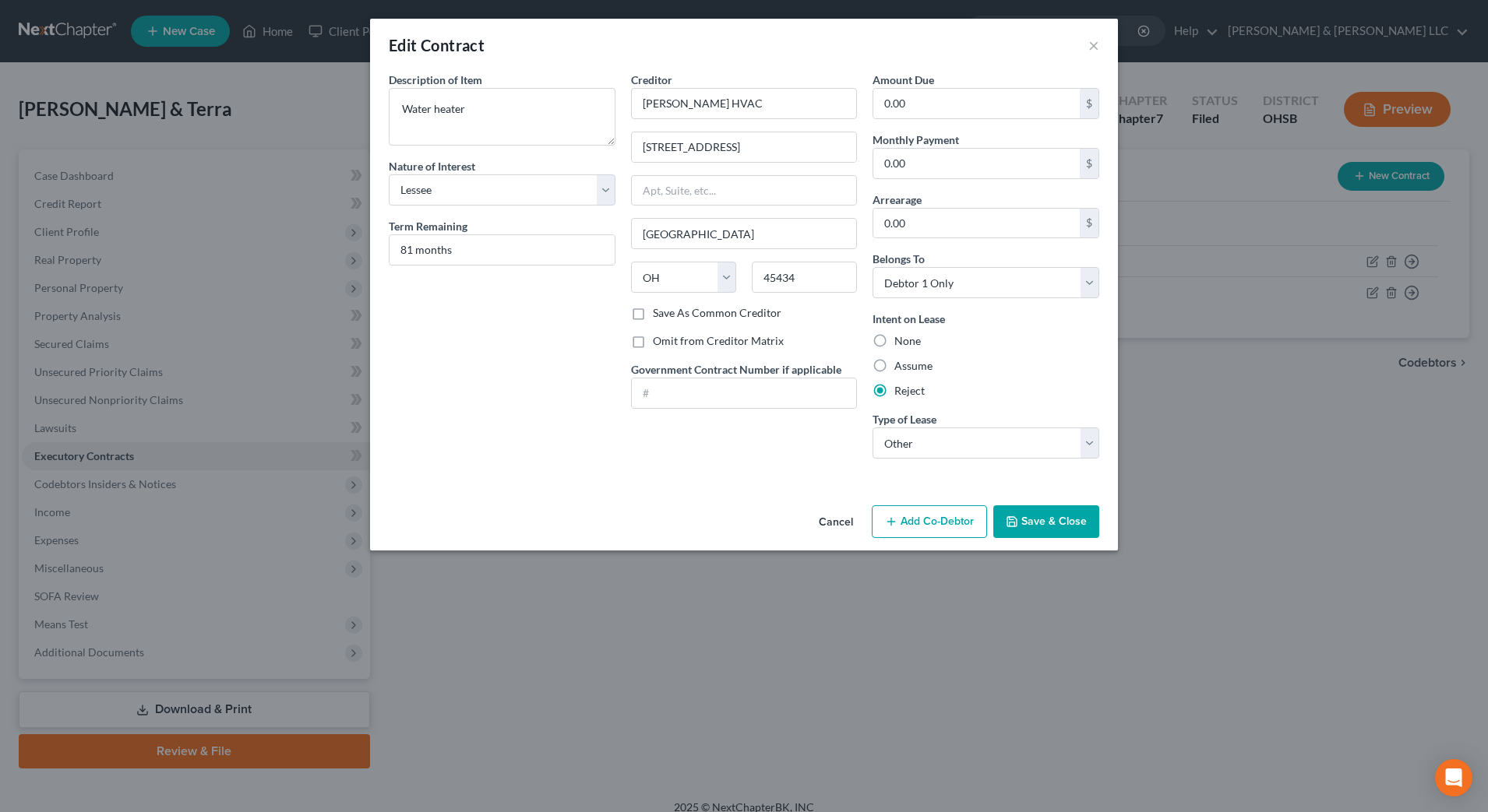
click at [851, 522] on button "Cancel" at bounding box center [836, 523] width 59 height 31
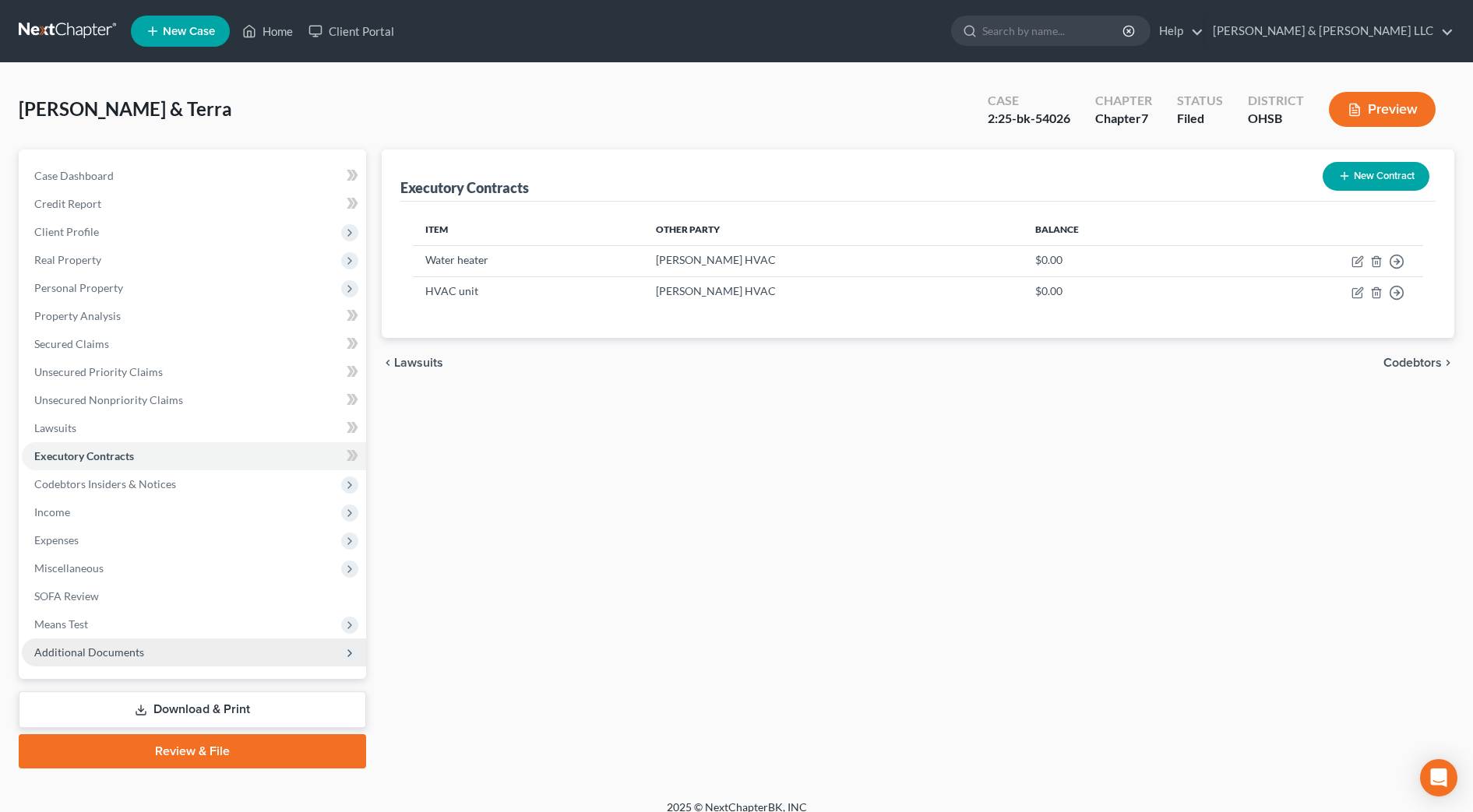
click at [133, 647] on span "Additional Documents" at bounding box center [89, 652] width 110 height 13
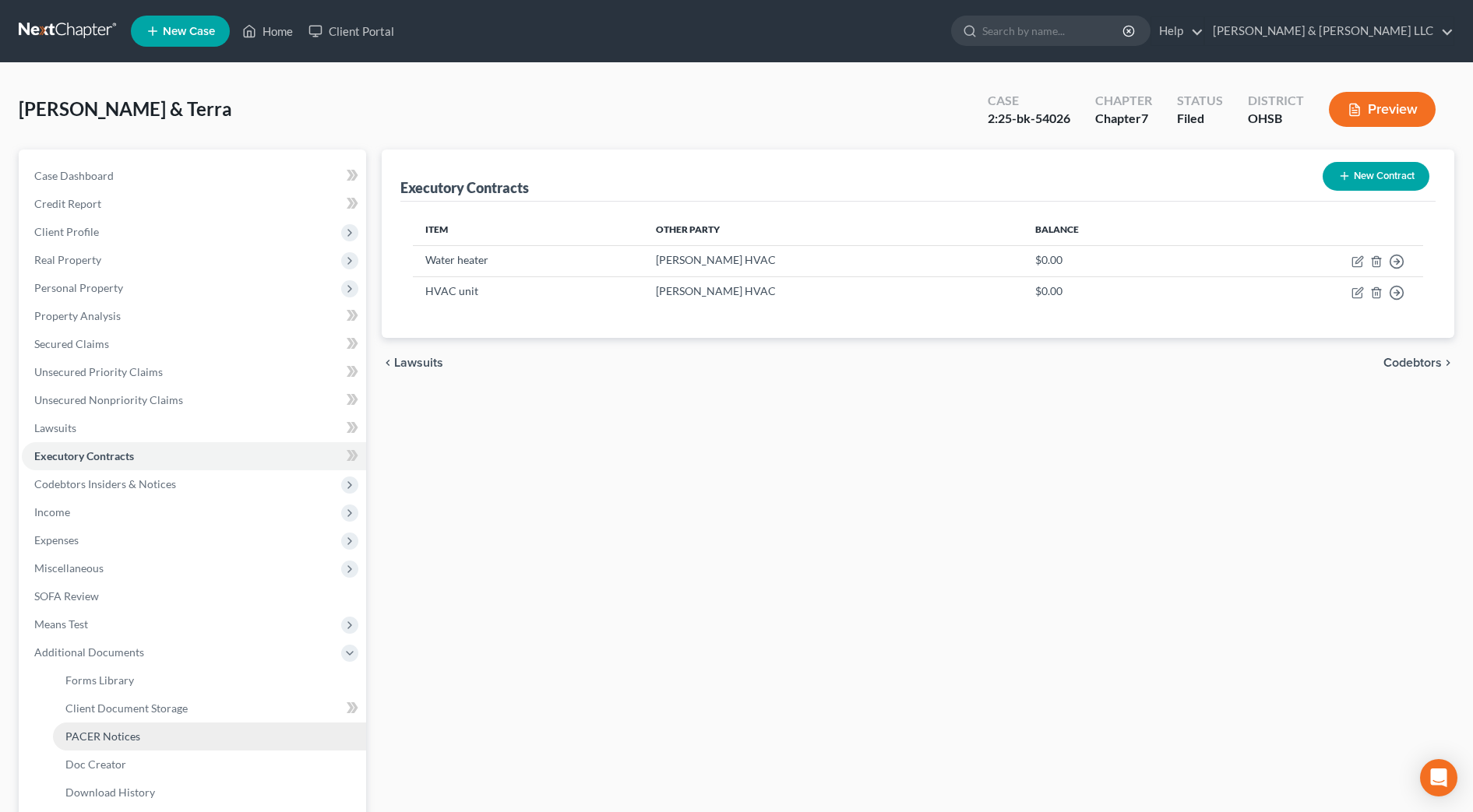
click at [138, 738] on span "PACER Notices" at bounding box center [103, 736] width 75 height 13
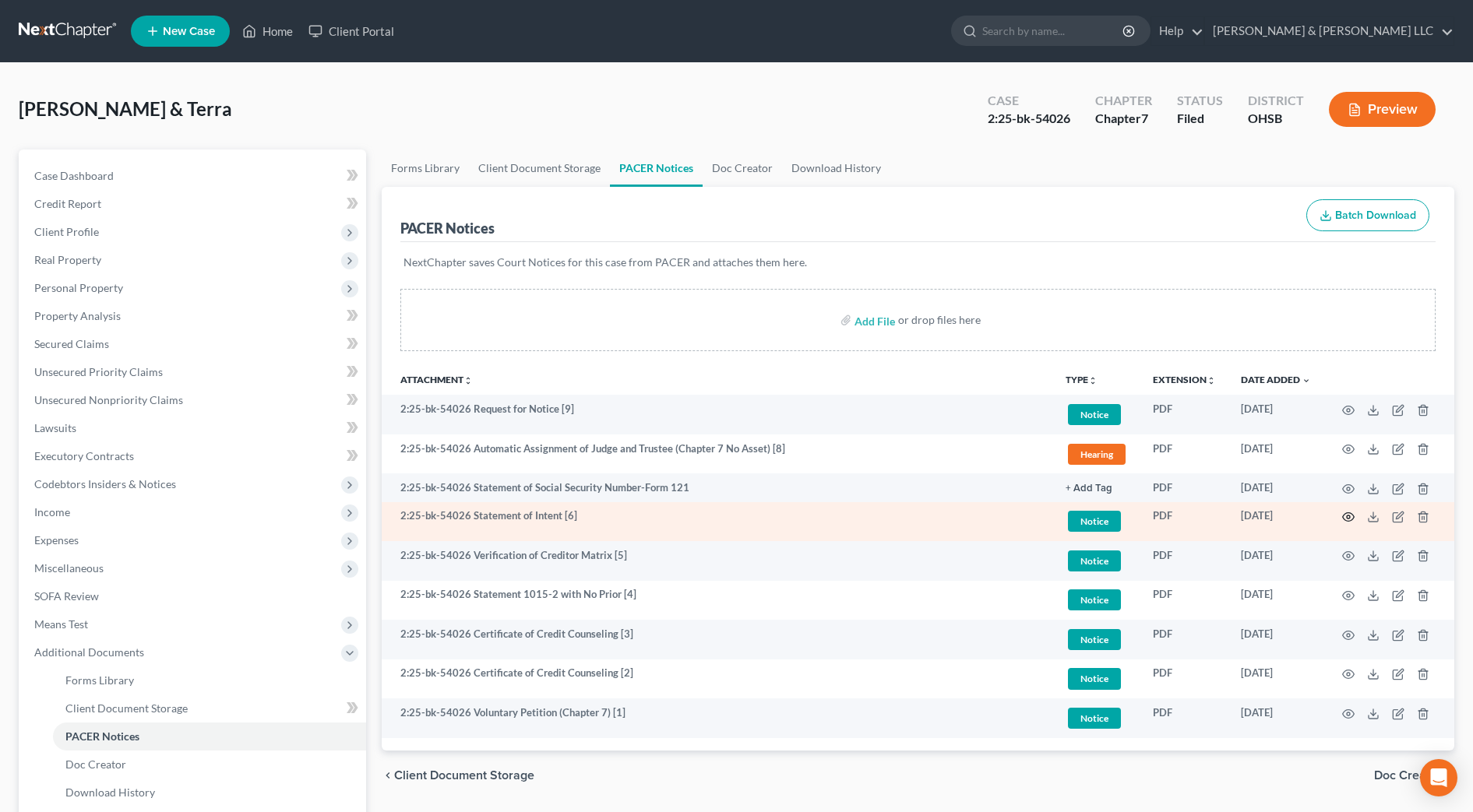
click at [1352, 519] on icon "button" at bounding box center [1348, 517] width 12 height 12
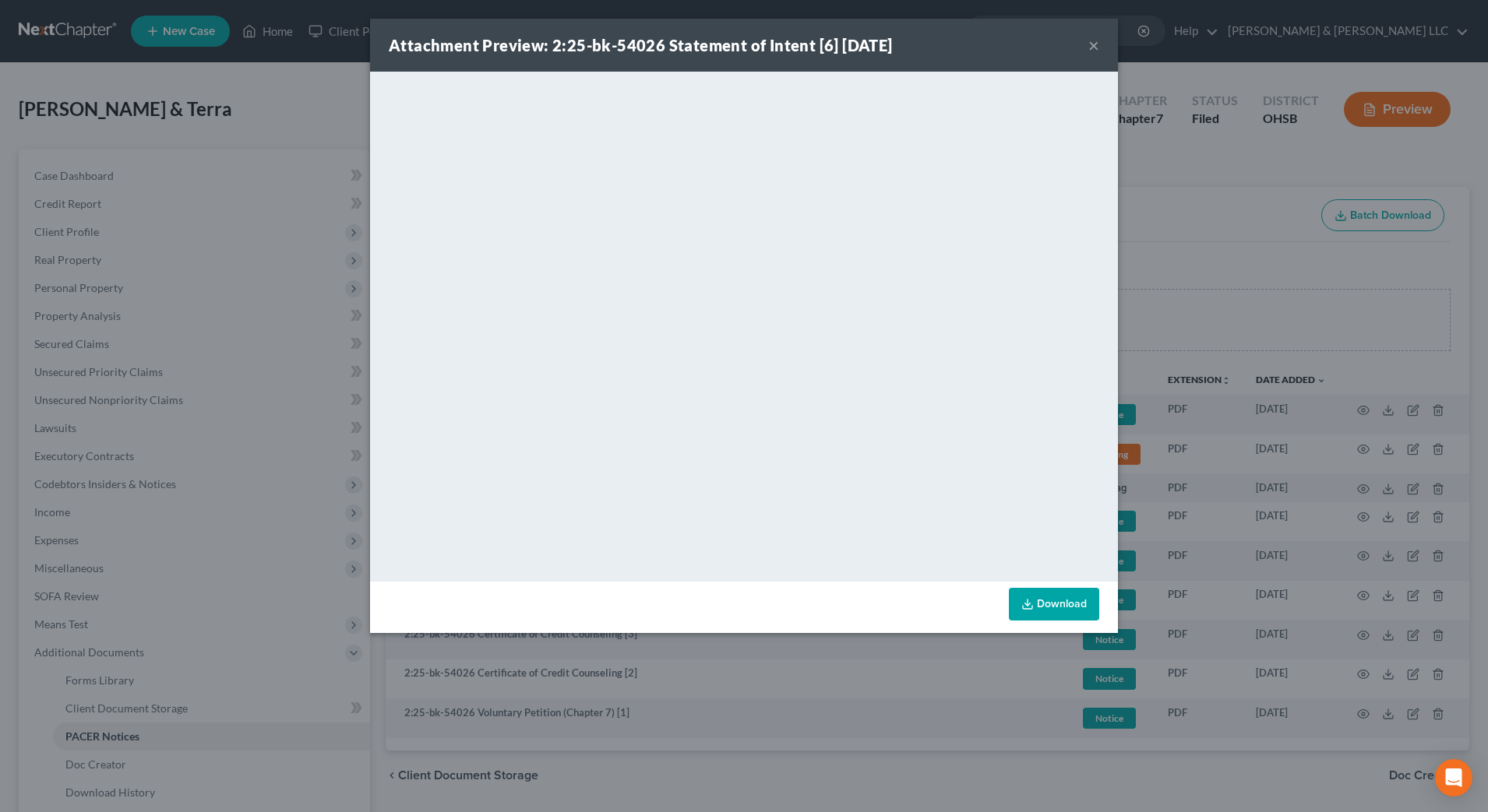
click at [1094, 45] on button "×" at bounding box center [1094, 45] width 11 height 19
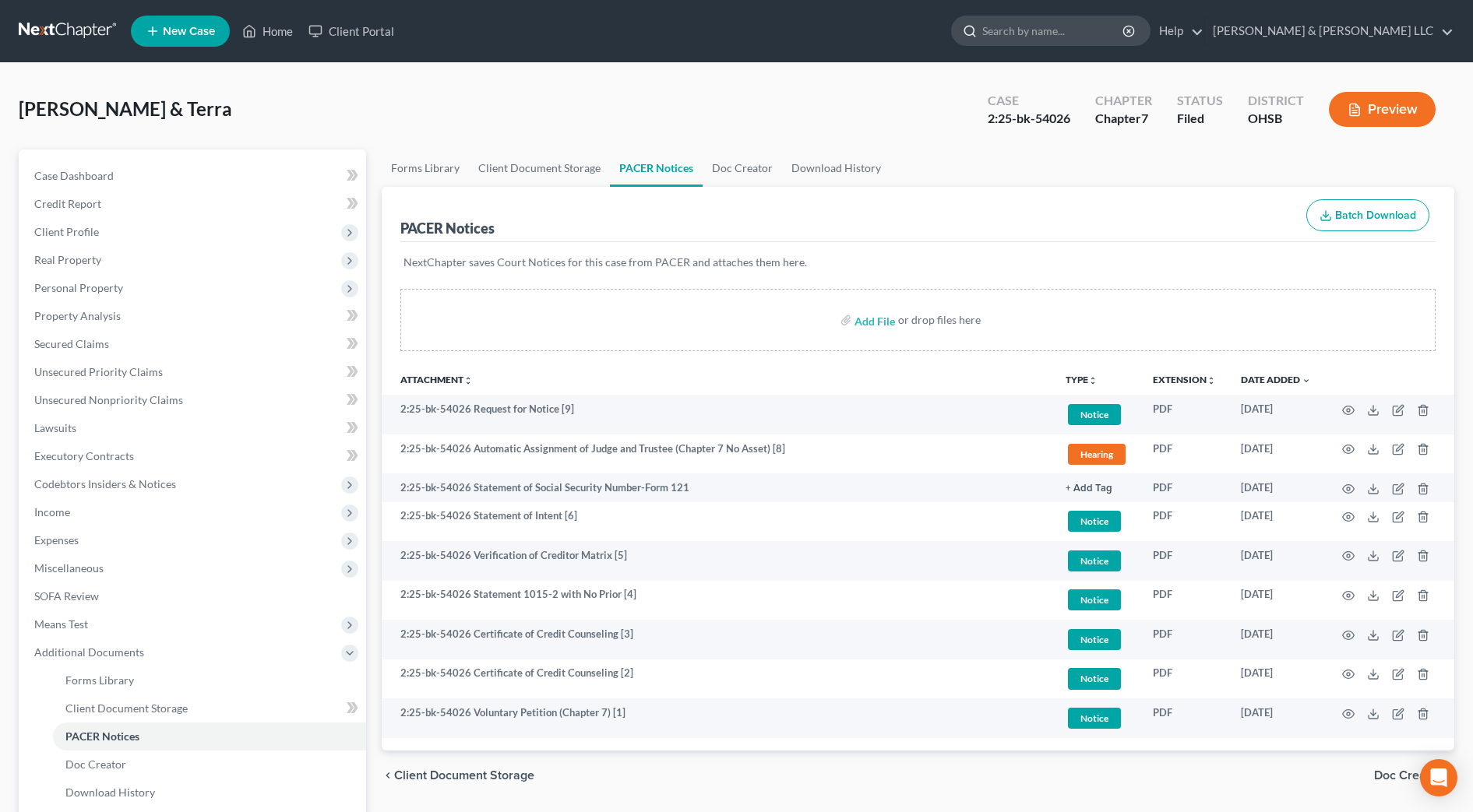
click at [1100, 41] on input "search" at bounding box center [1053, 30] width 143 height 29
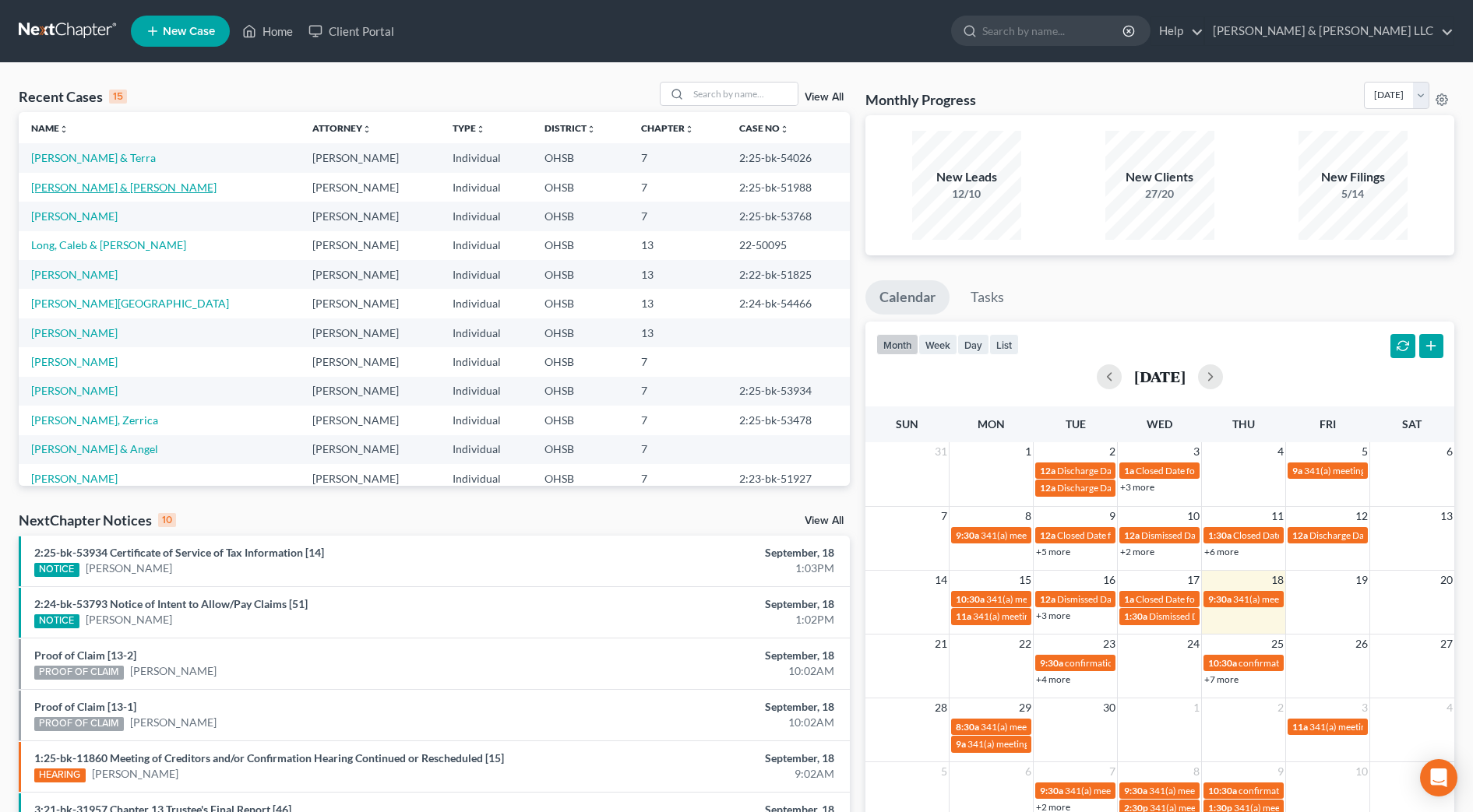
click at [131, 186] on link "[PERSON_NAME] & [PERSON_NAME]" at bounding box center [124, 187] width 186 height 13
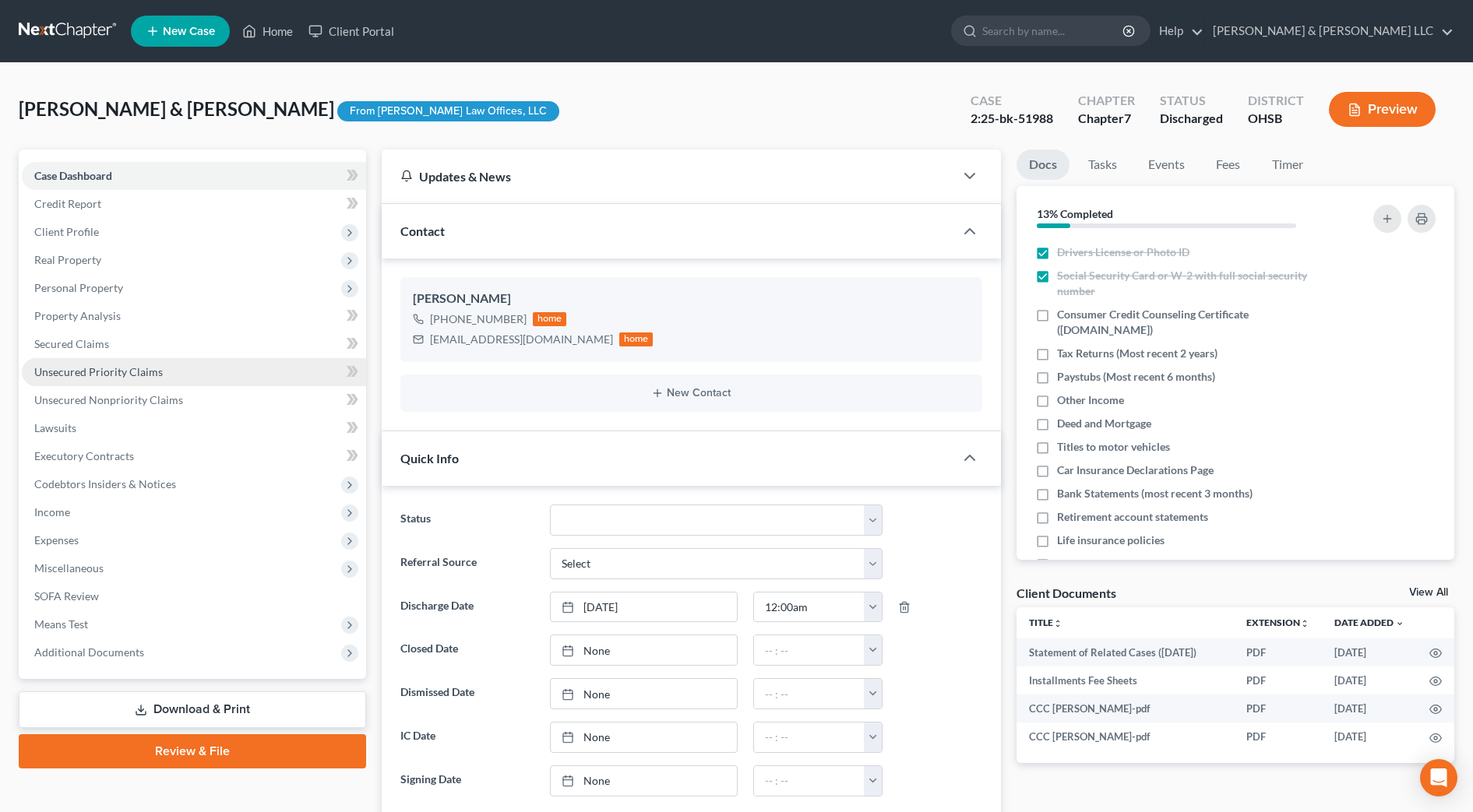
scroll to position [615, 0]
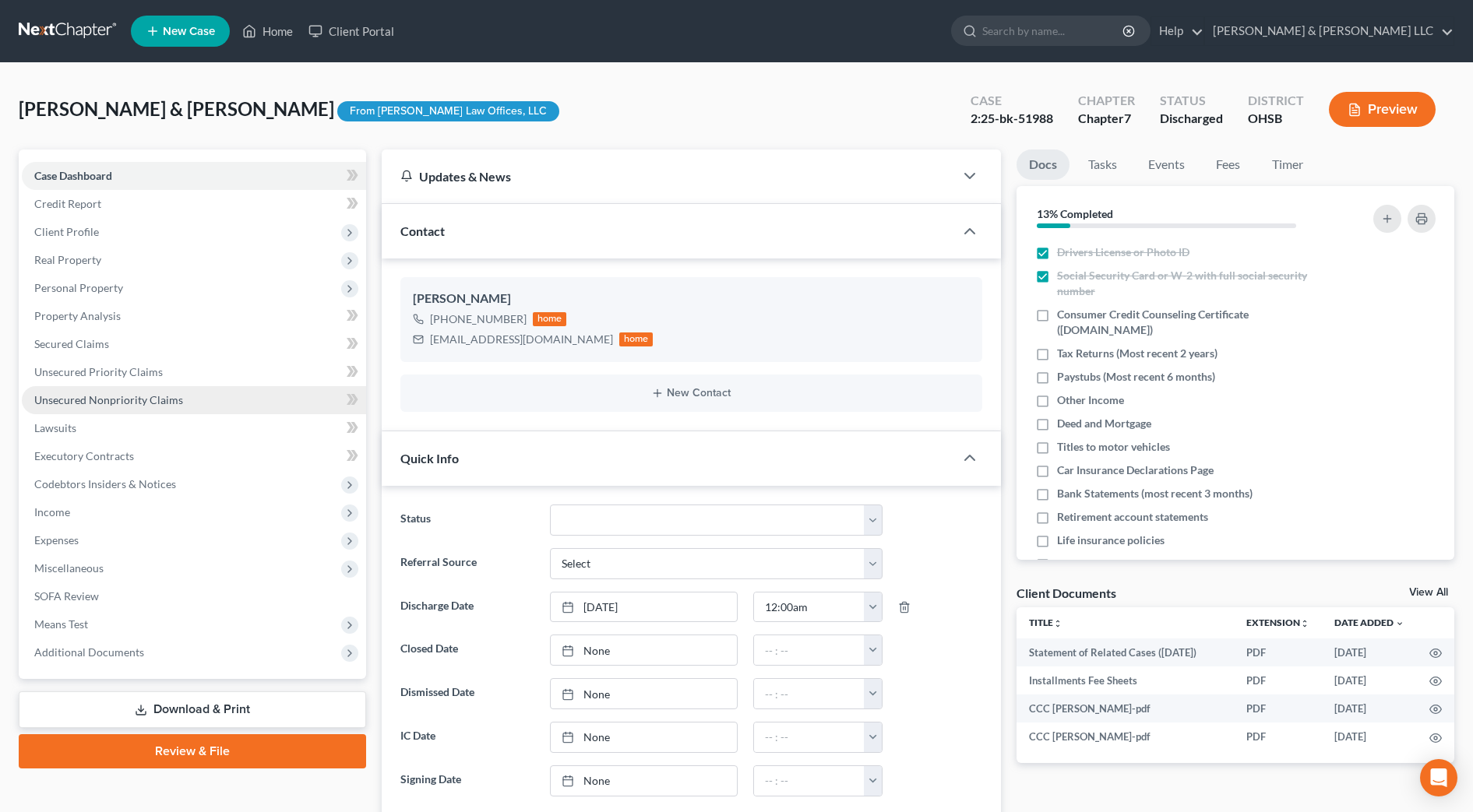
click at [144, 399] on span "Unsecured Nonpriority Claims" at bounding box center [108, 399] width 149 height 13
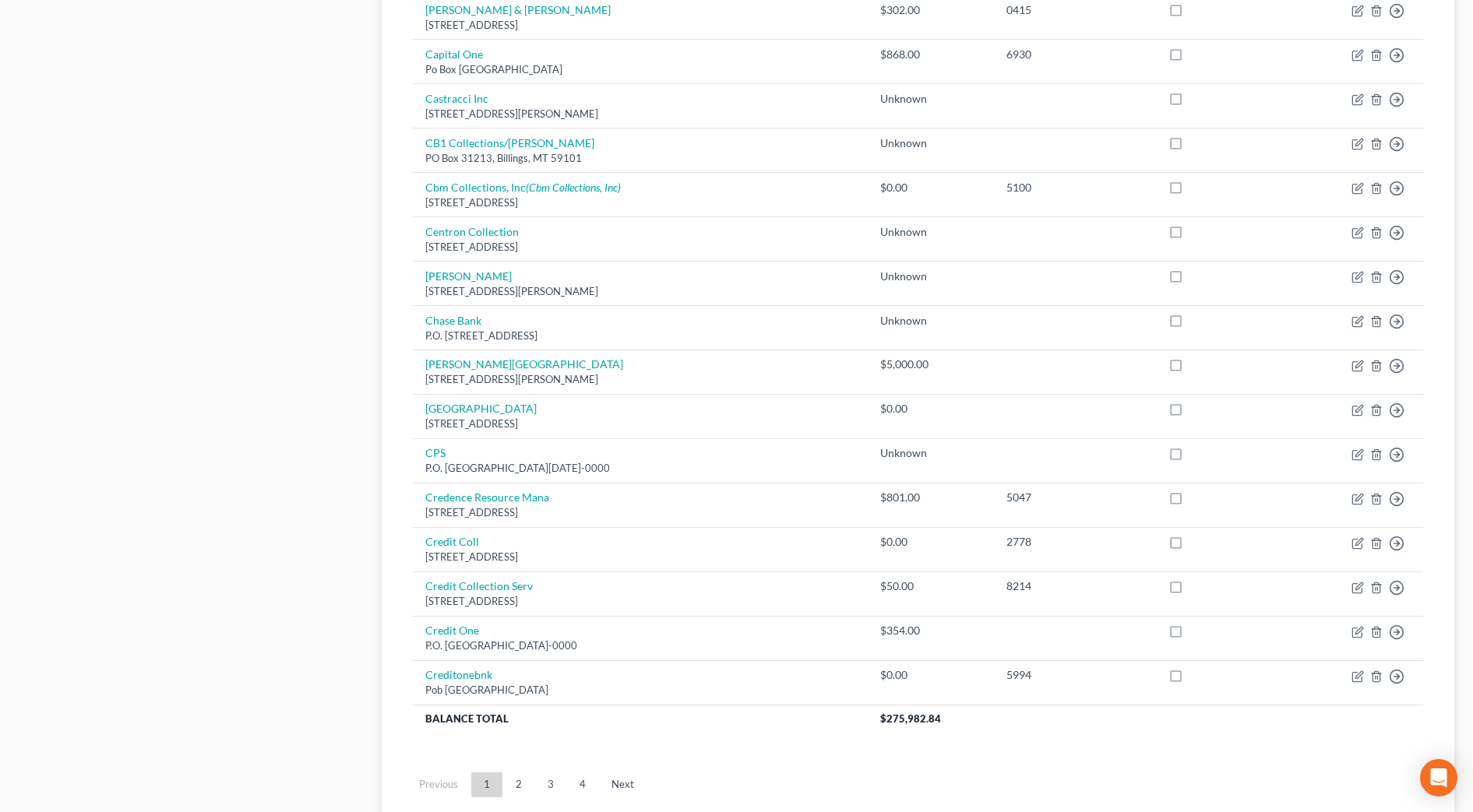
scroll to position [973, 0]
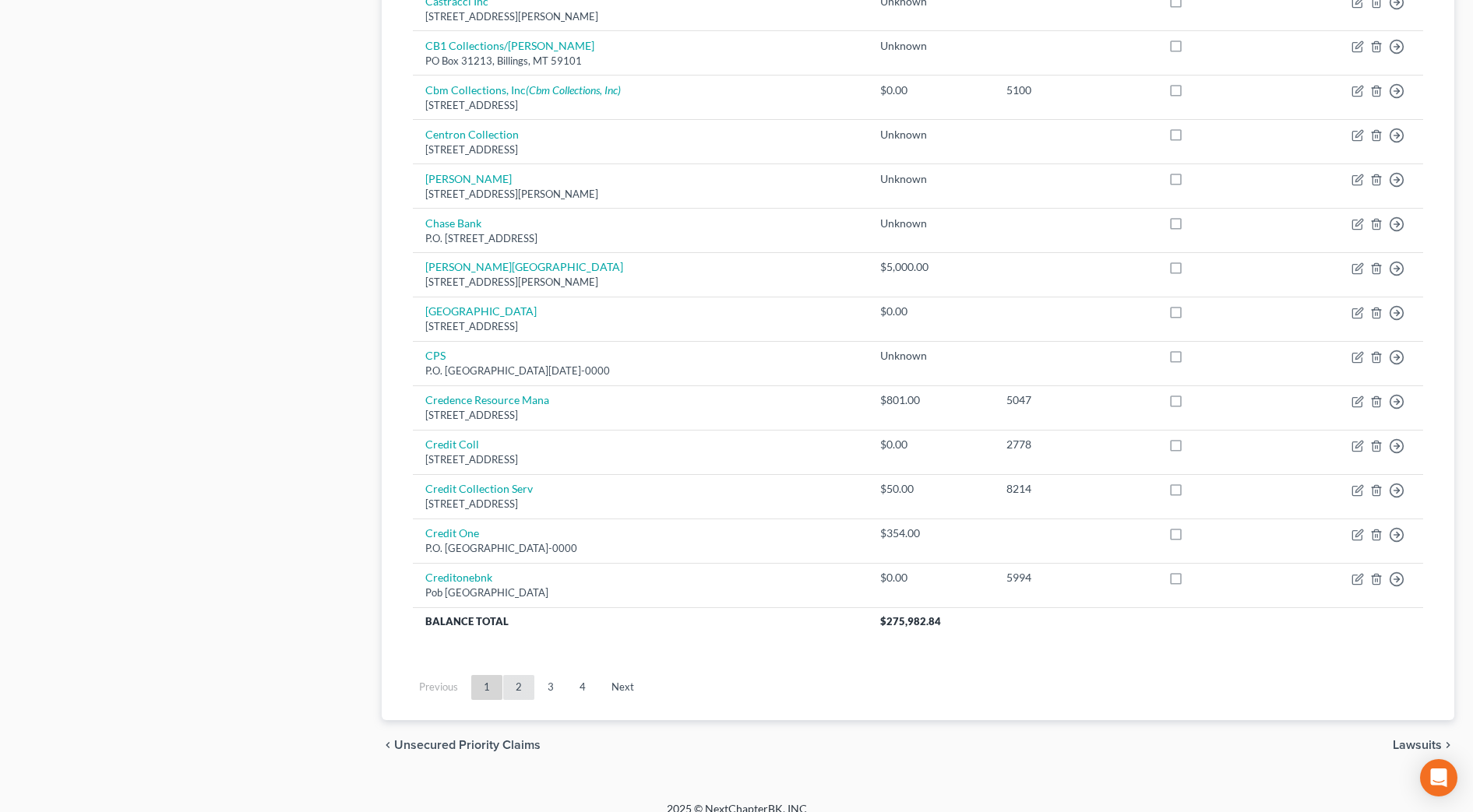
click at [525, 689] on link "2" at bounding box center [519, 688] width 31 height 25
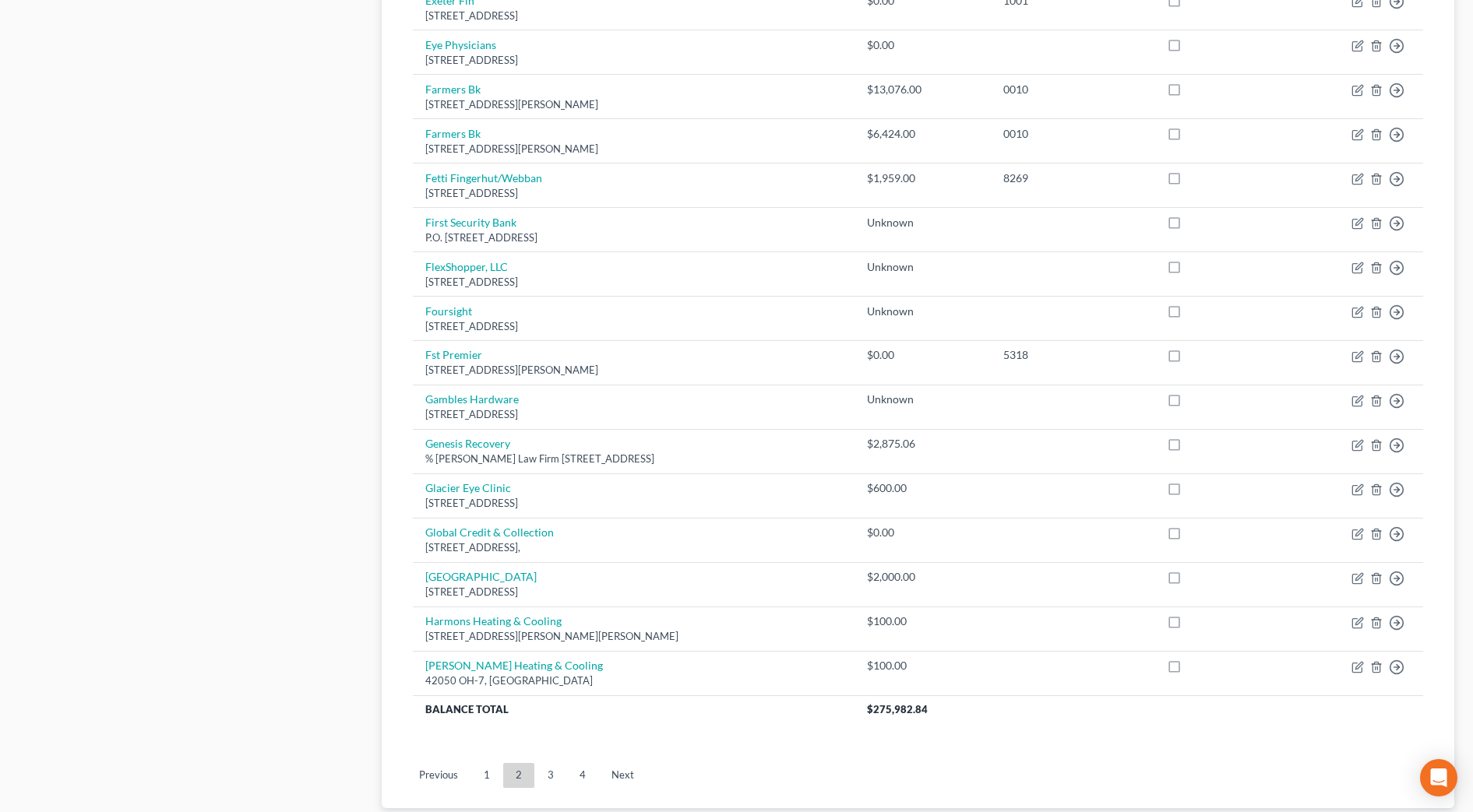
scroll to position [991, 0]
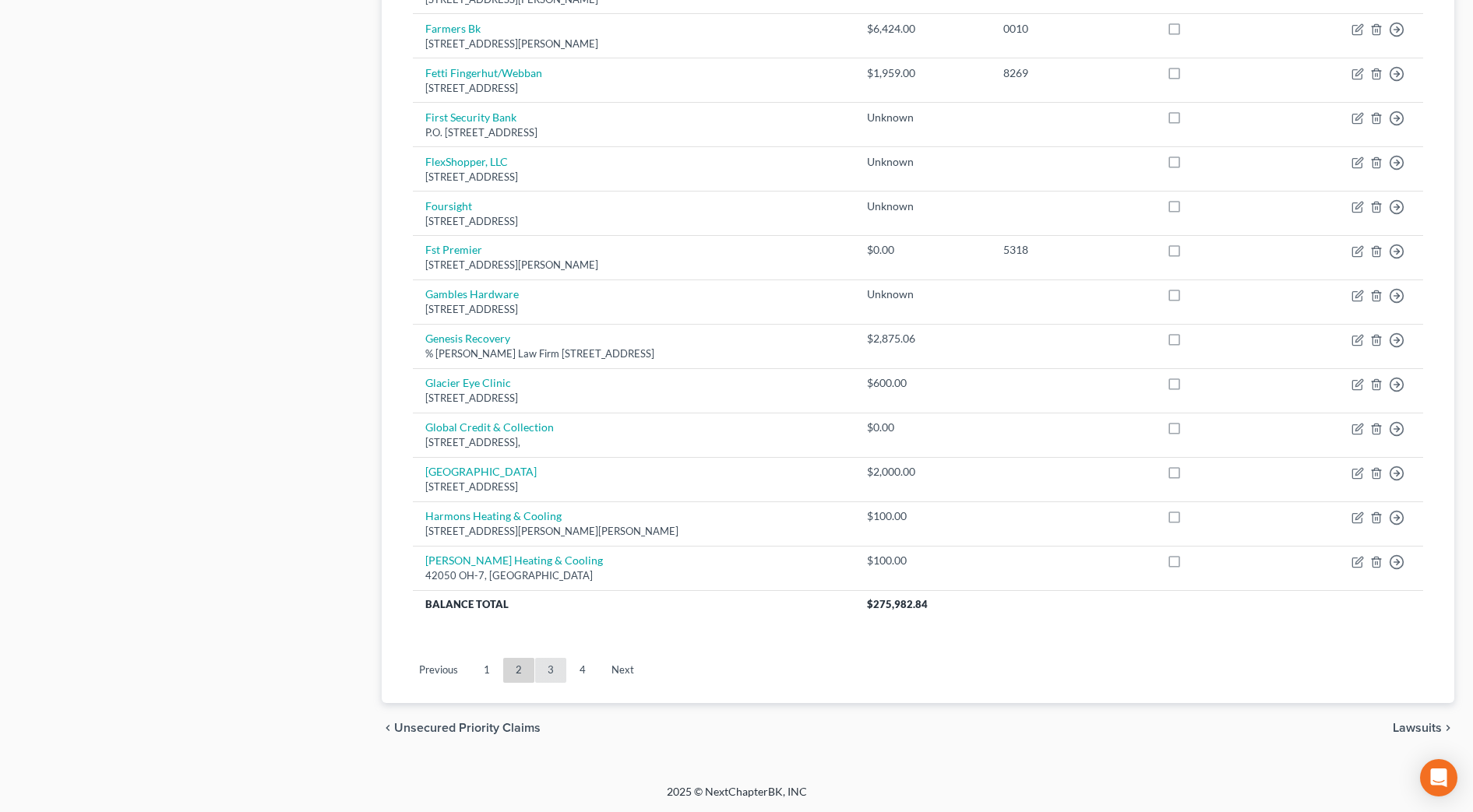
click at [548, 672] on link "3" at bounding box center [551, 671] width 31 height 25
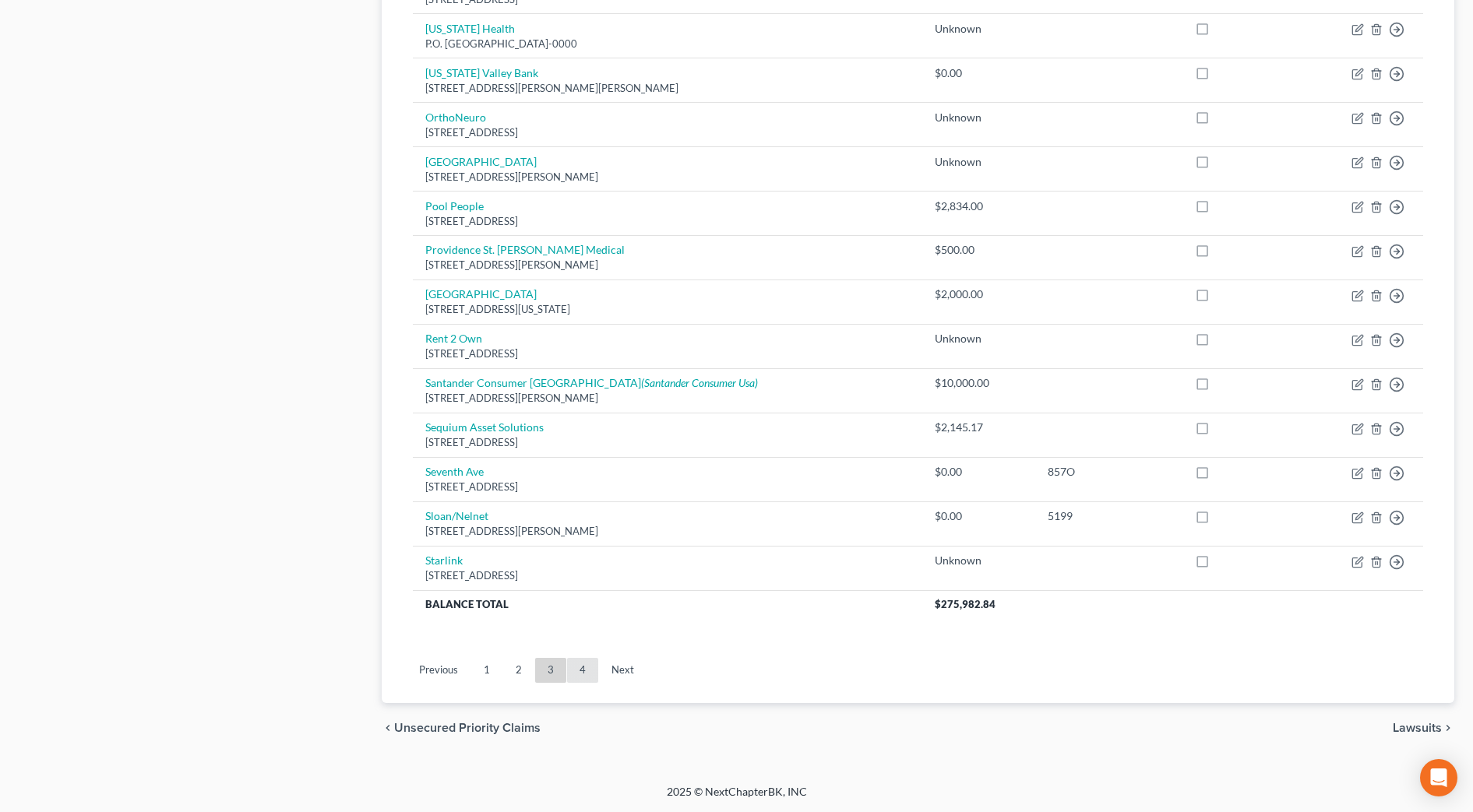
click at [571, 668] on link "4" at bounding box center [583, 671] width 31 height 25
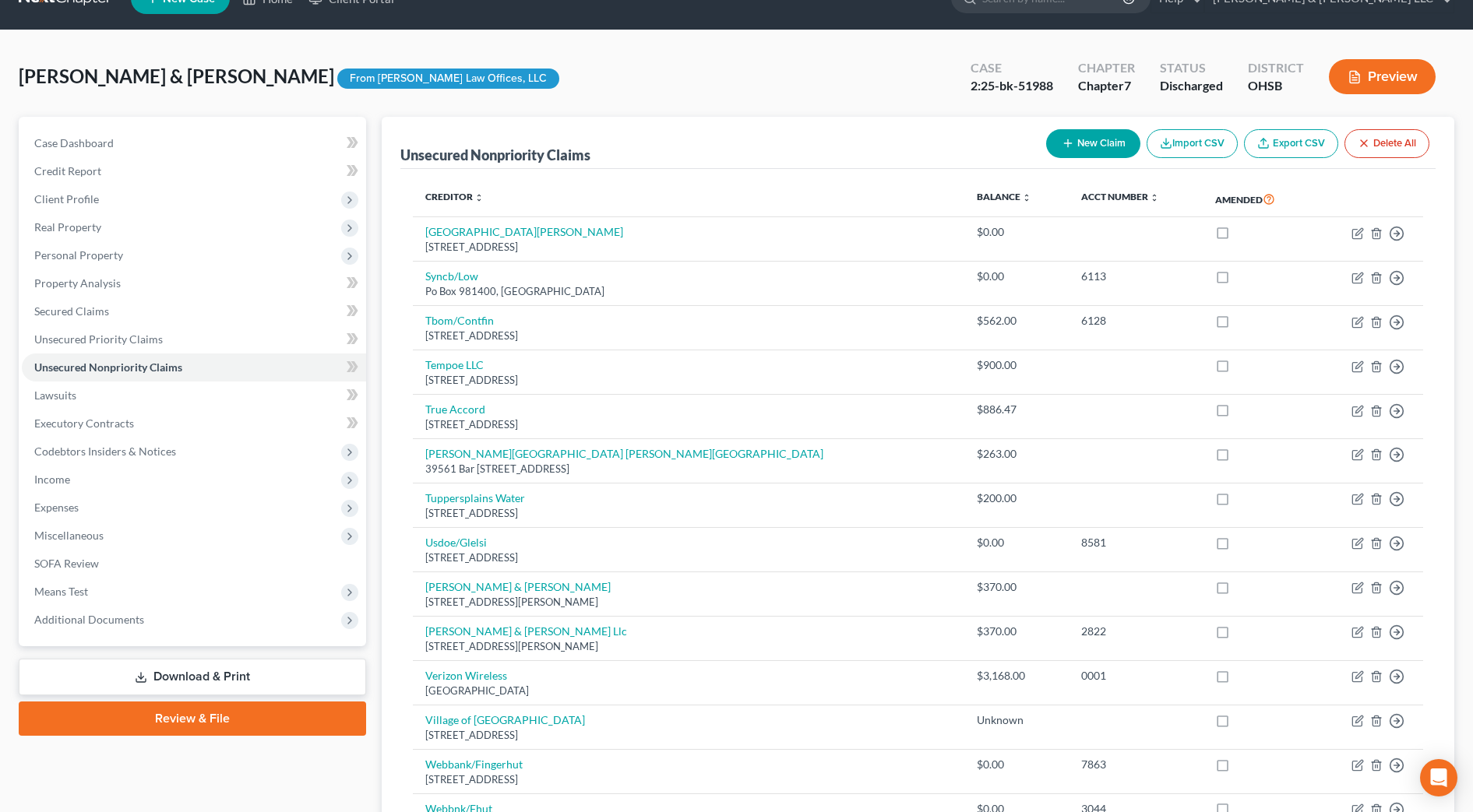
scroll to position [324, 0]
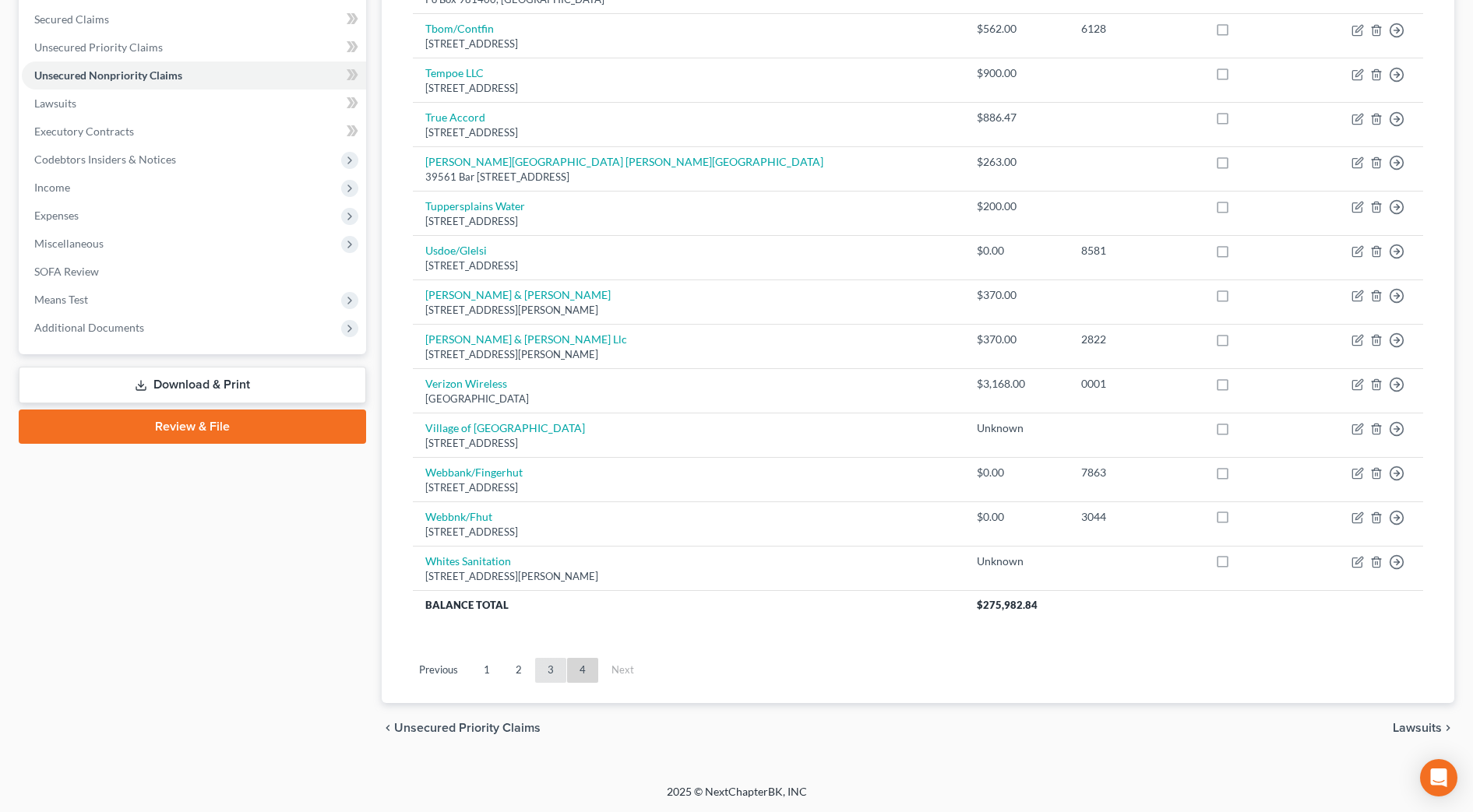
click at [560, 672] on link "3" at bounding box center [551, 671] width 31 height 25
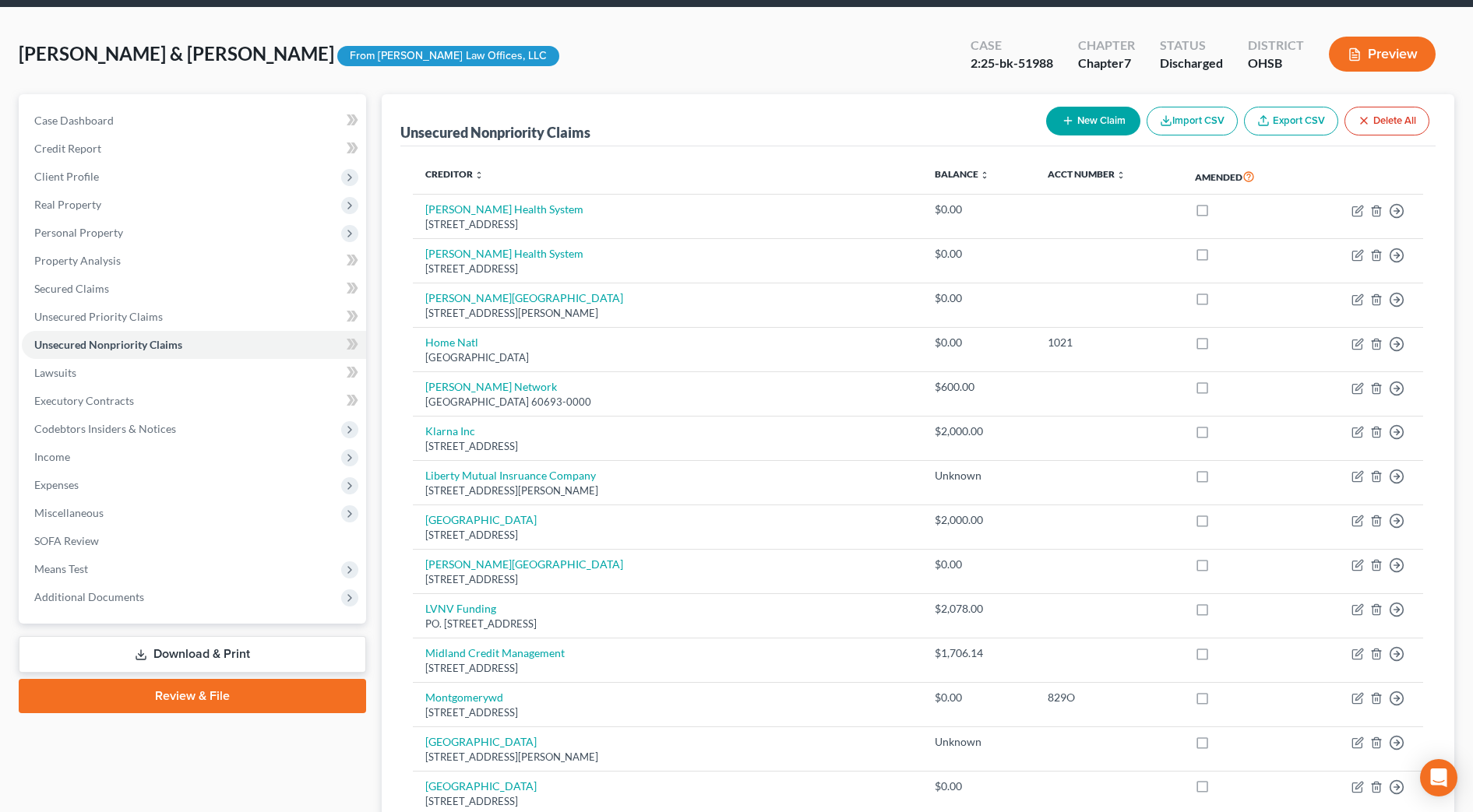
scroll to position [0, 0]
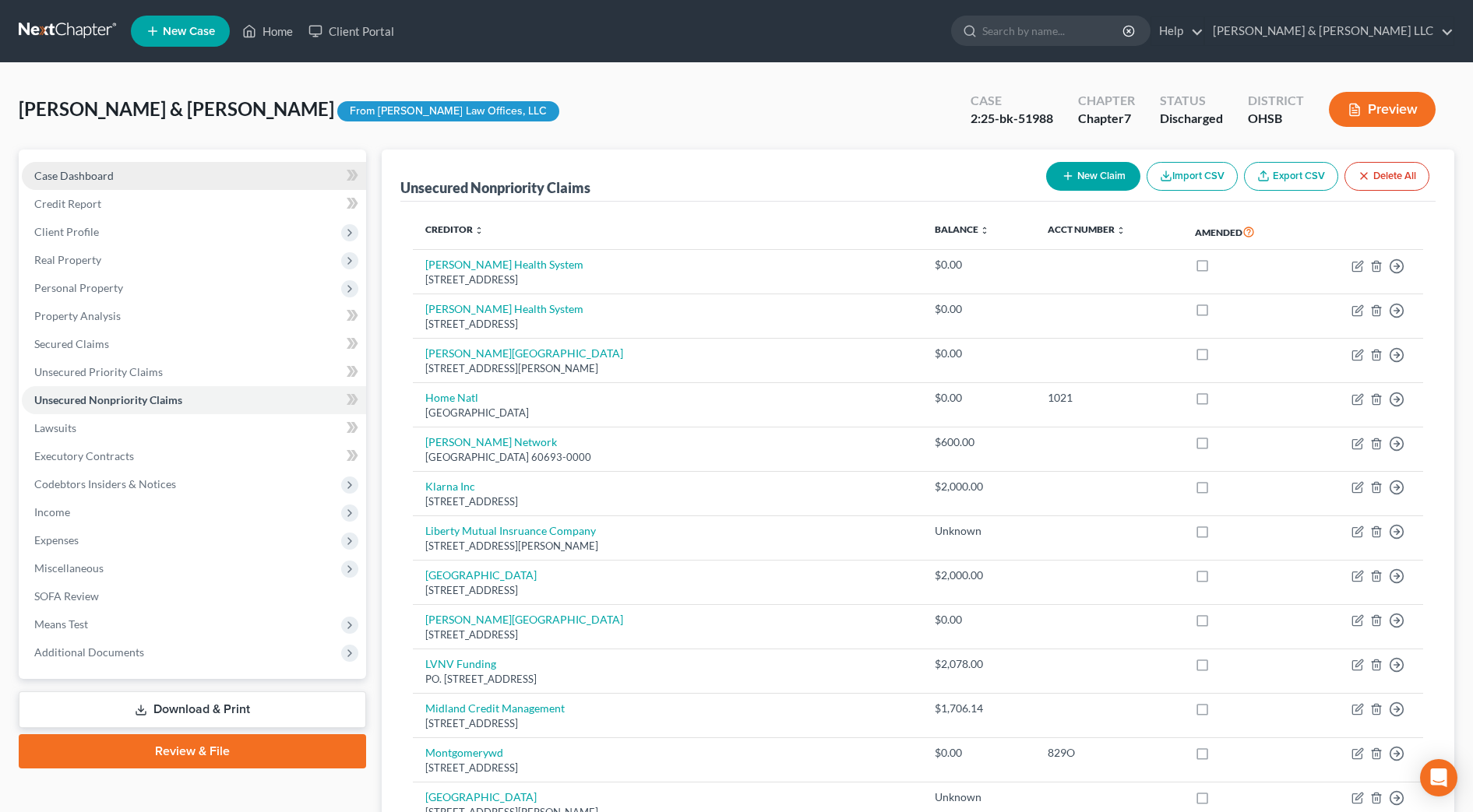
click at [117, 183] on link "Case Dashboard" at bounding box center [193, 176] width 344 height 28
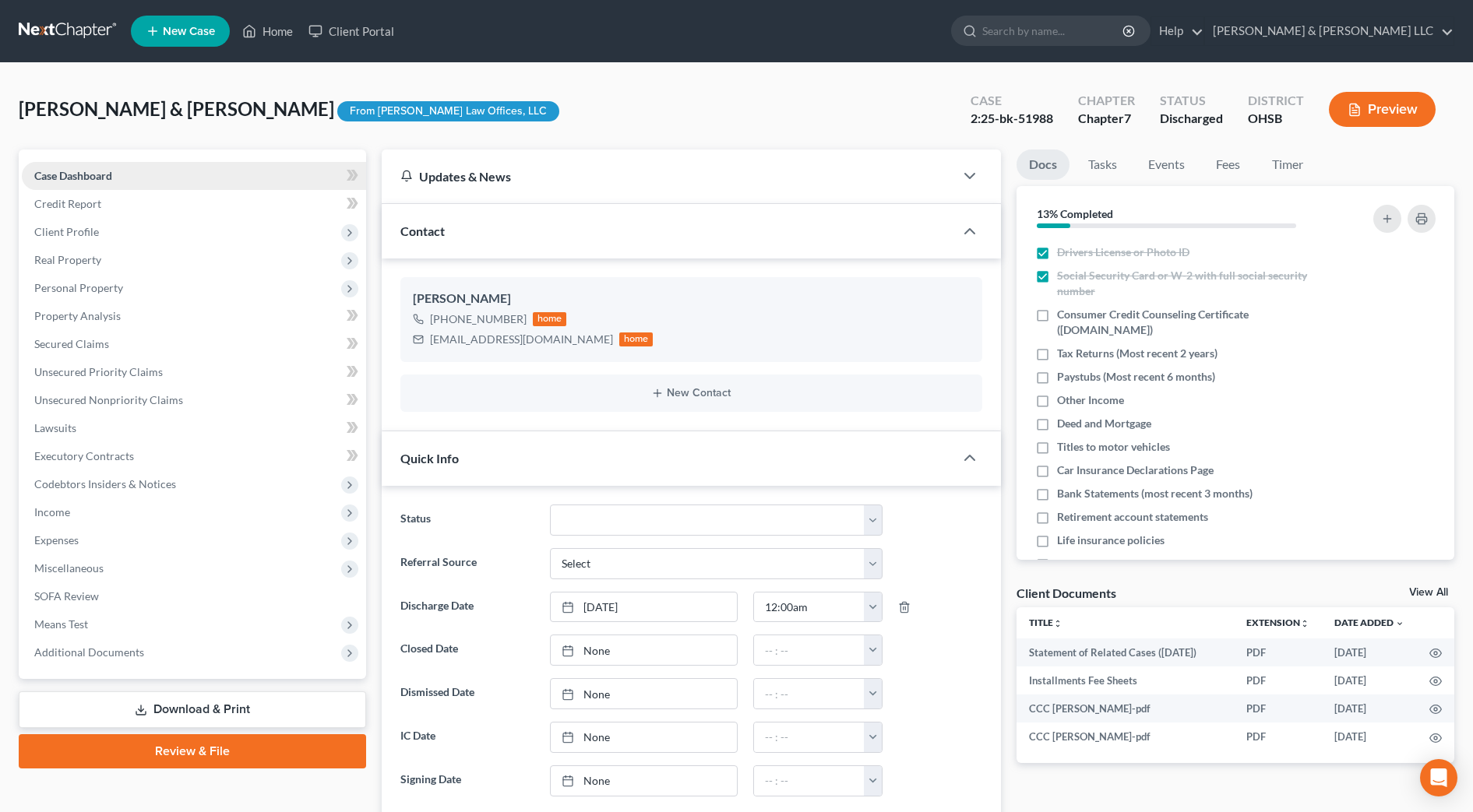
scroll to position [615, 0]
click at [119, 653] on span "Additional Documents" at bounding box center [89, 652] width 110 height 13
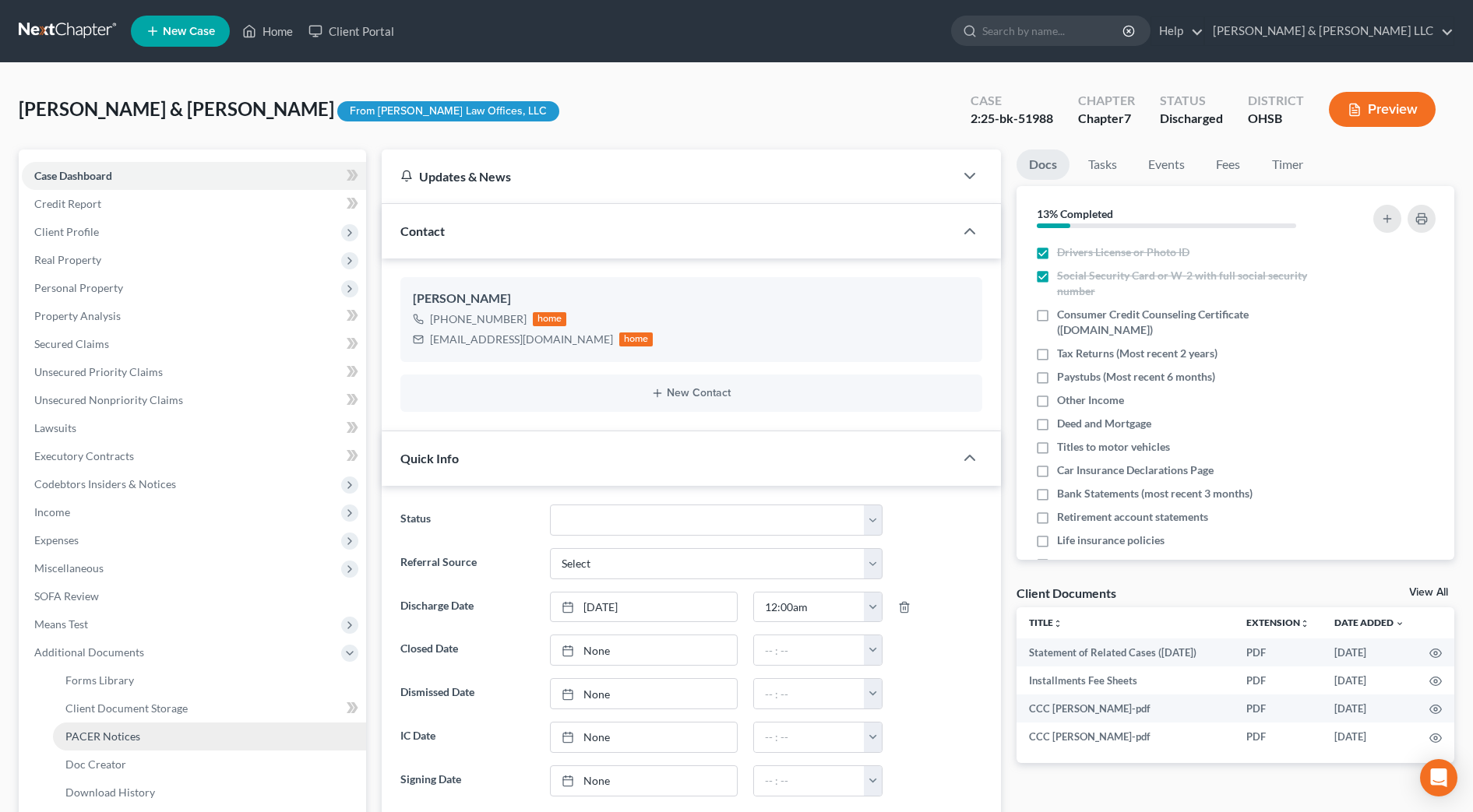
click at [144, 732] on link "PACER Notices" at bounding box center [209, 737] width 313 height 28
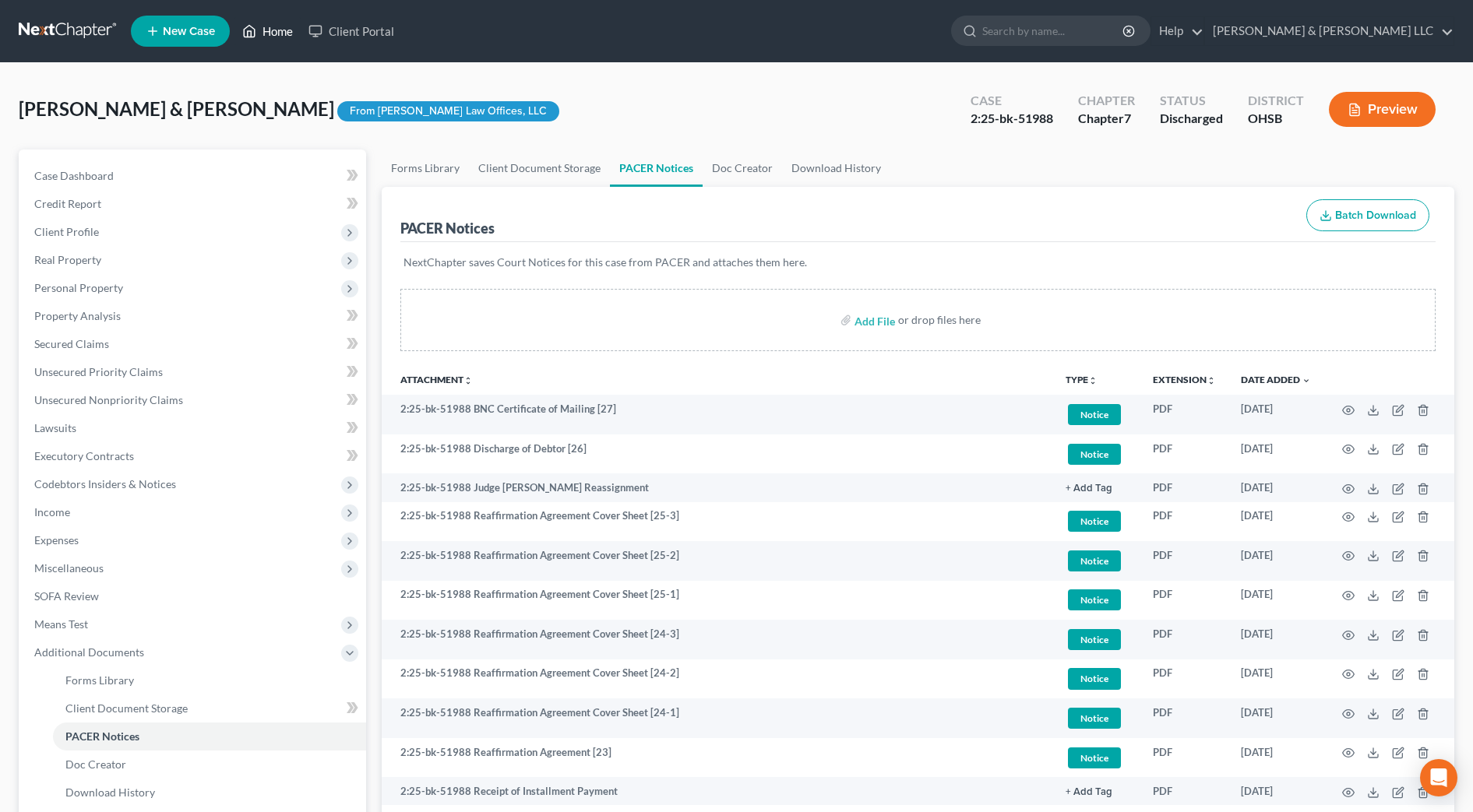
click at [264, 27] on link "Home" at bounding box center [268, 31] width 66 height 28
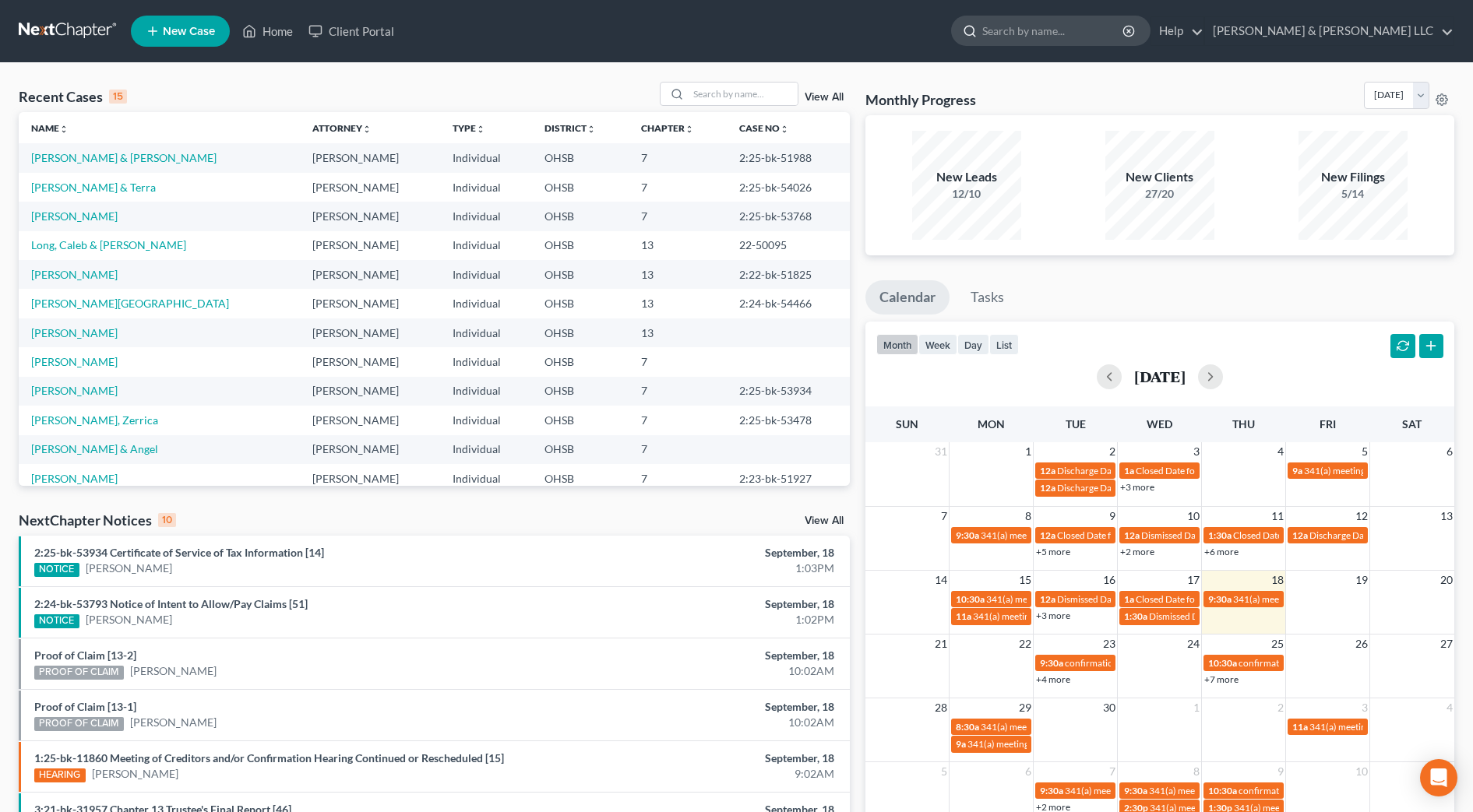
click at [1093, 34] on input "search" at bounding box center [1053, 30] width 143 height 29
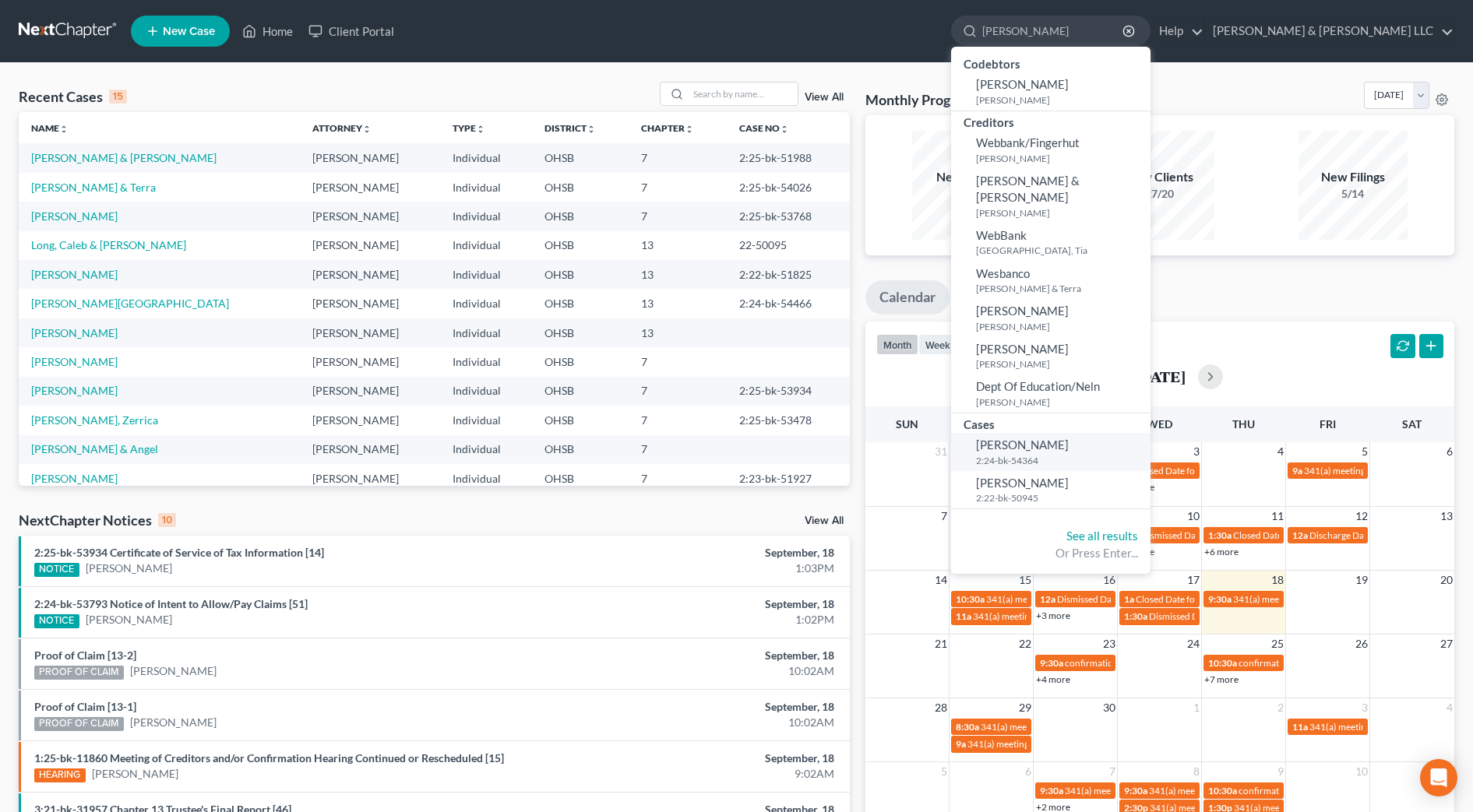
type input "weaver"
click at [1069, 438] on span "[PERSON_NAME]" at bounding box center [1022, 445] width 93 height 14
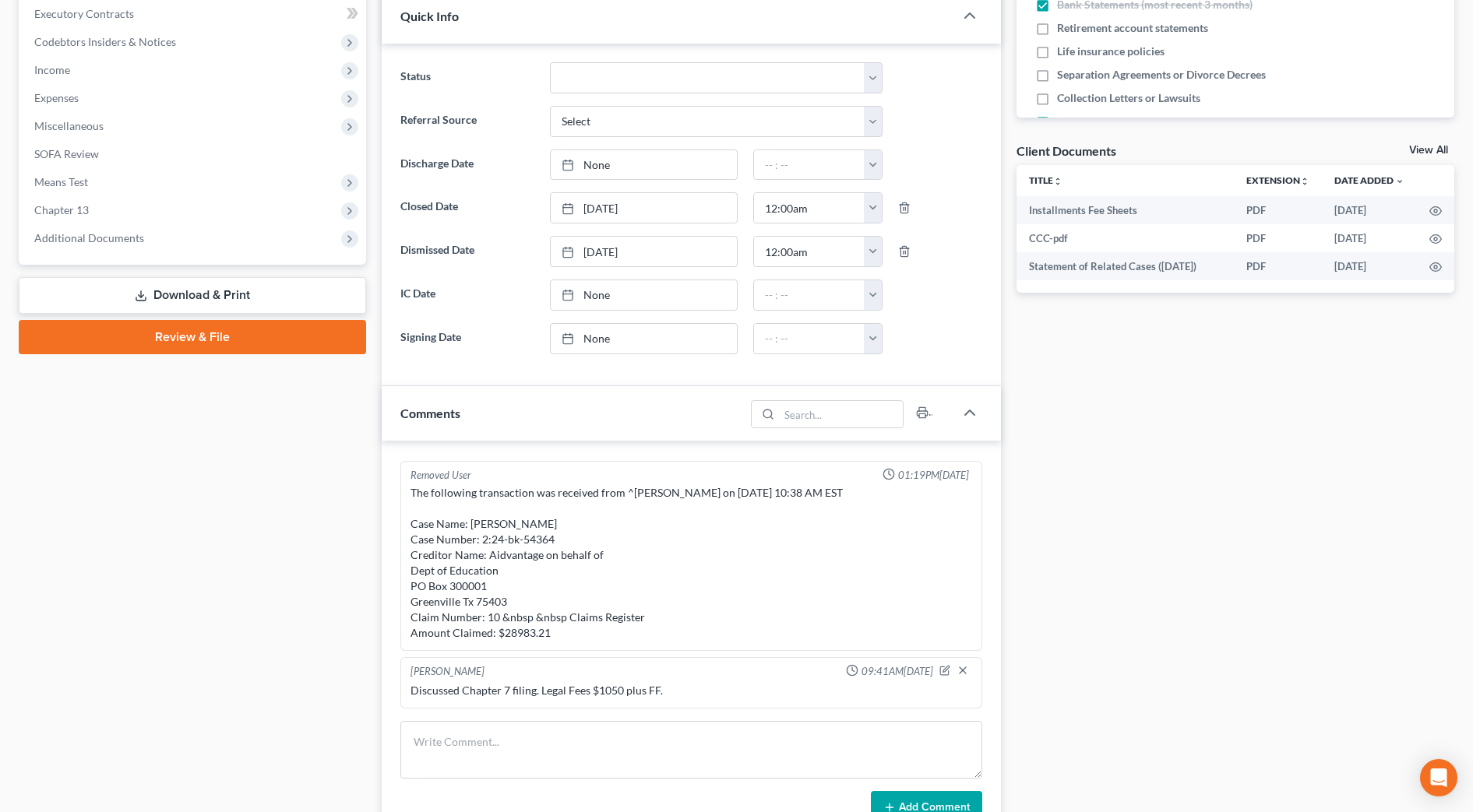
scroll to position [487, 0]
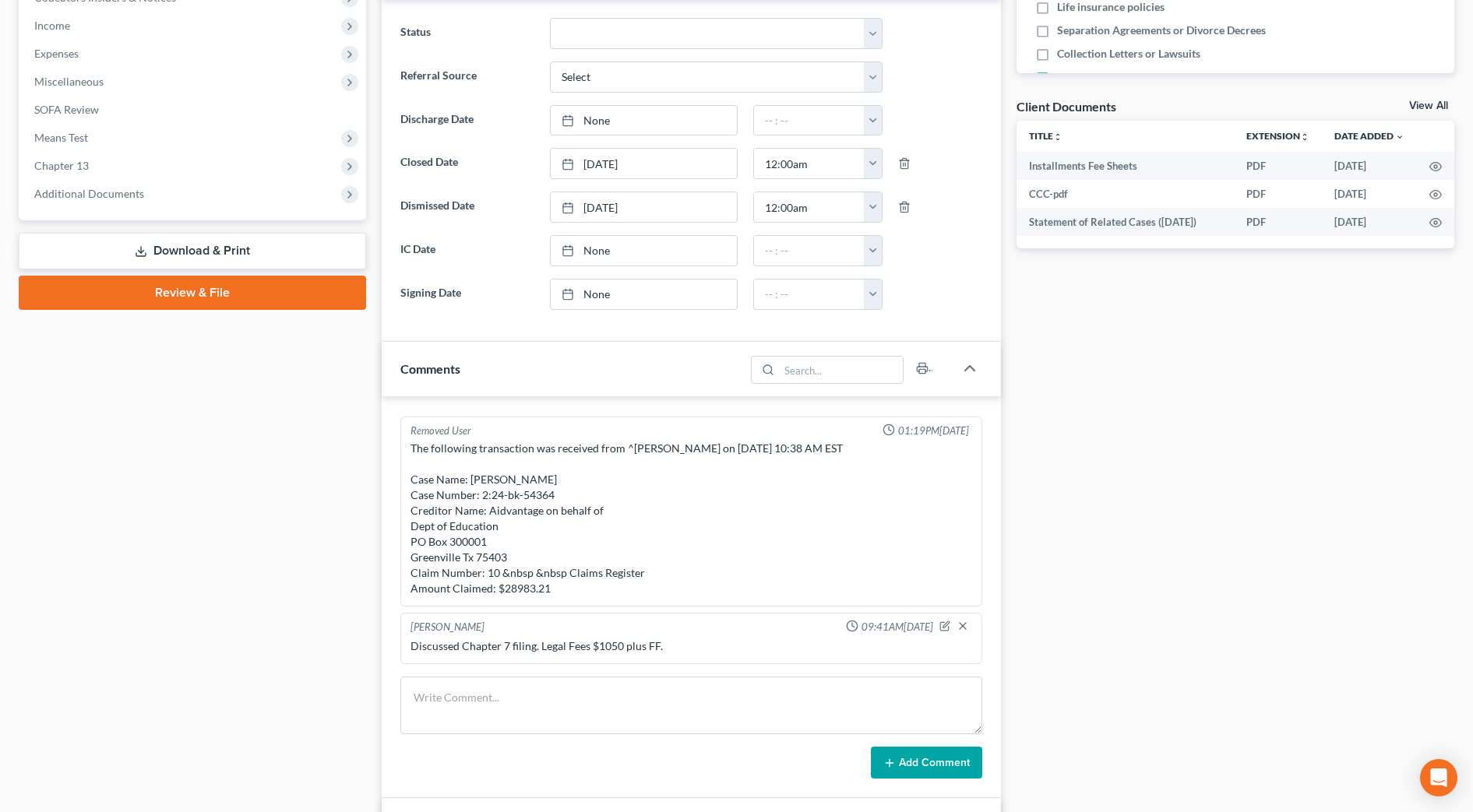
click at [91, 346] on div "Case Dashboard Payments Invoices Payments Payments Credit Report Client Profile" at bounding box center [192, 736] width 363 height 2146
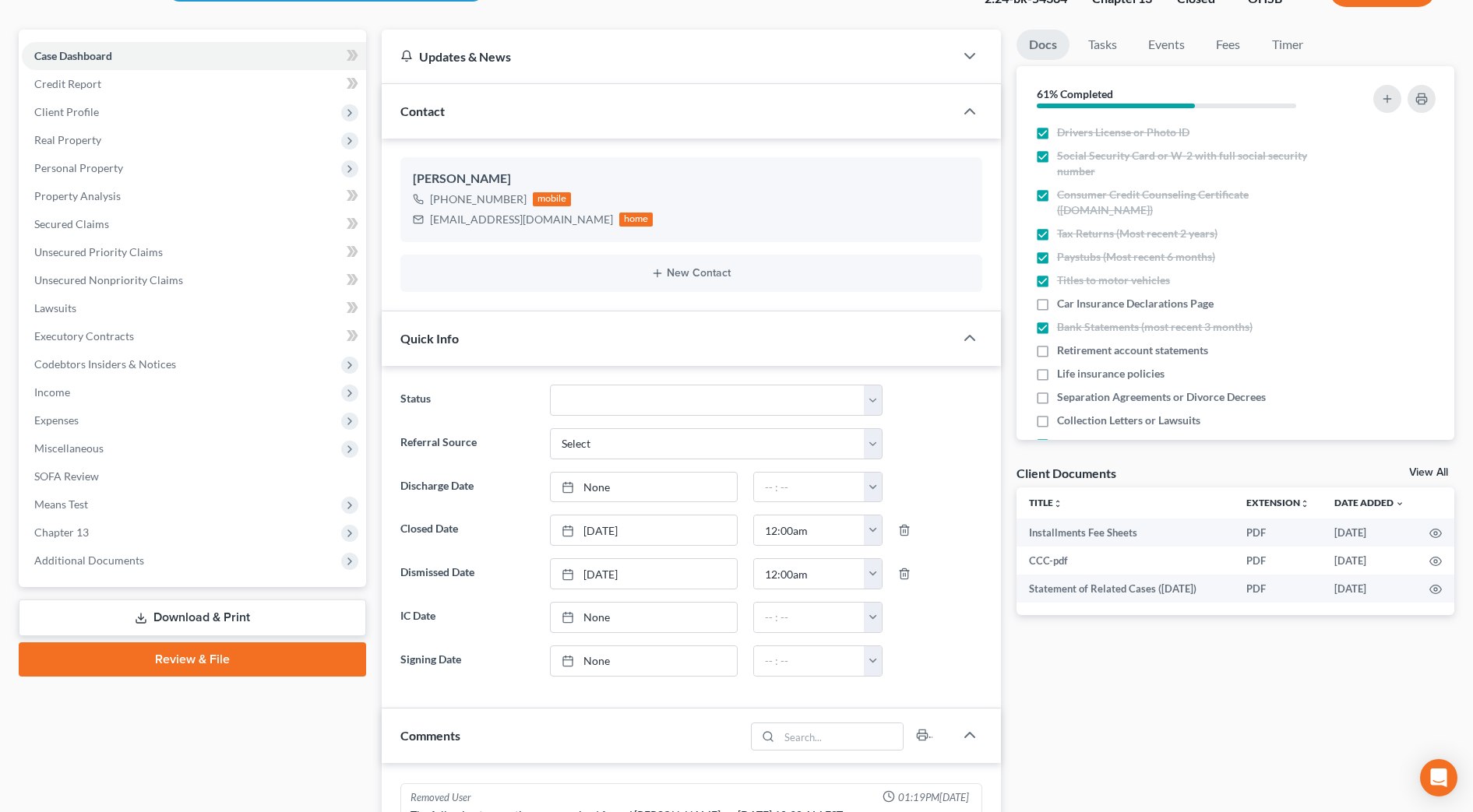
scroll to position [98, 0]
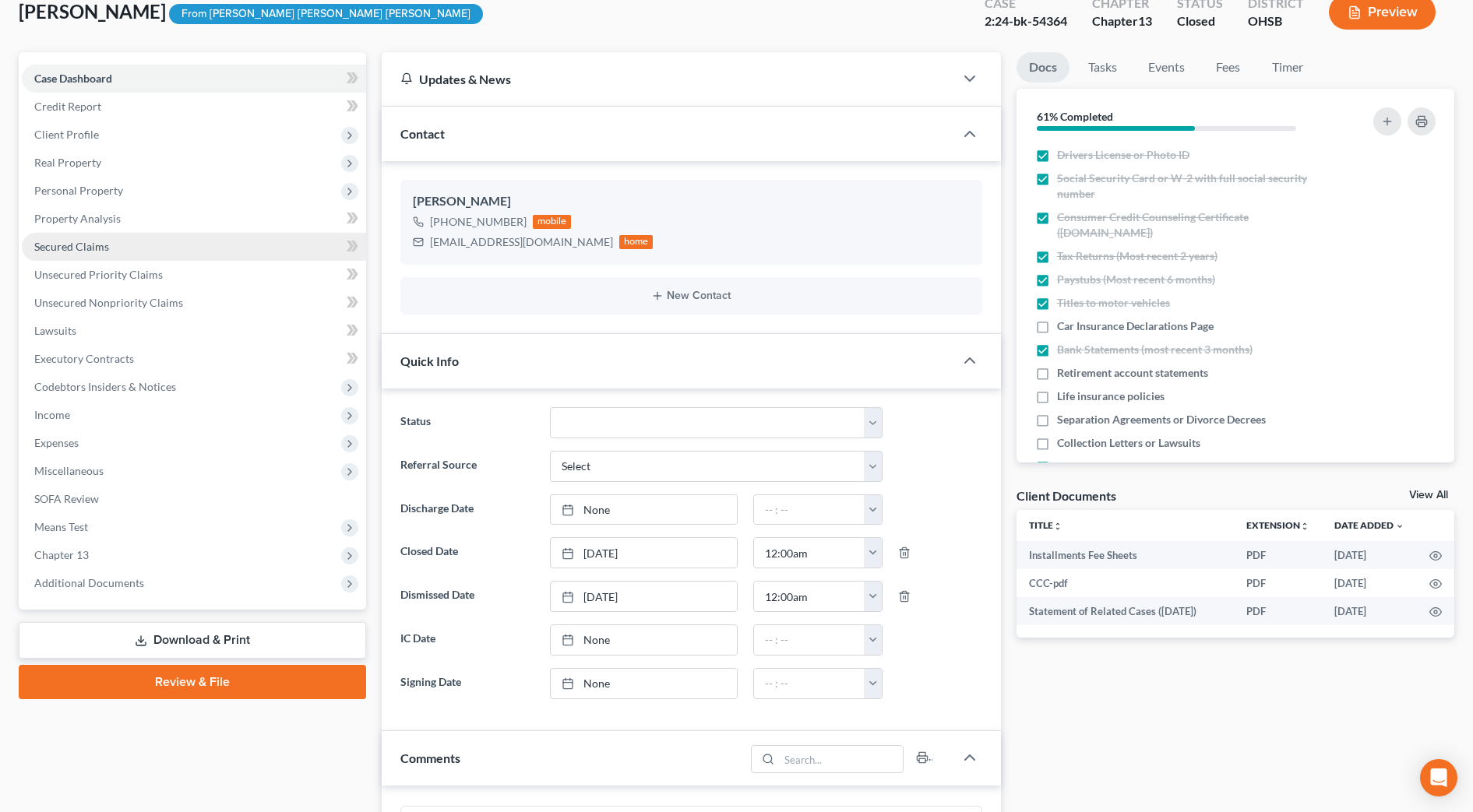
click at [92, 246] on span "Secured Claims" at bounding box center [72, 246] width 75 height 13
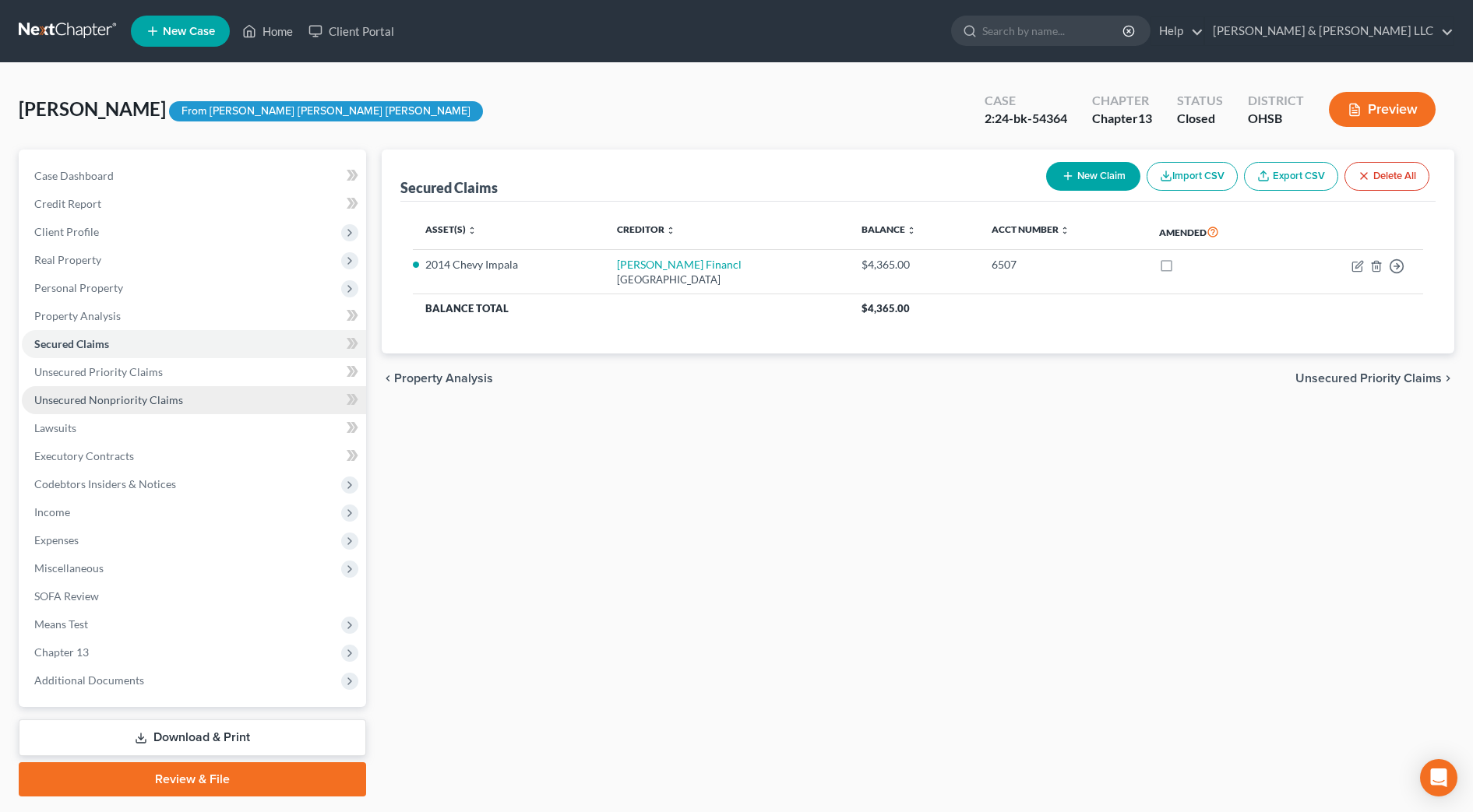
click at [205, 389] on link "Unsecured Nonpriority Claims" at bounding box center [193, 400] width 344 height 28
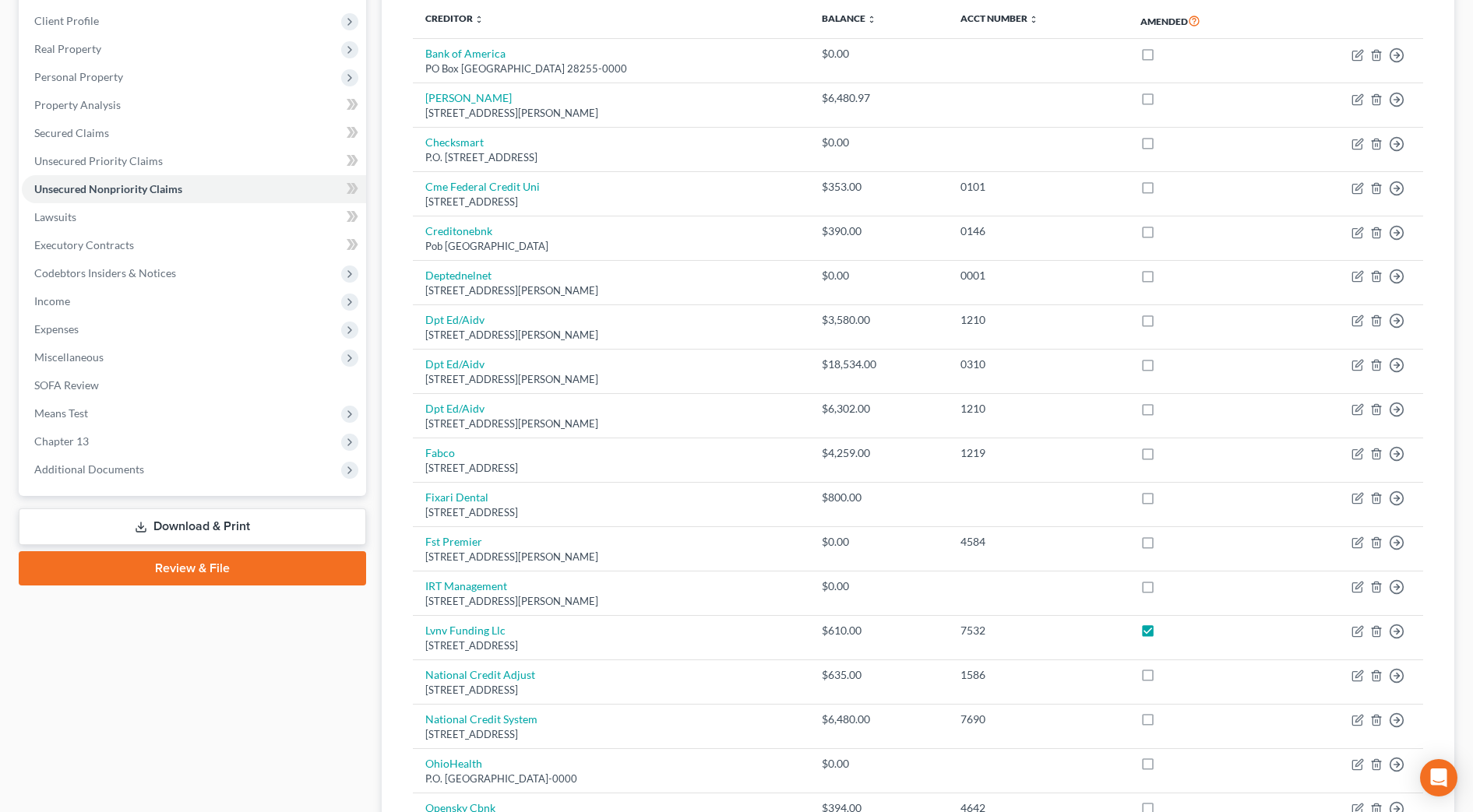
scroll to position [79, 0]
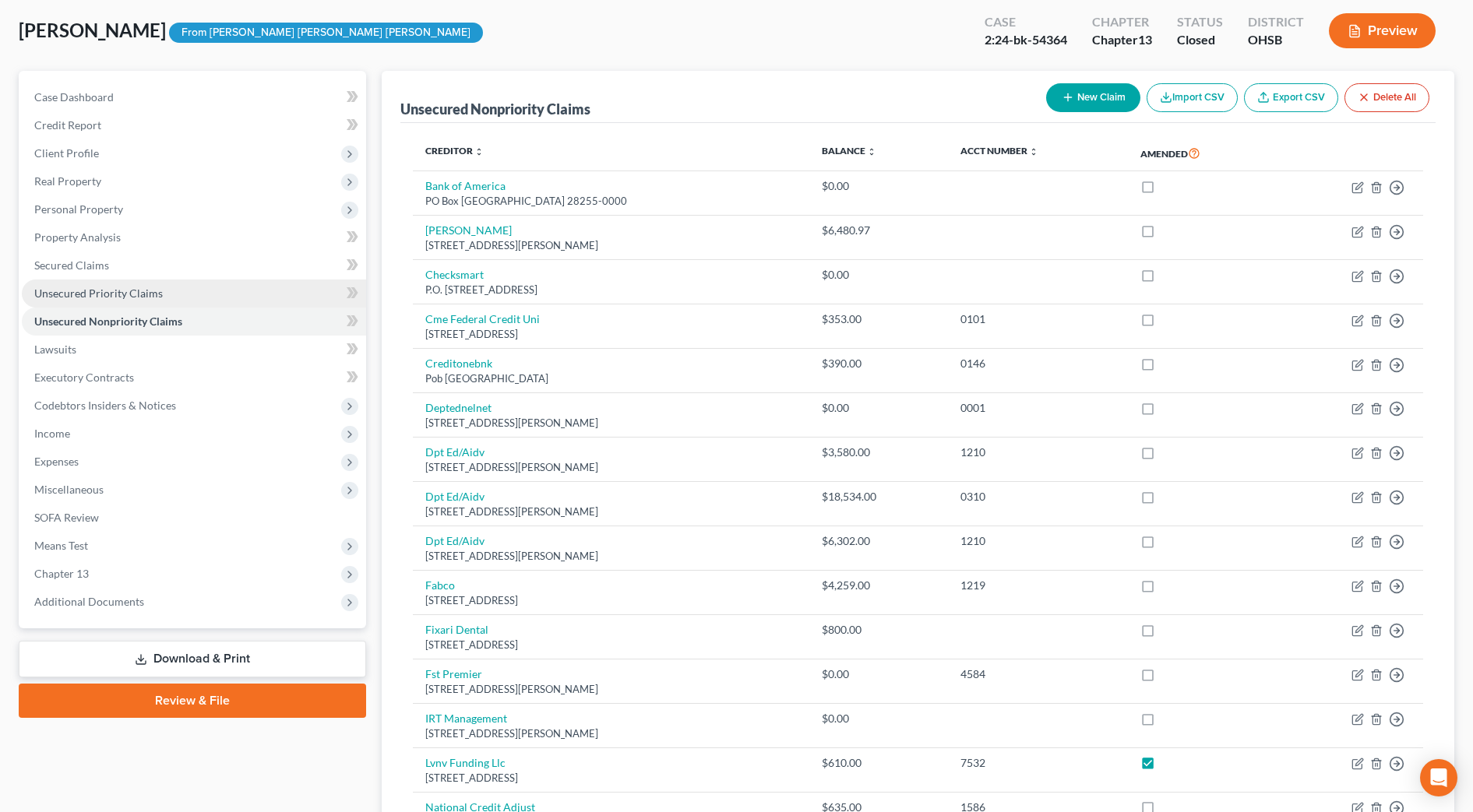
click at [208, 281] on link "Unsecured Priority Claims" at bounding box center [193, 293] width 344 height 28
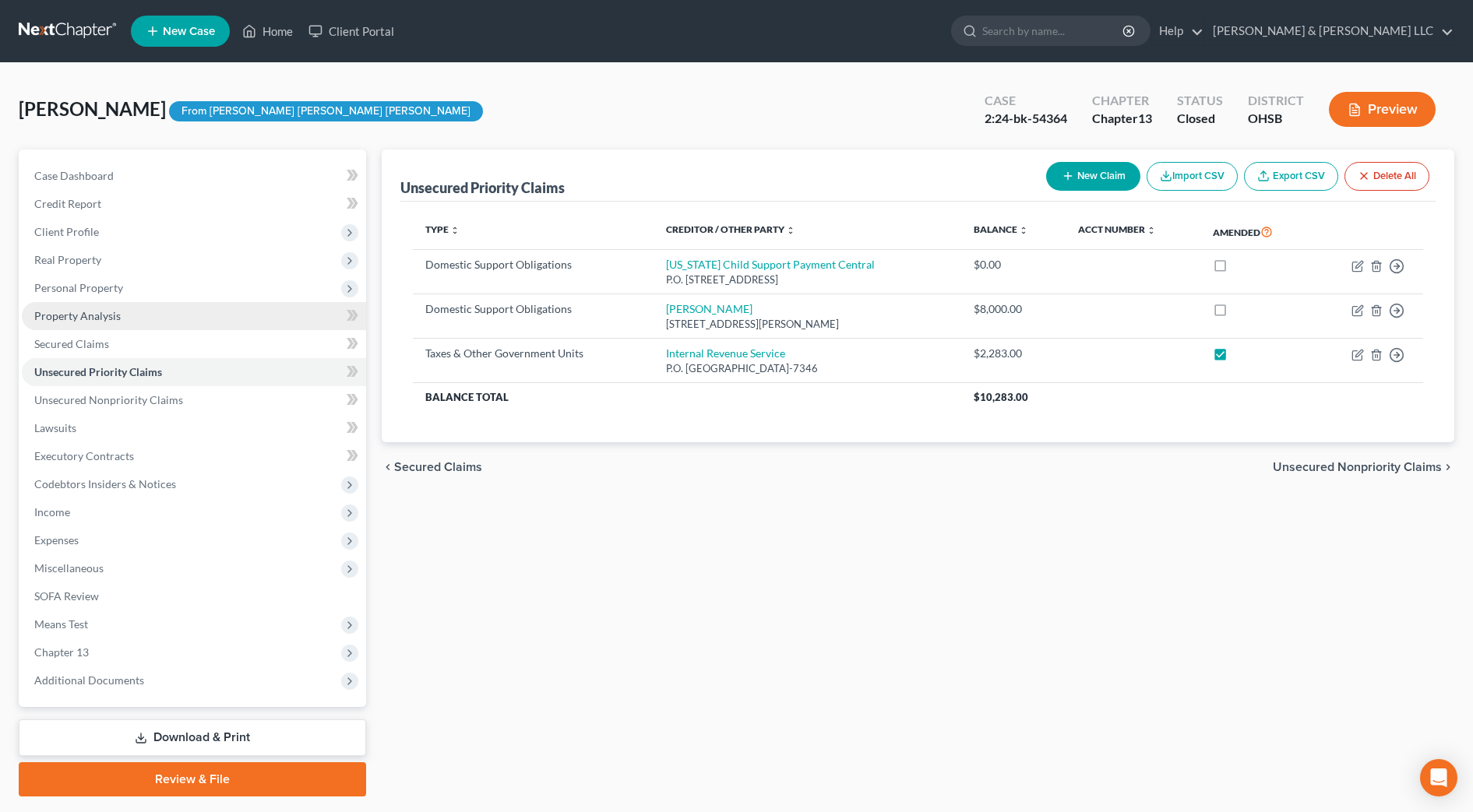
click at [110, 313] on span "Property Analysis" at bounding box center [77, 315] width 87 height 13
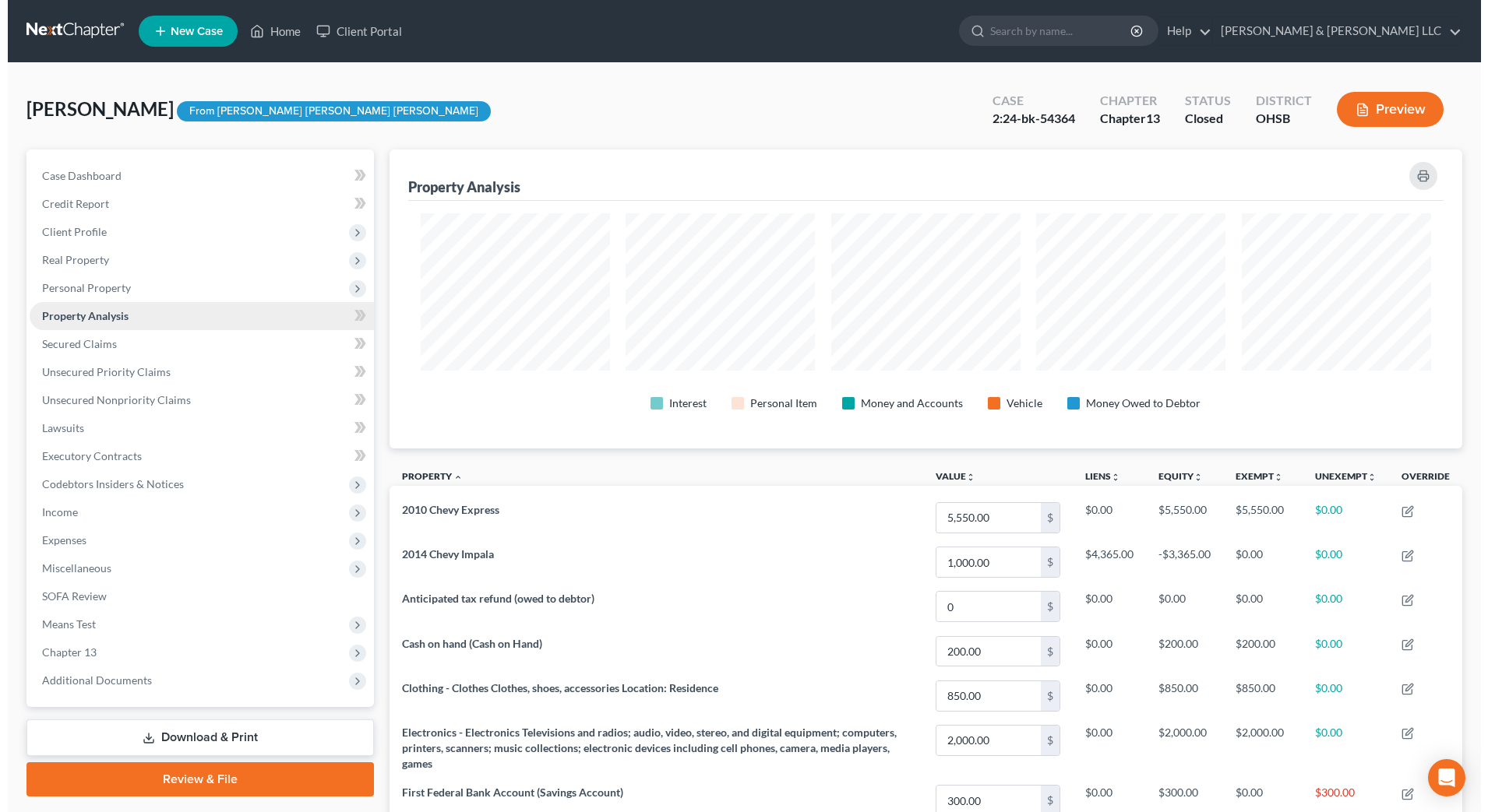
scroll to position [299, 1074]
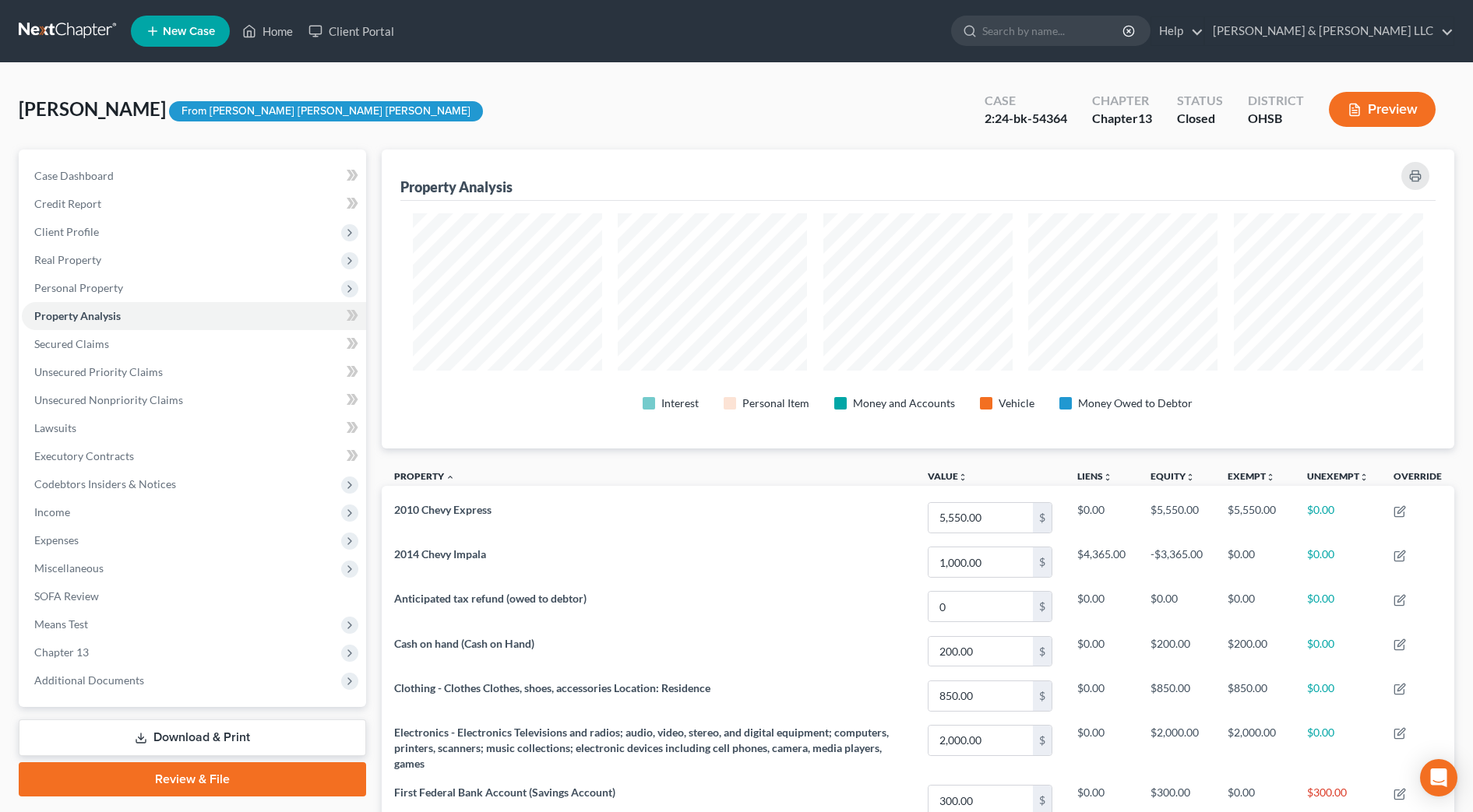
click at [1417, 105] on button "Preview" at bounding box center [1382, 109] width 107 height 35
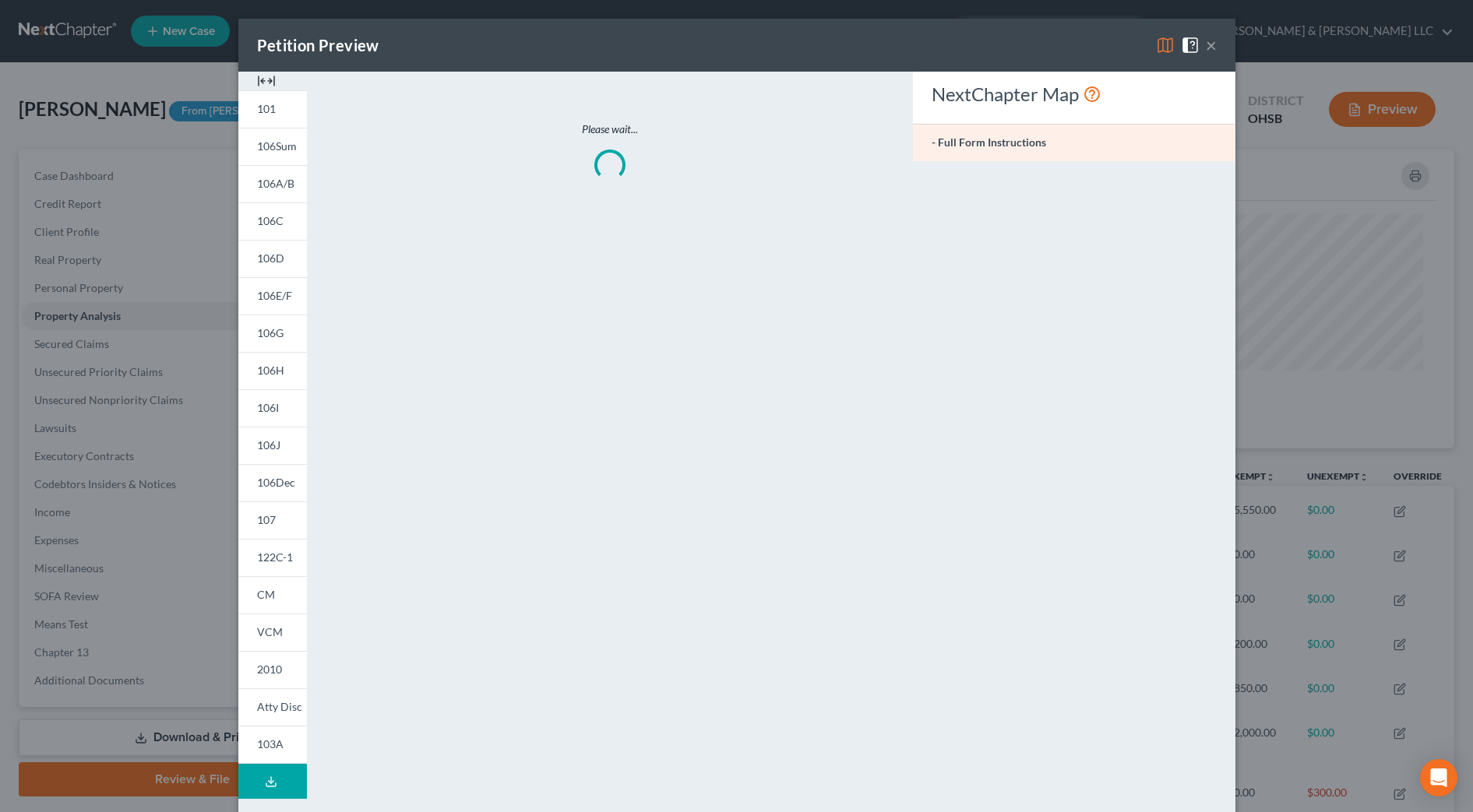
scroll to position [301, 1084]
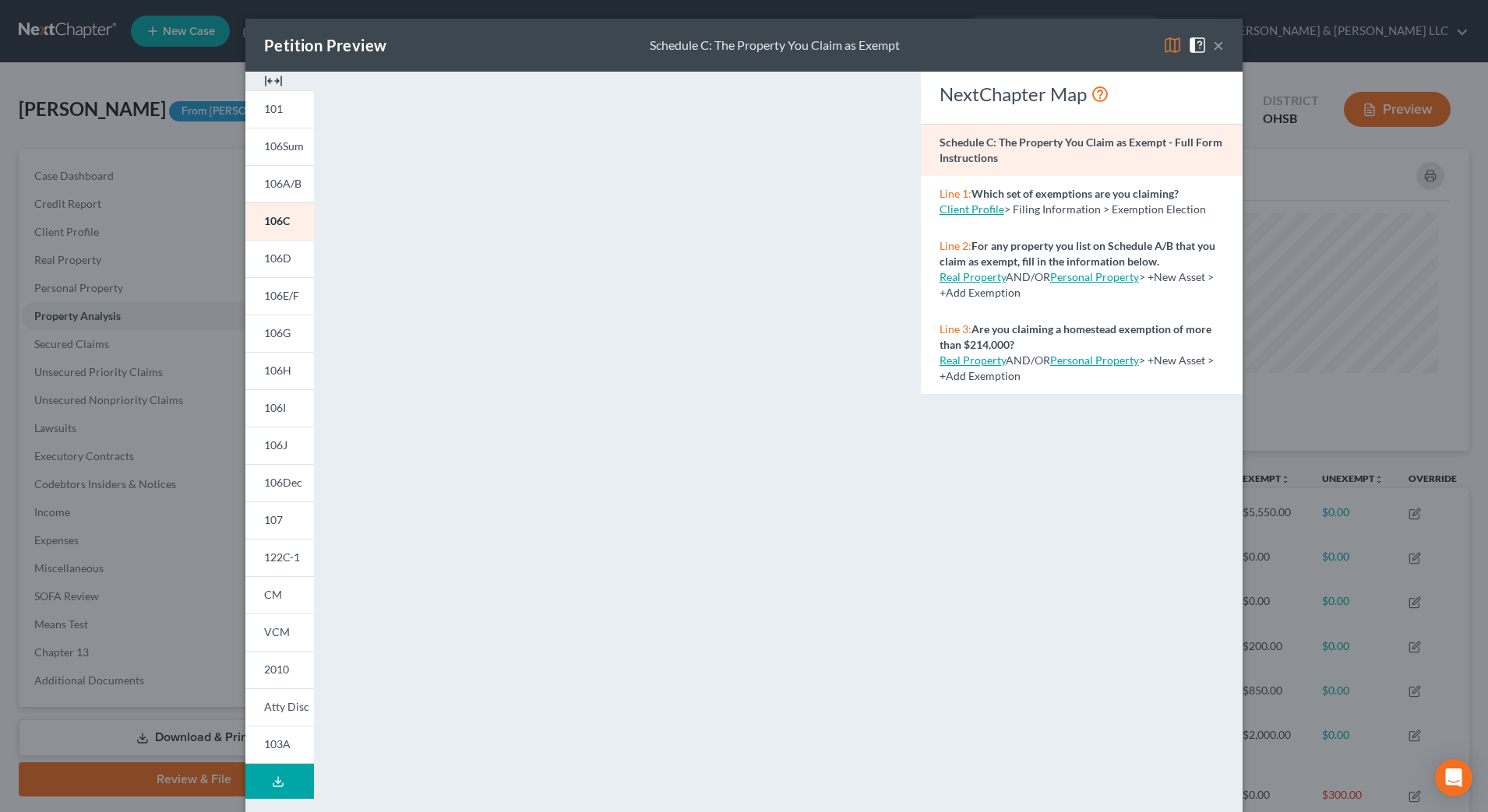
click at [270, 85] on img at bounding box center [273, 81] width 19 height 19
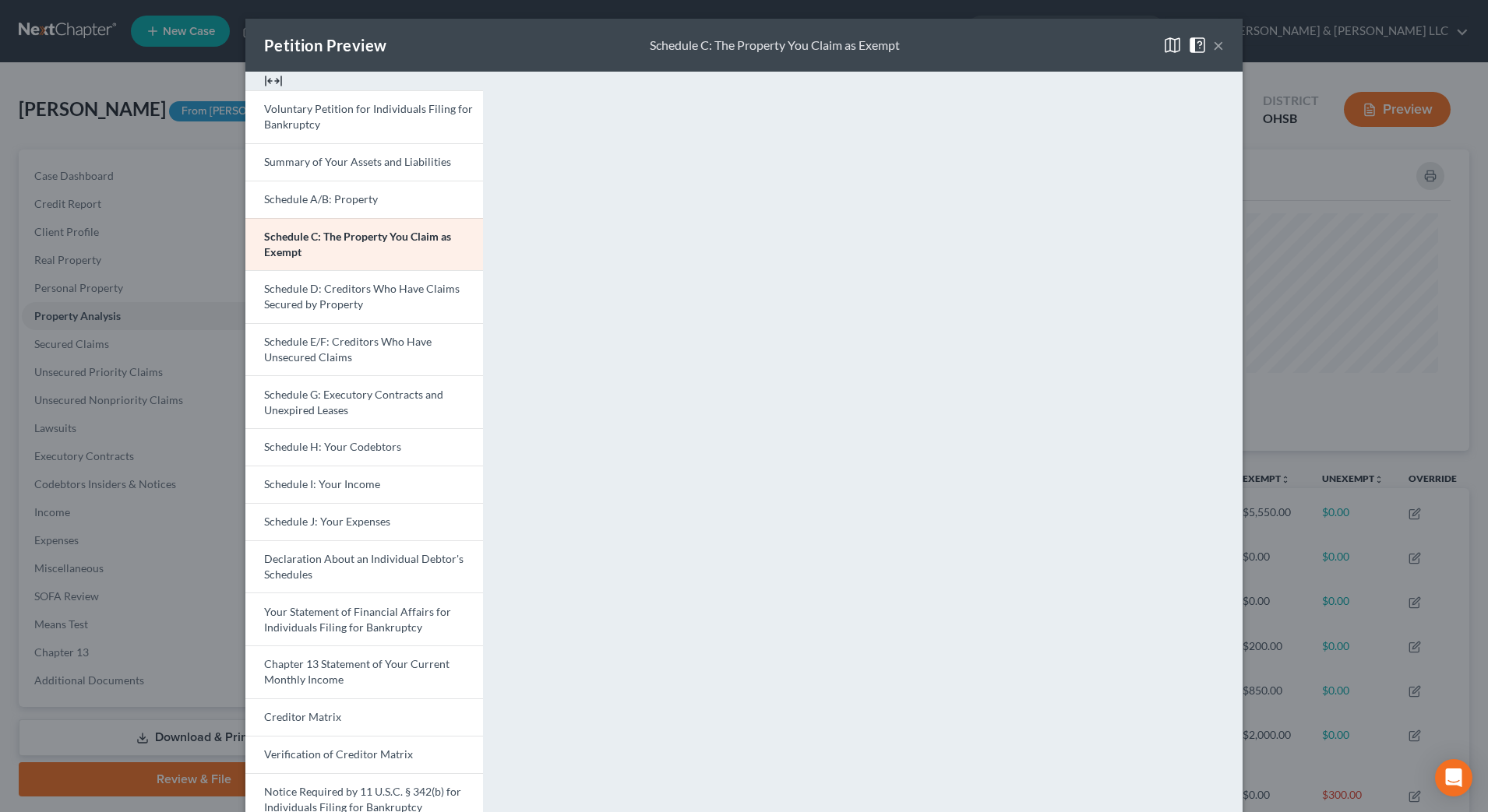
click at [273, 76] on img at bounding box center [273, 81] width 19 height 19
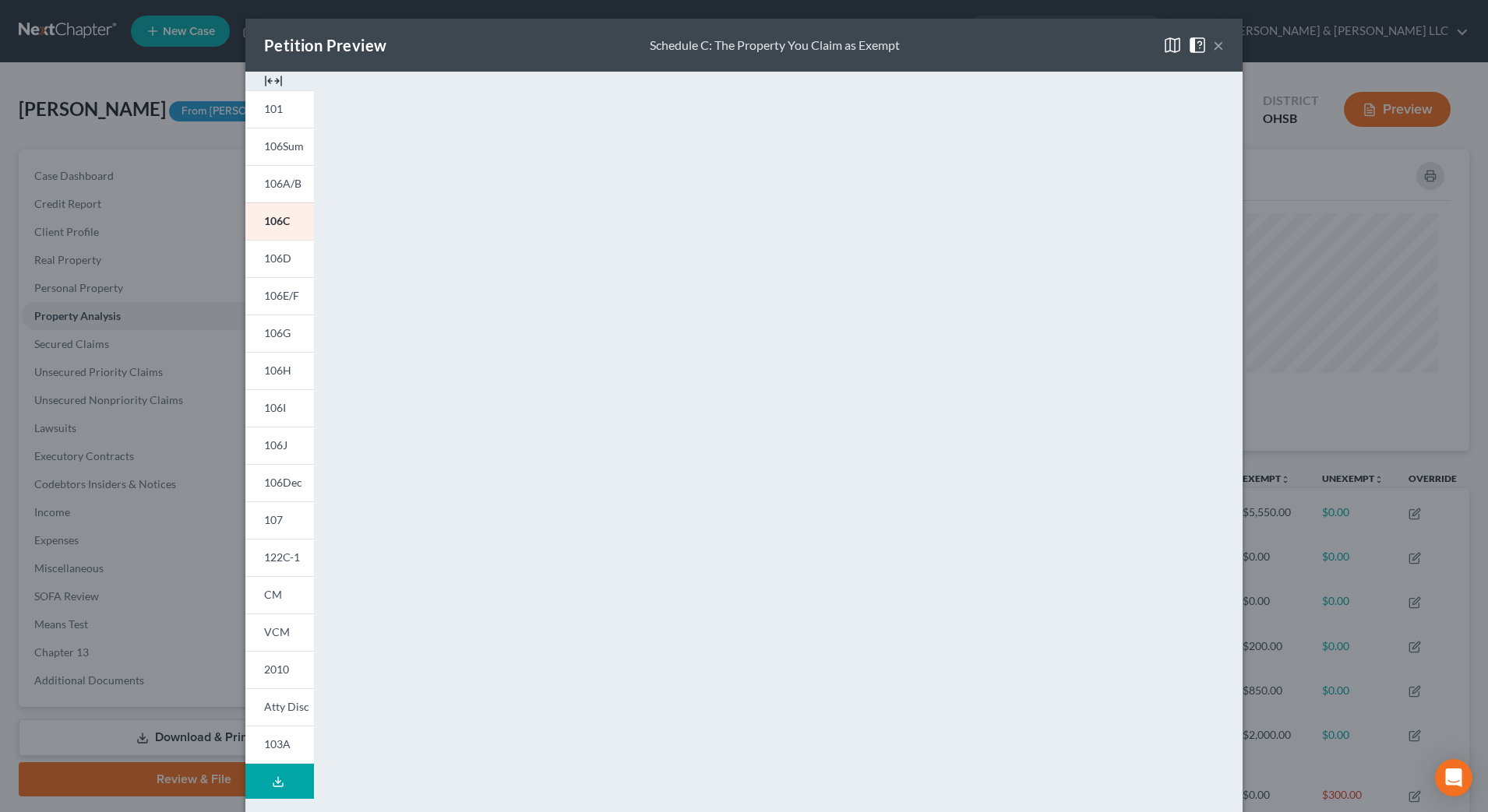
click at [273, 76] on img at bounding box center [273, 81] width 19 height 19
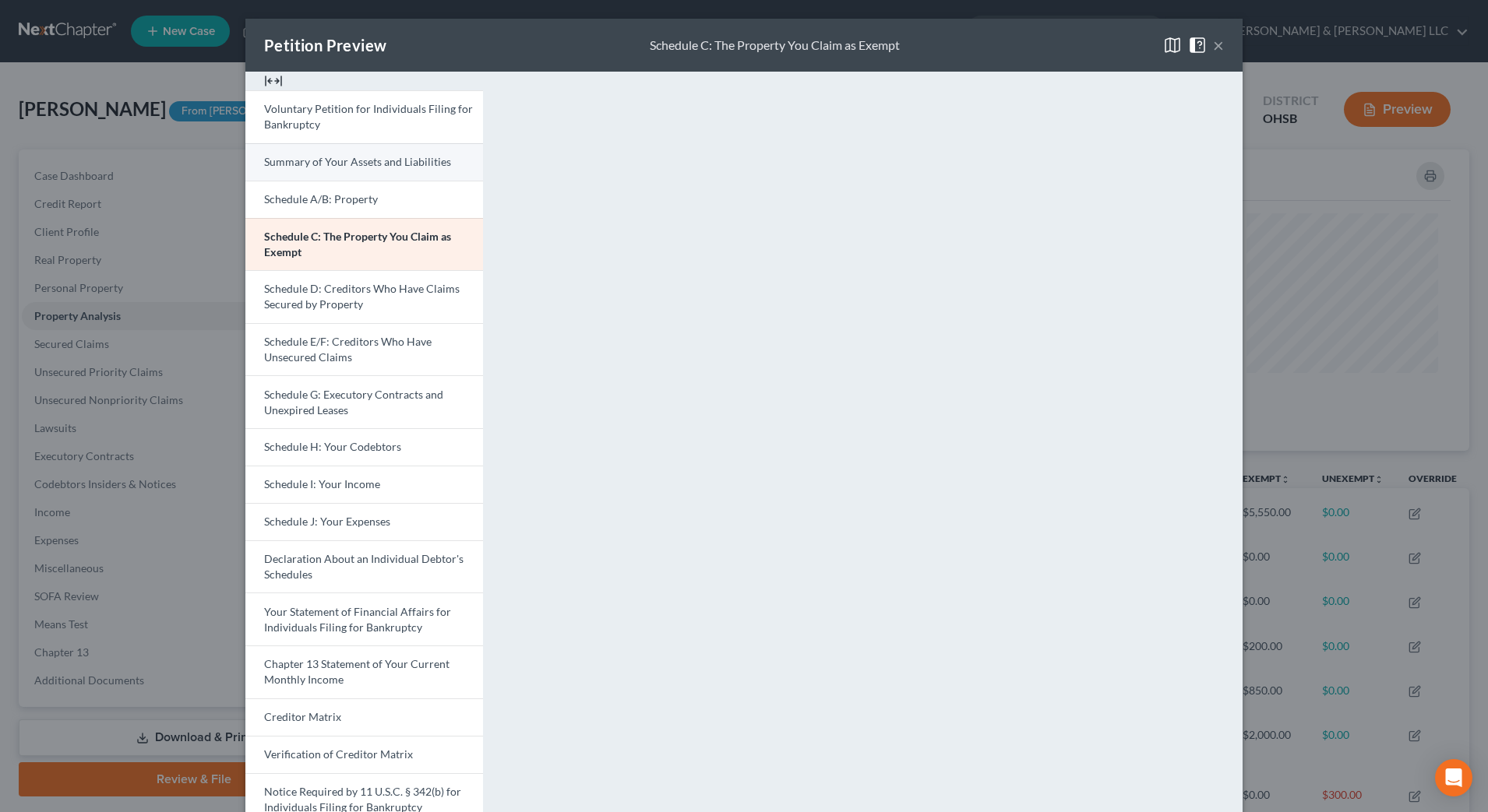
click at [367, 165] on span "Summary of Your Assets and Liabilities" at bounding box center [357, 161] width 187 height 13
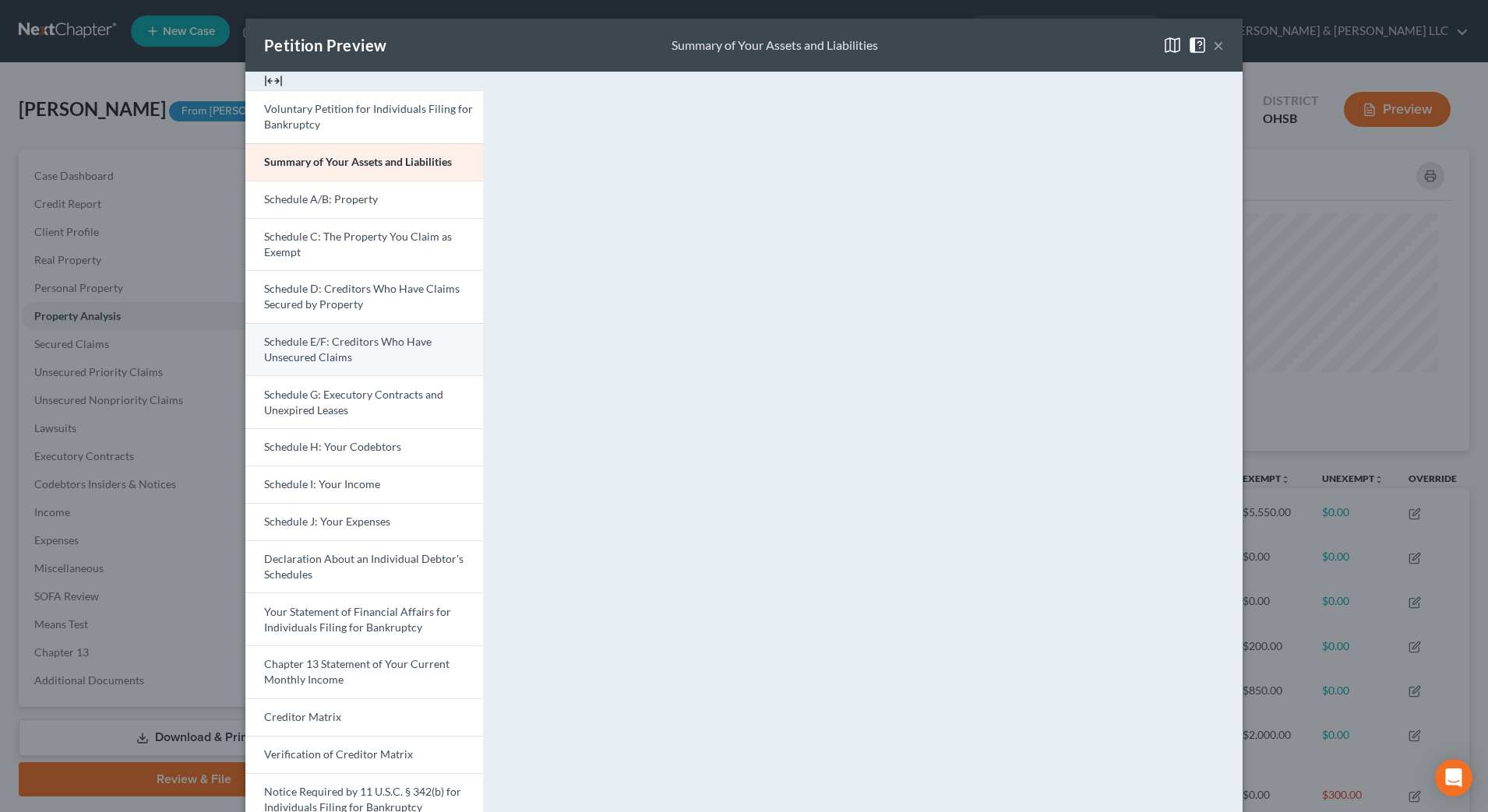
click at [350, 349] on link "Schedule E/F: Creditors Who Have Unsecured Claims" at bounding box center [364, 349] width 238 height 53
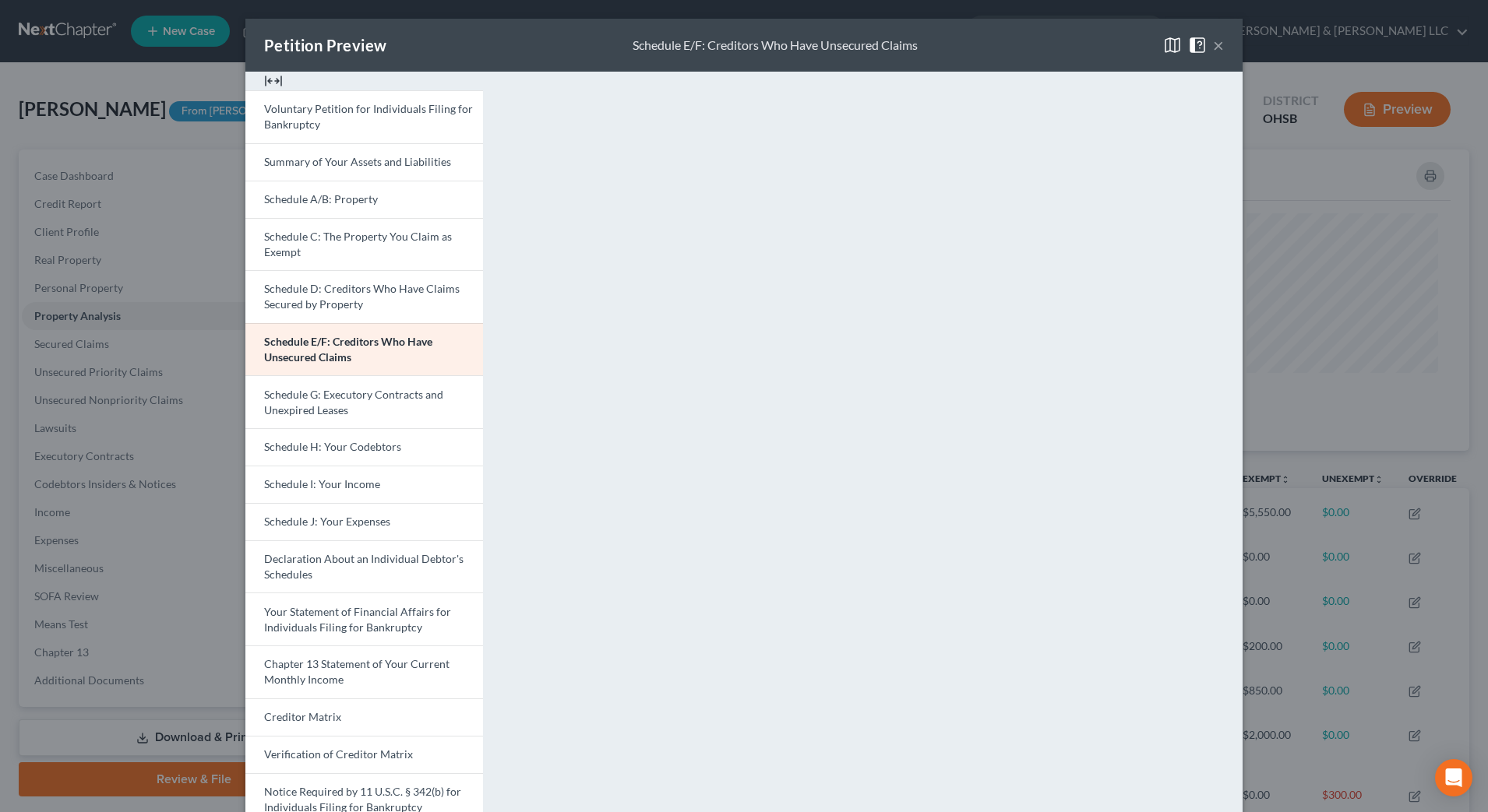
click at [1213, 45] on button "×" at bounding box center [1219, 45] width 11 height 19
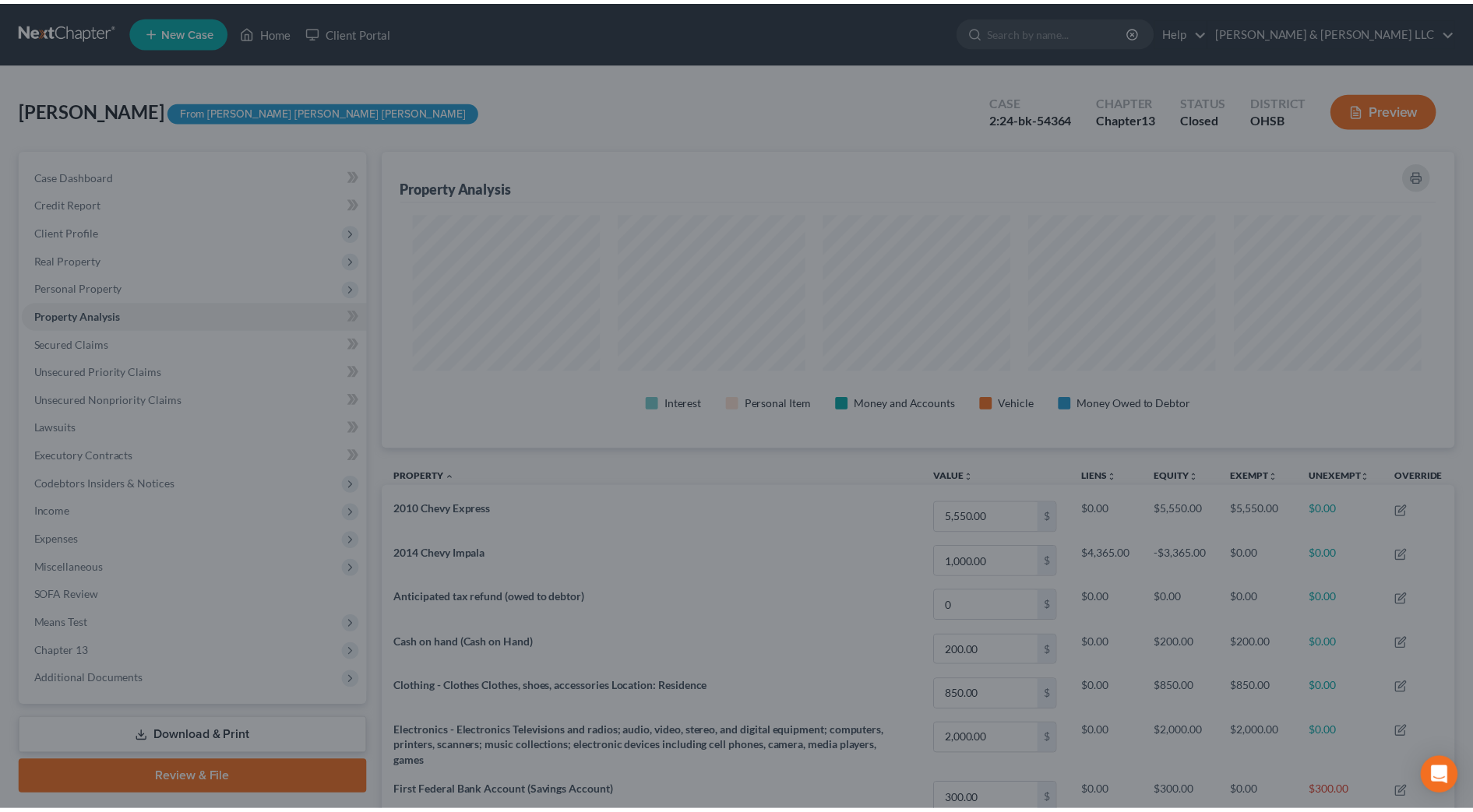
scroll to position [778548, 777945]
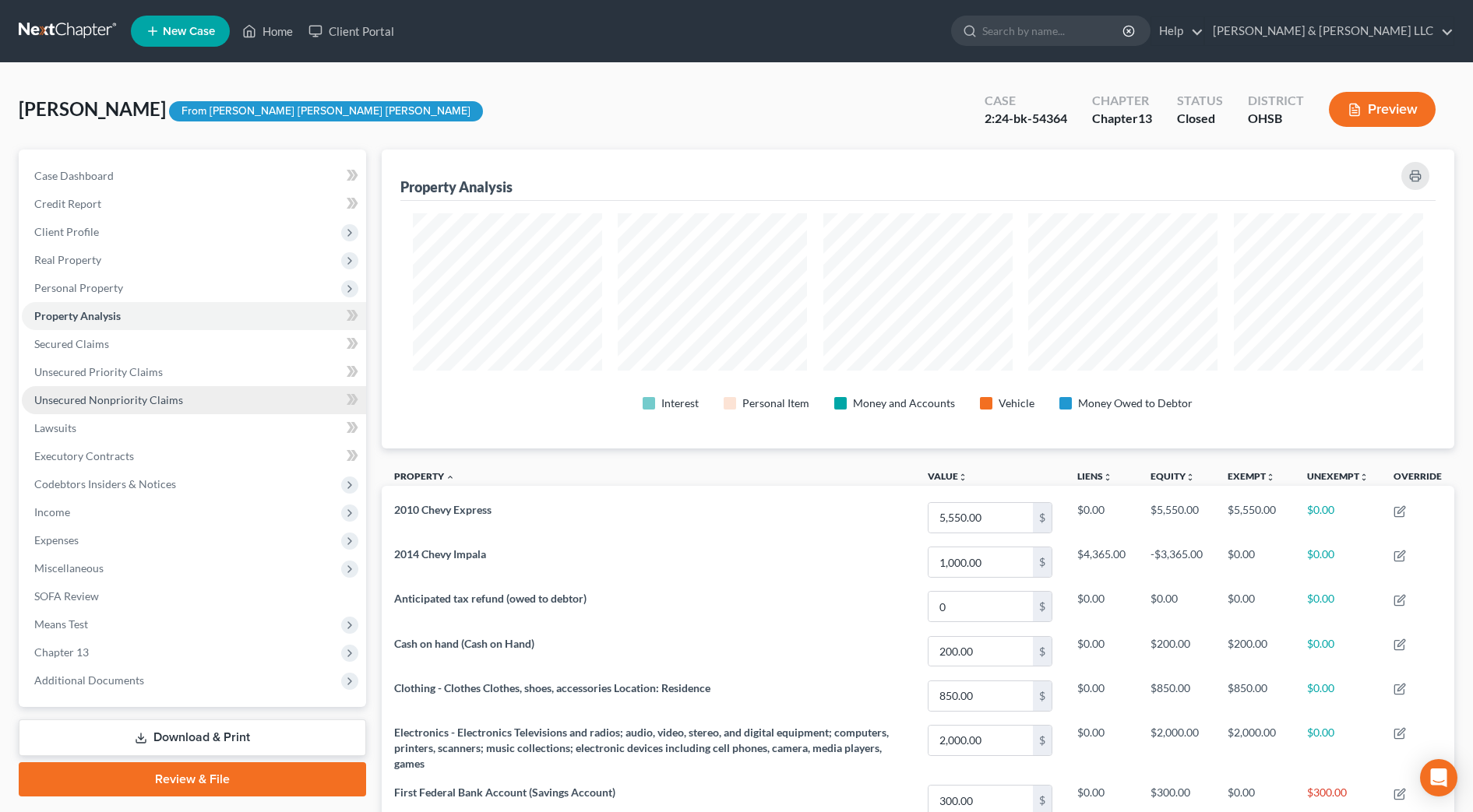
click at [154, 398] on span "Unsecured Nonpriority Claims" at bounding box center [108, 399] width 149 height 13
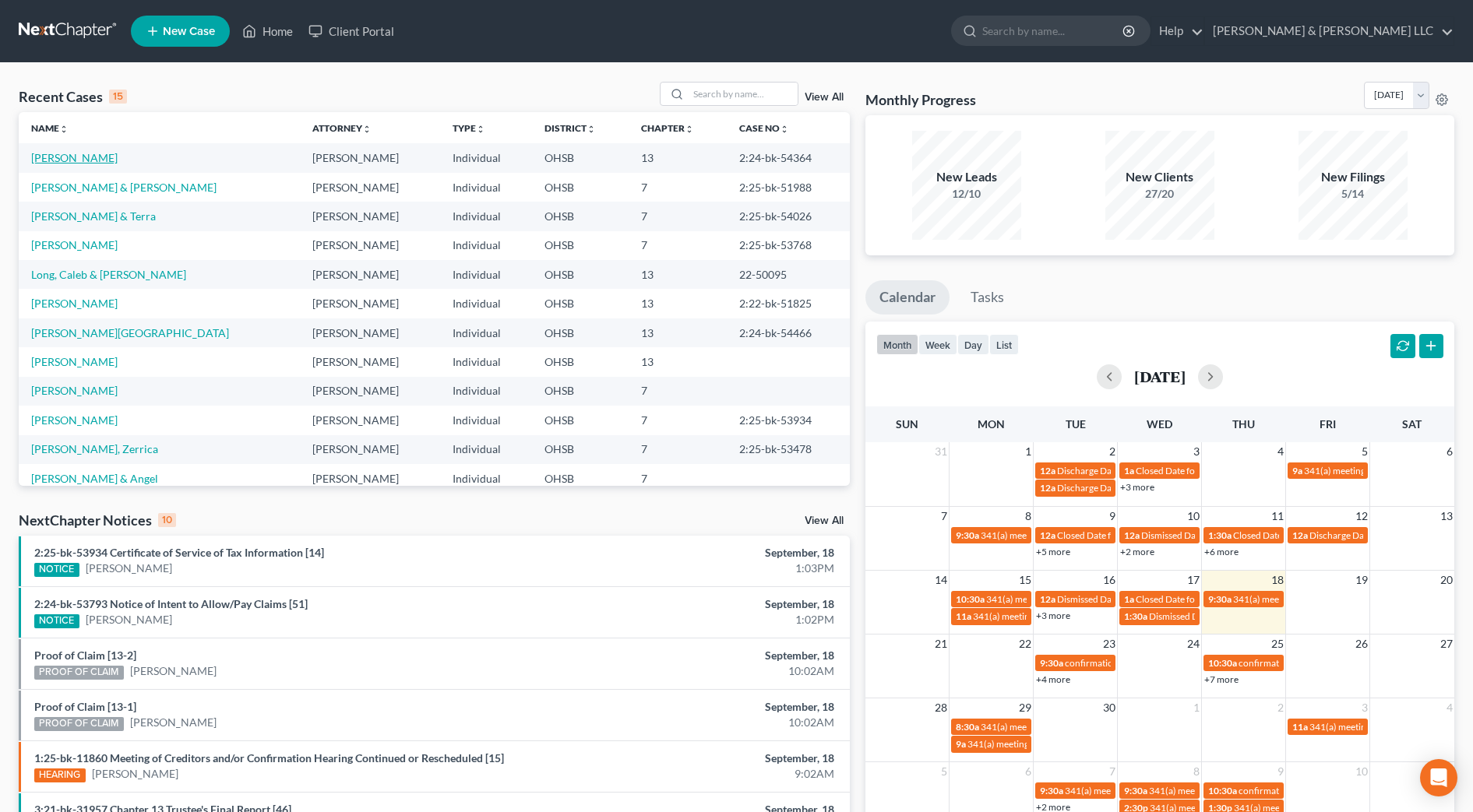
click at [51, 154] on link "[PERSON_NAME]" at bounding box center [74, 158] width 87 height 13
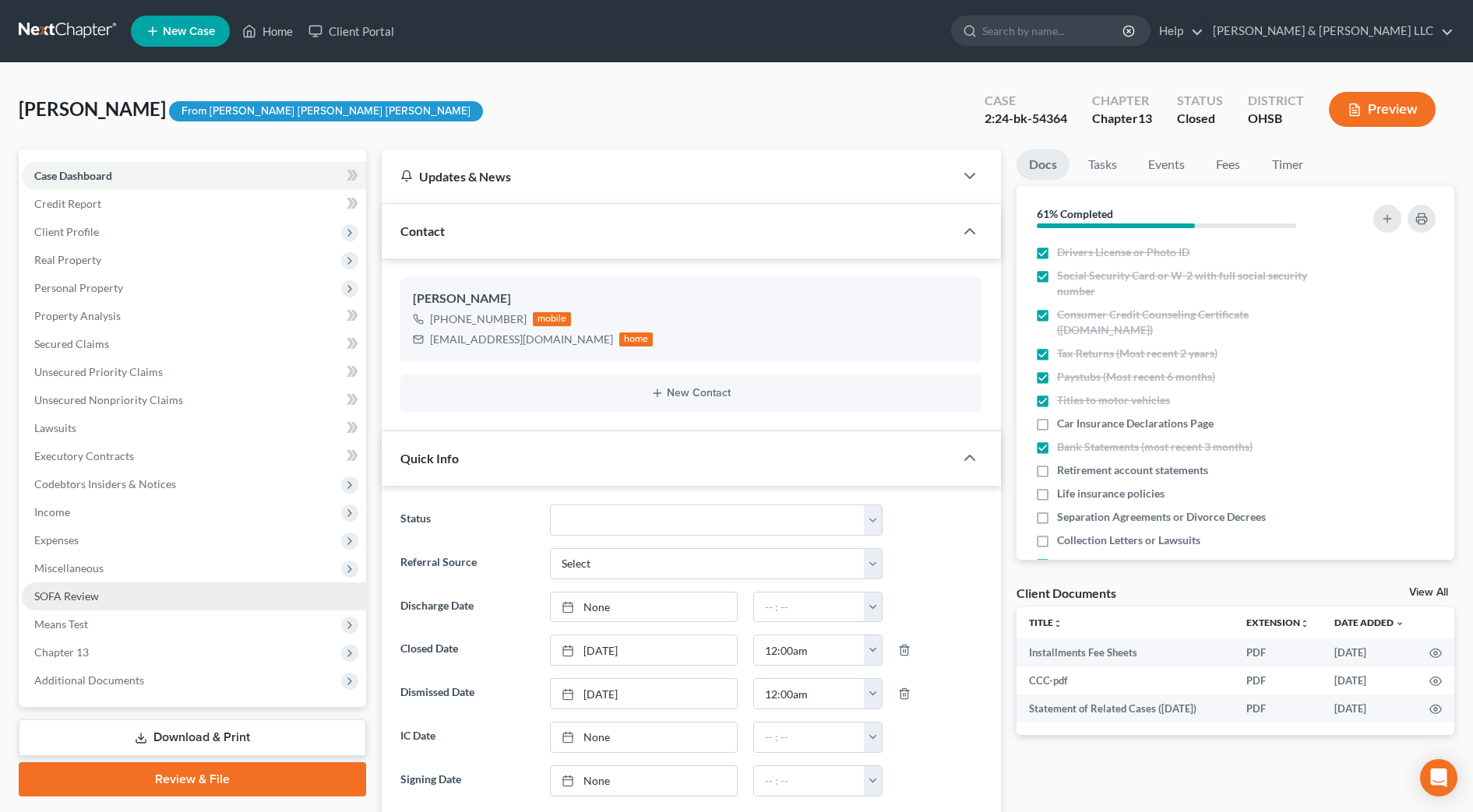
scroll to position [542, 0]
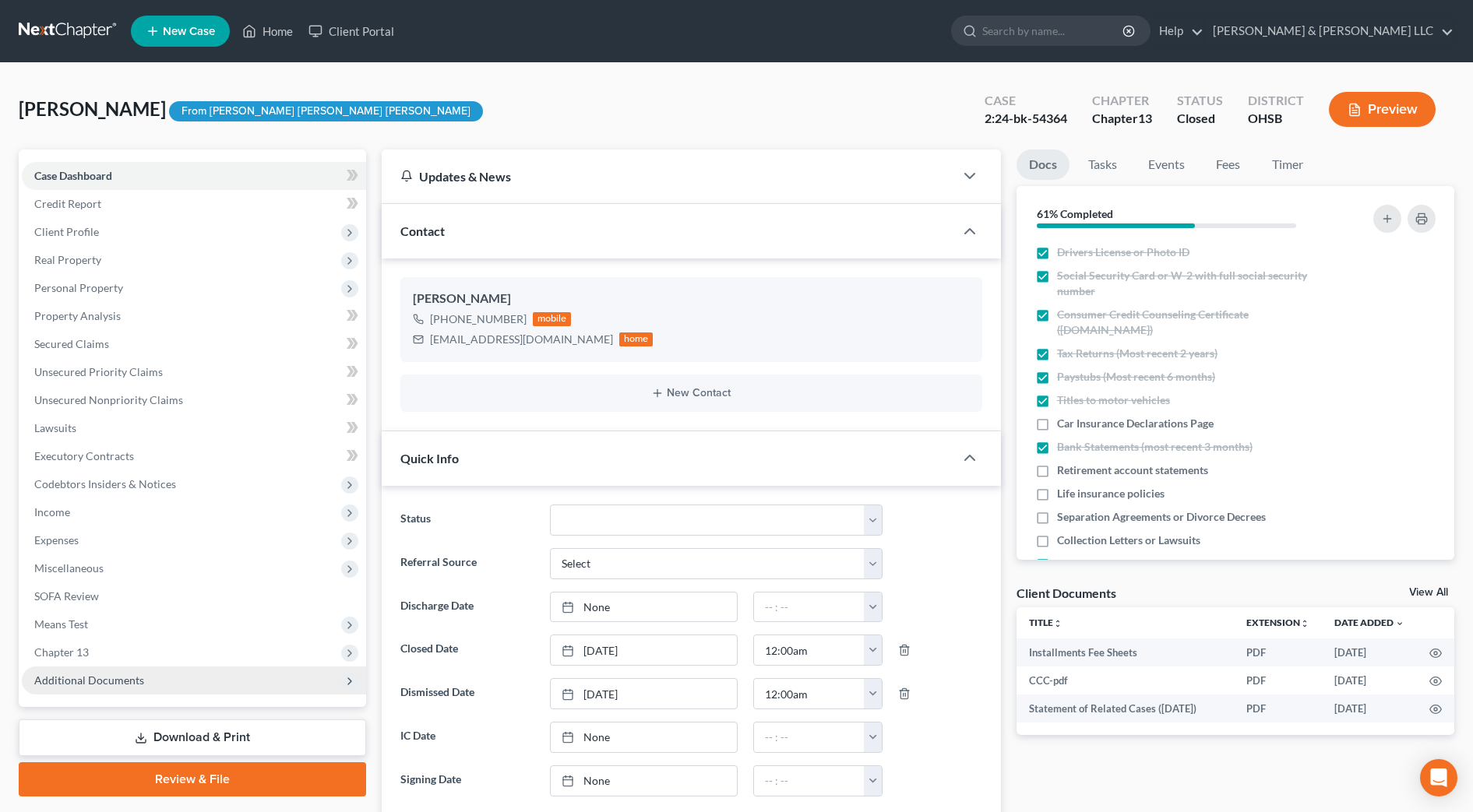
click at [84, 679] on span "Additional Documents" at bounding box center [89, 680] width 110 height 13
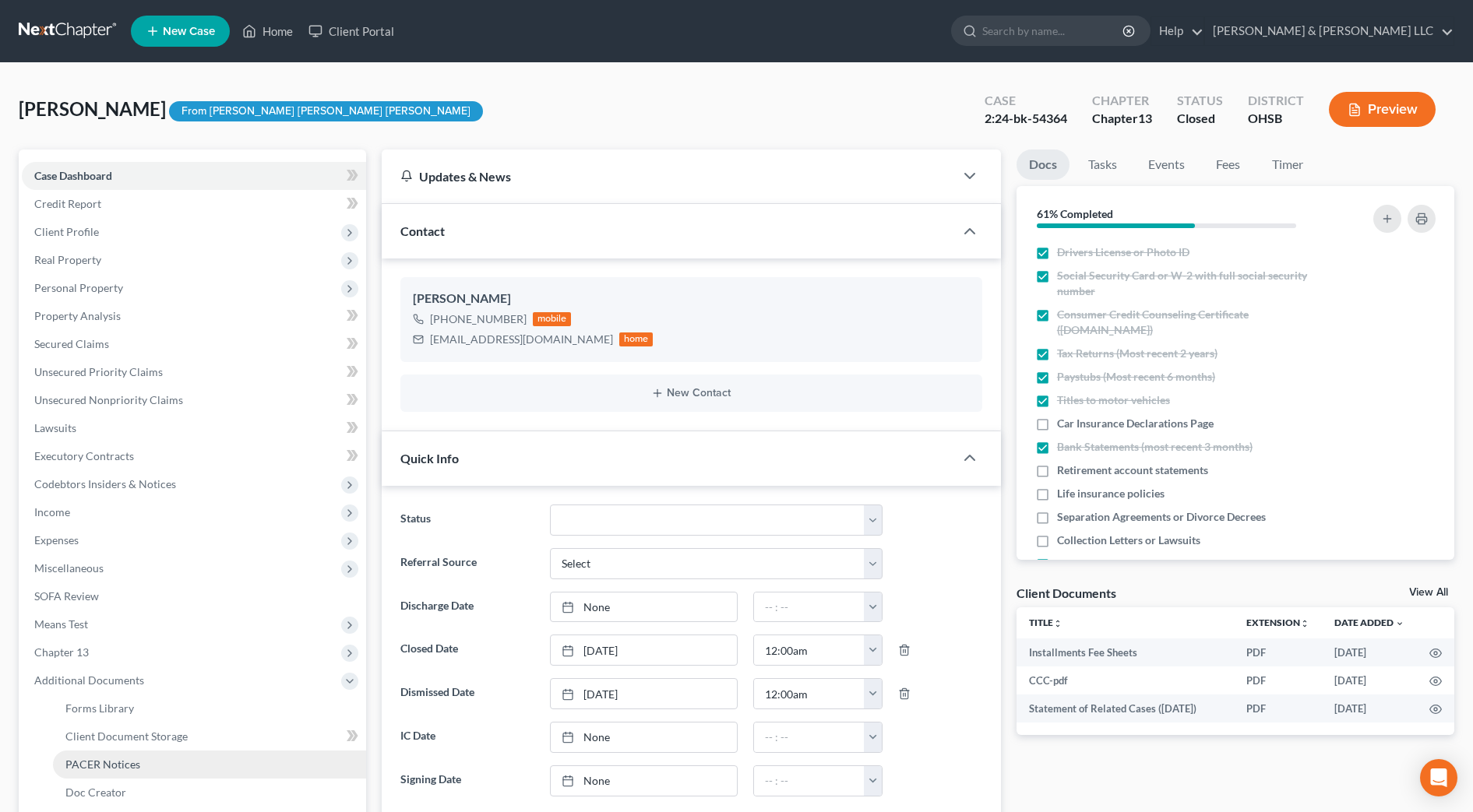
click at [99, 758] on span "PACER Notices" at bounding box center [103, 764] width 75 height 13
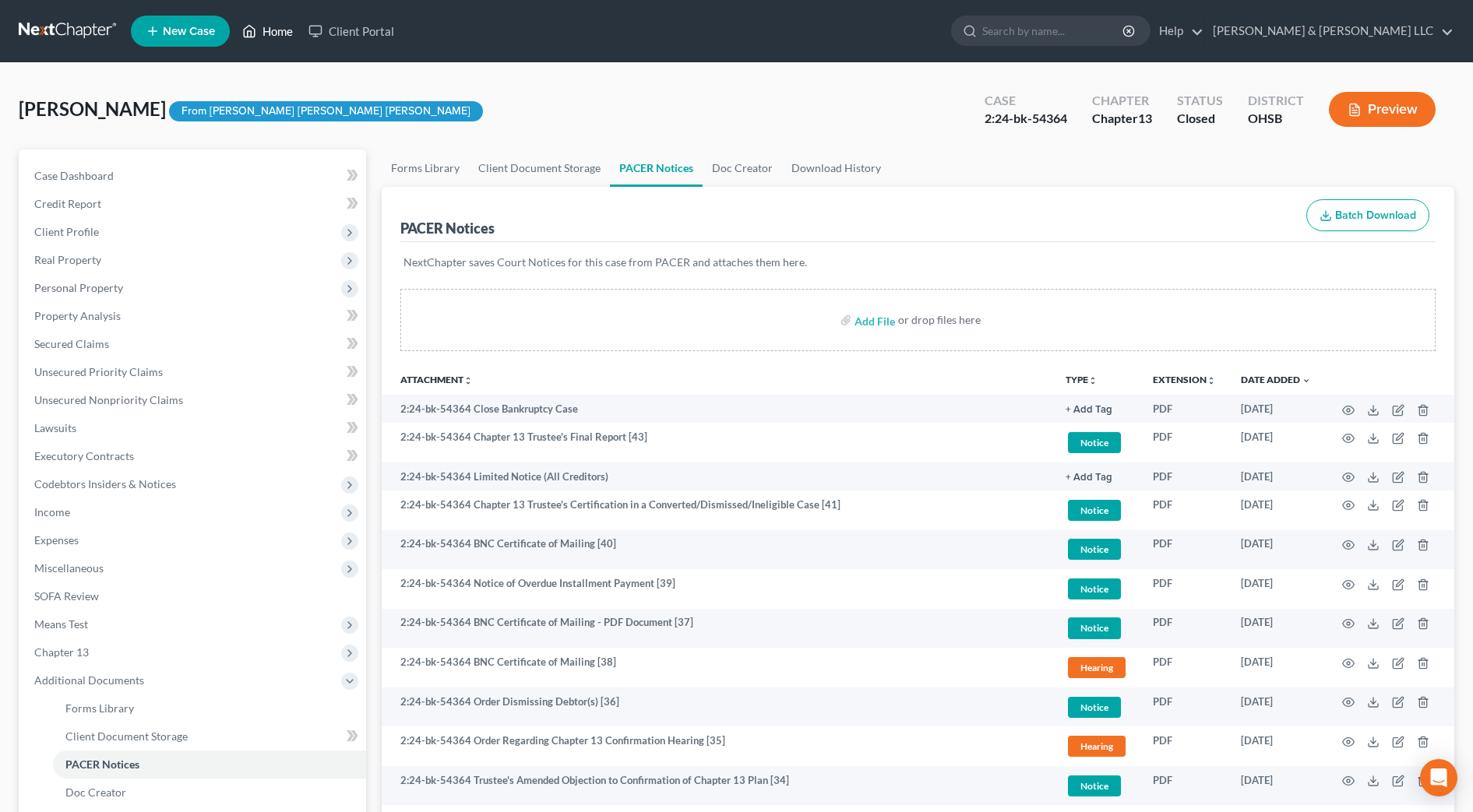
click at [290, 26] on link "Home" at bounding box center [268, 31] width 66 height 28
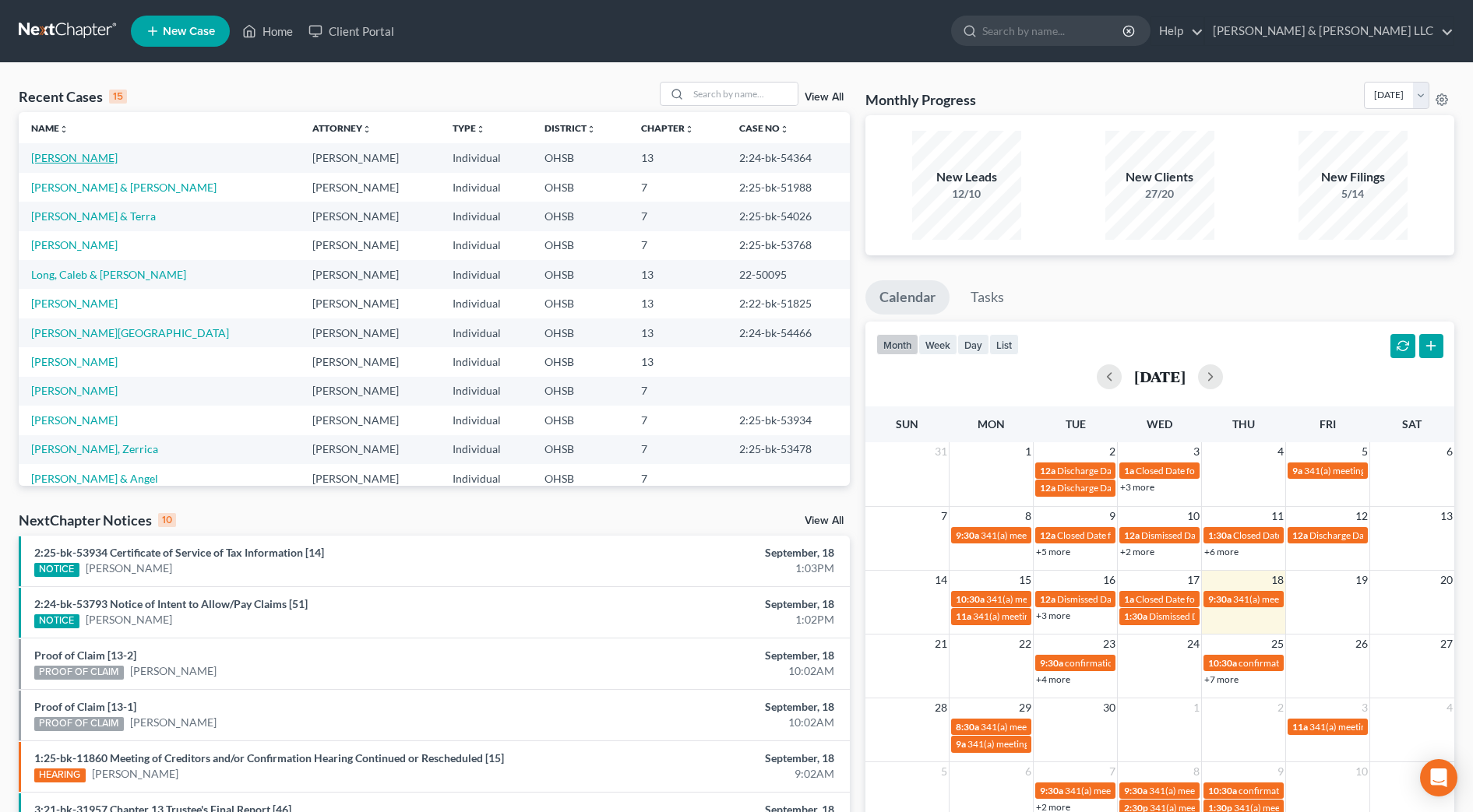
click at [73, 155] on link "[PERSON_NAME]" at bounding box center [74, 158] width 87 height 13
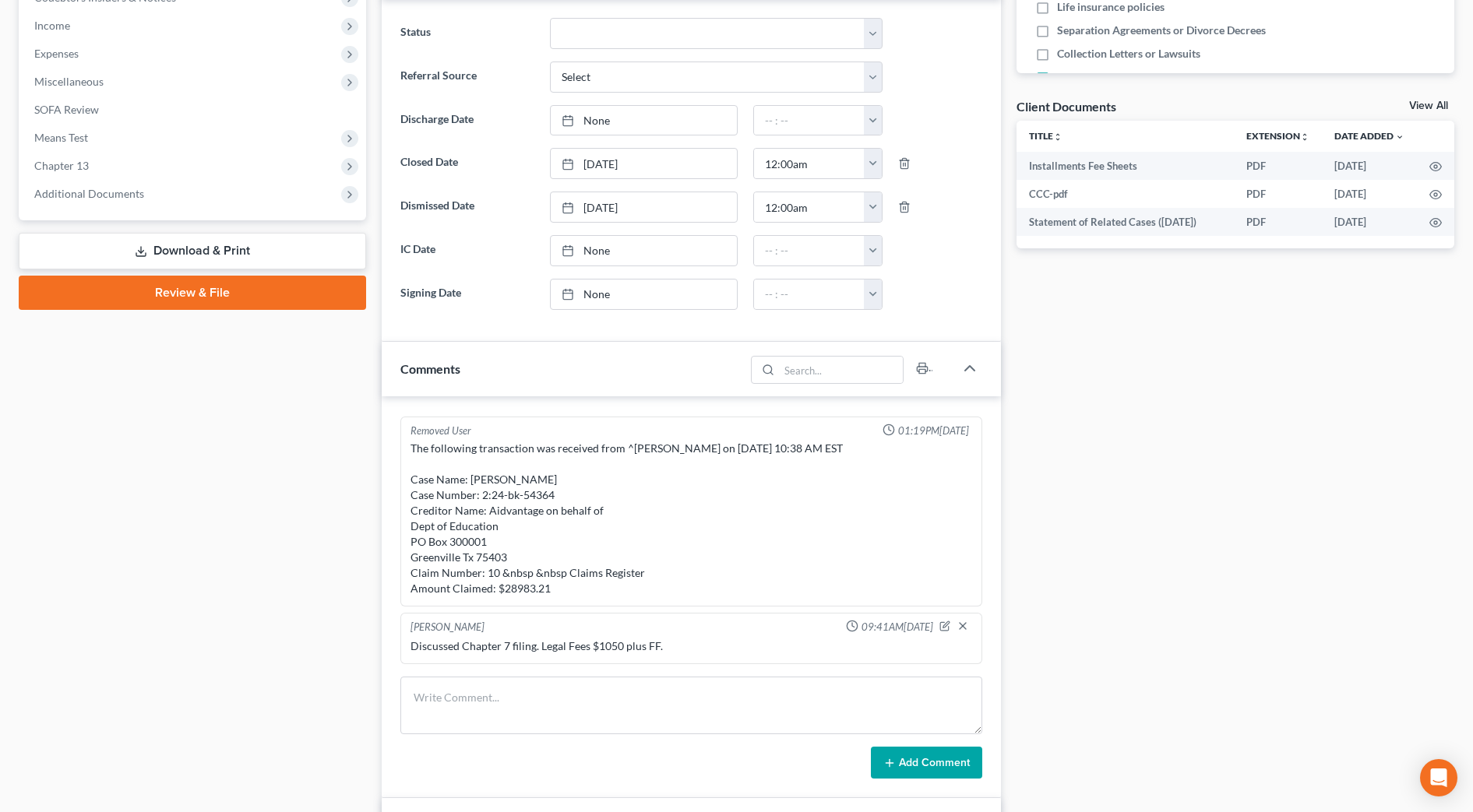
scroll to position [584, 0]
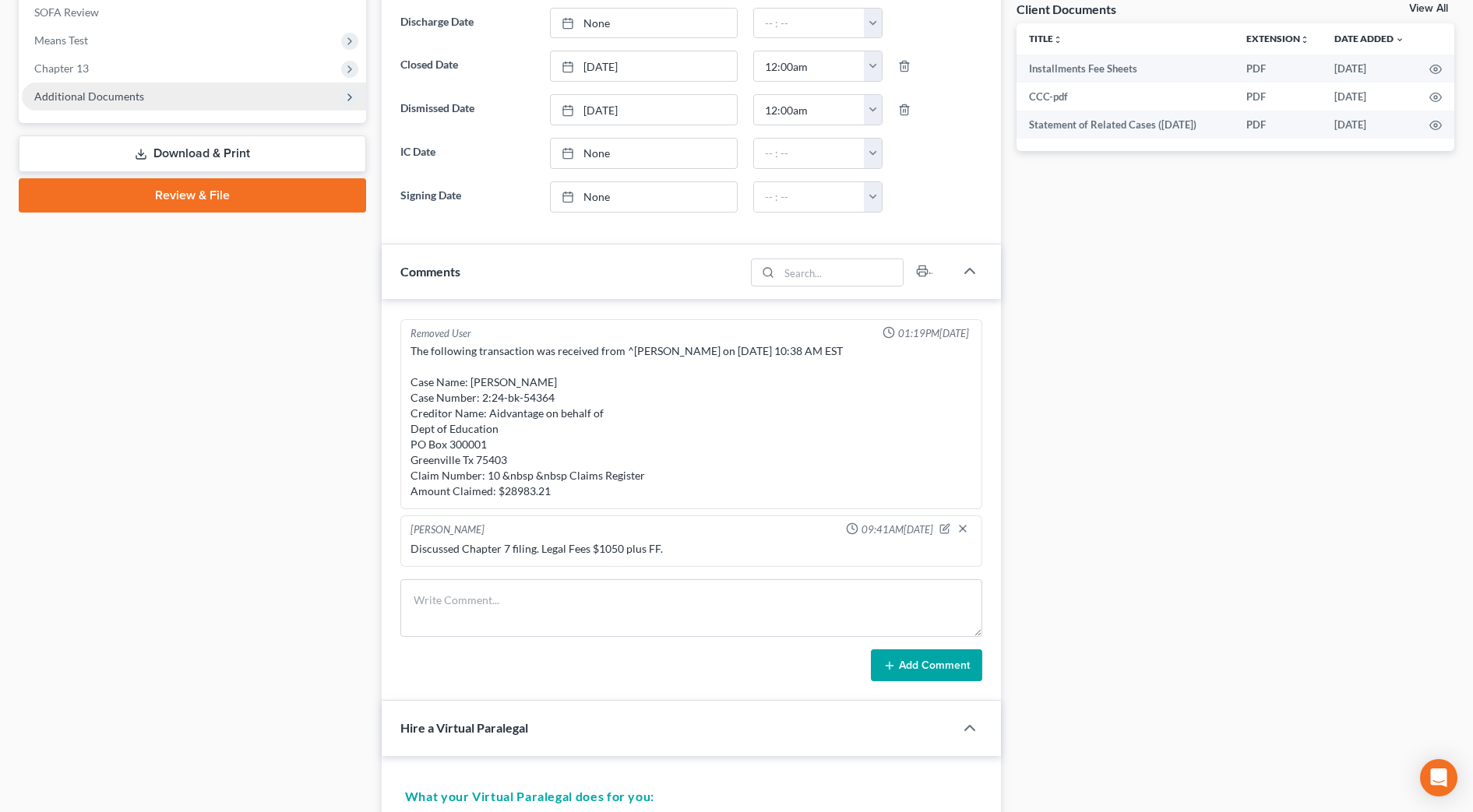
click at [217, 93] on span "Additional Documents" at bounding box center [193, 97] width 344 height 28
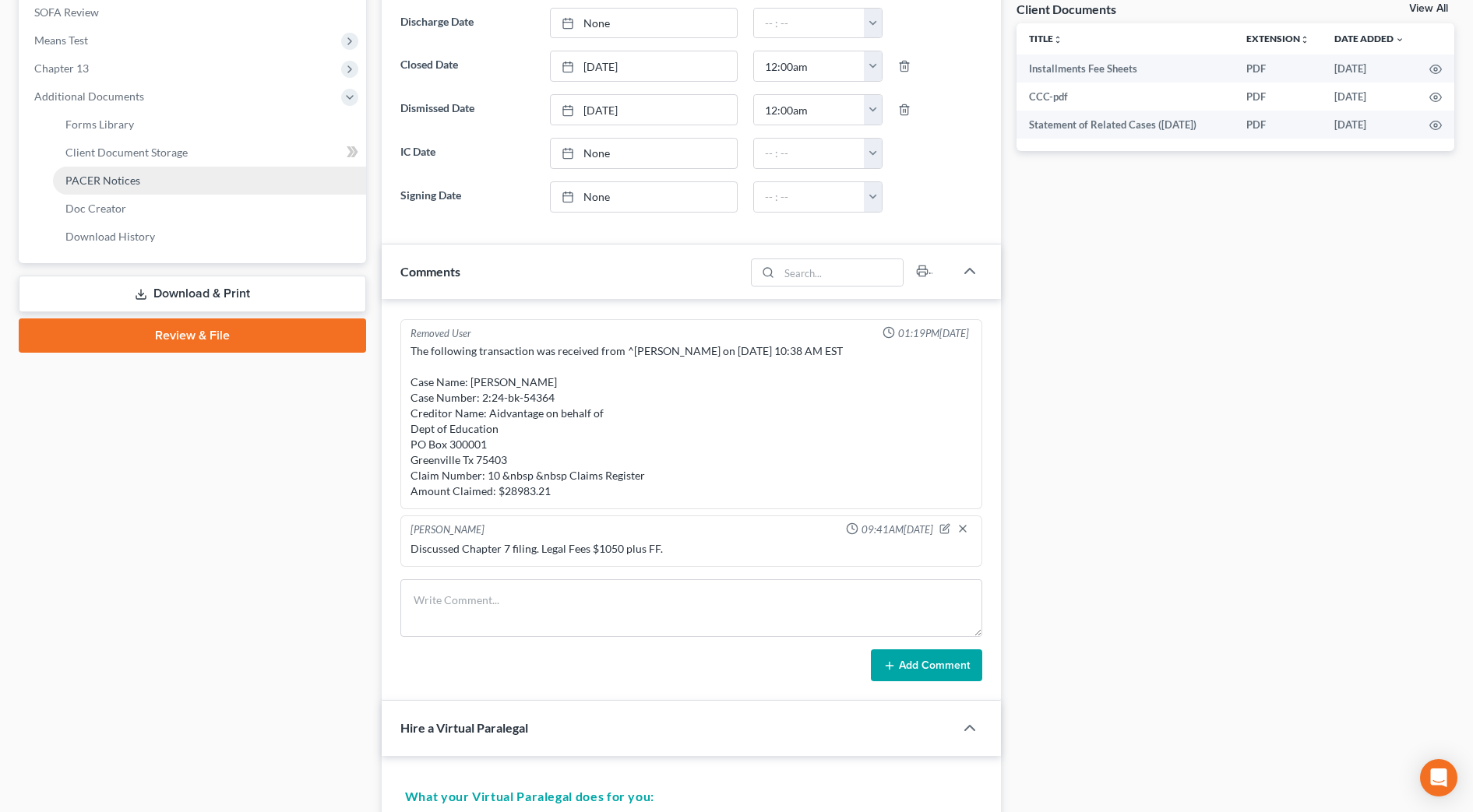
click at [218, 183] on link "PACER Notices" at bounding box center [209, 181] width 313 height 28
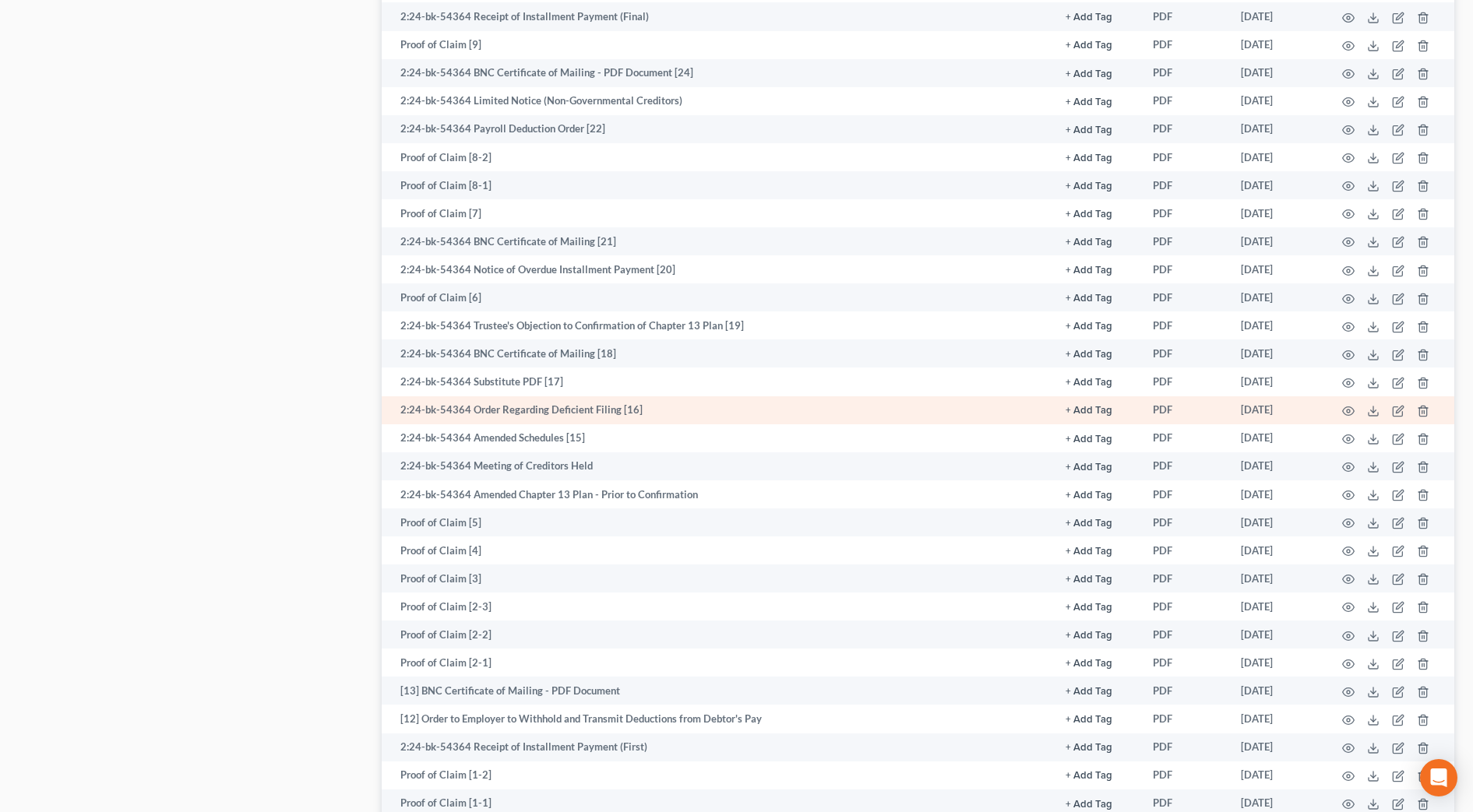
scroll to position [1266, 0]
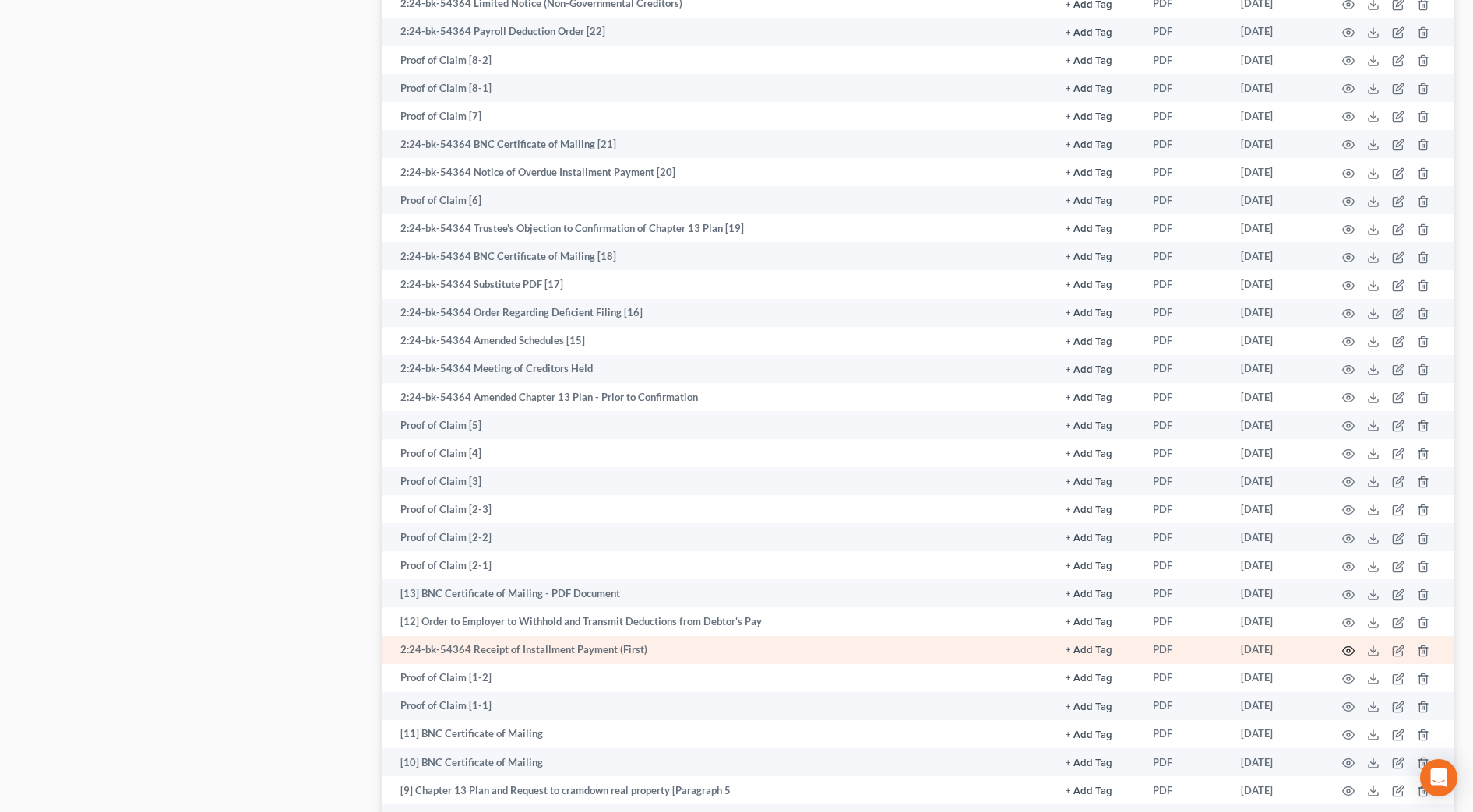
click at [1354, 654] on icon "button" at bounding box center [1348, 651] width 12 height 12
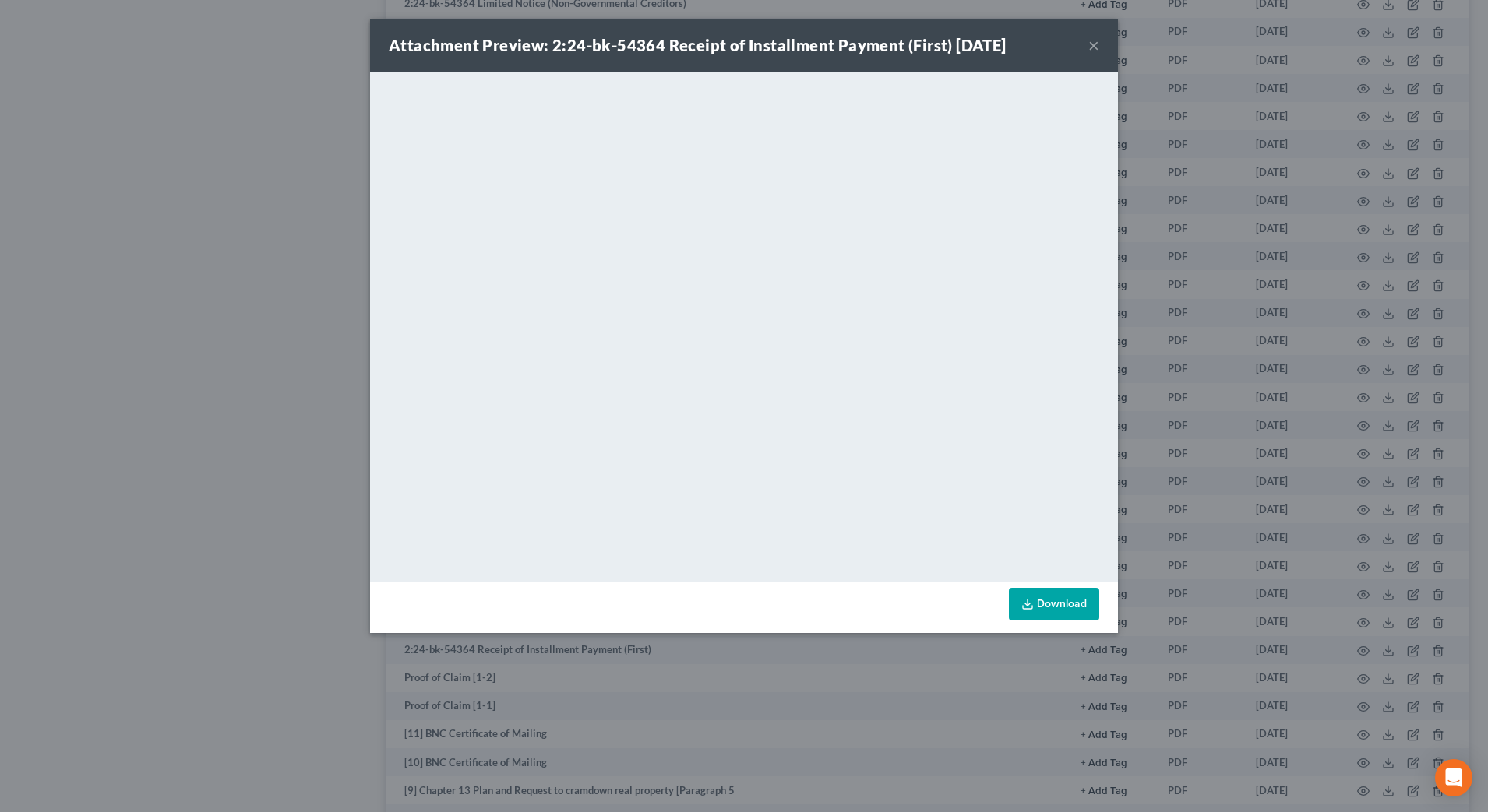
click at [1096, 44] on button "×" at bounding box center [1094, 45] width 11 height 19
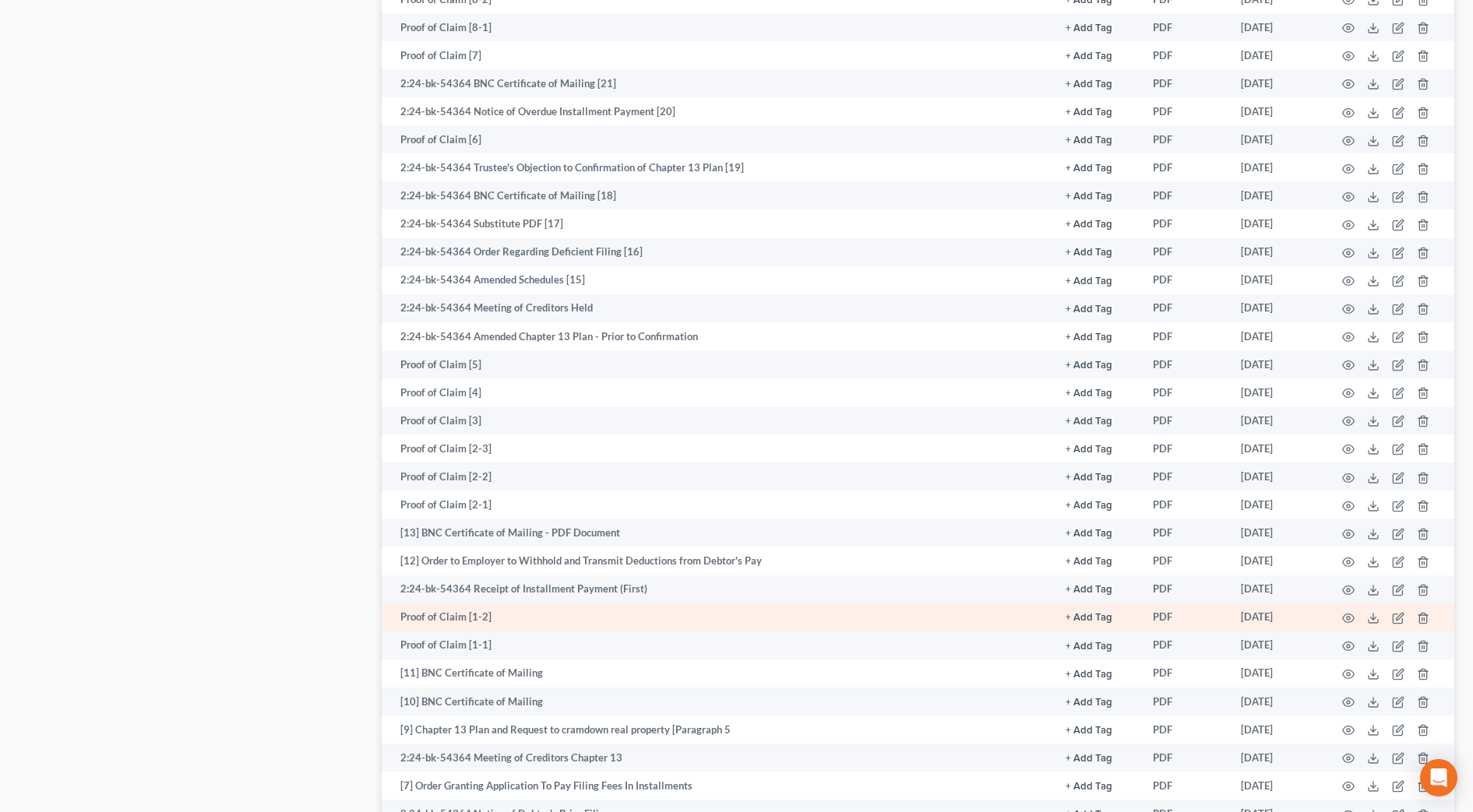
scroll to position [1460, 0]
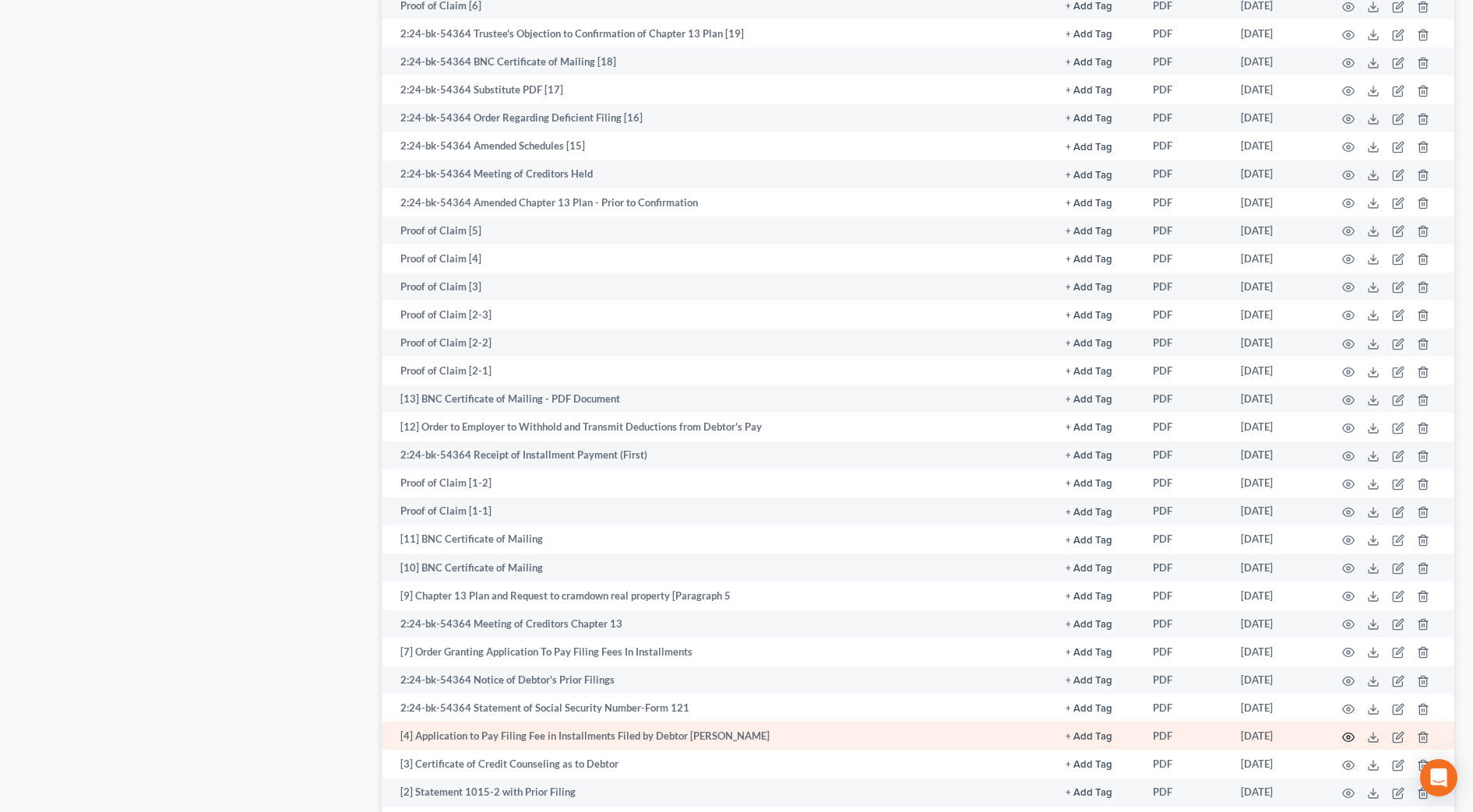
click at [1352, 739] on icon "button" at bounding box center [1348, 738] width 12 height 12
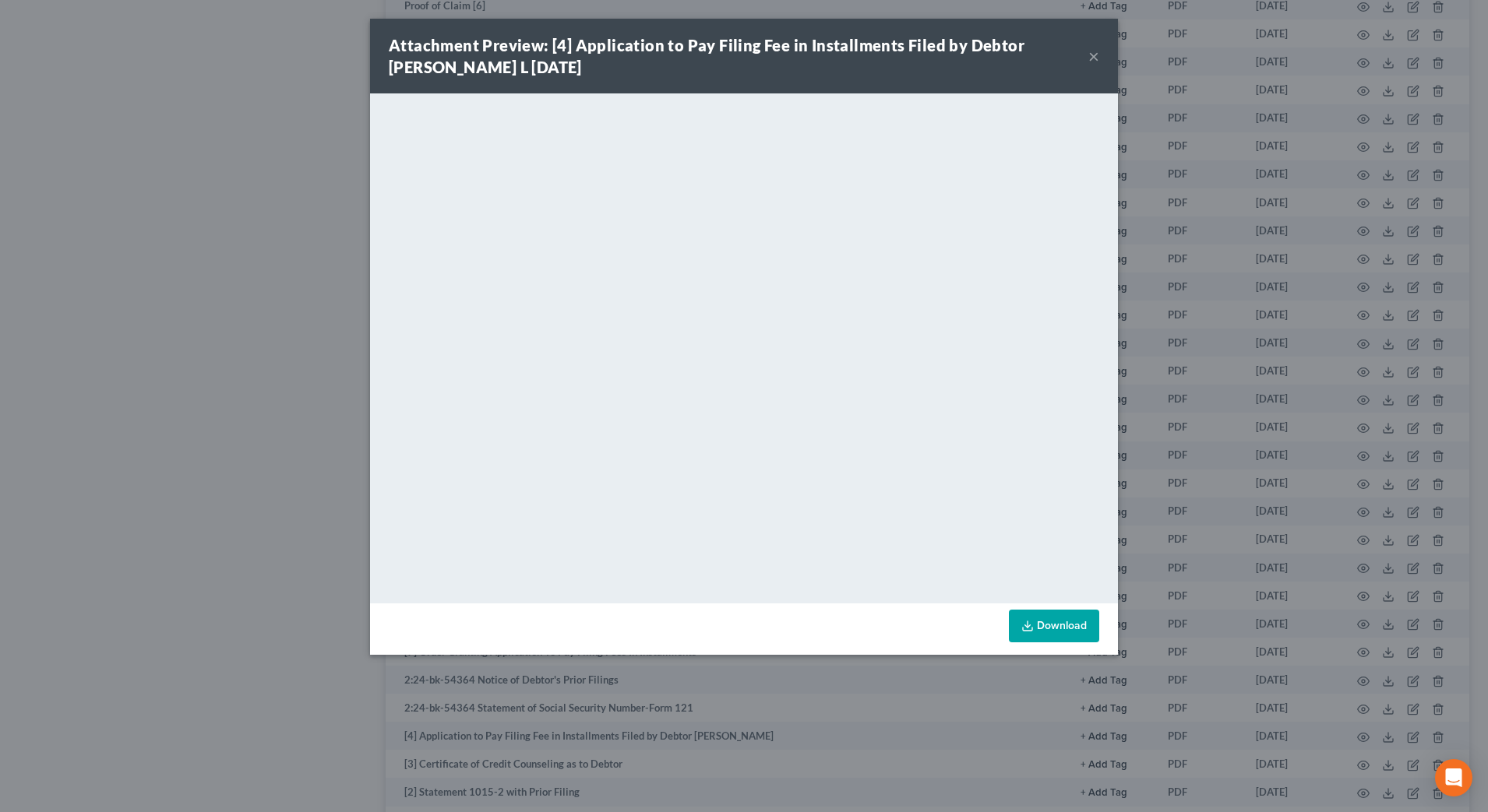
click at [1092, 55] on button "×" at bounding box center [1094, 56] width 11 height 19
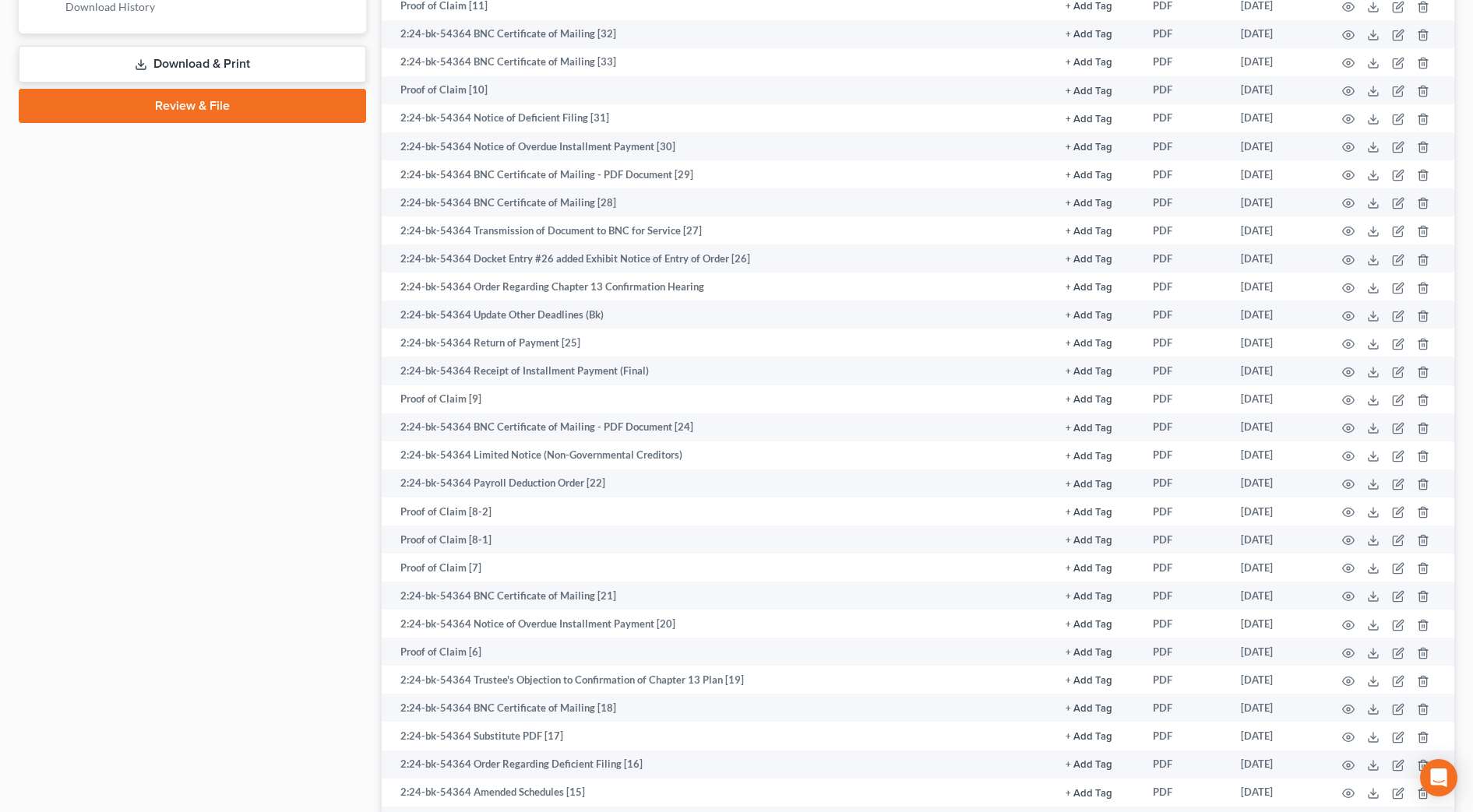
scroll to position [778, 0]
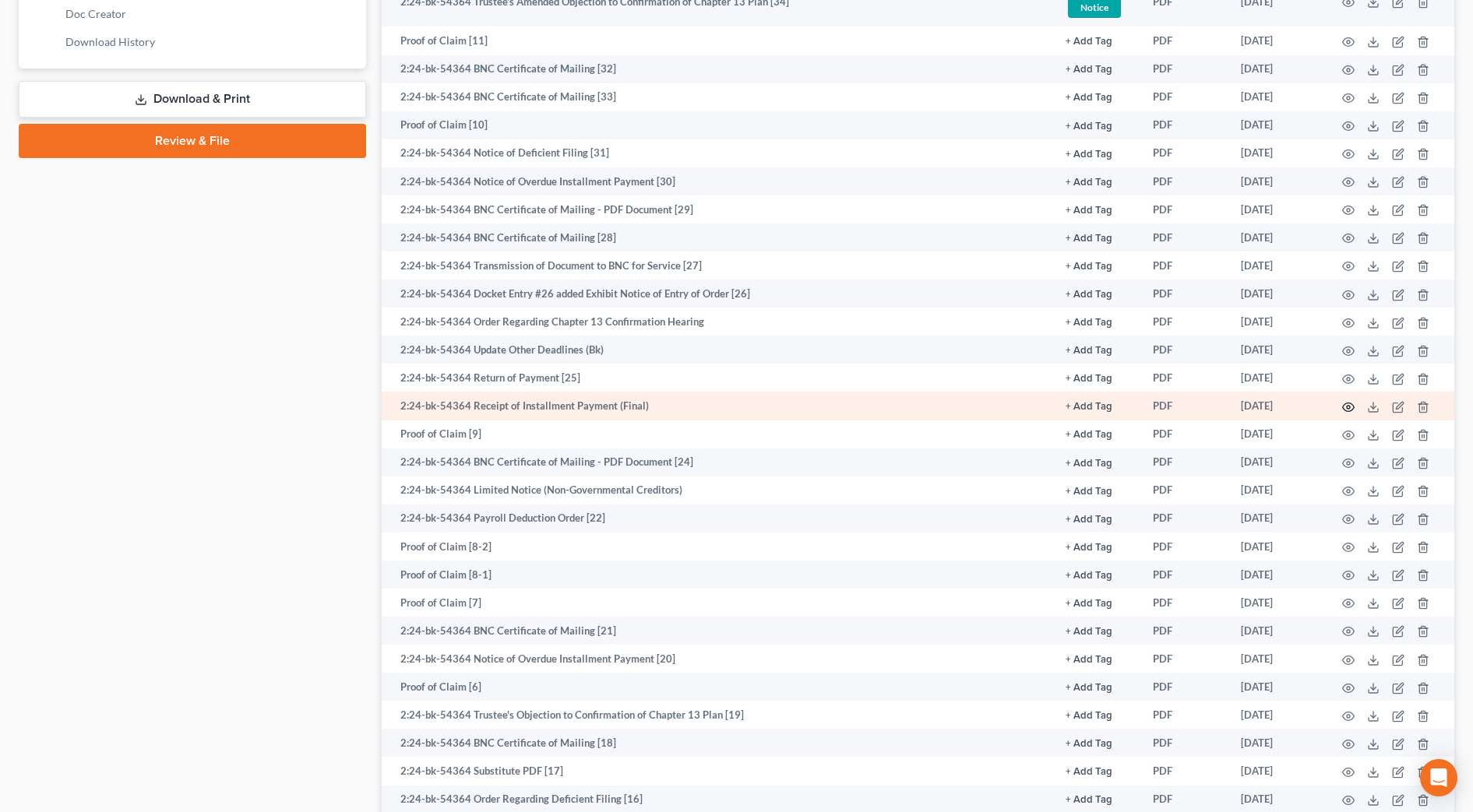
click at [1345, 404] on icon "button" at bounding box center [1348, 407] width 12 height 9
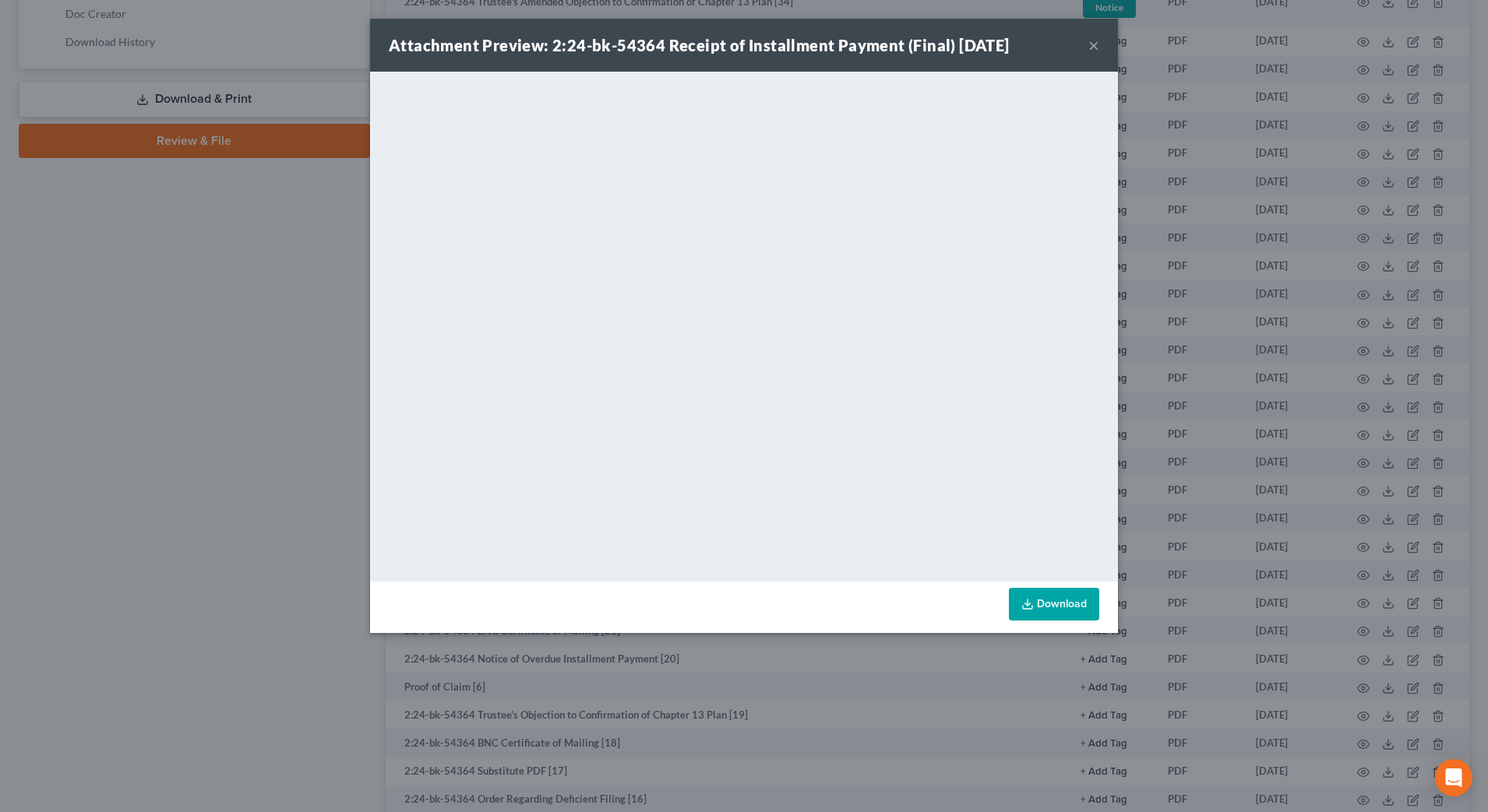
click at [1093, 44] on button "×" at bounding box center [1094, 45] width 11 height 19
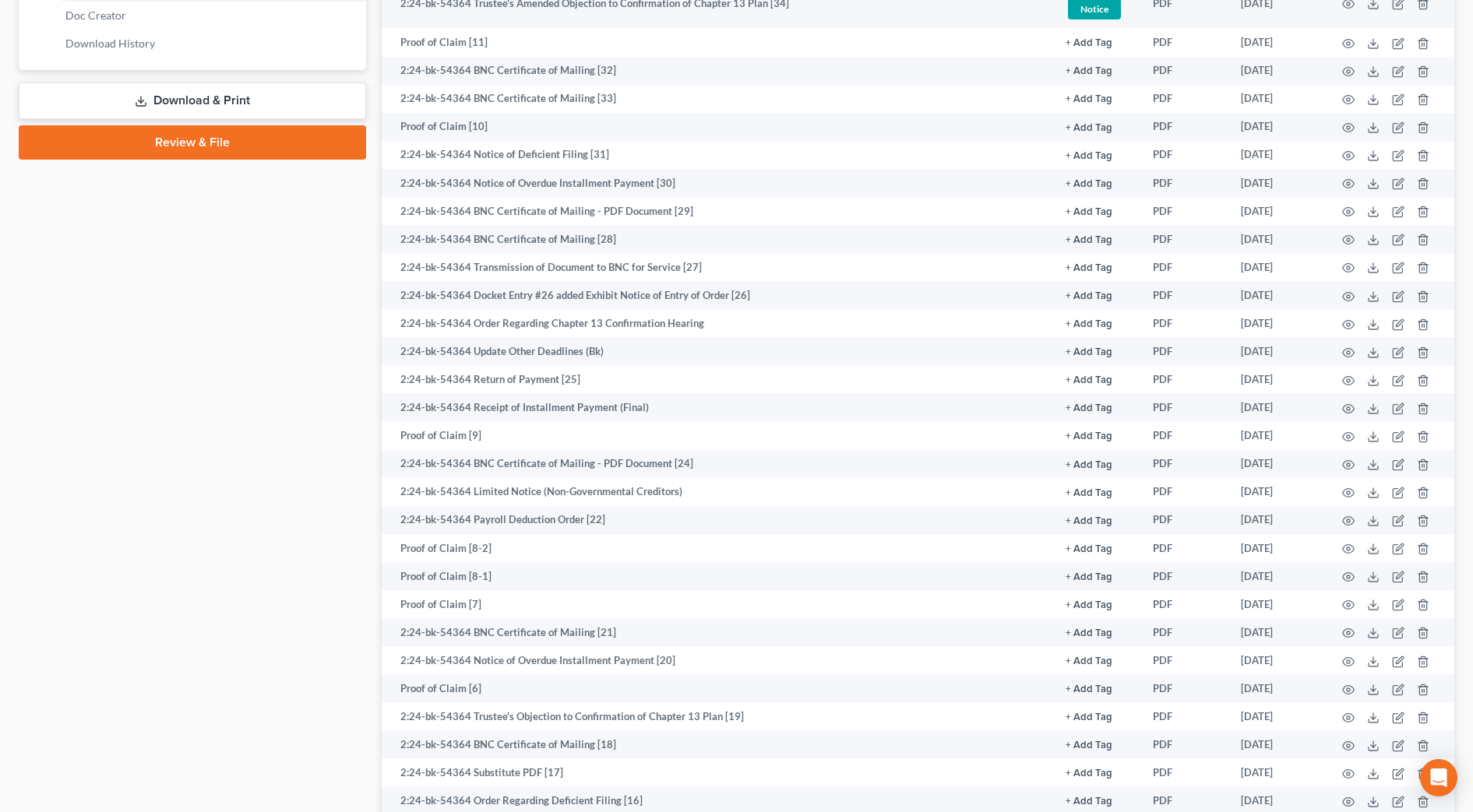
scroll to position [682, 0]
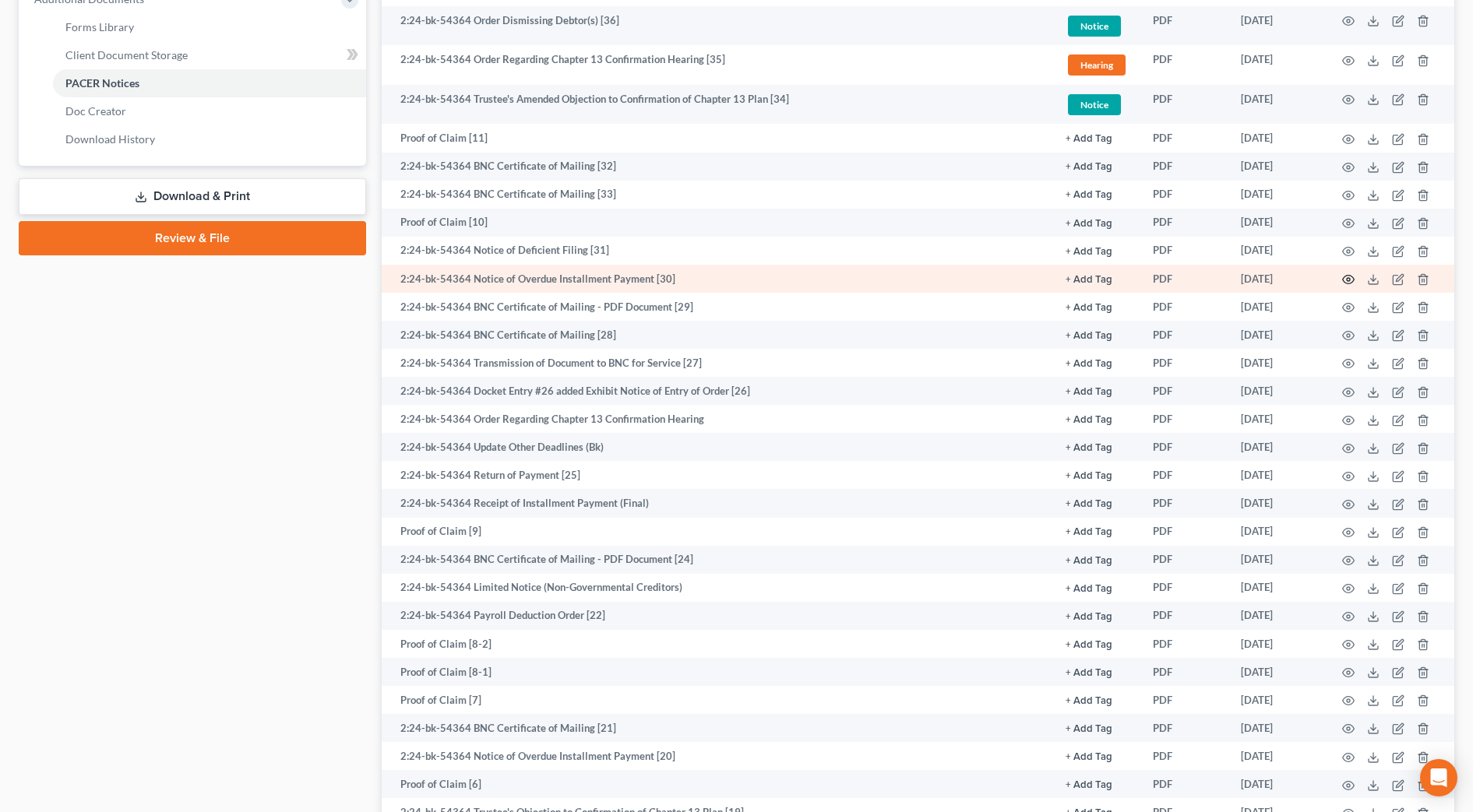
click at [1351, 279] on icon "button" at bounding box center [1348, 279] width 12 height 12
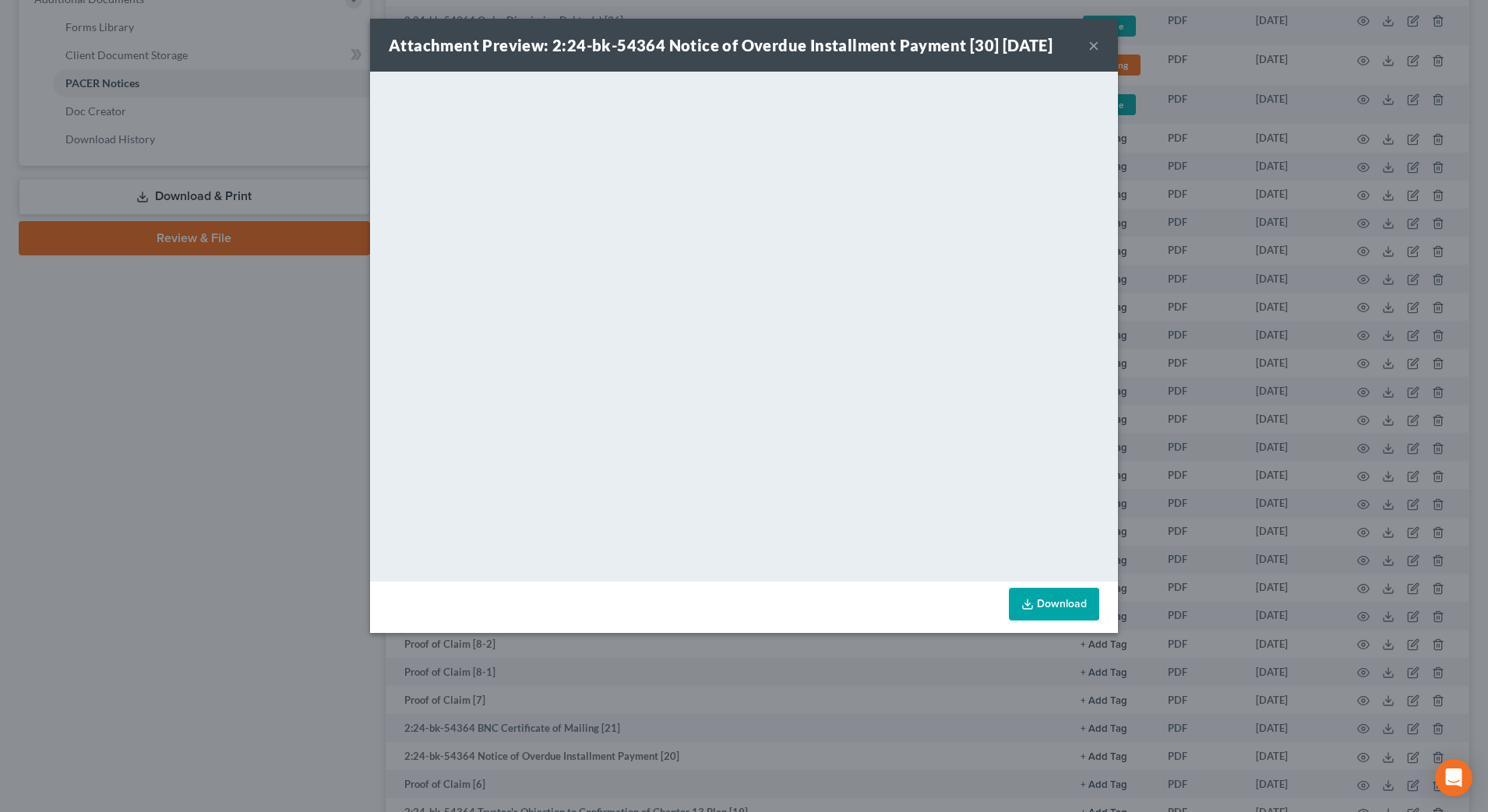
click at [1096, 47] on button "×" at bounding box center [1094, 45] width 11 height 19
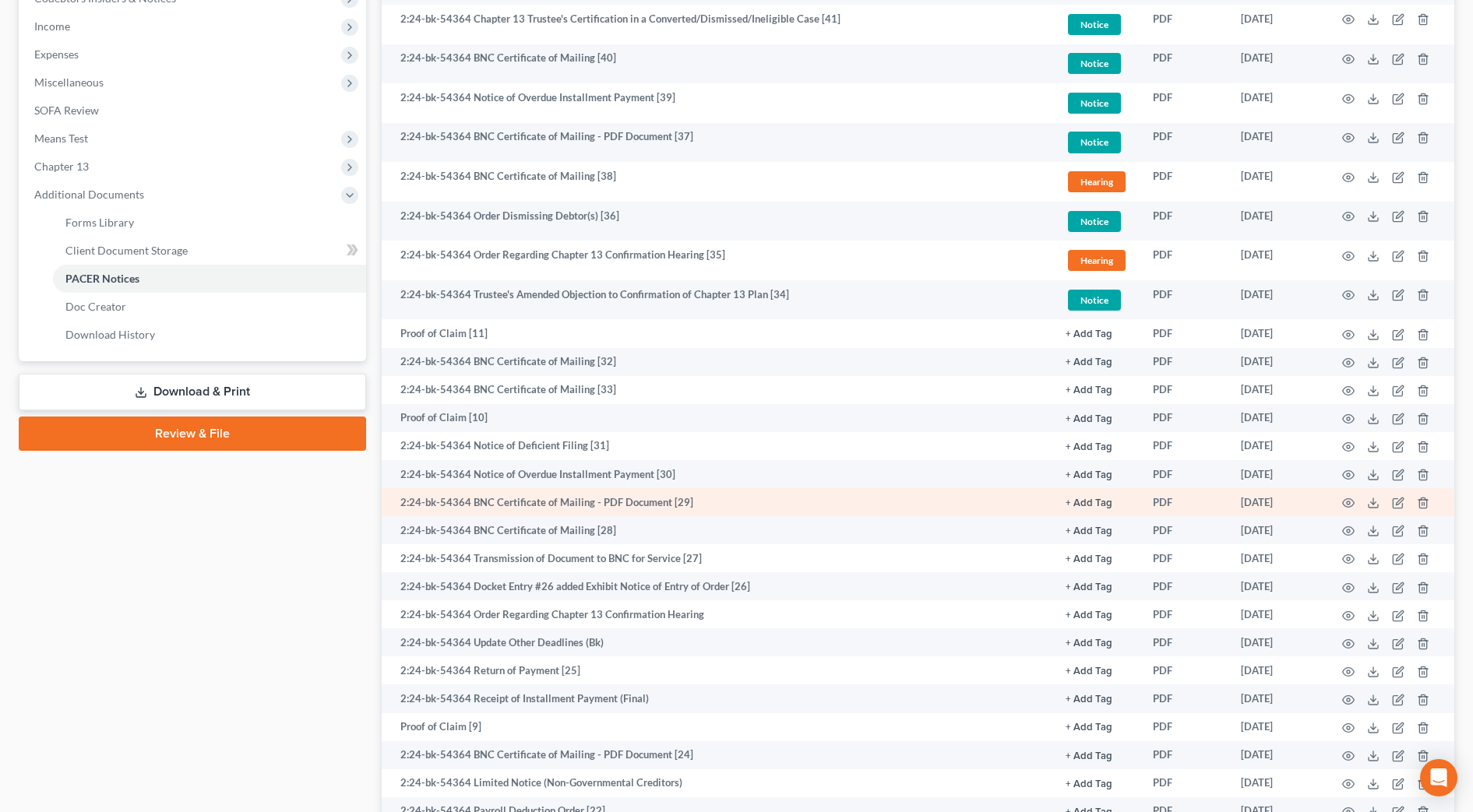
scroll to position [487, 0]
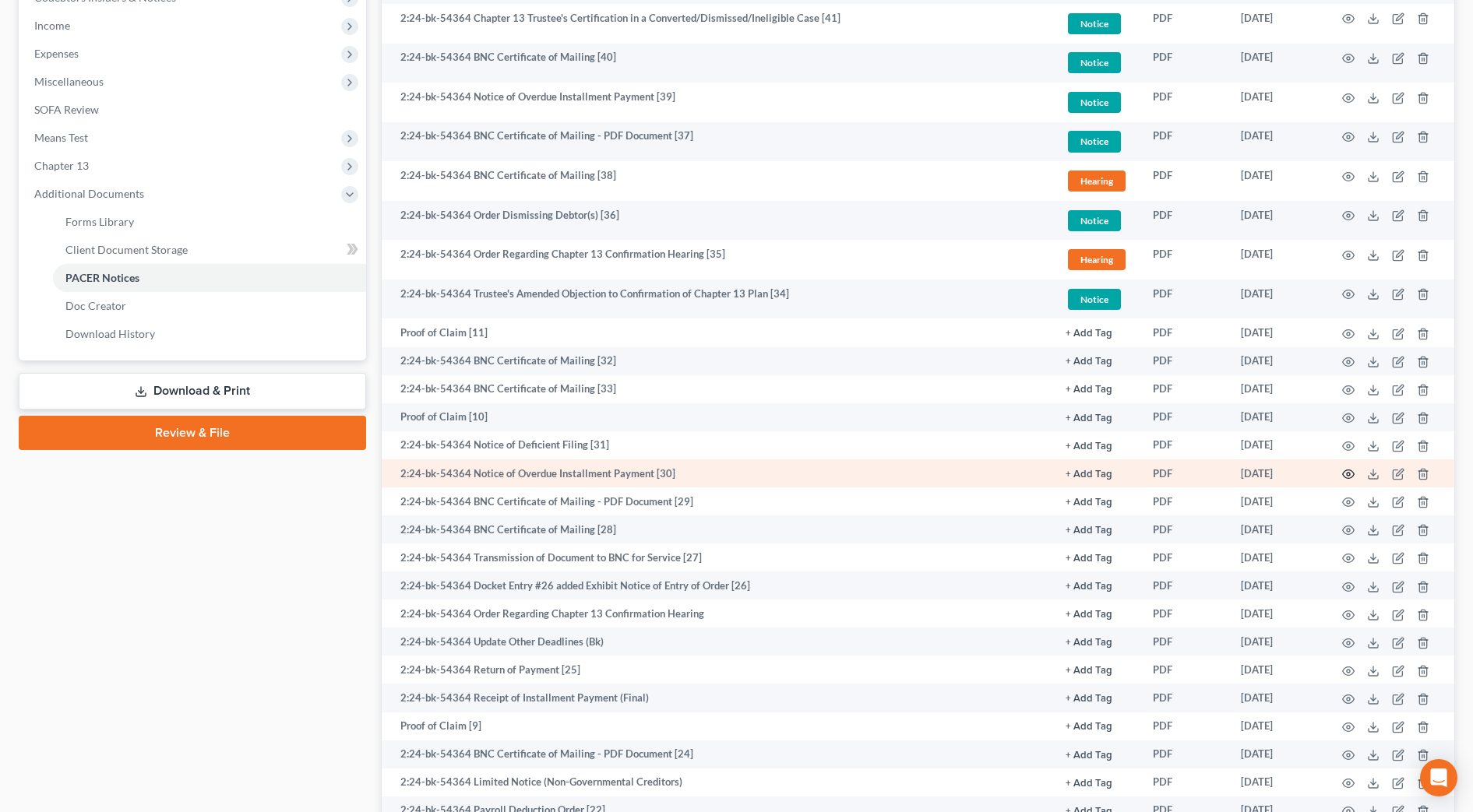
click at [1345, 475] on icon "button" at bounding box center [1348, 474] width 12 height 12
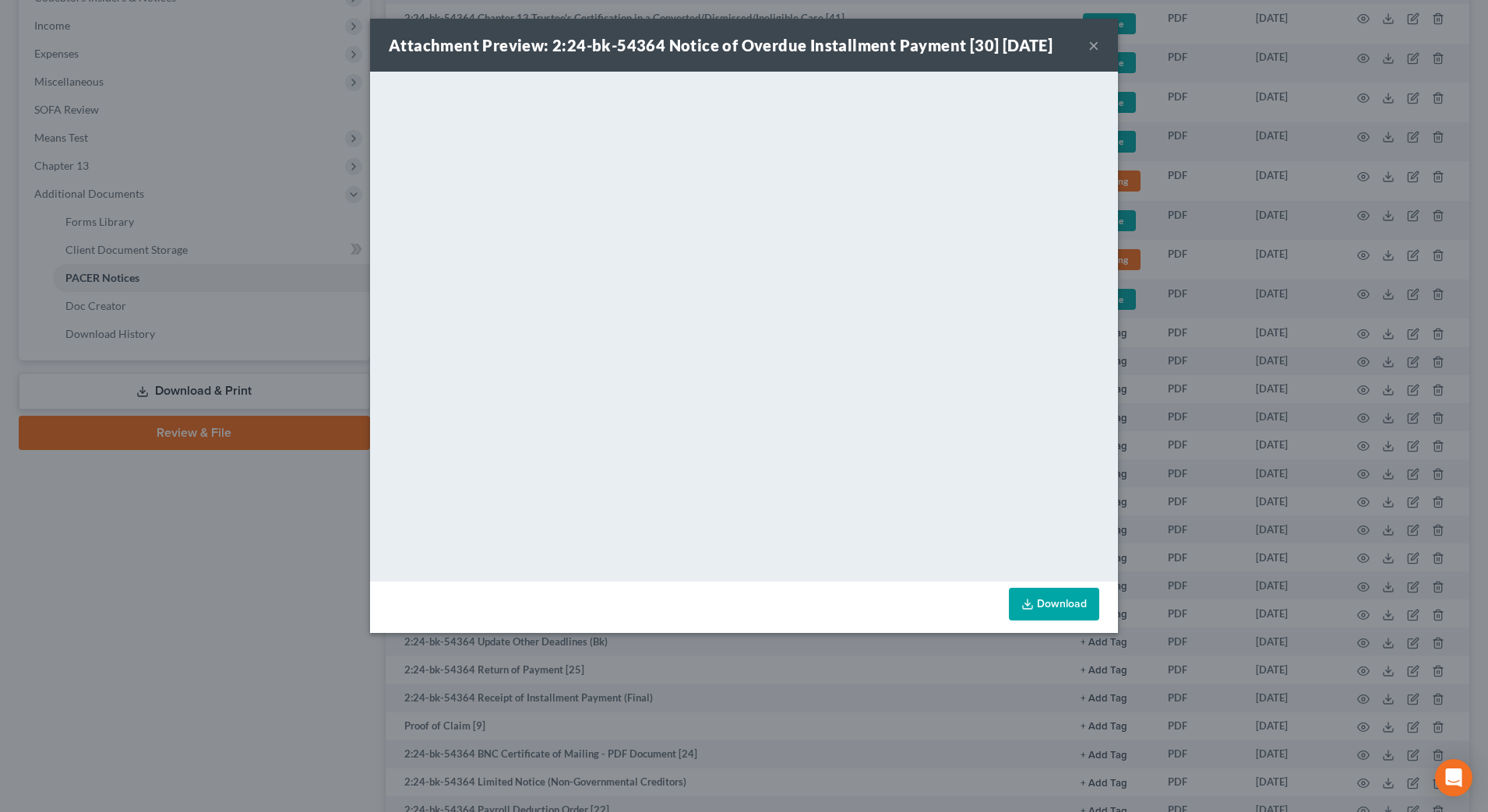
click at [1094, 49] on button "×" at bounding box center [1094, 45] width 11 height 19
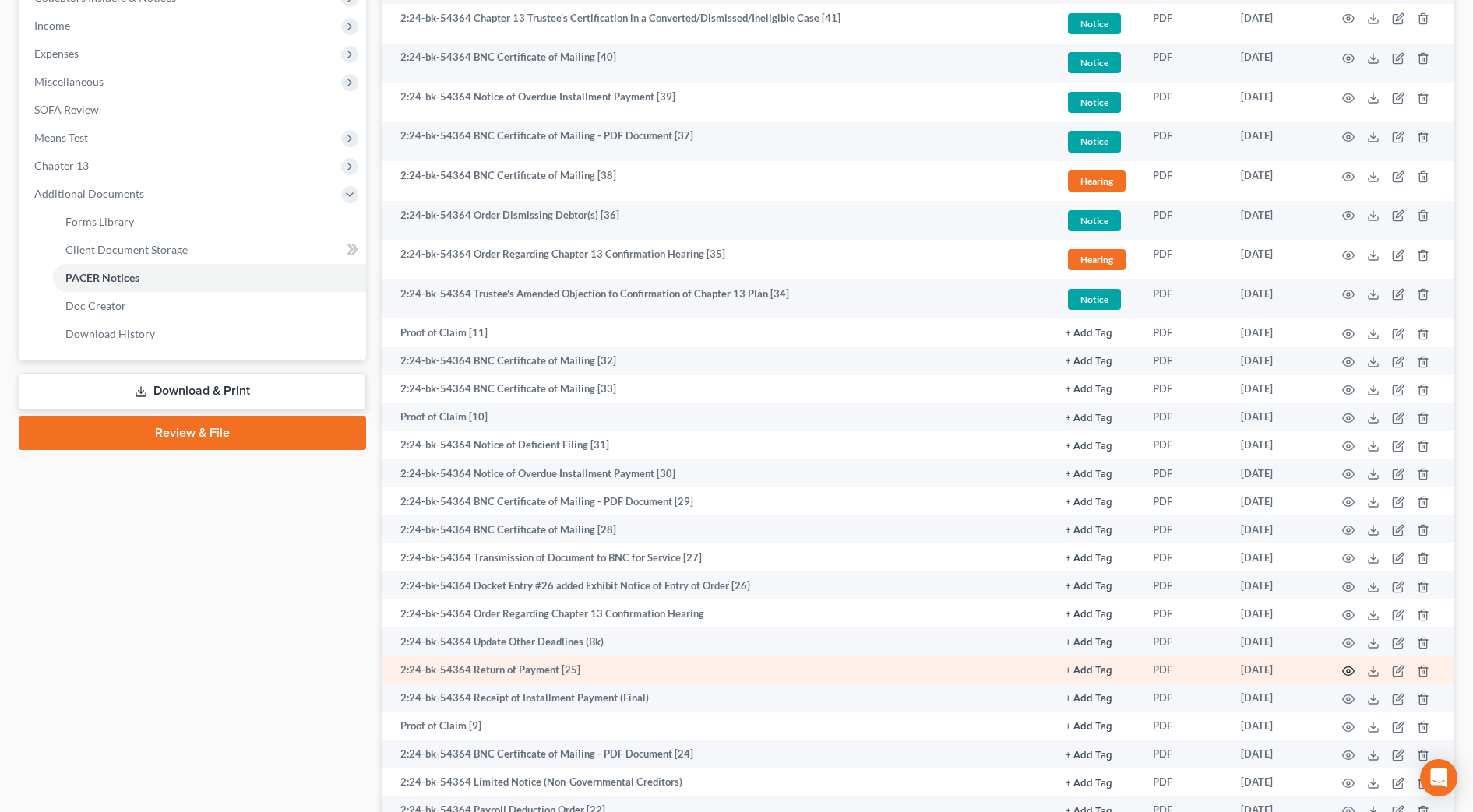
click at [1345, 671] on icon "button" at bounding box center [1348, 672] width 12 height 12
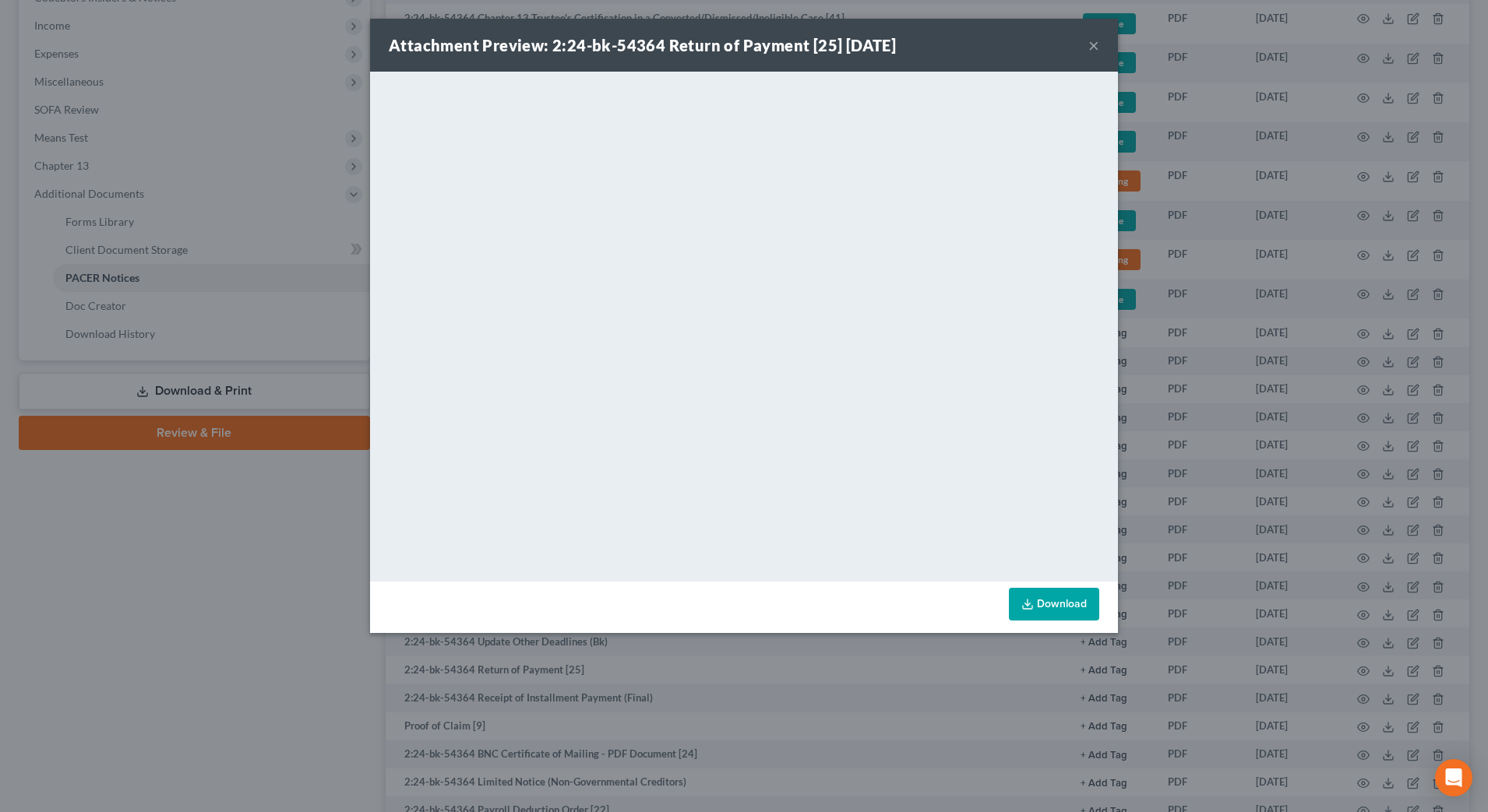
click at [1087, 44] on div "Attachment Preview: 2:24-bk-54364 Return of Payment [25] [DATE] ×" at bounding box center [744, 45] width 748 height 53
click at [1096, 44] on button "×" at bounding box center [1094, 45] width 11 height 19
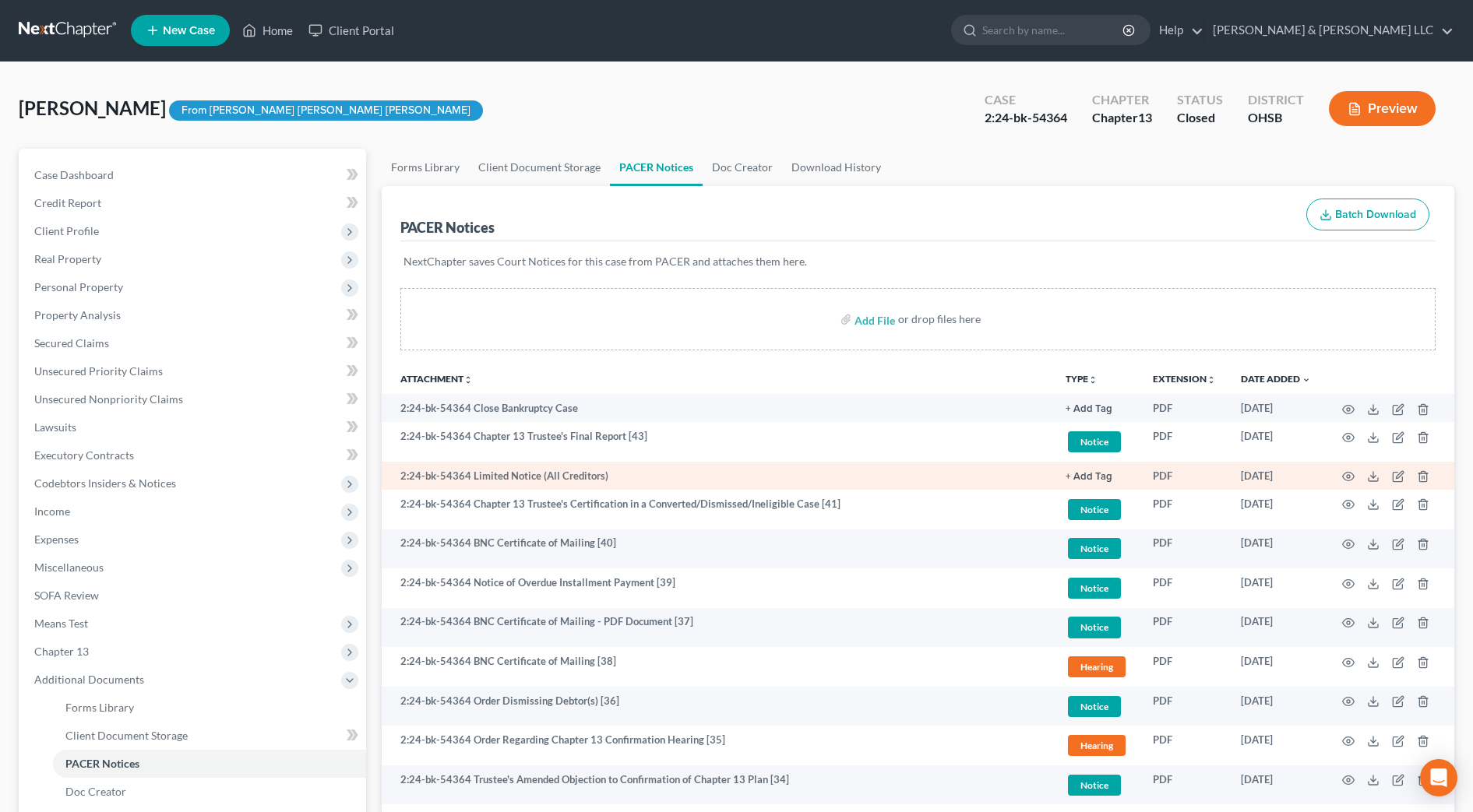
scroll to position [0, 0]
